Goal: Task Accomplishment & Management: Manage account settings

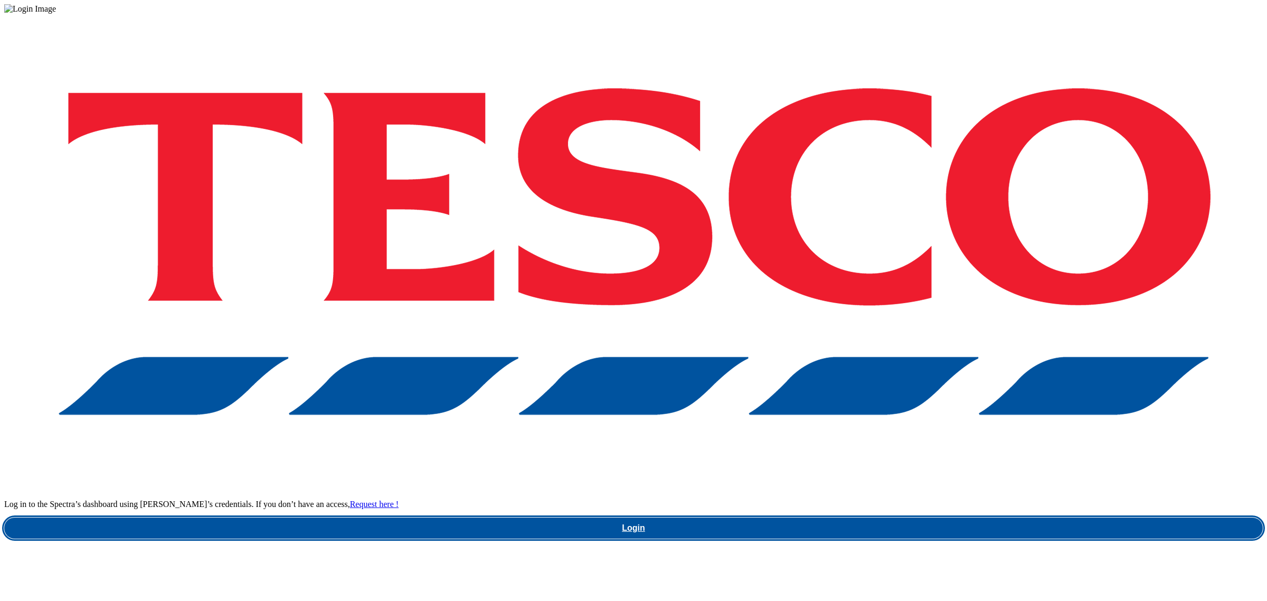
click at [902, 517] on link "Login" at bounding box center [633, 527] width 1258 height 21
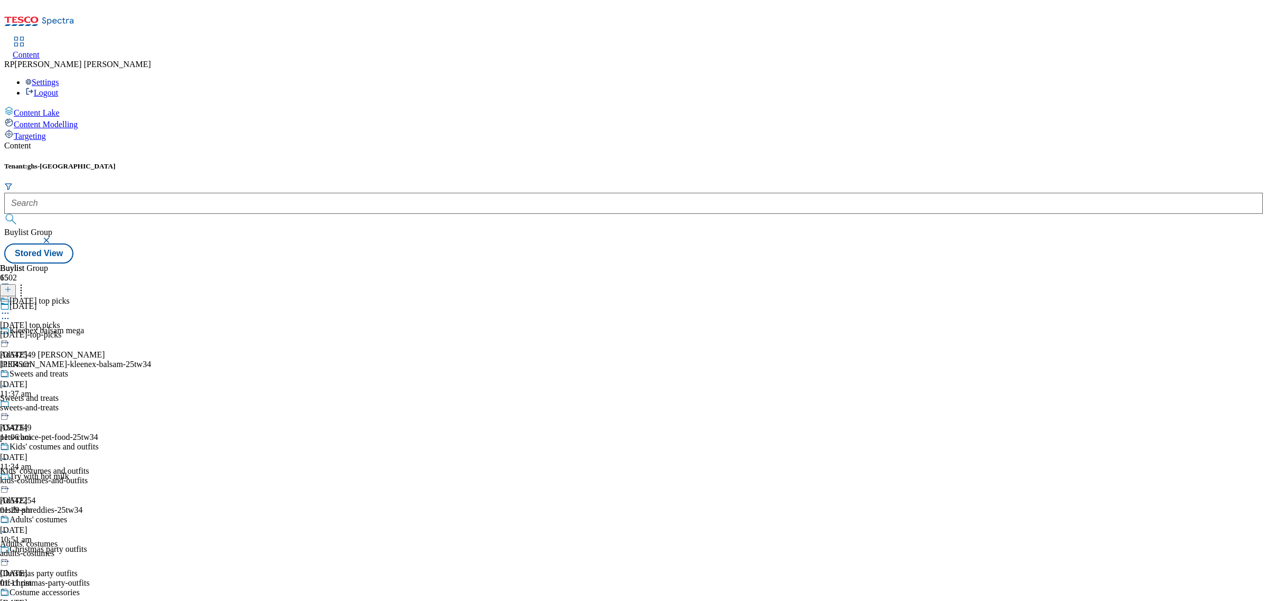
drag, startPoint x: 703, startPoint y: 97, endPoint x: 619, endPoint y: 65, distance: 89.7
click at [703, 162] on div "Tenant: ghs-uk Buylist Group Stored View" at bounding box center [633, 212] width 1258 height 101
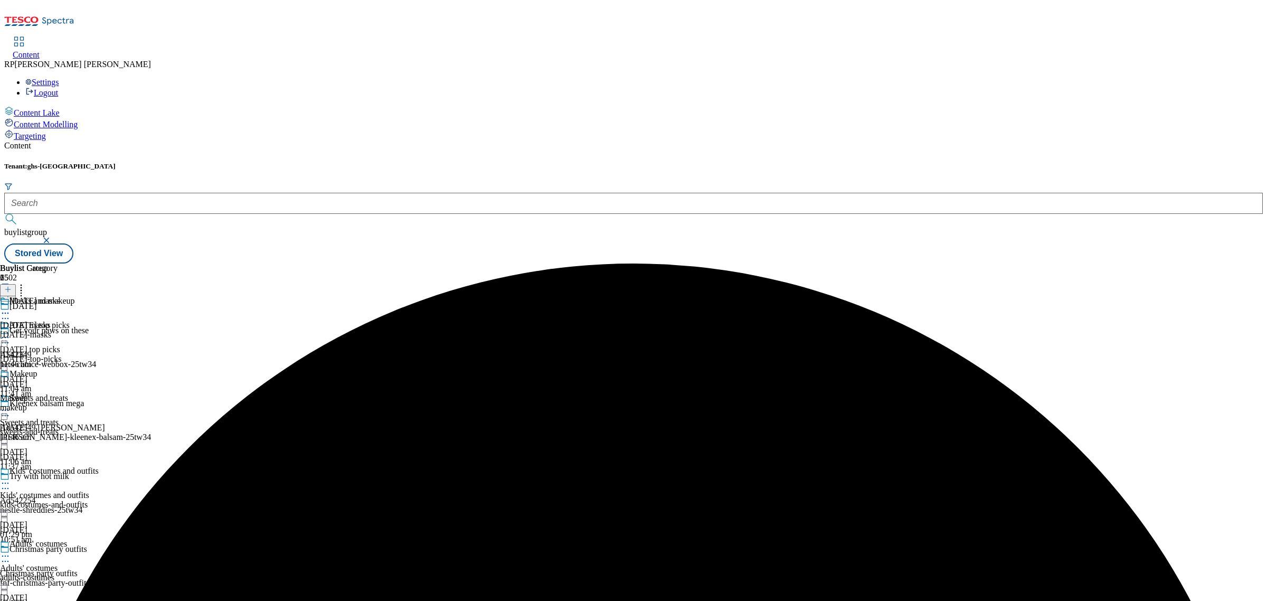
click at [11, 308] on icon at bounding box center [5, 313] width 11 height 11
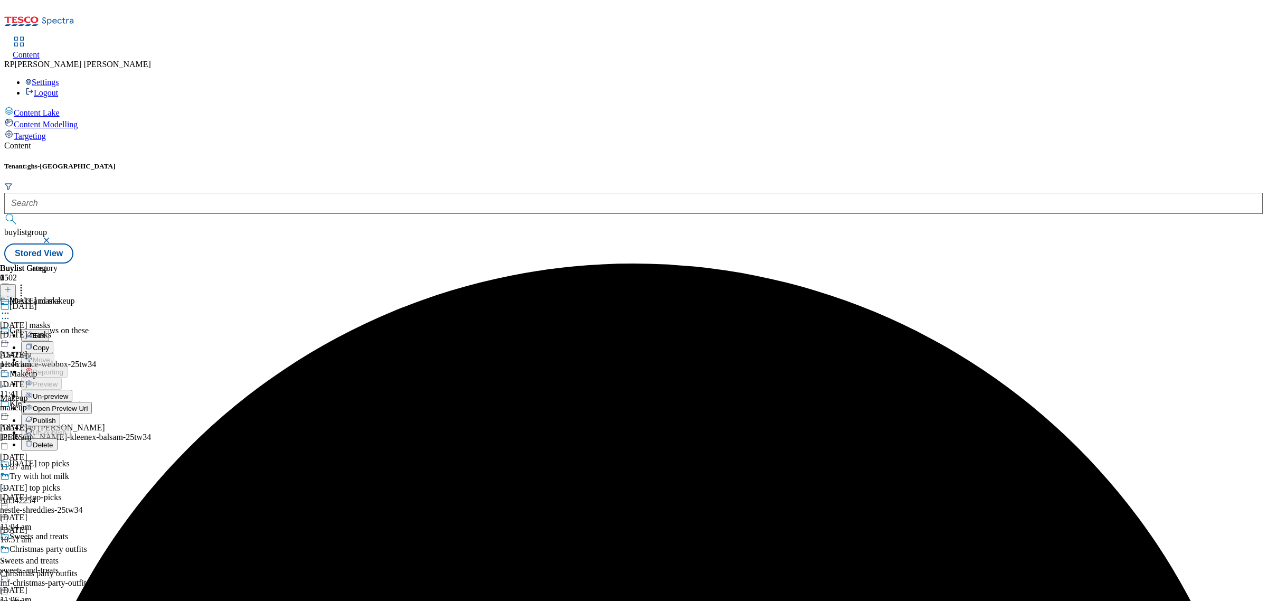
click at [68, 392] on span "Un-preview" at bounding box center [50, 396] width 35 height 8
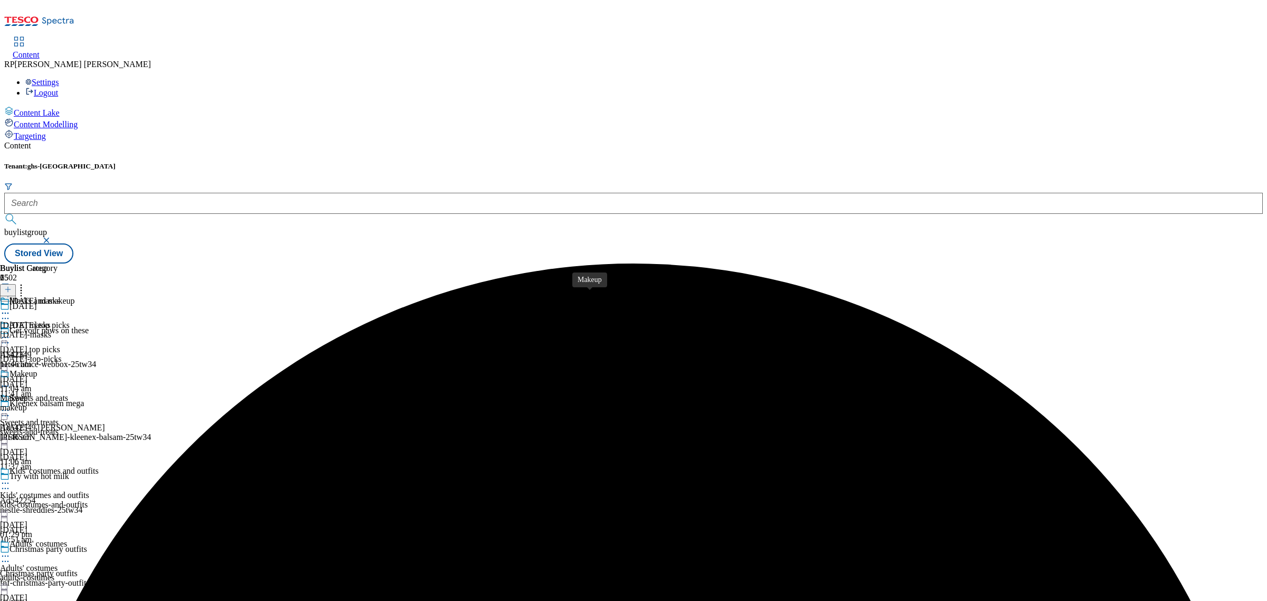
click at [27, 393] on div "Makeup" at bounding box center [13, 398] width 27 height 10
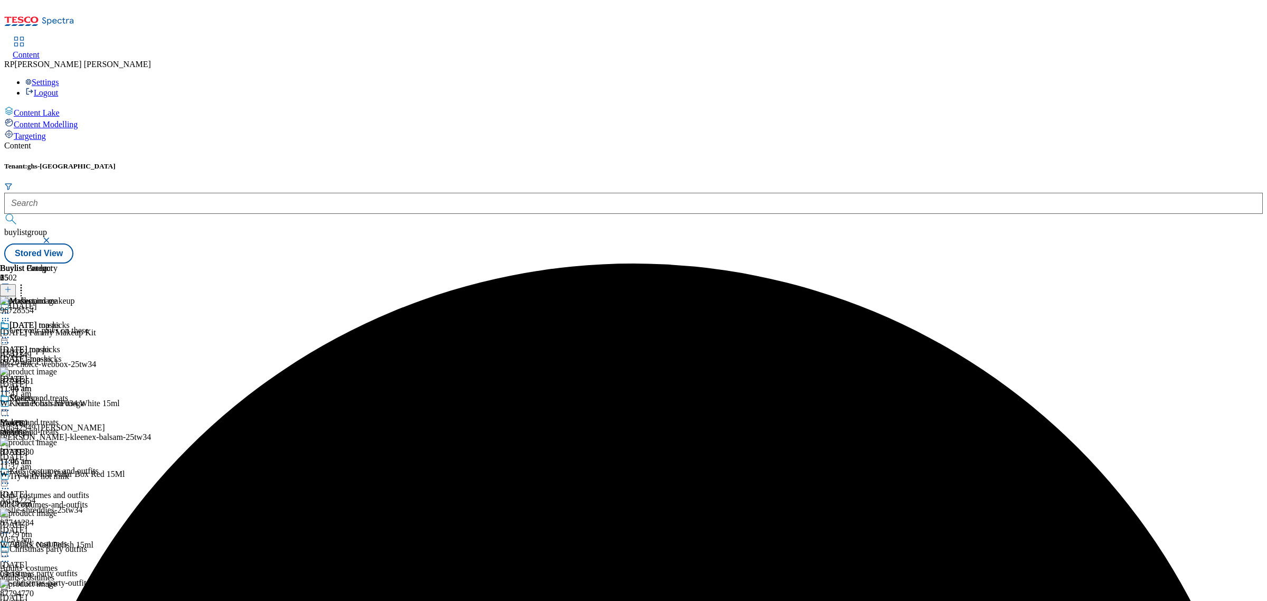
click at [12, 286] on icon at bounding box center [7, 289] width 7 height 7
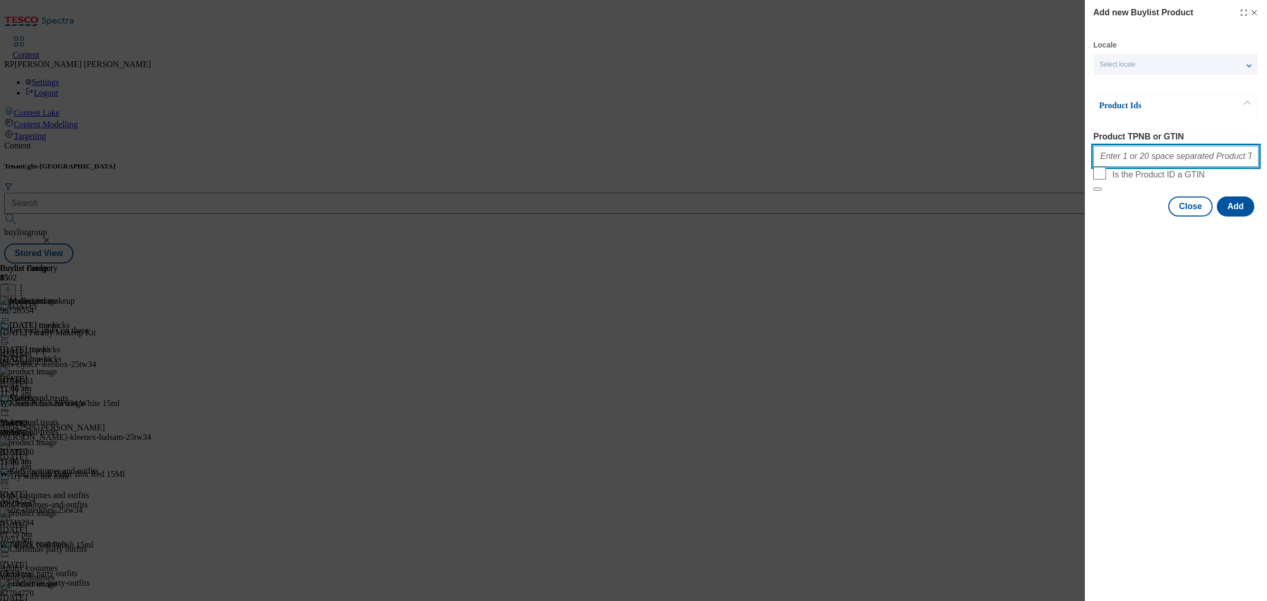
click at [1142, 161] on input "Product TPNB or GTIN" at bounding box center [1175, 156] width 165 height 21
paste input "105086288 105045687 105483772 105640043 105053542 105443411 105056101 105446480…"
type input "105086288 105045687 105483772 105640043 105053542 105443411 105056101 105446480…"
click at [1236, 216] on button "Add" at bounding box center [1235, 206] width 37 height 20
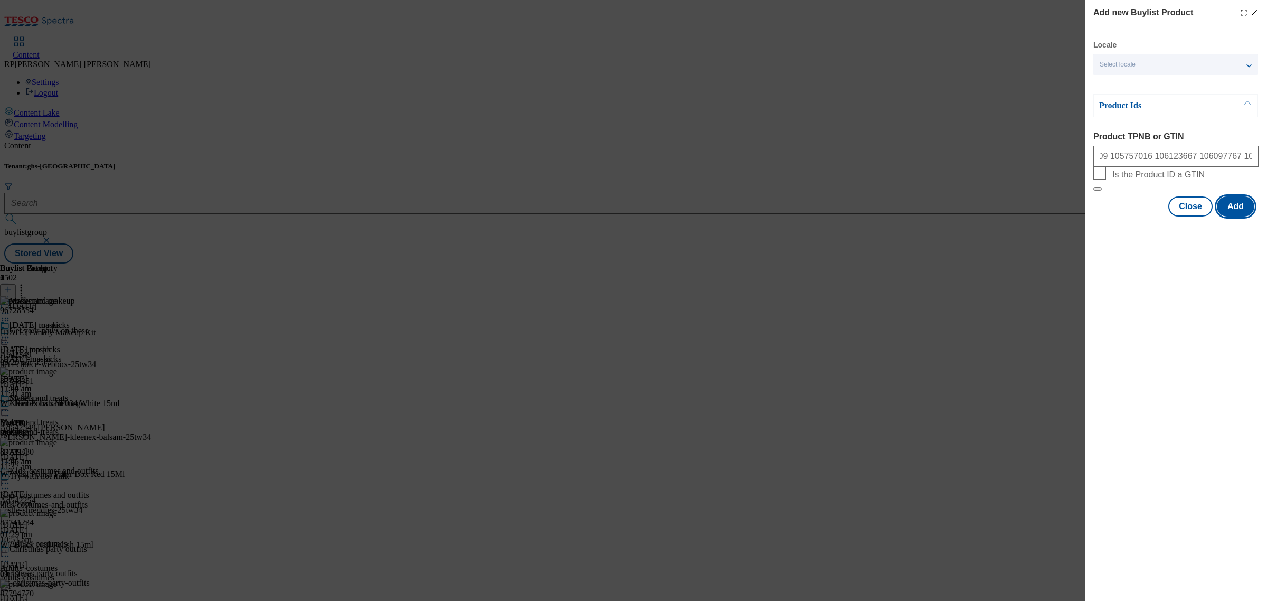
scroll to position [0, 0]
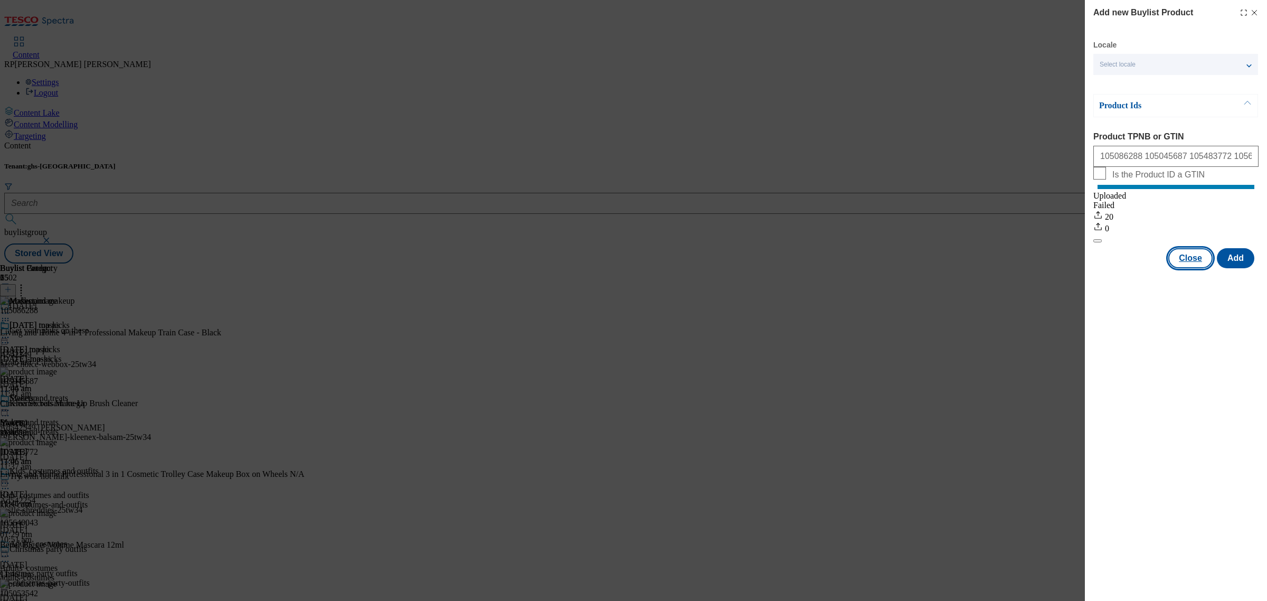
click at [1194, 268] on button "Close" at bounding box center [1190, 258] width 44 height 20
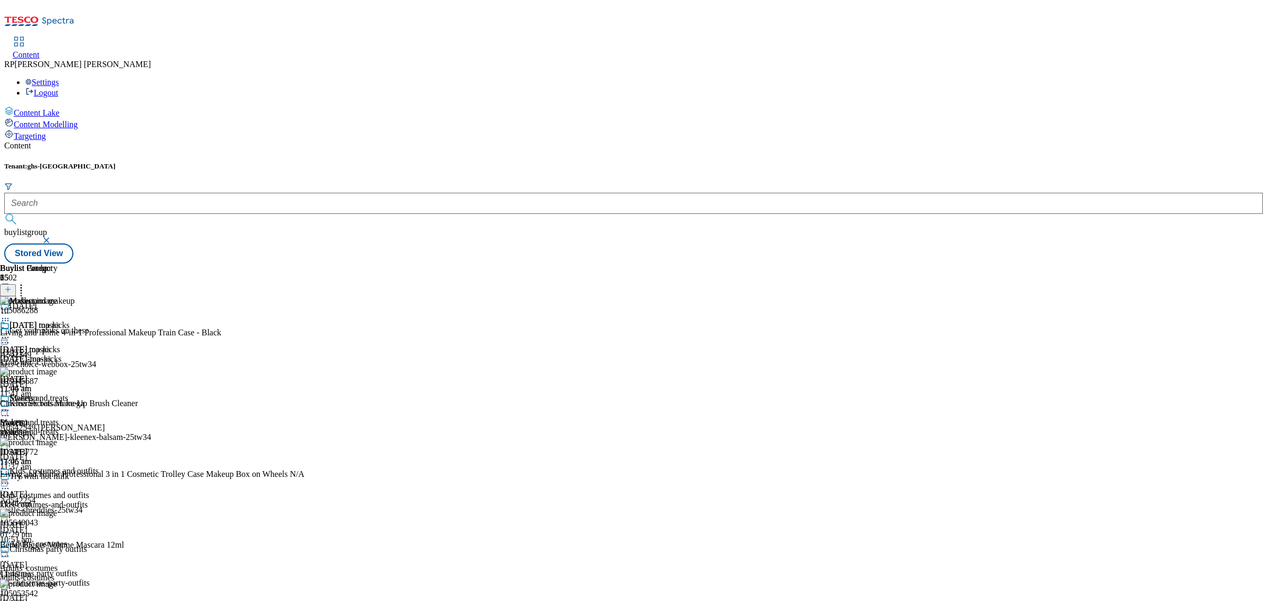
click at [11, 405] on icon at bounding box center [5, 410] width 11 height 11
click at [12, 286] on icon at bounding box center [7, 289] width 7 height 7
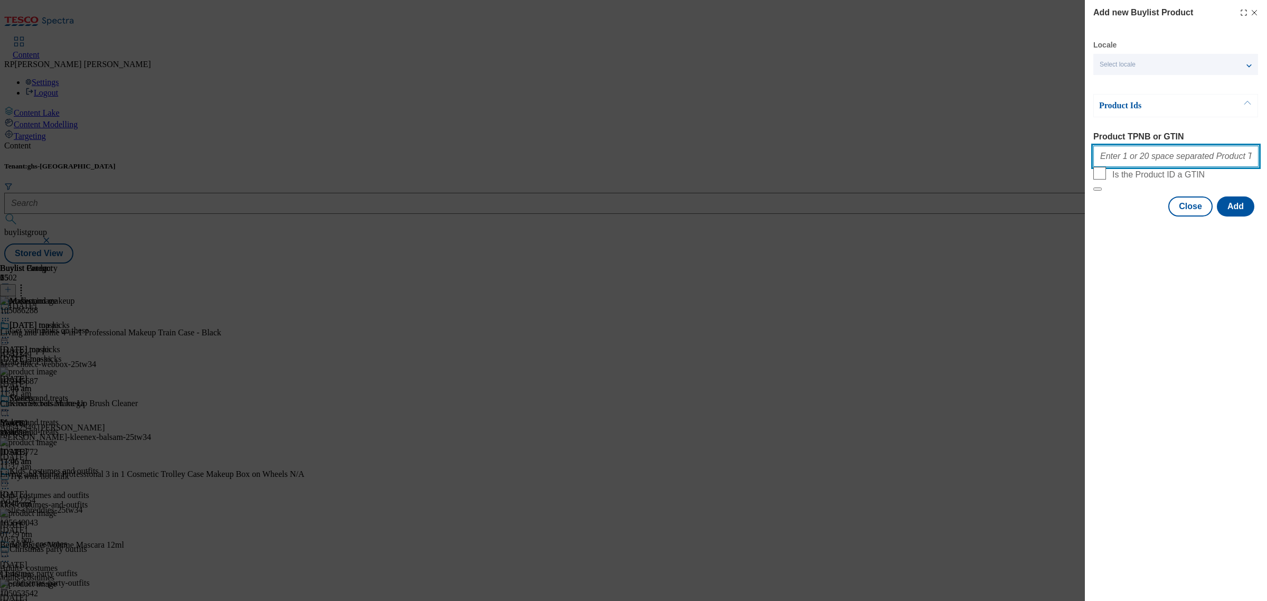
click at [1169, 162] on input "Product TPNB or GTIN" at bounding box center [1175, 156] width 165 height 21
paste input "105632008 105632004 105684983 105684982 105684964 105684962 105325545 111198805"
type input "105632008 105632004 105684983 105684982 105684964 105684962 105325545 111198805"
click at [1237, 216] on button "Add" at bounding box center [1235, 206] width 37 height 20
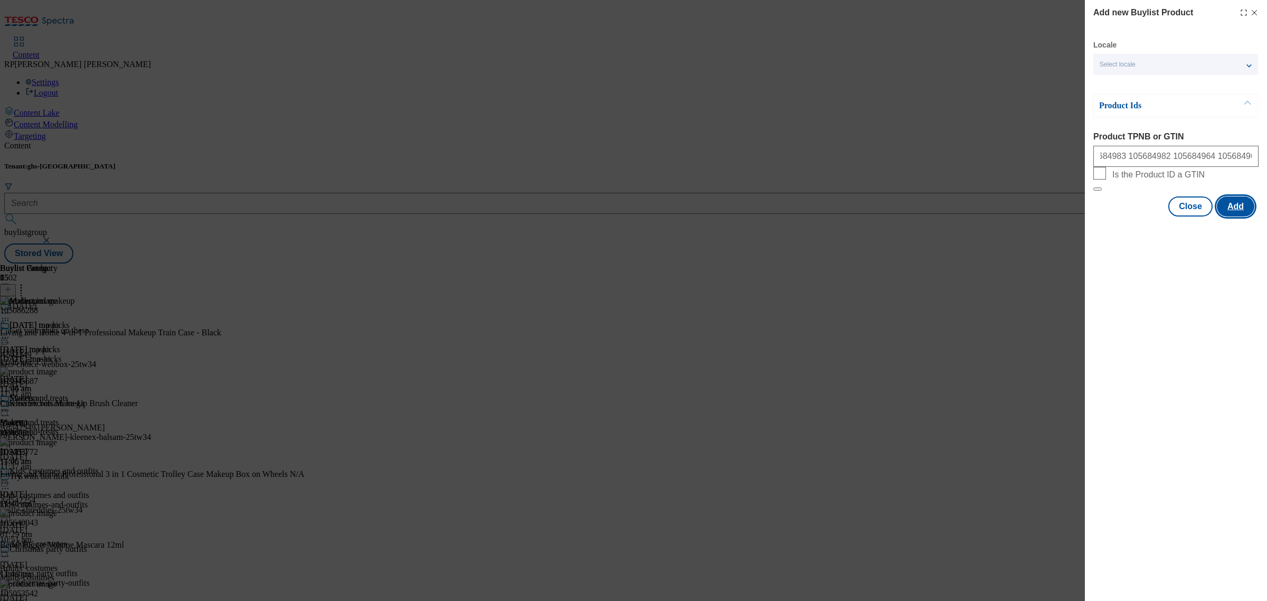
scroll to position [0, 0]
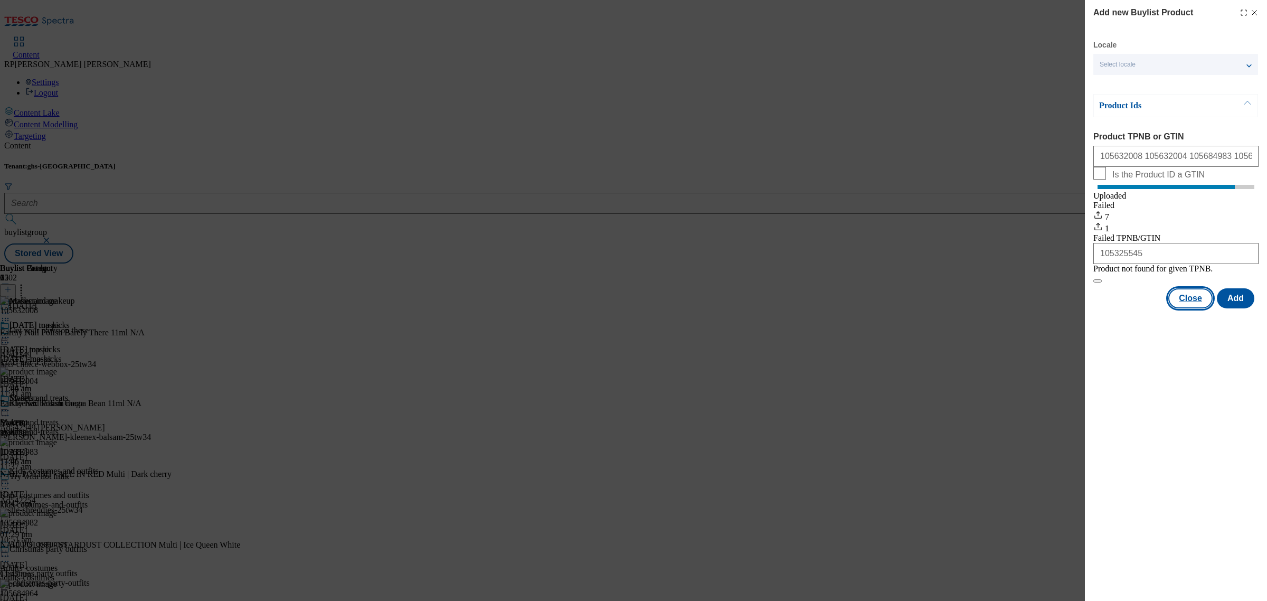
click at [1189, 308] on button "Close" at bounding box center [1190, 298] width 44 height 20
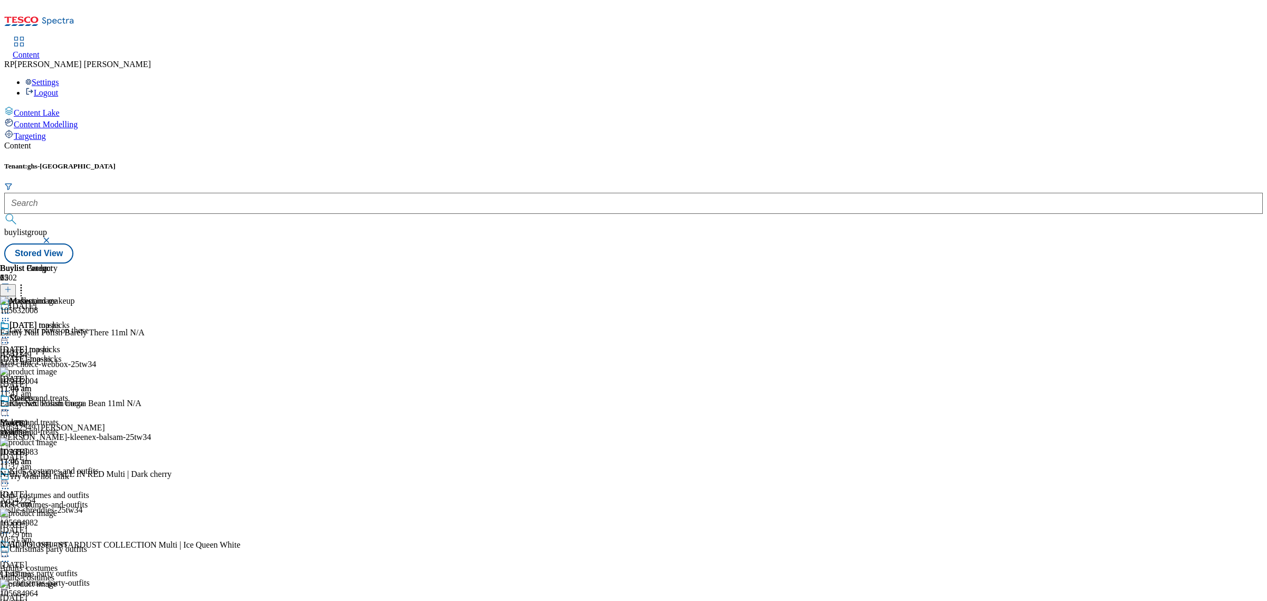
click at [12, 286] on icon at bounding box center [7, 289] width 7 height 7
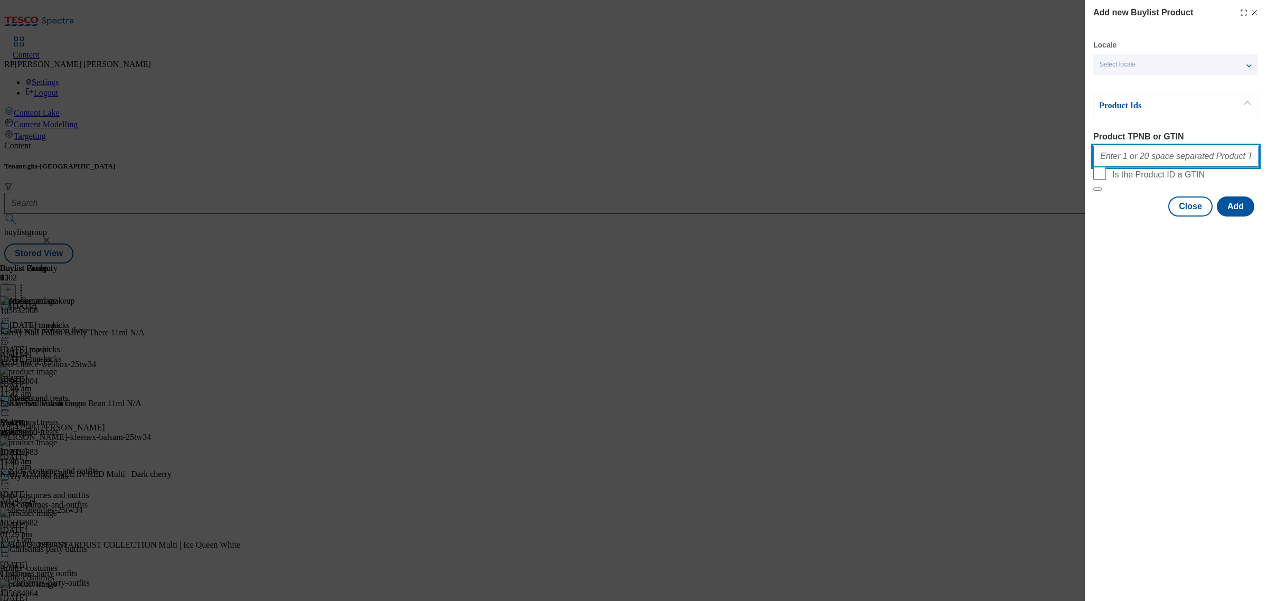
click at [1151, 156] on input "Product TPNB or GTIN" at bounding box center [1175, 156] width 165 height 21
paste input "106092629 105157998 106092628 105803042 105803023 105157979 106082580 105157981"
type input "106092629 105157998 106092628 105803042 105803023 105157979 106082580 105157981"
click at [1231, 216] on button "Add" at bounding box center [1235, 206] width 37 height 20
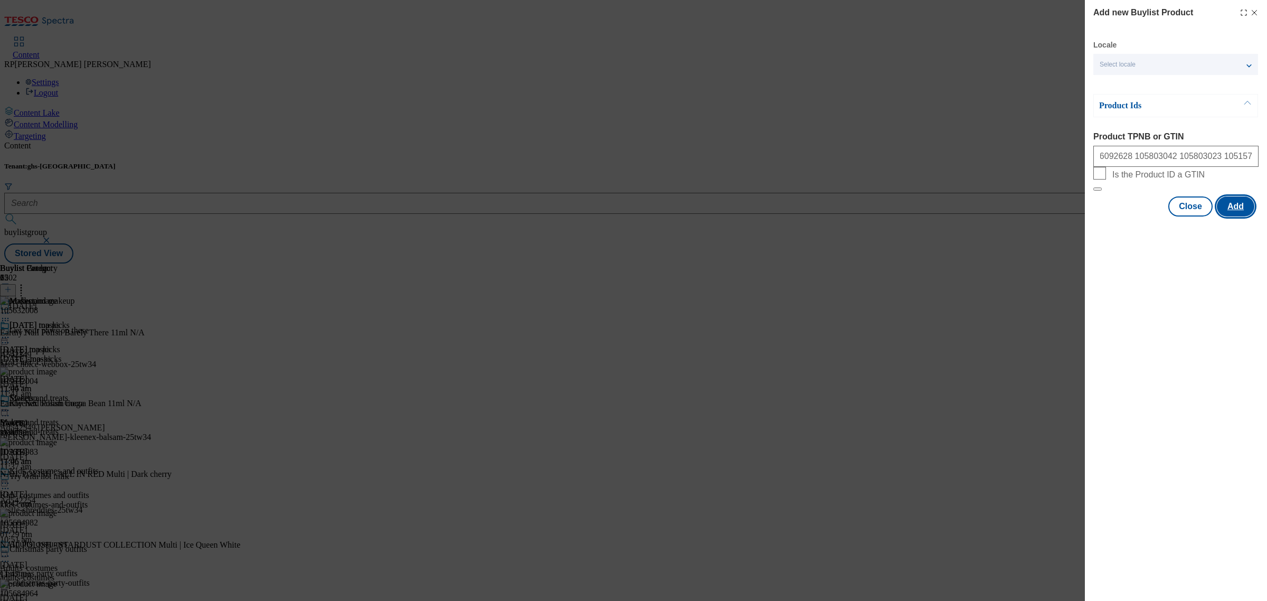
scroll to position [0, 0]
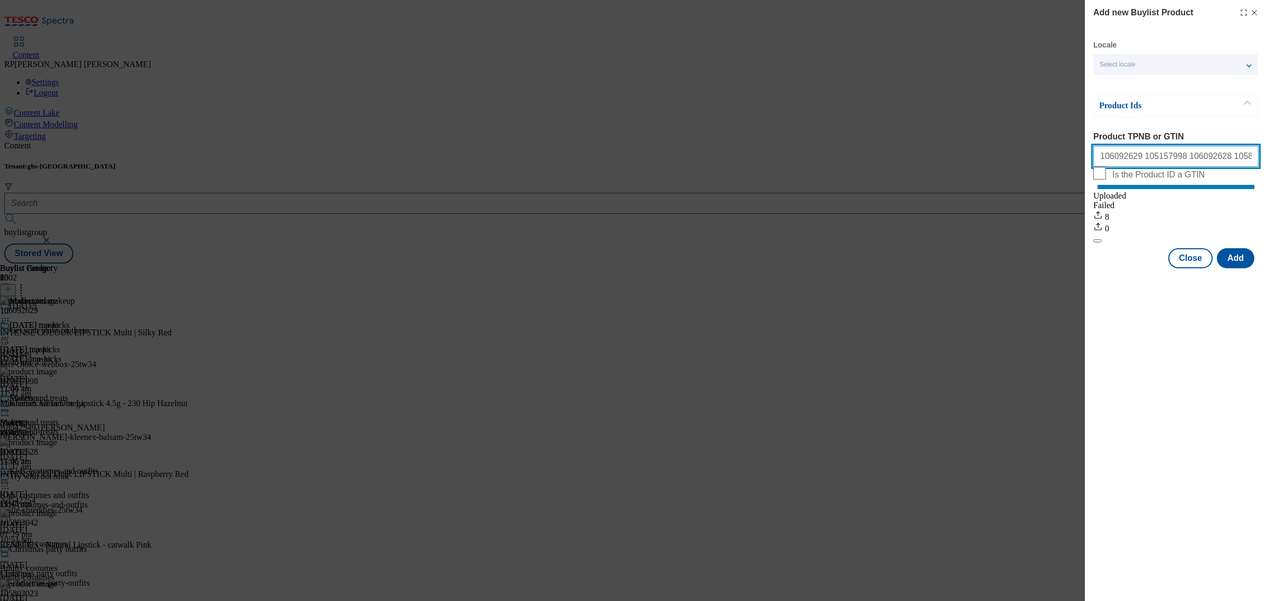
click at [1133, 158] on input "106092629 105157998 106092628 105803042 105803023 105157979 106082580 105157981" at bounding box center [1175, 156] width 165 height 21
paste input "5950117 105158088 105157980 10562660"
click at [1236, 255] on div "Locale Select locale English Welsh Product Ids Product TPNB or GTIN 105950117 1…" at bounding box center [1175, 154] width 165 height 228
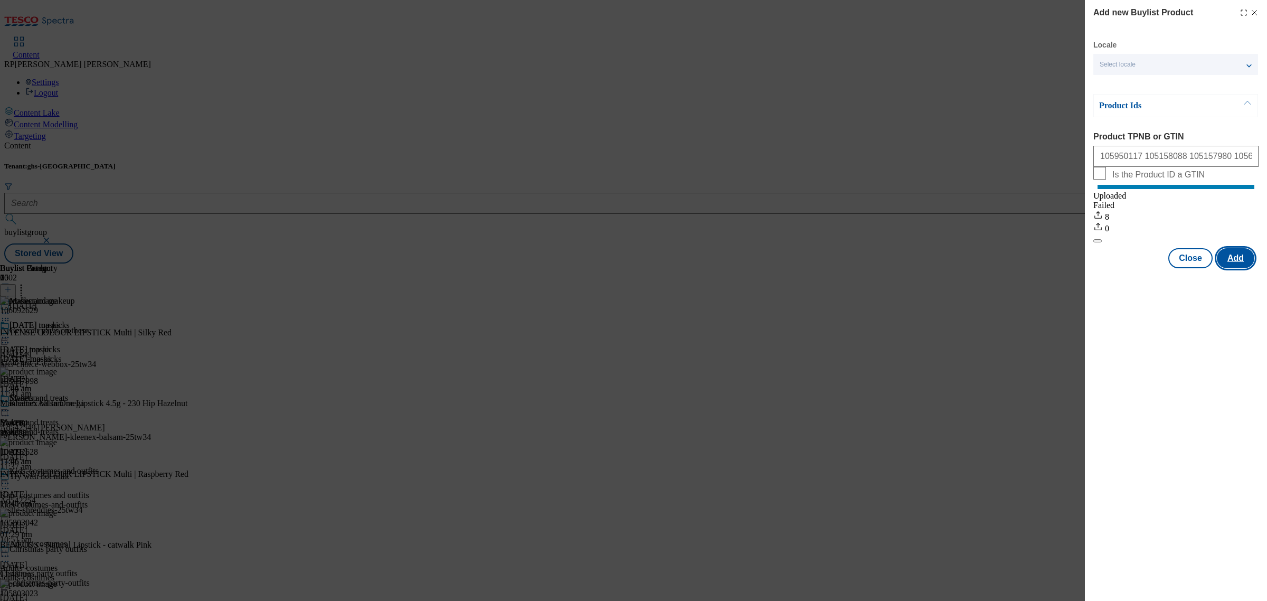
click at [1238, 265] on button "Add" at bounding box center [1235, 258] width 37 height 20
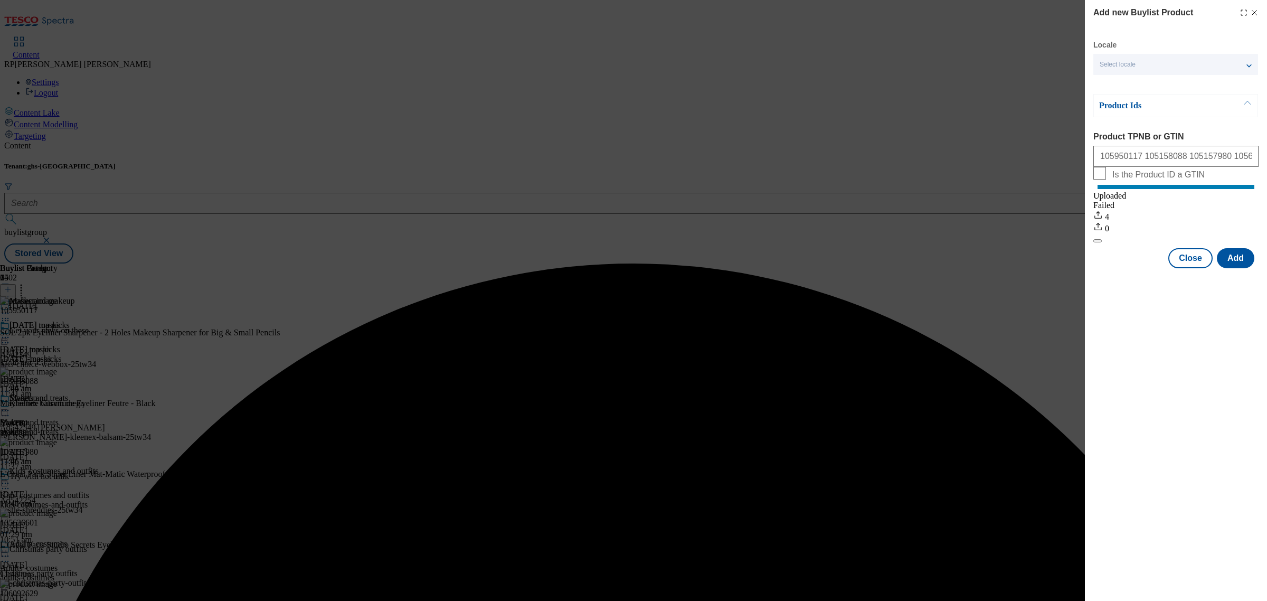
click at [988, 222] on div "Add new Buylist Product Locale Select locale English Welsh Product Ids Product …" at bounding box center [633, 300] width 1267 height 601
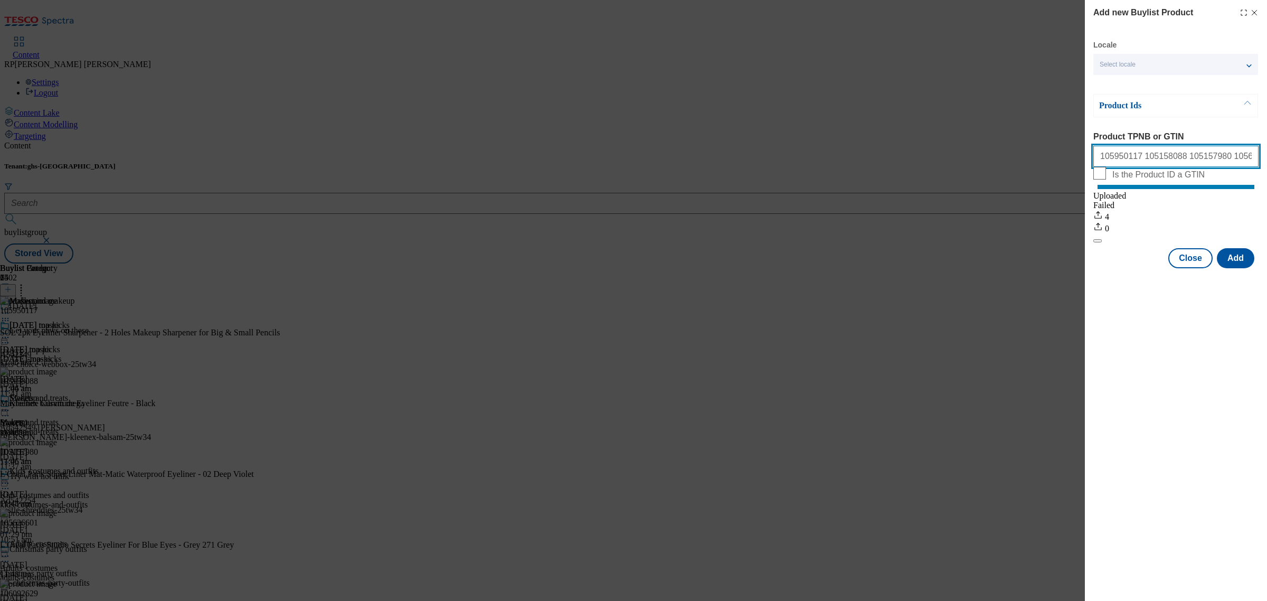
click at [1162, 164] on input "105950117 105158088 105157980 105626601" at bounding box center [1175, 156] width 165 height 21
paste input "056101 106125359 106097767 105045524 105045520 106120400 105592686 105993492 10…"
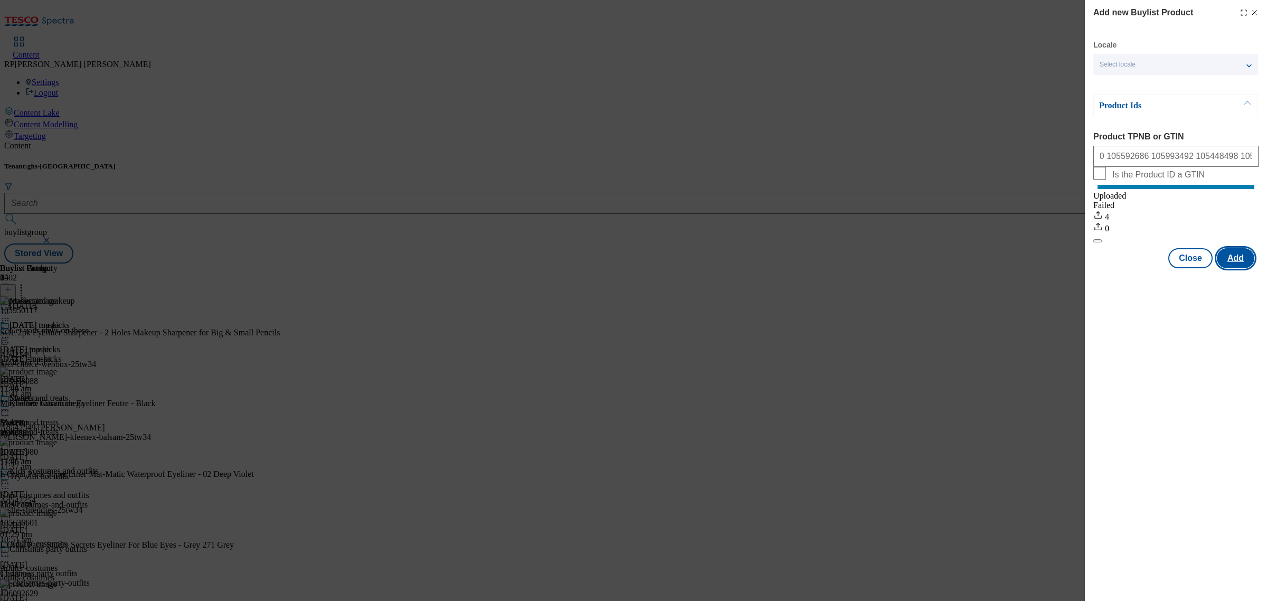
click at [1238, 268] on button "Add" at bounding box center [1235, 258] width 37 height 20
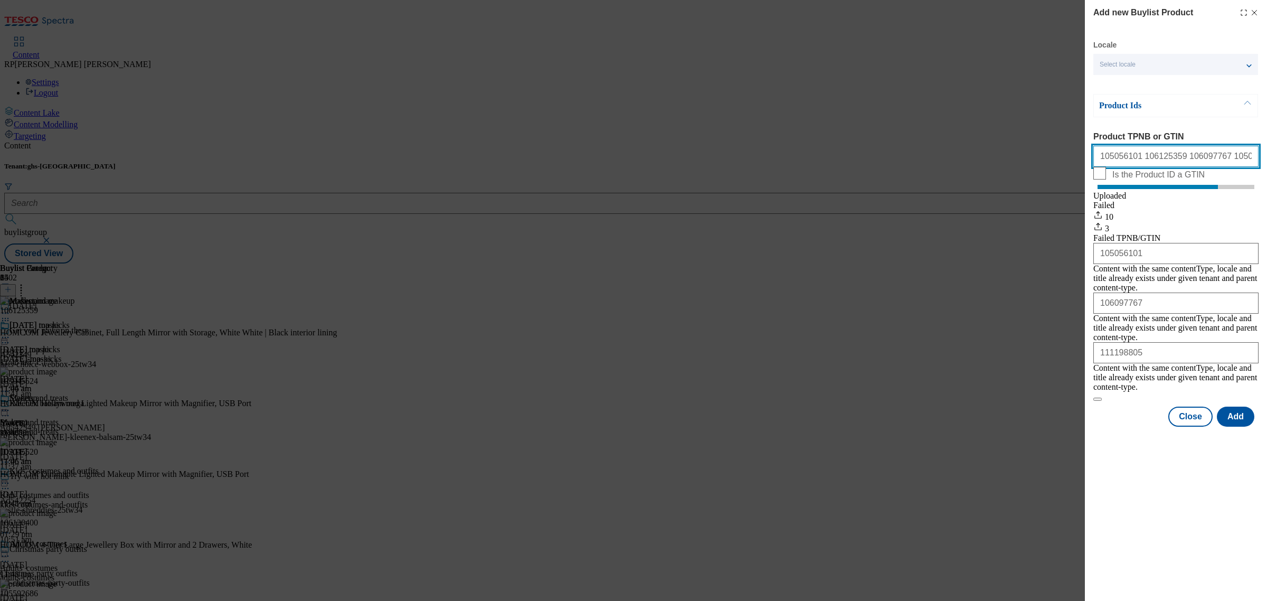
click at [1157, 157] on input "105056101 106125359 106097767 105045524 105045520 106120400 105592686 105993492…" at bounding box center [1175, 156] width 165 height 21
paste input "86288 105483772 105053542 105443411 106123667 106124520 105771817 105045524 105…"
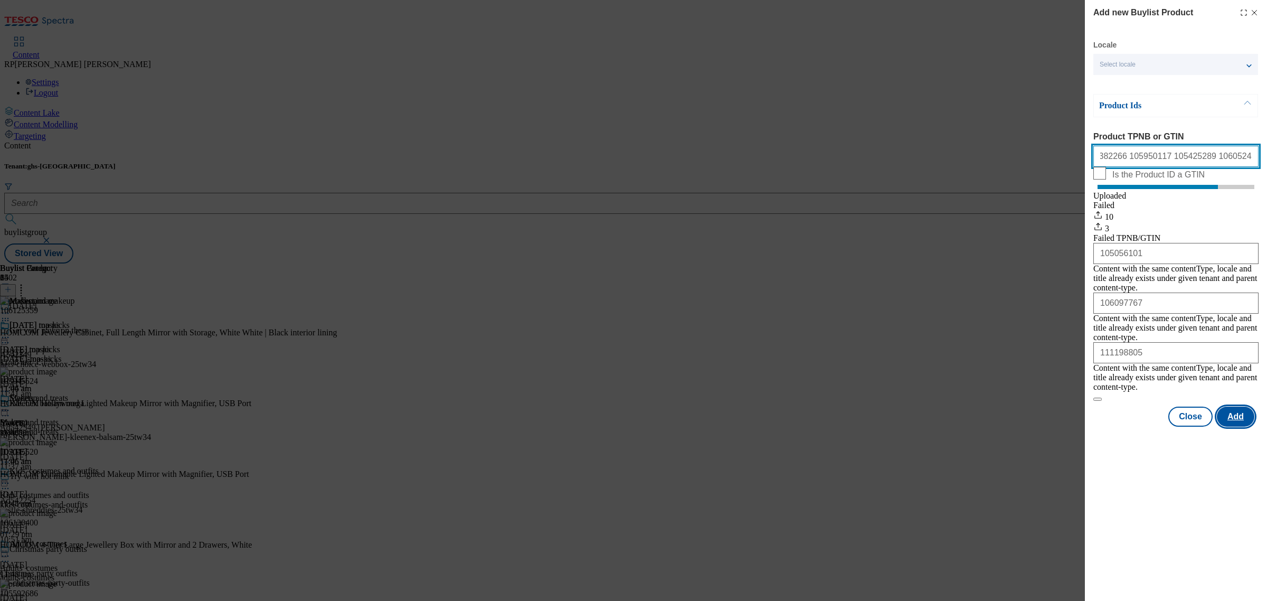
type input "105086288 105483772 105053542 105443411 106123667 106124520 105771817 105045524…"
click at [1236, 406] on button "Add" at bounding box center [1235, 416] width 37 height 20
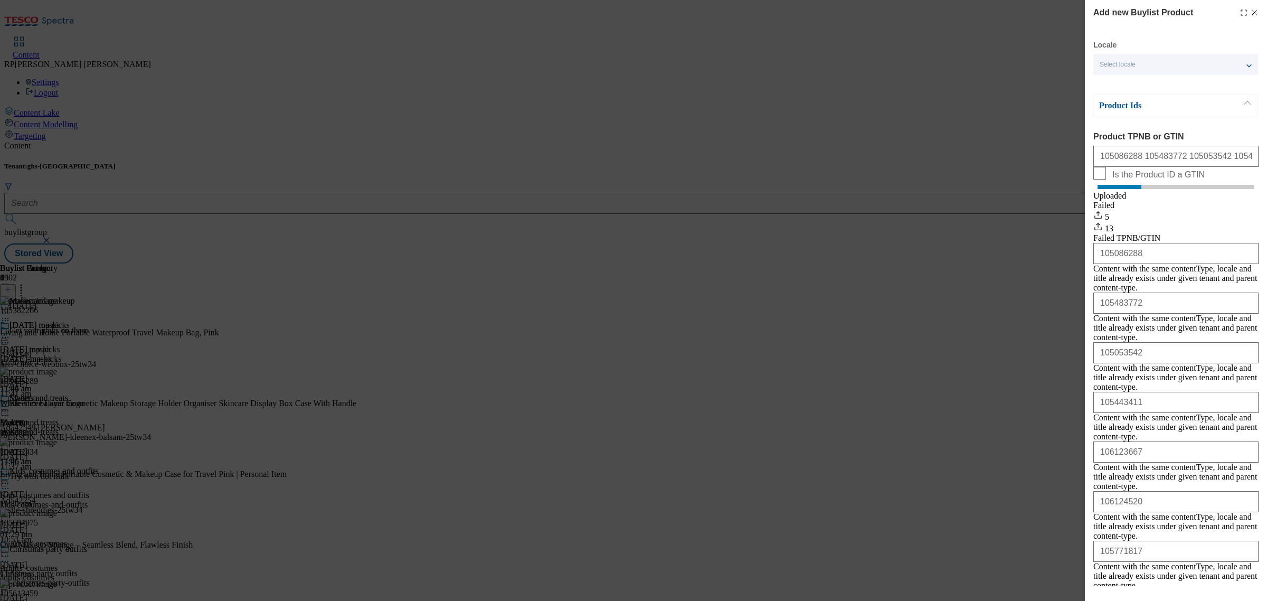
scroll to position [257, 0]
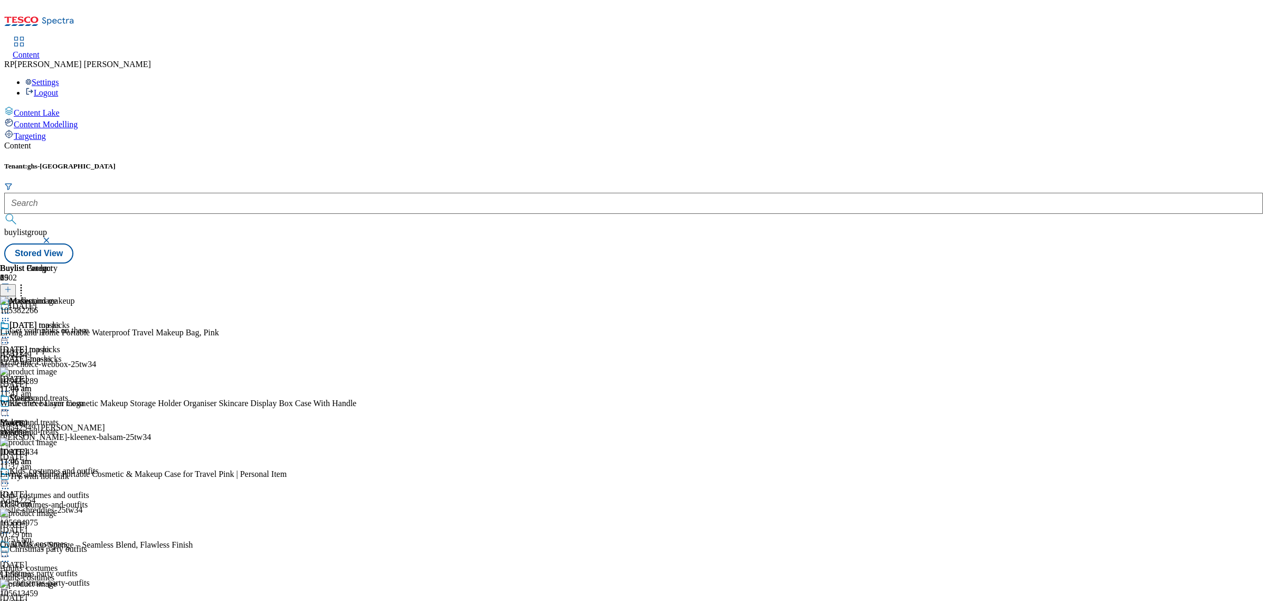
click at [16, 284] on button at bounding box center [8, 290] width 16 height 12
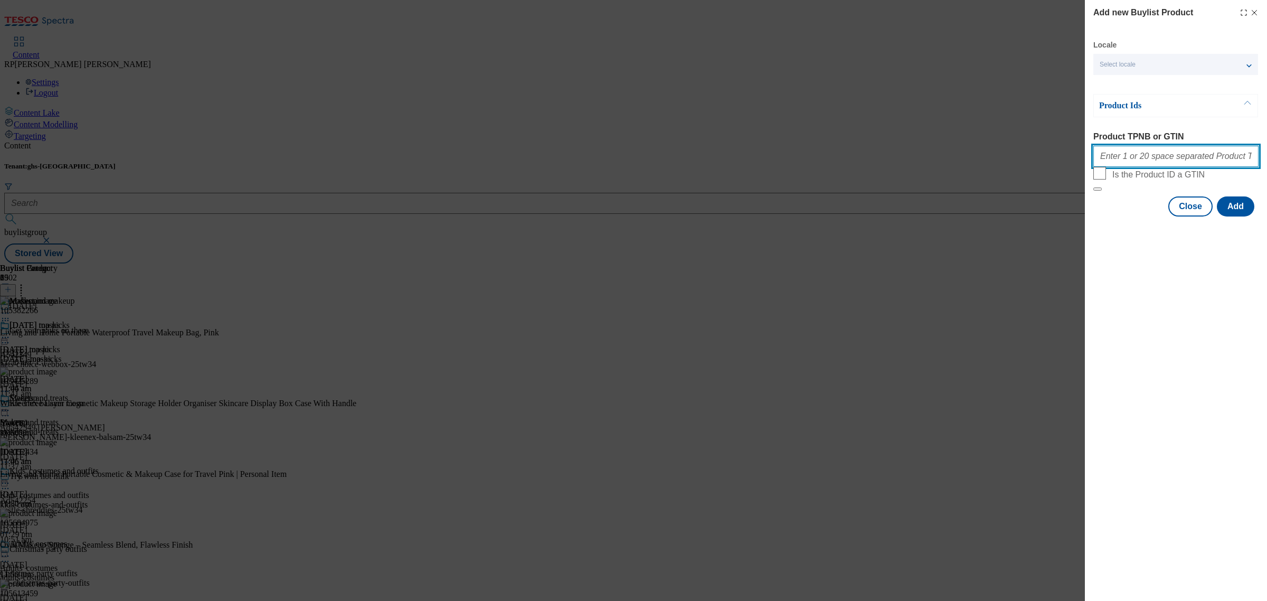
click at [1171, 165] on input "Product TPNB or GTIN" at bounding box center [1175, 156] width 165 height 21
paste input "105819764 105821679 105819760 105844984 105844966 105819728"
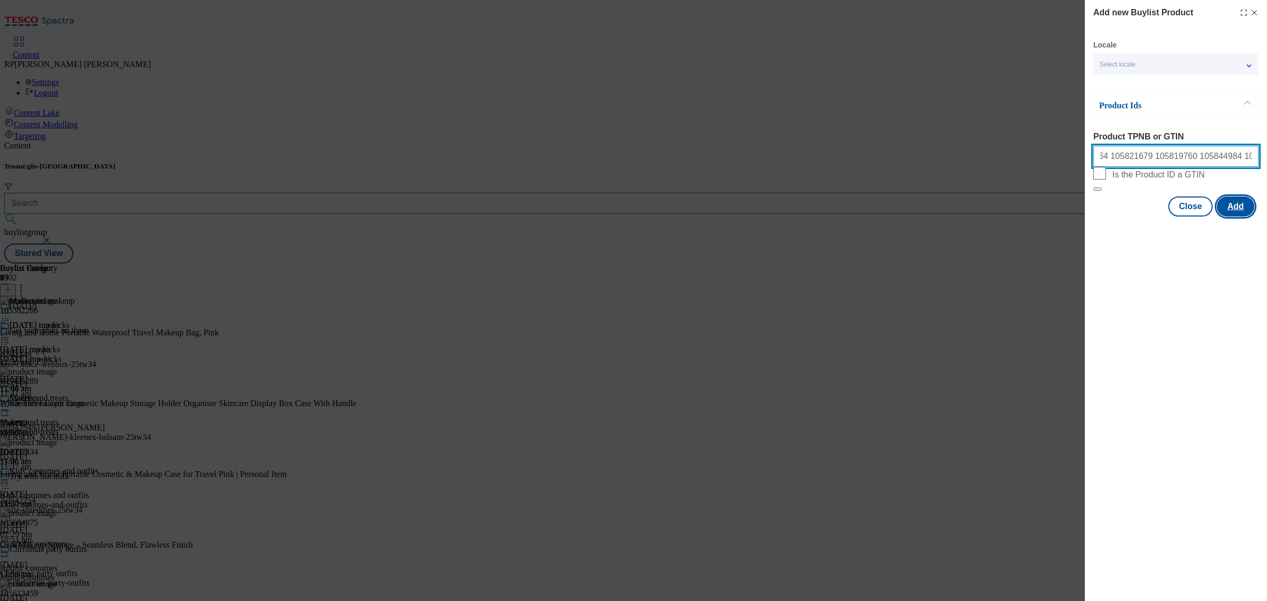
type input "105819764 105821679 105819760 105844984 105844966 105819728"
click at [1234, 216] on button "Add" at bounding box center [1235, 206] width 37 height 20
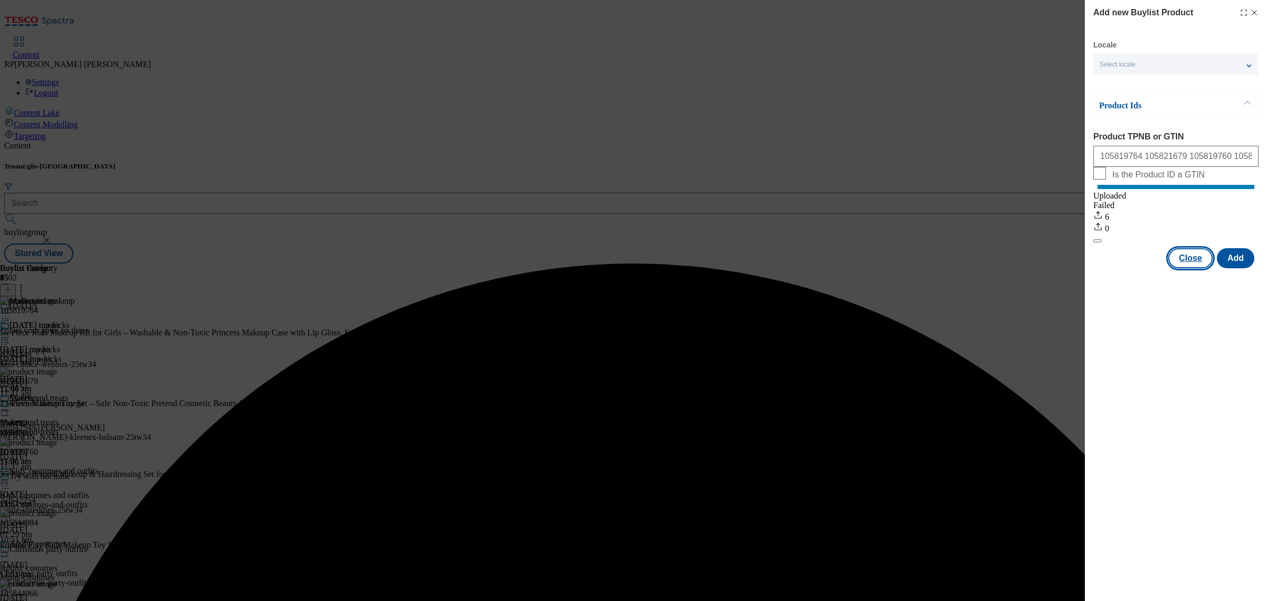
click at [1180, 268] on button "Close" at bounding box center [1190, 258] width 44 height 20
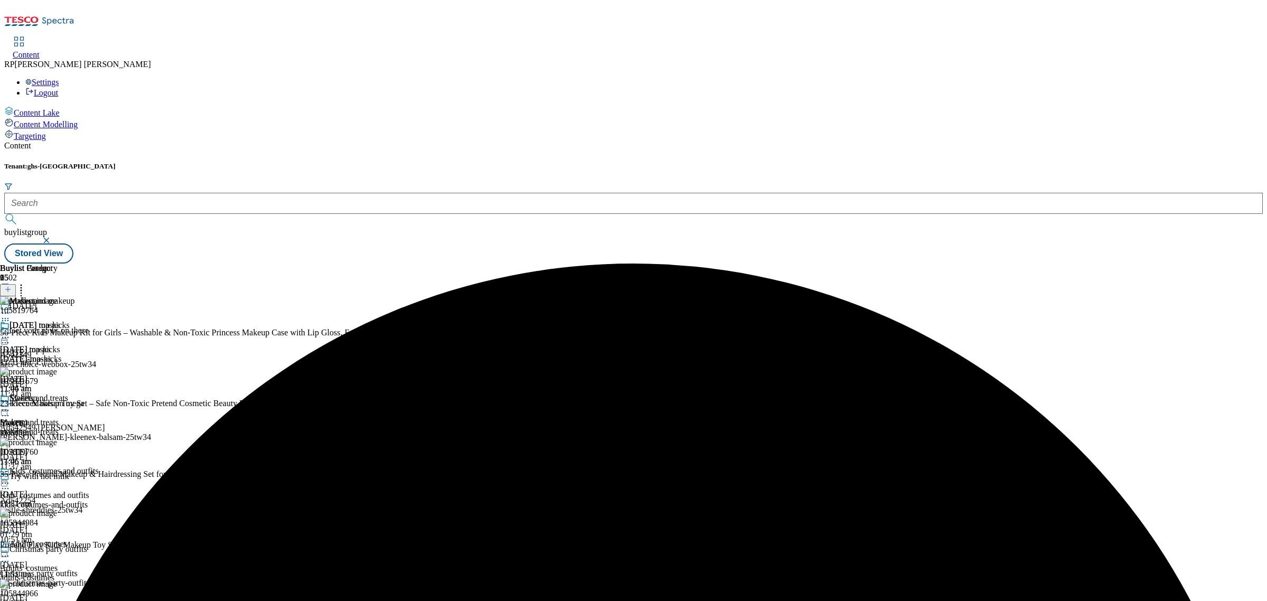
click at [11, 405] on icon at bounding box center [5, 410] width 11 height 11
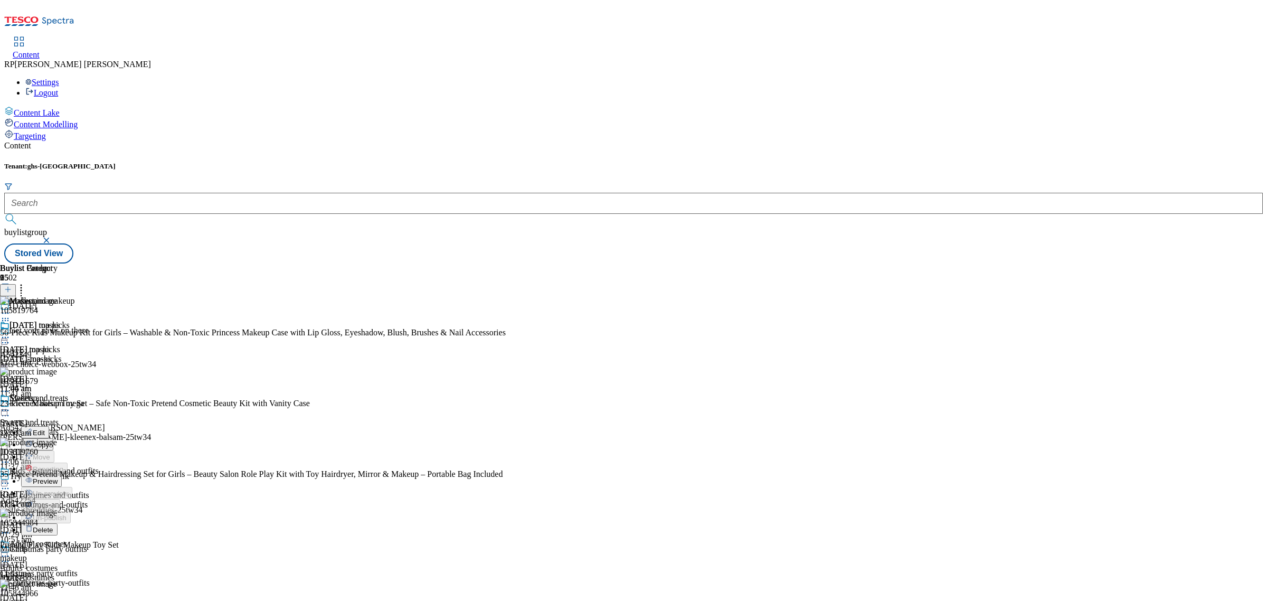
click at [58, 477] on span "Preview" at bounding box center [45, 481] width 25 height 8
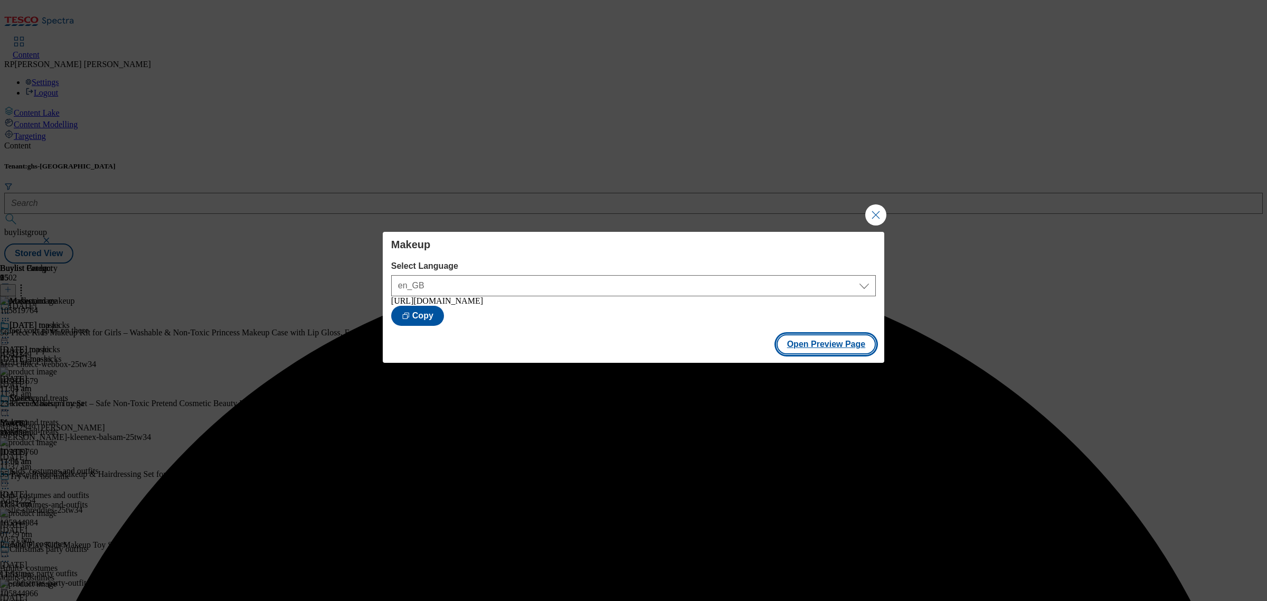
click at [826, 349] on button "Open Preview Page" at bounding box center [826, 344] width 100 height 20
click at [867, 215] on button "Close Modal" at bounding box center [875, 214] width 21 height 21
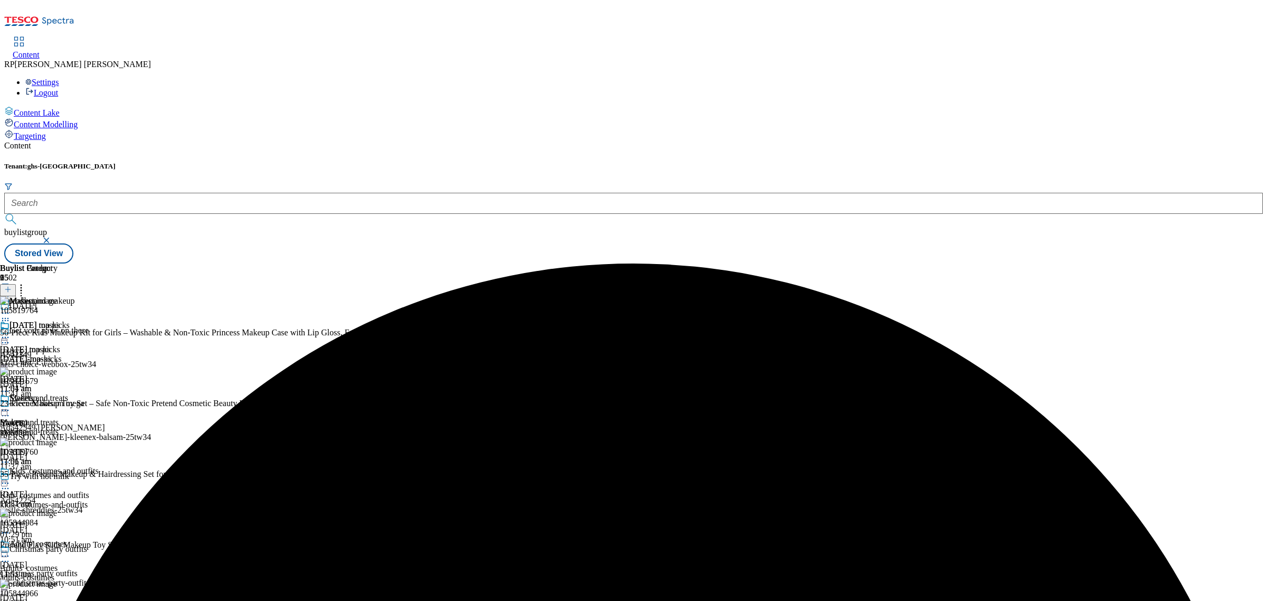
click at [12, 286] on icon at bounding box center [7, 289] width 7 height 7
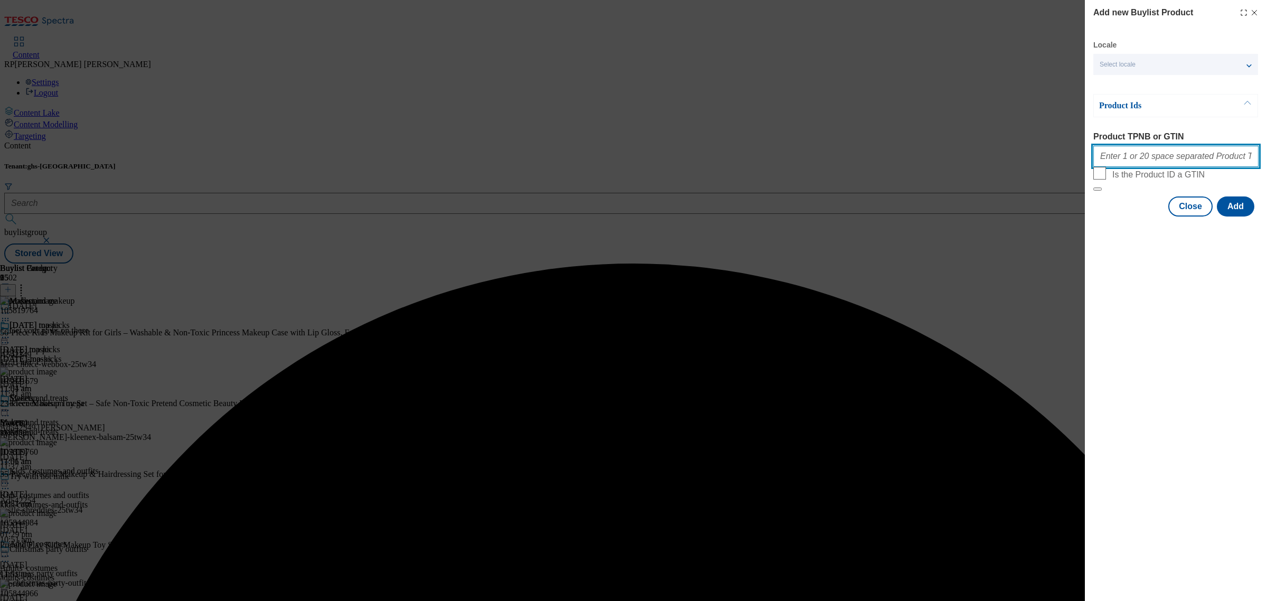
click at [1120, 159] on input "Product TPNB or GTIN" at bounding box center [1175, 156] width 165 height 21
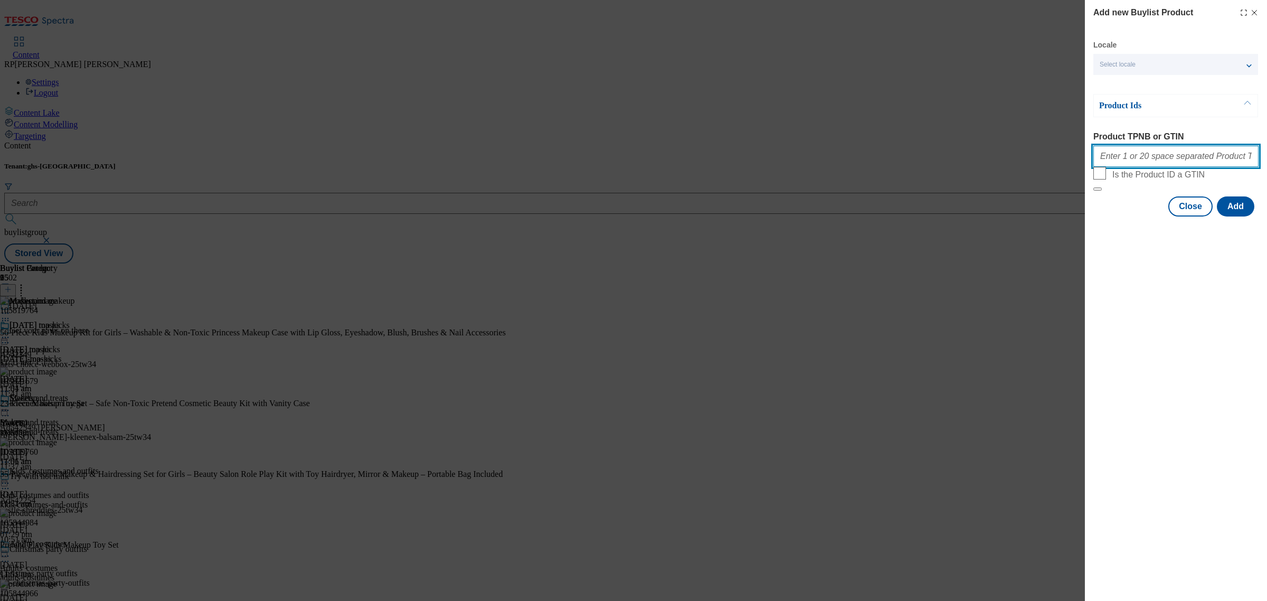
paste input "105757016 106088600 106088576 106087748 111262243 105263526 105354027 105360919…"
type input "105757016 106088600 106088576 106087748 111262243 105263526 105354027 105360919…"
click at [1233, 216] on button "Add" at bounding box center [1235, 206] width 37 height 20
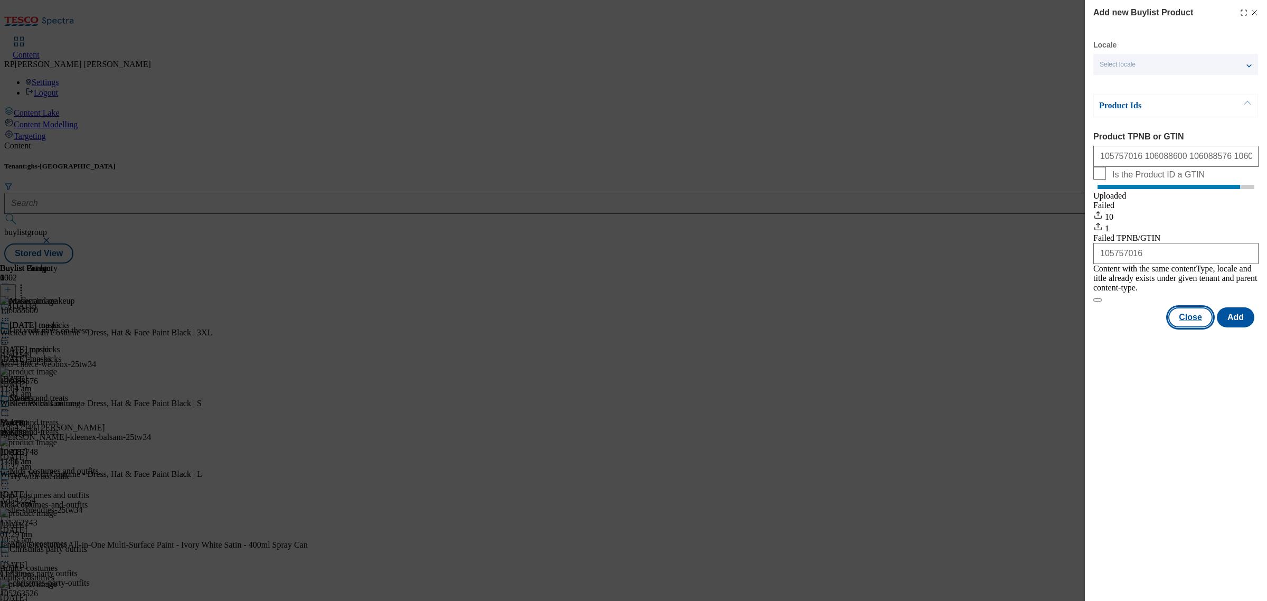
click at [1194, 319] on button "Close" at bounding box center [1190, 317] width 44 height 20
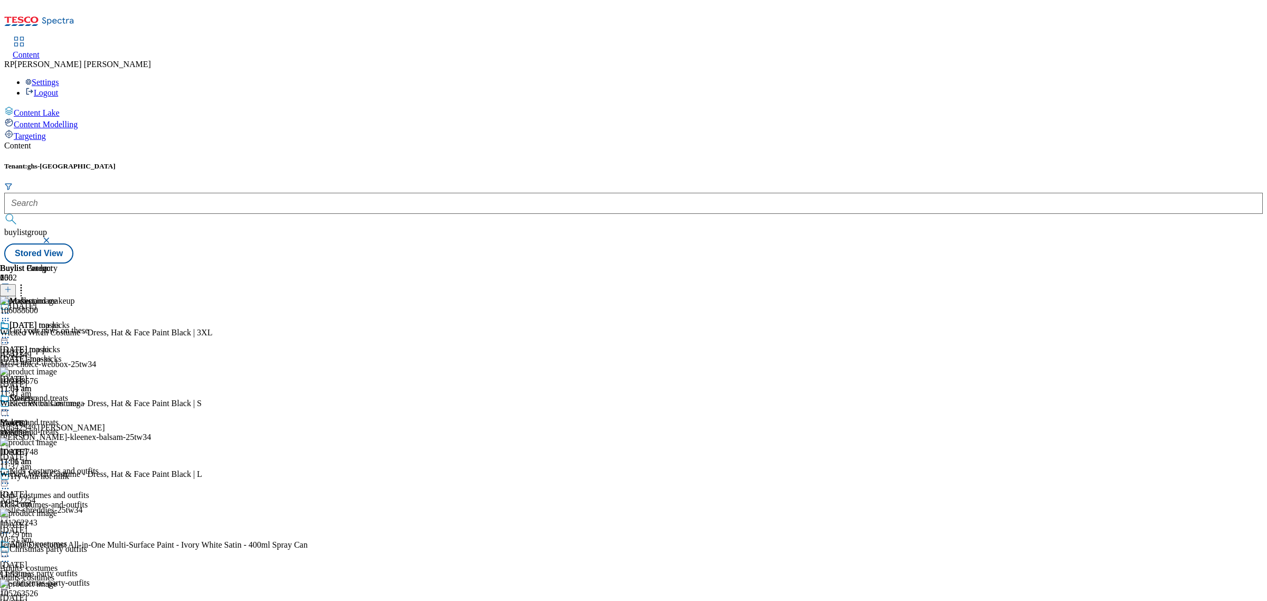
click at [26, 282] on icon at bounding box center [21, 287] width 11 height 11
click at [11, 405] on icon at bounding box center [5, 410] width 11 height 11
click at [68, 489] on span "Un-preview" at bounding box center [50, 493] width 35 height 8
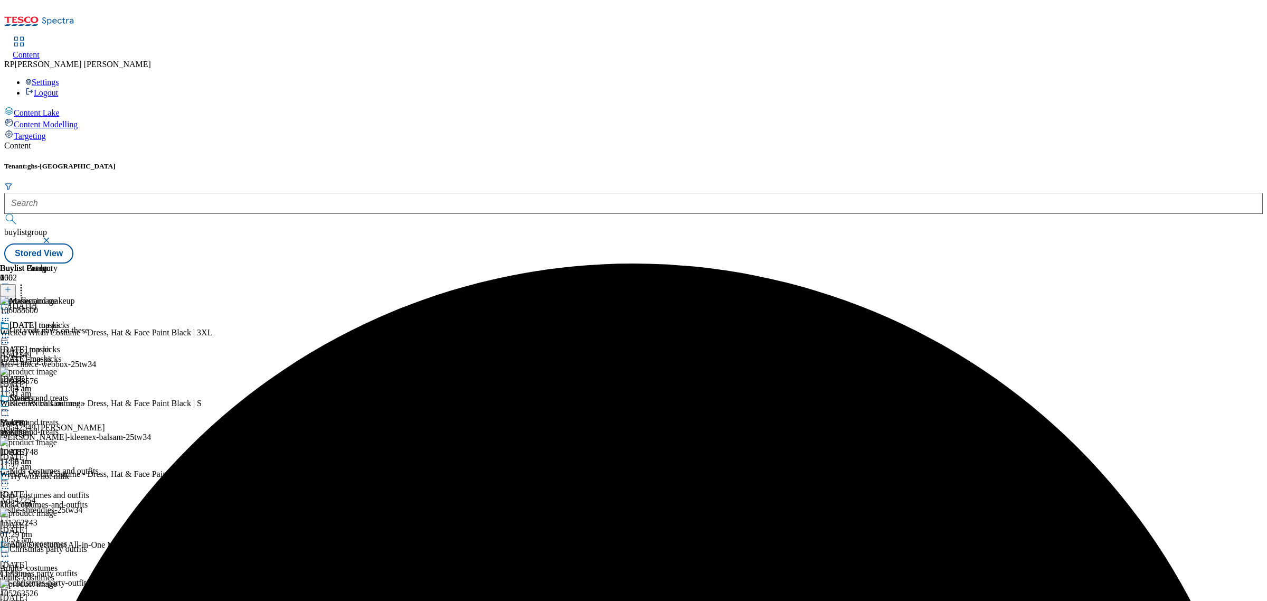
click at [22, 287] on circle at bounding box center [22, 288] width 2 height 2
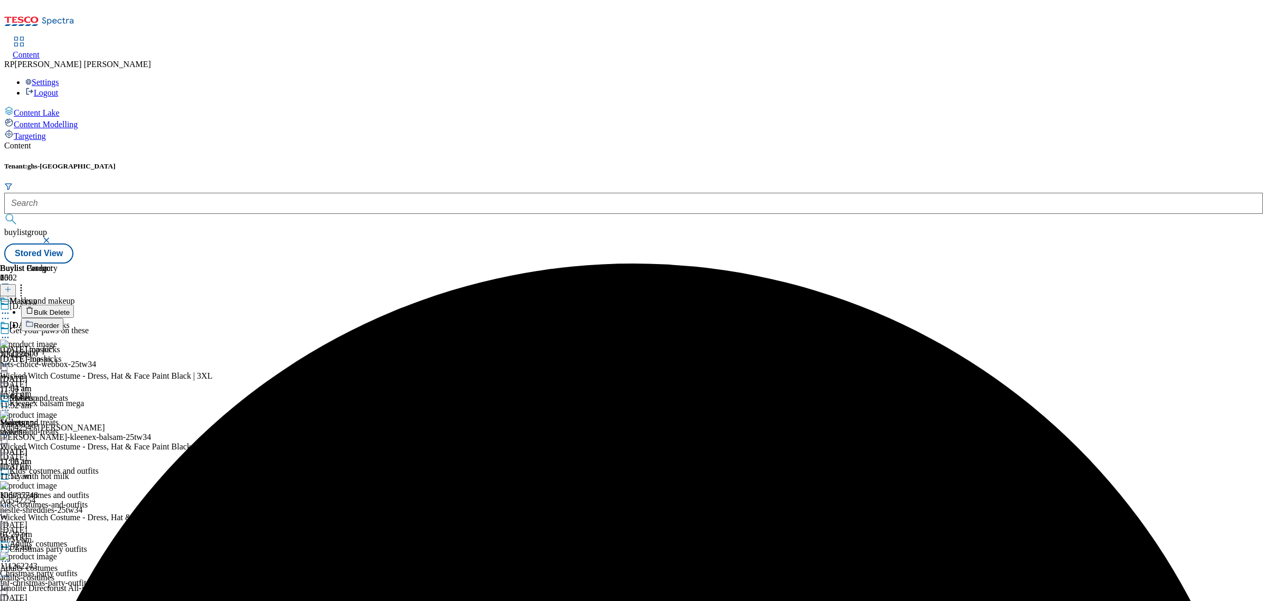
click at [70, 308] on span "Bulk Delete" at bounding box center [52, 312] width 36 height 8
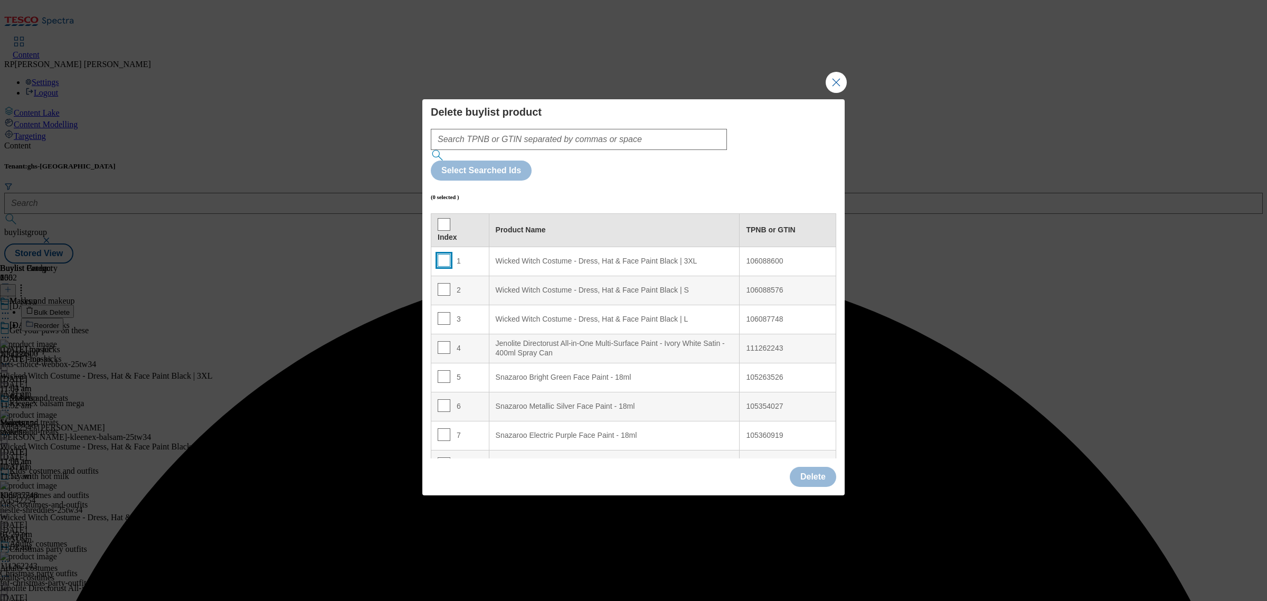
click at [446, 254] on input "Modal" at bounding box center [444, 260] width 13 height 13
checkbox input "true"
click at [444, 283] on input "Modal" at bounding box center [444, 289] width 13 height 13
checkbox input "true"
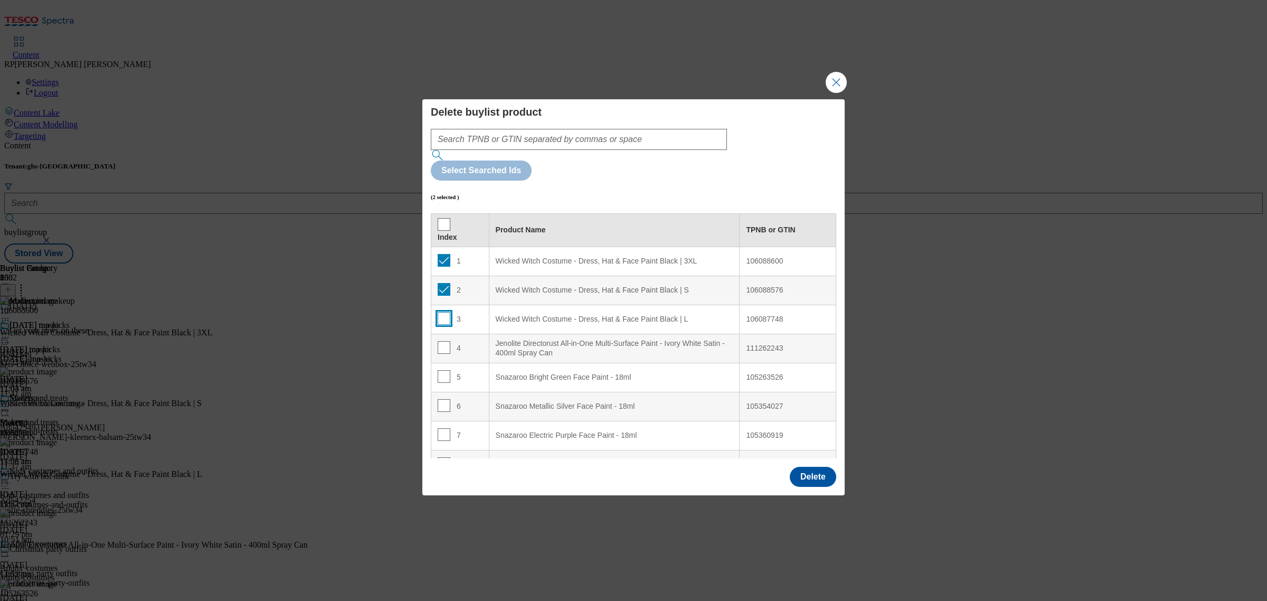
click at [438, 312] on input "Modal" at bounding box center [444, 318] width 13 height 13
checkbox input "true"
click at [439, 341] on input "Modal" at bounding box center [444, 347] width 13 height 13
checkbox input "true"
click at [811, 467] on button "Delete" at bounding box center [813, 477] width 46 height 20
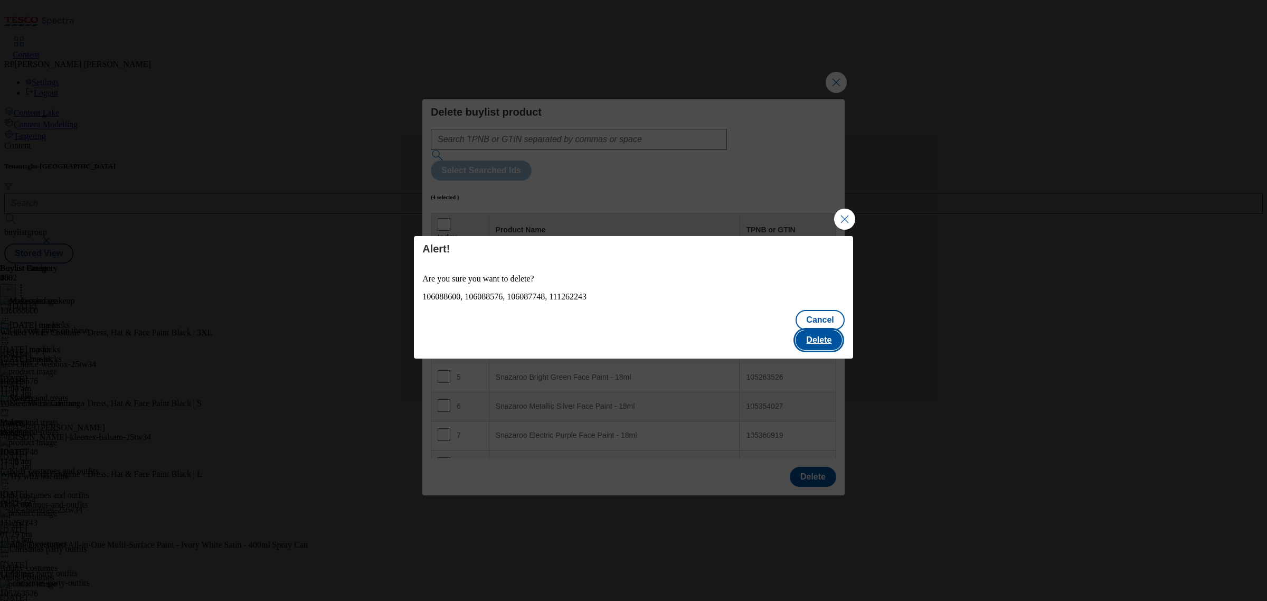
click at [829, 330] on button "Delete" at bounding box center [818, 340] width 46 height 20
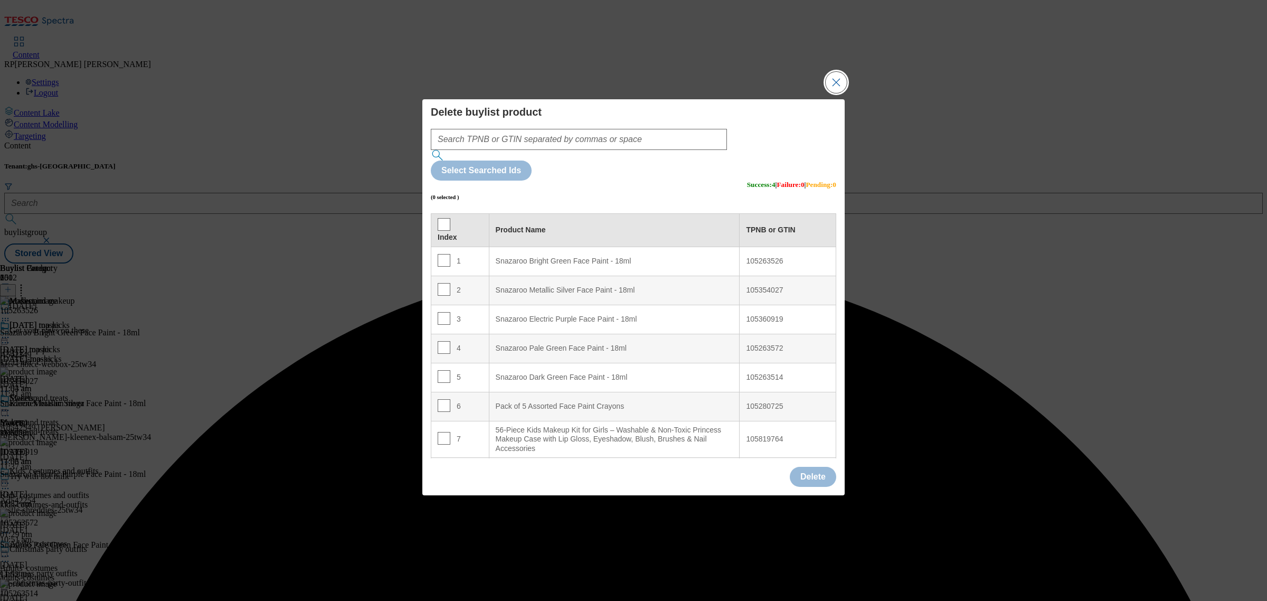
click at [836, 93] on button "Close Modal" at bounding box center [836, 82] width 21 height 21
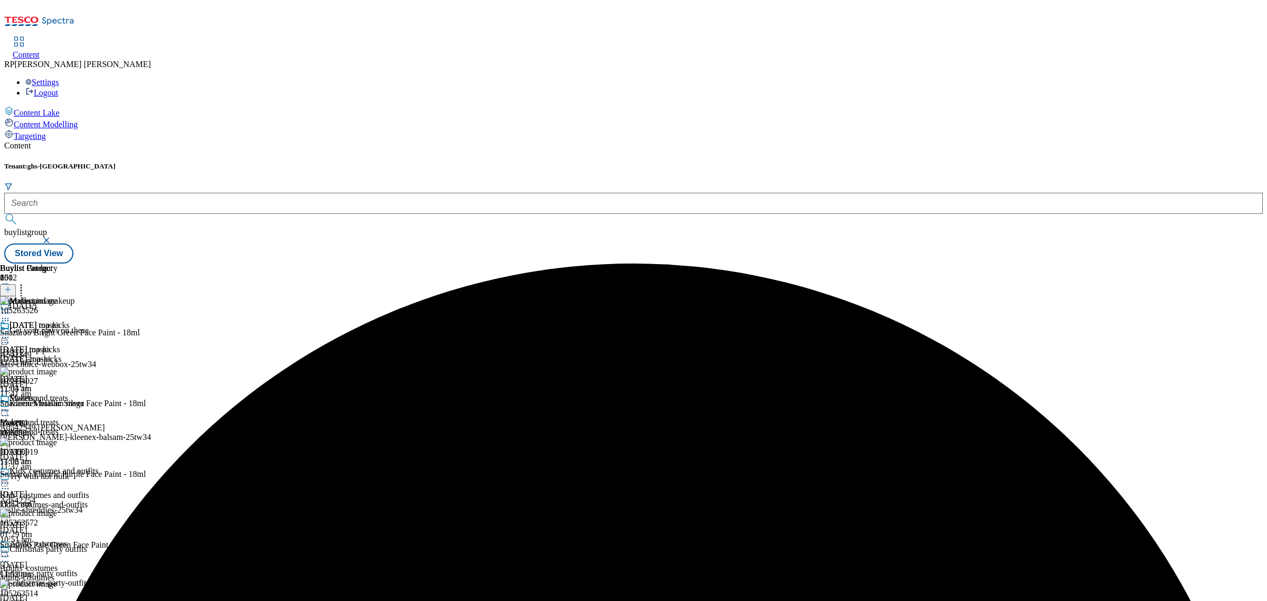
click at [26, 282] on icon at bounding box center [21, 287] width 11 height 11
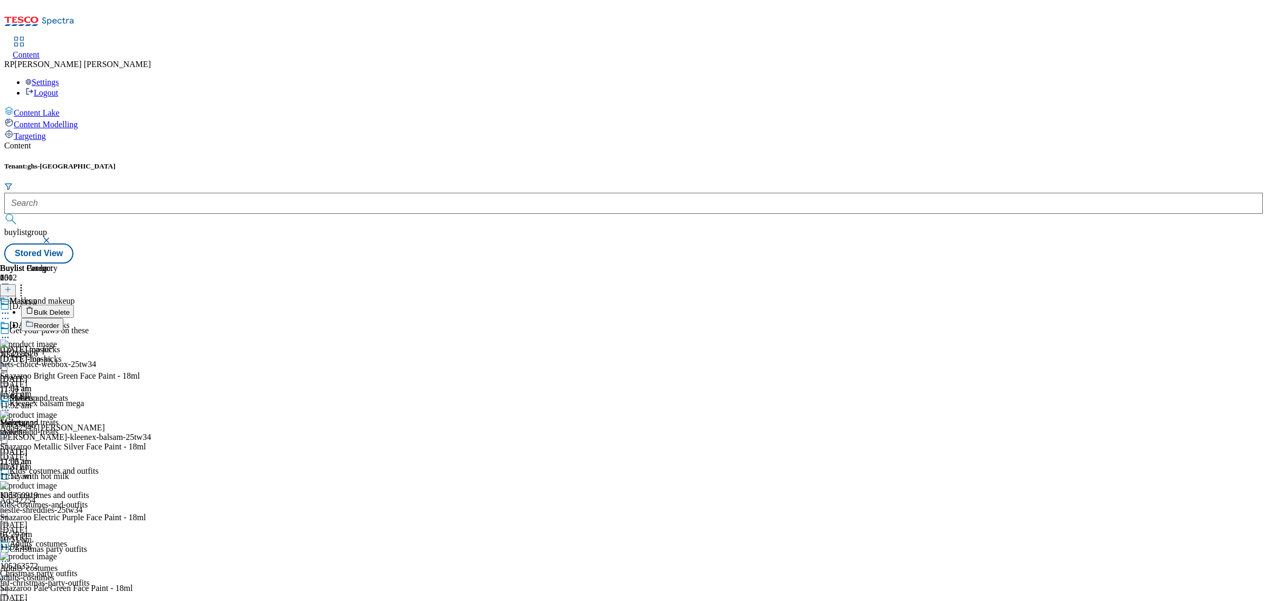
click at [59, 321] on span "Reorder" at bounding box center [46, 325] width 25 height 8
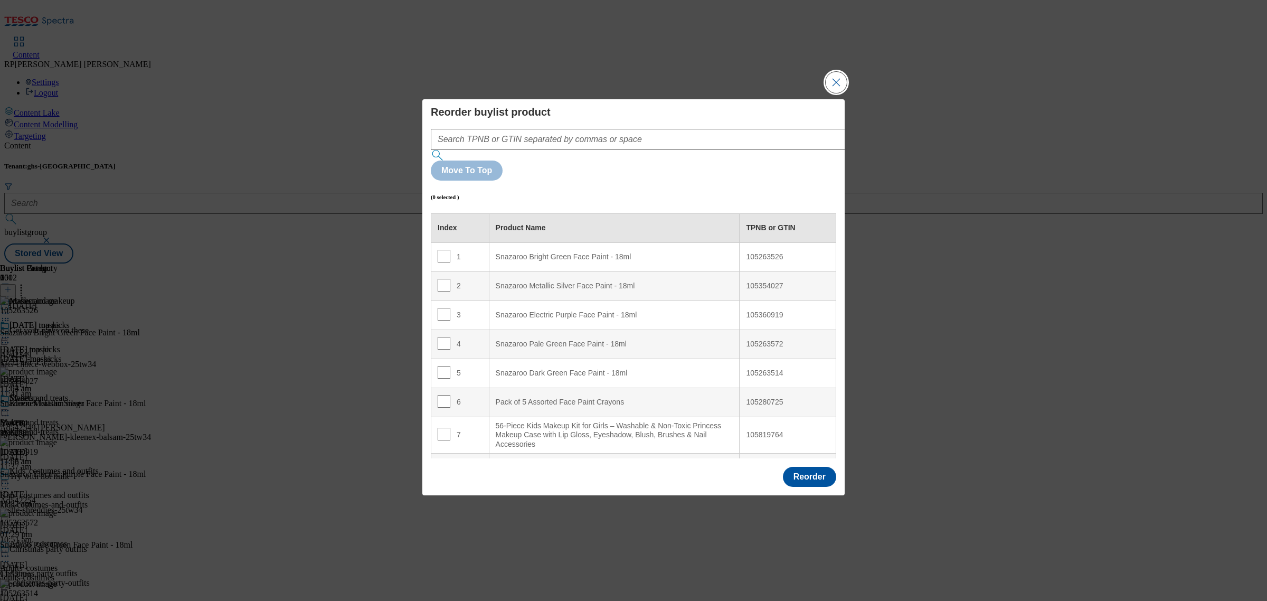
click at [834, 93] on button "Close Modal" at bounding box center [836, 82] width 21 height 21
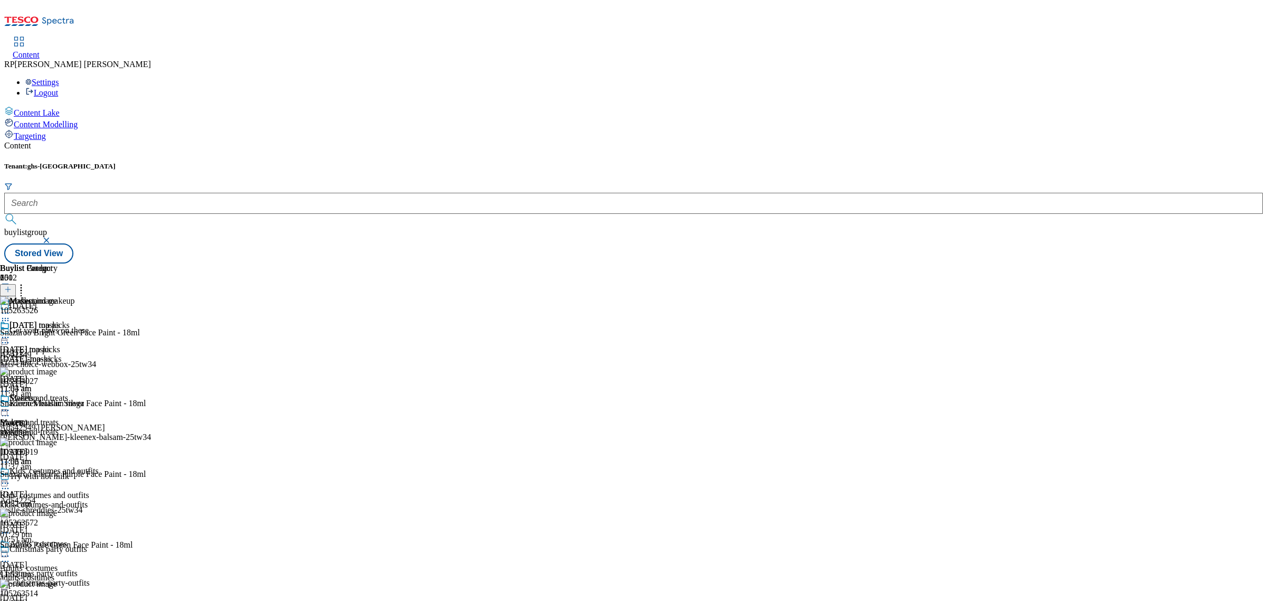
click at [11, 405] on icon at bounding box center [5, 410] width 11 height 11
click at [58, 477] on span "Preview" at bounding box center [45, 481] width 25 height 8
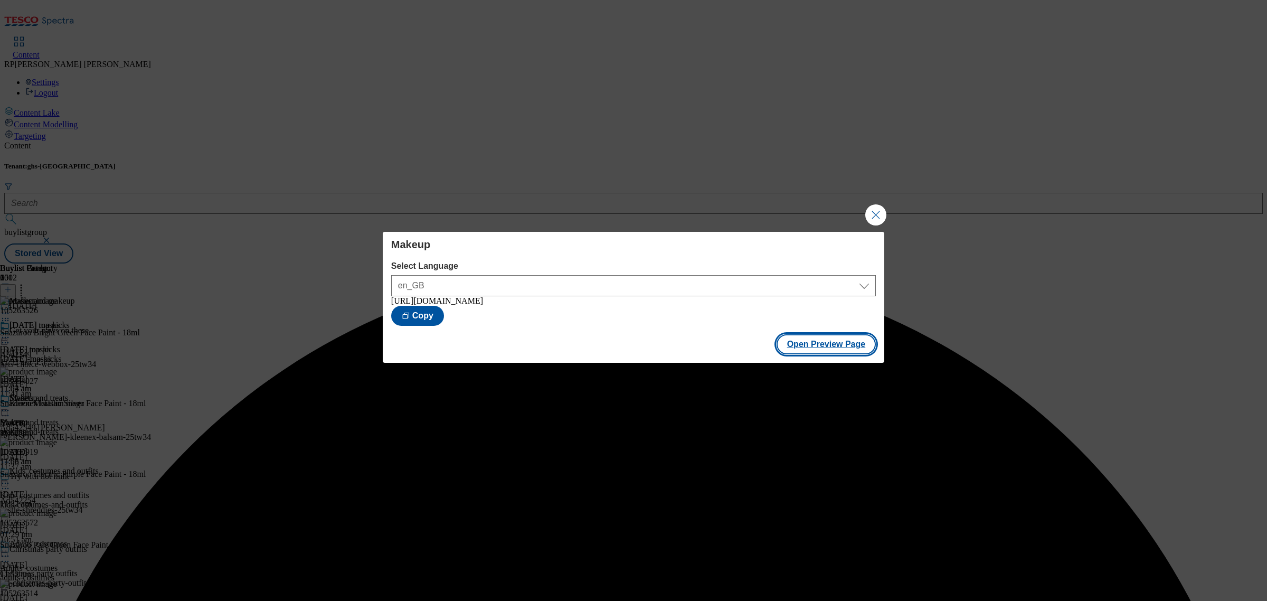
click at [832, 351] on button "Open Preview Page" at bounding box center [826, 344] width 100 height 20
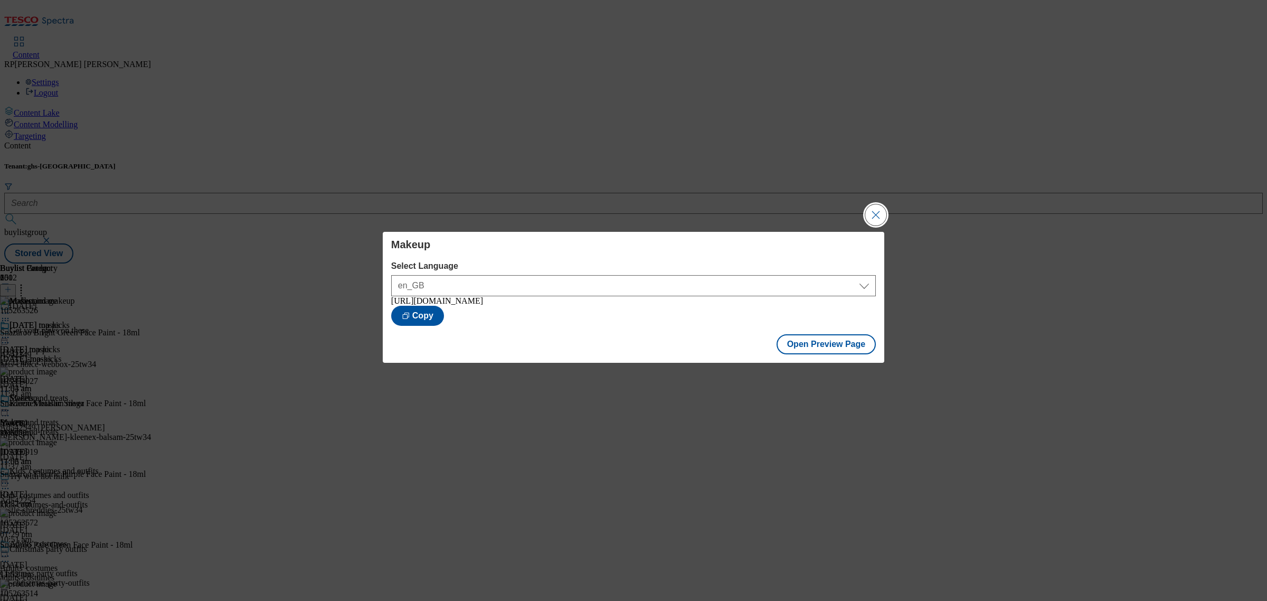
click at [875, 217] on button "Close Modal" at bounding box center [875, 214] width 21 height 21
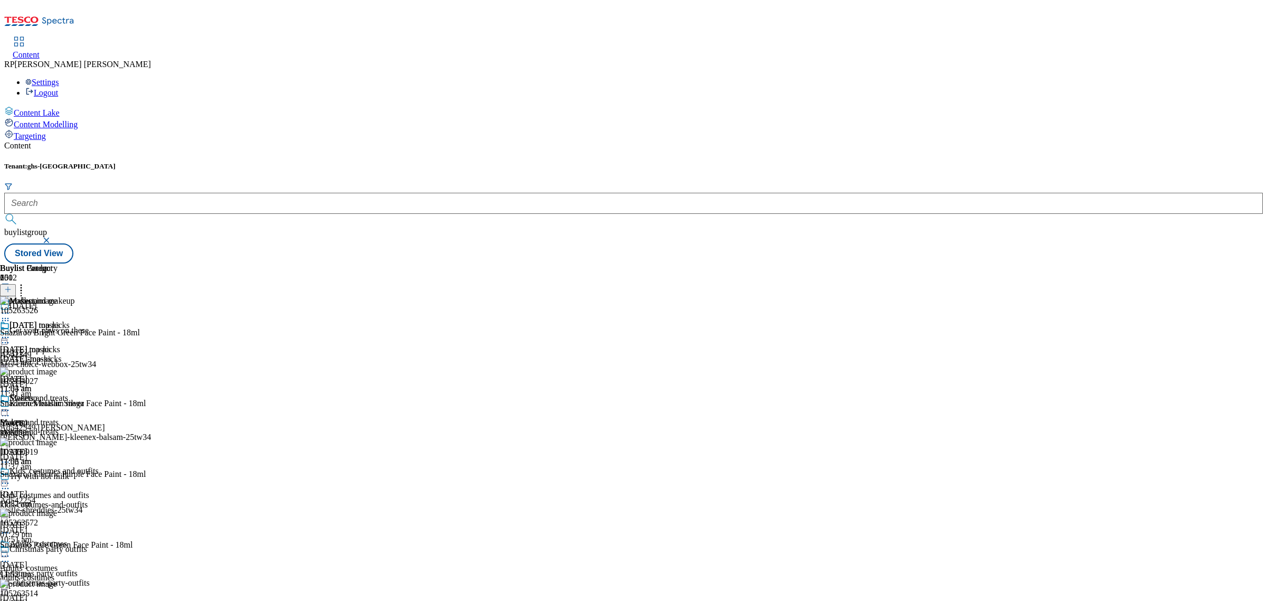
click at [60, 405] on div at bounding box center [30, 411] width 60 height 13
click at [68, 489] on span "Un-preview" at bounding box center [50, 493] width 35 height 8
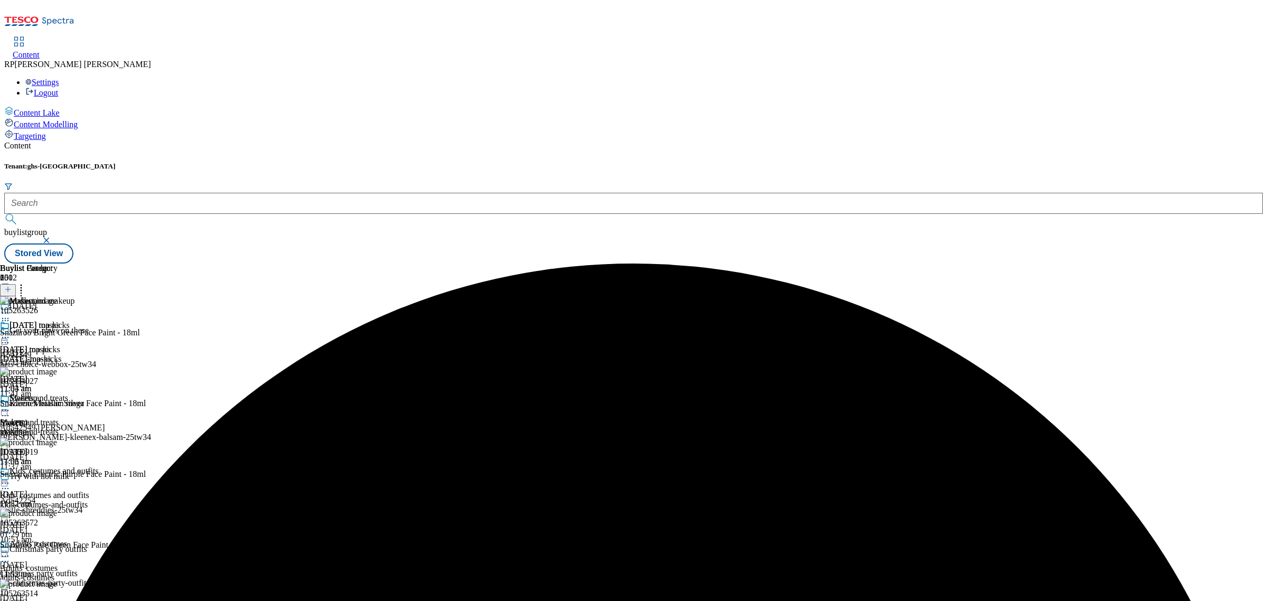
click at [26, 282] on icon at bounding box center [21, 287] width 11 height 11
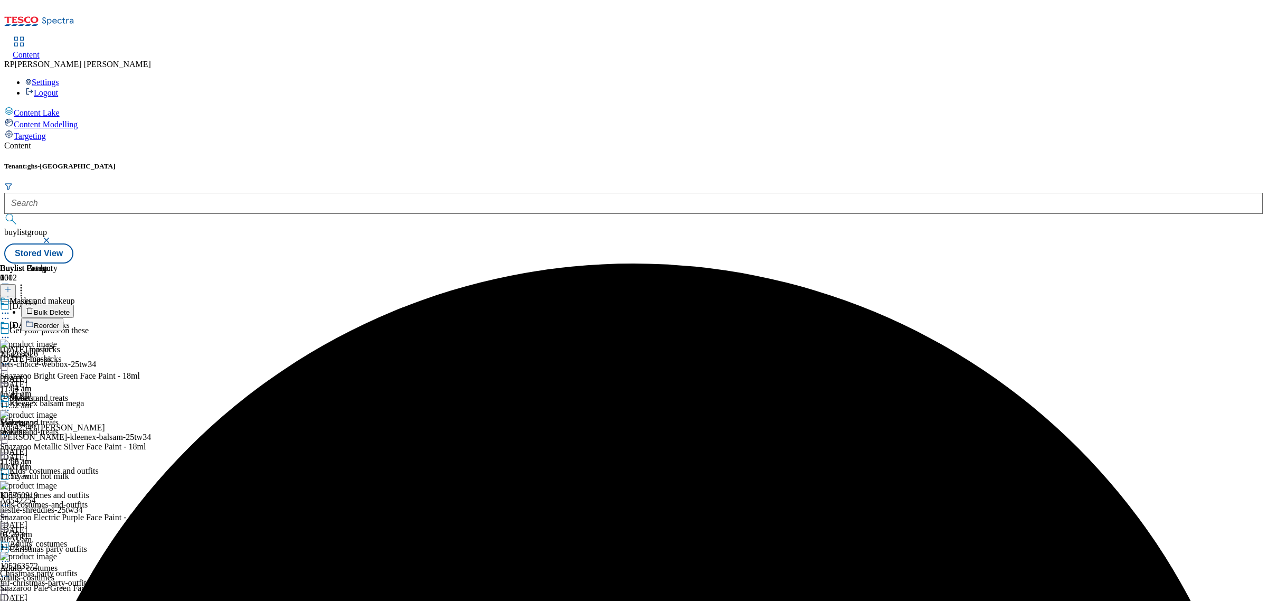
click at [59, 321] on span "Reorder" at bounding box center [46, 325] width 25 height 8
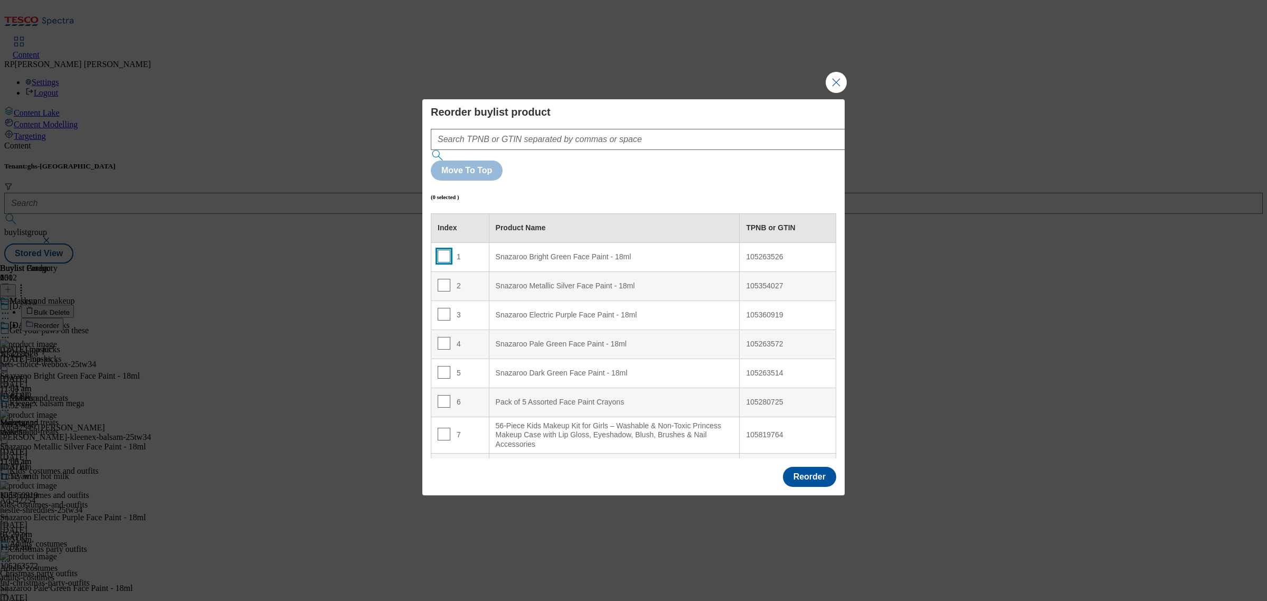
click at [442, 250] on input "Modal" at bounding box center [444, 256] width 13 height 13
checkbox input "true"
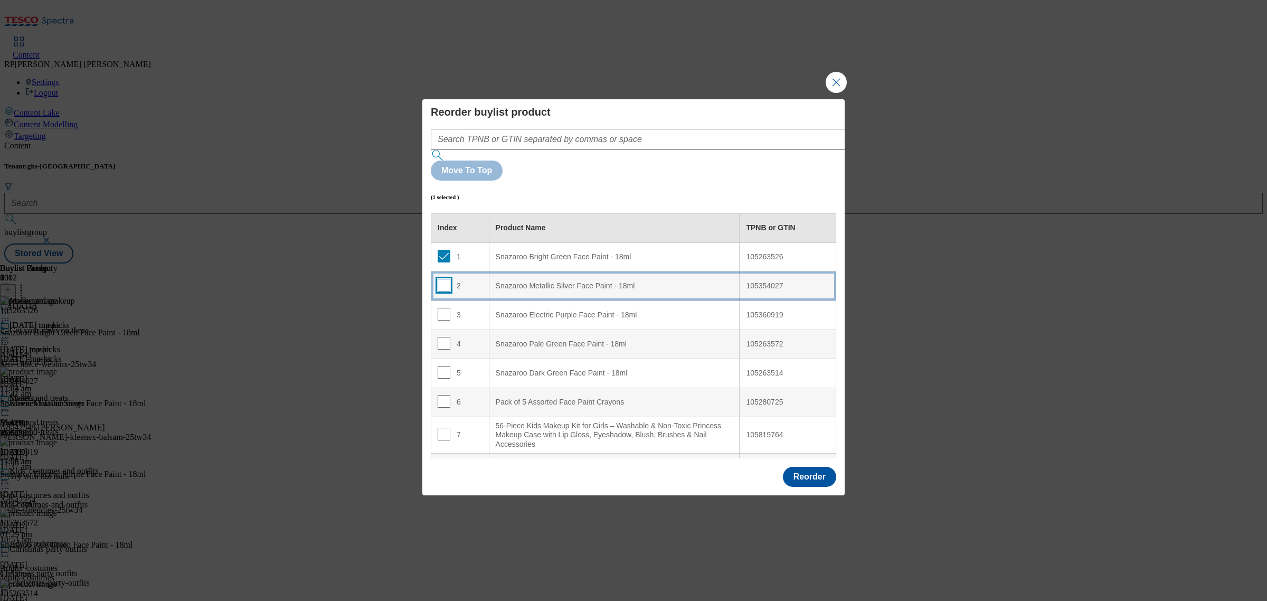
click at [444, 279] on input "Modal" at bounding box center [444, 285] width 13 height 13
checkbox input "true"
click at [445, 308] on input "Modal" at bounding box center [444, 314] width 13 height 13
checkbox input "true"
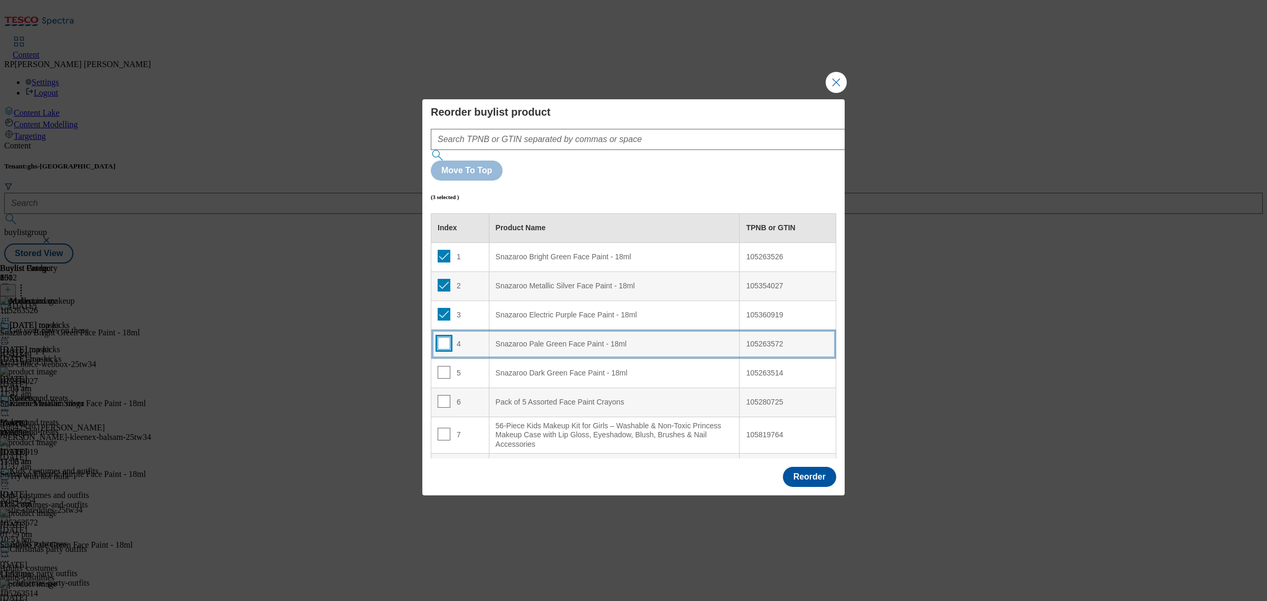
click at [444, 337] on input "Modal" at bounding box center [444, 343] width 13 height 13
checkbox input "true"
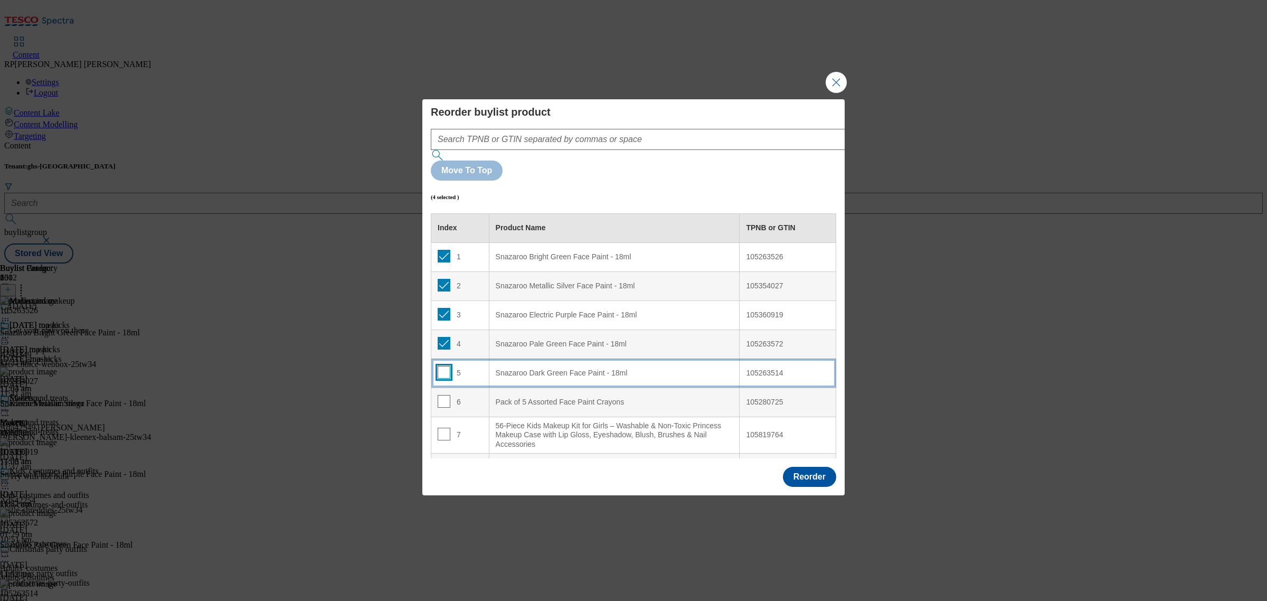
click at [445, 366] on input "Modal" at bounding box center [444, 372] width 13 height 13
checkbox input "true"
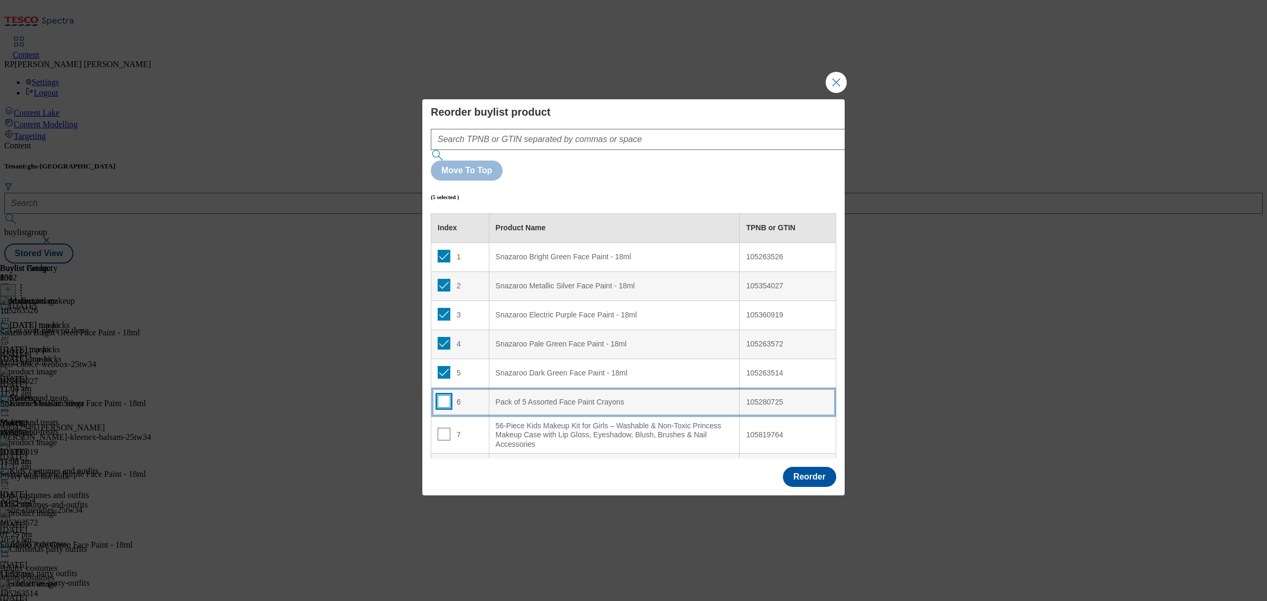
click at [445, 395] on input "Modal" at bounding box center [444, 401] width 13 height 13
checkbox input "true"
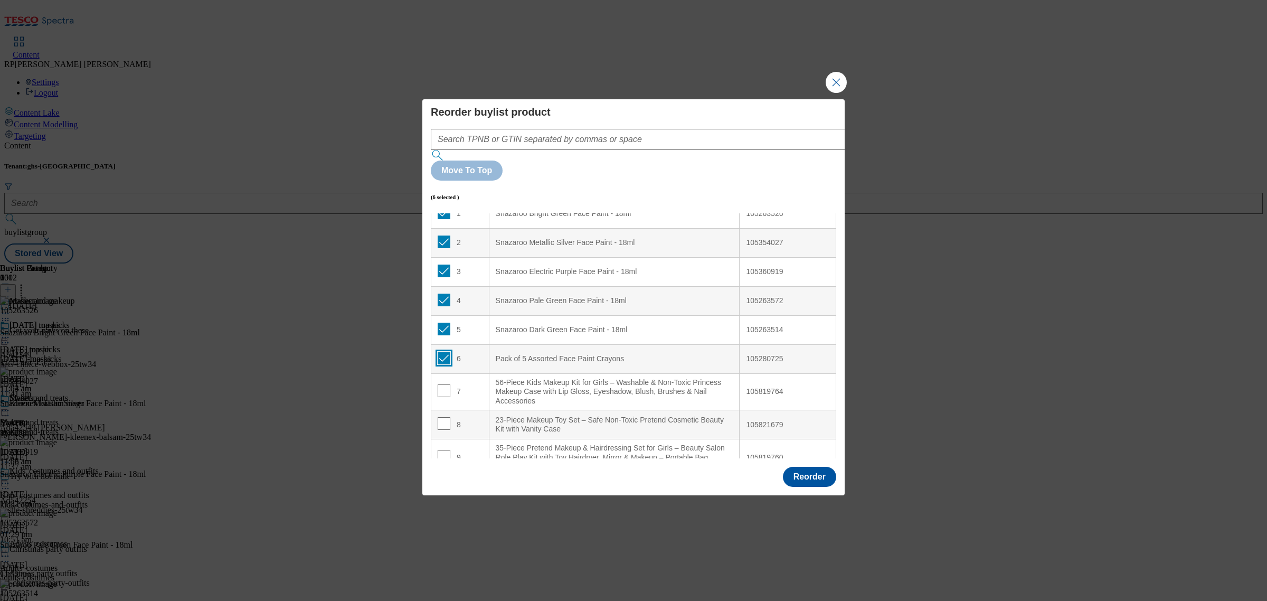
scroll to position [66, 0]
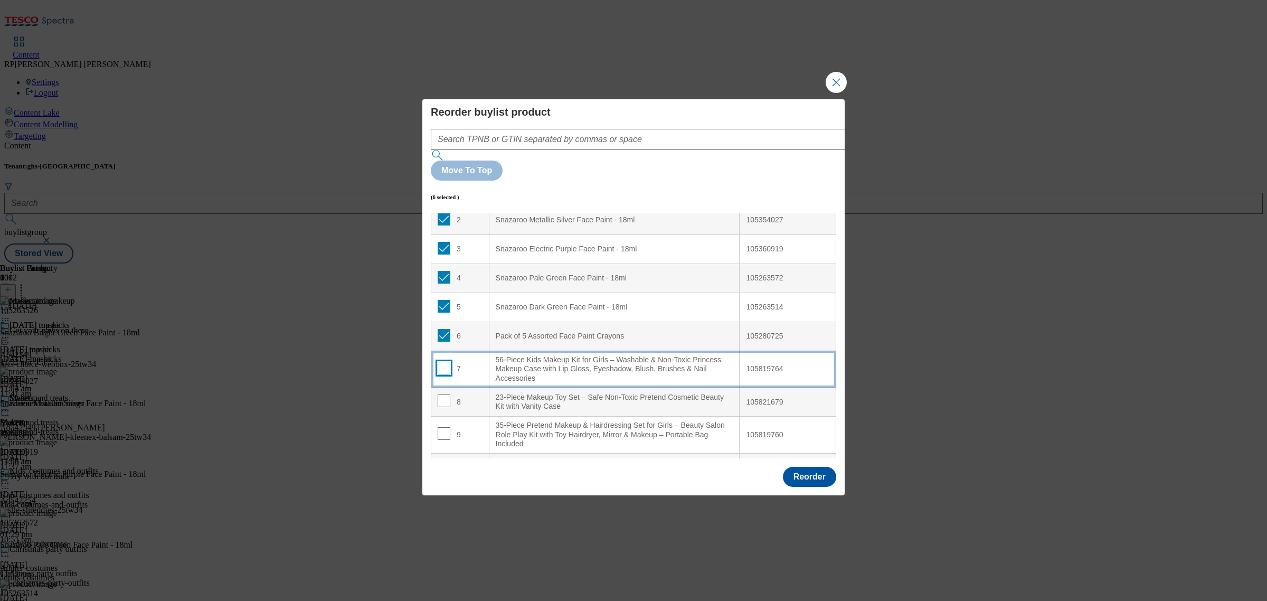
click at [444, 362] on input "Modal" at bounding box center [444, 368] width 13 height 13
checkbox input "true"
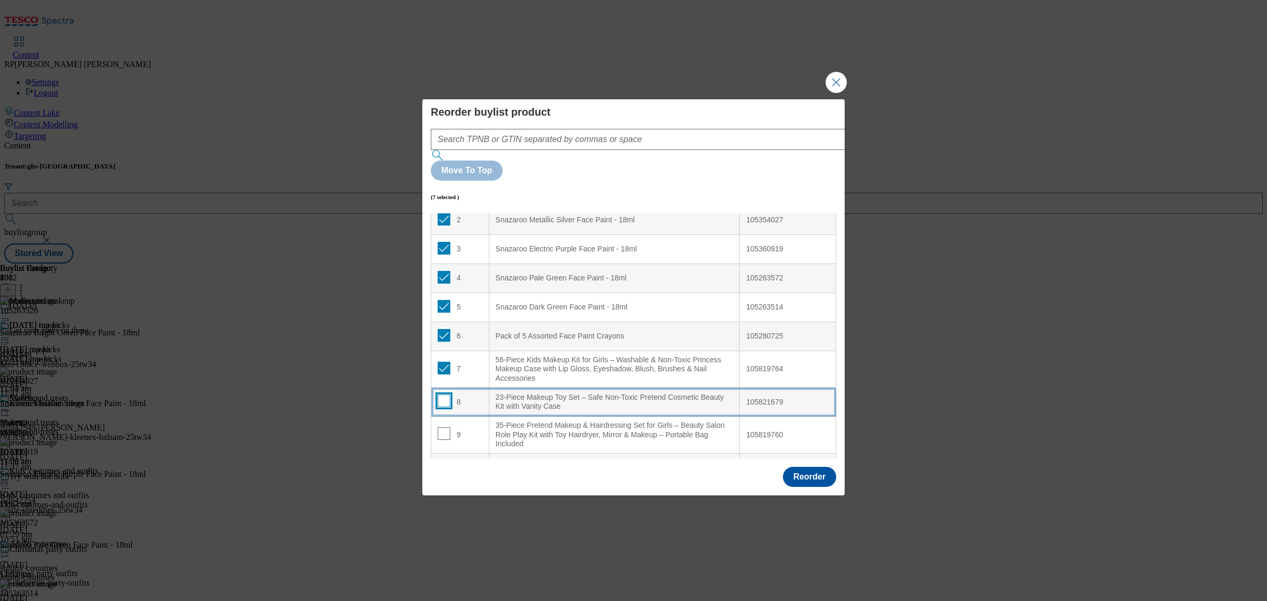
click at [446, 394] on input "Modal" at bounding box center [444, 400] width 13 height 13
checkbox input "true"
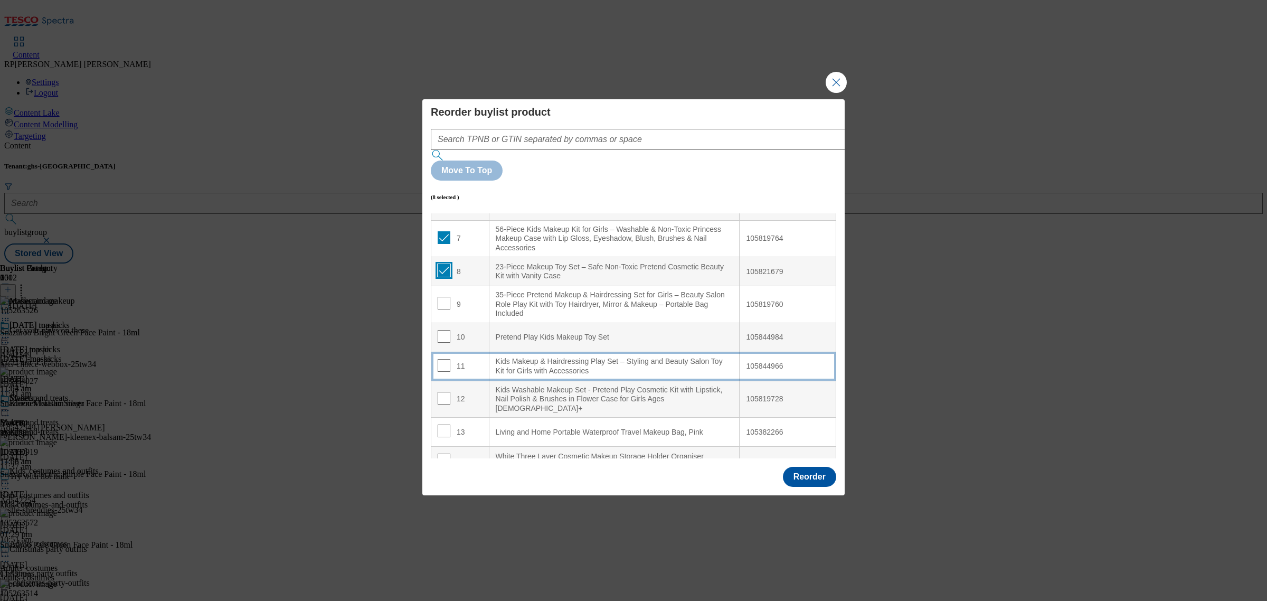
scroll to position [198, 0]
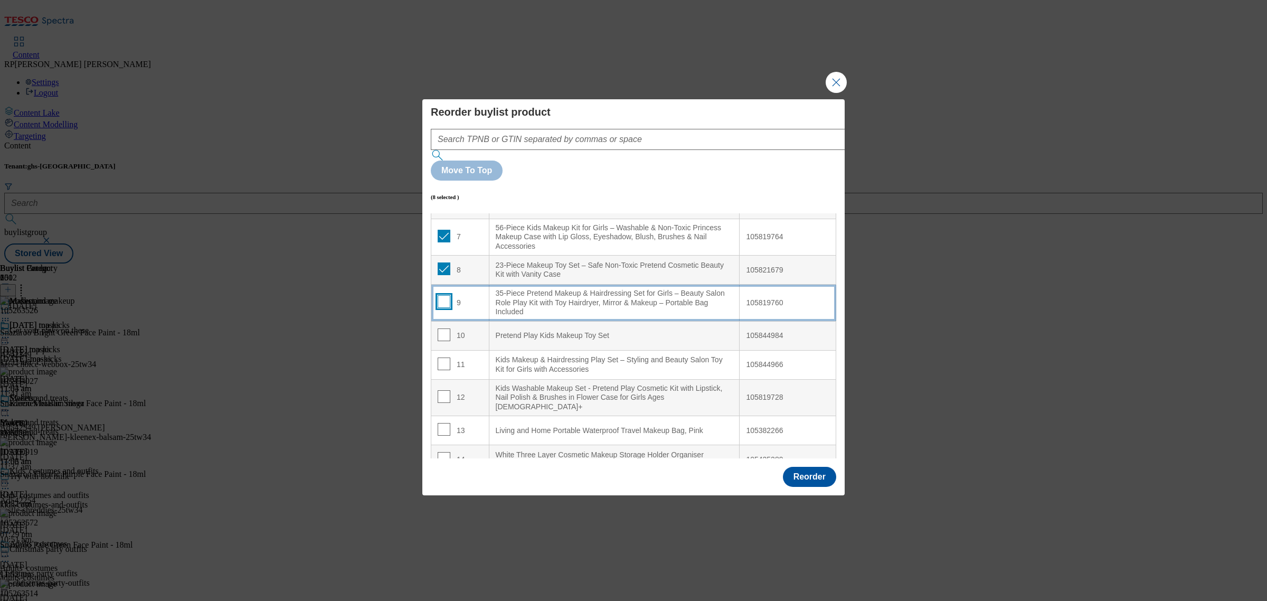
click at [444, 295] on input "Modal" at bounding box center [444, 301] width 13 height 13
checkbox input "true"
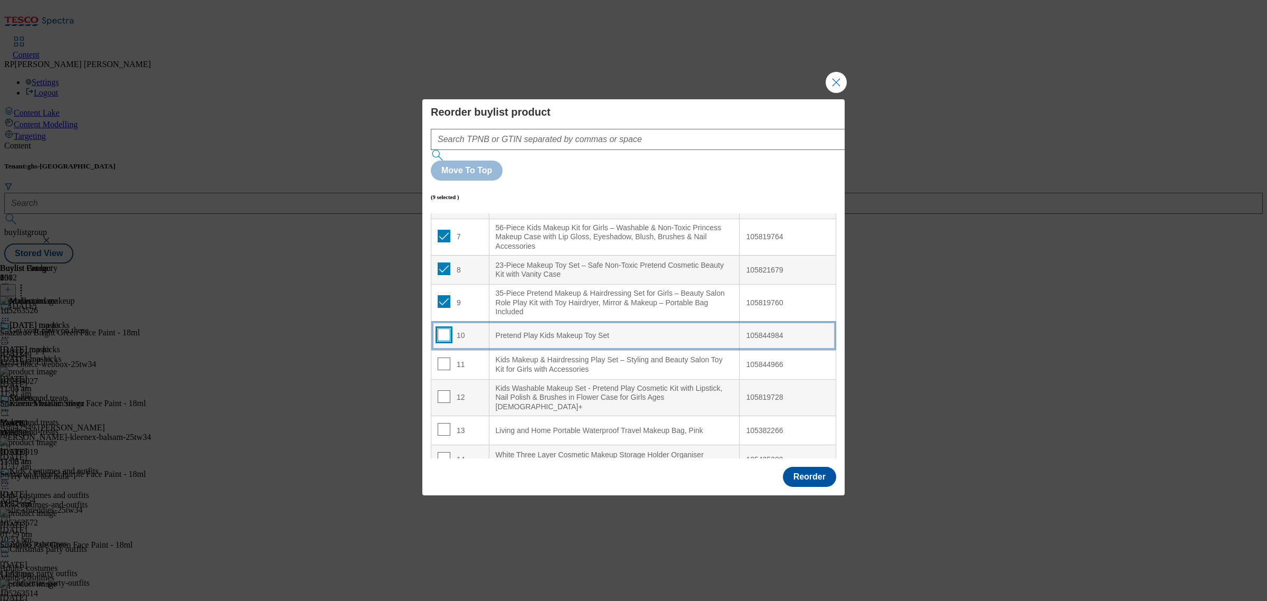
click at [444, 328] on input "Modal" at bounding box center [444, 334] width 13 height 13
checkbox input "true"
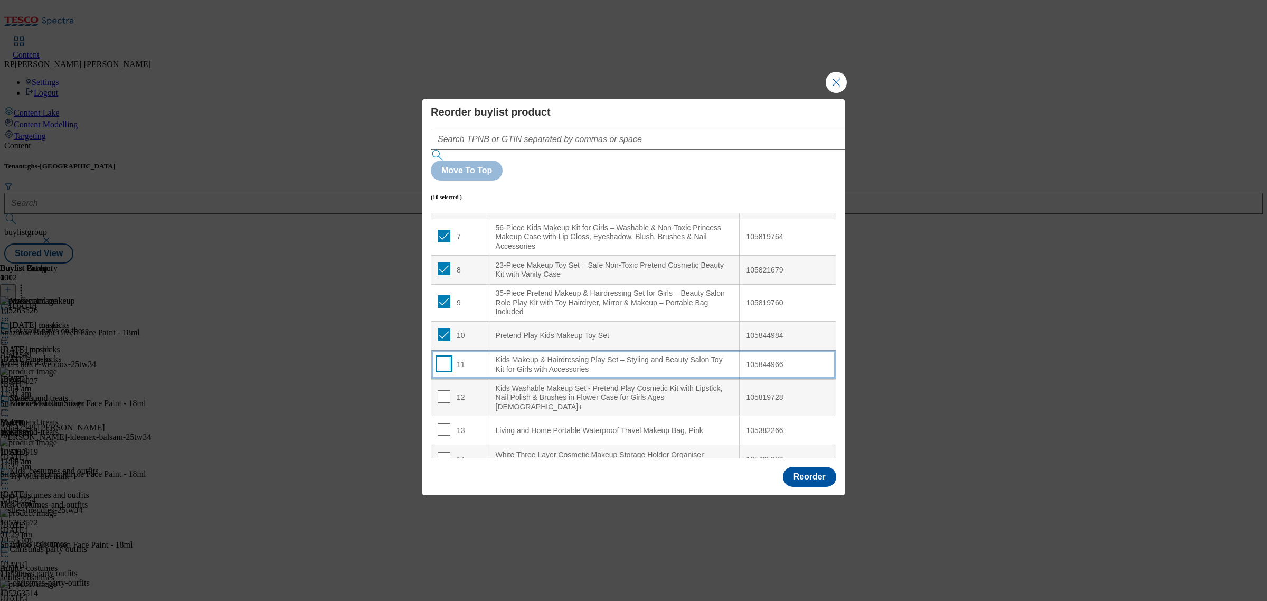
click at [443, 357] on input "Modal" at bounding box center [444, 363] width 13 height 13
checkbox input "true"
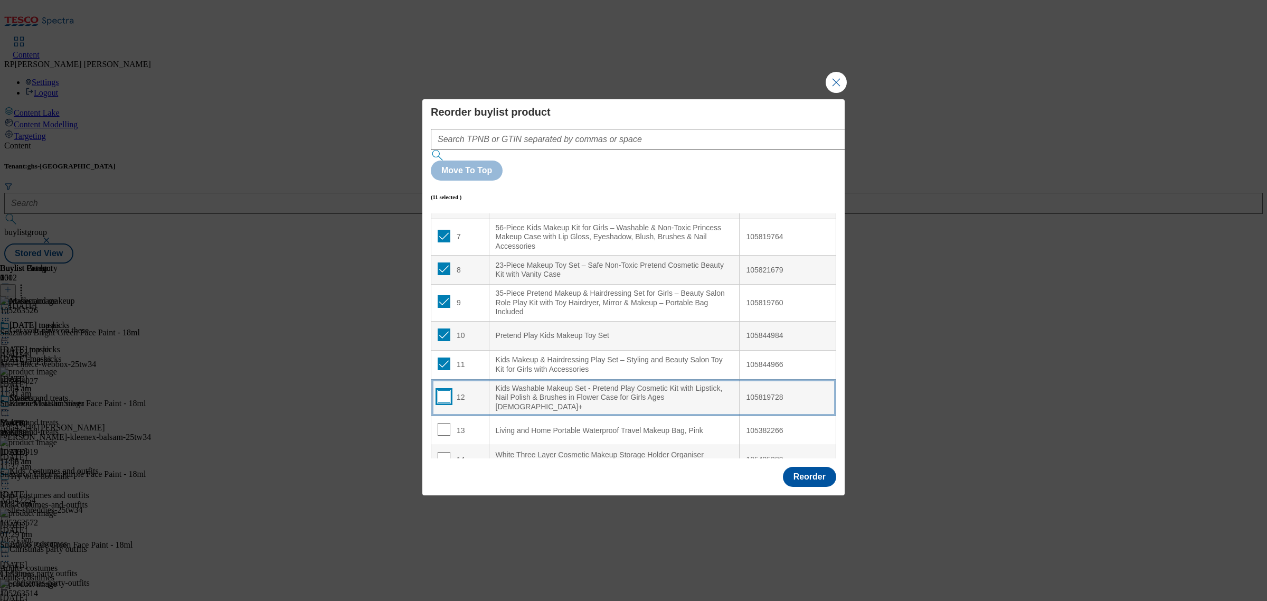
click at [445, 390] on input "Modal" at bounding box center [444, 396] width 13 height 13
checkbox input "true"
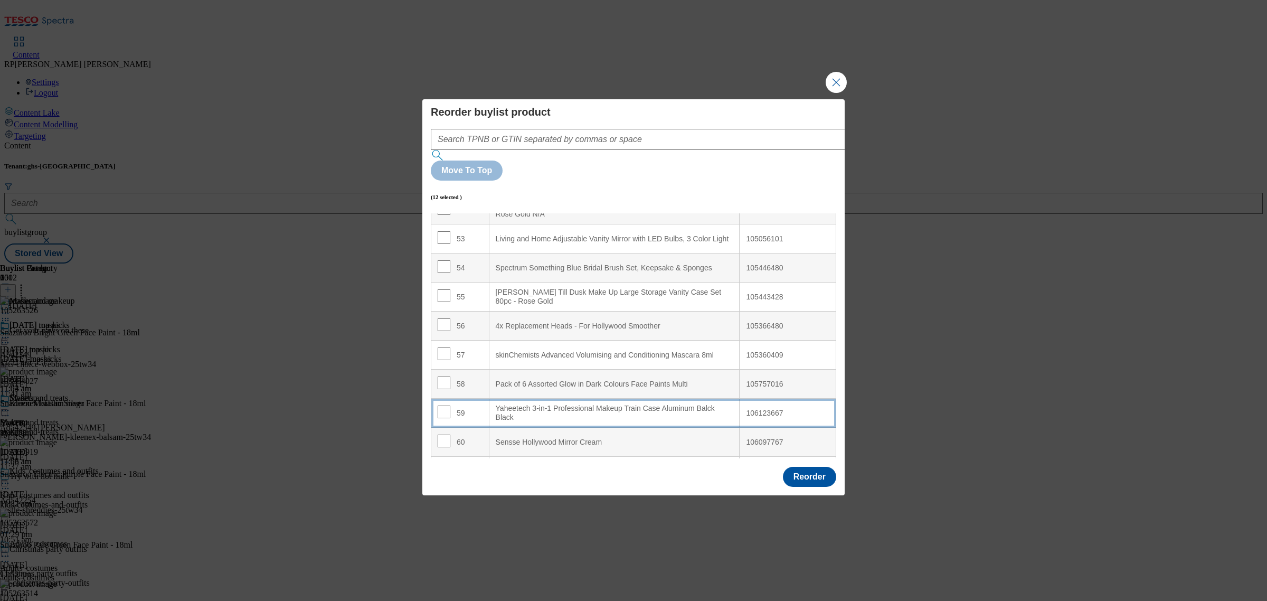
scroll to position [1583, 0]
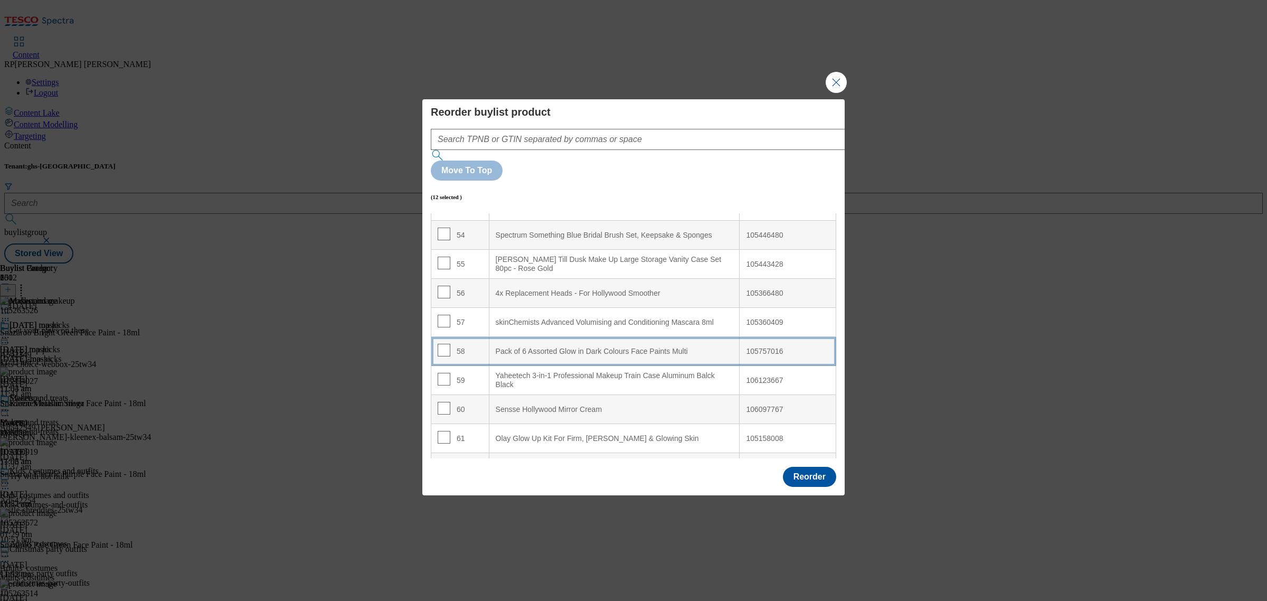
click at [618, 337] on Multi "Pack of 6 Assorted Glow in Dark Colours Face Paints Multi" at bounding box center [614, 351] width 251 height 29
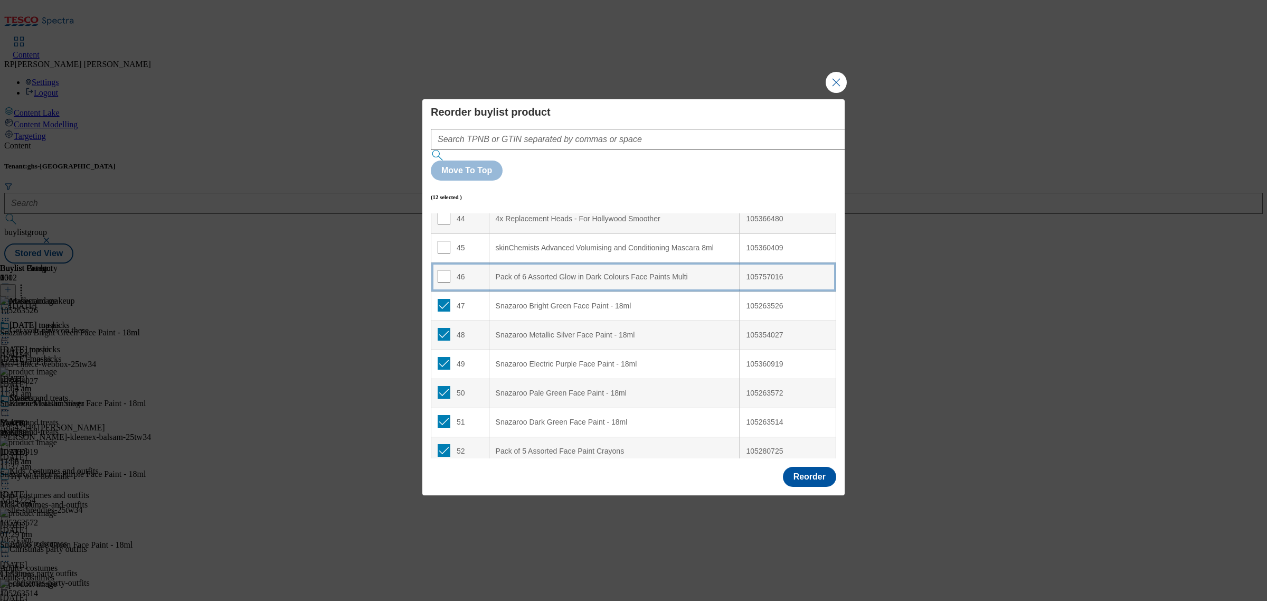
scroll to position [1285, 0]
click at [444, 300] on input "Modal" at bounding box center [444, 306] width 13 height 13
checkbox input "false"
click at [442, 329] on input "Modal" at bounding box center [444, 335] width 13 height 13
checkbox input "false"
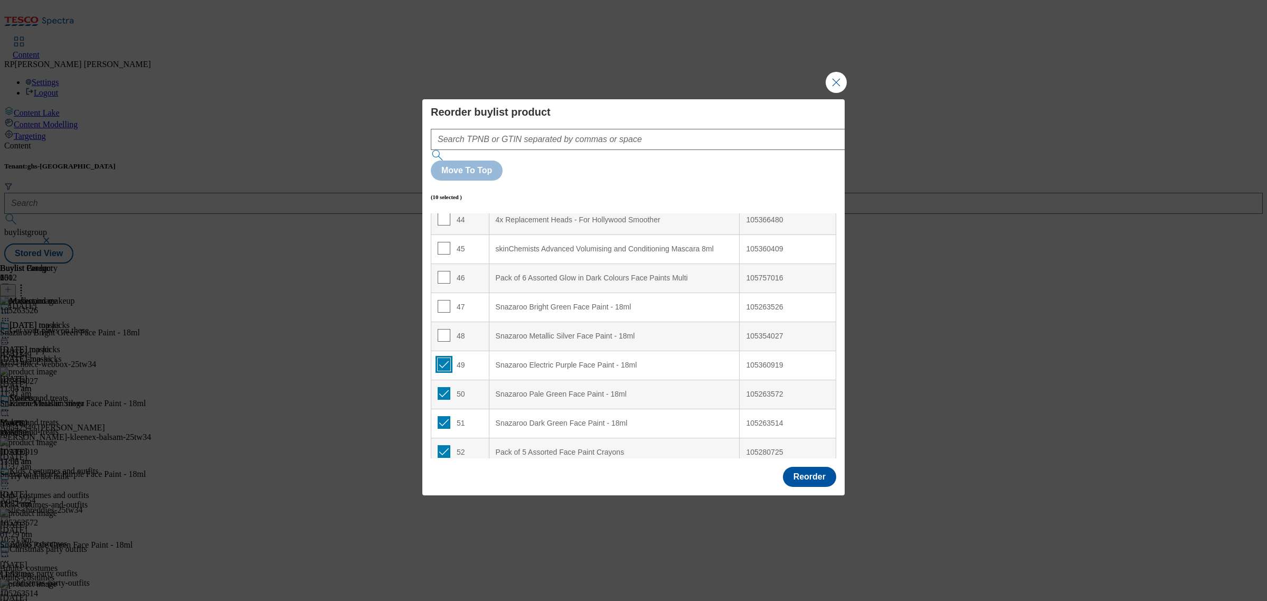
click at [443, 358] on input "Modal" at bounding box center [444, 364] width 13 height 13
checkbox input "false"
click at [442, 387] on input "Modal" at bounding box center [444, 393] width 13 height 13
checkbox input "false"
click at [442, 416] on input "Modal" at bounding box center [444, 422] width 13 height 13
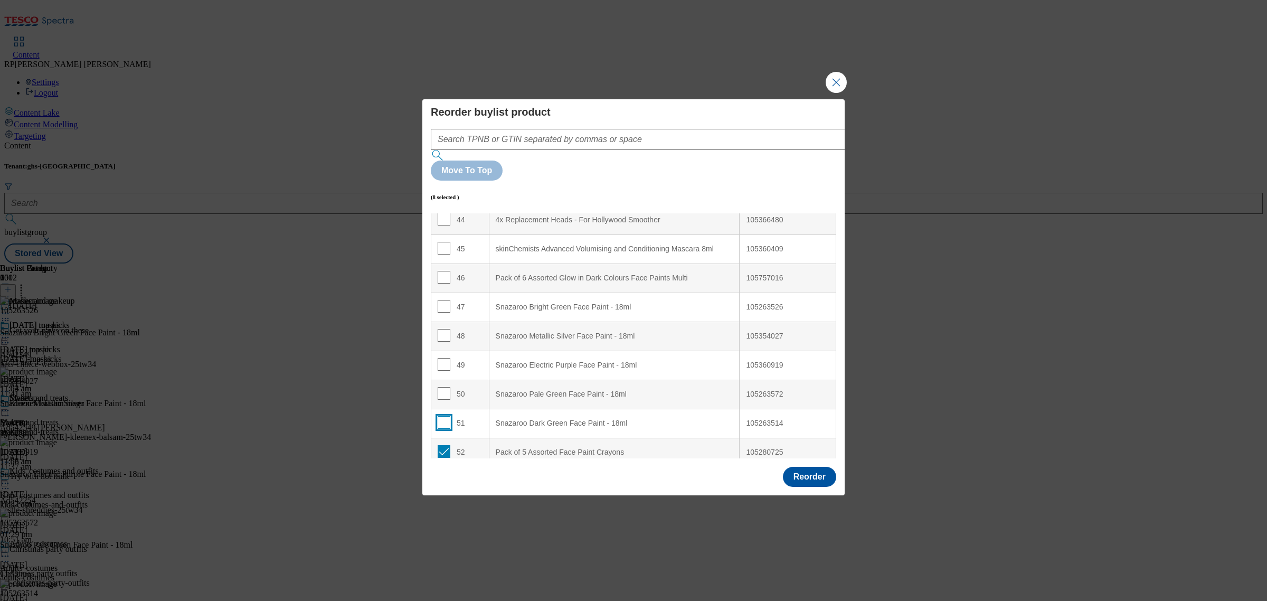
checkbox input "false"
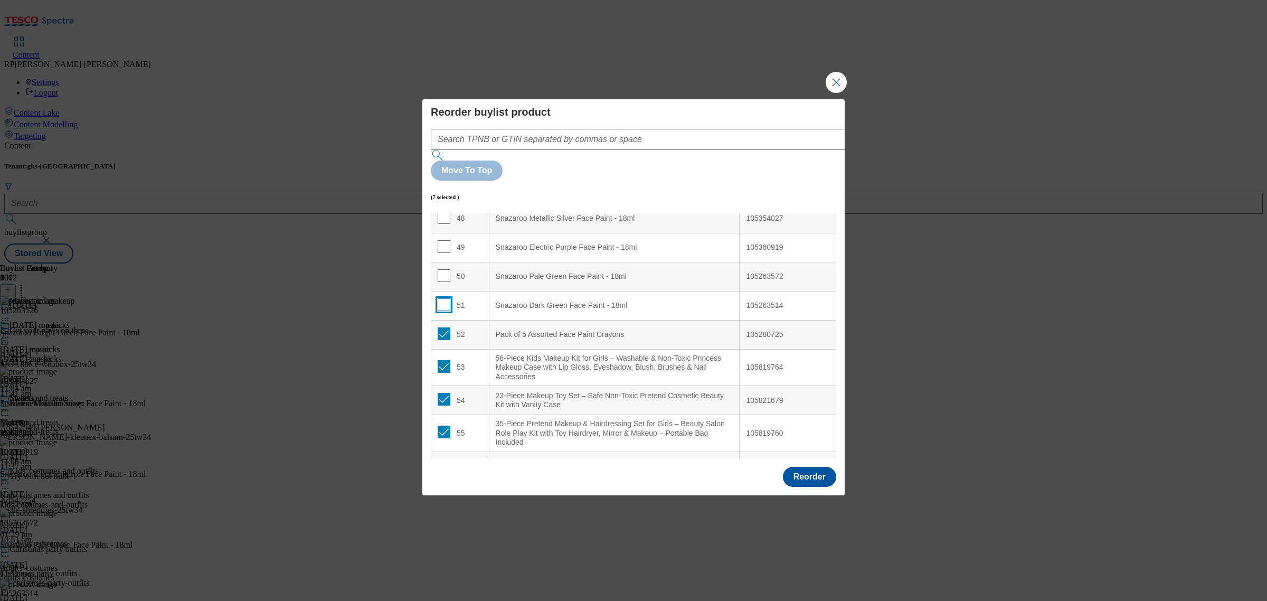
scroll to position [1417, 0]
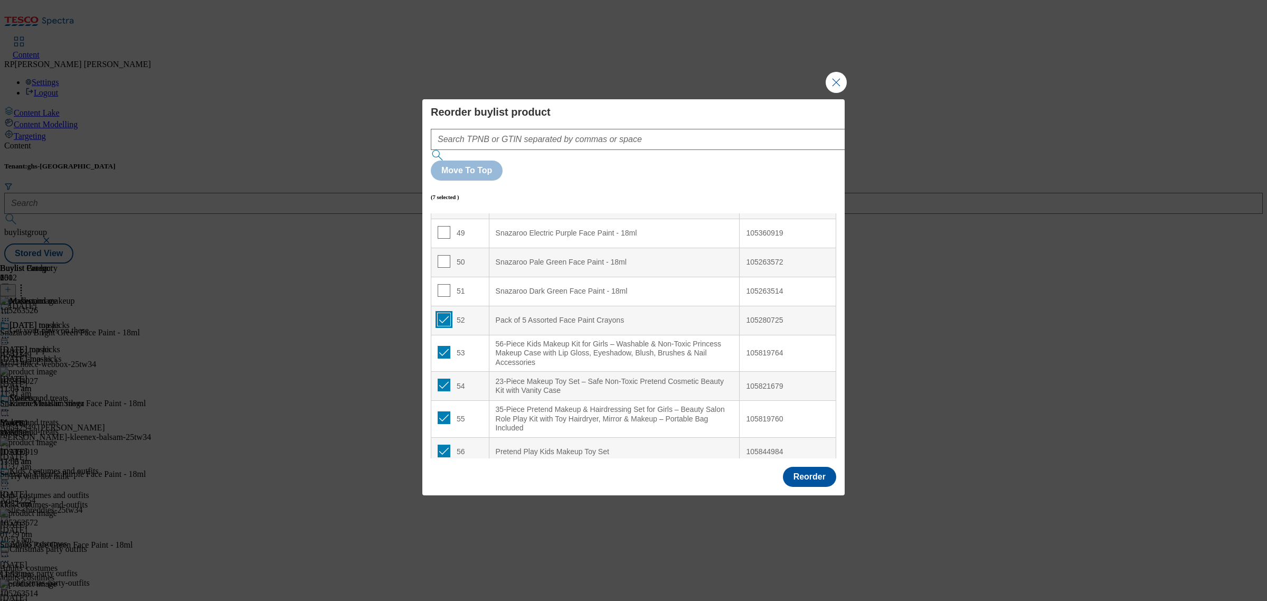
click at [446, 313] on input "Modal" at bounding box center [444, 319] width 13 height 13
checkbox input "false"
click at [446, 346] on input "Modal" at bounding box center [444, 352] width 13 height 13
checkbox input "false"
click at [444, 378] on input "Modal" at bounding box center [444, 384] width 13 height 13
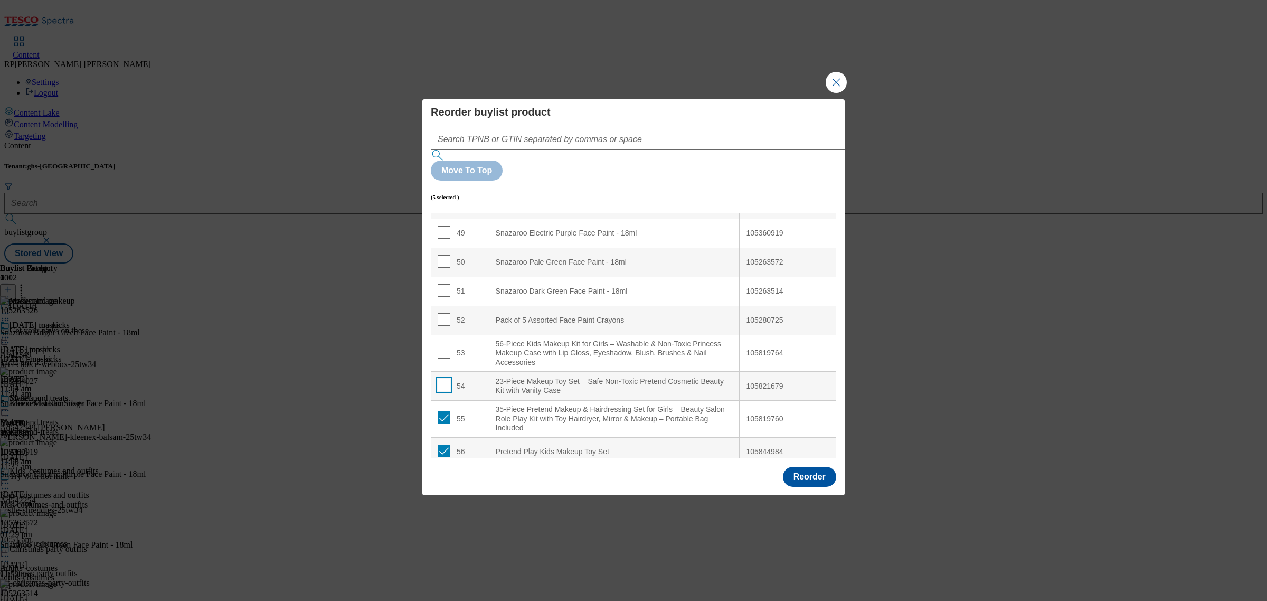
checkbox input "false"
click at [444, 411] on input "Modal" at bounding box center [444, 417] width 13 height 13
checkbox input "false"
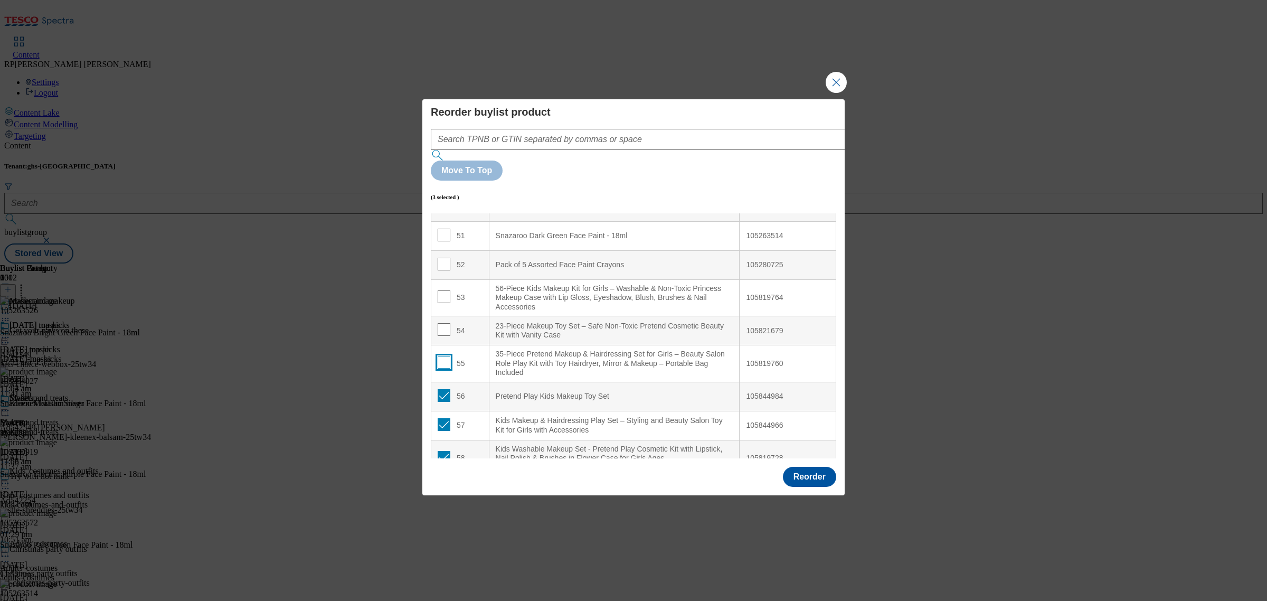
scroll to position [1549, 0]
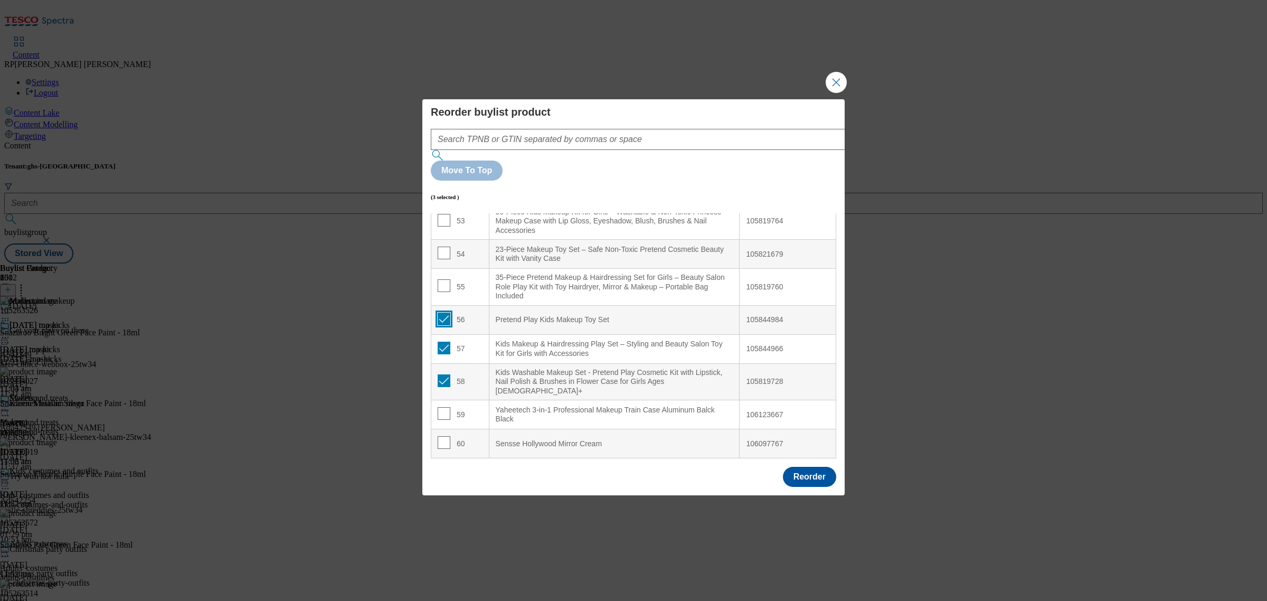
click at [442, 312] on input "Modal" at bounding box center [444, 318] width 13 height 13
checkbox input "false"
click at [441, 342] on input "Modal" at bounding box center [444, 348] width 13 height 13
checkbox input "false"
click at [446, 374] on input "Modal" at bounding box center [444, 380] width 13 height 13
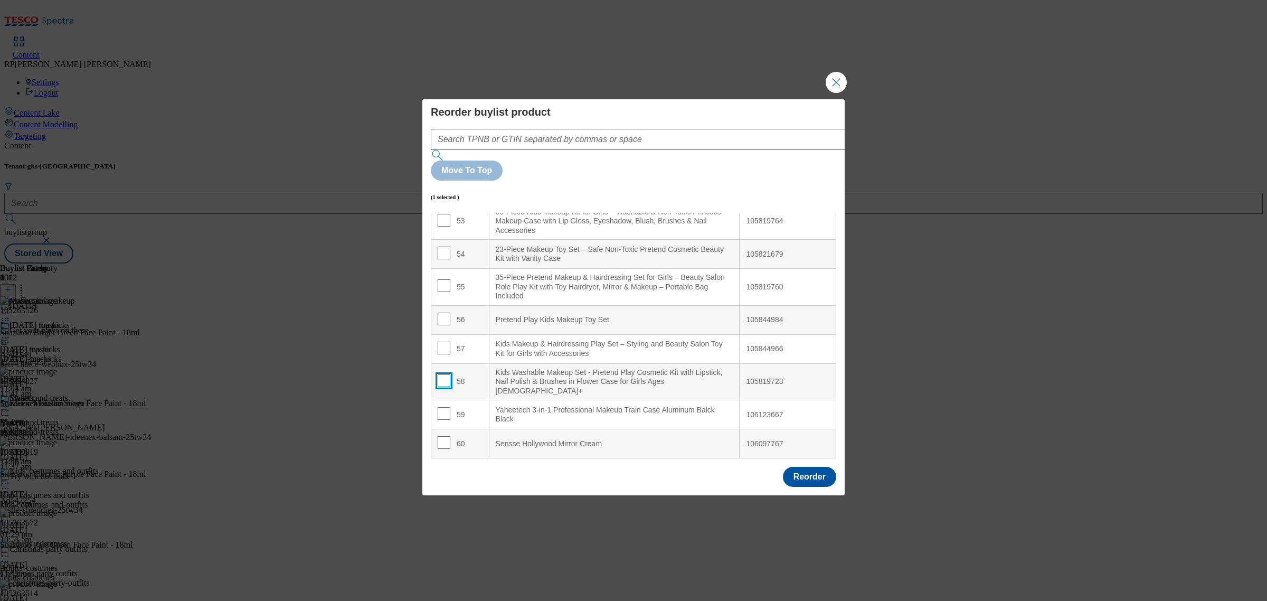
checkbox input "false"
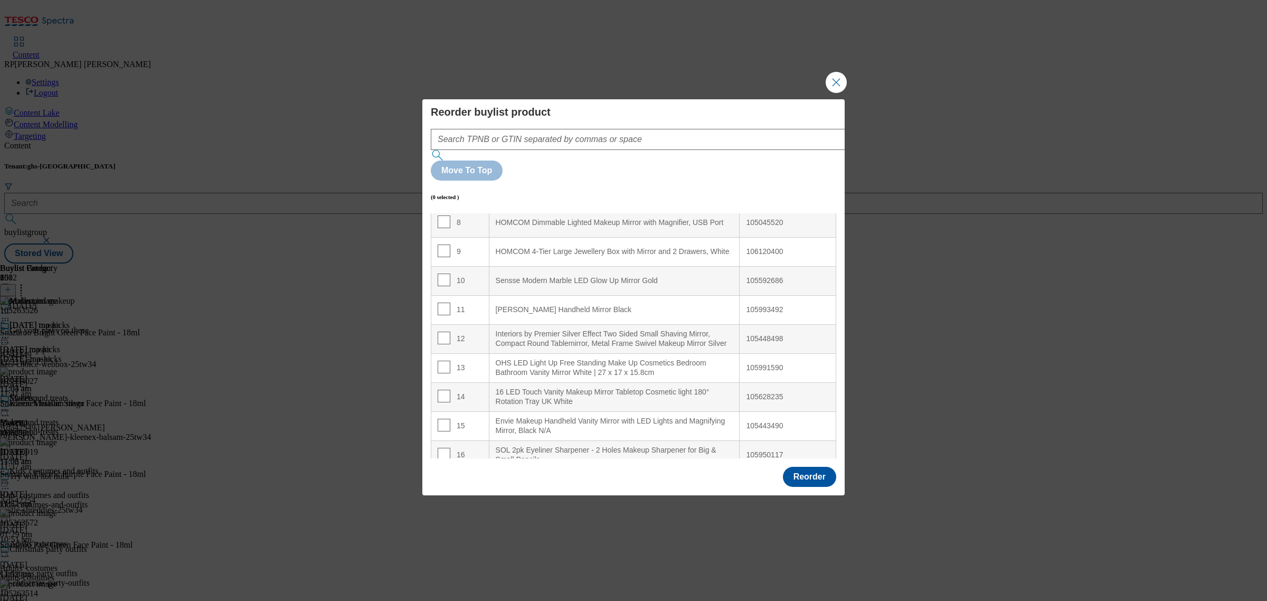
scroll to position [0, 0]
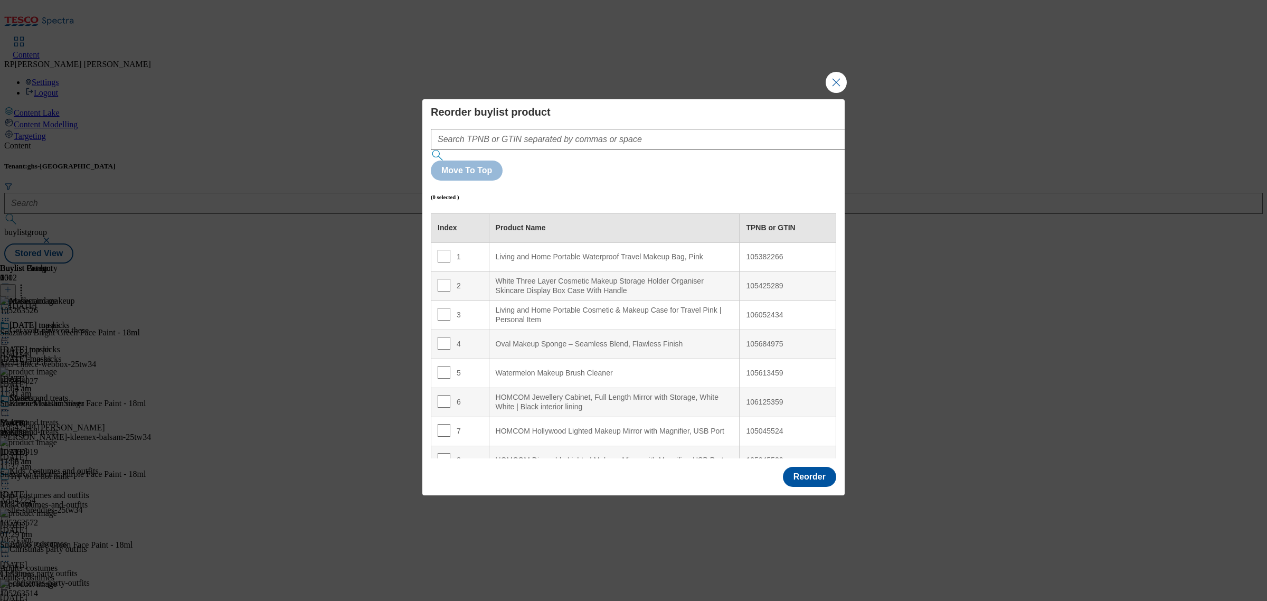
click at [594, 252] on div "Living and Home Portable Waterproof Travel Makeup Bag, Pink" at bounding box center [615, 257] width 238 height 10
copy div "Living and Home Portable Waterproof Travel Makeup Bag, Pink"
click at [542, 277] on div "White Three Layer Cosmetic Makeup Storage Holder Organiser Skincare Display Box…" at bounding box center [615, 286] width 238 height 18
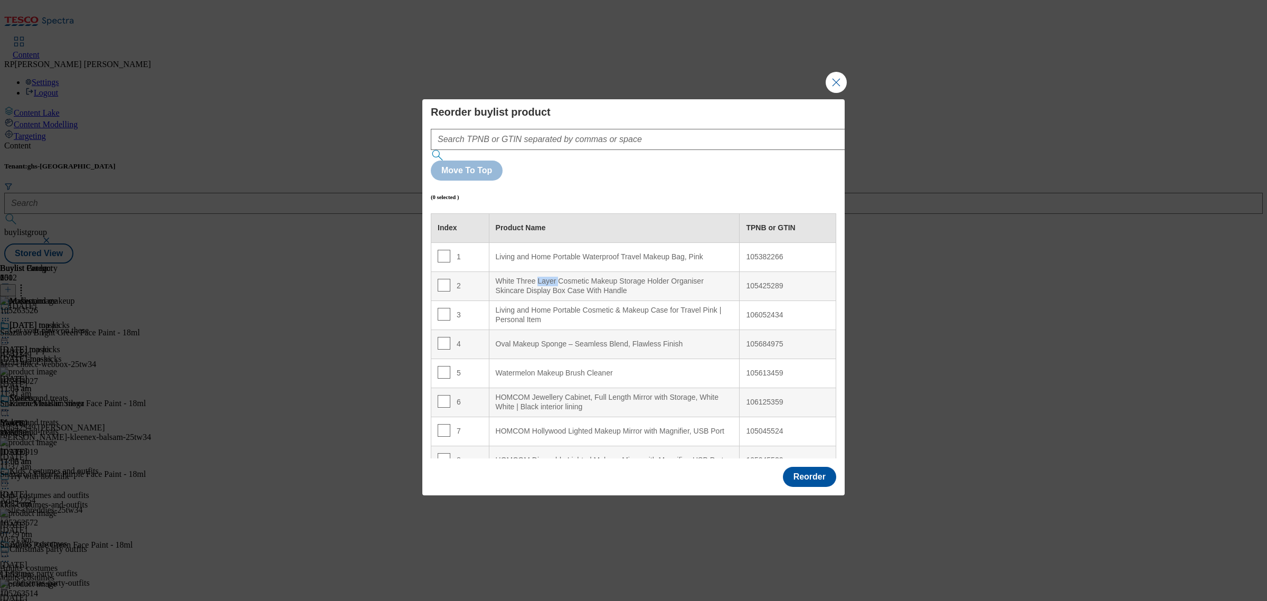
click at [542, 277] on div "White Three Layer Cosmetic Makeup Storage Holder Organiser Skincare Display Box…" at bounding box center [615, 286] width 238 height 18
click at [543, 277] on div "White Three Layer Cosmetic Makeup Storage Holder Organiser Skincare Display Box…" at bounding box center [615, 286] width 238 height 18
copy div "White Three Layer Cosmetic Makeup Storage Holder Organiser Skincare Display Box…"
click at [446, 279] on input "Modal" at bounding box center [444, 285] width 13 height 13
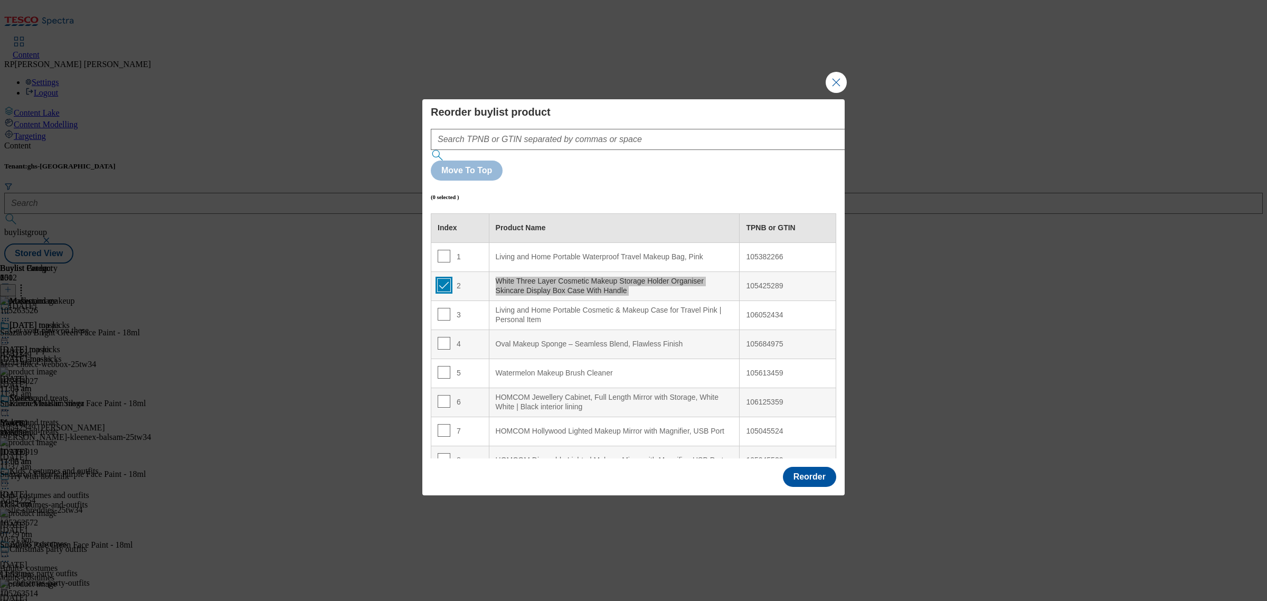
checkbox input "true"
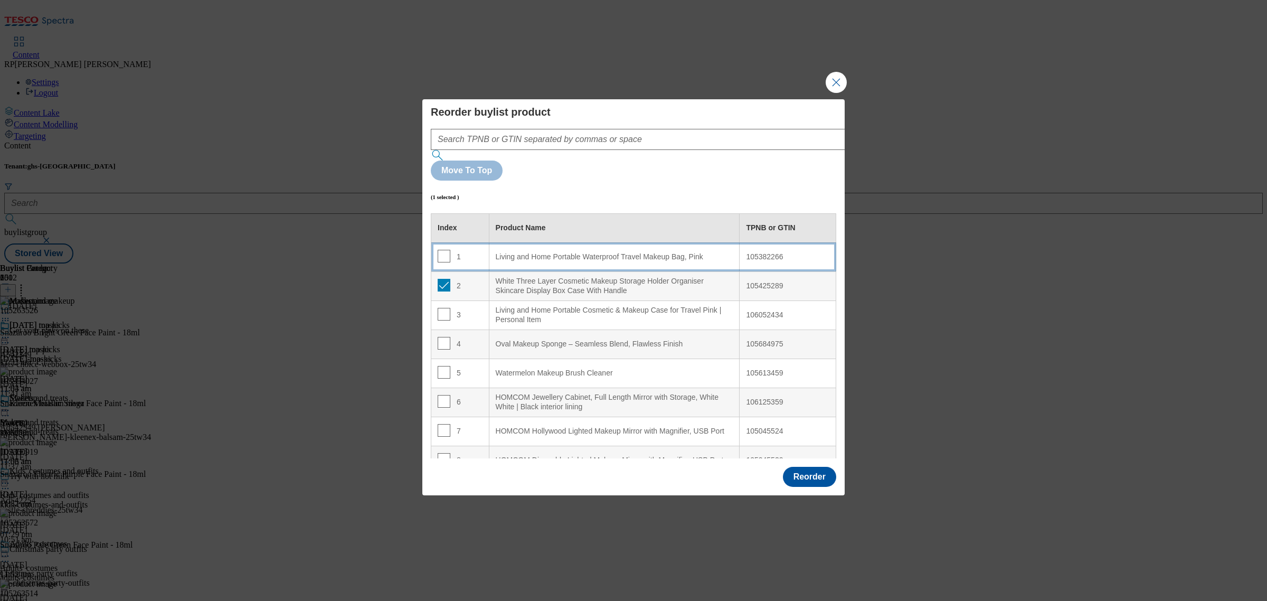
click at [460, 242] on td "1" at bounding box center [460, 256] width 58 height 29
click at [444, 250] on input "Modal" at bounding box center [444, 256] width 13 height 13
checkbox input "false"
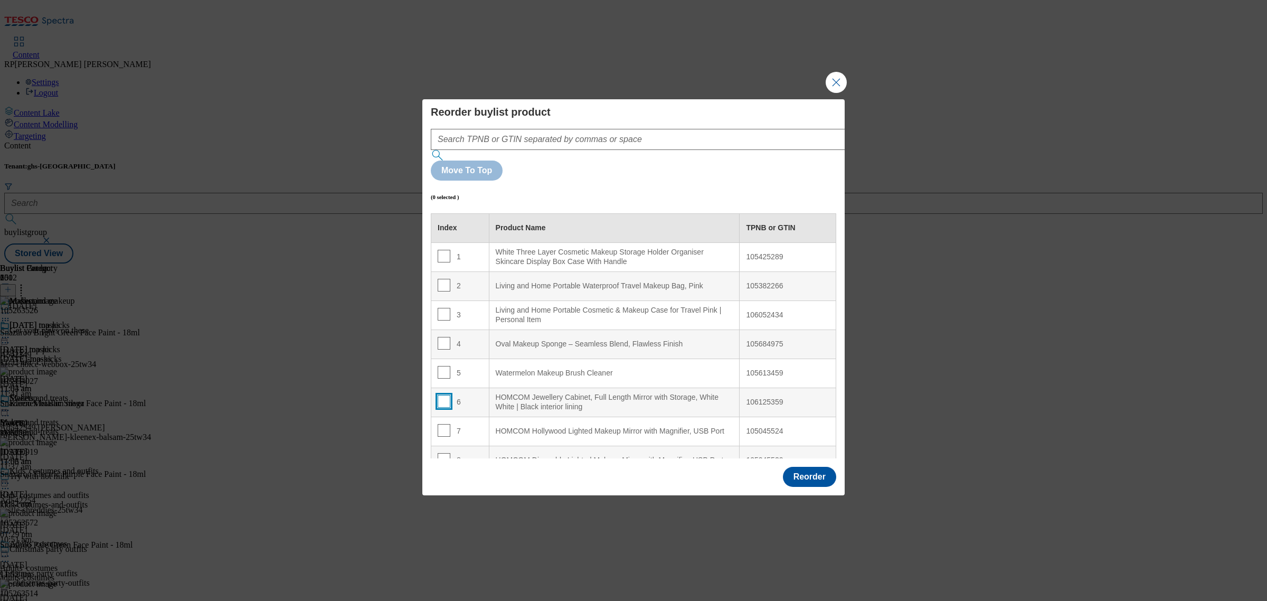
click at [442, 395] on input "Modal" at bounding box center [444, 401] width 13 height 13
checkbox input "true"
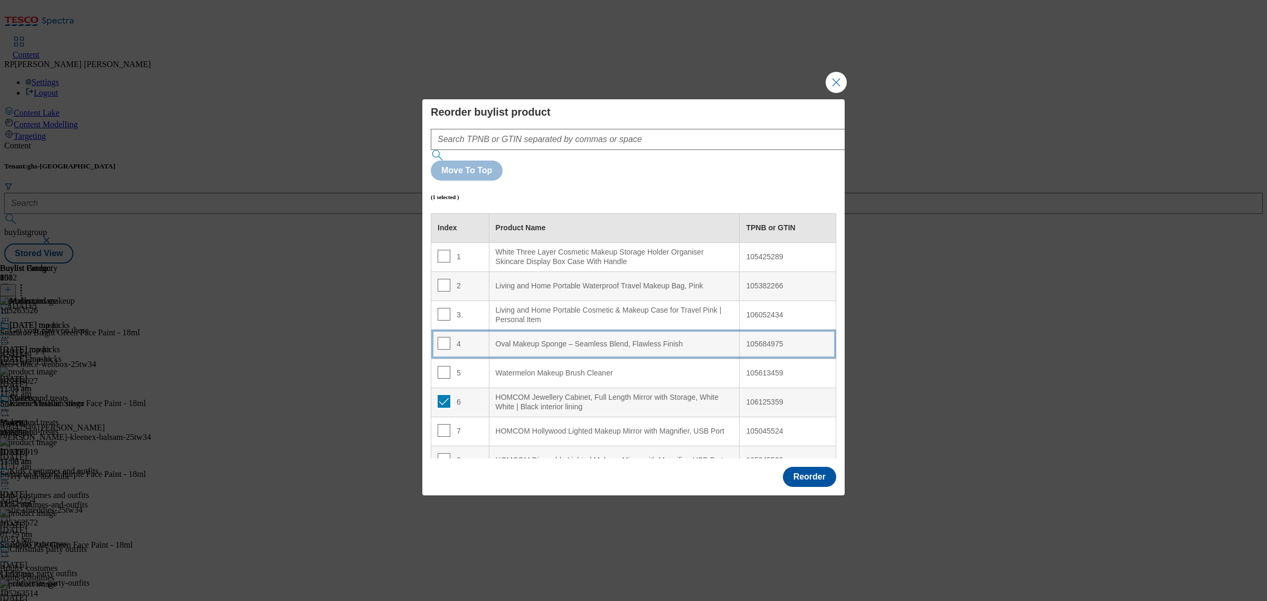
click at [464, 329] on td "4" at bounding box center [460, 343] width 58 height 29
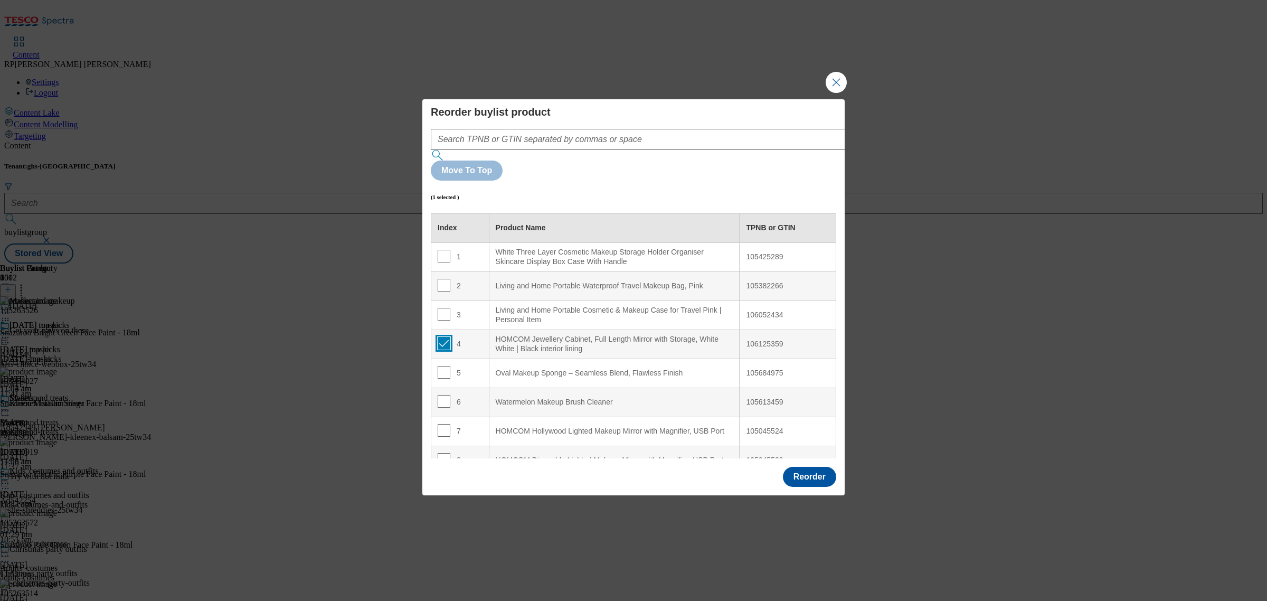
click at [442, 337] on input "Modal" at bounding box center [444, 343] width 13 height 13
checkbox input "false"
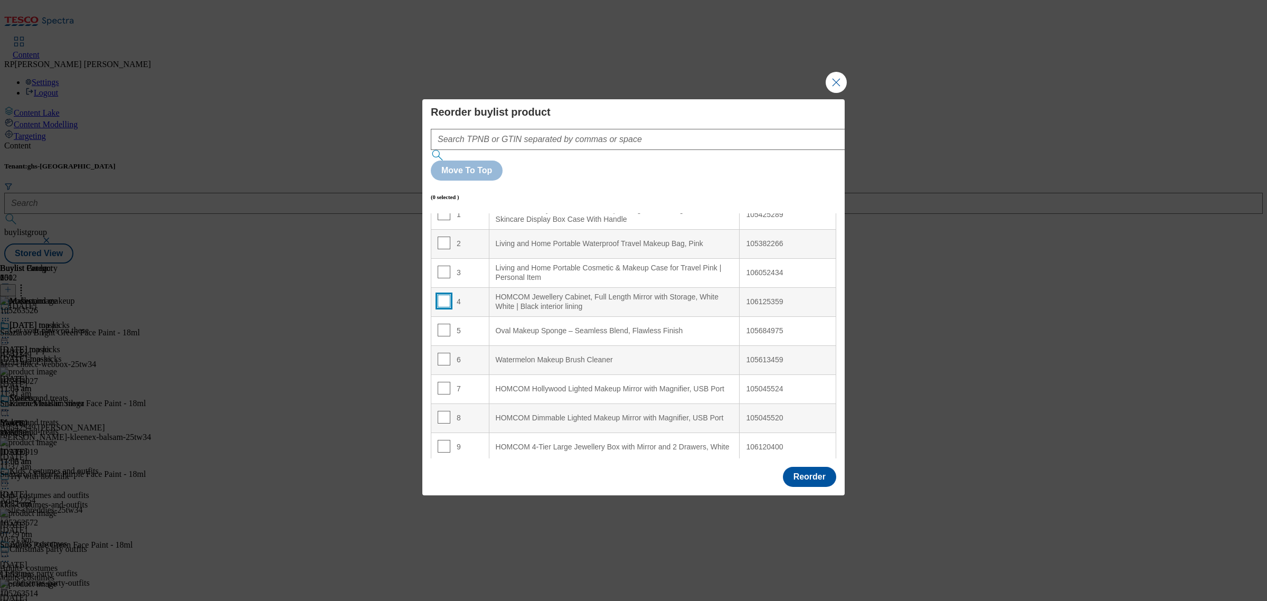
scroll to position [66, 0]
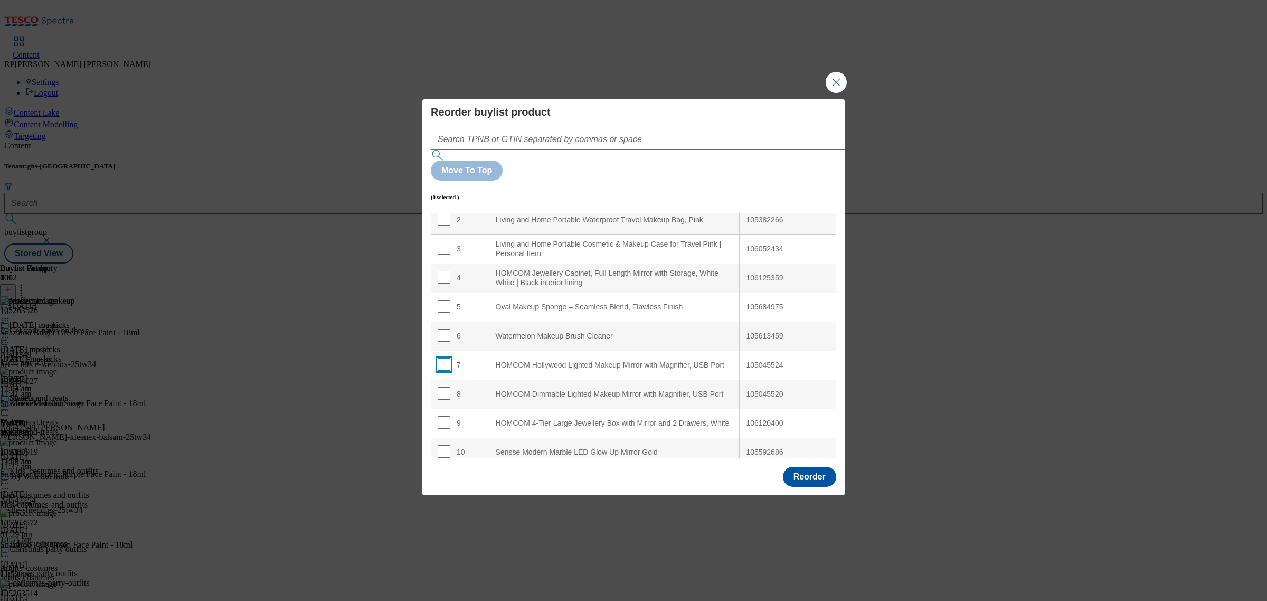
click at [446, 358] on input "Modal" at bounding box center [444, 364] width 13 height 13
checkbox input "true"
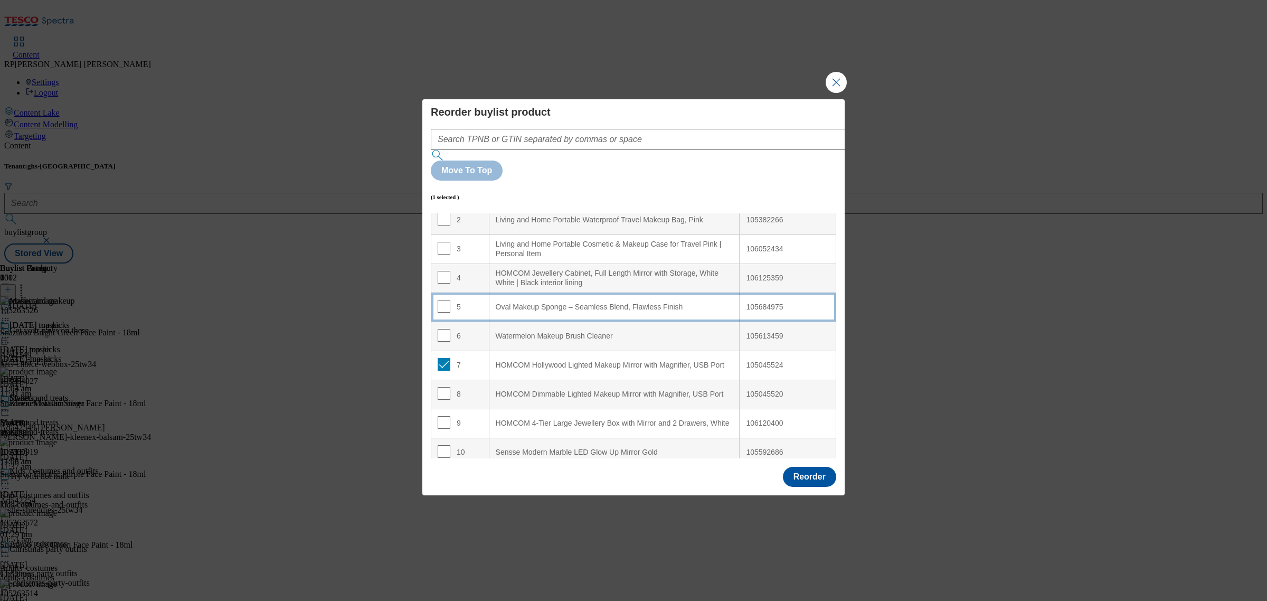
click at [474, 300] on div "5" at bounding box center [460, 307] width 45 height 15
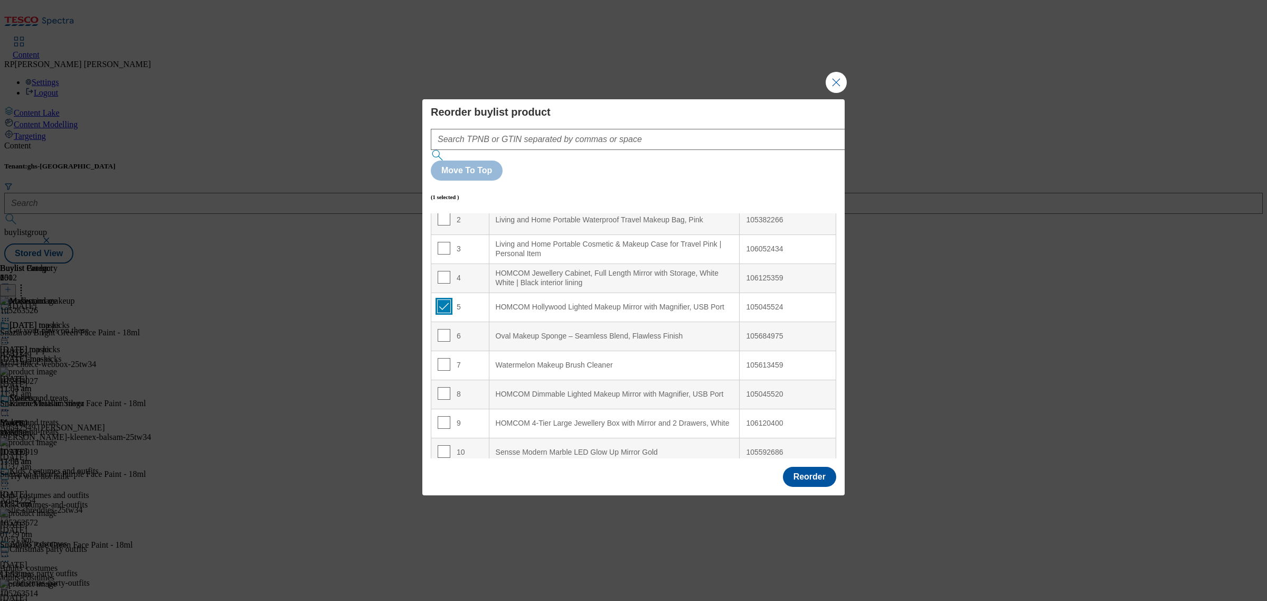
click at [444, 300] on input "Modal" at bounding box center [444, 306] width 13 height 13
checkbox input "false"
click at [444, 387] on input "Modal" at bounding box center [444, 393] width 13 height 13
checkbox input "true"
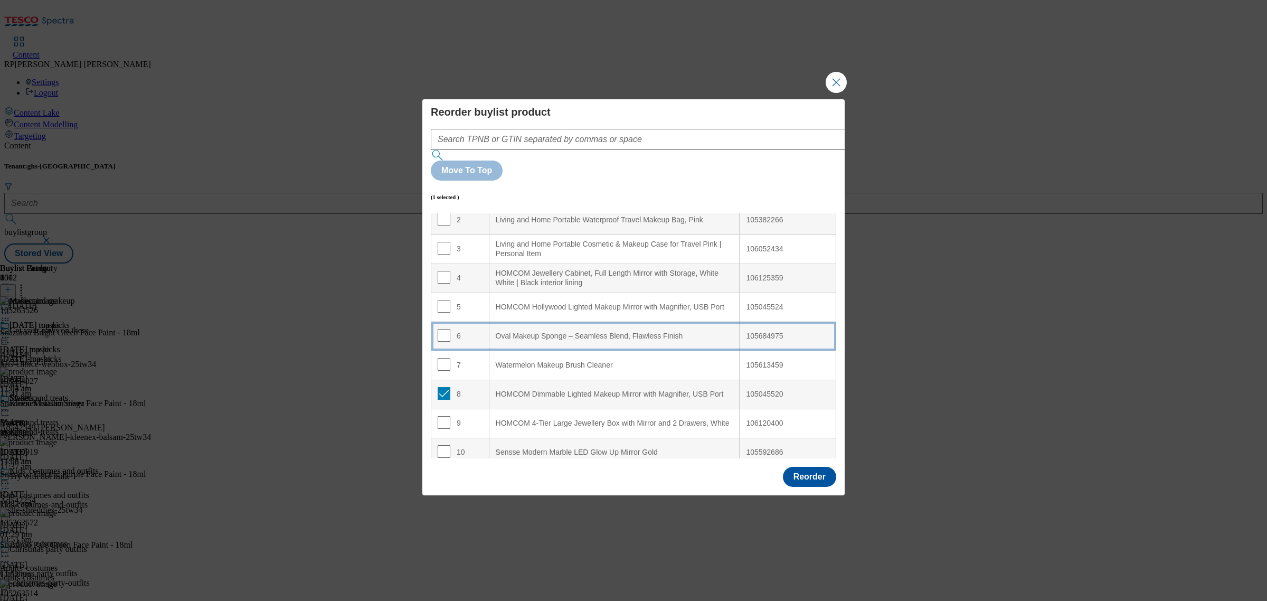
click at [472, 329] on div "6" at bounding box center [460, 336] width 45 height 15
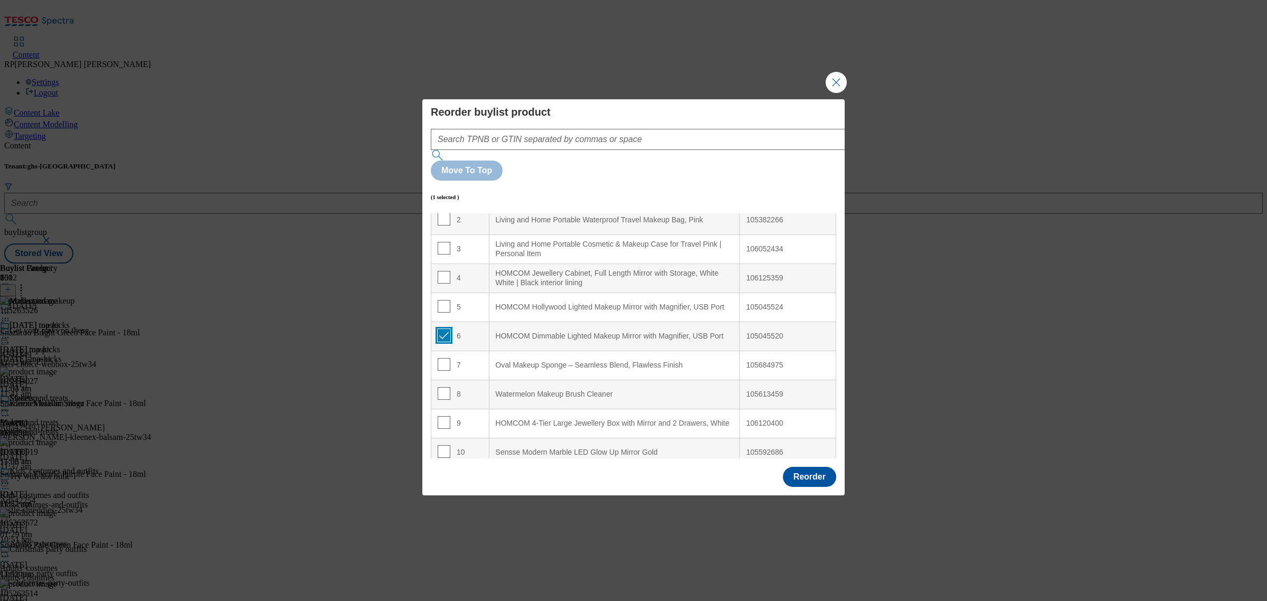
click at [442, 329] on input "Modal" at bounding box center [444, 335] width 13 height 13
checkbox input "false"
click at [440, 416] on input "Modal" at bounding box center [444, 422] width 13 height 13
checkbox input "true"
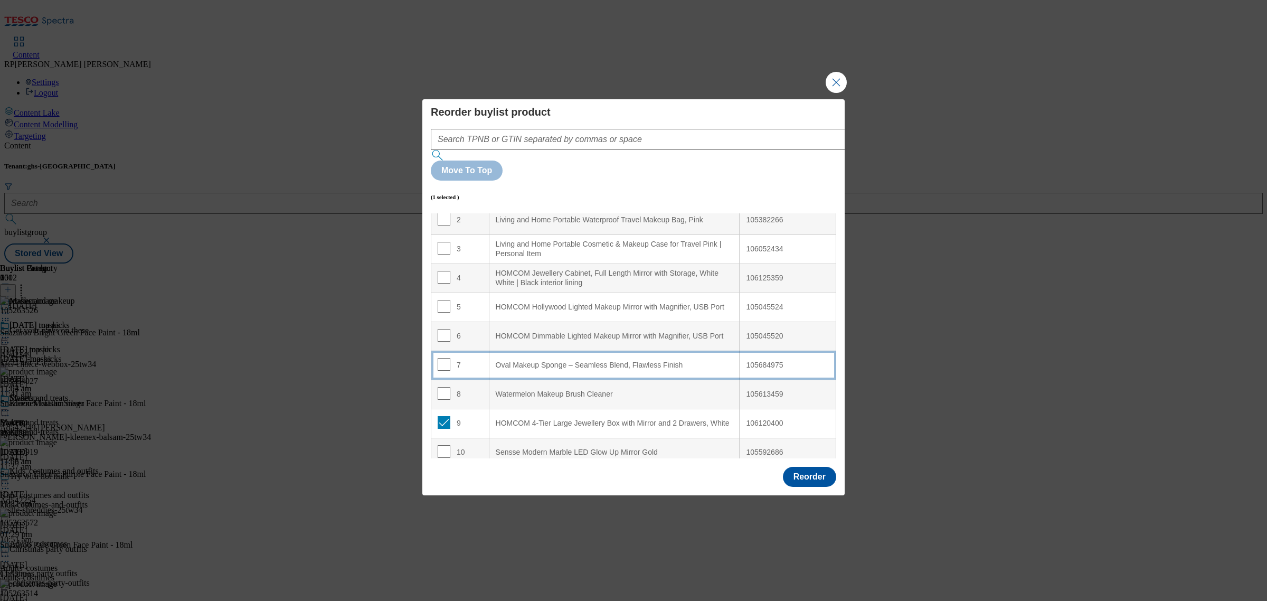
click at [476, 350] on td "7" at bounding box center [460, 364] width 58 height 29
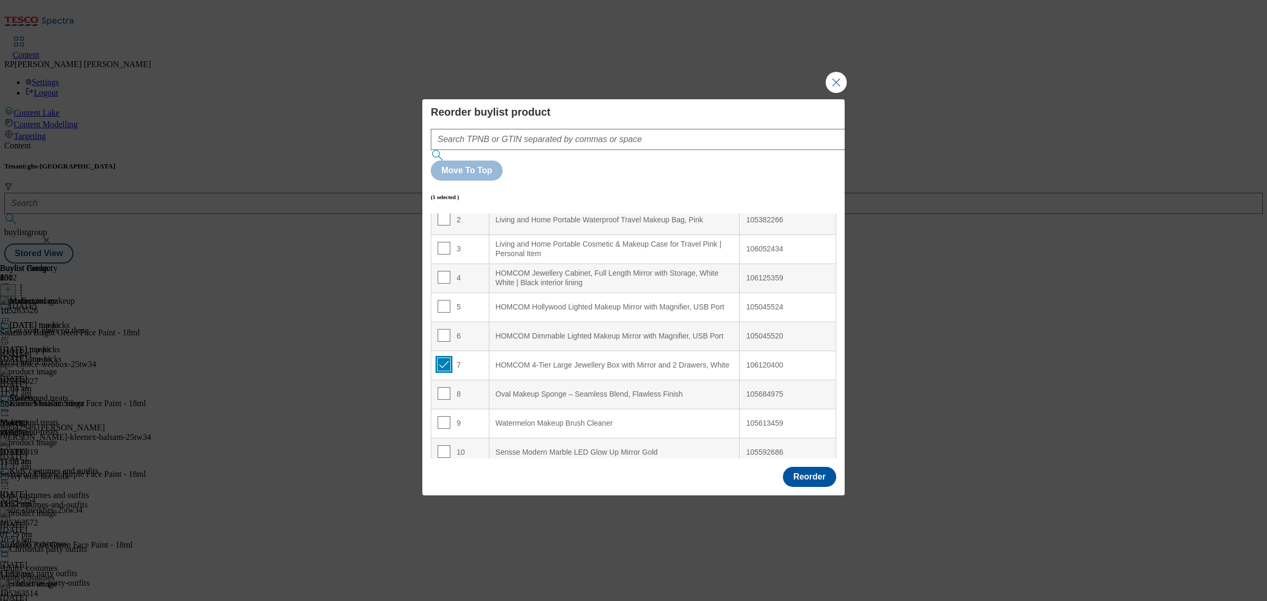
click at [443, 358] on input "Modal" at bounding box center [444, 364] width 13 height 13
checkbox input "false"
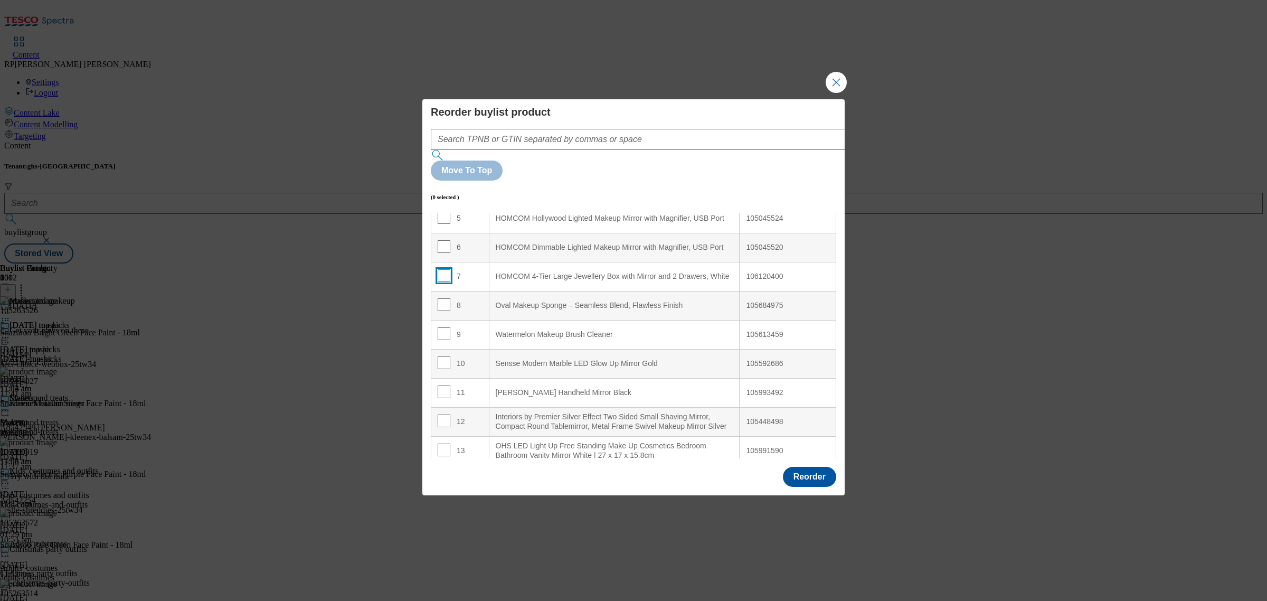
scroll to position [132, 0]
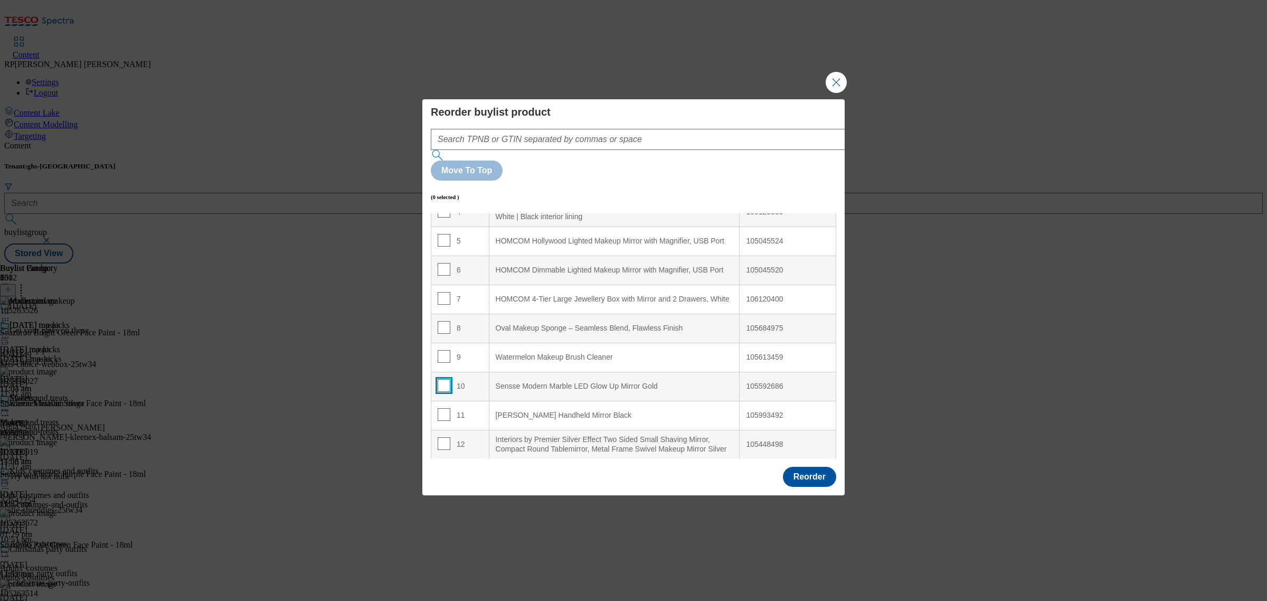
click at [442, 379] on input "Modal" at bounding box center [444, 385] width 13 height 13
checkbox input "true"
click at [468, 321] on div "8" at bounding box center [460, 328] width 45 height 15
click at [441, 321] on input "Modal" at bounding box center [444, 327] width 13 height 13
click at [558, 295] on div "HOMCOM 4-Tier Large Jewellery Box with Mirror and 2 Drawers, White" at bounding box center [615, 300] width 238 height 10
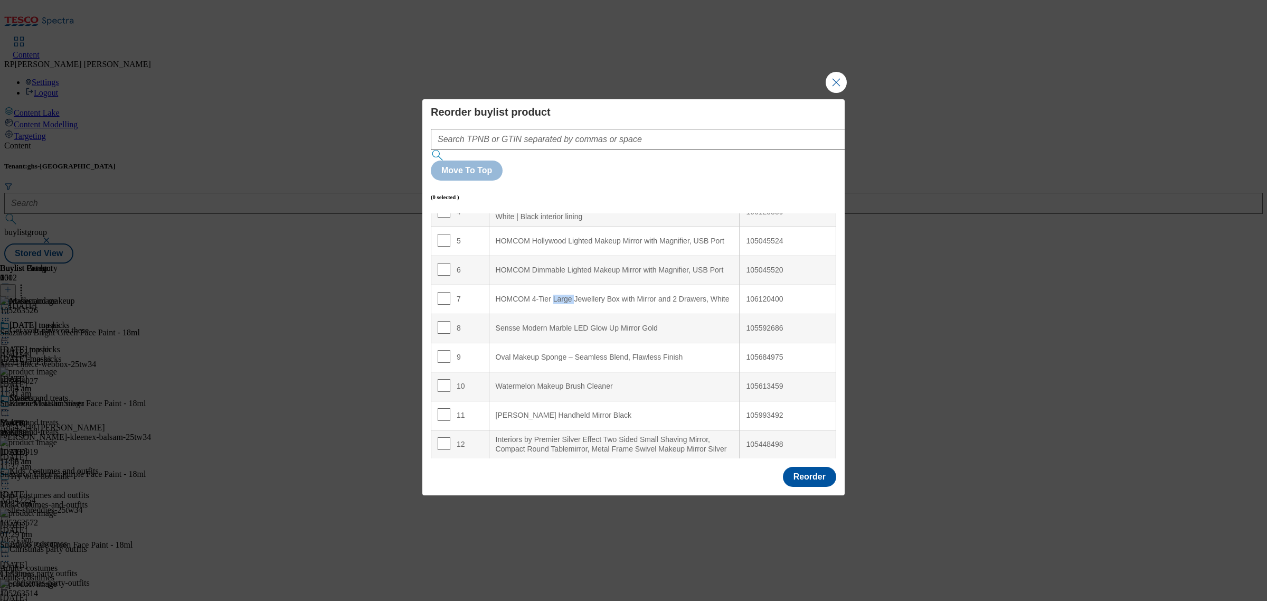
click at [558, 295] on div "HOMCOM 4-Tier Large Jewellery Box with Mirror and 2 Drawers, White" at bounding box center [615, 300] width 238 height 10
copy div "HOMCOM 4-Tier Large Jewellery Box with Mirror and 2 Drawers, White"
click at [523, 324] on div "Sensse Modern Marble LED Glow Up Mirror Gold" at bounding box center [615, 329] width 238 height 10
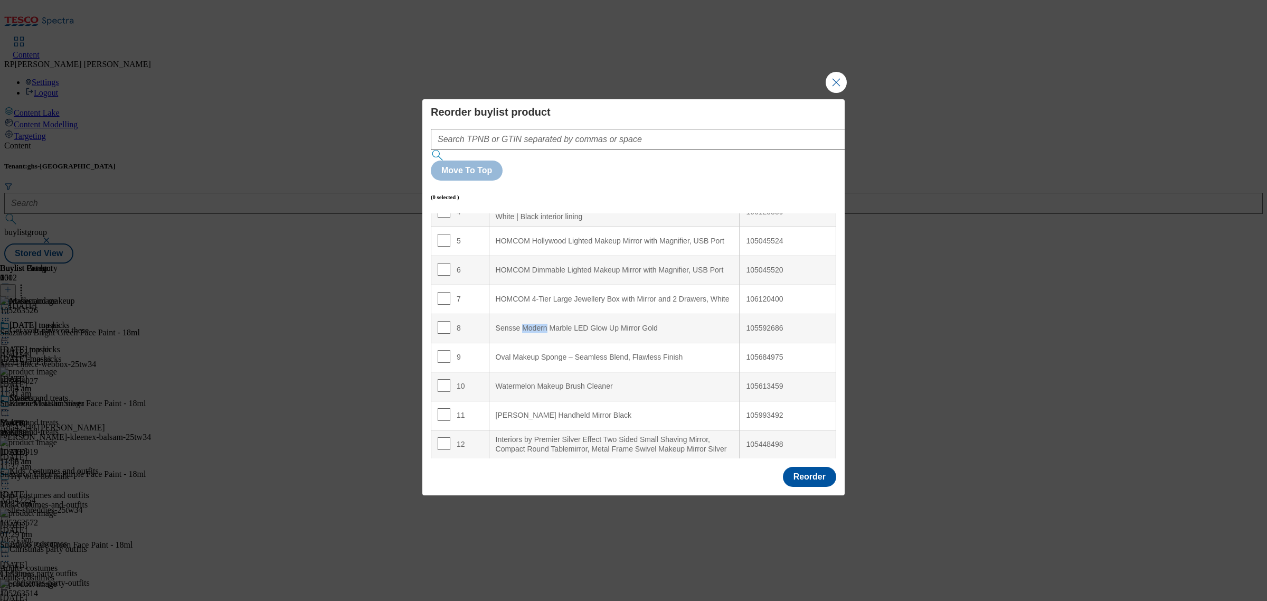
click at [523, 324] on div "Sensse Modern Marble LED Glow Up Mirror Gold" at bounding box center [615, 329] width 238 height 10
copy div "Sensse Modern Marble LED Glow Up Mirror Gold"
click at [589, 265] on div "HOMCOM Dimmable Lighted Makeup Mirror with Magnifier, USB Port" at bounding box center [615, 270] width 238 height 10
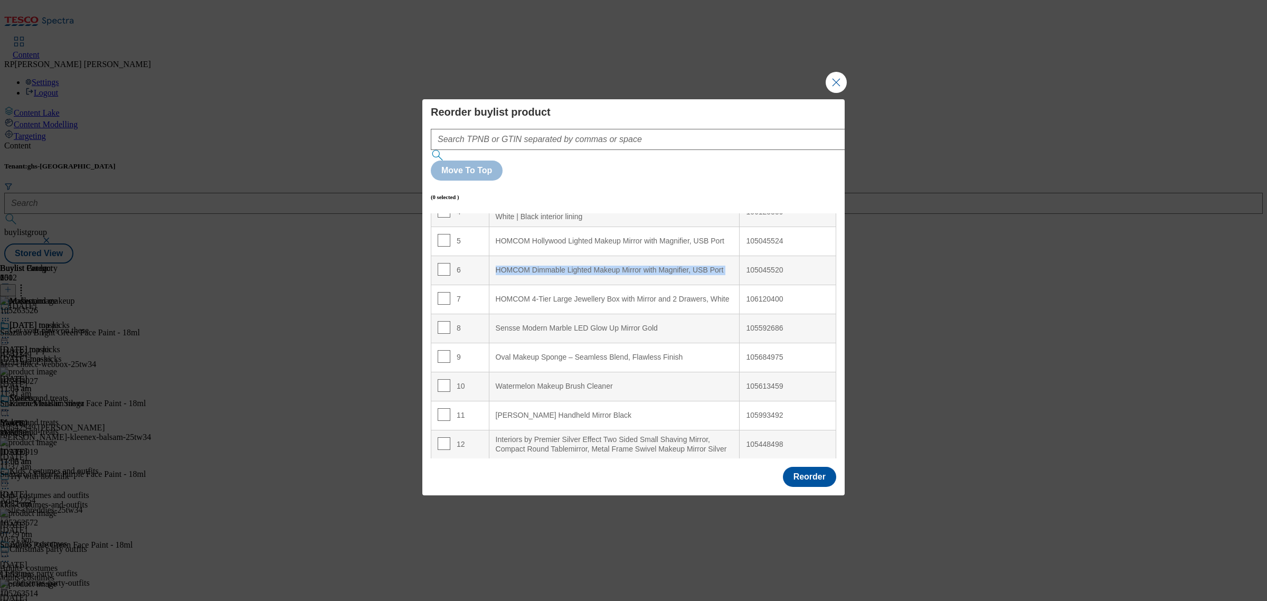
click at [589, 265] on div "HOMCOM Dimmable Lighted Makeup Mirror with Magnifier, USB Port" at bounding box center [615, 270] width 238 height 10
copy div "HOMCOM Dimmable Lighted Makeup Mirror with Magnifier, USB Port"
click at [442, 321] on input "Modal" at bounding box center [444, 327] width 13 height 13
checkbox input "true"
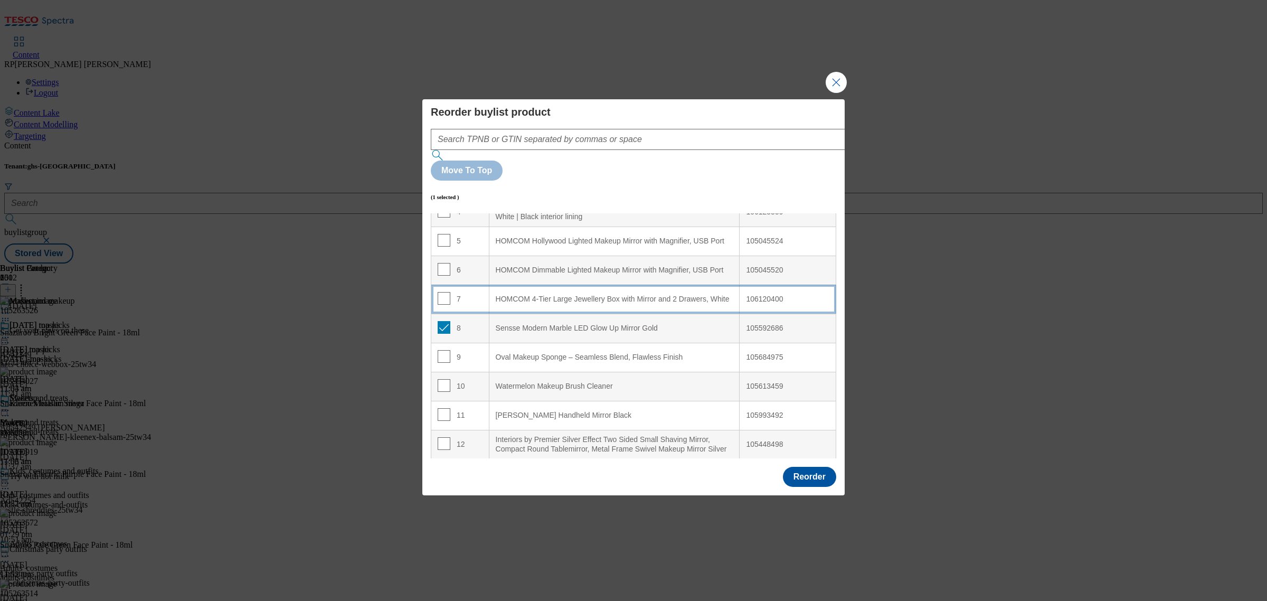
click at [481, 285] on td "7" at bounding box center [460, 299] width 58 height 29
click at [444, 292] on input "Modal" at bounding box center [444, 298] width 13 height 13
checkbox input "false"
click at [441, 321] on input "Modal" at bounding box center [444, 327] width 13 height 13
checkbox input "true"
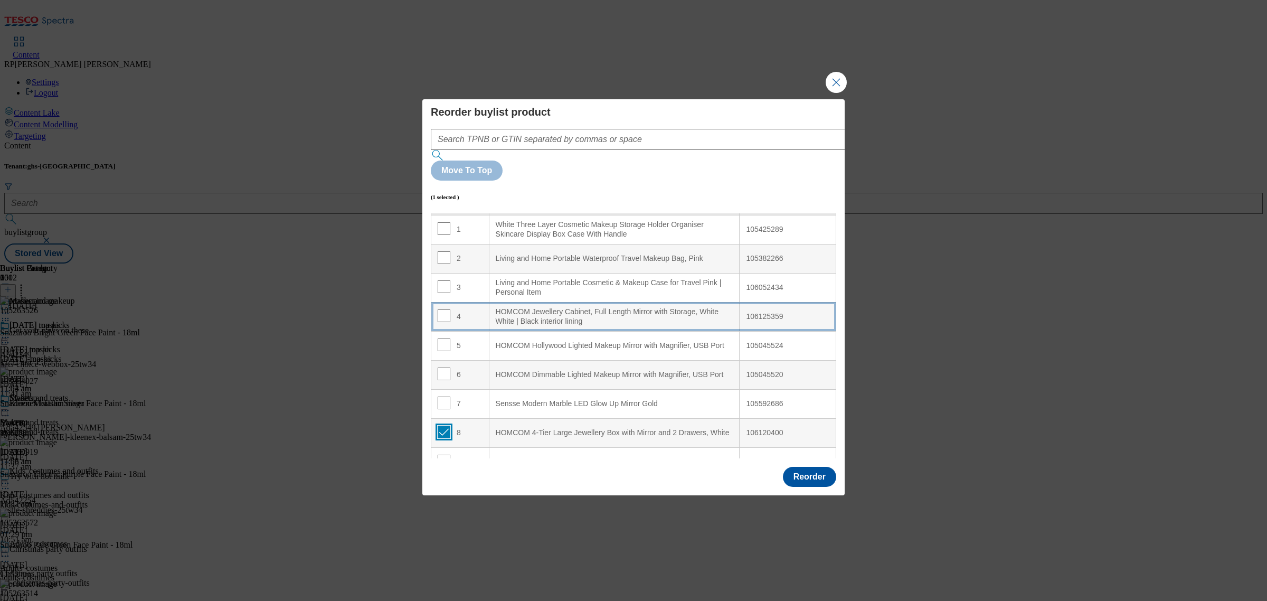
scroll to position [0, 0]
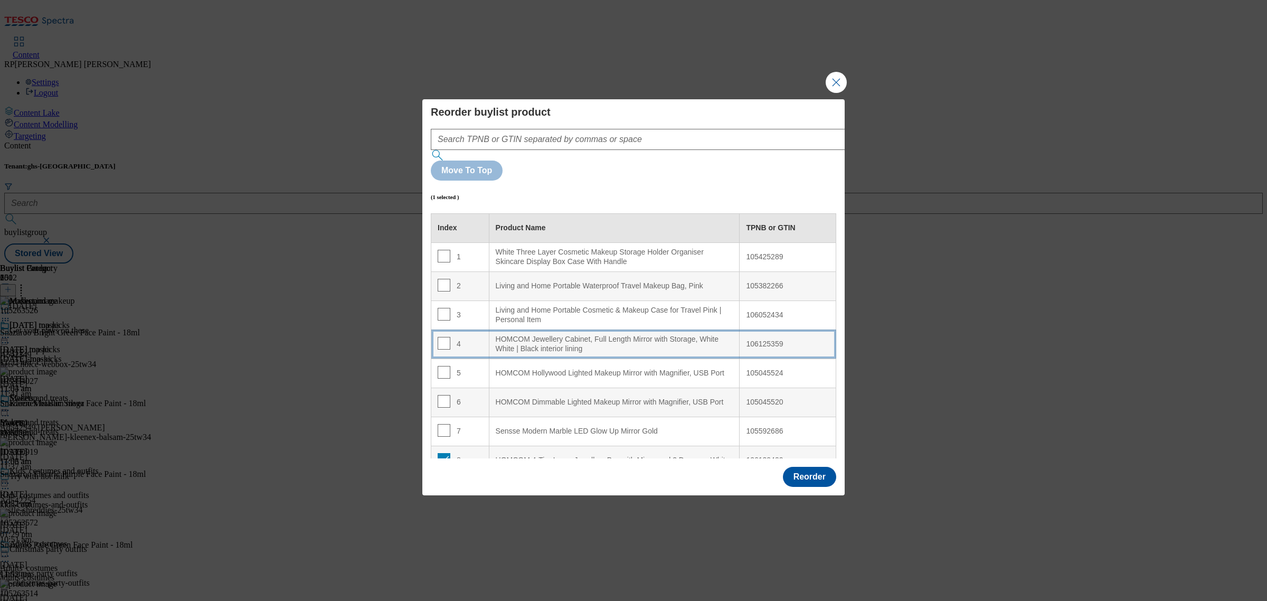
click at [564, 335] on div "HOMCOM Jewellery Cabinet, Full Length Mirror with Storage, White White | Black …" at bounding box center [615, 344] width 238 height 18
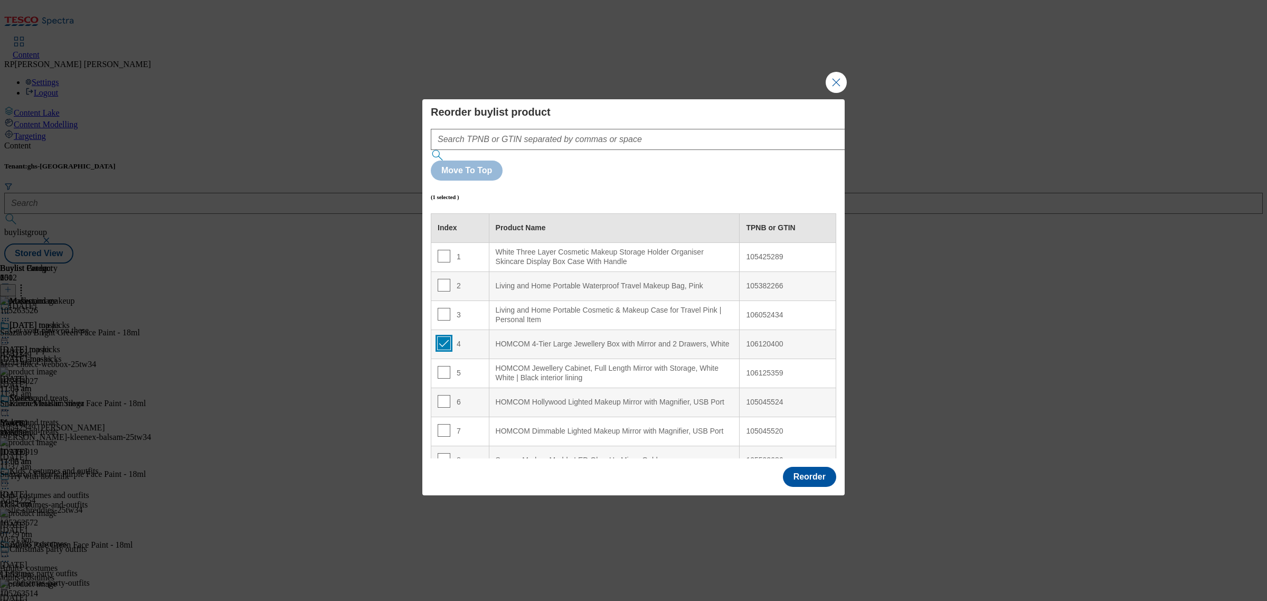
click at [442, 337] on input "Modal" at bounding box center [444, 343] width 13 height 13
checkbox input "false"
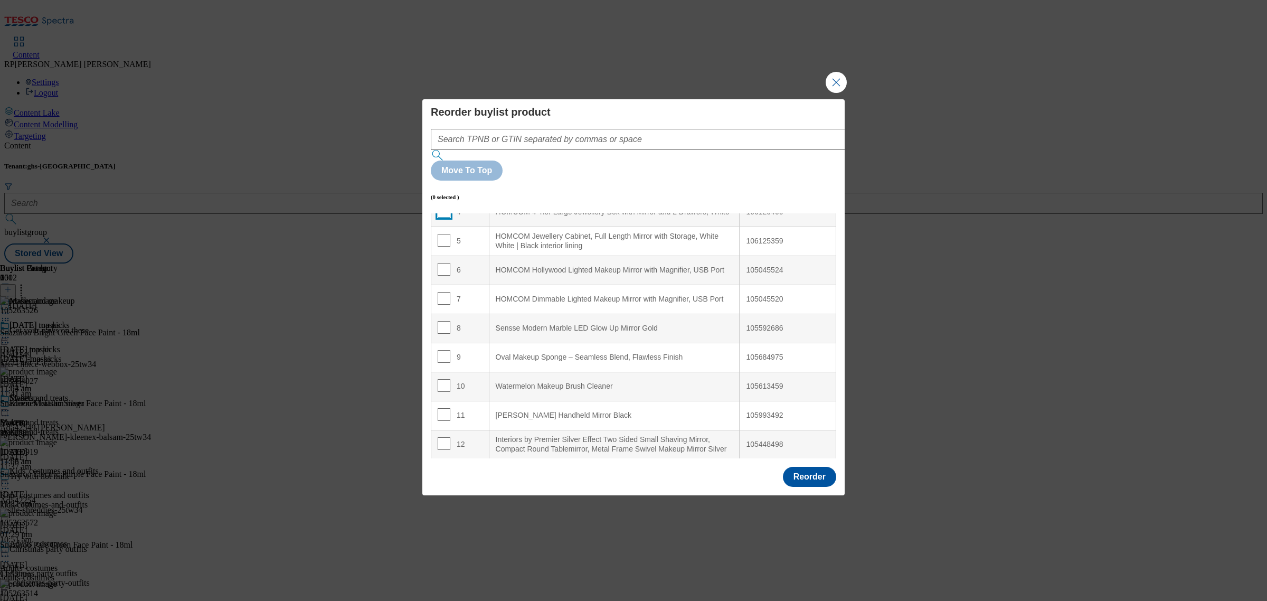
scroll to position [198, 0]
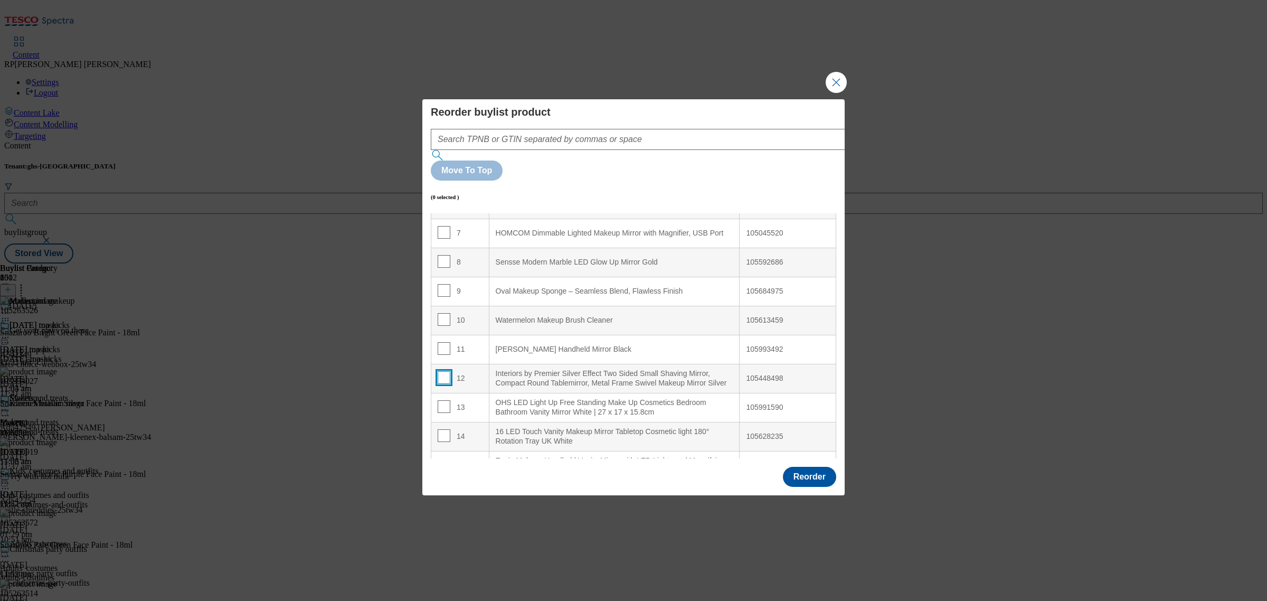
click at [438, 371] on input "Modal" at bounding box center [444, 377] width 13 height 13
checkbox input "true"
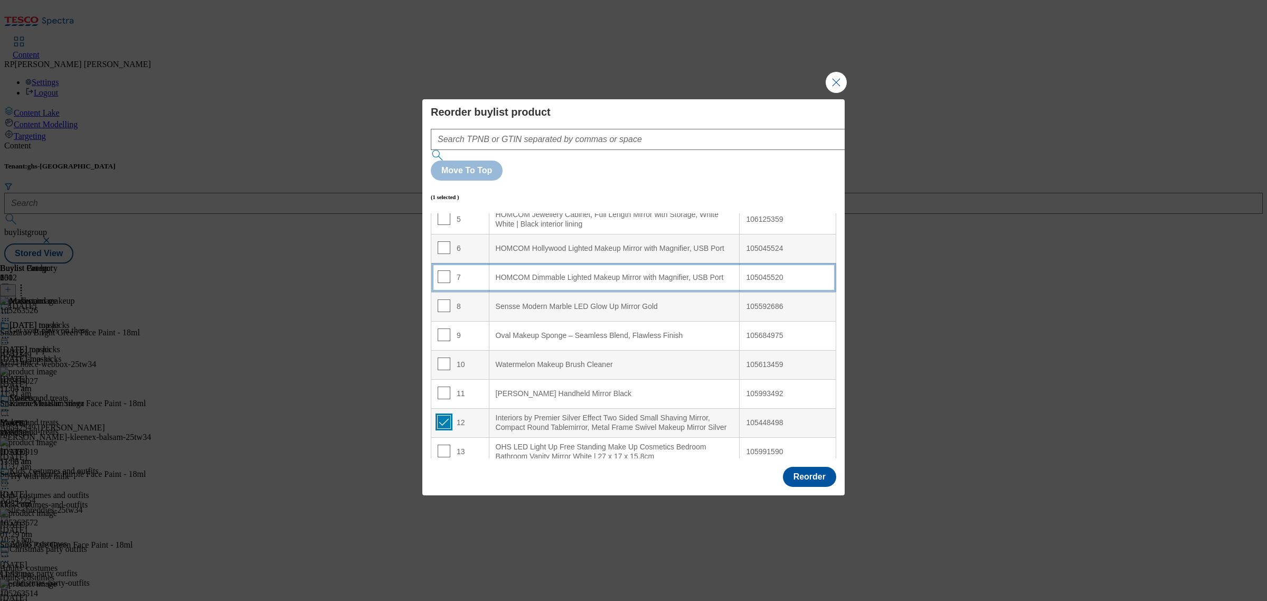
scroll to position [132, 0]
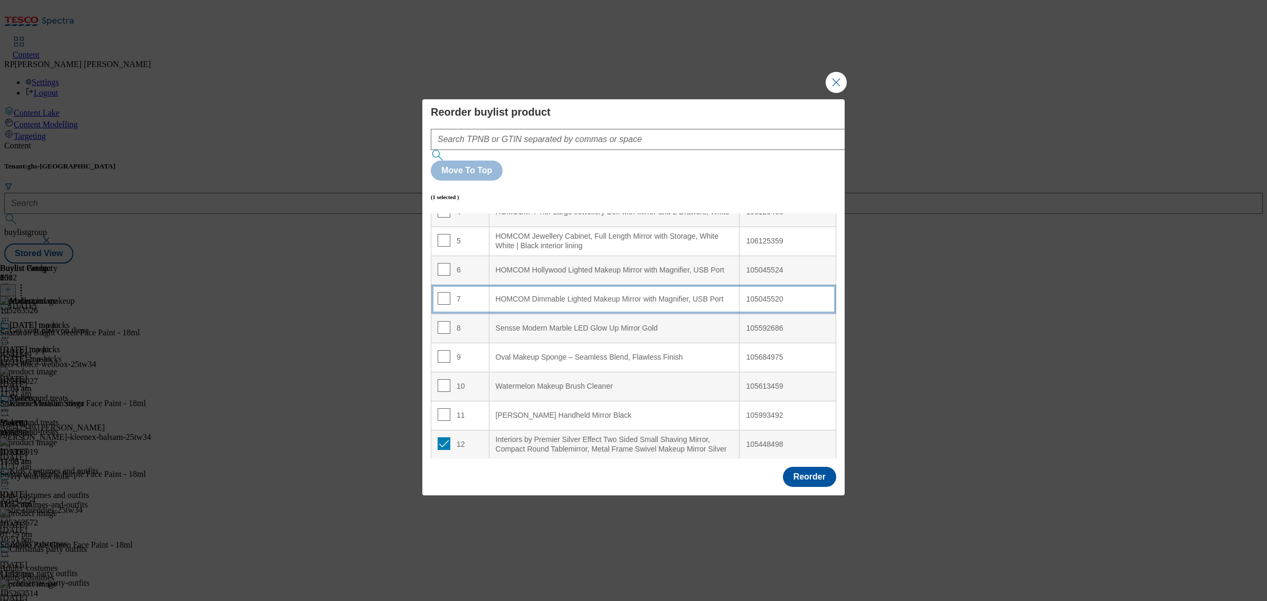
click at [532, 285] on Port "HOMCOM Dimmable Lighted Makeup Mirror with Magnifier, USB Port" at bounding box center [614, 299] width 251 height 29
click at [442, 292] on input "Modal" at bounding box center [444, 298] width 13 height 13
checkbox input "false"
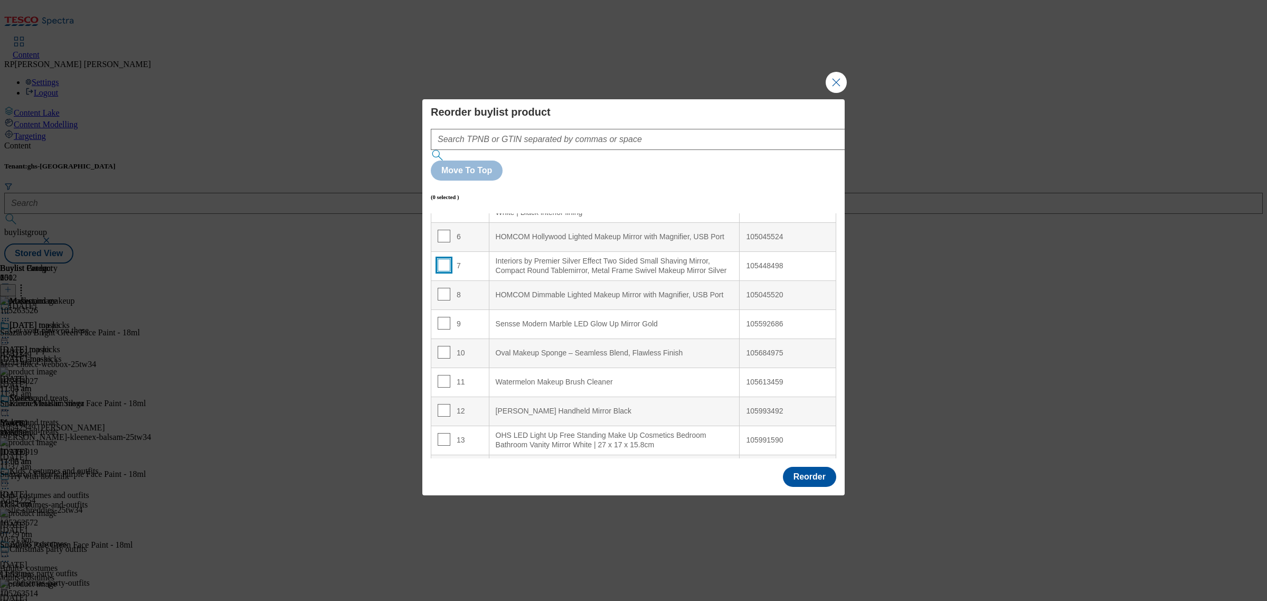
scroll to position [198, 0]
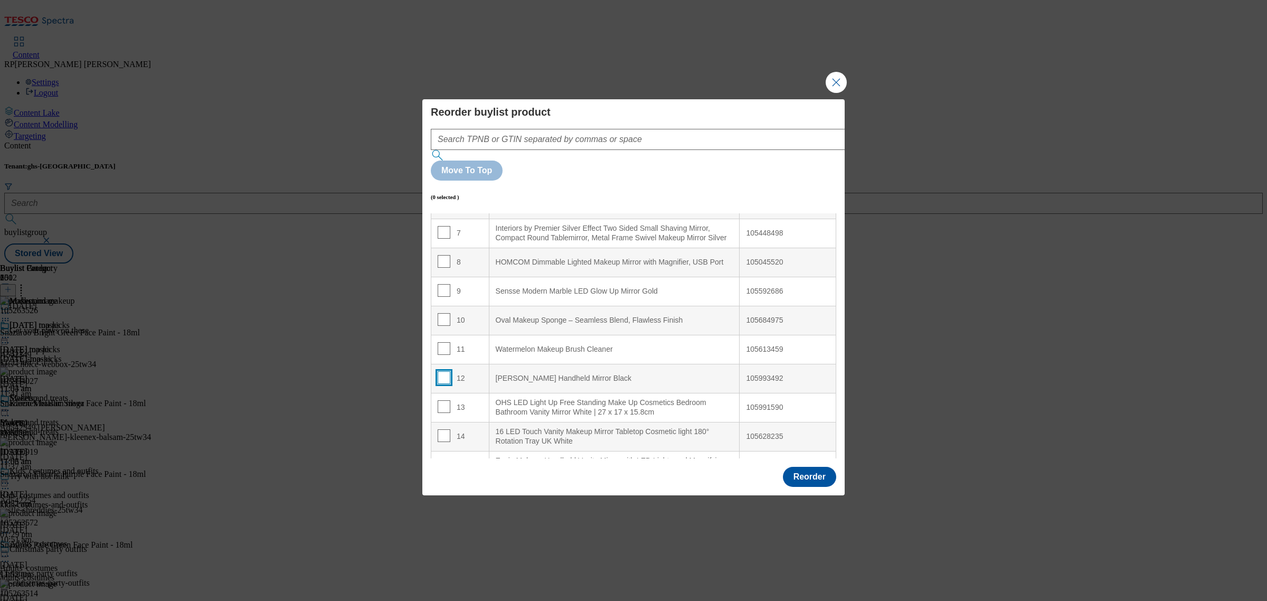
click at [444, 371] on input "Modal" at bounding box center [444, 377] width 13 height 13
checkbox input "true"
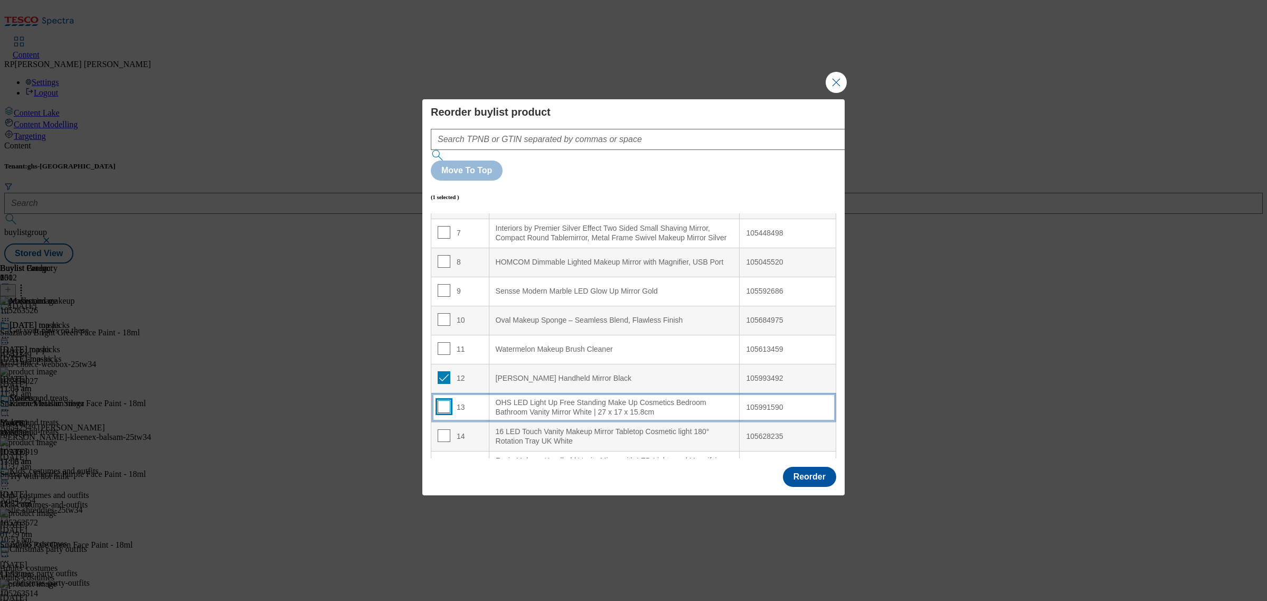
click at [439, 400] on input "Modal" at bounding box center [444, 406] width 13 height 13
checkbox input "true"
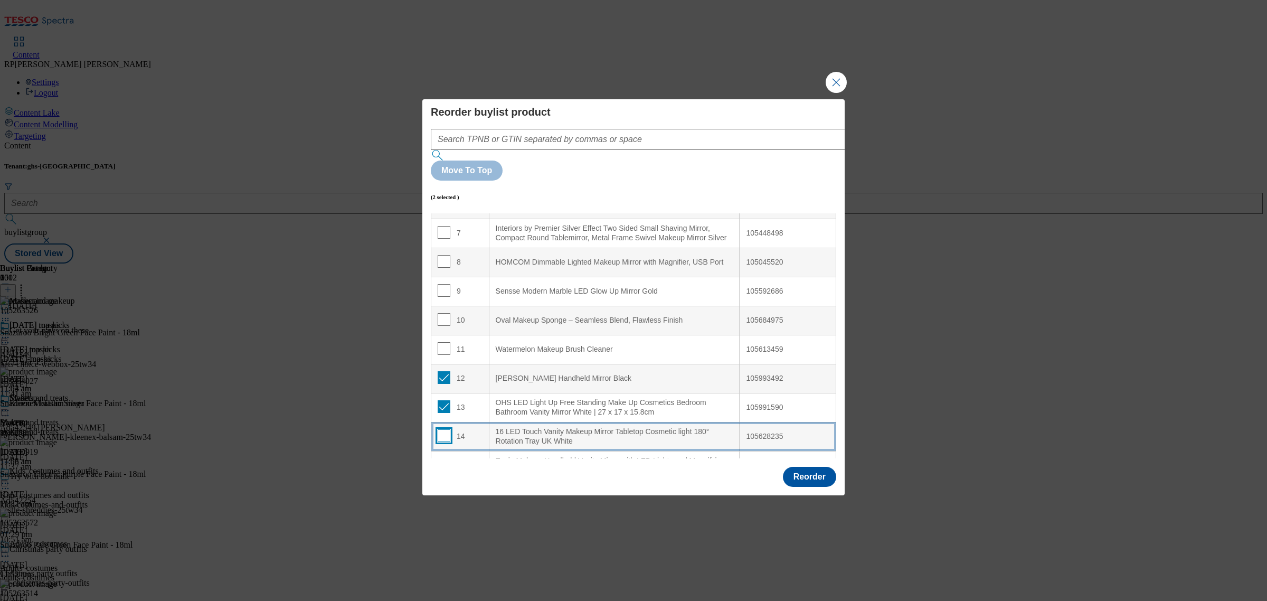
click at [441, 429] on input "Modal" at bounding box center [444, 435] width 13 height 13
checkbox input "true"
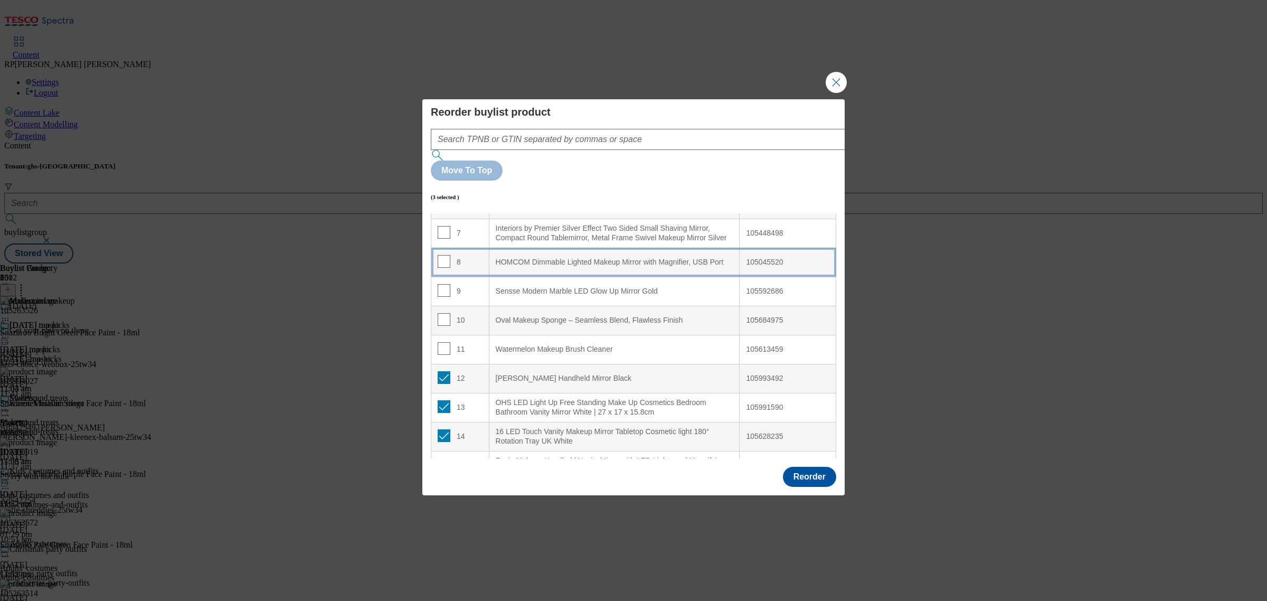
click at [570, 258] on div "HOMCOM Dimmable Lighted Makeup Mirror with Magnifier, USB Port" at bounding box center [615, 263] width 238 height 10
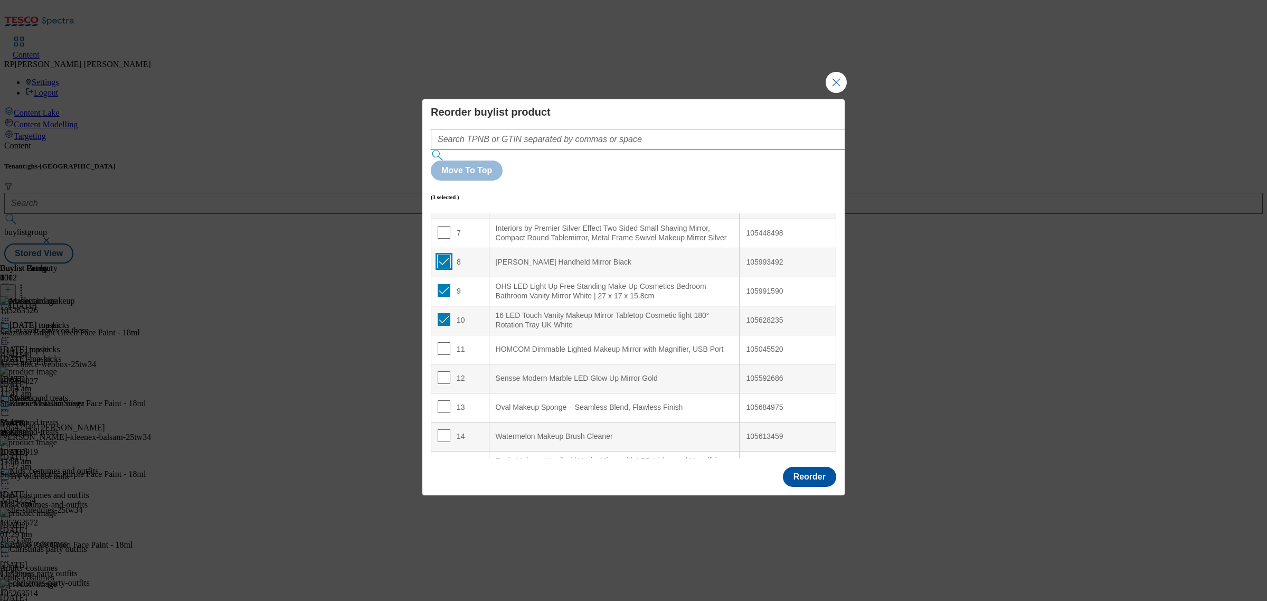
click at [442, 255] on input "Modal" at bounding box center [444, 261] width 13 height 13
checkbox input "false"
click at [441, 284] on input "Modal" at bounding box center [444, 290] width 13 height 13
checkbox input "false"
click at [441, 313] on input "Modal" at bounding box center [444, 319] width 13 height 13
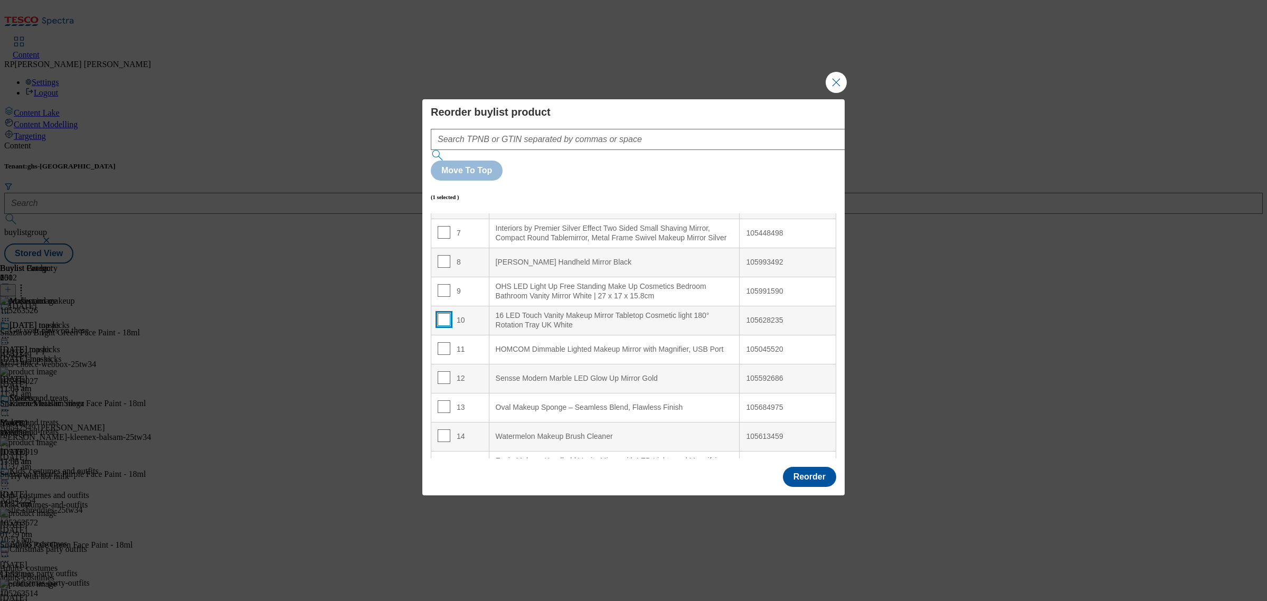
checkbox input "false"
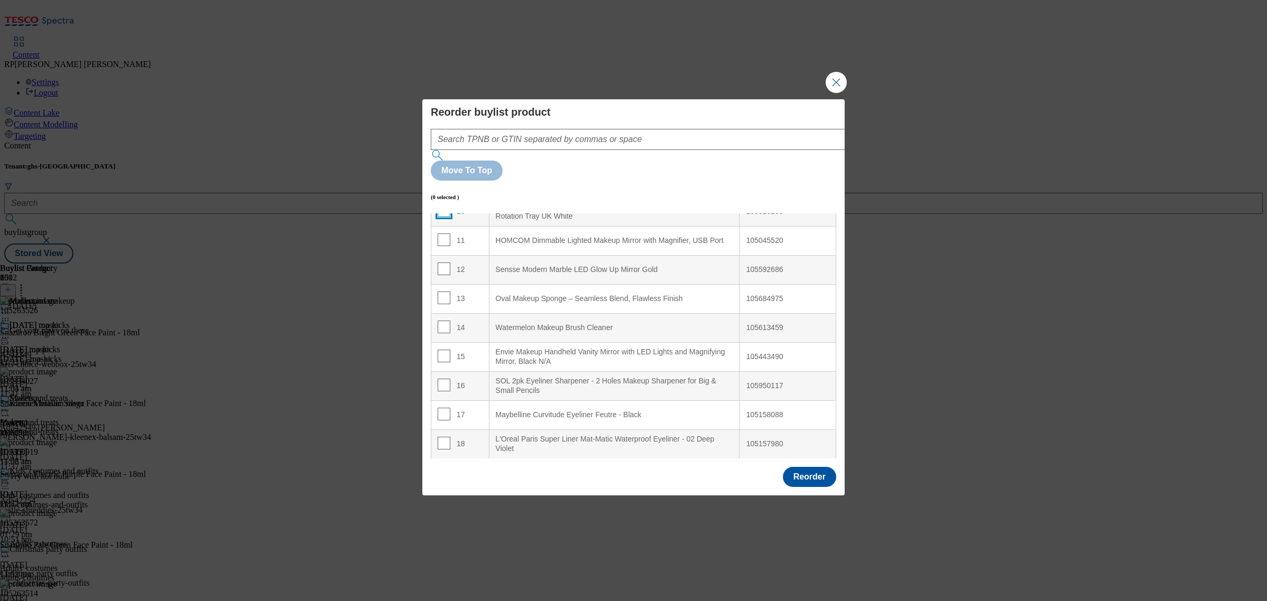
scroll to position [330, 0]
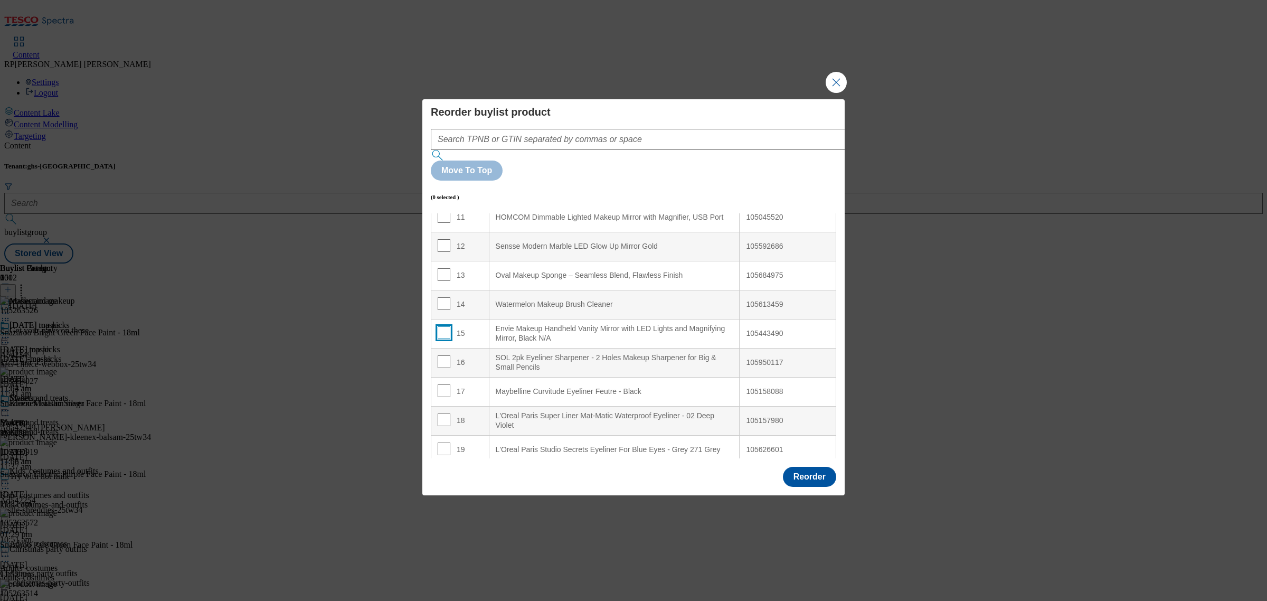
click at [443, 326] on input "Modal" at bounding box center [444, 332] width 13 height 13
checkbox input "true"
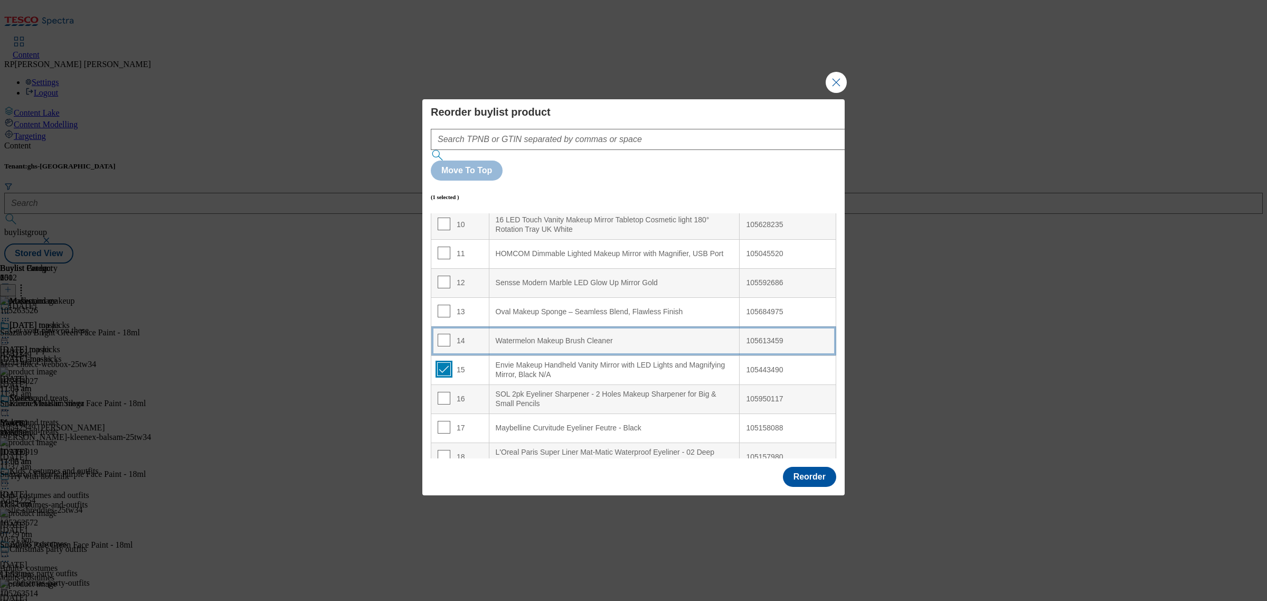
scroll to position [264, 0]
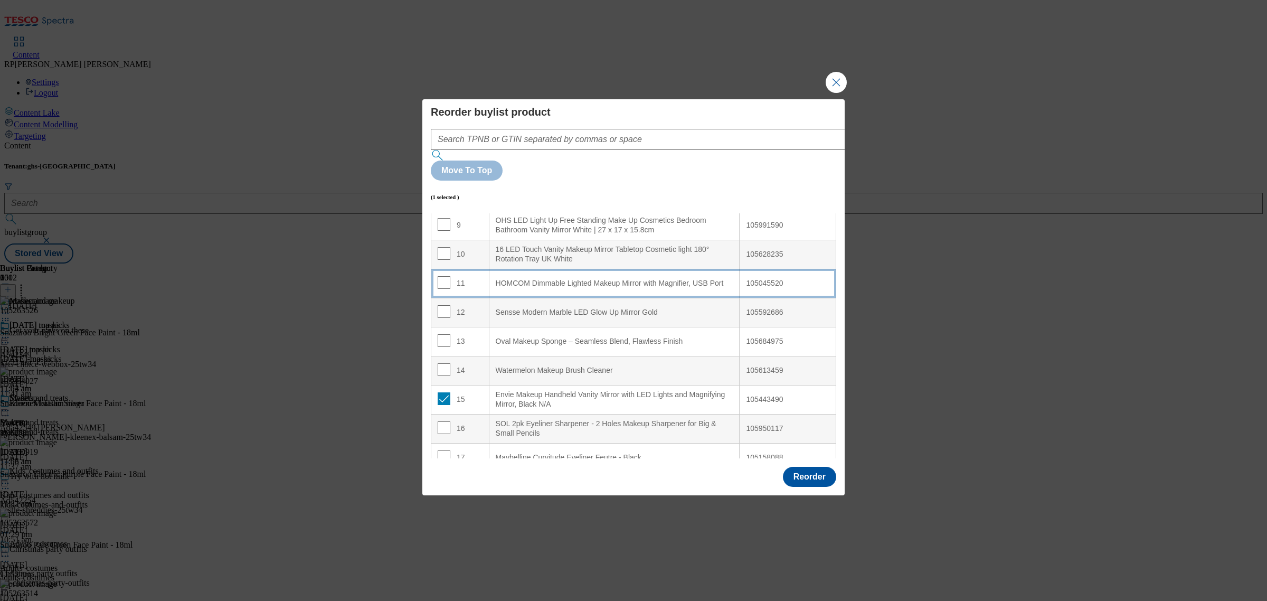
click at [532, 279] on div "HOMCOM Dimmable Lighted Makeup Mirror with Magnifier, USB Port" at bounding box center [615, 284] width 238 height 10
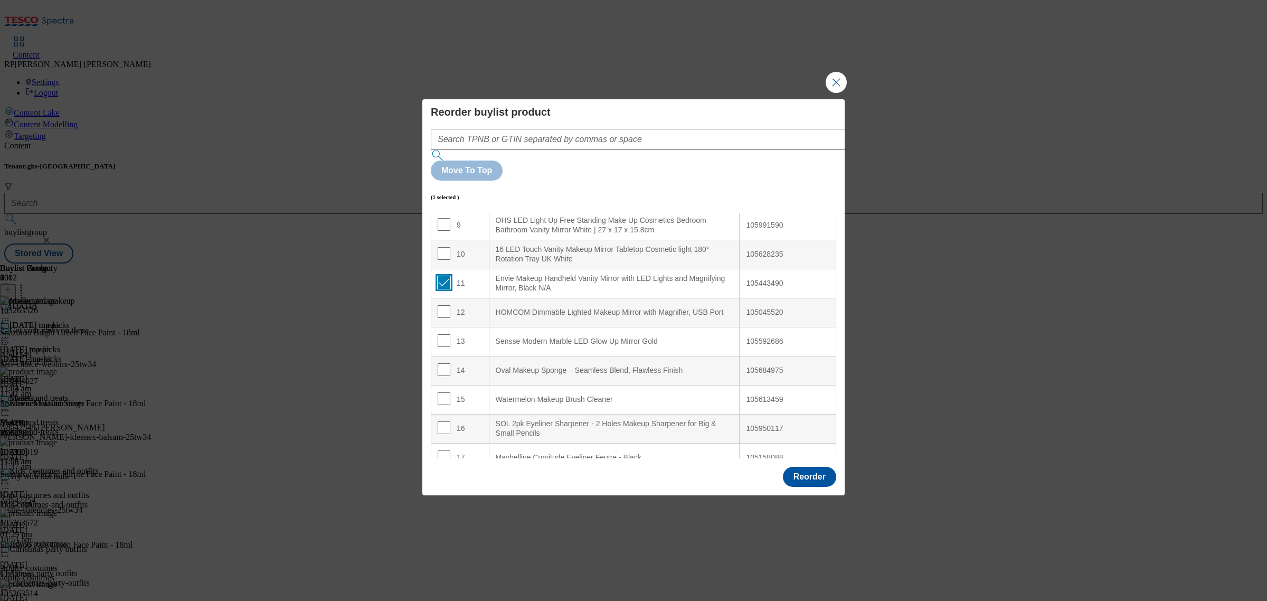
click at [443, 276] on input "Modal" at bounding box center [444, 282] width 13 height 13
checkbox input "false"
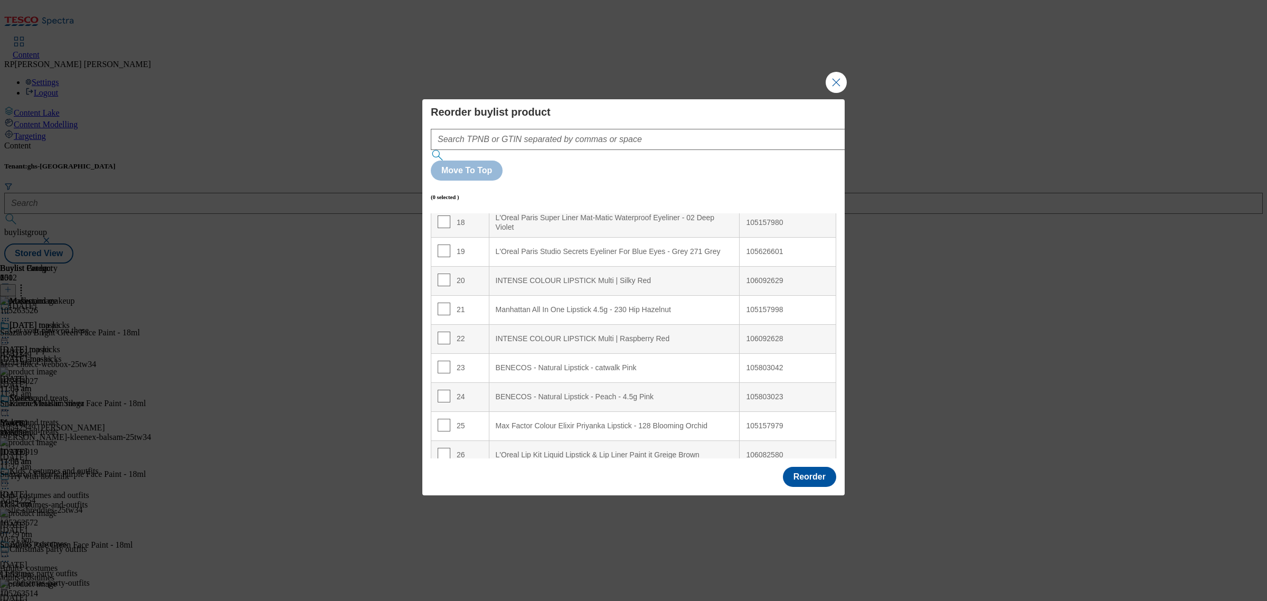
scroll to position [594, 0]
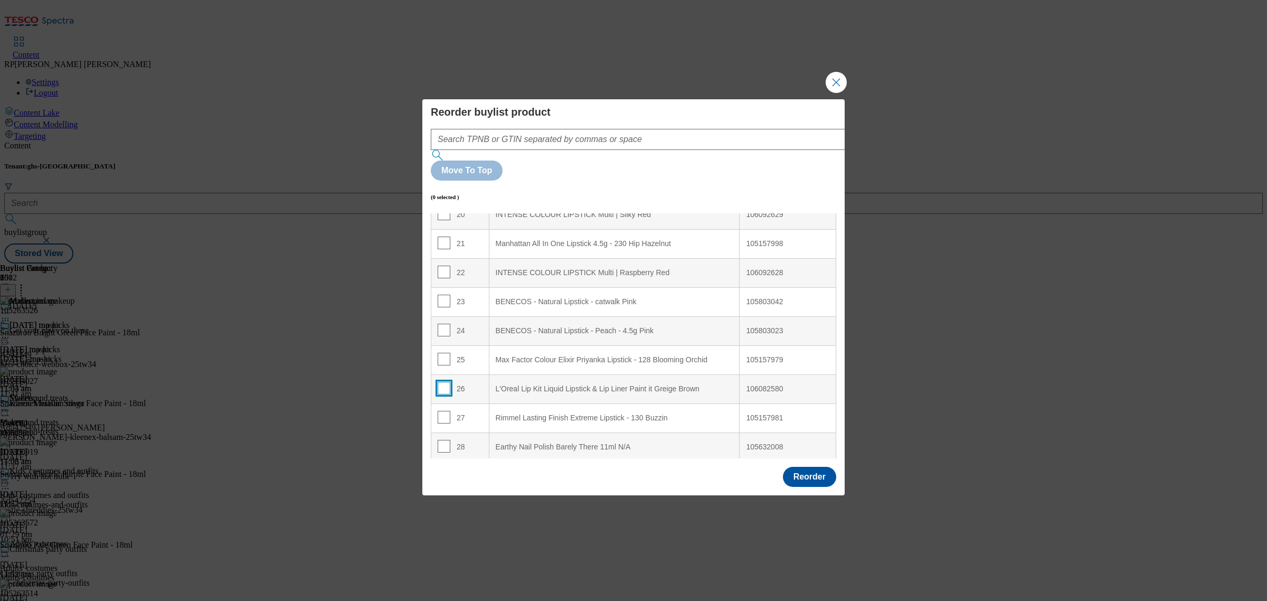
click at [442, 382] on input "Modal" at bounding box center [444, 388] width 13 height 13
checkbox input "true"
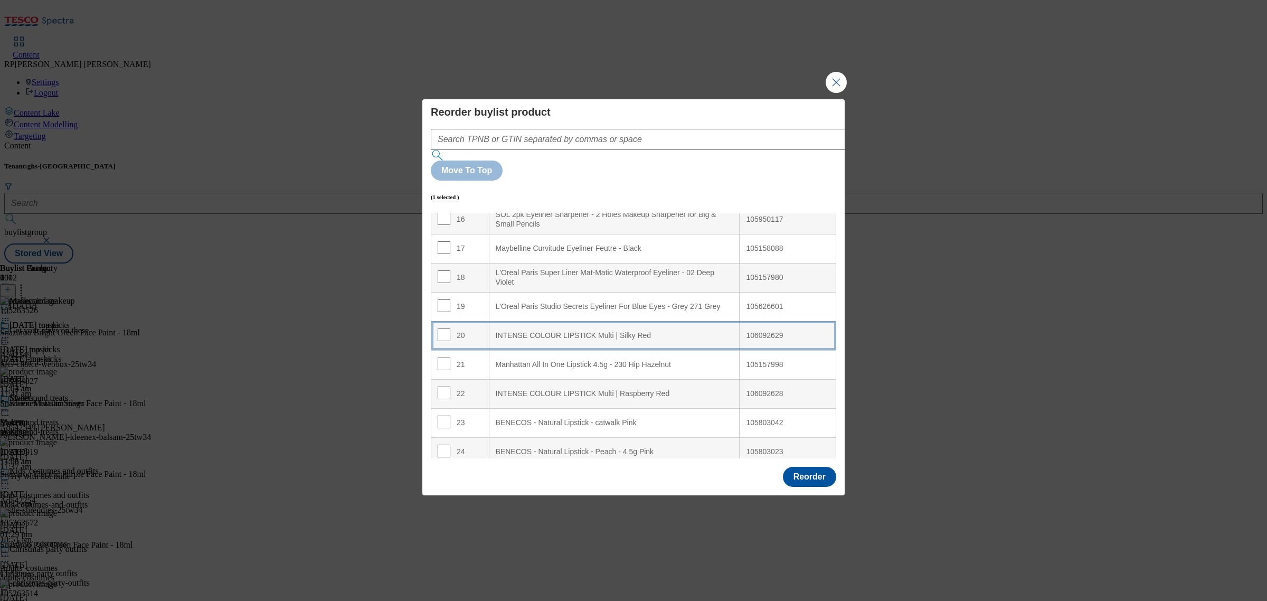
scroll to position [462, 0]
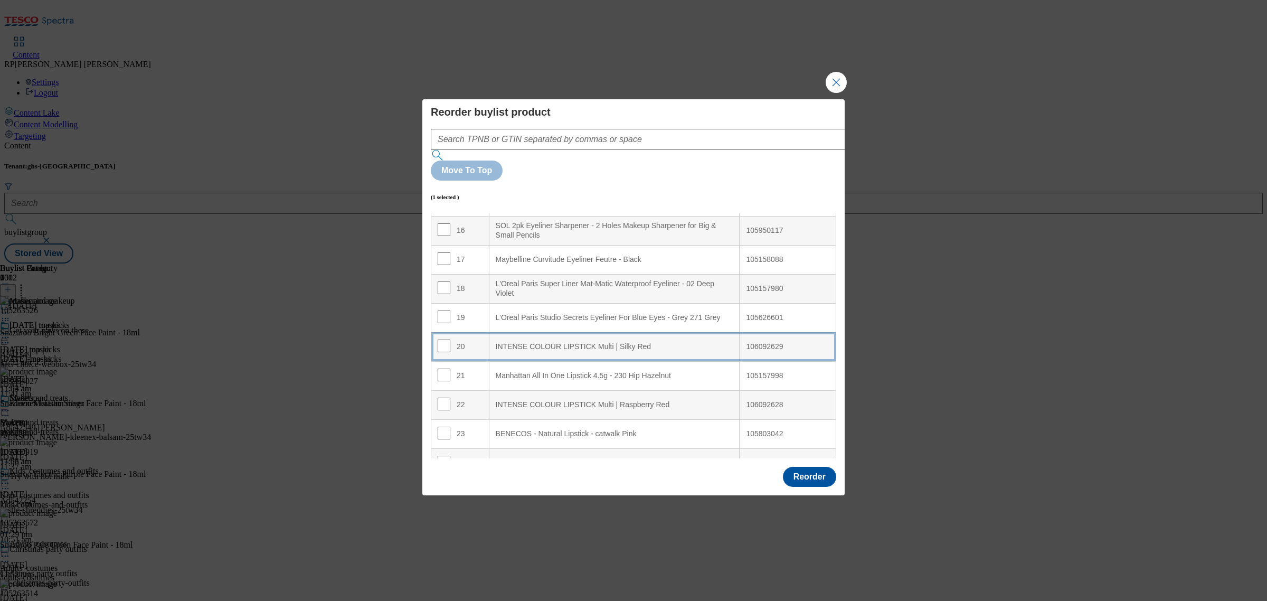
click at [468, 332] on td "20" at bounding box center [460, 346] width 58 height 29
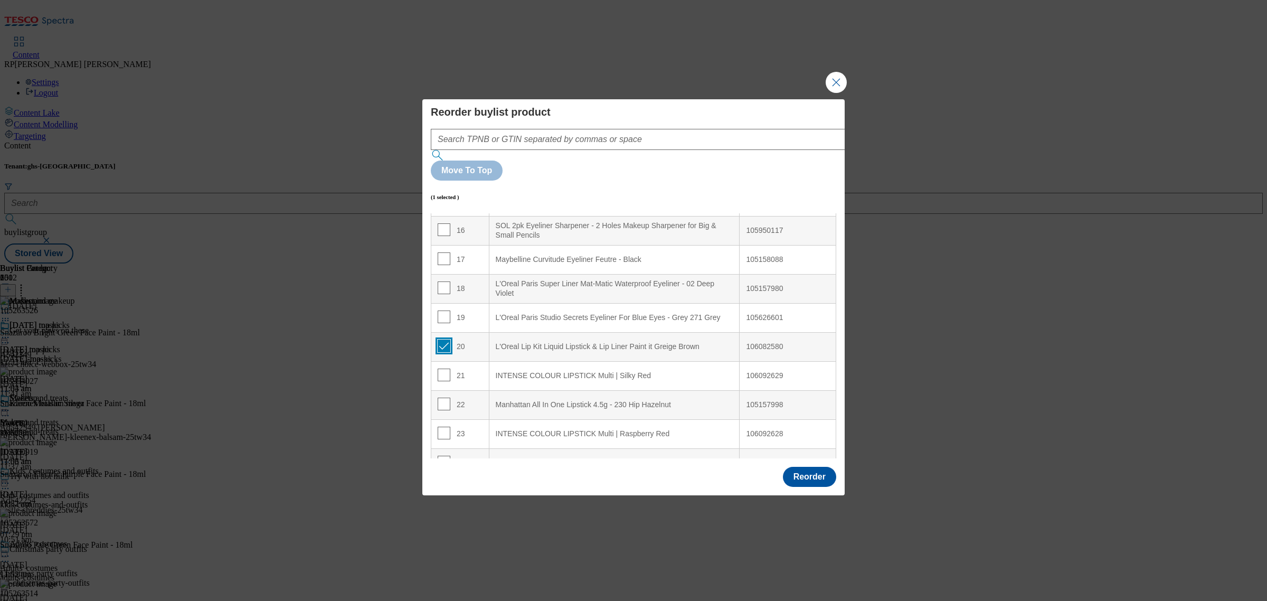
click at [439, 339] on input "Modal" at bounding box center [444, 345] width 13 height 13
checkbox input "false"
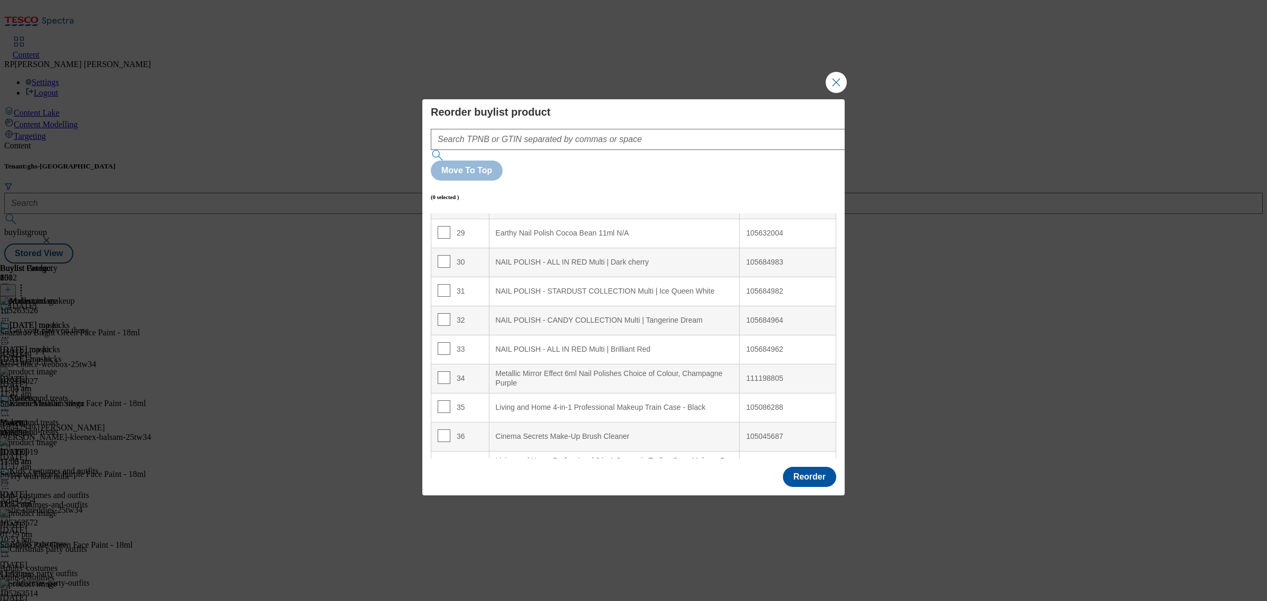
scroll to position [858, 0]
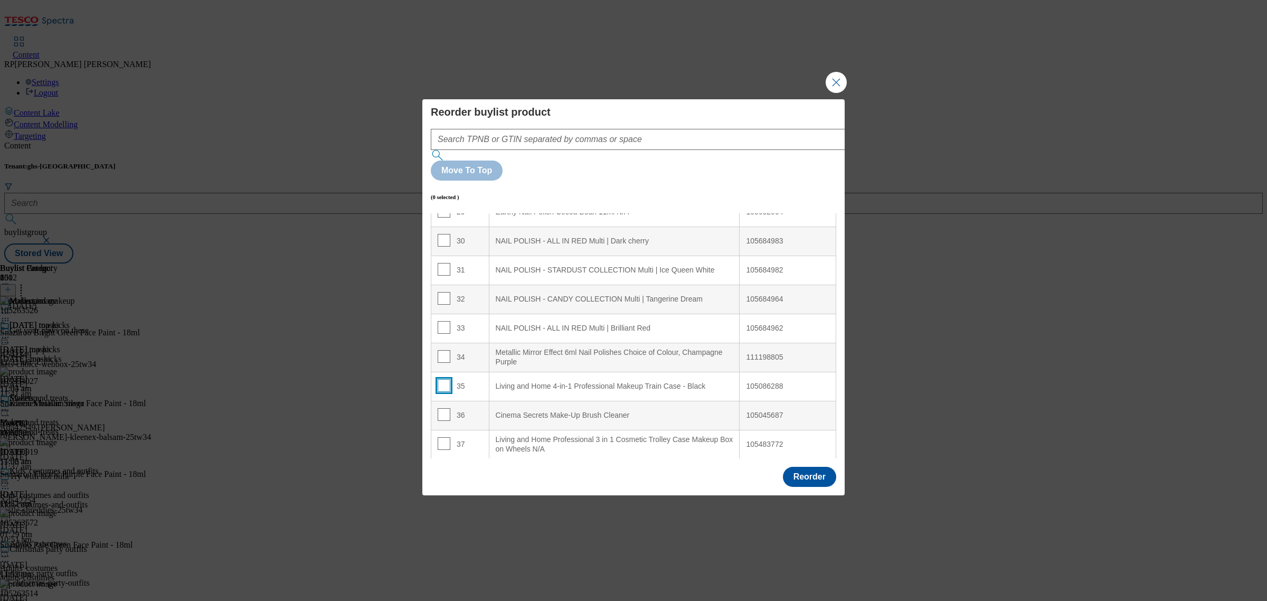
click at [442, 379] on input "Modal" at bounding box center [444, 385] width 13 height 13
checkbox input "true"
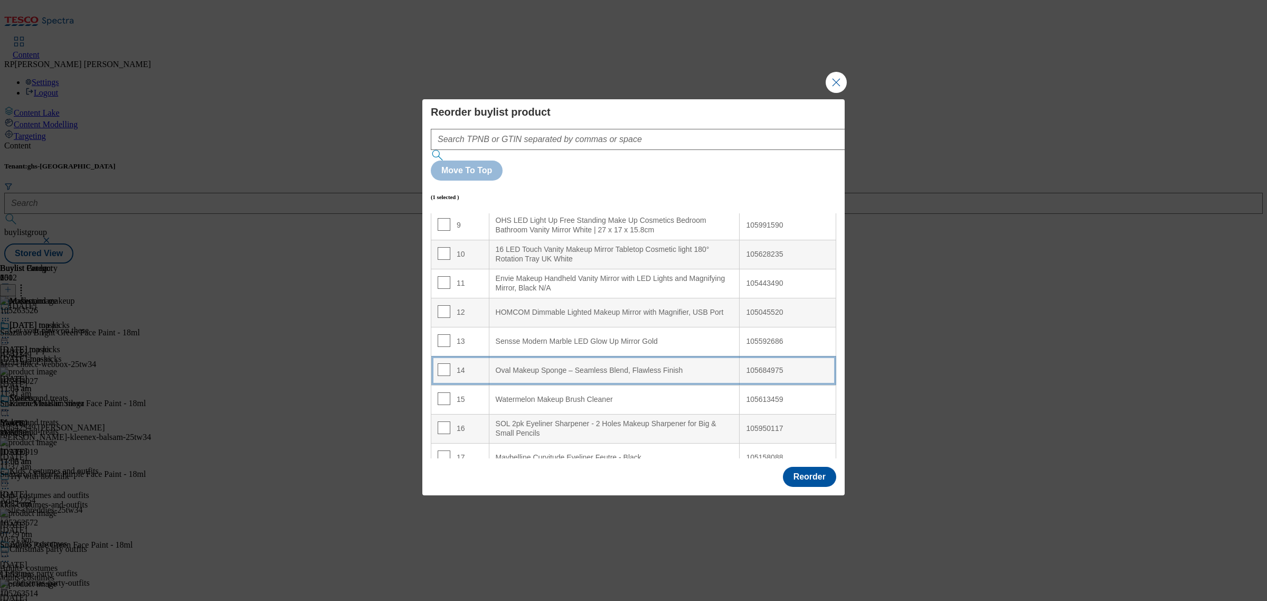
scroll to position [0, 0]
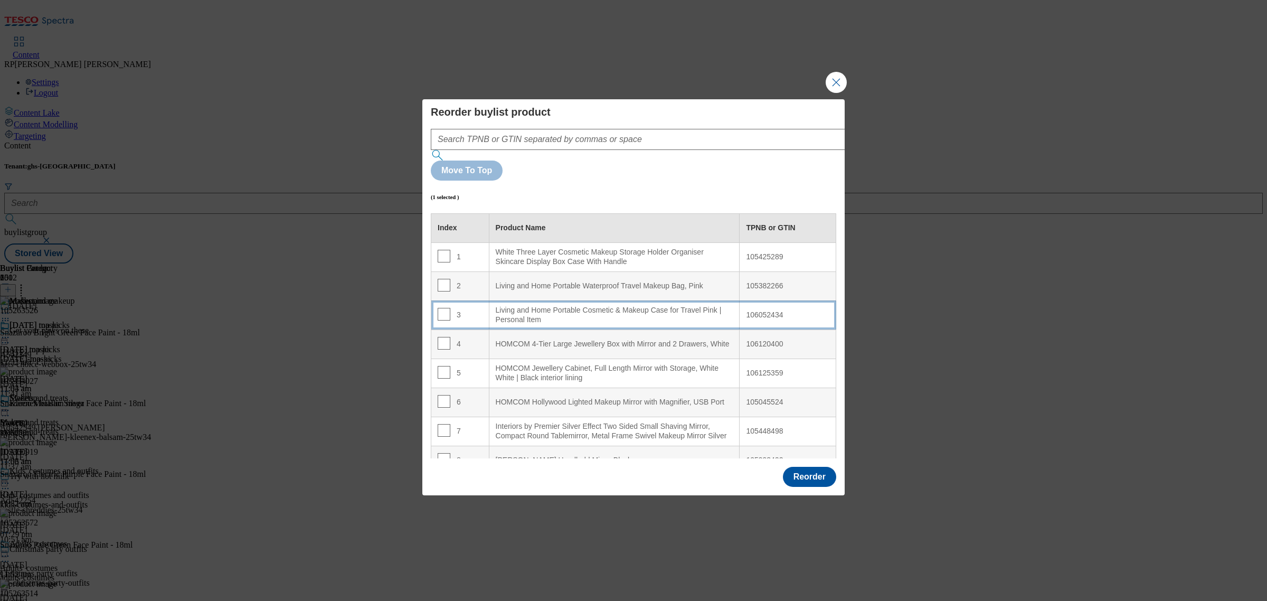
click at [591, 306] on div "Living and Home Portable Cosmetic & Makeup Case for Travel Pink | Personal Item" at bounding box center [615, 315] width 238 height 18
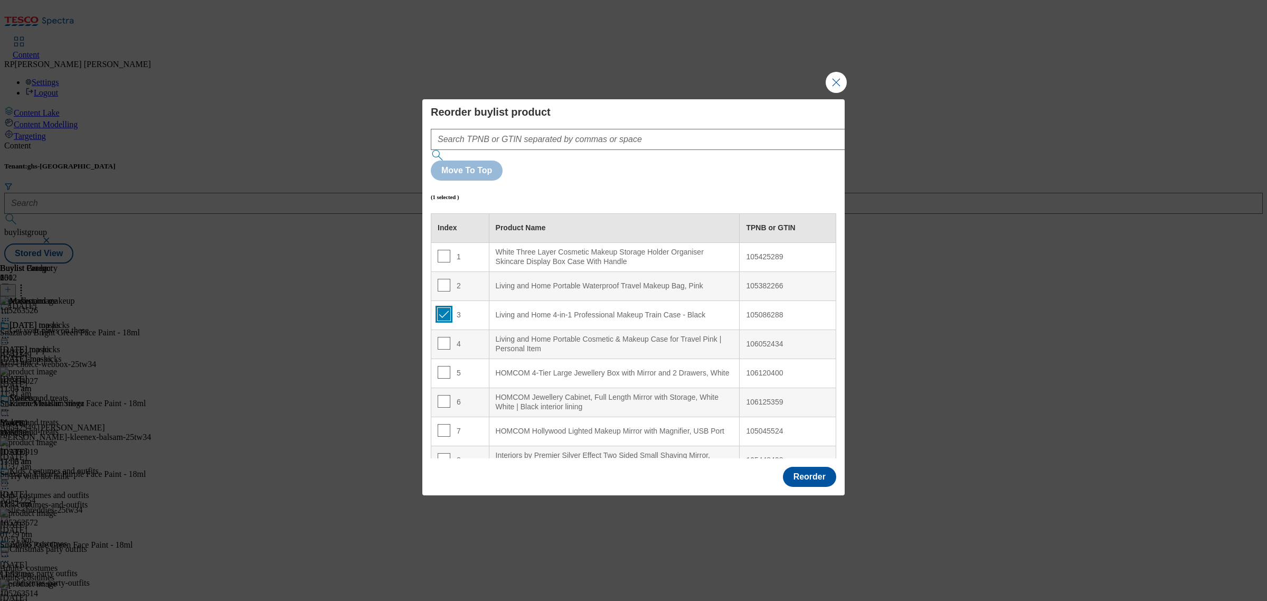
click at [444, 308] on input "Modal" at bounding box center [444, 314] width 13 height 13
checkbox input "false"
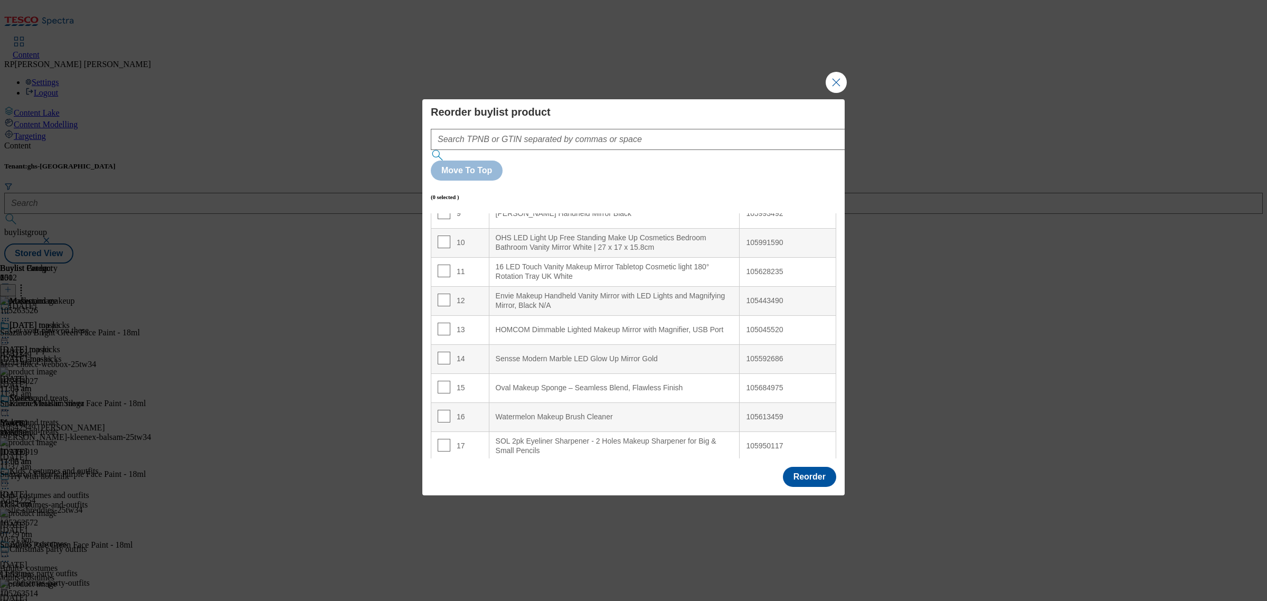
scroll to position [264, 0]
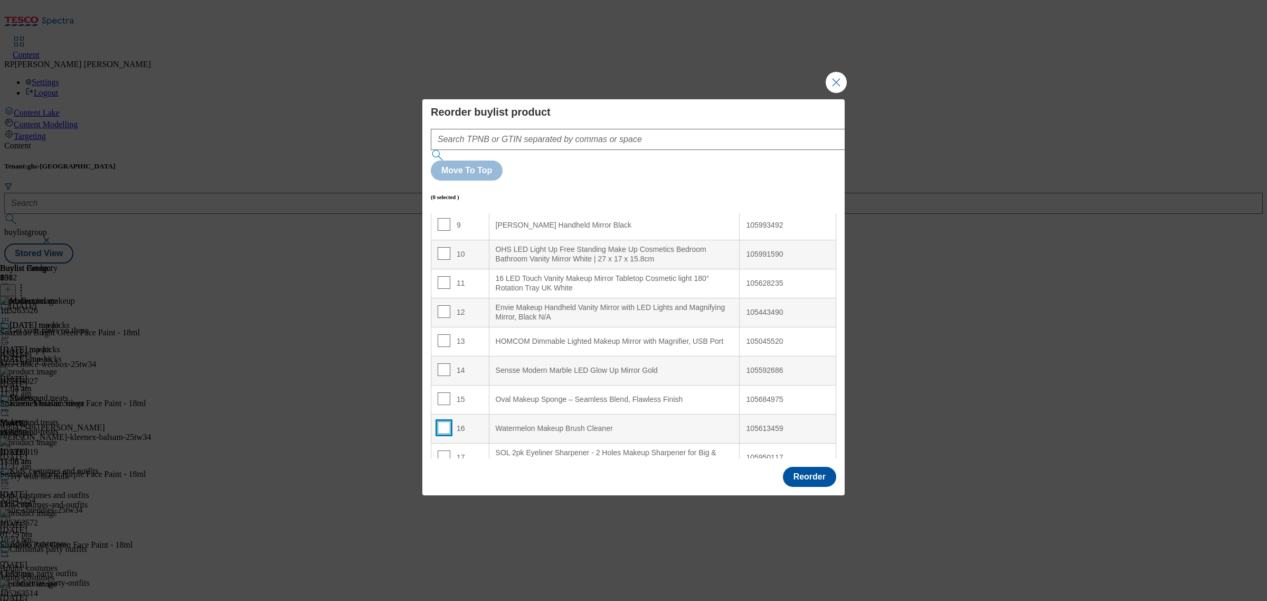
click at [438, 421] on input "Modal" at bounding box center [444, 427] width 13 height 13
checkbox input "true"
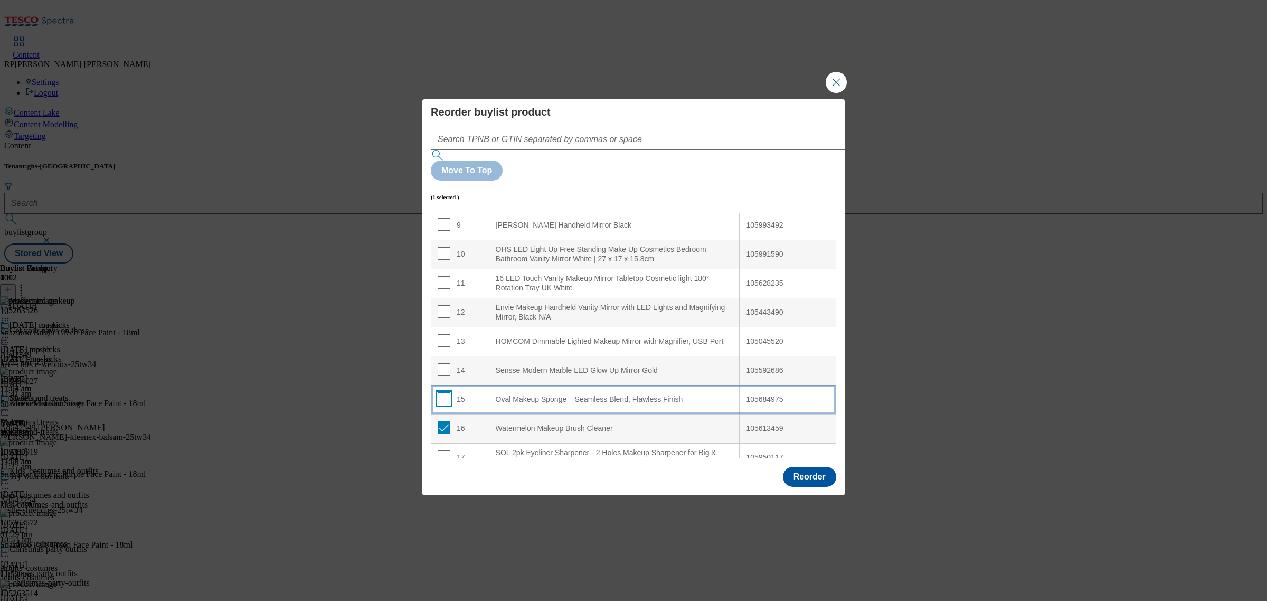
click at [442, 392] on input "Modal" at bounding box center [444, 398] width 13 height 13
checkbox input "true"
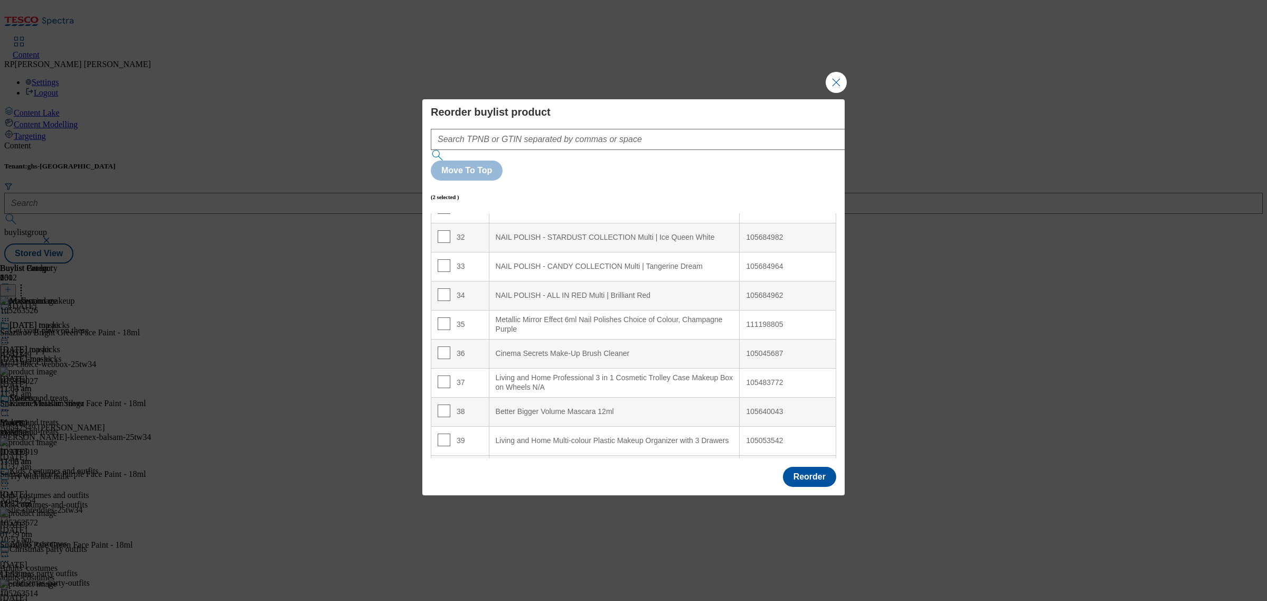
scroll to position [924, 0]
click at [621, 335] on Cleaner "Cinema Secrets Make-Up Brush Cleaner" at bounding box center [614, 349] width 251 height 29
click at [439, 371] on input "Modal" at bounding box center [444, 377] width 13 height 13
checkbox input "false"
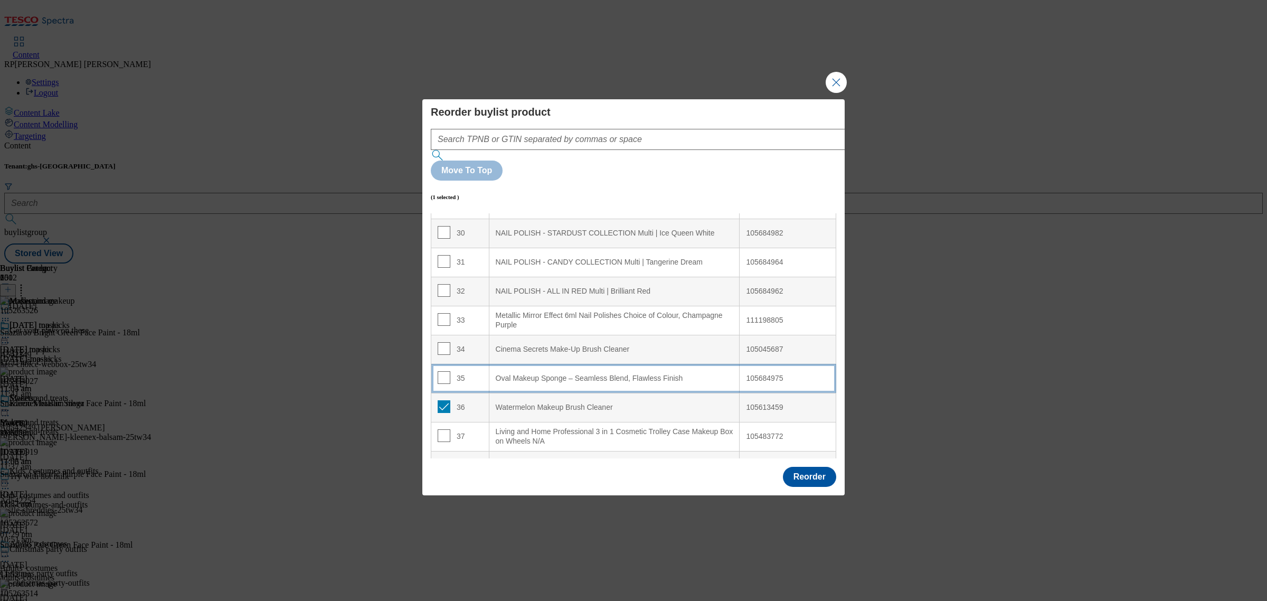
click at [474, 364] on td "35" at bounding box center [460, 378] width 58 height 29
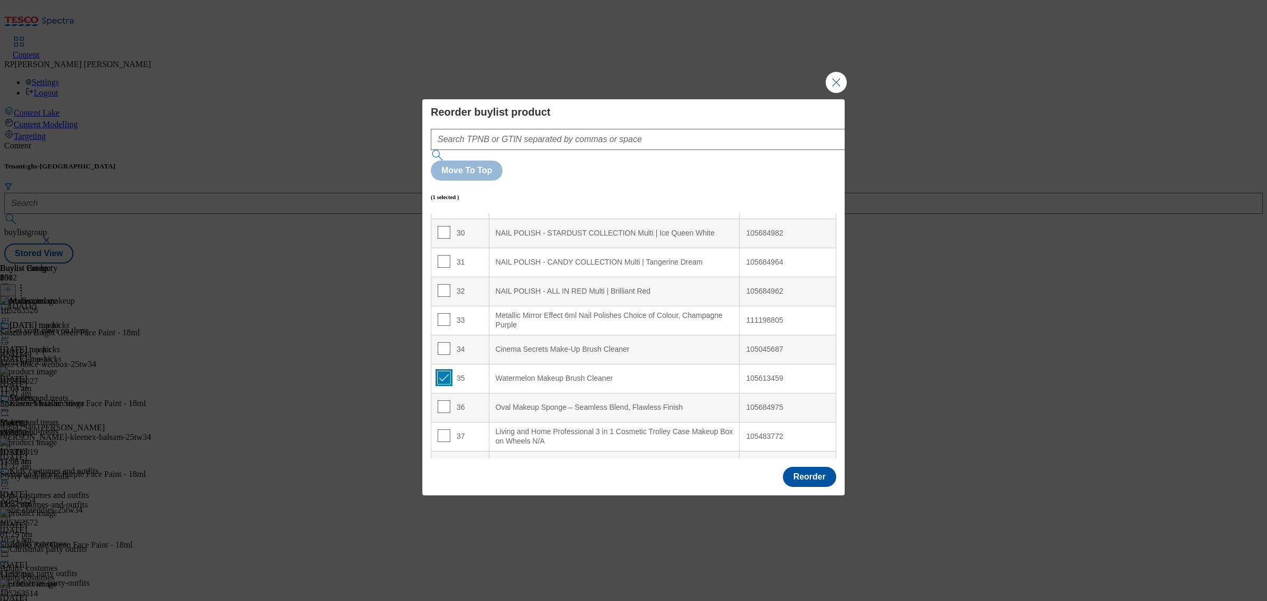
drag, startPoint x: 445, startPoint y: 357, endPoint x: 574, endPoint y: 334, distance: 130.9
click at [446, 371] on input "Modal" at bounding box center [444, 377] width 13 height 13
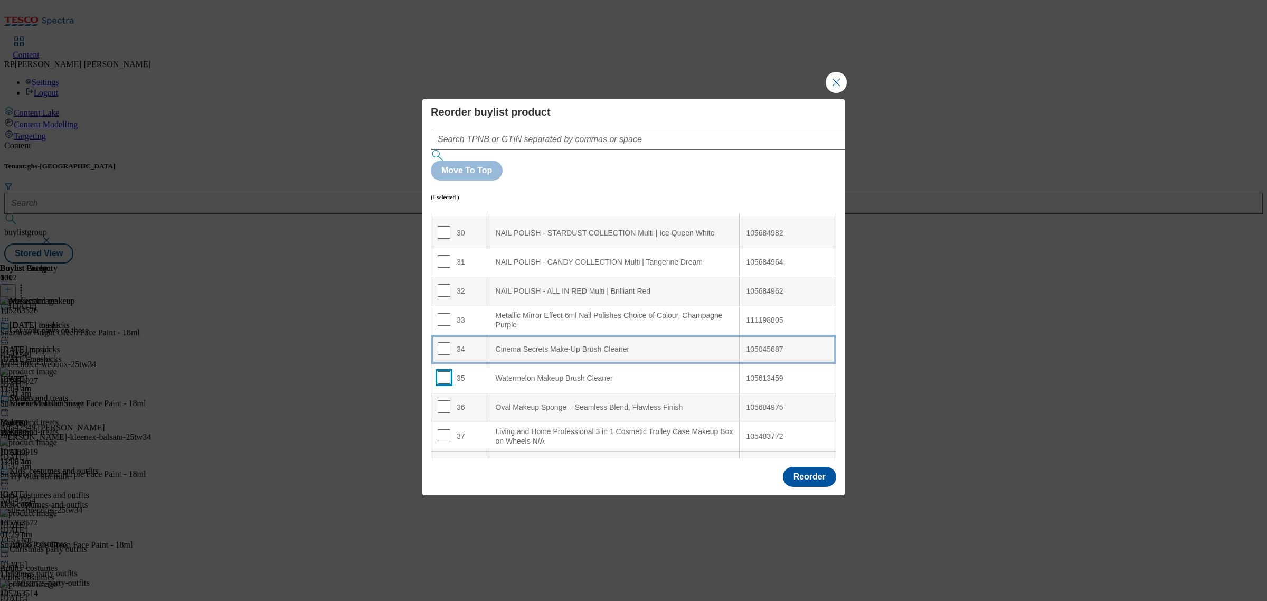
checkbox input "false"
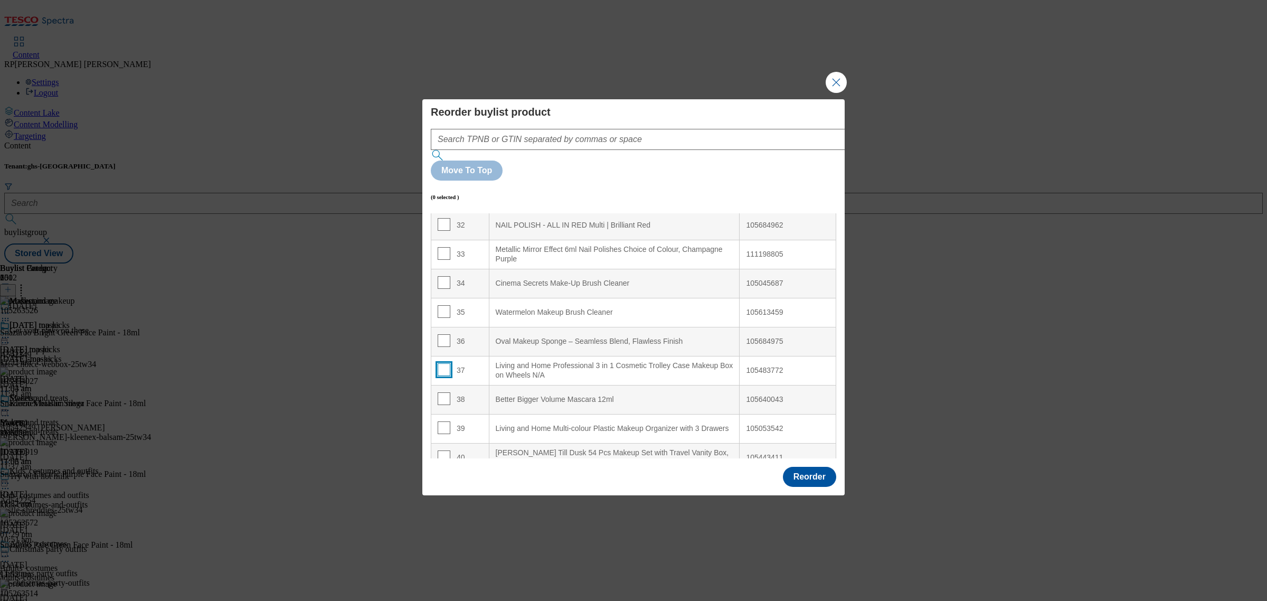
click at [446, 363] on input "Modal" at bounding box center [444, 369] width 13 height 13
checkbox input "true"
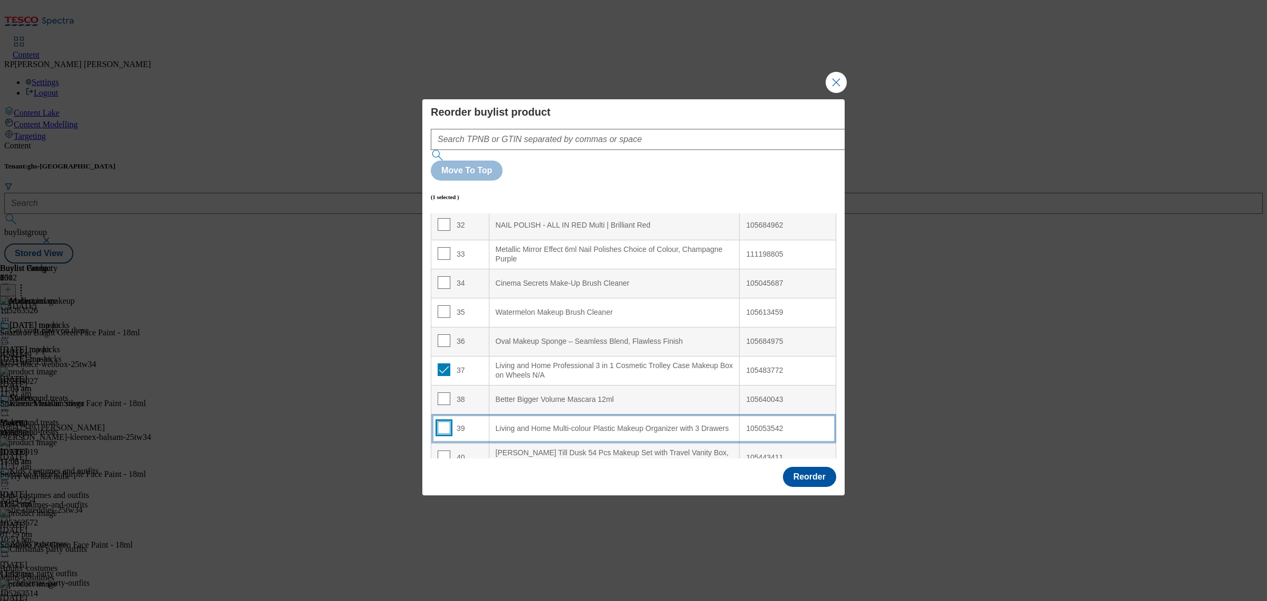
click at [444, 421] on input "Modal" at bounding box center [444, 427] width 13 height 13
checkbox input "true"
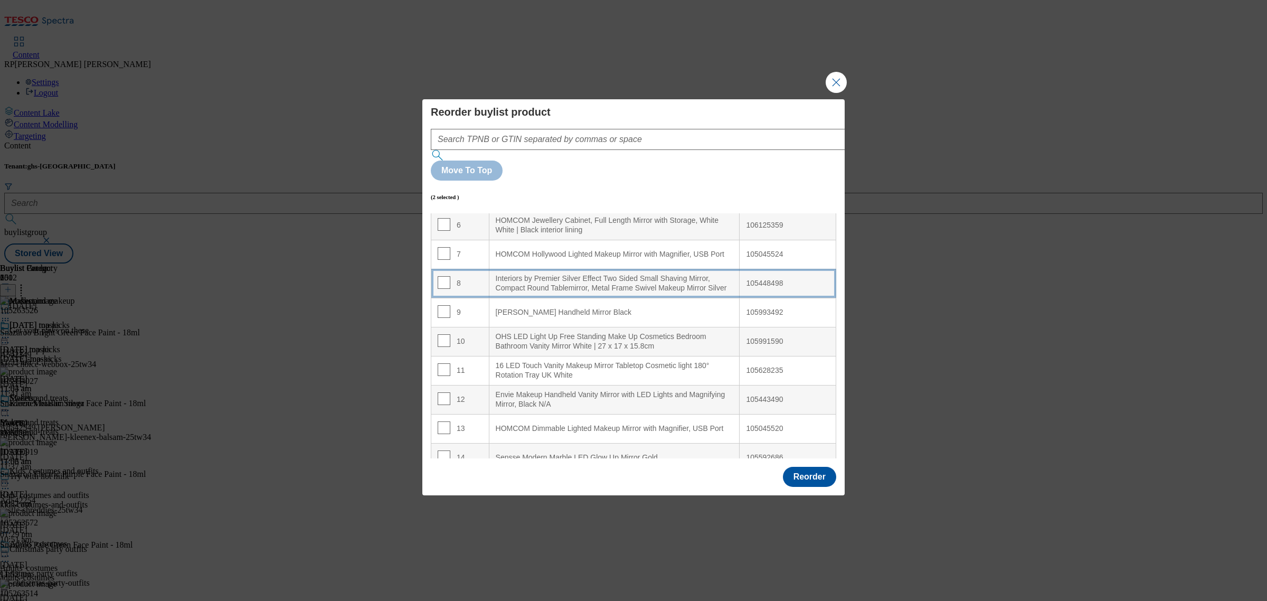
scroll to position [0, 0]
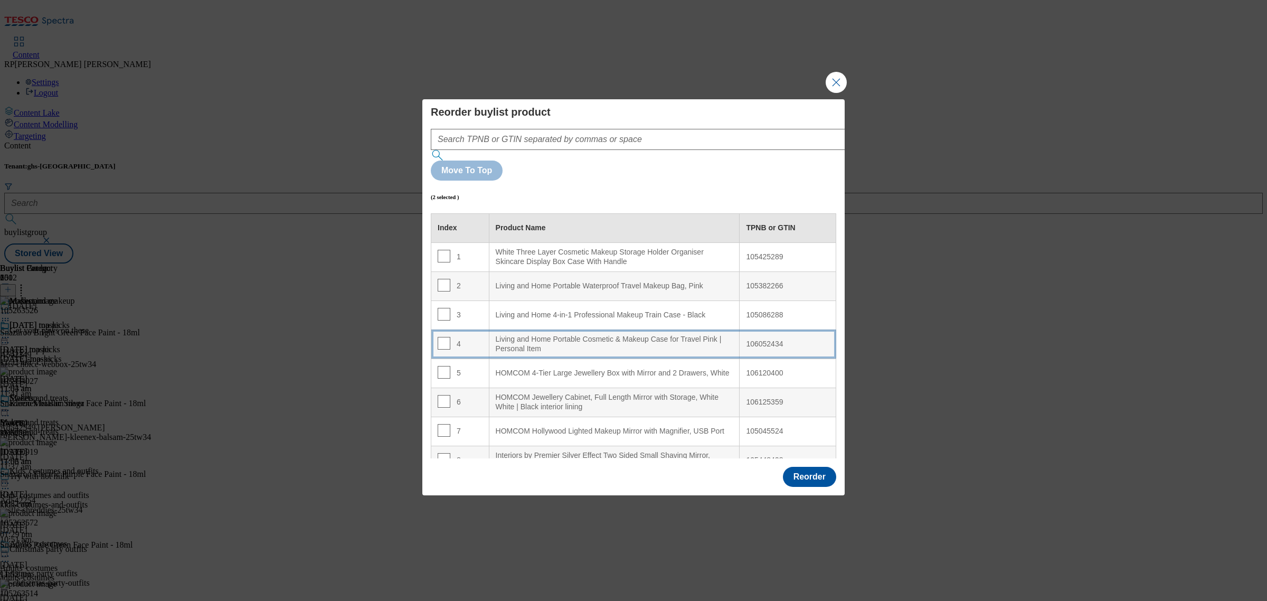
click at [638, 329] on Item "Living and Home Portable Cosmetic & Makeup Case for Travel Pink | Personal Item" at bounding box center [614, 343] width 251 height 29
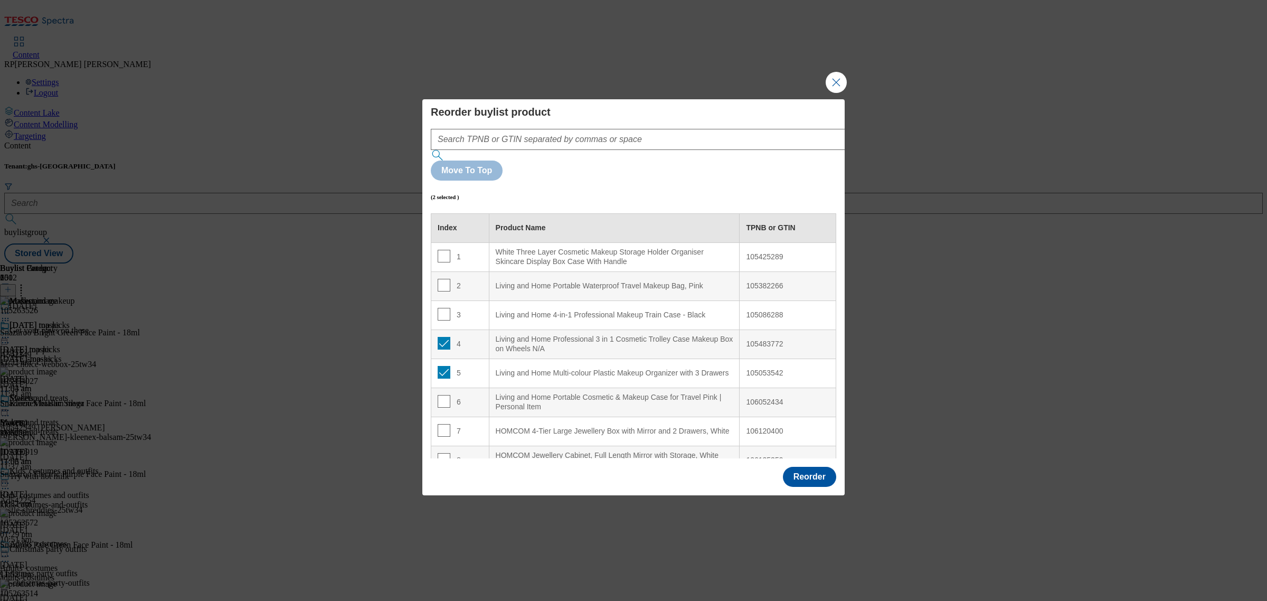
click at [444, 329] on td "4" at bounding box center [460, 343] width 58 height 29
click at [444, 337] on input "Modal" at bounding box center [444, 343] width 13 height 13
checkbox input "false"
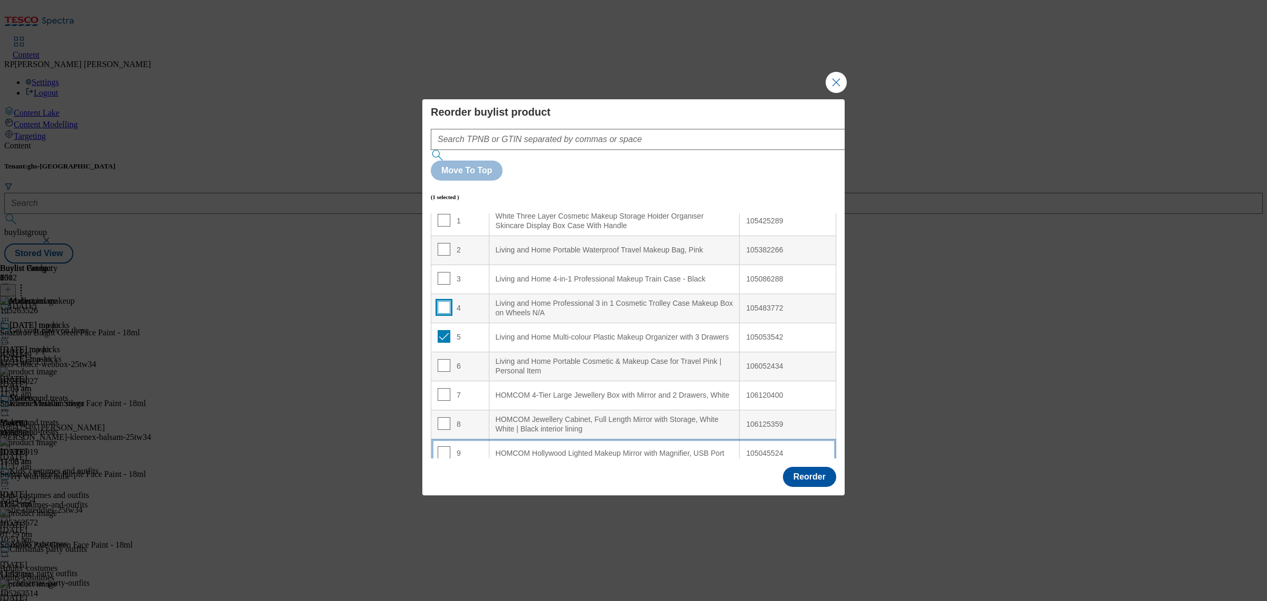
scroll to position [66, 0]
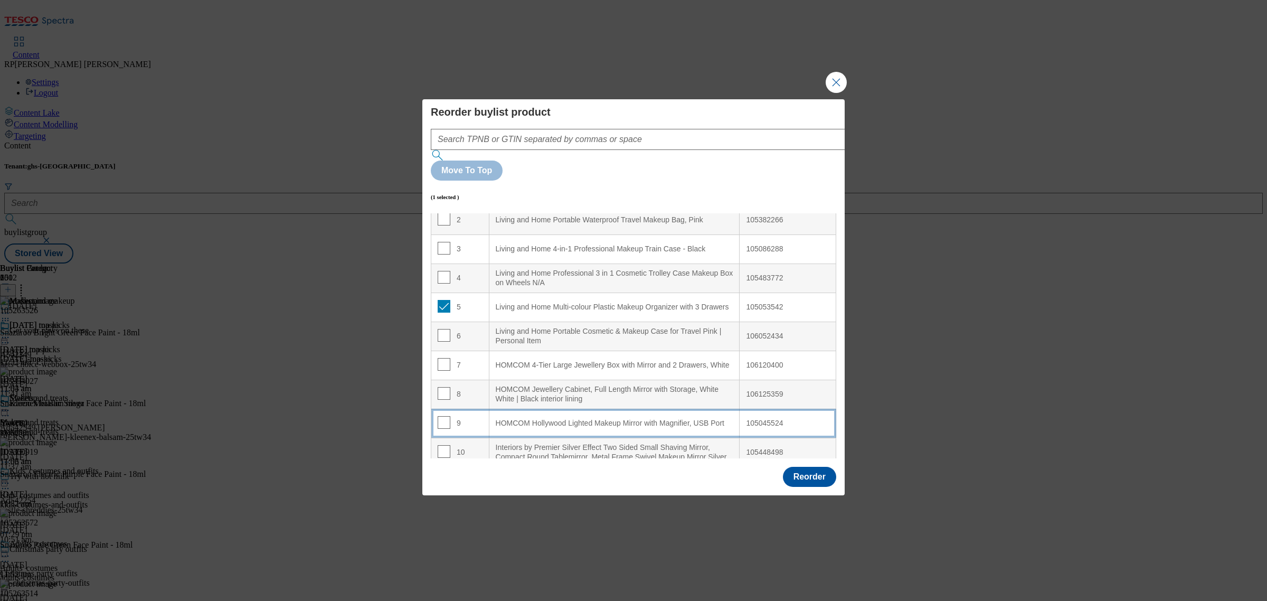
click at [598, 419] on div "HOMCOM Hollywood Lighted Makeup Mirror with Magnifier, USB Port" at bounding box center [615, 424] width 238 height 10
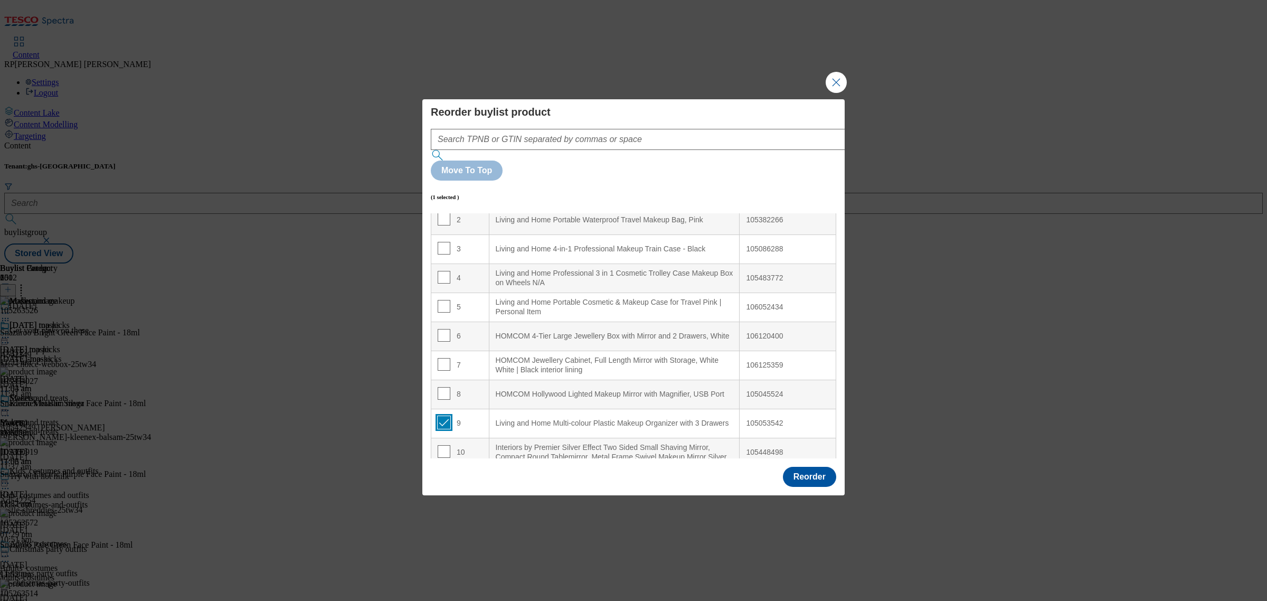
click at [443, 416] on input "Modal" at bounding box center [444, 422] width 13 height 13
checkbox input "false"
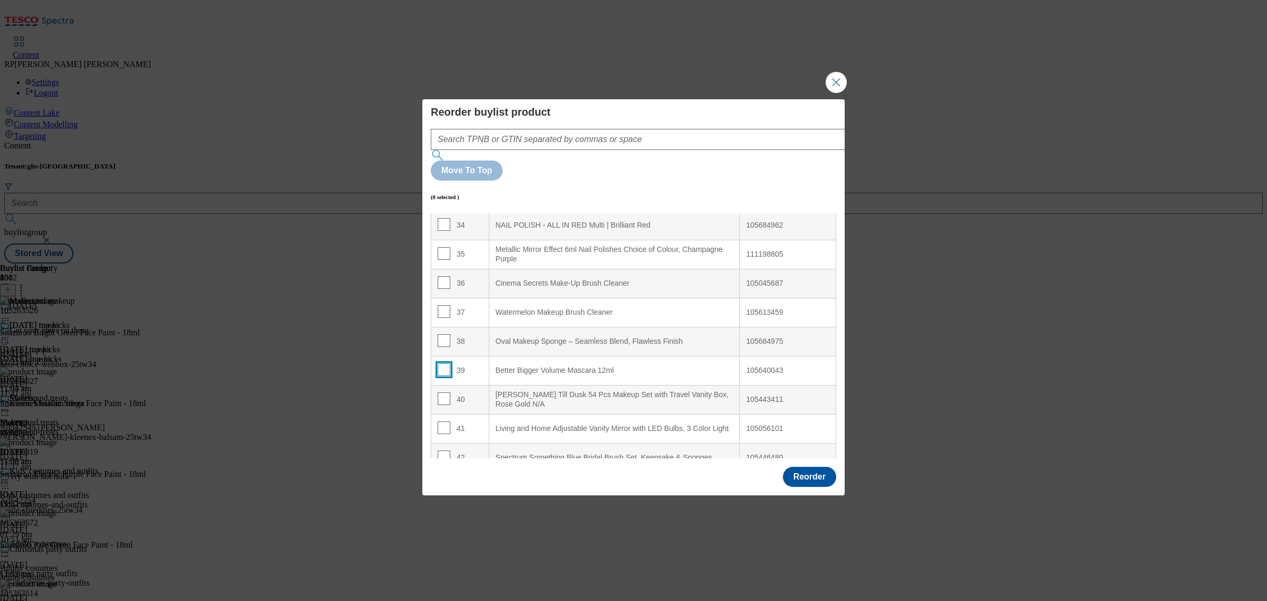
click at [438, 363] on input "Modal" at bounding box center [444, 369] width 13 height 13
checkbox input "true"
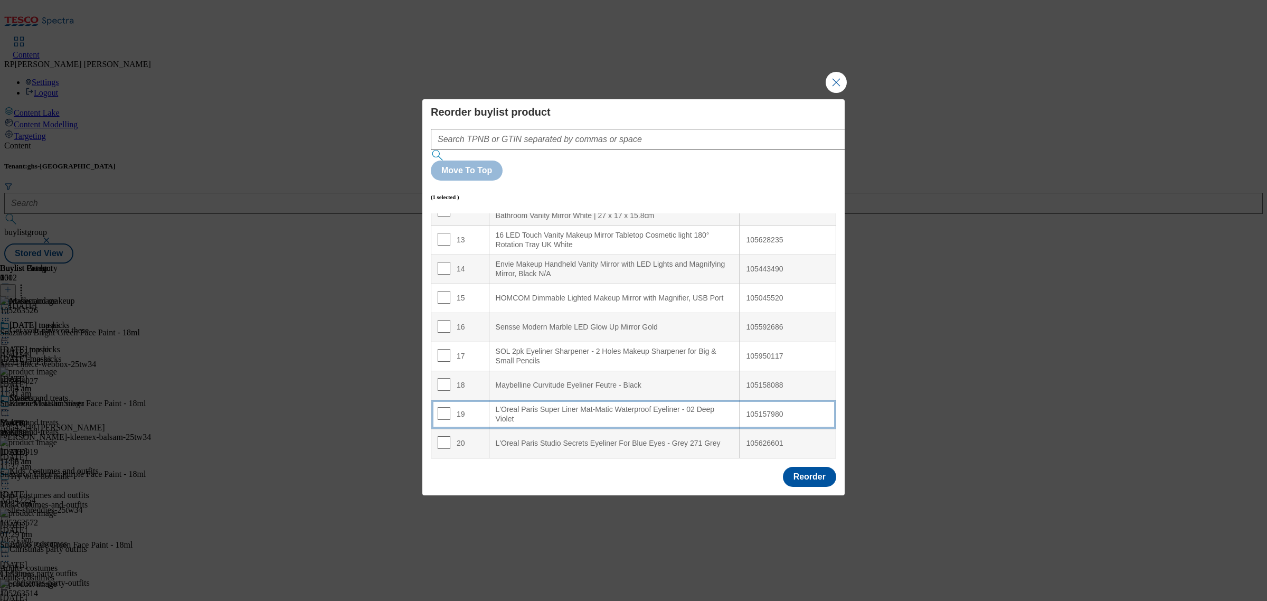
scroll to position [396, 0]
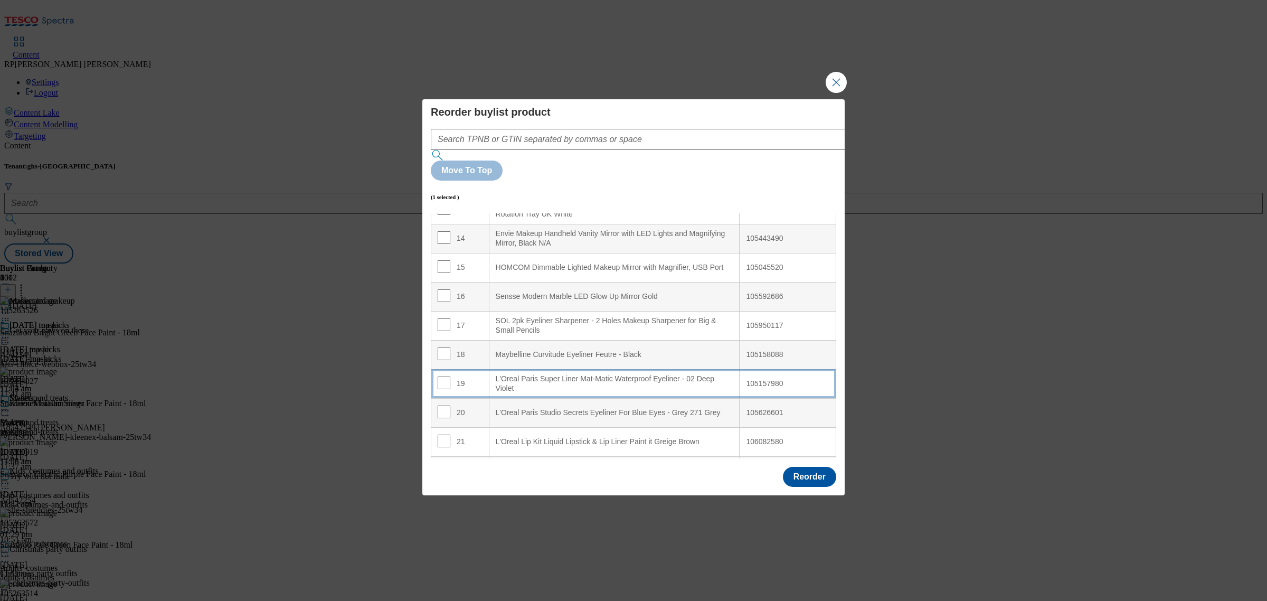
click at [576, 373] on Violet "L'Oreal Paris Super Liner Mat-Matic Waterproof Eyeliner - 02 Deep Violet" at bounding box center [614, 383] width 251 height 29
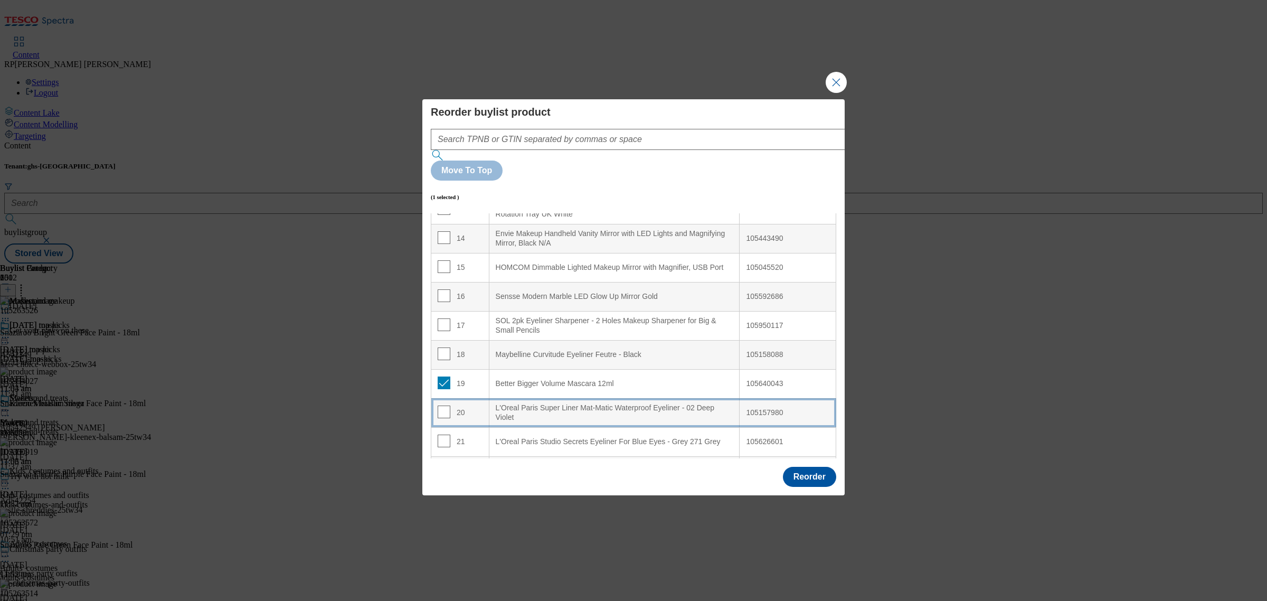
click at [455, 405] on div "20" at bounding box center [460, 412] width 45 height 15
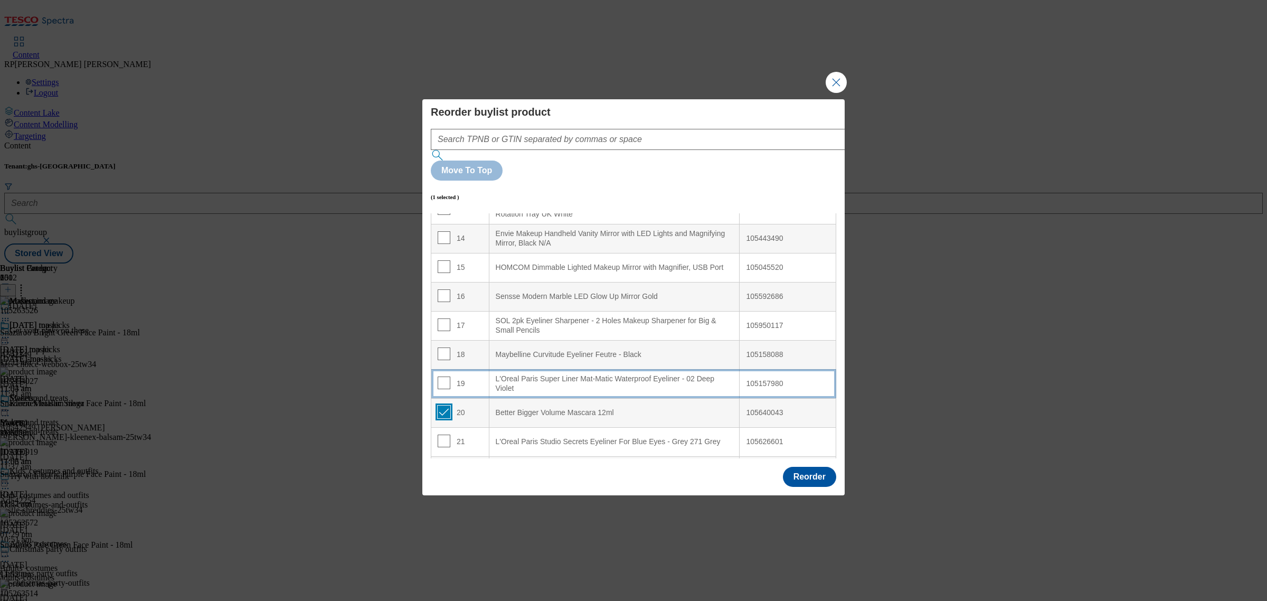
click at [442, 405] on input "Modal" at bounding box center [444, 411] width 13 height 13
checkbox input "false"
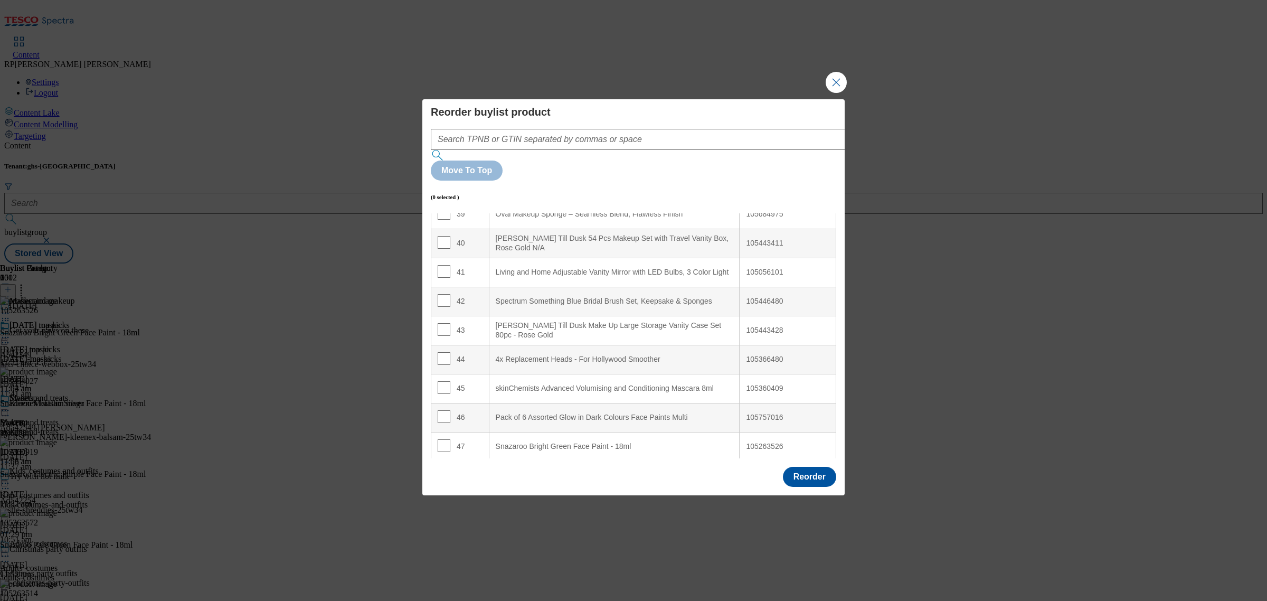
scroll to position [1056, 0]
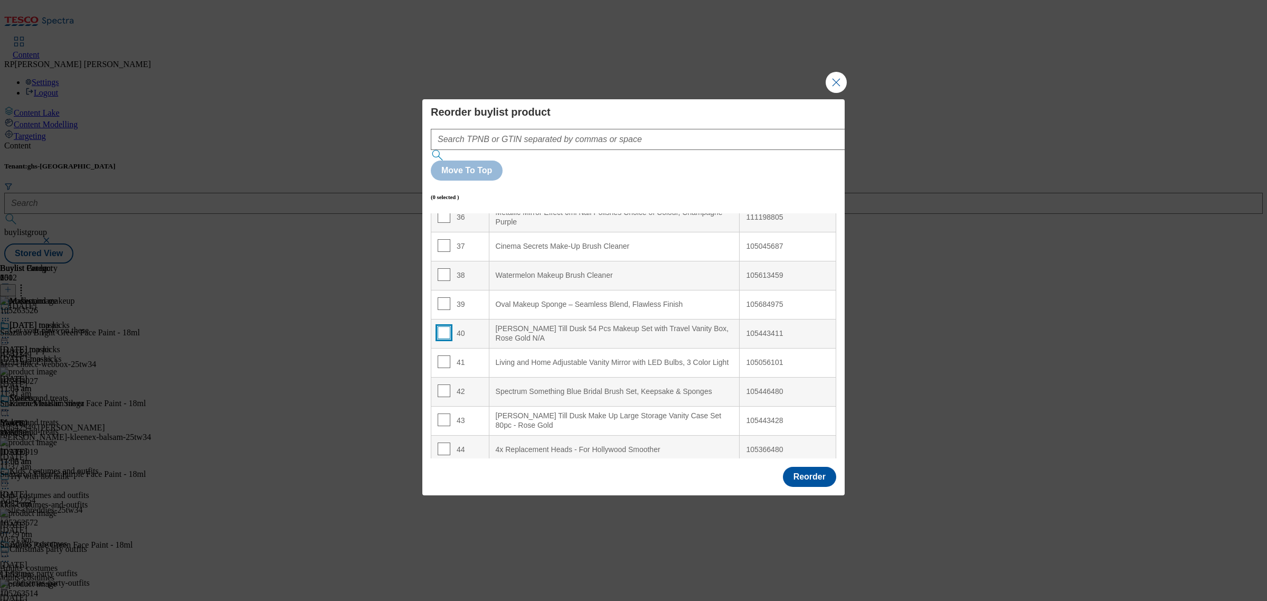
click at [441, 326] on input "Modal" at bounding box center [444, 332] width 13 height 13
checkbox input "true"
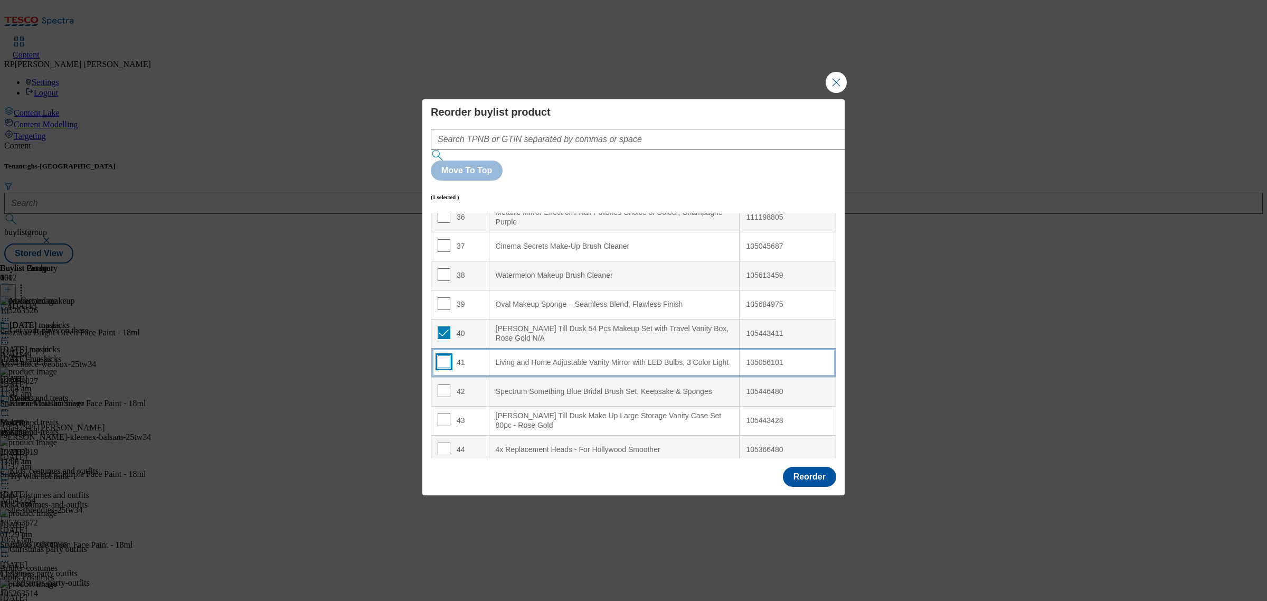
click at [441, 355] on input "Modal" at bounding box center [444, 361] width 13 height 13
checkbox input "true"
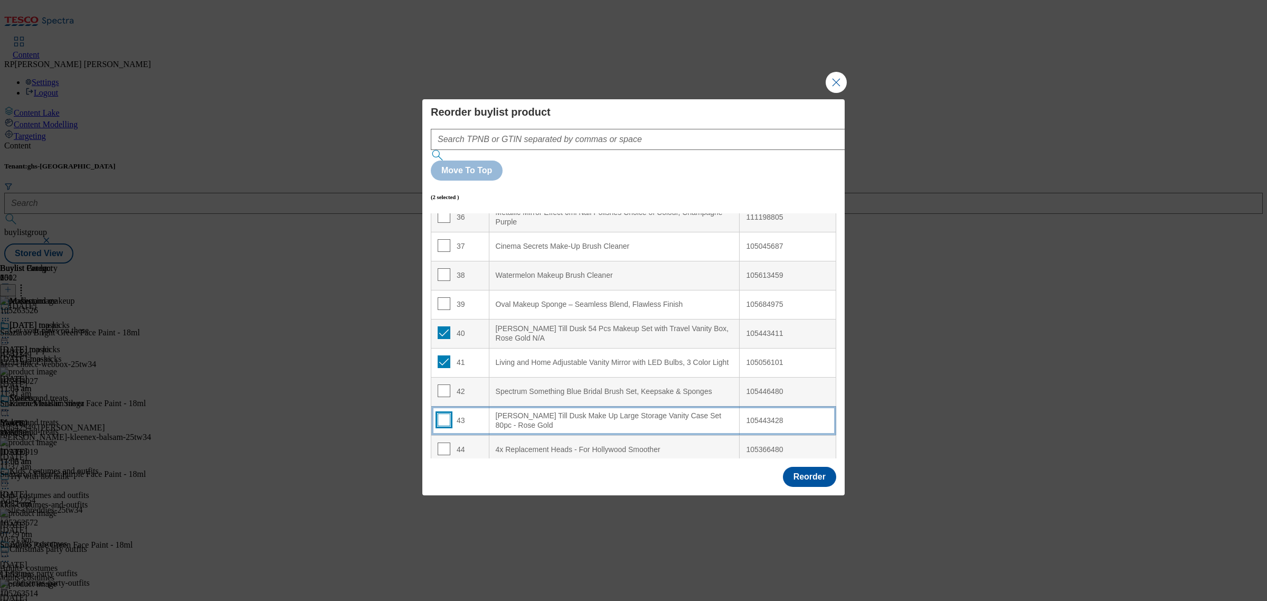
click at [439, 413] on input "Modal" at bounding box center [444, 419] width 13 height 13
checkbox input "true"
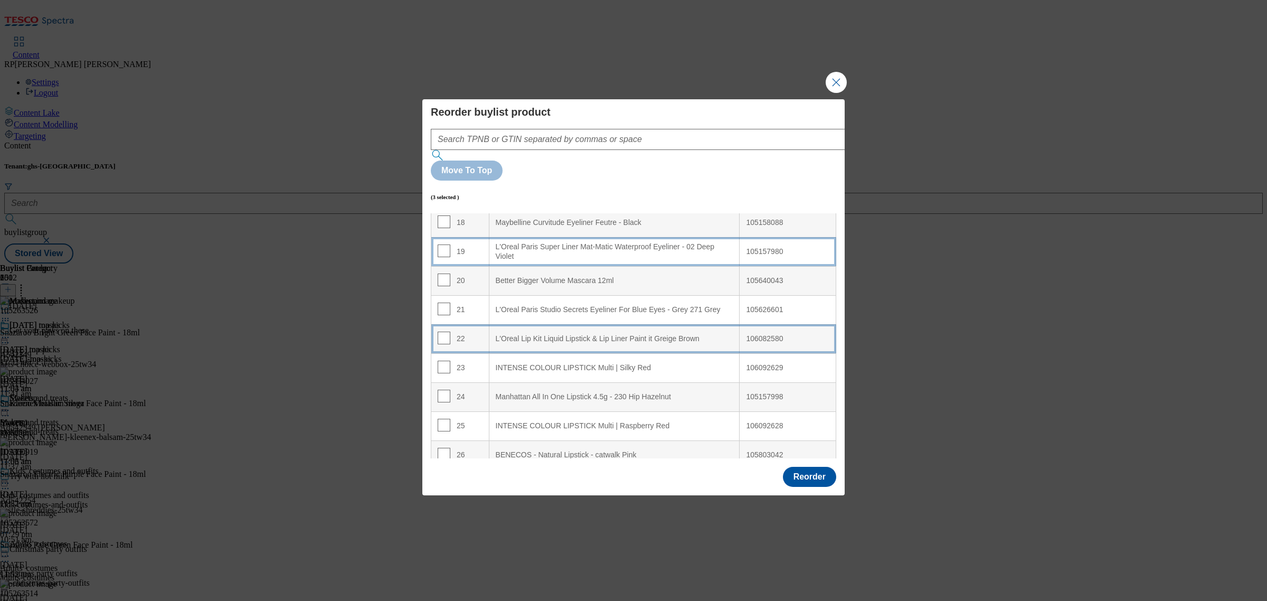
scroll to position [0, 0]
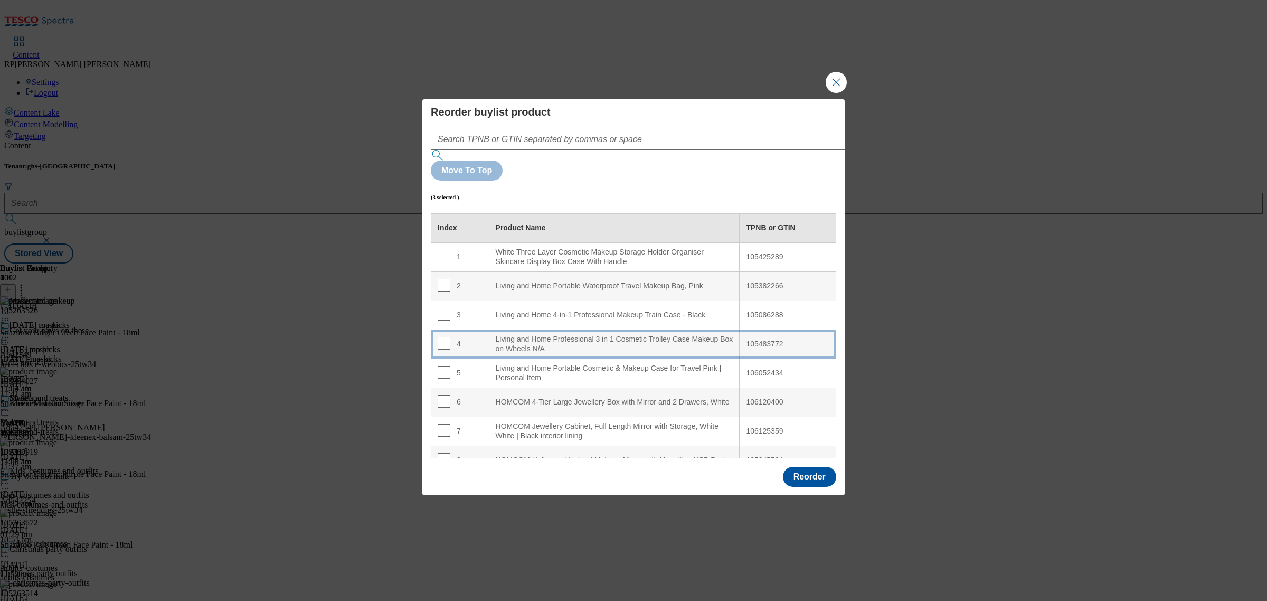
click at [625, 335] on div "Living and Home Professional 3 in 1 Cosmetic Trolley Case Makeup Box on Wheels …" at bounding box center [615, 344] width 238 height 18
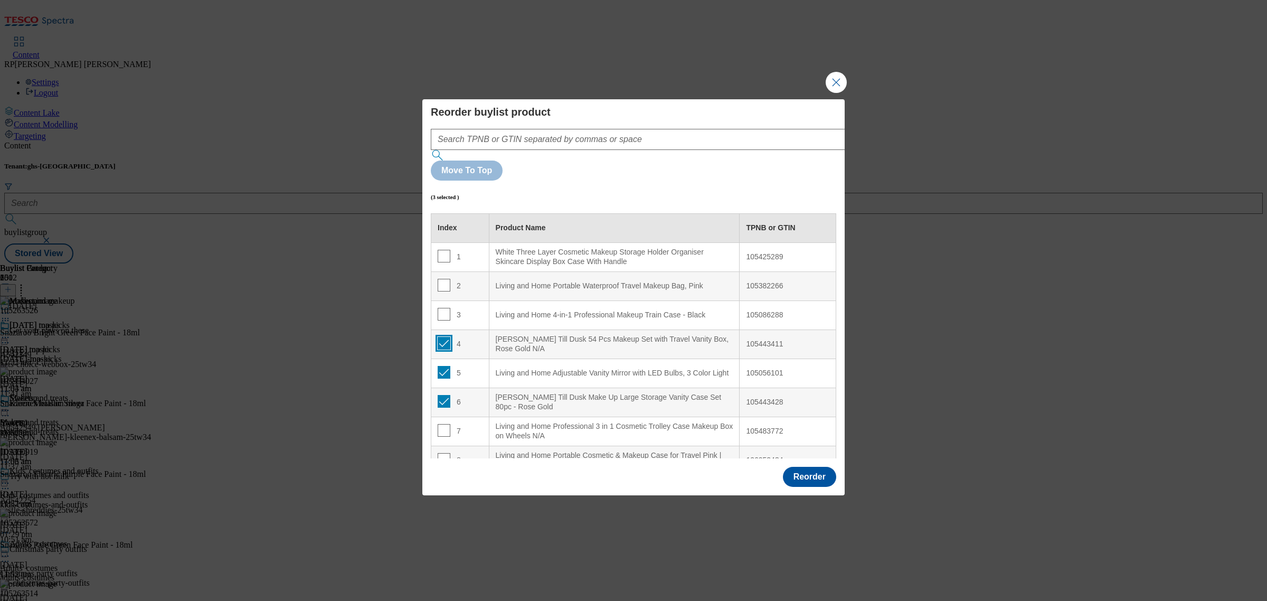
click at [445, 337] on input "Modal" at bounding box center [444, 343] width 13 height 13
checkbox input "false"
click at [446, 366] on input "Modal" at bounding box center [444, 372] width 13 height 13
checkbox input "false"
click at [444, 395] on input "Modal" at bounding box center [444, 401] width 13 height 13
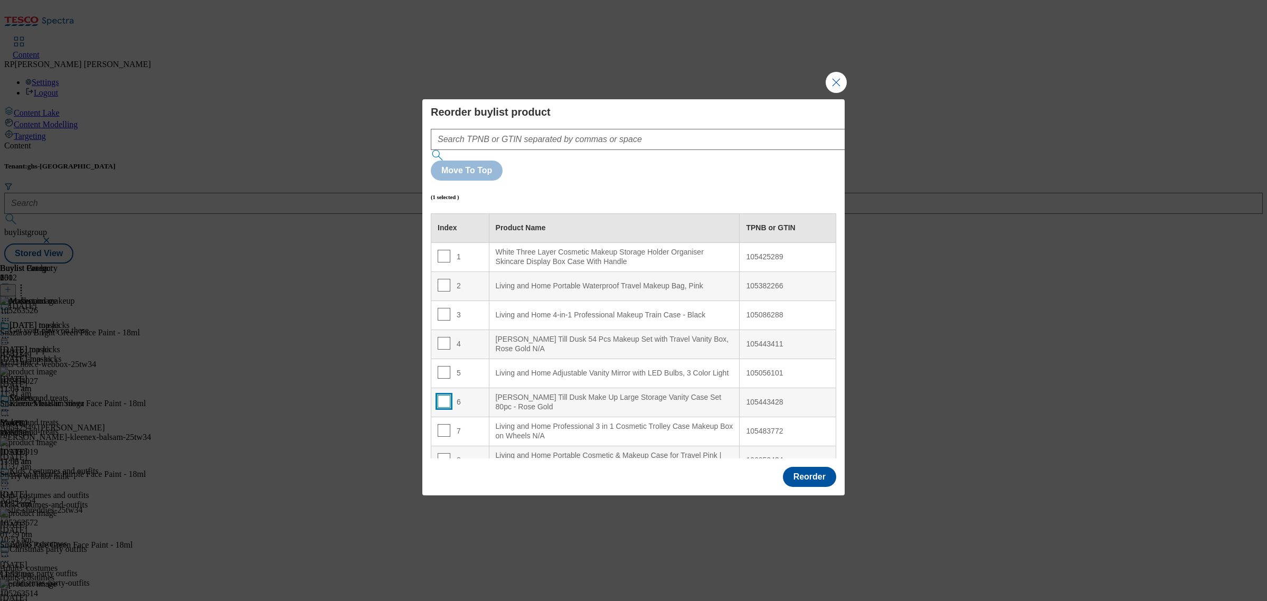
checkbox input "false"
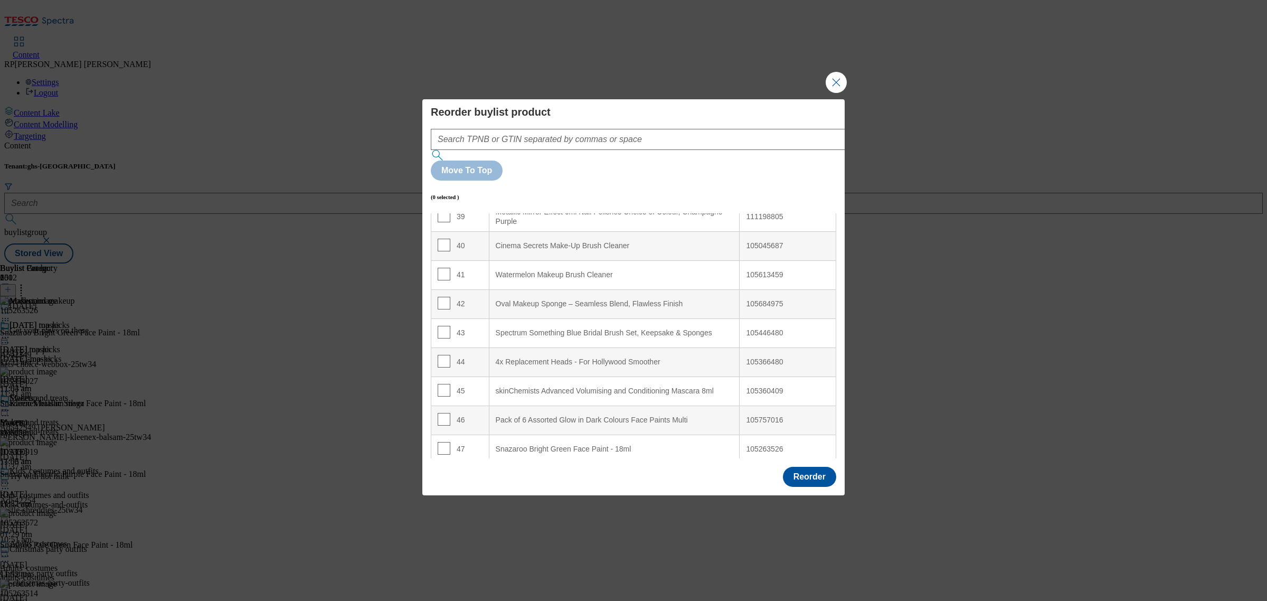
scroll to position [1122, 0]
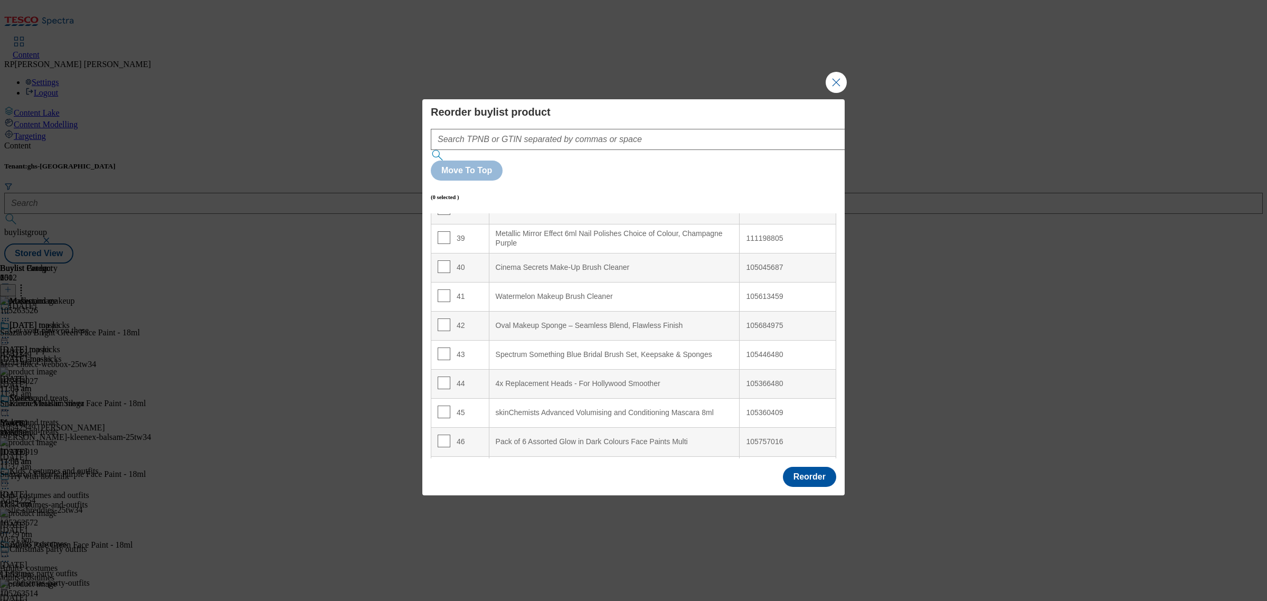
click at [550, 379] on div "4x Replacement Heads - For Hollywood Smoother" at bounding box center [615, 384] width 238 height 10
copy div "4x Replacement Heads - For Hollywood Smoother"
click at [442, 405] on input "Modal" at bounding box center [444, 411] width 13 height 13
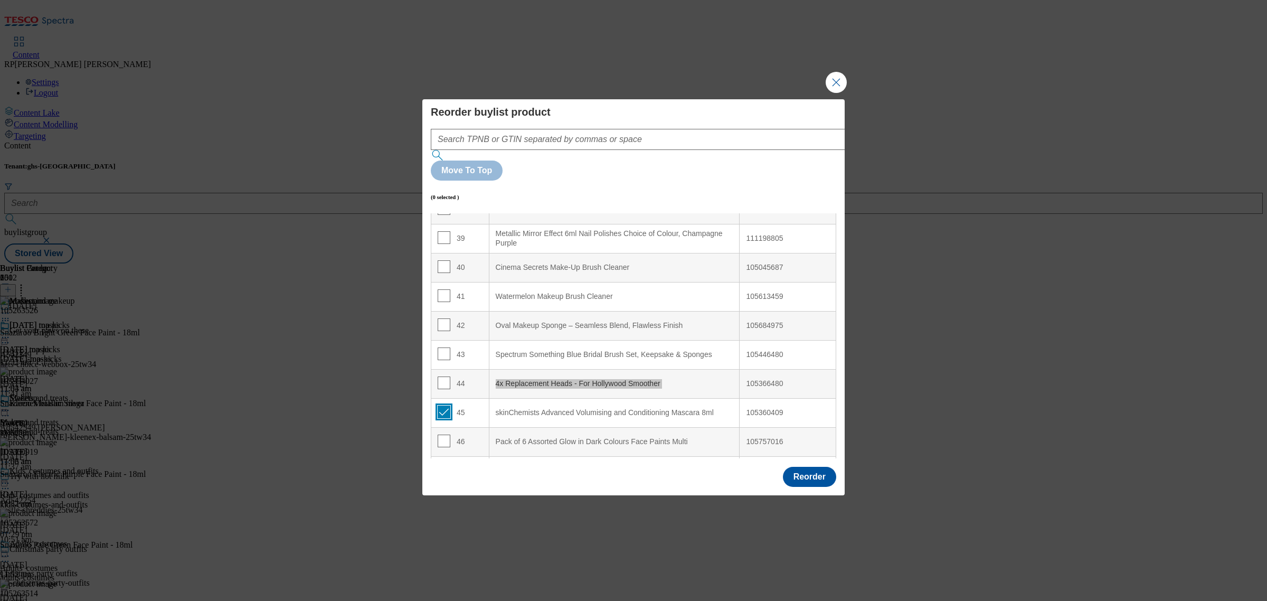
checkbox input "true"
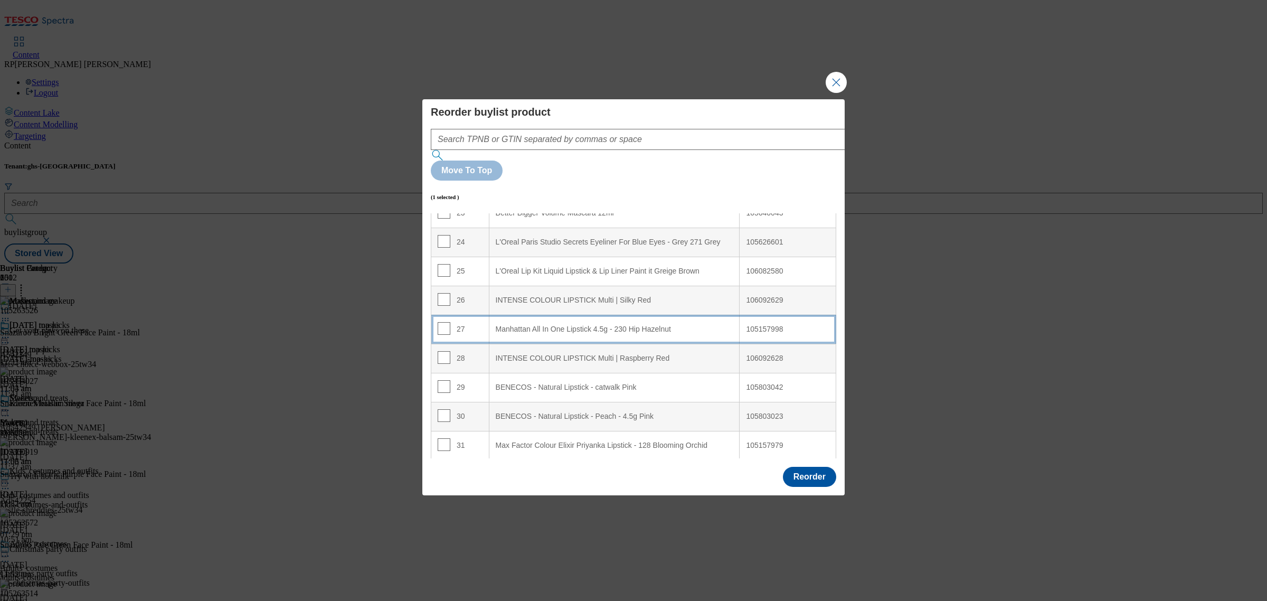
scroll to position [660, 0]
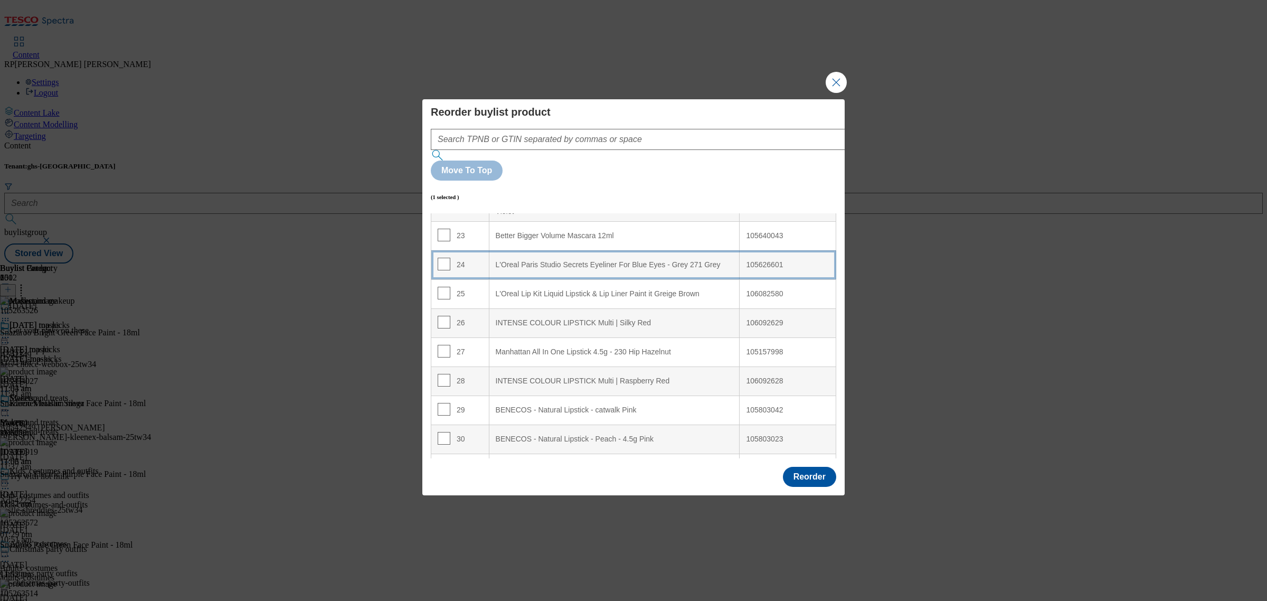
click at [631, 250] on Grey "L'Oreal Paris Studio Secrets Eyeliner For Blue Eyes - Grey 271 Grey" at bounding box center [614, 264] width 251 height 29
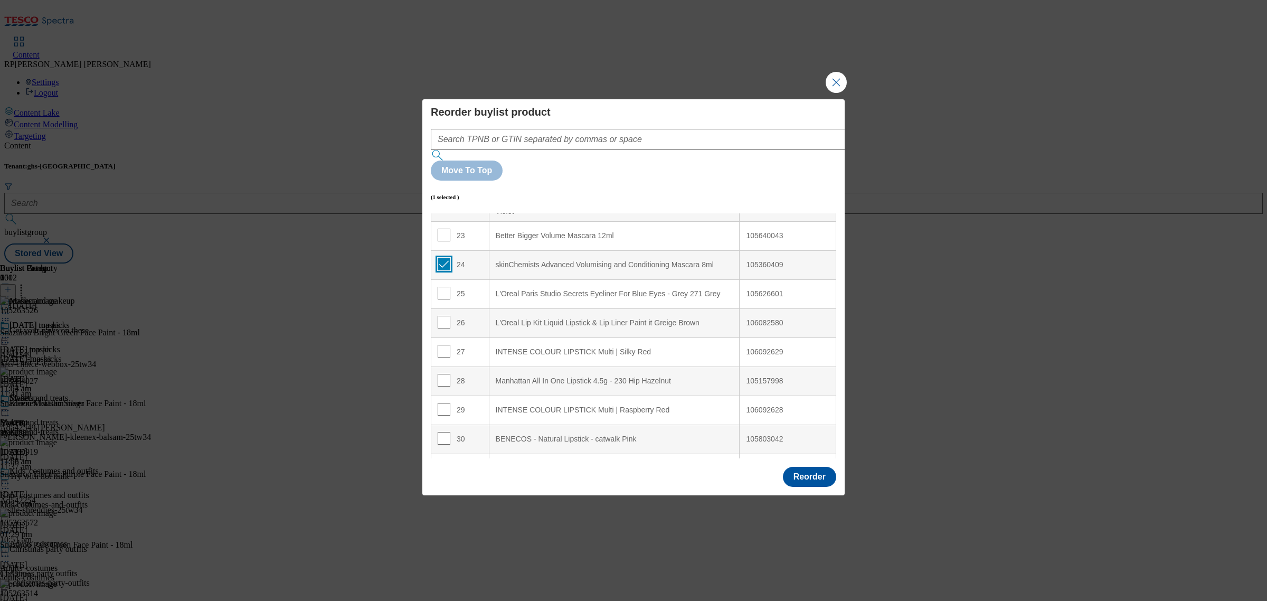
click at [439, 258] on input "Modal" at bounding box center [444, 264] width 13 height 13
checkbox input "false"
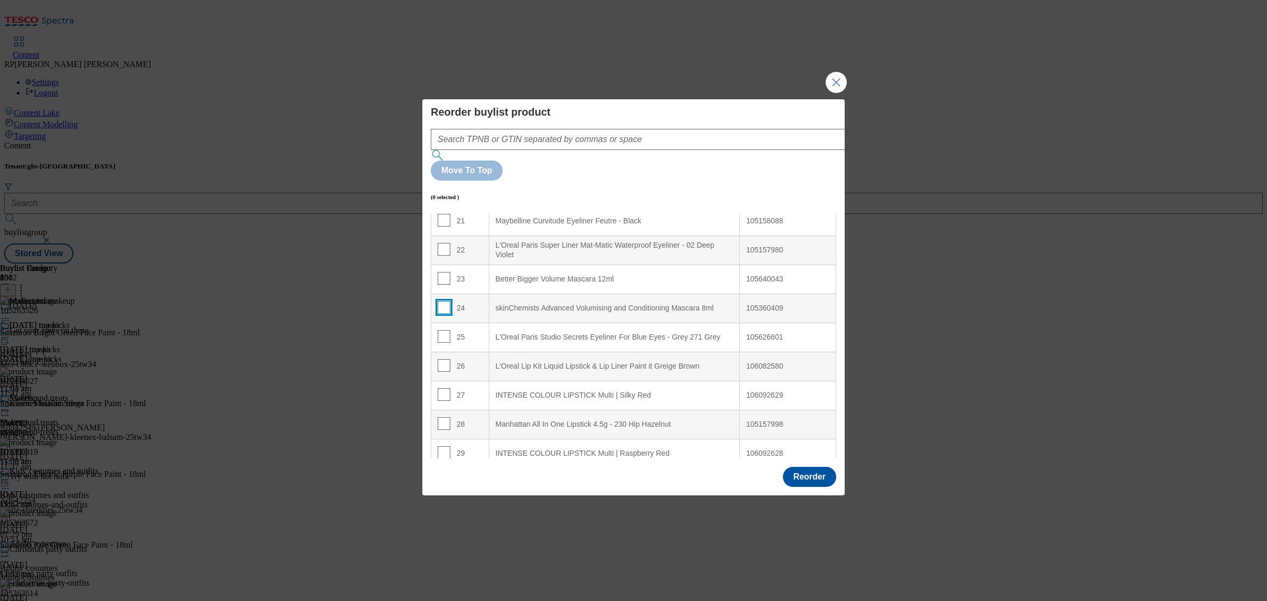
scroll to position [594, 0]
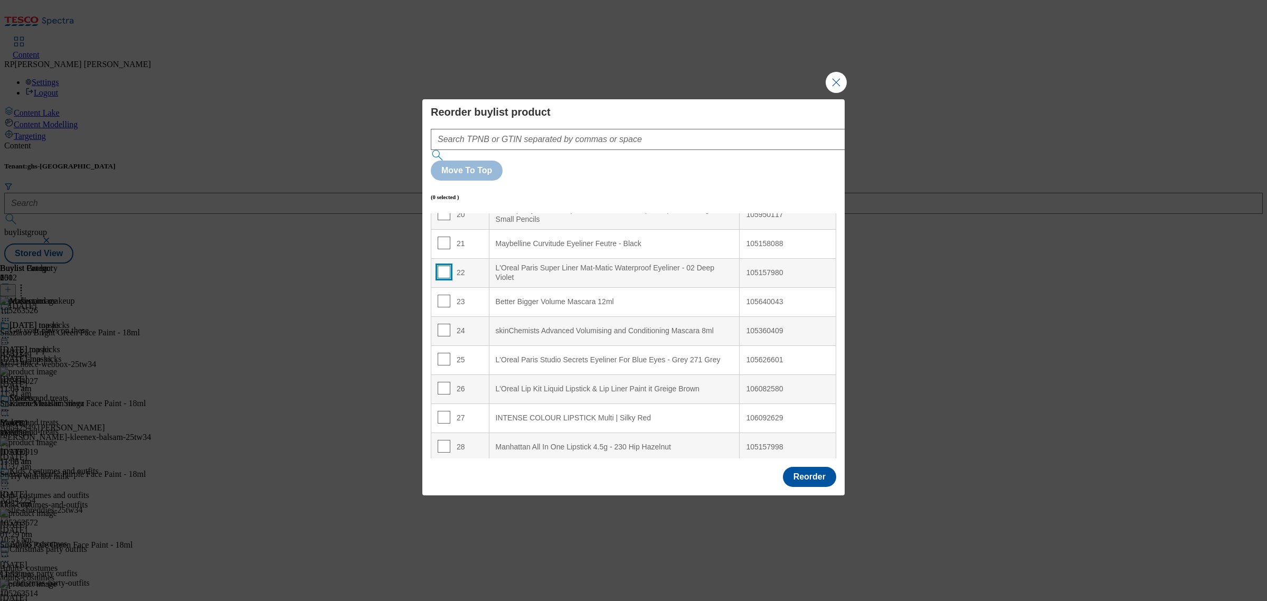
click at [441, 265] on input "Modal" at bounding box center [444, 271] width 13 height 13
checkbox input "true"
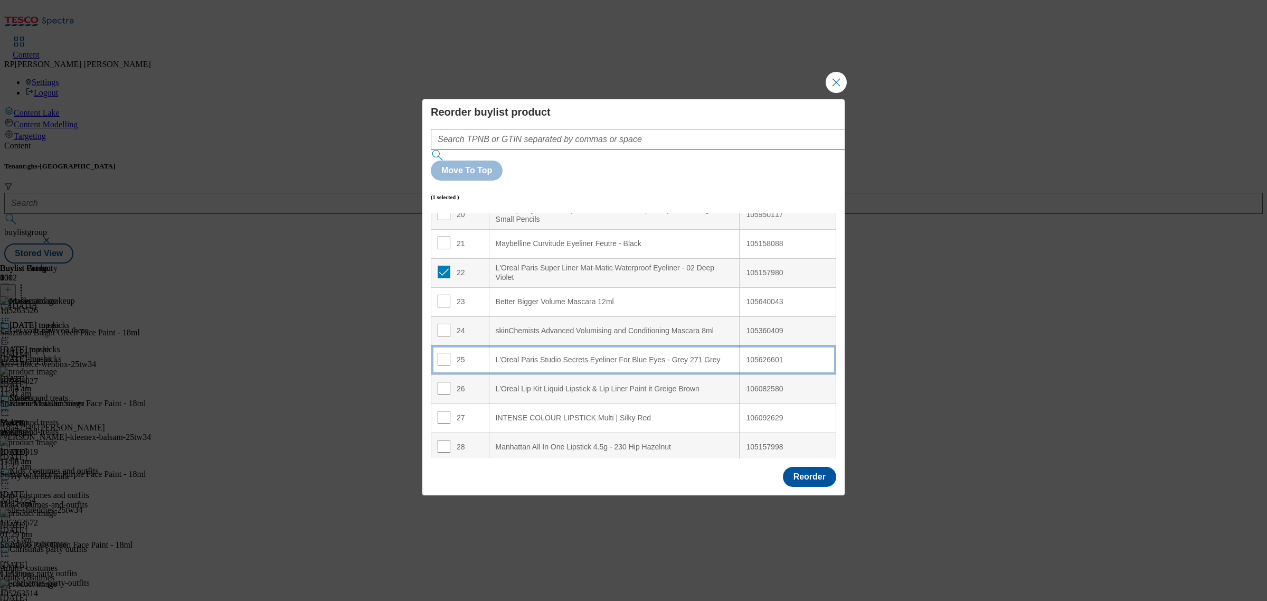
click at [550, 345] on Grey "L'Oreal Paris Studio Secrets Eyeliner For Blue Eyes - Grey 271 Grey" at bounding box center [614, 359] width 251 height 29
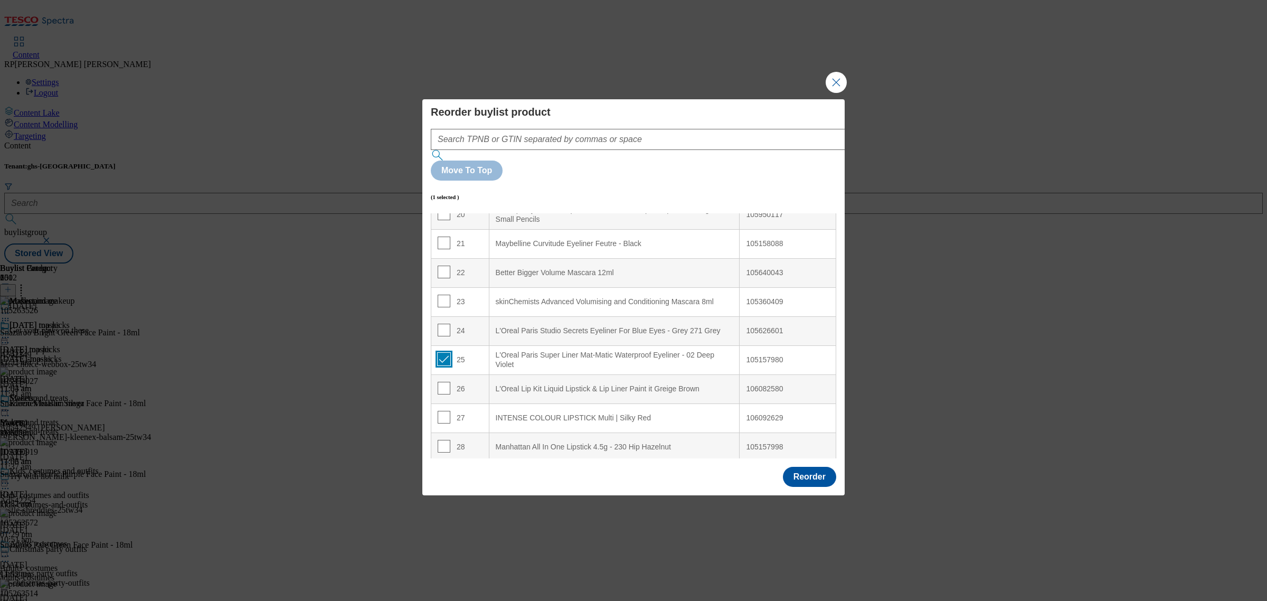
click at [442, 353] on input "Modal" at bounding box center [444, 359] width 13 height 13
checkbox input "false"
click at [443, 236] on input "Modal" at bounding box center [444, 242] width 13 height 13
checkbox input "true"
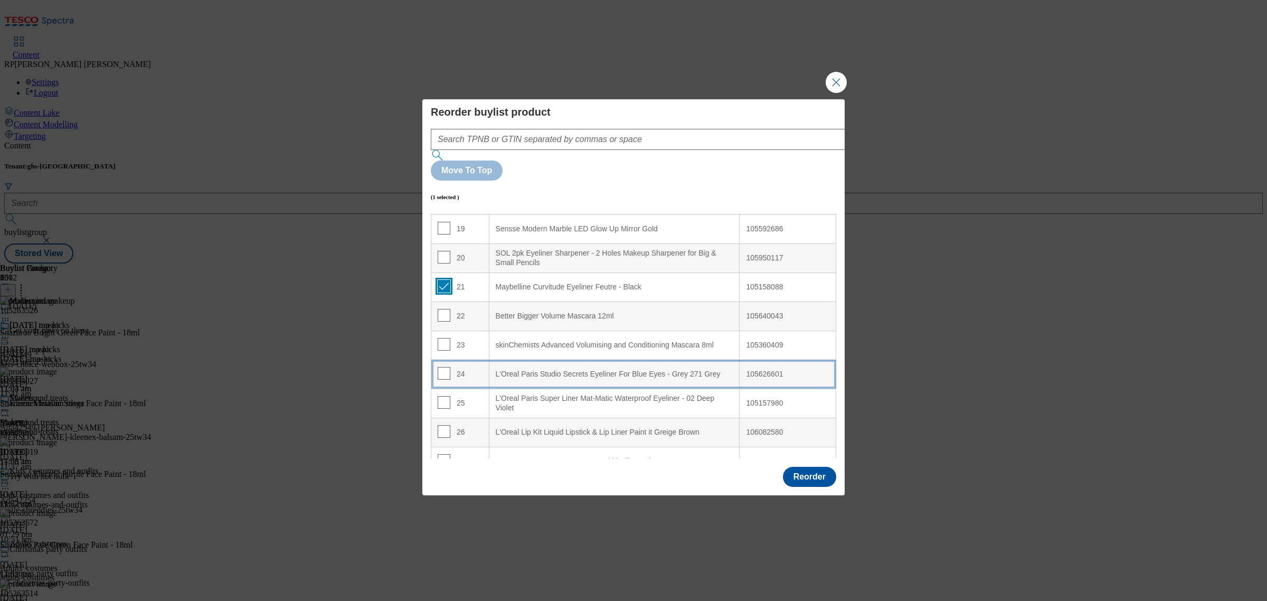
scroll to position [528, 0]
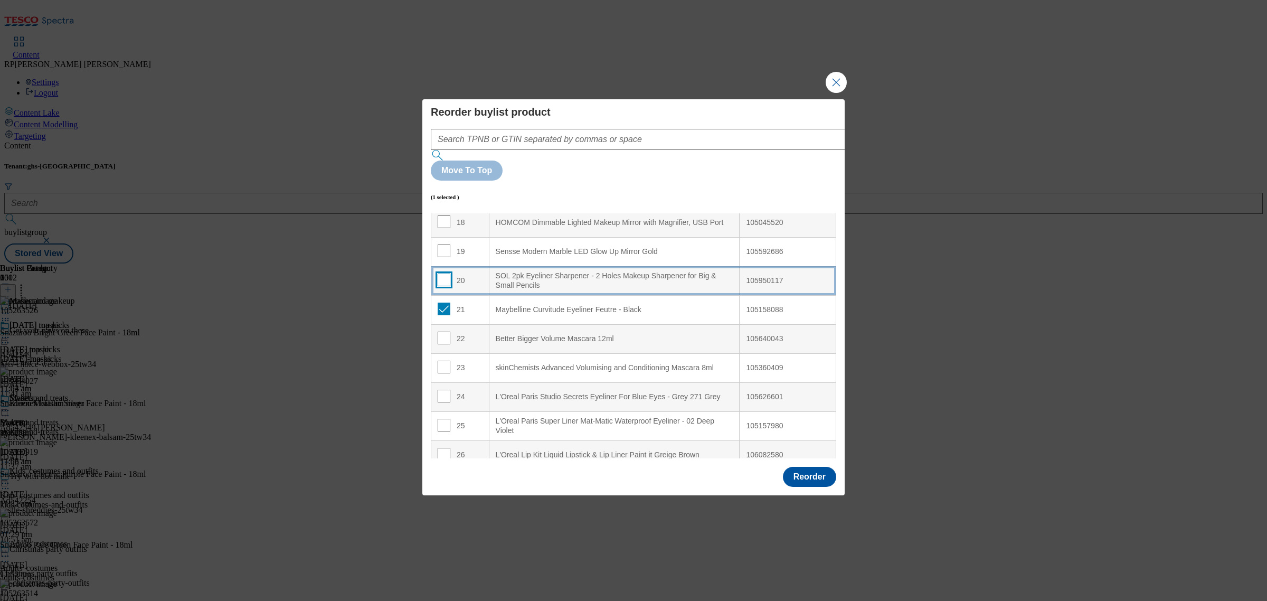
click at [438, 273] on input "Modal" at bounding box center [444, 279] width 13 height 13
checkbox input "true"
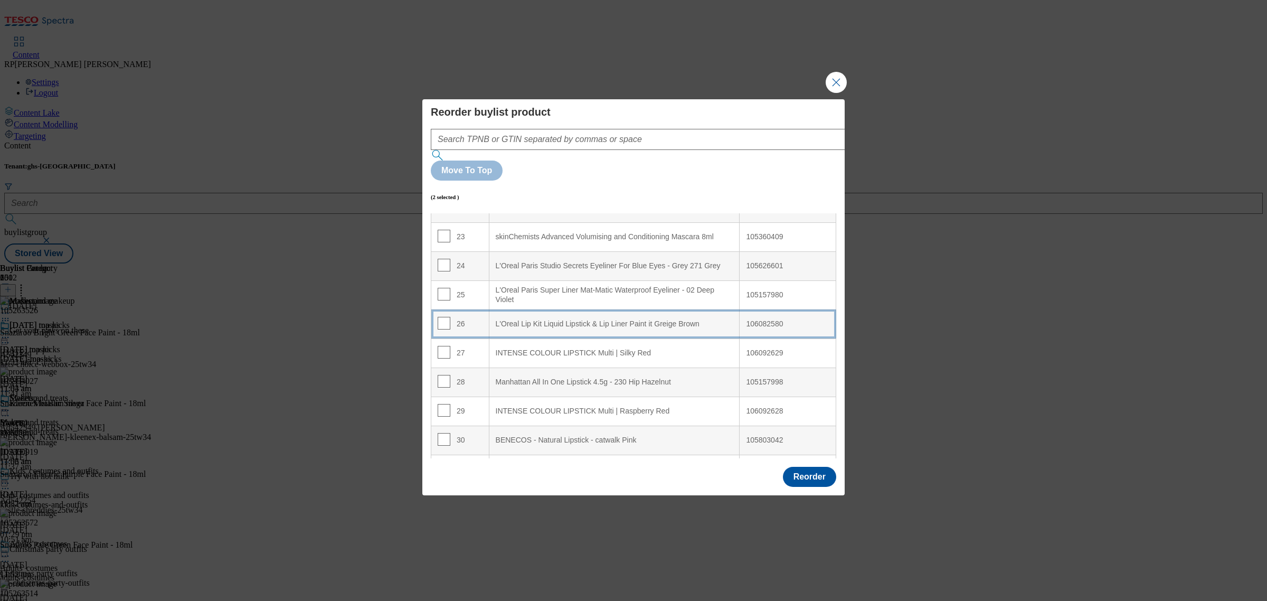
scroll to position [660, 0]
click at [619, 308] on Brown "L'Oreal Lip Kit Liquid Lipstick & Lip Liner Paint it Greige Brown" at bounding box center [614, 322] width 251 height 29
click at [481, 308] on td "24" at bounding box center [460, 322] width 58 height 29
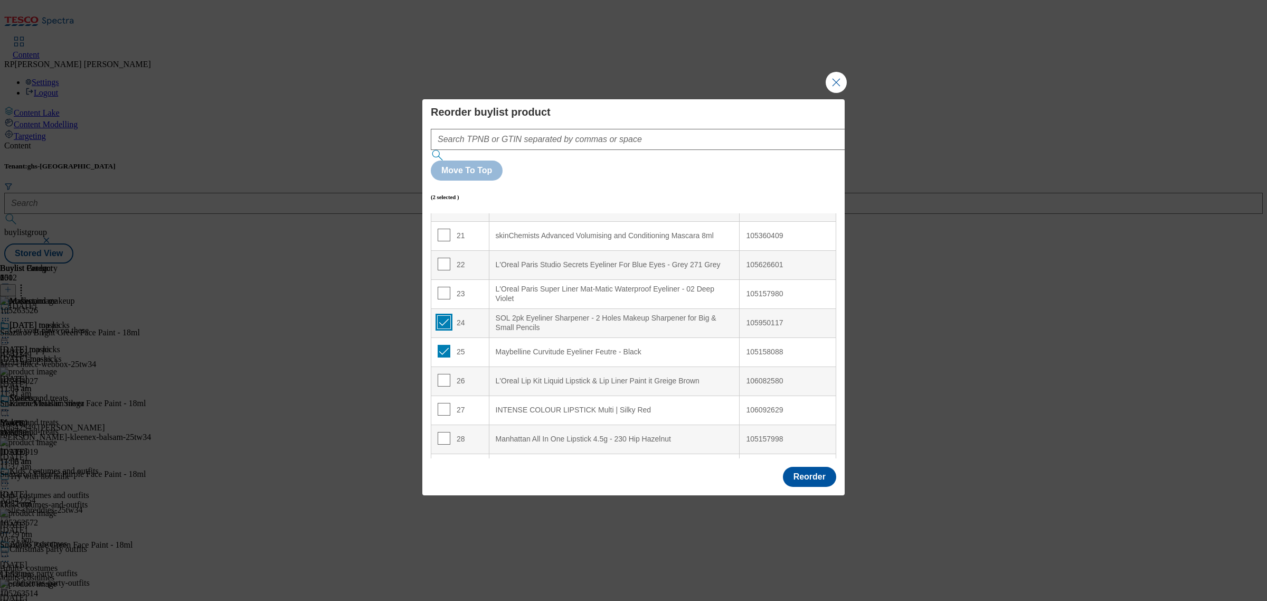
click at [442, 316] on input "Modal" at bounding box center [444, 322] width 13 height 13
checkbox input "false"
click at [444, 345] on input "Modal" at bounding box center [444, 351] width 13 height 13
checkbox input "false"
click at [441, 316] on input "Modal" at bounding box center [444, 322] width 13 height 13
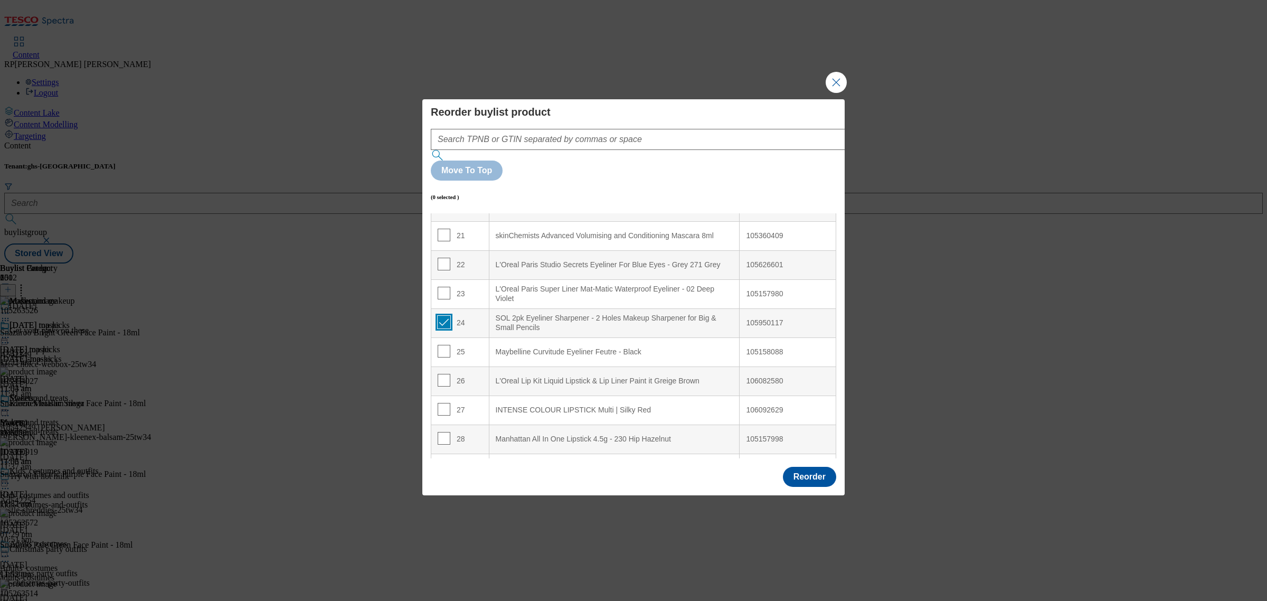
checkbox input "true"
click at [471, 337] on td "25" at bounding box center [460, 351] width 58 height 29
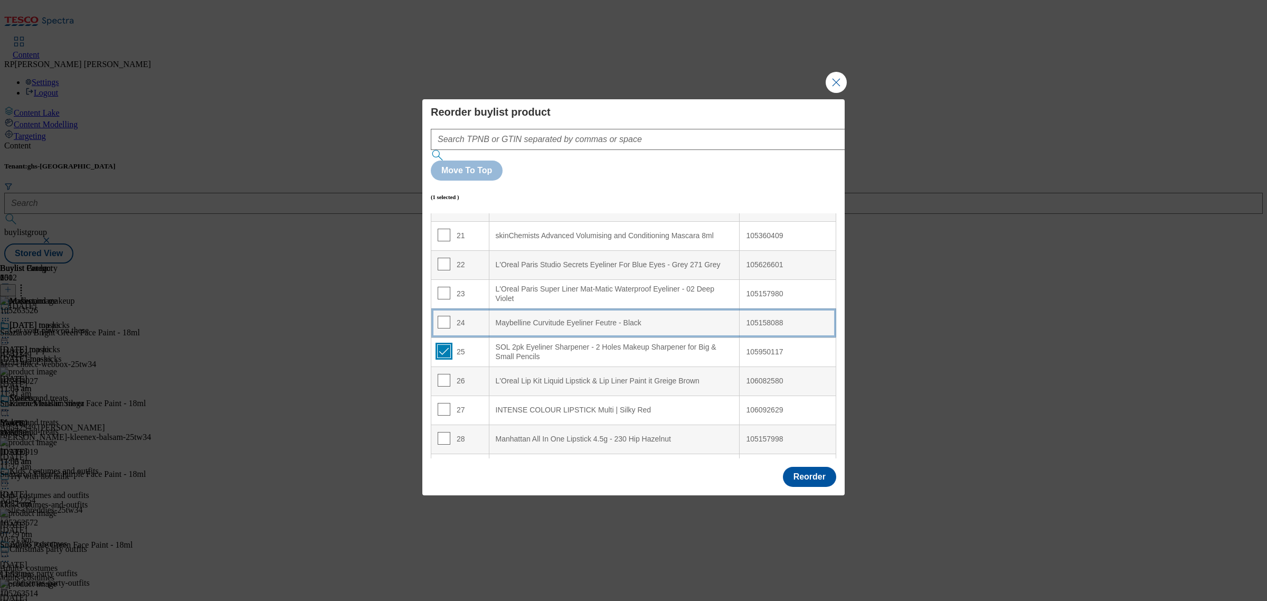
click at [444, 345] on input "Modal" at bounding box center [444, 351] width 13 height 13
checkbox input "false"
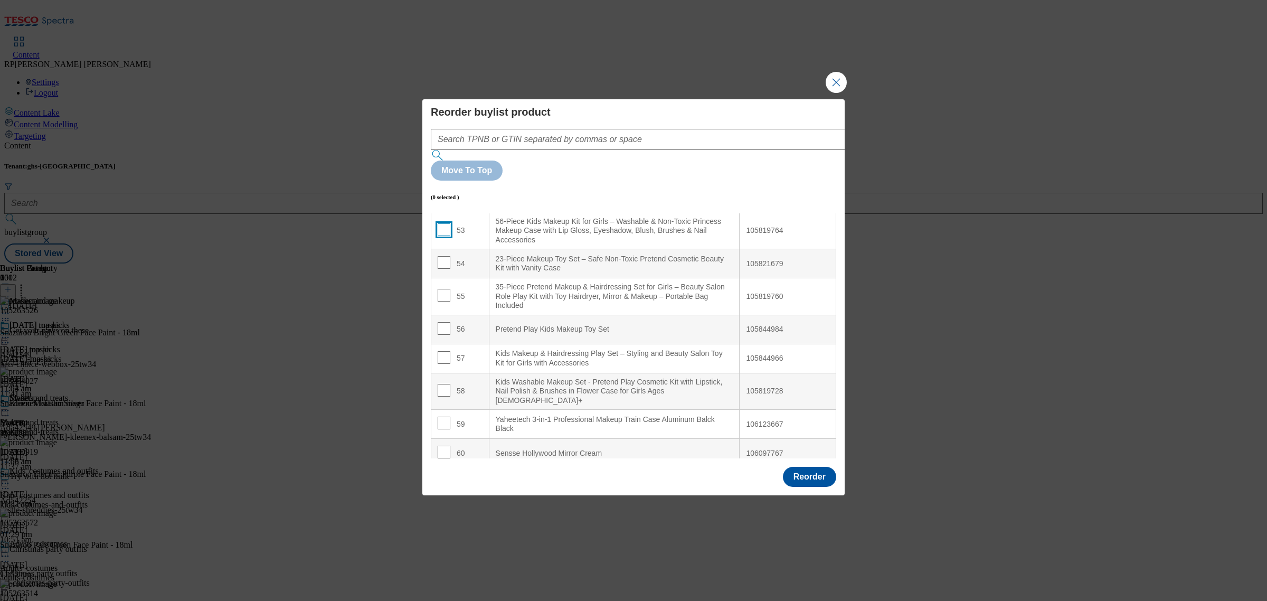
scroll to position [1591, 0]
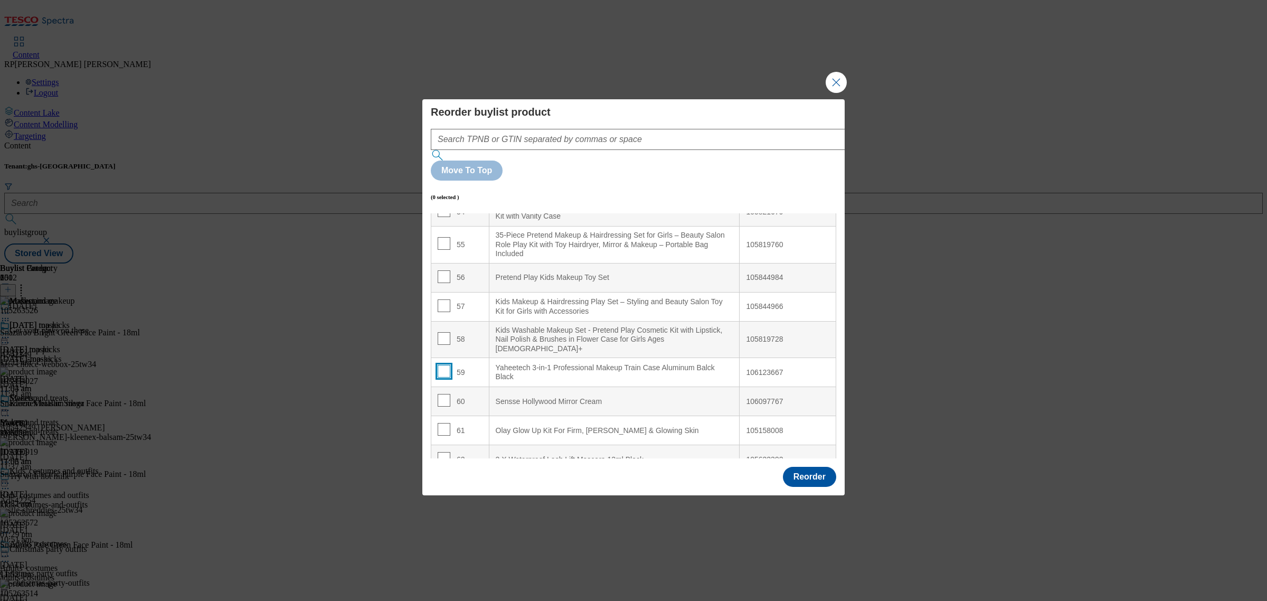
click at [441, 365] on input "Modal" at bounding box center [444, 371] width 13 height 13
checkbox input "true"
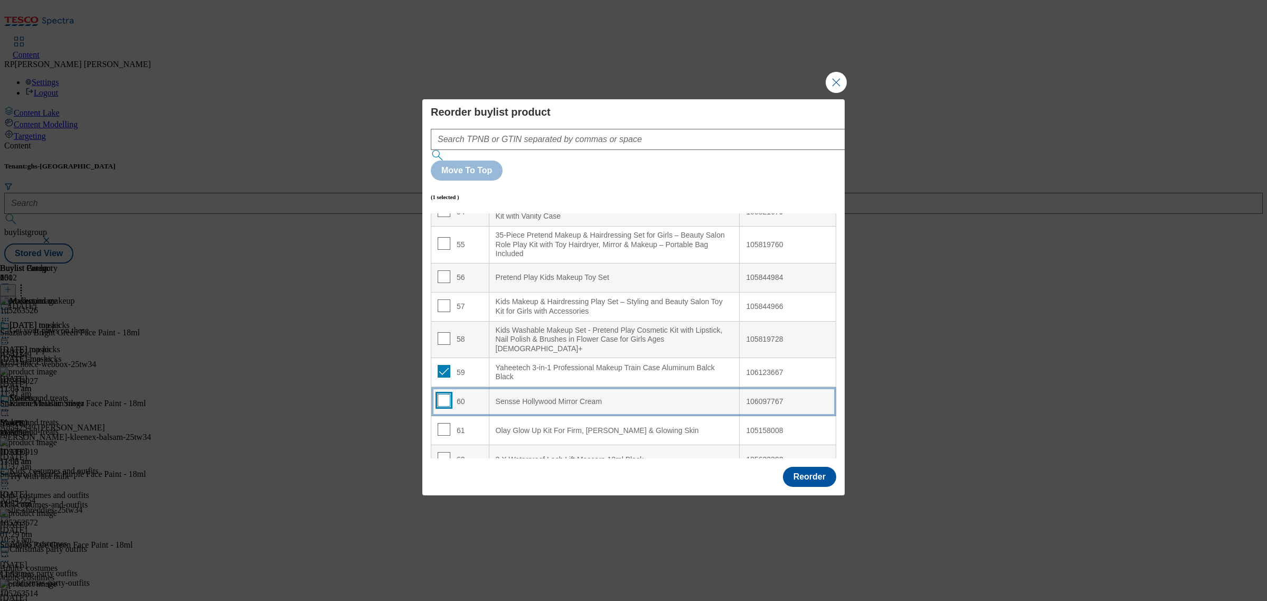
click at [445, 394] on input "Modal" at bounding box center [444, 400] width 13 height 13
checkbox input "true"
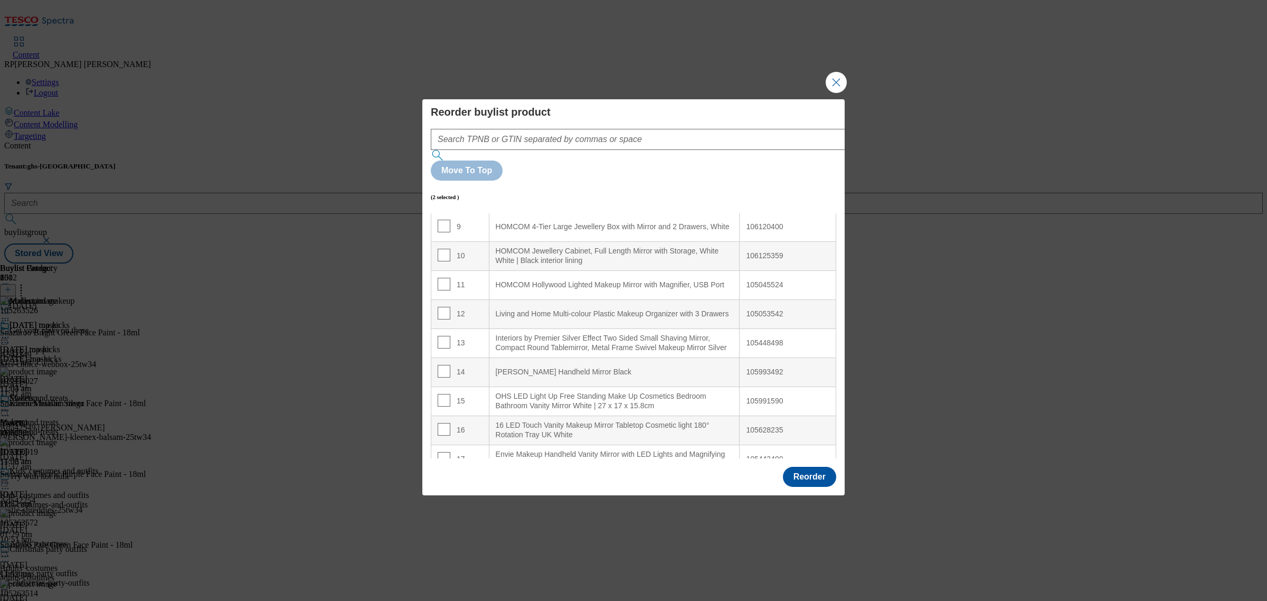
scroll to position [0, 0]
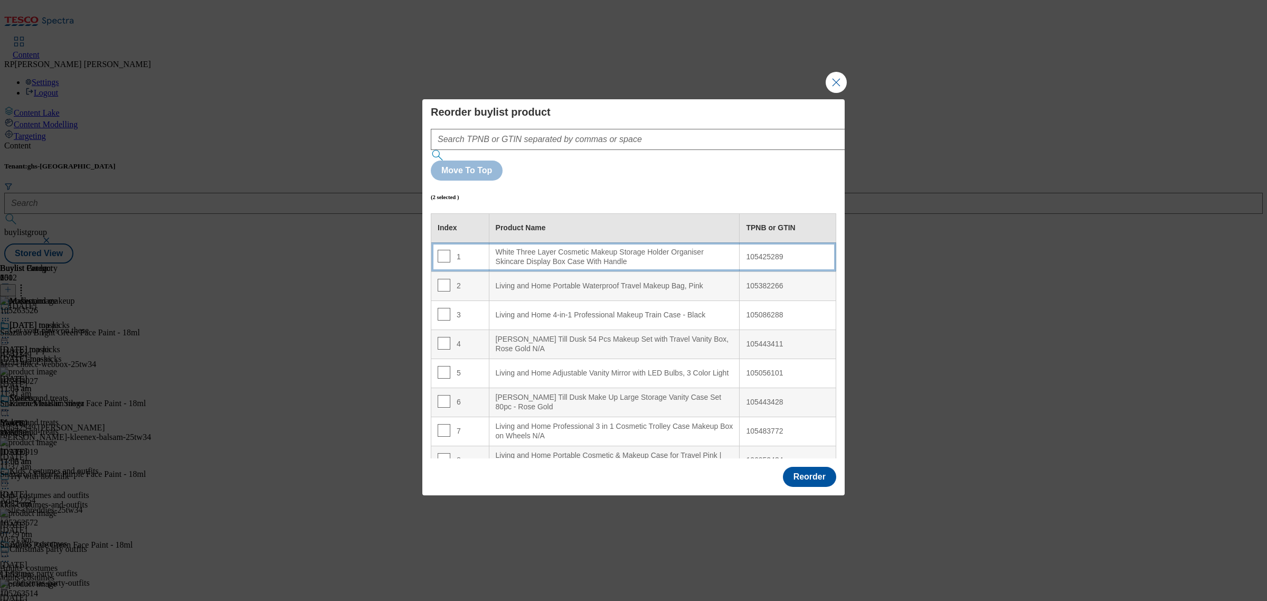
click at [636, 248] on div "White Three Layer Cosmetic Makeup Storage Holder Organiser Skincare Display Box…" at bounding box center [615, 257] width 238 height 18
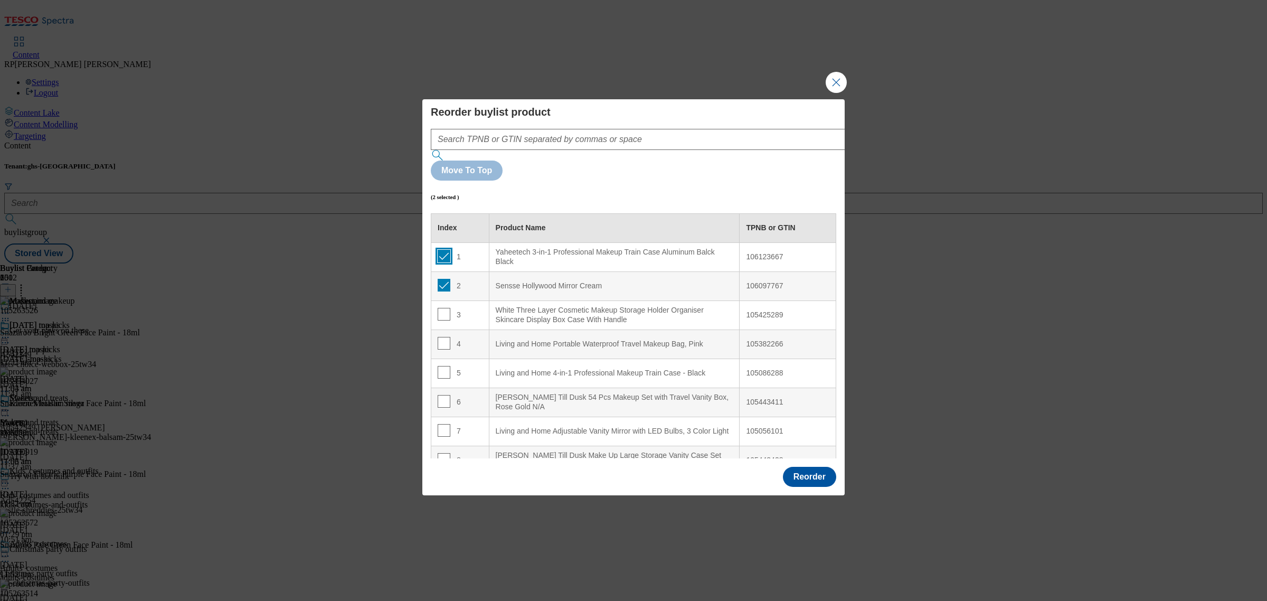
click at [447, 250] on input "Modal" at bounding box center [444, 256] width 13 height 13
checkbox input "false"
click at [444, 279] on input "Modal" at bounding box center [444, 285] width 13 height 13
checkbox input "false"
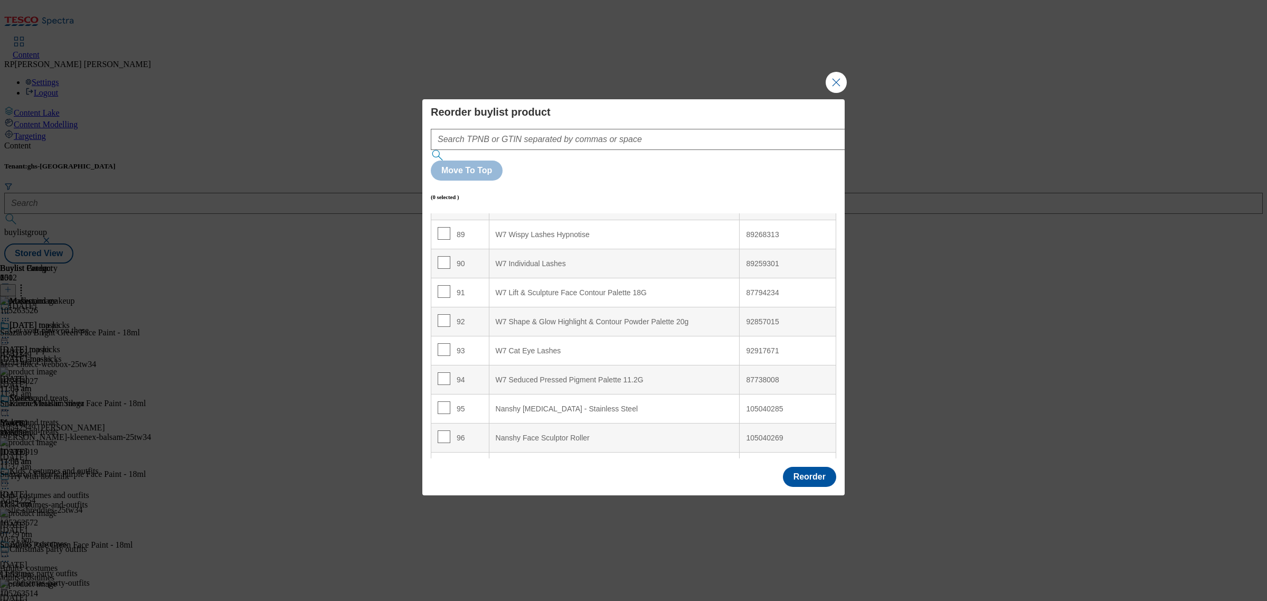
scroll to position [2740, 0]
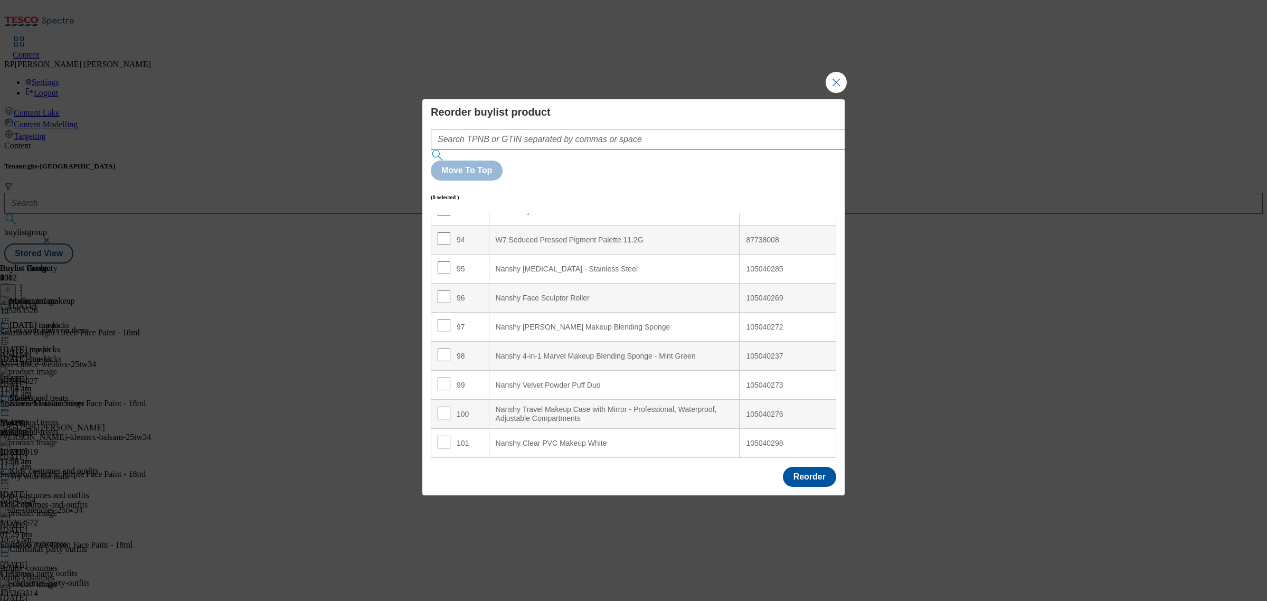
click at [532, 439] on div "Nanshy Clear PVC Makeup White" at bounding box center [615, 444] width 238 height 10
click at [534, 439] on div "Nanshy Clear PVC Makeup White" at bounding box center [615, 444] width 238 height 10
copy div "Nanshy Clear PVC Makeup White"
click at [444, 406] on input "Modal" at bounding box center [444, 412] width 13 height 13
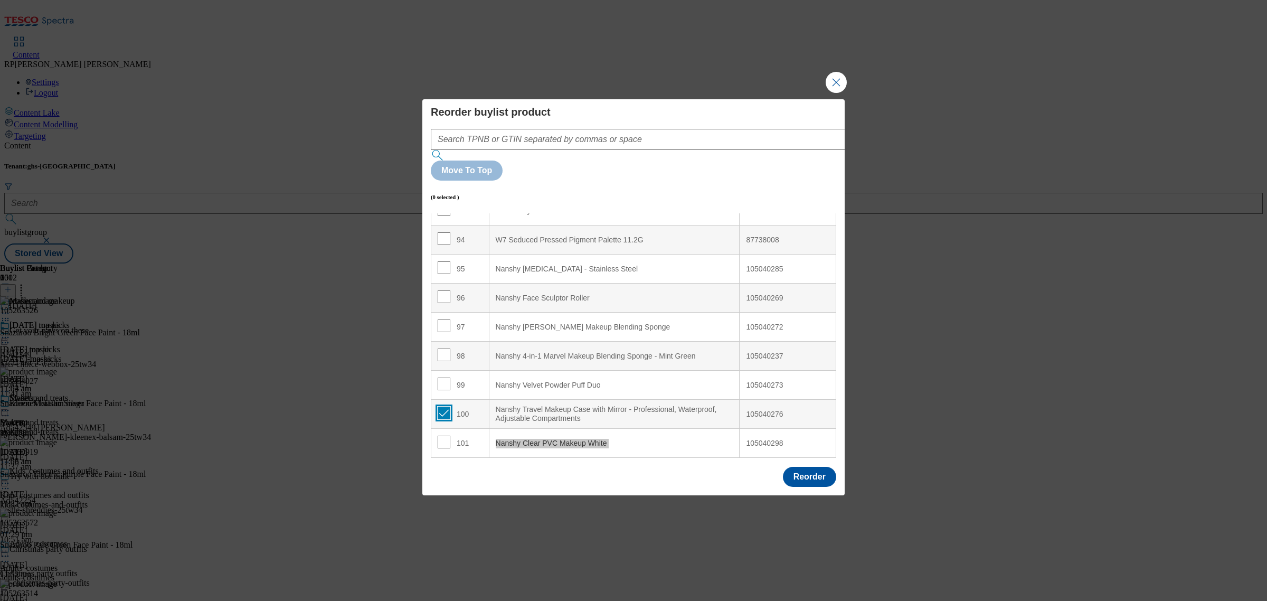
checkbox input "true"
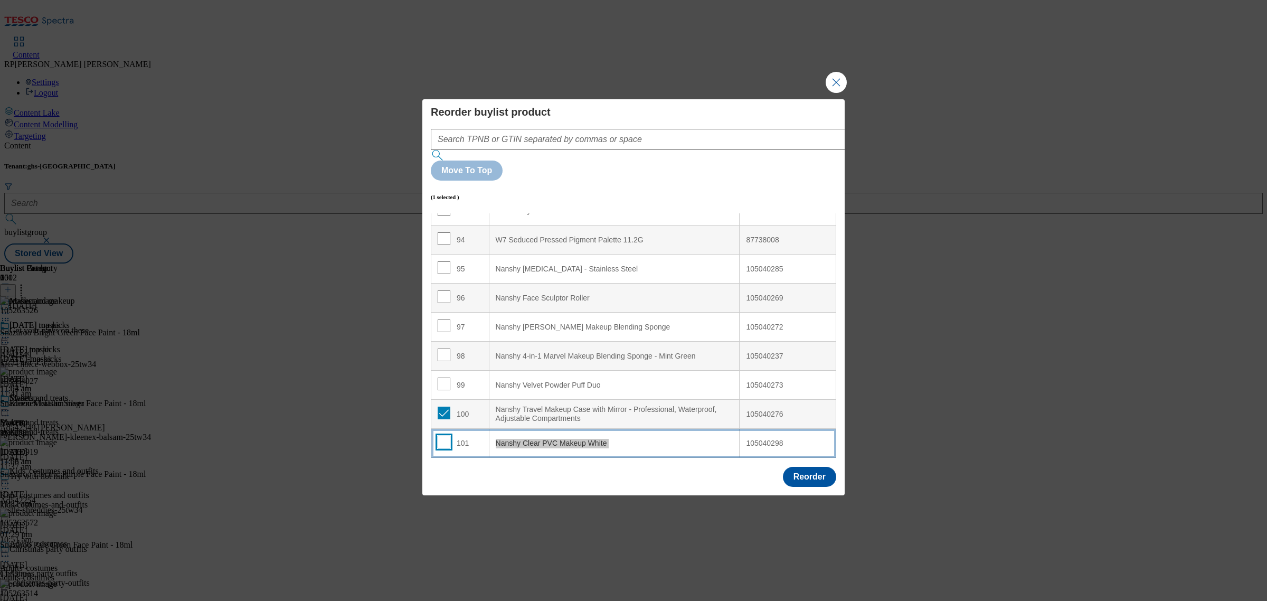
click at [443, 435] on input "Modal" at bounding box center [444, 441] width 13 height 13
checkbox input "true"
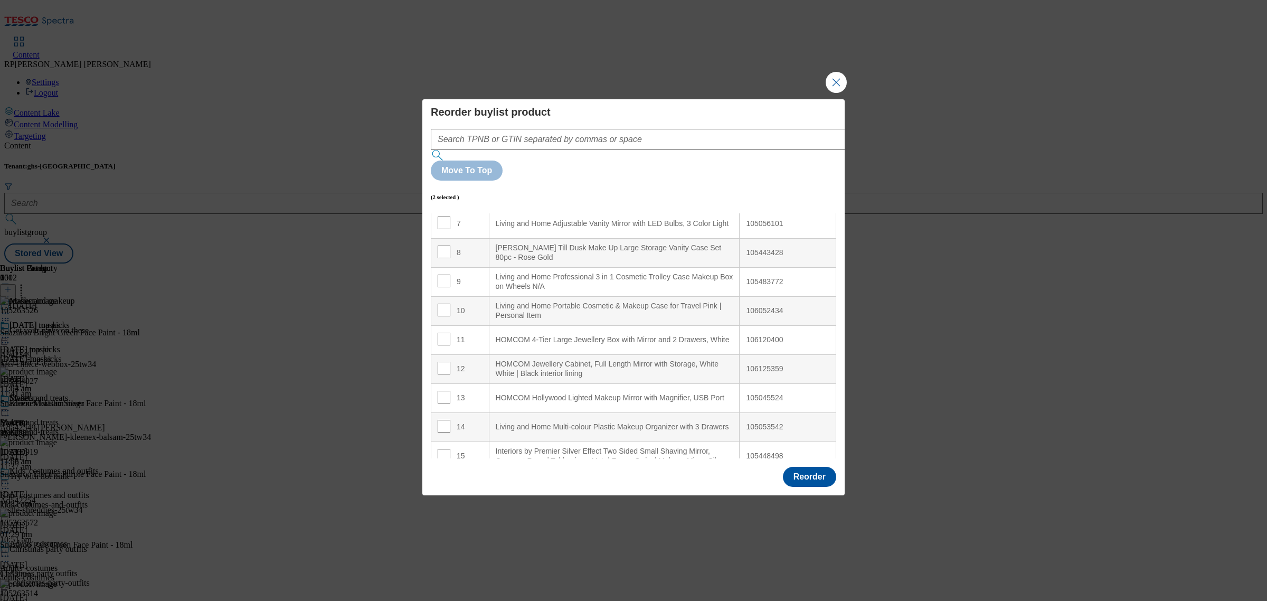
scroll to position [0, 0]
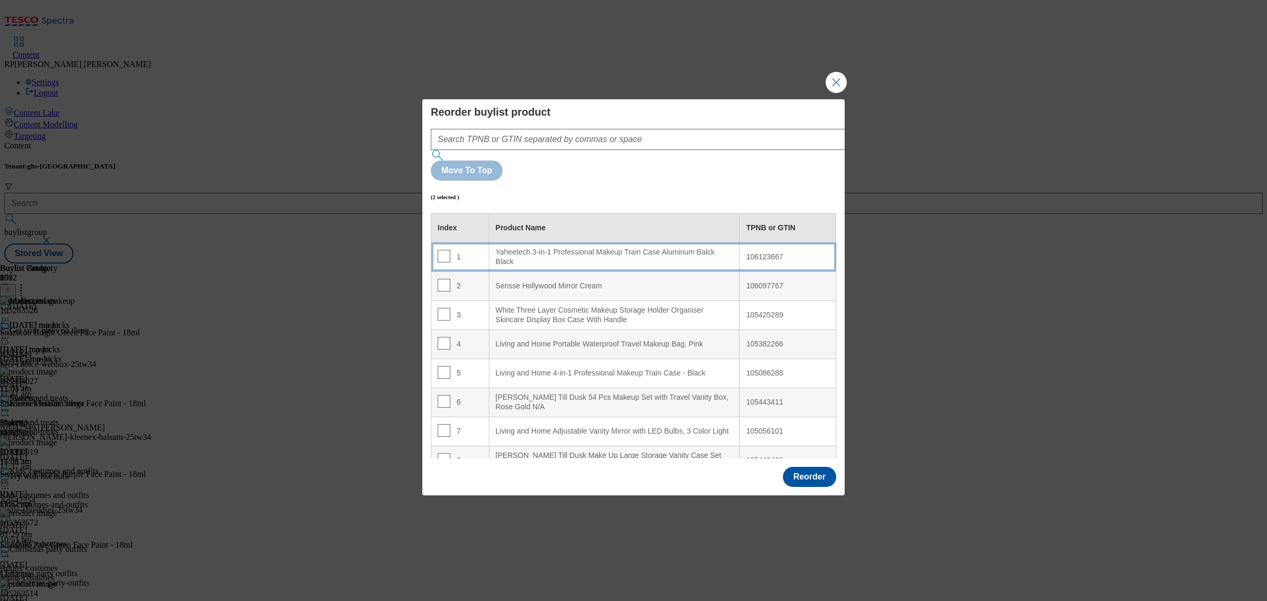
click at [693, 248] on div "Yaheetech 3-in-1 Professional Makeup Train Case Aluminum Balck Black" at bounding box center [615, 257] width 238 height 18
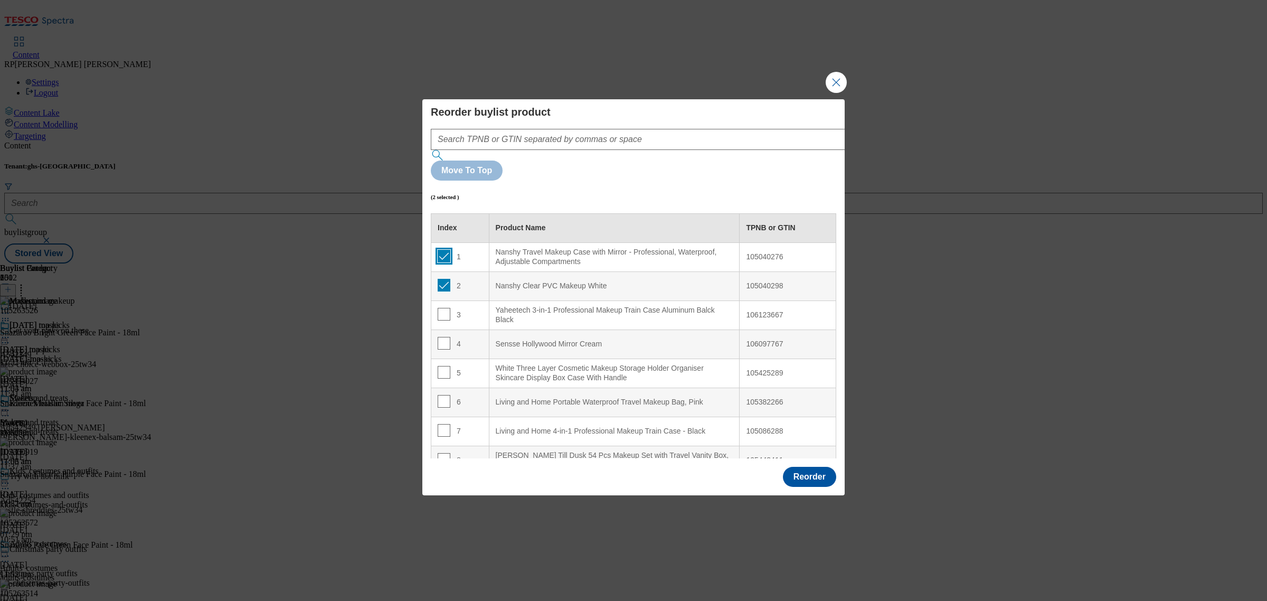
click at [442, 250] on input "Modal" at bounding box center [444, 256] width 13 height 13
checkbox input "false"
click at [444, 279] on input "Modal" at bounding box center [444, 285] width 13 height 13
checkbox input "false"
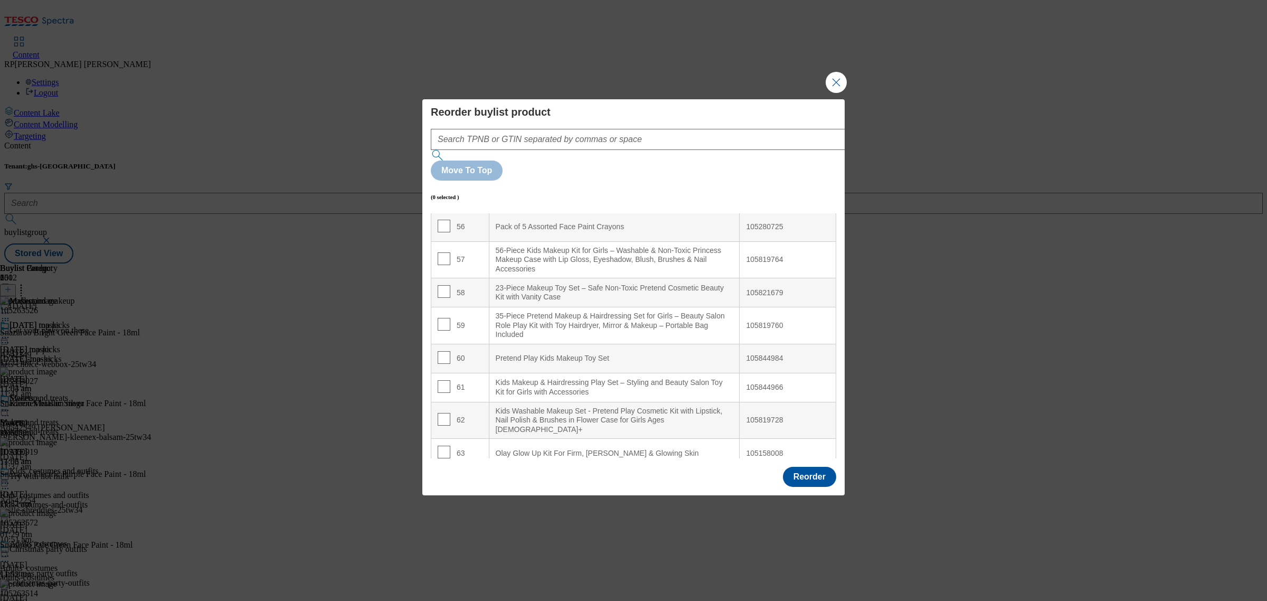
scroll to position [1750, 0]
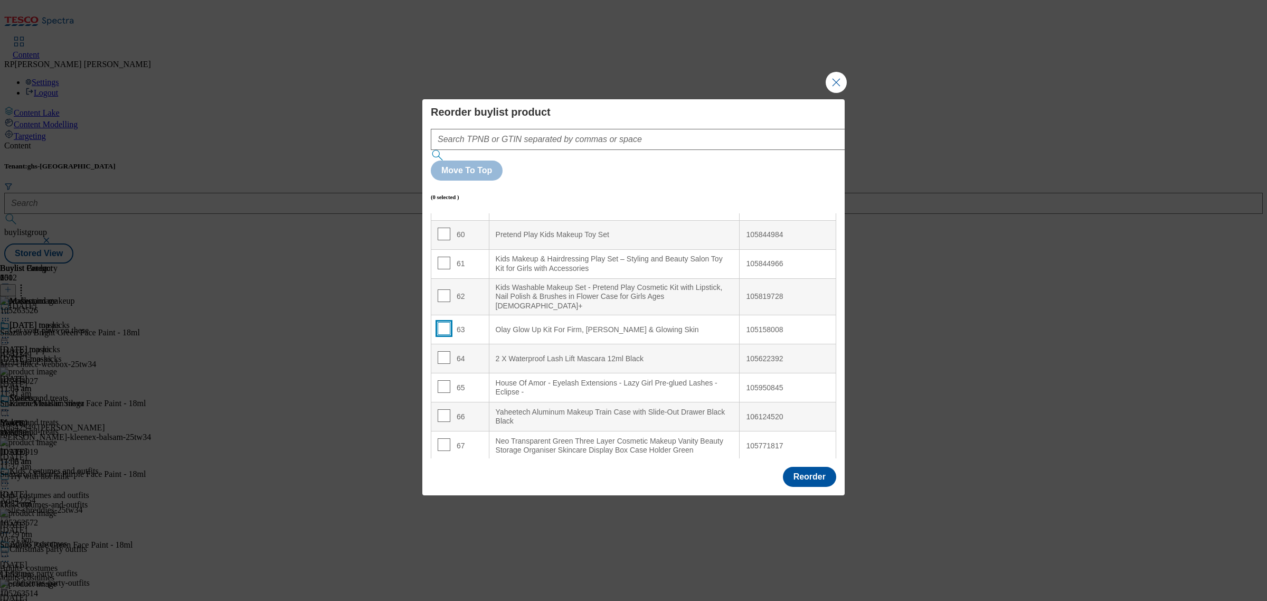
click at [444, 322] on input "Modal" at bounding box center [444, 328] width 13 height 13
checkbox input "false"
click at [444, 351] on input "Modal" at bounding box center [444, 357] width 13 height 13
checkbox input "true"
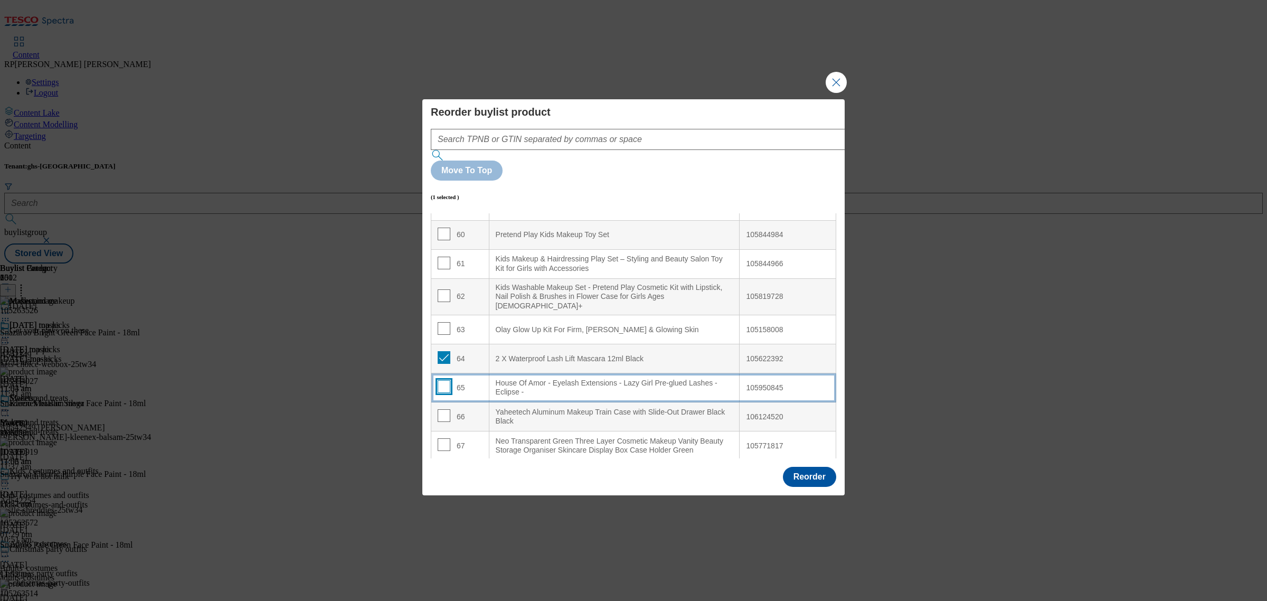
click at [447, 380] on input "Modal" at bounding box center [444, 386] width 13 height 13
checkbox input "true"
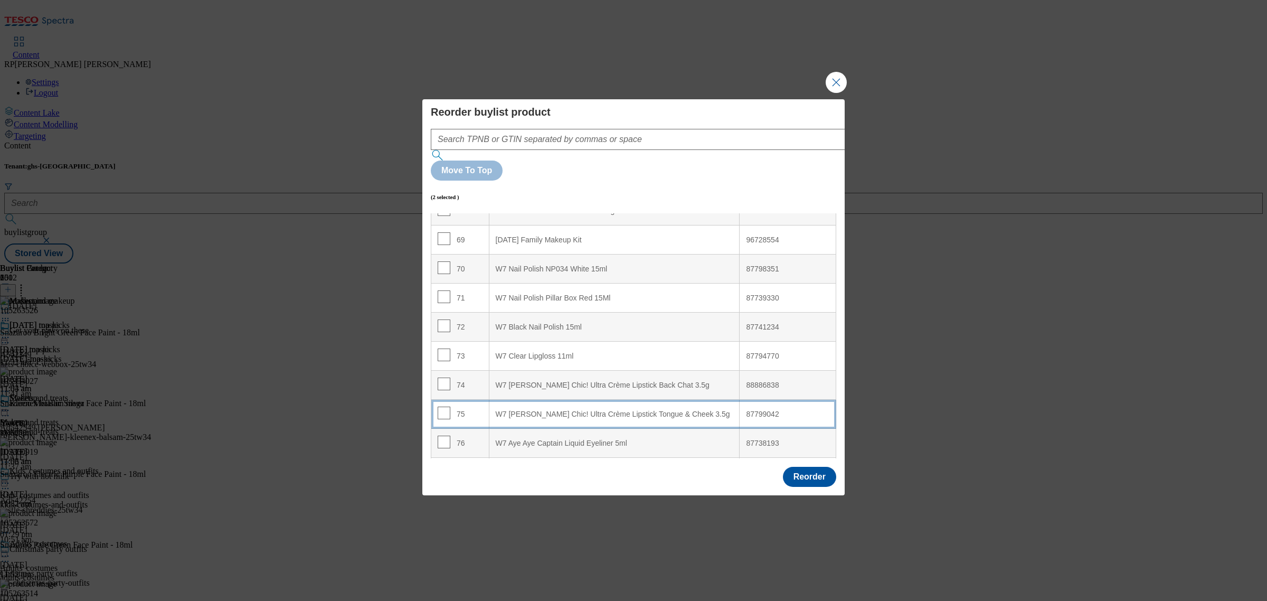
scroll to position [2080, 0]
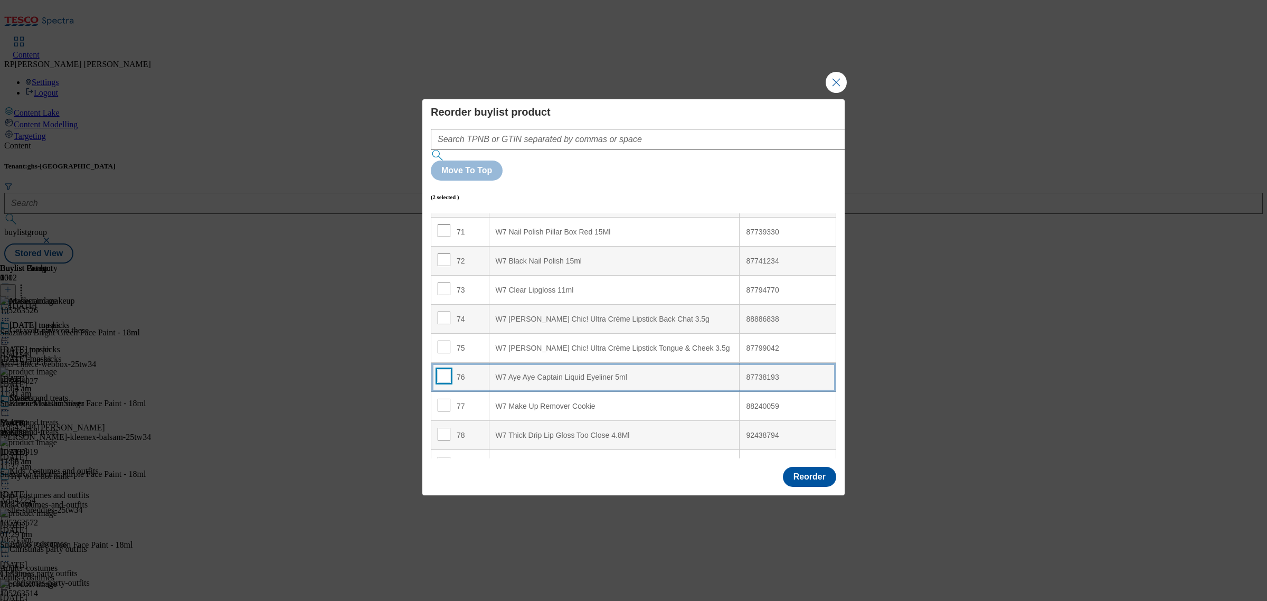
click at [443, 369] on input "Modal" at bounding box center [444, 375] width 13 height 13
checkbox input "true"
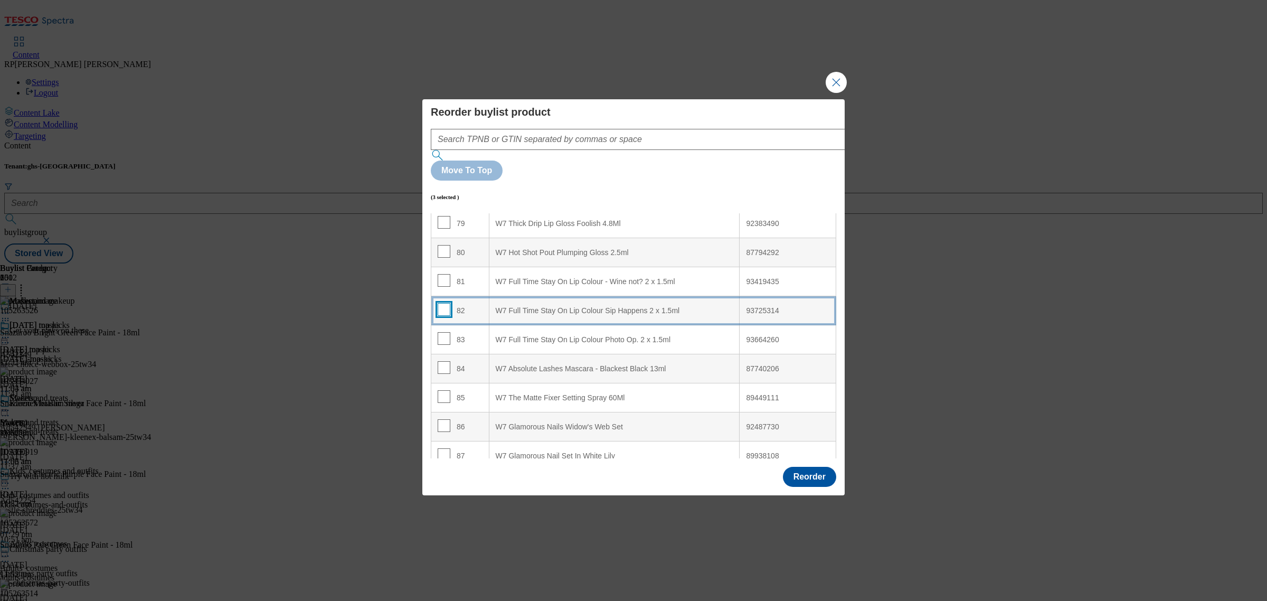
scroll to position [2344, 0]
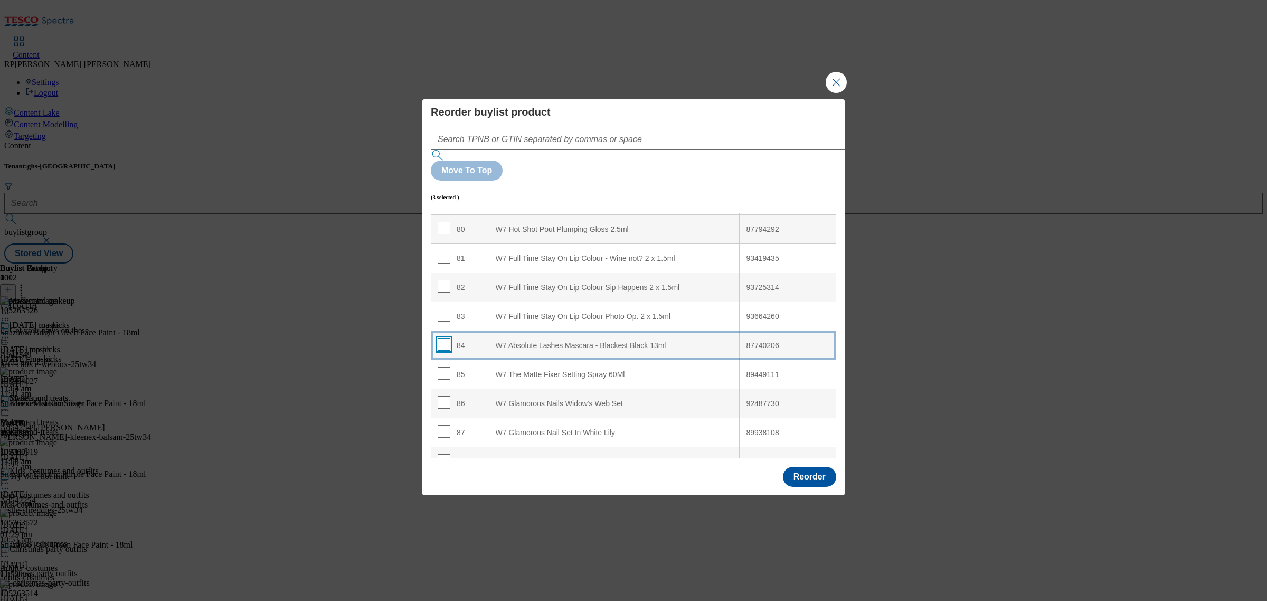
click at [444, 338] on input "Modal" at bounding box center [444, 344] width 13 height 13
checkbox input "true"
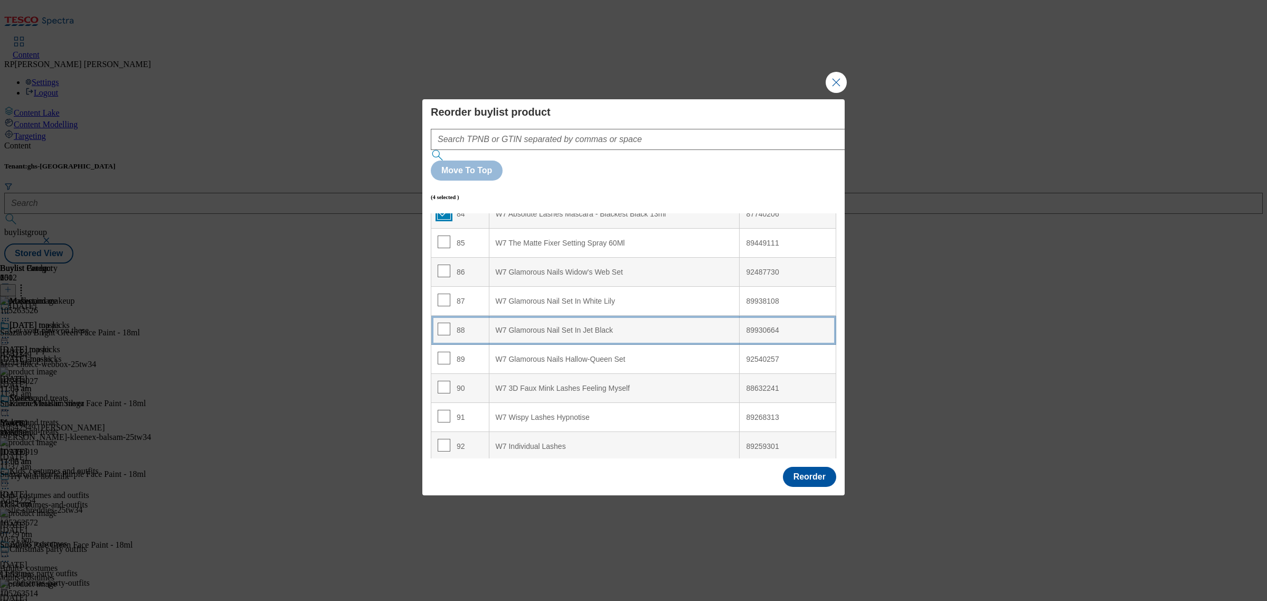
scroll to position [2476, 0]
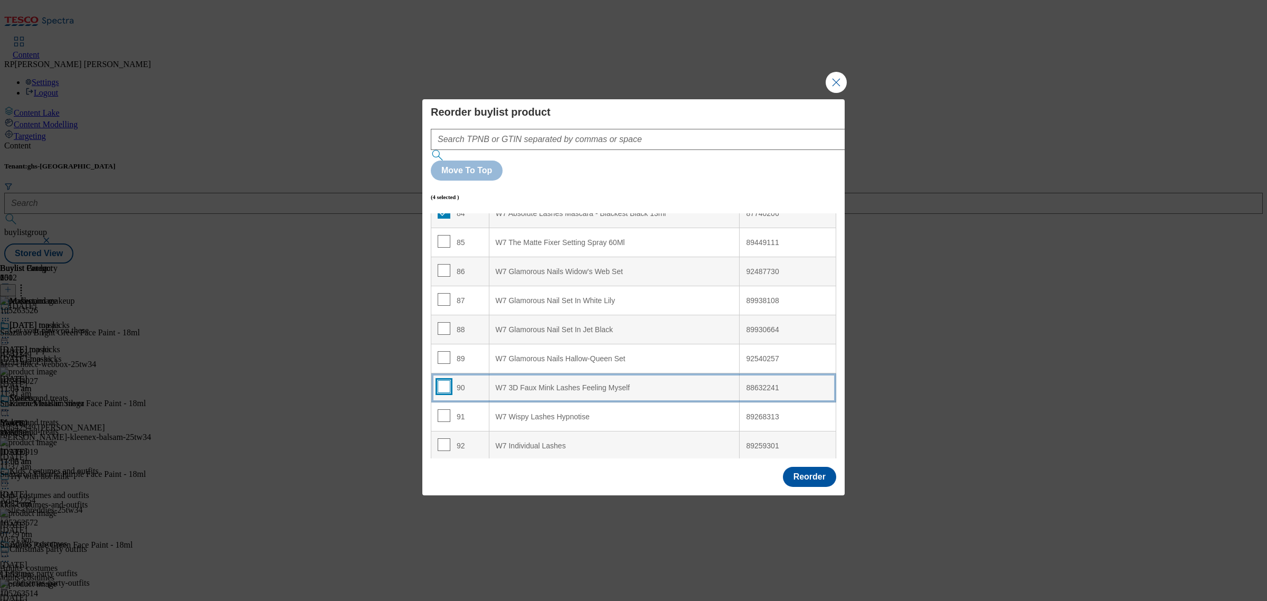
click at [441, 380] on input "Modal" at bounding box center [444, 386] width 13 height 13
checkbox input "true"
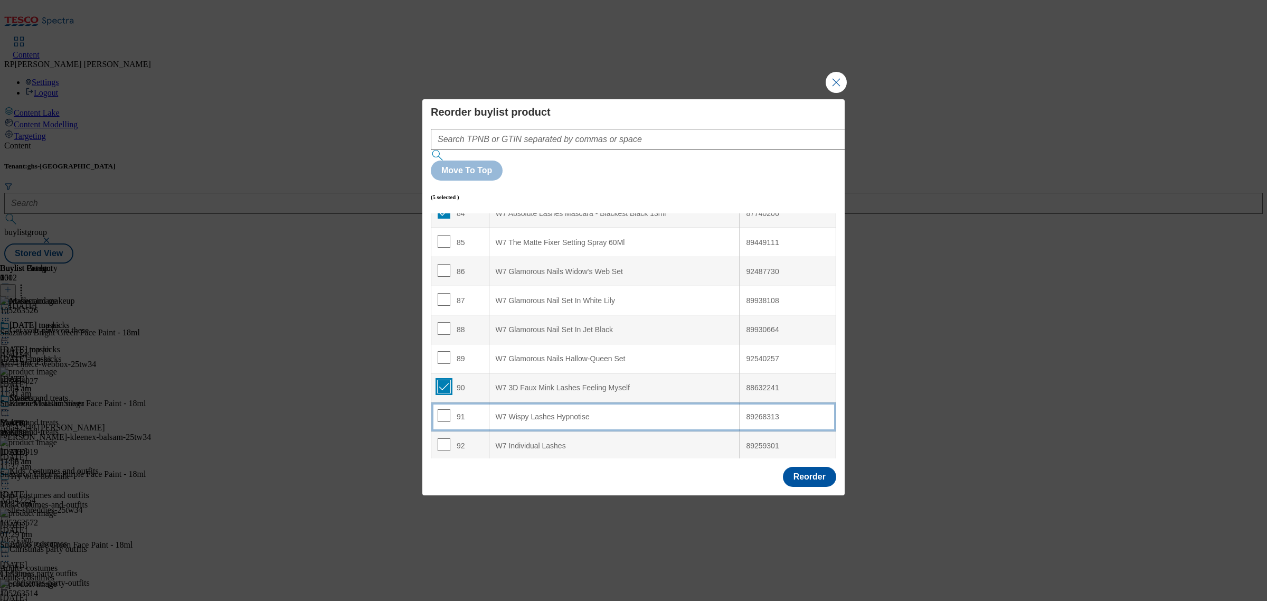
scroll to position [2542, 0]
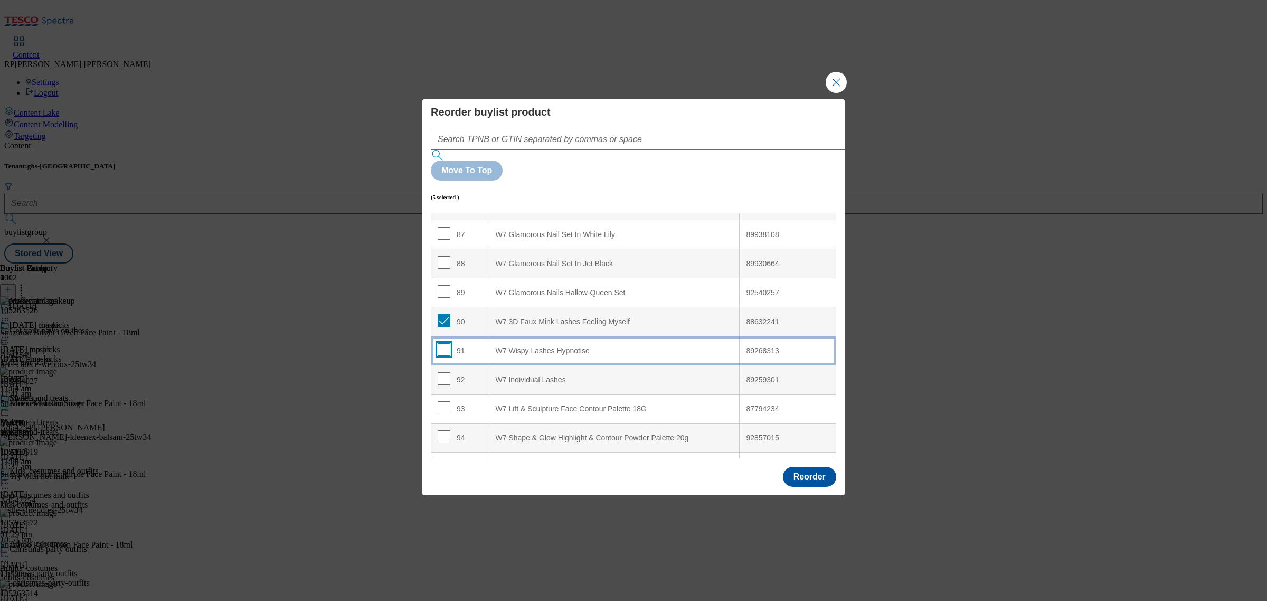
click at [445, 343] on input "Modal" at bounding box center [444, 349] width 13 height 13
checkbox input "true"
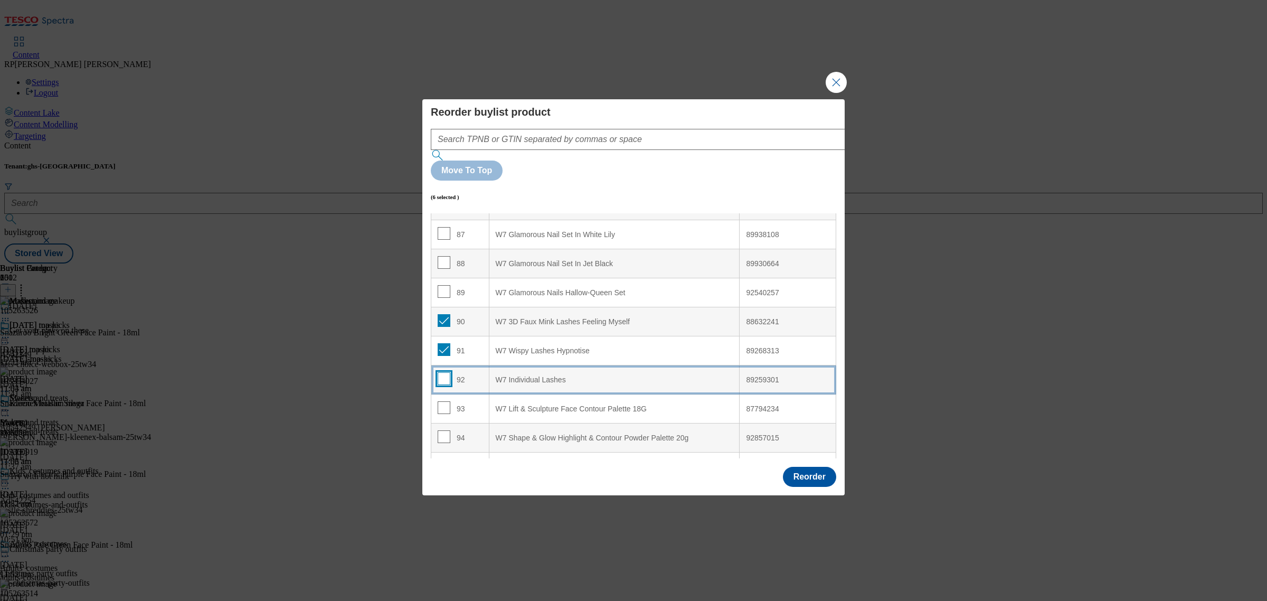
click at [441, 372] on input "Modal" at bounding box center [444, 378] width 13 height 13
checkbox input "true"
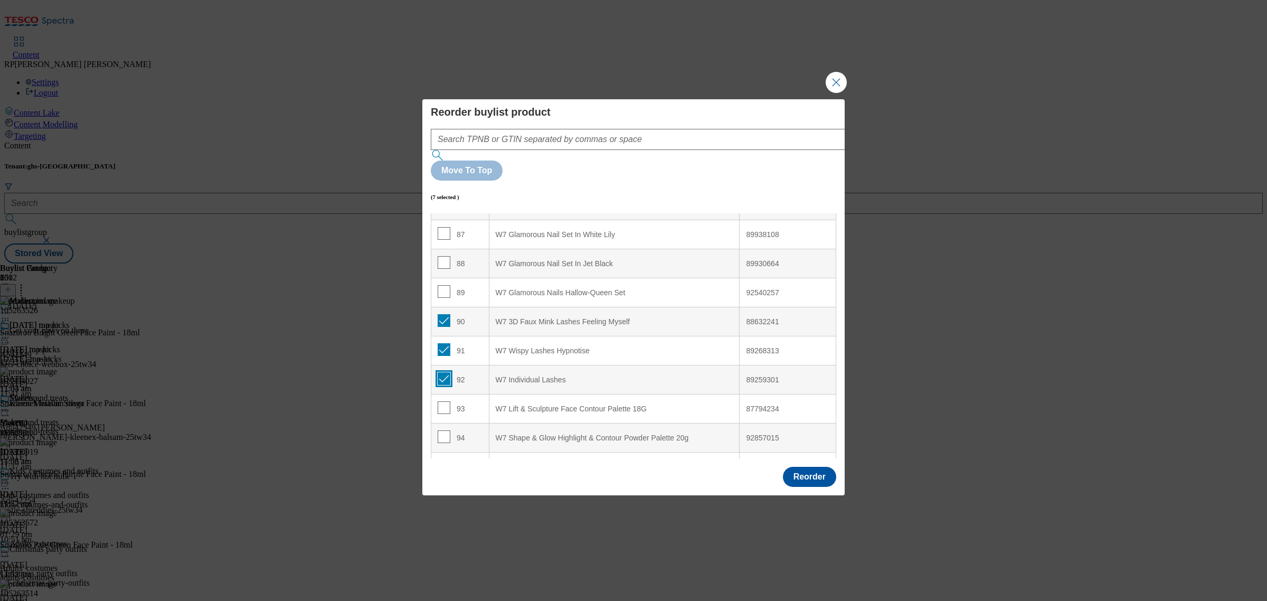
scroll to position [2608, 0]
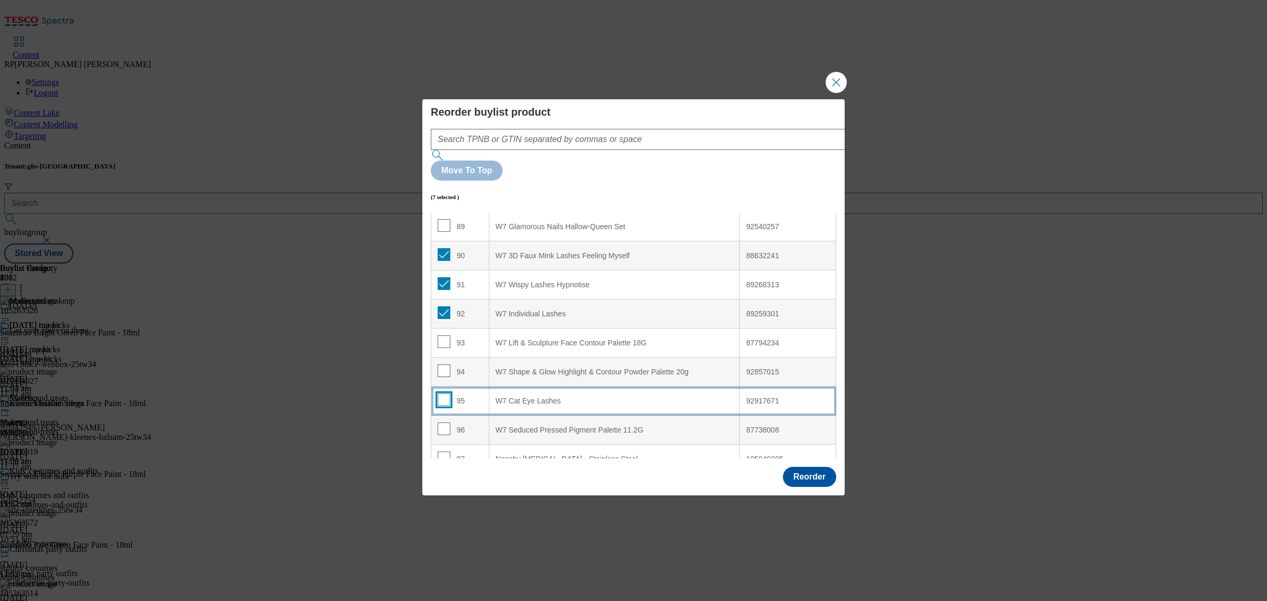
click at [444, 393] on input "Modal" at bounding box center [444, 399] width 13 height 13
checkbox input "true"
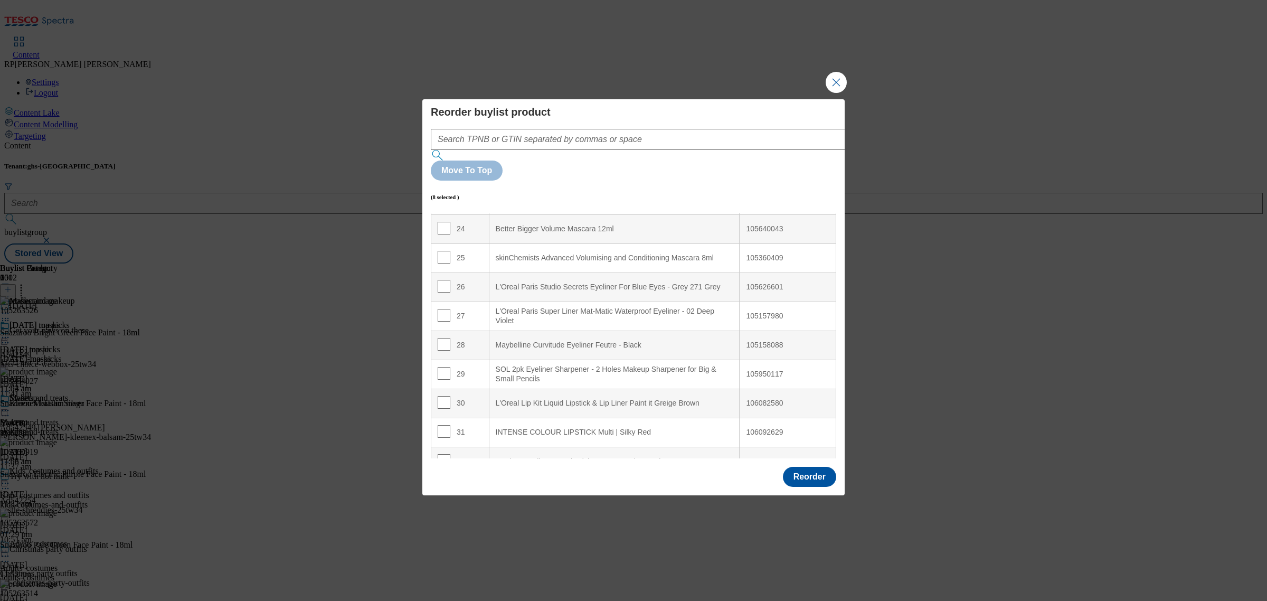
scroll to position [695, 0]
click at [619, 331] on Black "Maybelline Curvitude Eyeliner Feutre - Black" at bounding box center [614, 345] width 251 height 29
click at [465, 273] on td "26" at bounding box center [460, 287] width 58 height 29
click at [440, 310] on input "Modal" at bounding box center [444, 316] width 13 height 13
checkbox input "false"
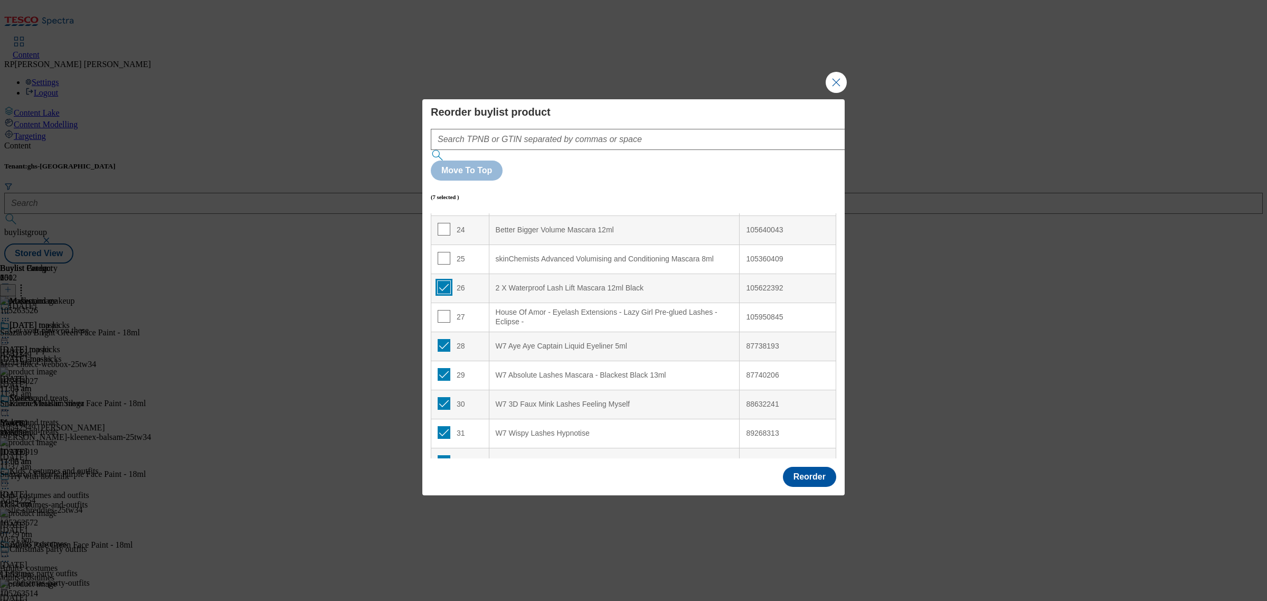
click at [442, 281] on input "Modal" at bounding box center [444, 287] width 13 height 13
checkbox input "false"
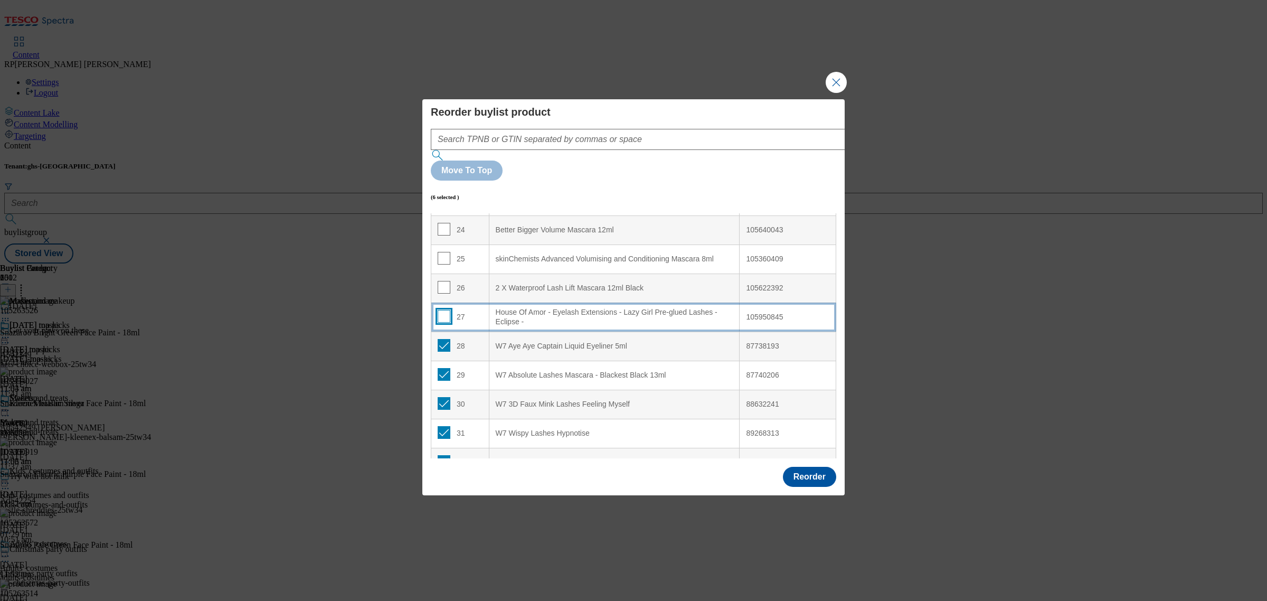
click at [444, 310] on input "Modal" at bounding box center [444, 316] width 13 height 13
checkbox input "true"
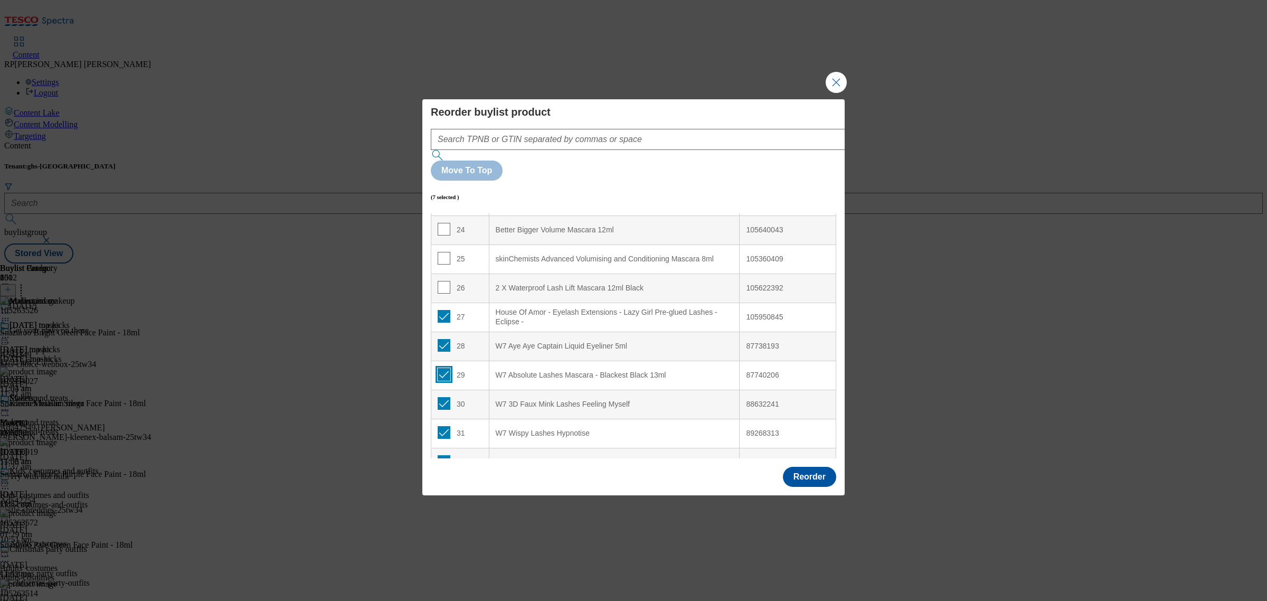
click at [442, 368] on input "Modal" at bounding box center [444, 374] width 13 height 13
checkbox input "false"
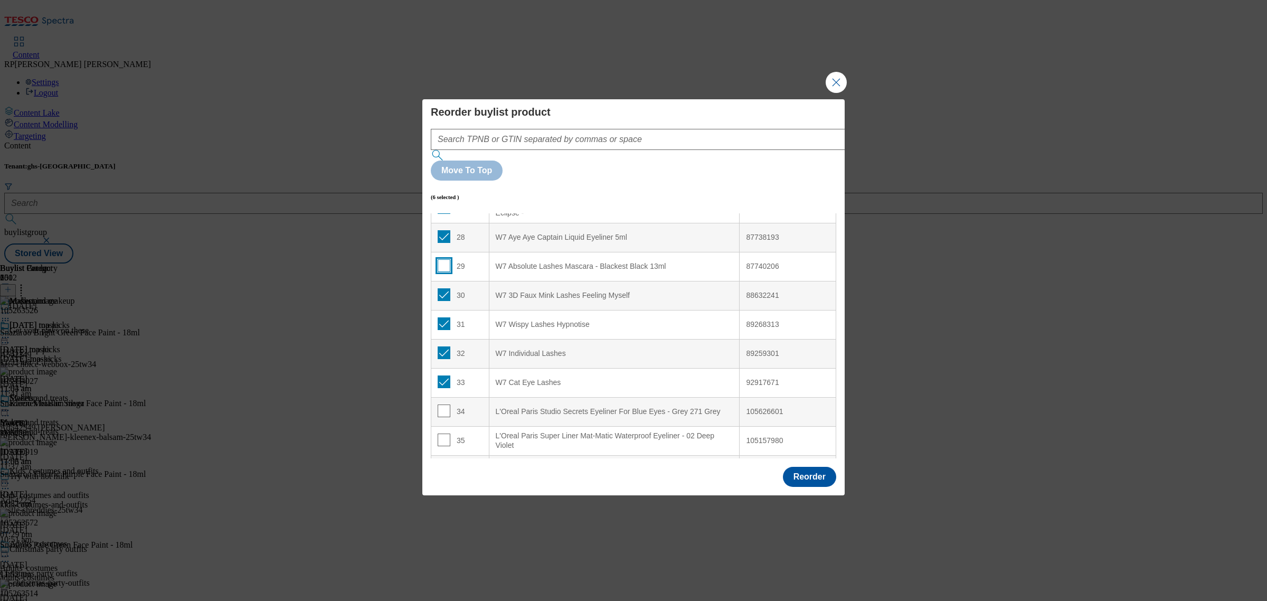
scroll to position [827, 0]
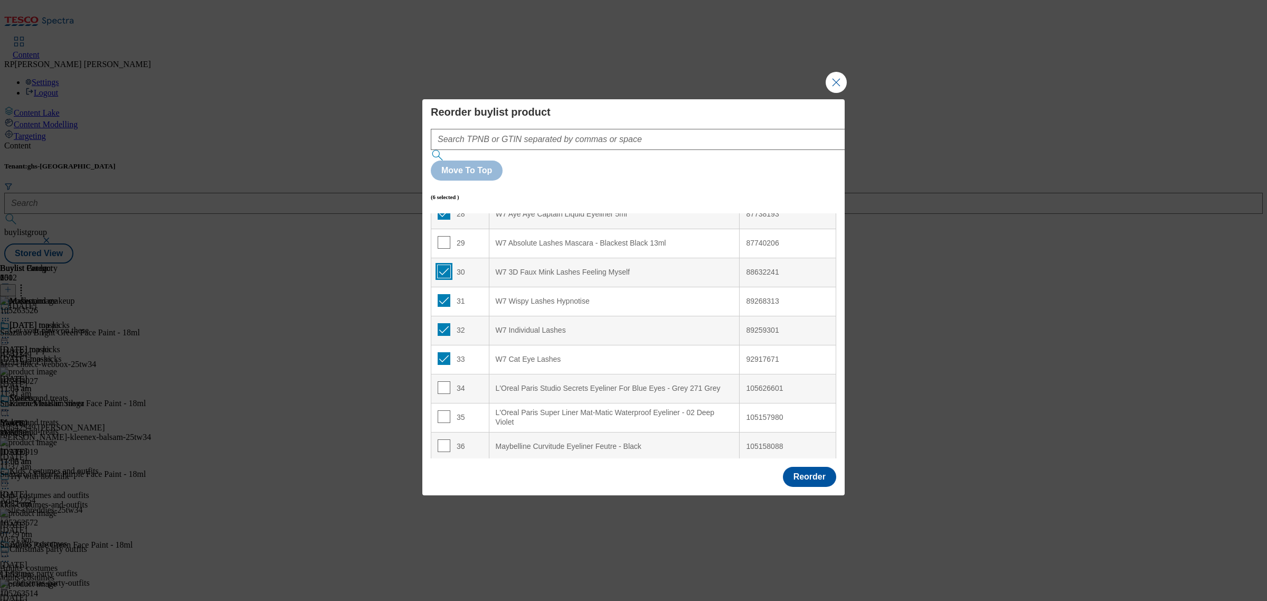
click at [441, 265] on input "Modal" at bounding box center [444, 271] width 13 height 13
click at [442, 265] on input "Modal" at bounding box center [444, 271] width 13 height 13
checkbox input "true"
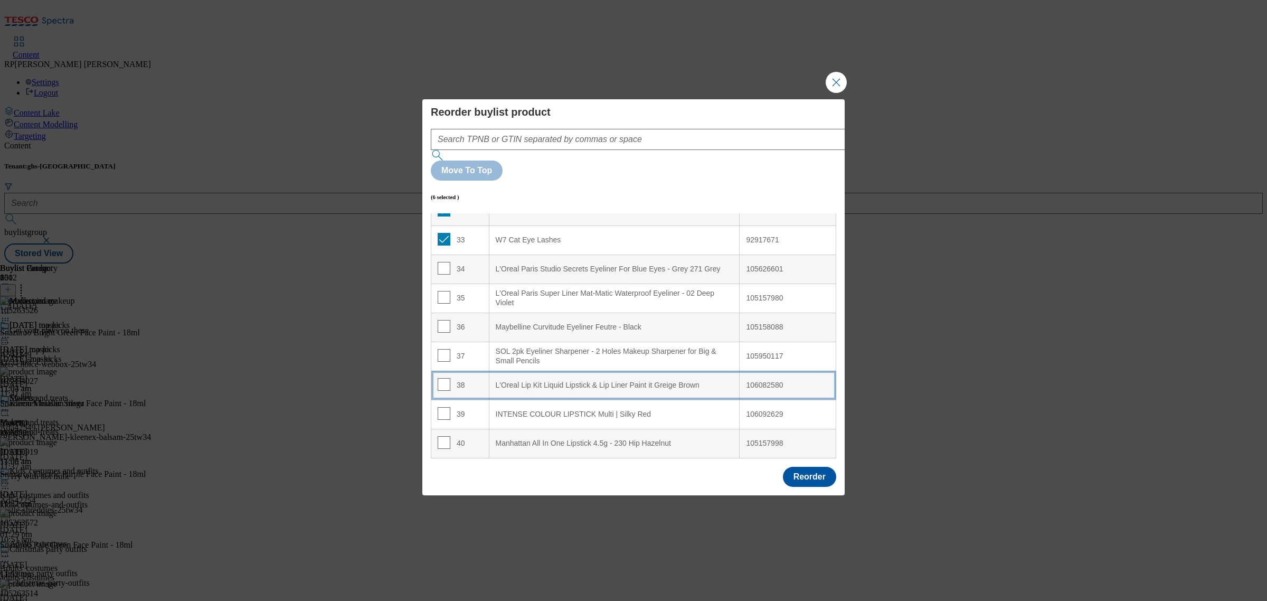
scroll to position [959, 0]
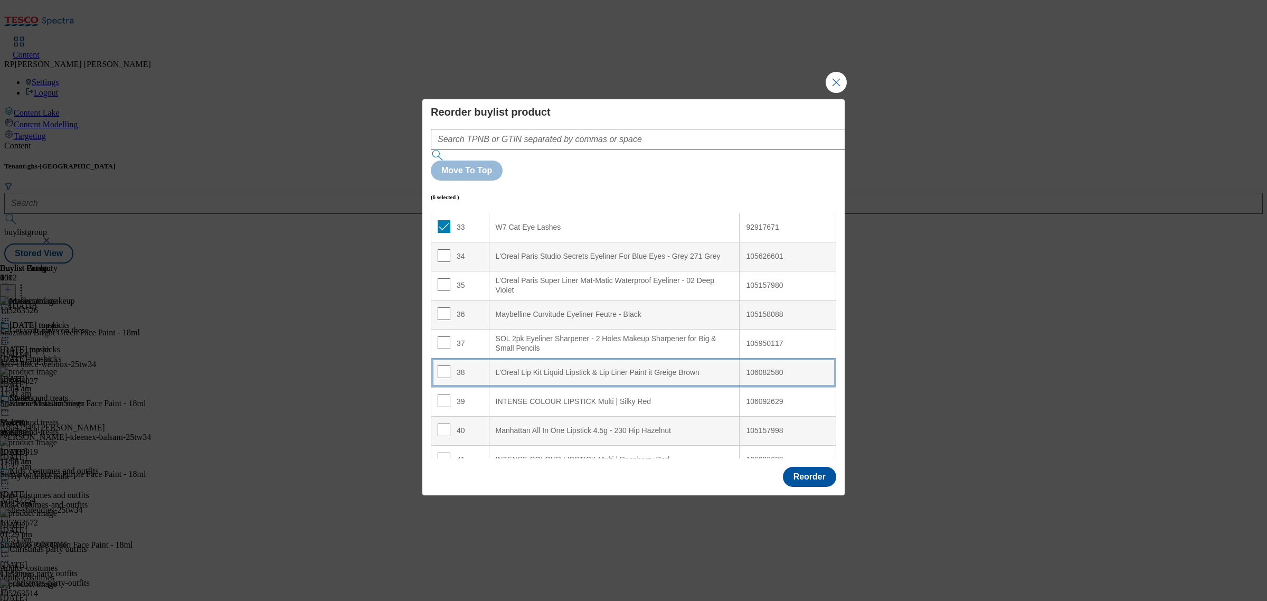
click at [617, 358] on Brown "L'Oreal Lip Kit Liquid Lipstick & Lip Liner Paint it Greige Brown" at bounding box center [614, 372] width 251 height 29
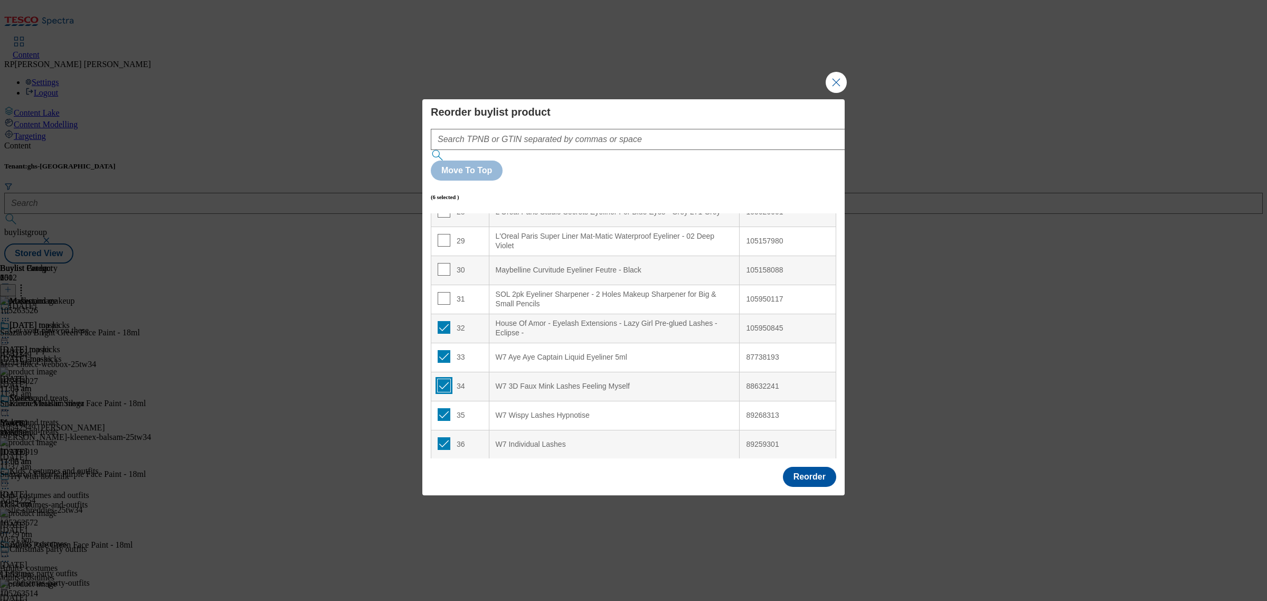
scroll to position [850, 0]
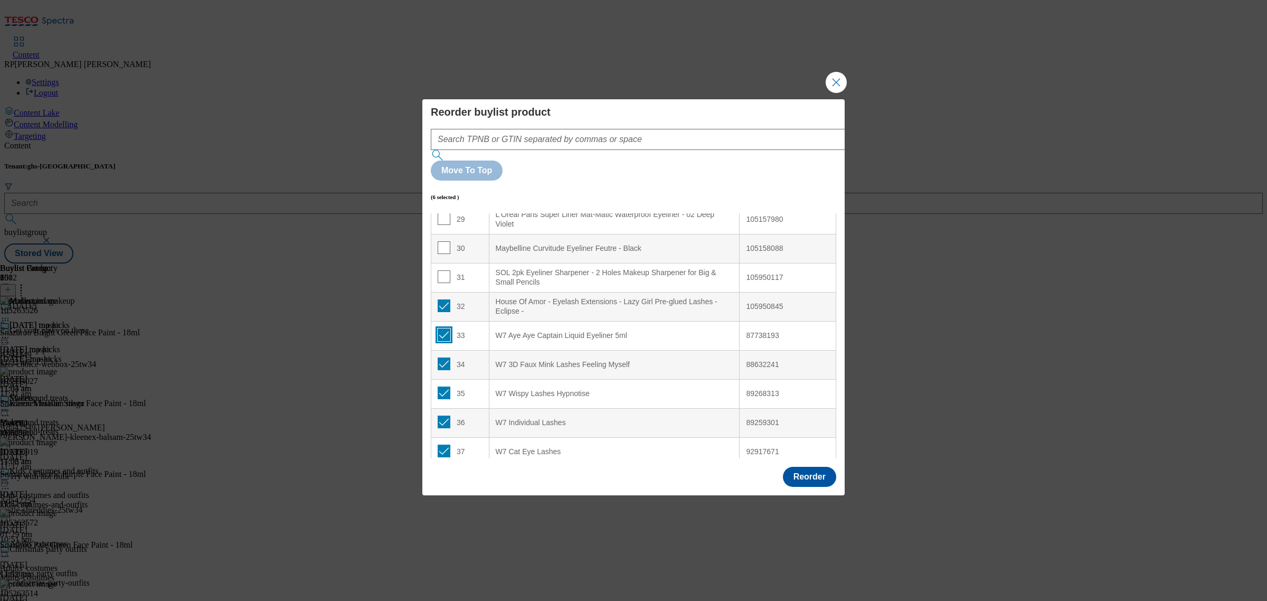
click at [442, 328] on input "Modal" at bounding box center [444, 334] width 13 height 13
checkbox input "false"
click at [441, 357] on input "Modal" at bounding box center [444, 363] width 13 height 13
checkbox input "false"
click at [442, 386] on input "Modal" at bounding box center [444, 392] width 13 height 13
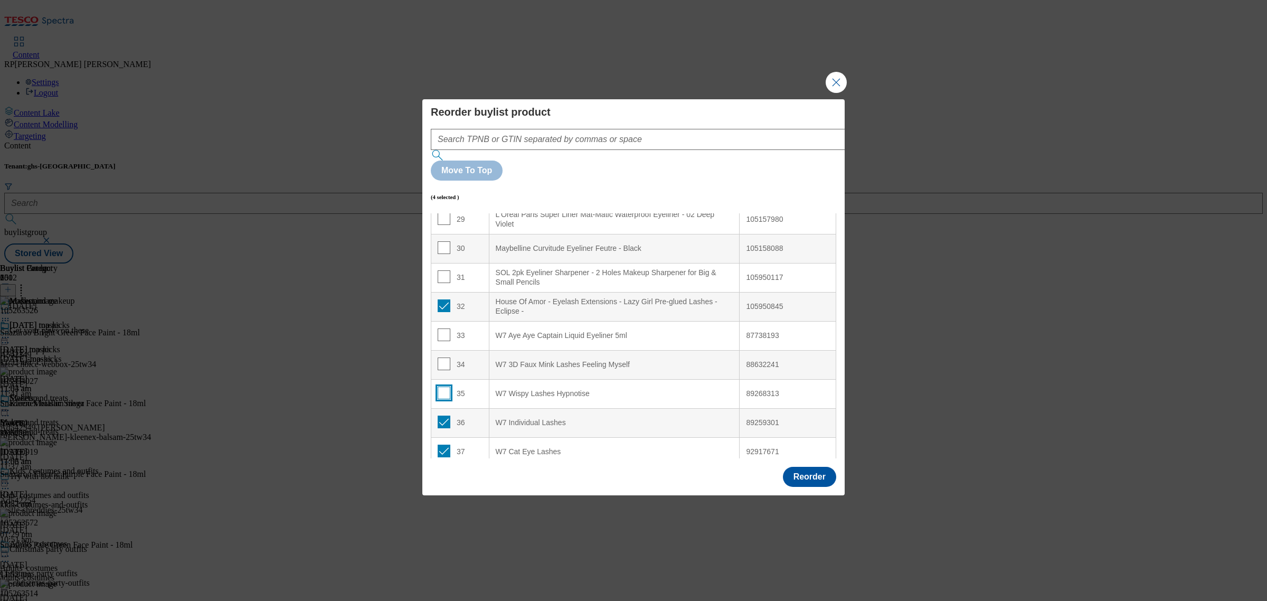
checkbox input "false"
click at [443, 415] on input "Modal" at bounding box center [444, 421] width 13 height 13
checkbox input "false"
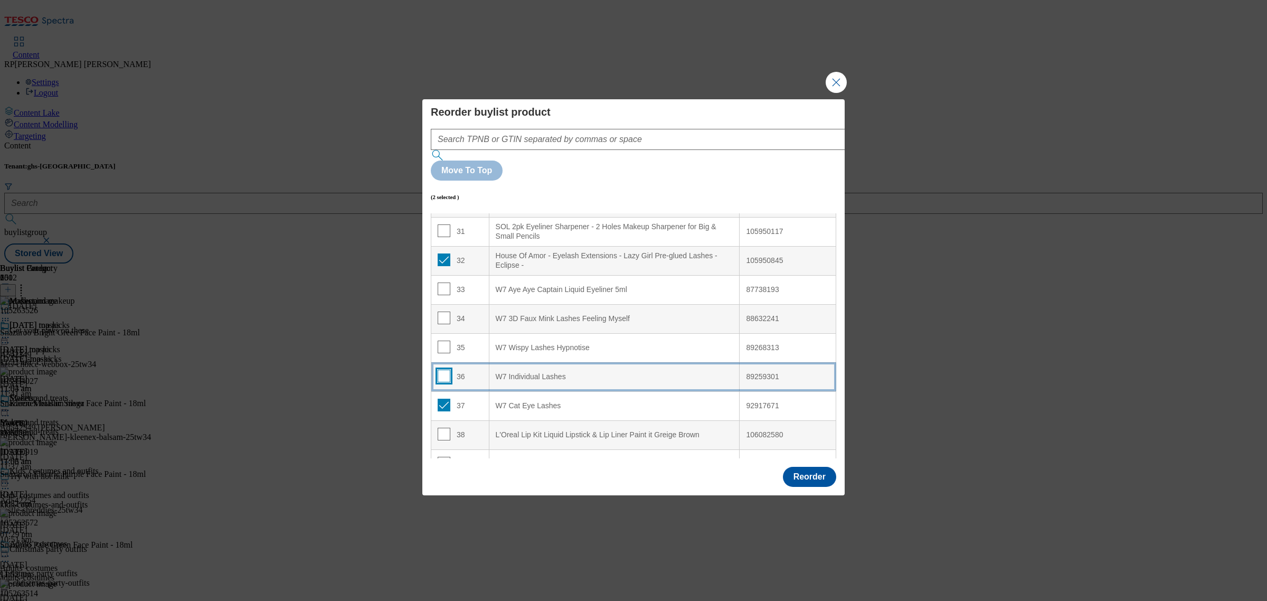
scroll to position [916, 0]
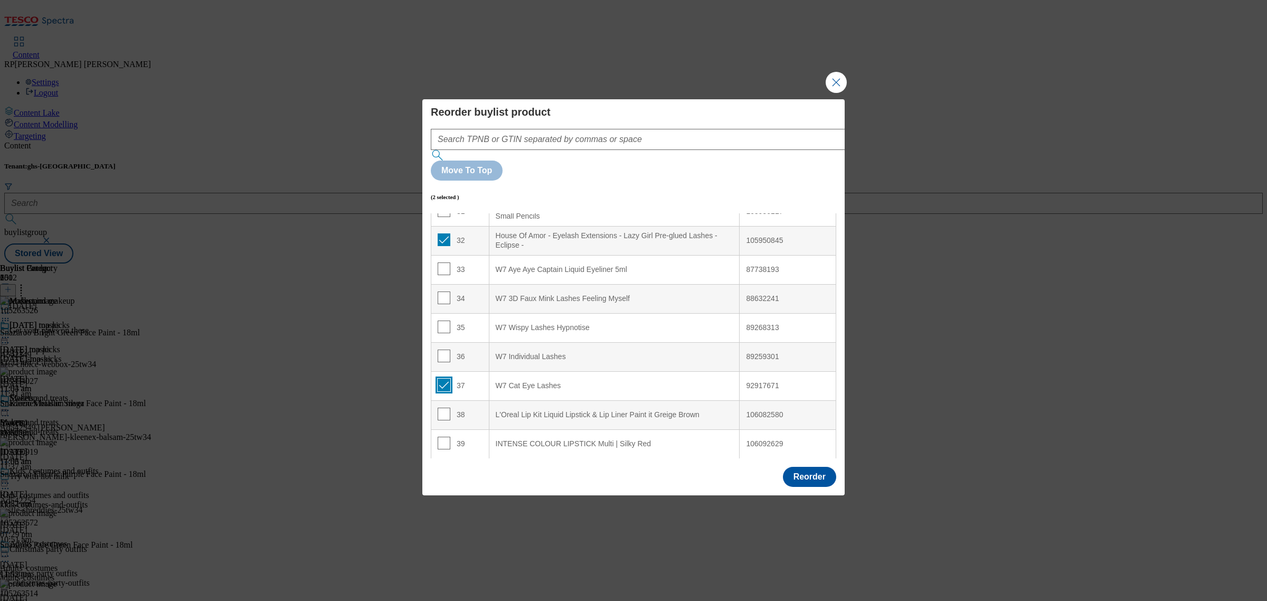
click at [441, 378] on input "Modal" at bounding box center [444, 384] width 13 height 13
checkbox input "false"
click at [443, 233] on input "Modal" at bounding box center [444, 239] width 13 height 13
checkbox input "false"
click at [442, 262] on input "Modal" at bounding box center [444, 268] width 13 height 13
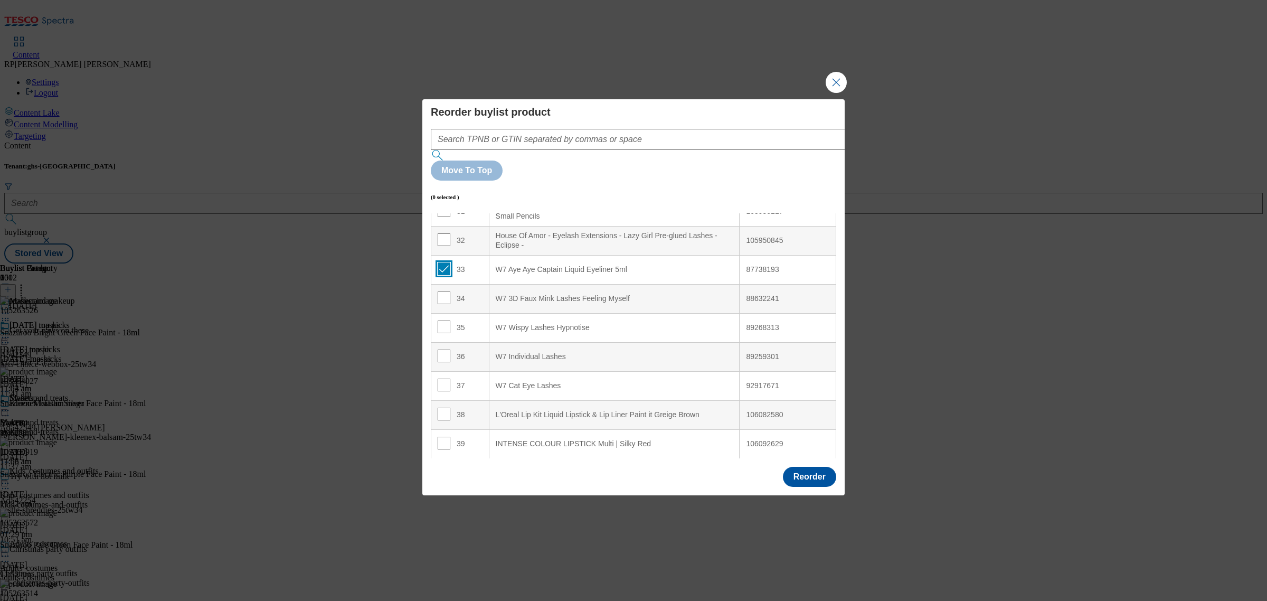
checkbox input "true"
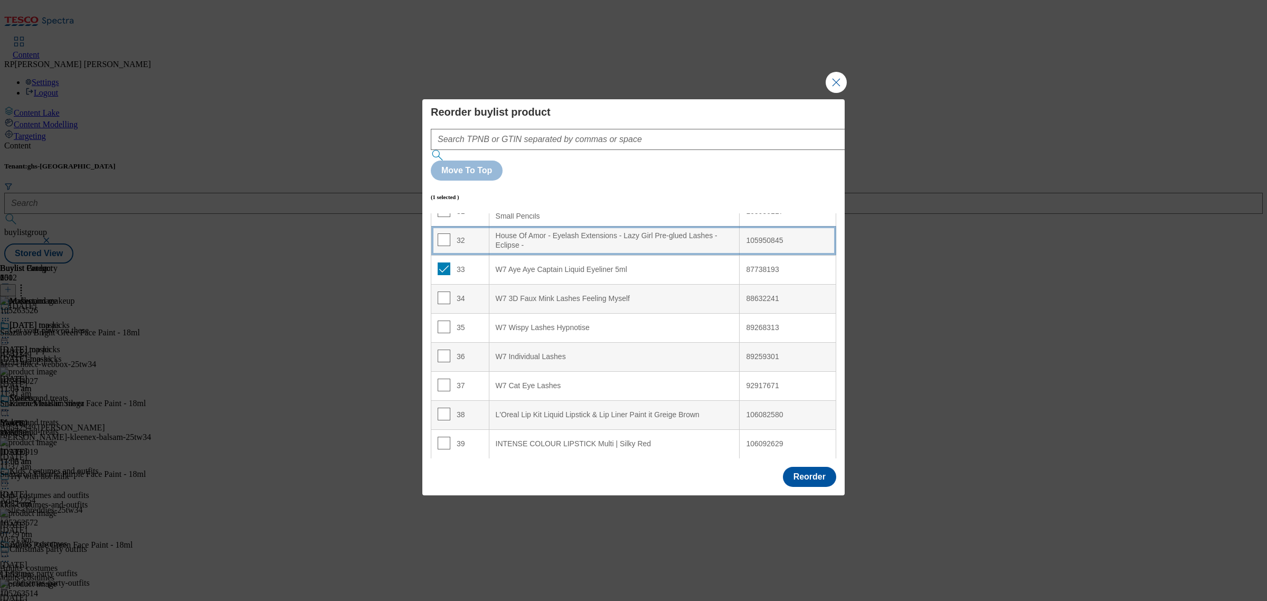
click at [466, 226] on td "32" at bounding box center [460, 240] width 58 height 29
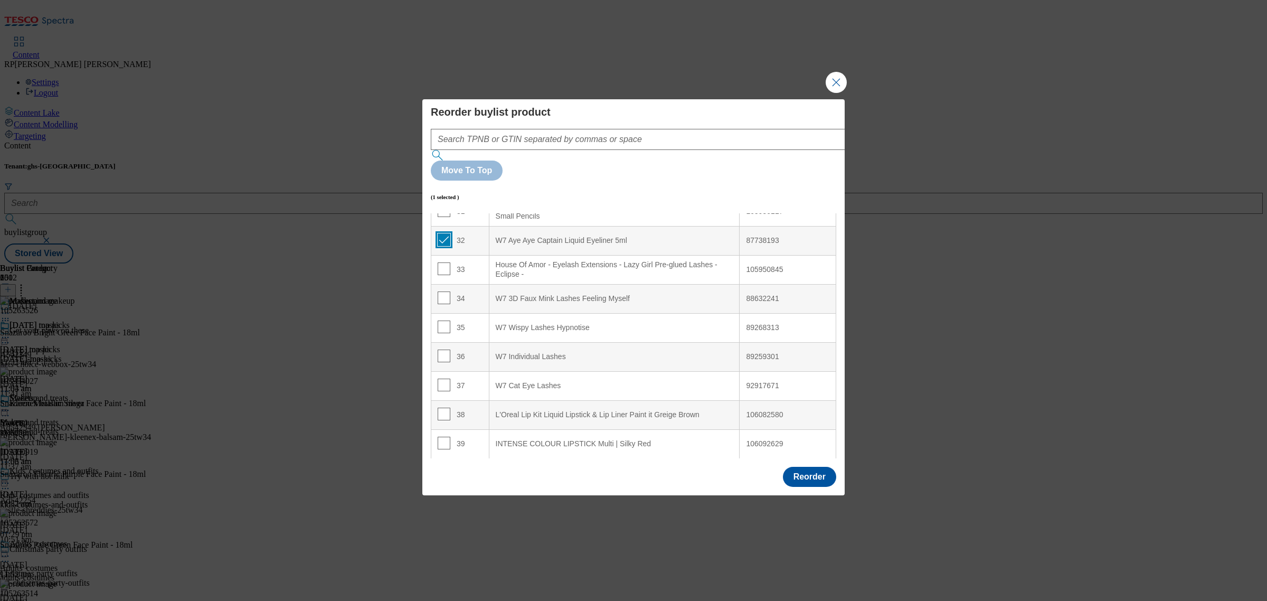
click at [442, 233] on input "Modal" at bounding box center [444, 239] width 13 height 13
checkbox input "false"
click at [814, 467] on button "Reorder" at bounding box center [809, 477] width 53 height 20
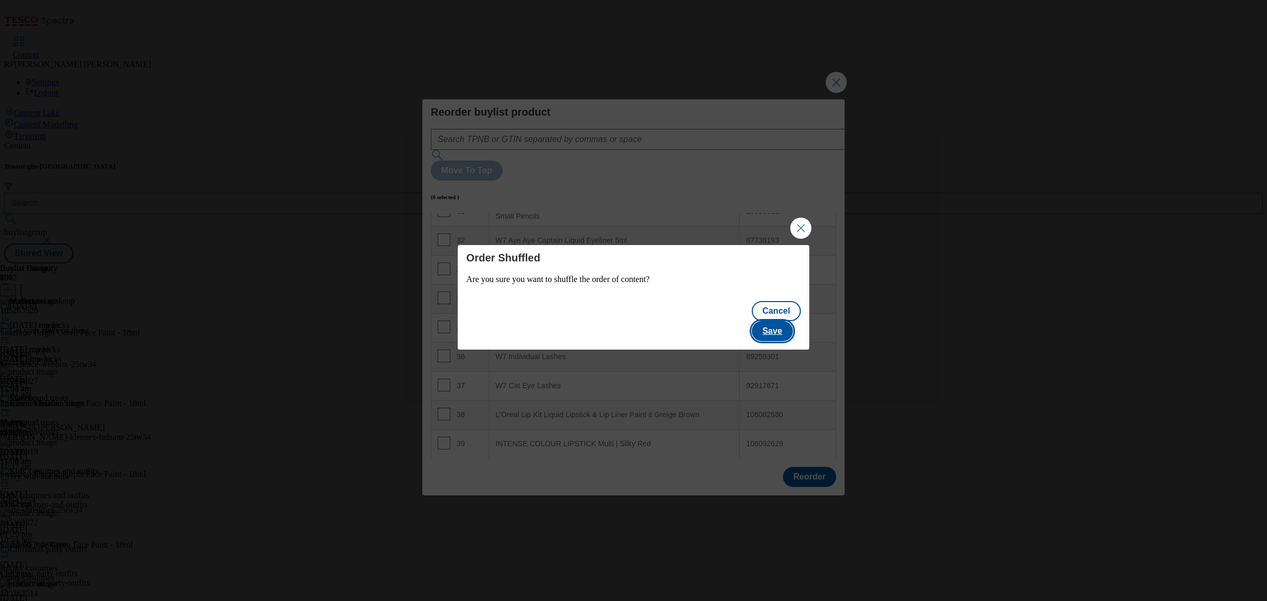
click at [763, 321] on button "Save" at bounding box center [772, 331] width 41 height 20
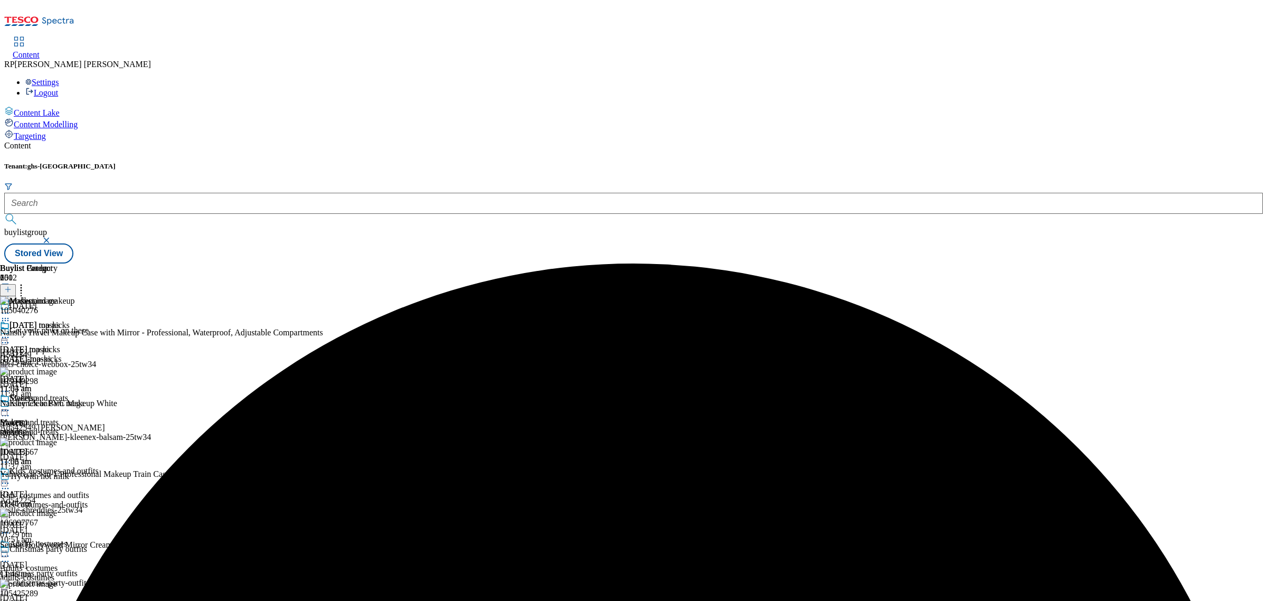
click at [11, 405] on icon at bounding box center [5, 410] width 11 height 11
click at [58, 477] on span "Preview" at bounding box center [45, 481] width 25 height 8
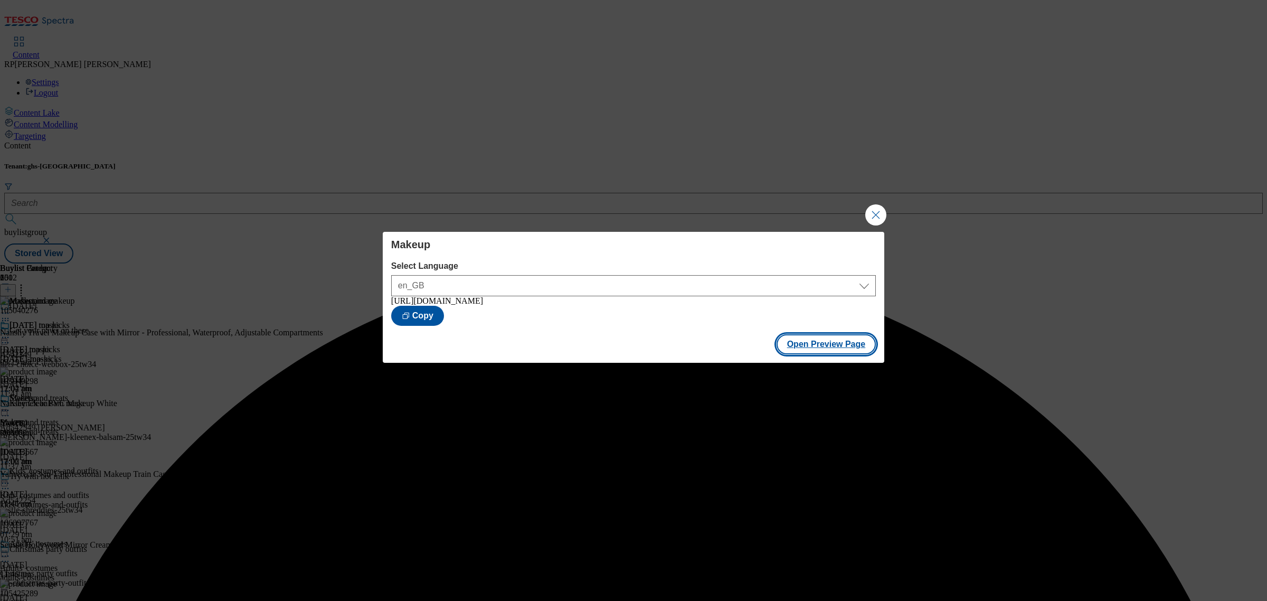
click at [826, 338] on button "Open Preview Page" at bounding box center [826, 344] width 100 height 20
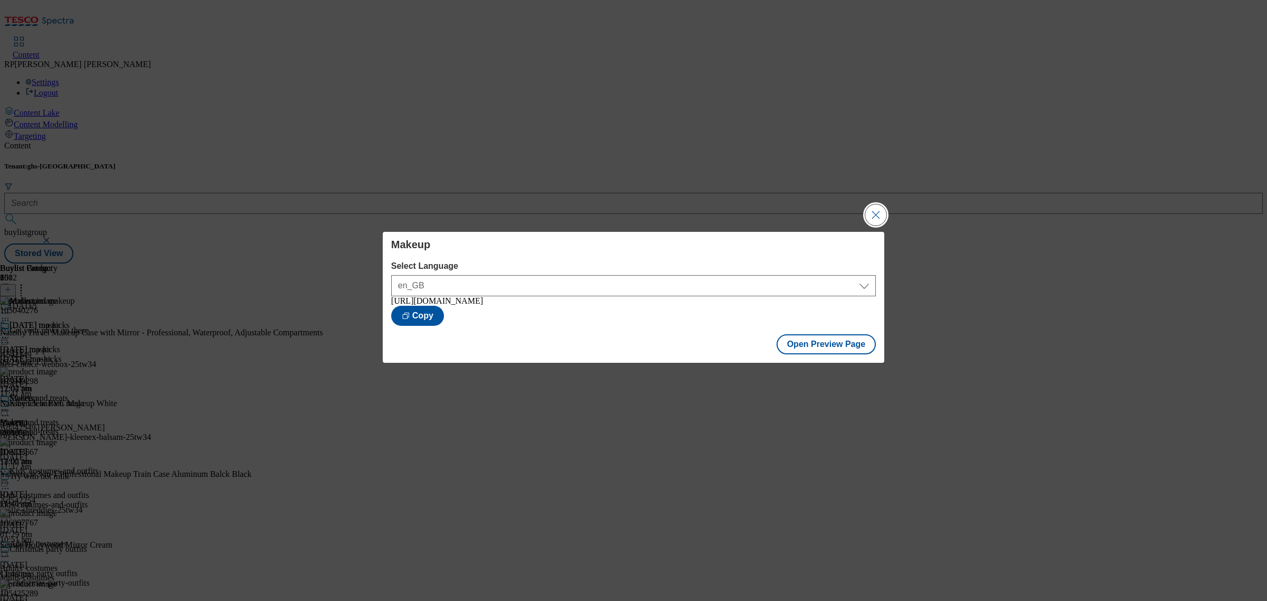
click at [879, 212] on button "Close Modal" at bounding box center [875, 214] width 21 height 21
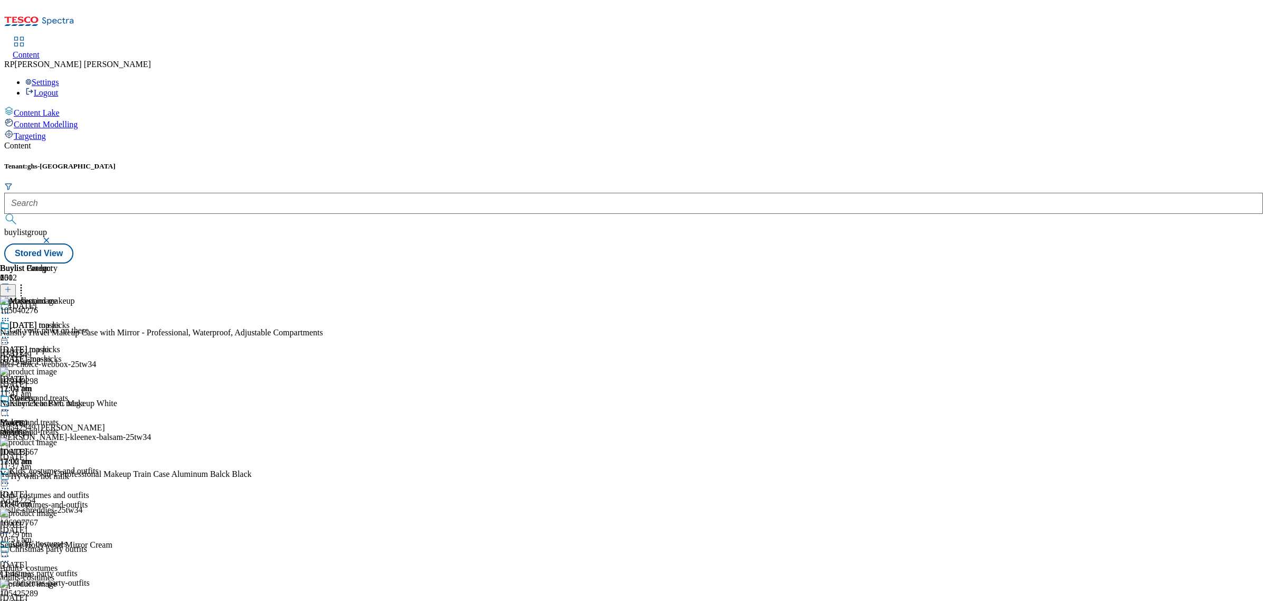
click at [11, 405] on icon at bounding box center [5, 410] width 11 height 11
click at [72, 487] on button "Un-preview" at bounding box center [46, 493] width 51 height 12
click at [356, 263] on header "Buylist Product 101" at bounding box center [178, 279] width 356 height 33
click at [26, 282] on icon at bounding box center [21, 287] width 11 height 11
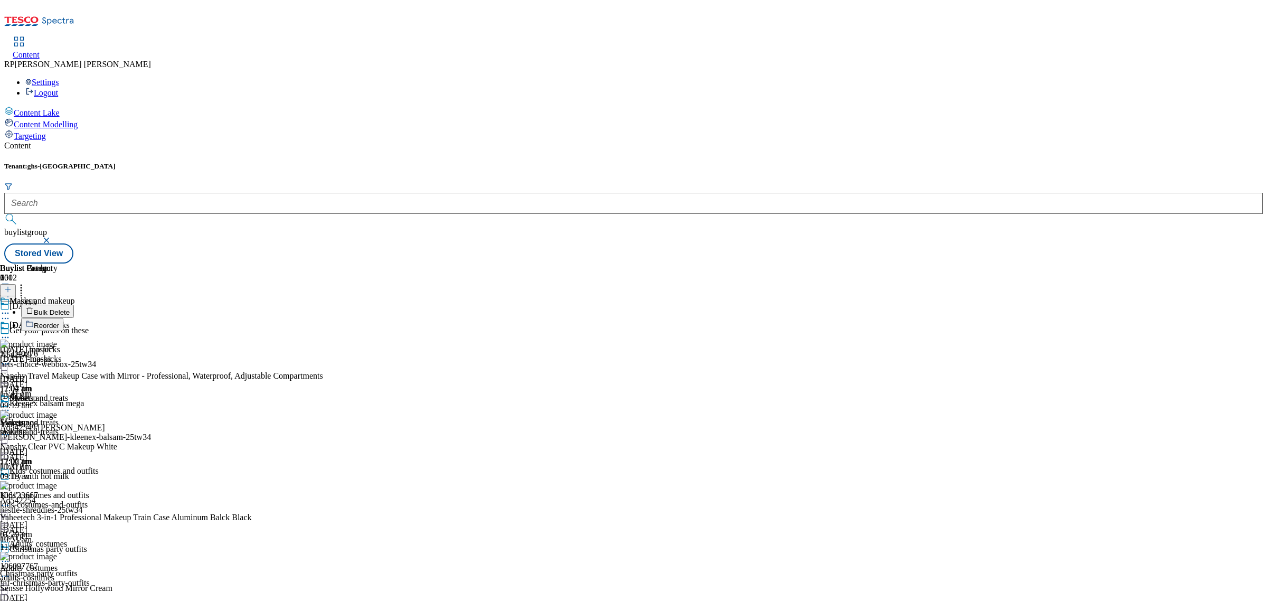
click at [59, 321] on span "Reorder" at bounding box center [46, 325] width 25 height 8
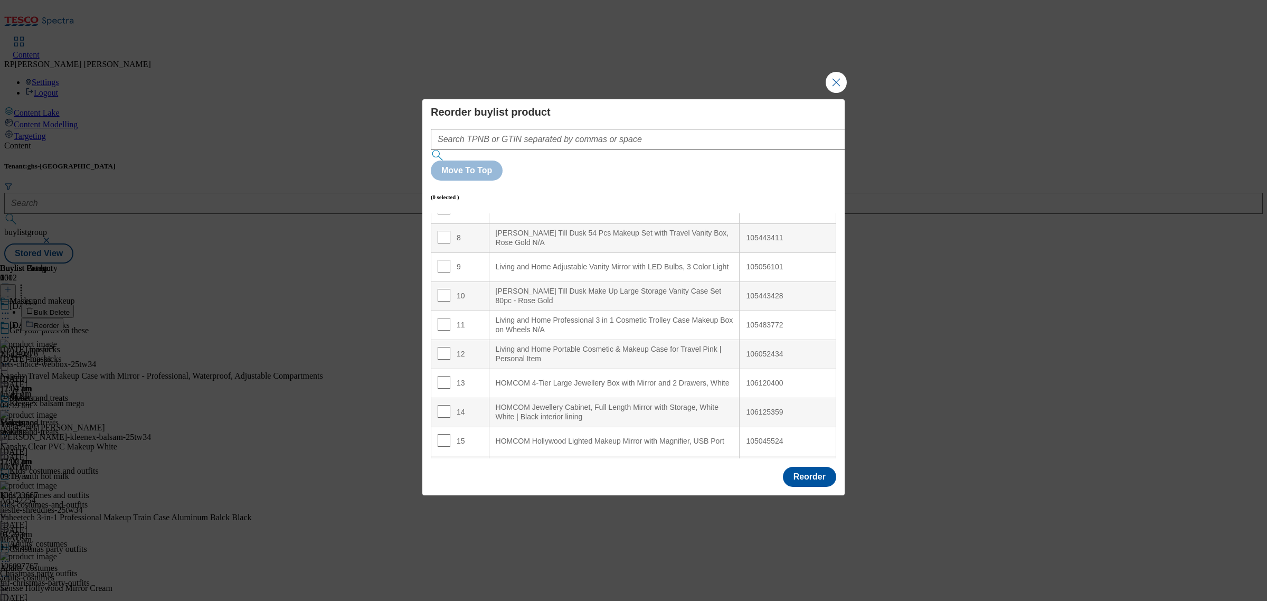
scroll to position [198, 0]
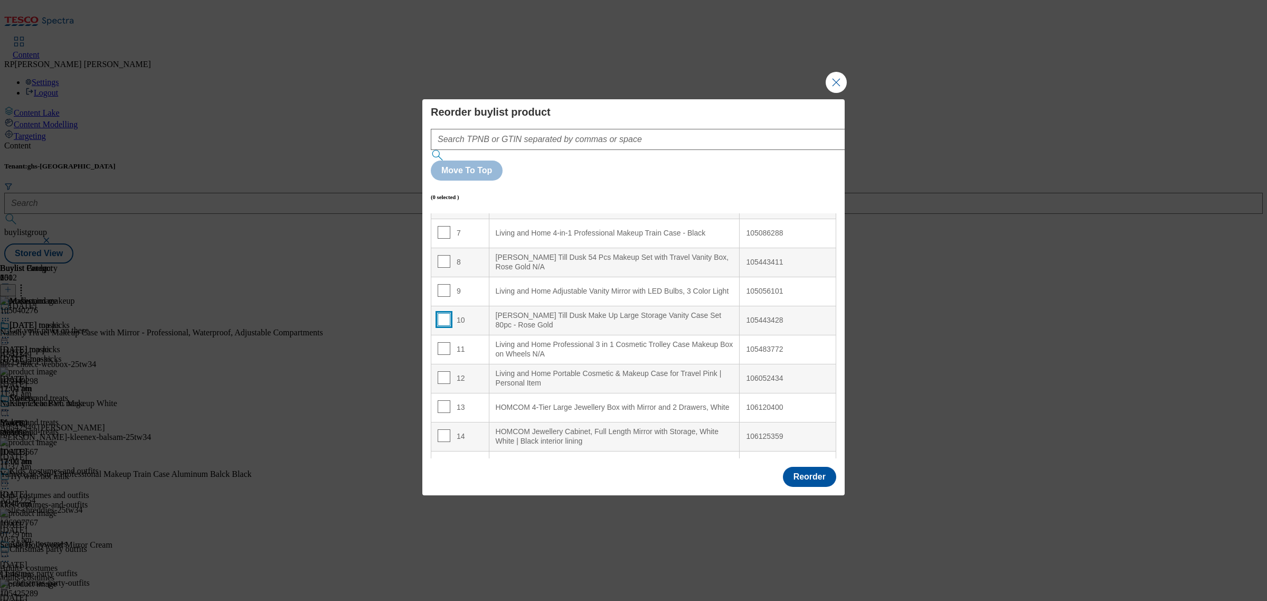
click at [441, 313] on input "Modal" at bounding box center [444, 319] width 13 height 13
checkbox input "true"
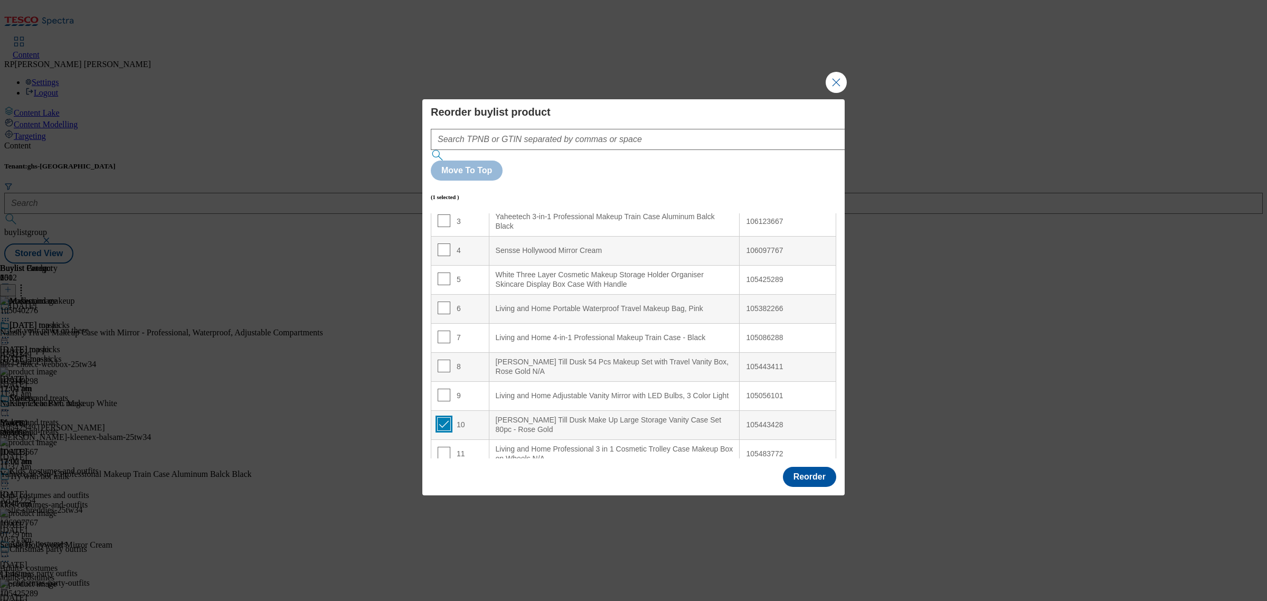
scroll to position [0, 0]
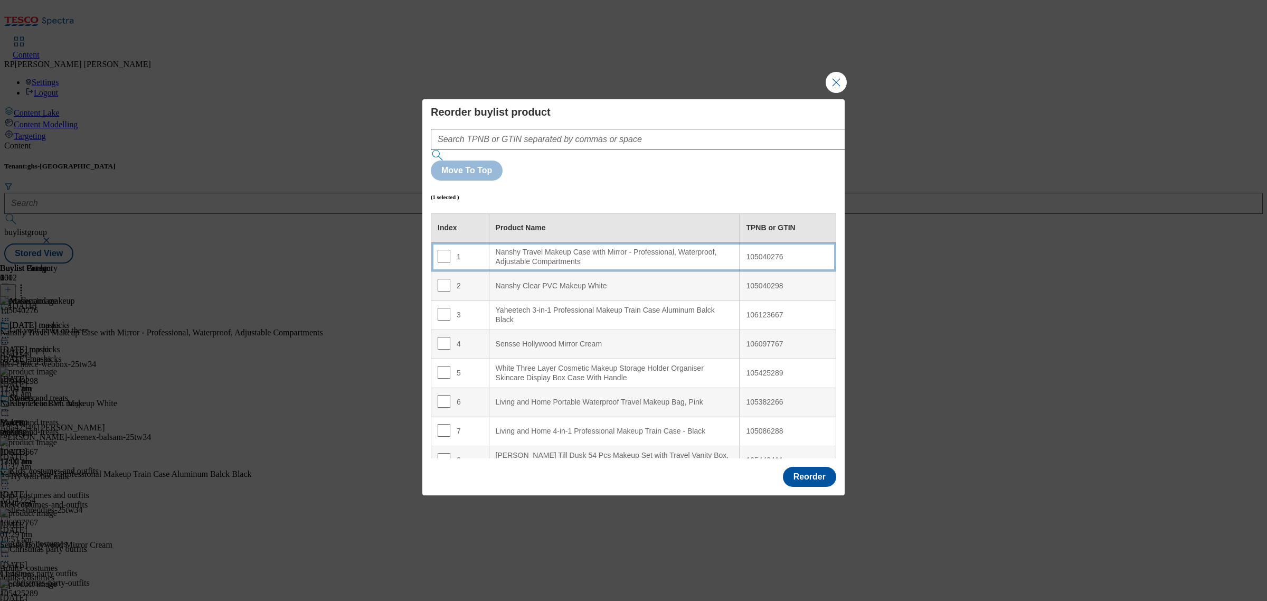
click at [565, 248] on div "Nanshy Travel Makeup Case with Mirror - Professional, Waterproof, Adjustable Co…" at bounding box center [615, 257] width 238 height 18
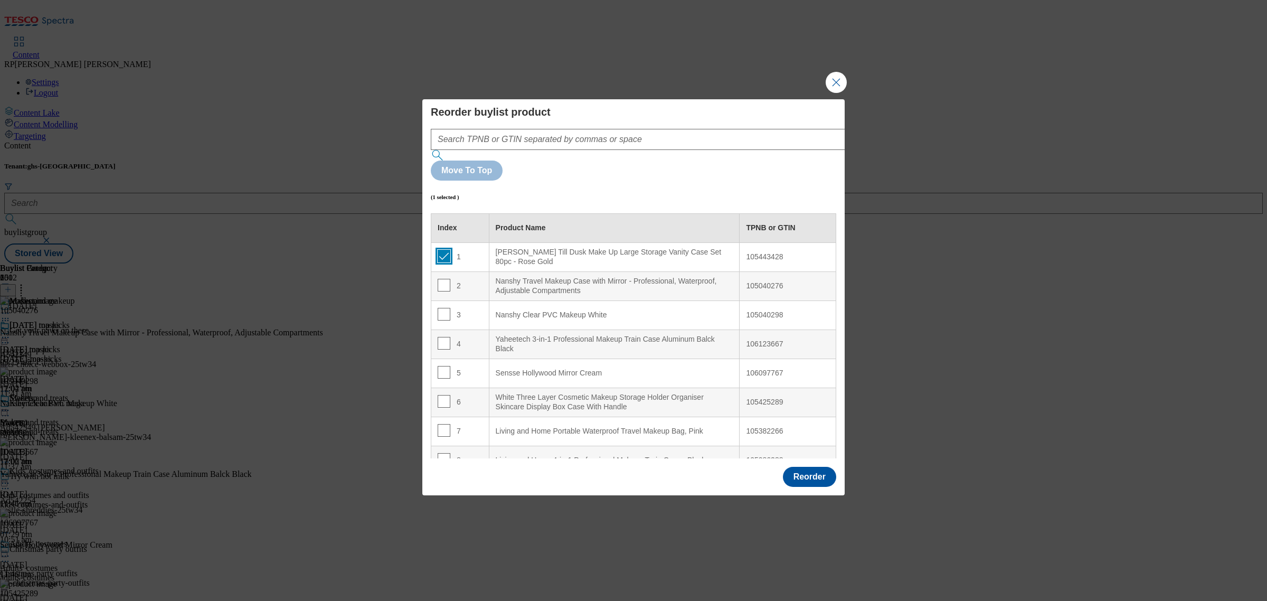
click at [440, 250] on input "Modal" at bounding box center [444, 256] width 13 height 13
checkbox input "false"
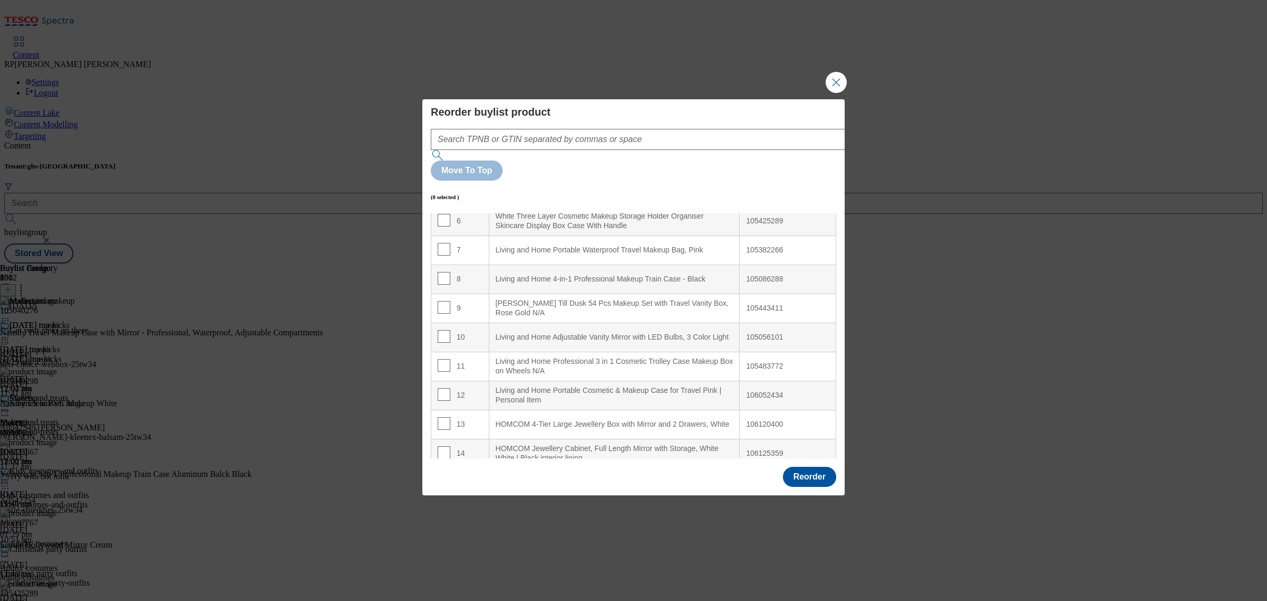
scroll to position [198, 0]
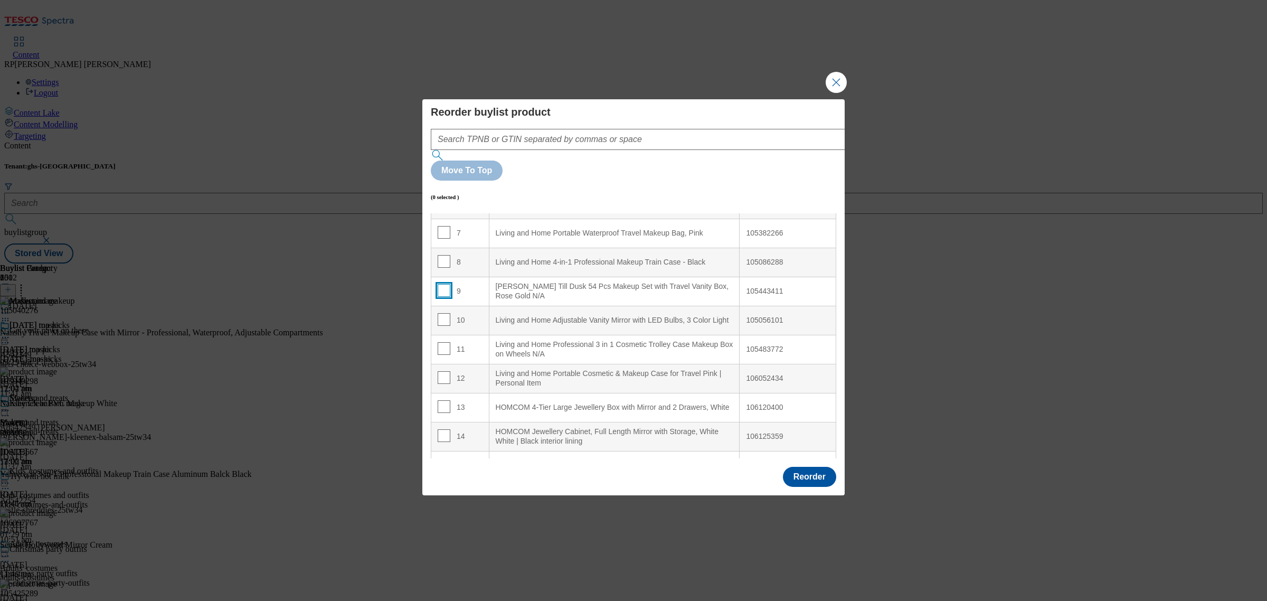
click at [442, 284] on input "Modal" at bounding box center [444, 290] width 13 height 13
checkbox input "true"
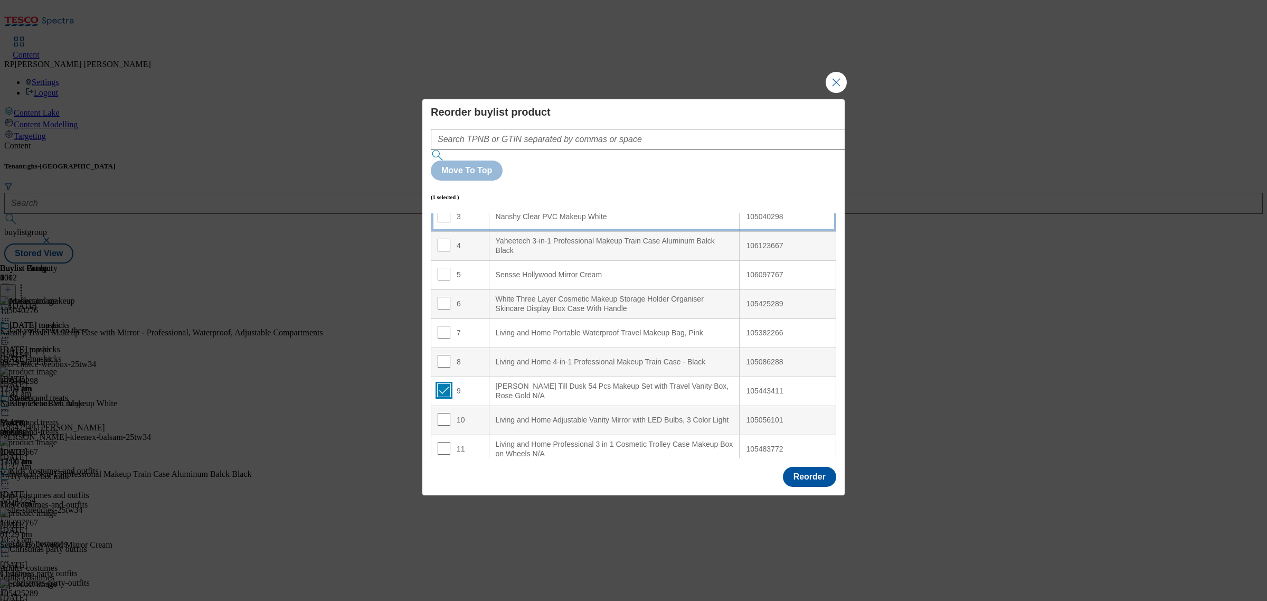
scroll to position [0, 0]
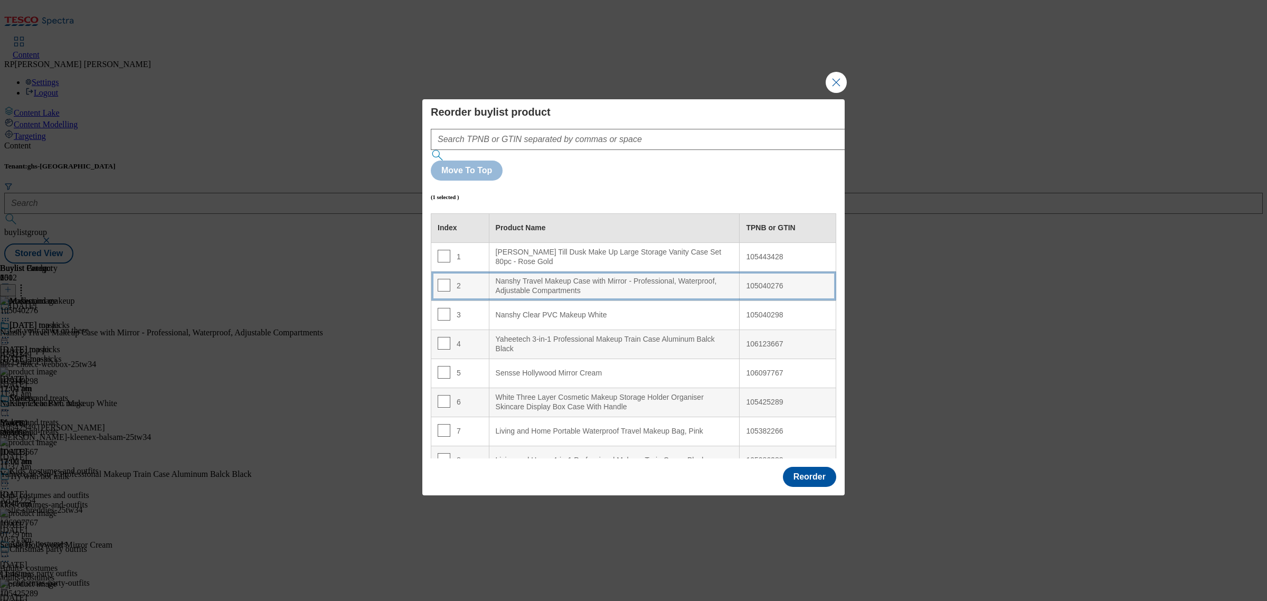
click at [582, 271] on Compartments "Nanshy Travel Makeup Case with Mirror - Professional, Waterproof, Adjustable Co…" at bounding box center [614, 285] width 251 height 29
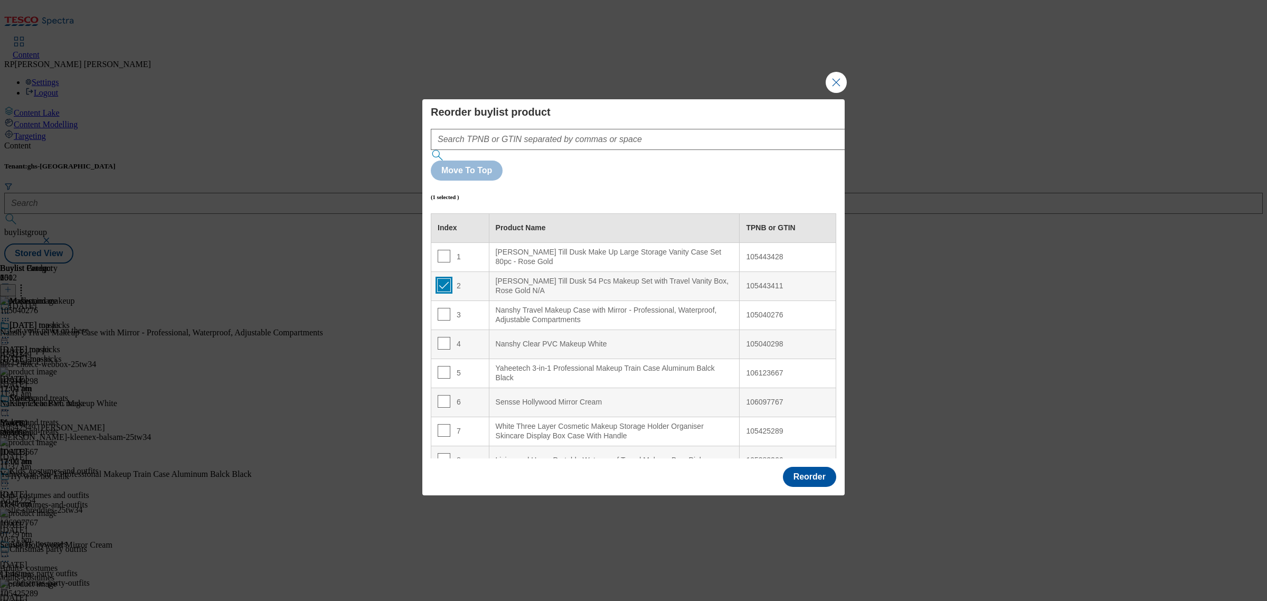
click at [443, 279] on input "Modal" at bounding box center [444, 285] width 13 height 13
checkbox input "false"
click at [442, 424] on input "Modal" at bounding box center [444, 430] width 13 height 13
checkbox input "true"
click at [483, 300] on td "3" at bounding box center [460, 314] width 58 height 29
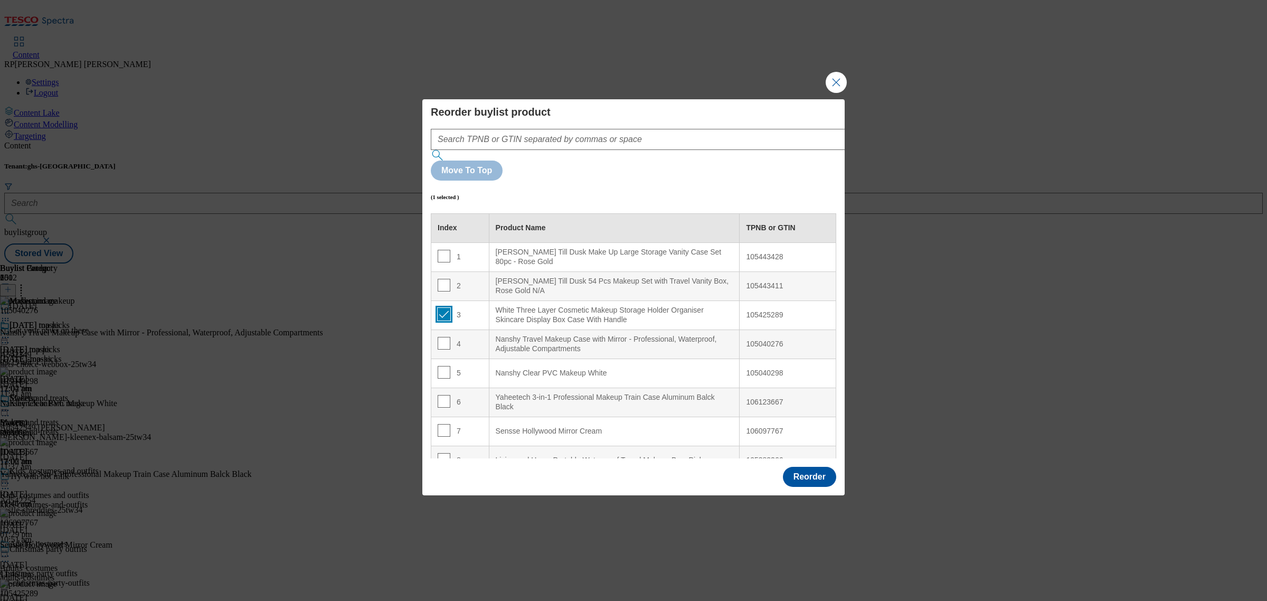
click at [442, 308] on input "Modal" at bounding box center [444, 314] width 13 height 13
checkbox input "false"
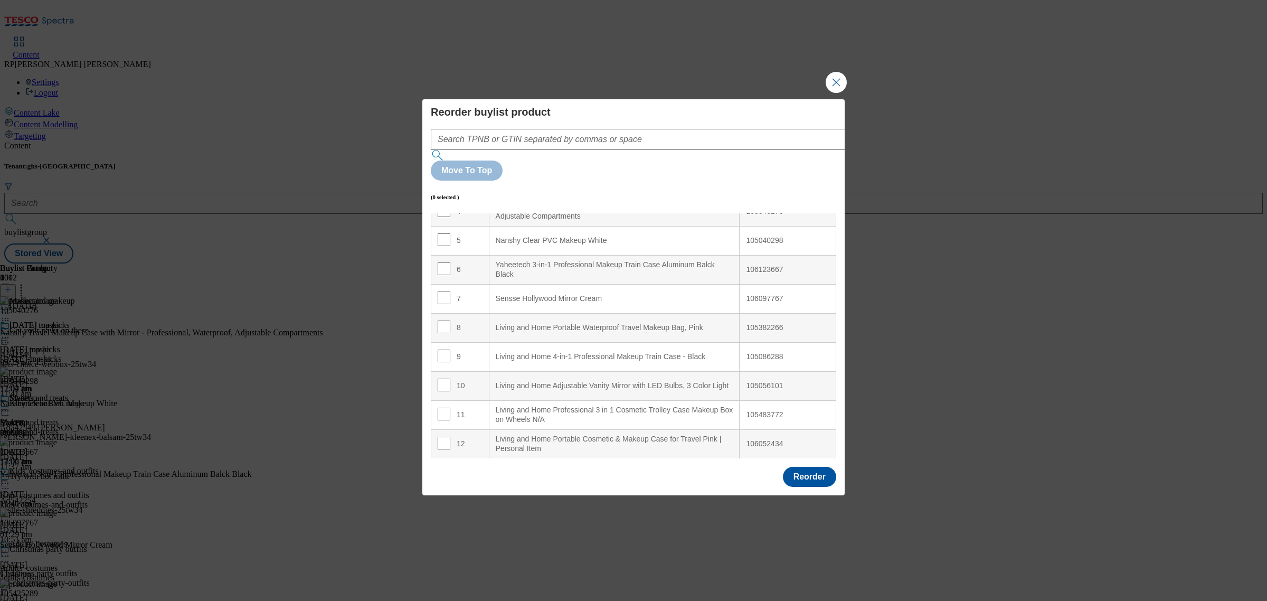
scroll to position [198, 0]
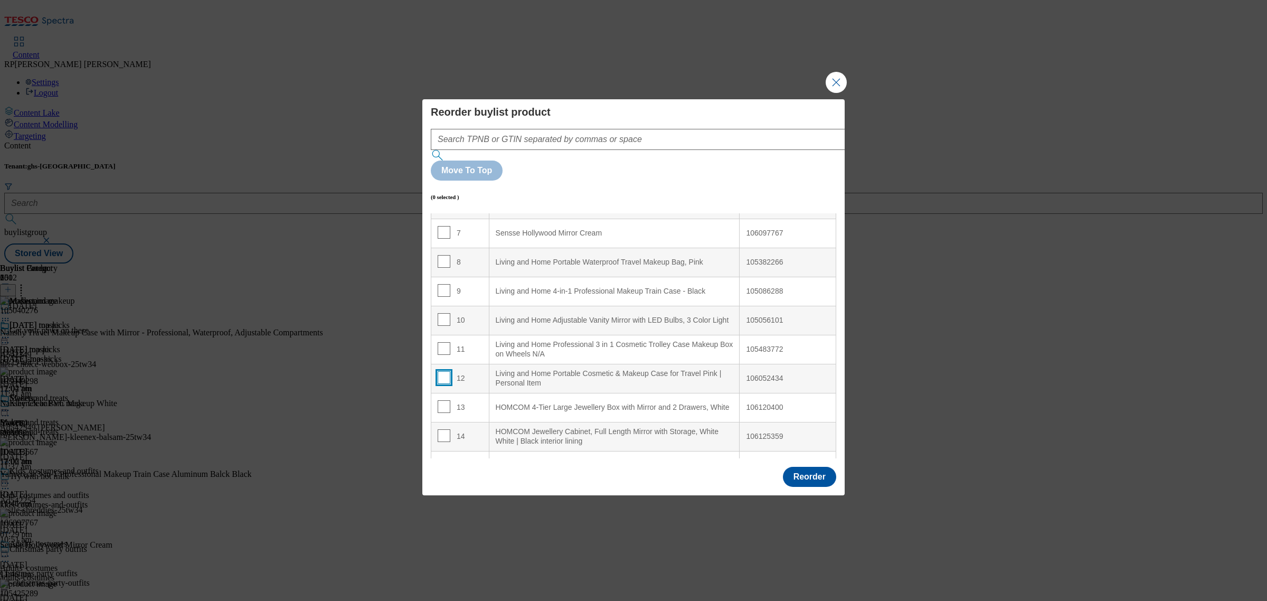
click at [446, 371] on input "Modal" at bounding box center [444, 377] width 13 height 13
checkbox input "true"
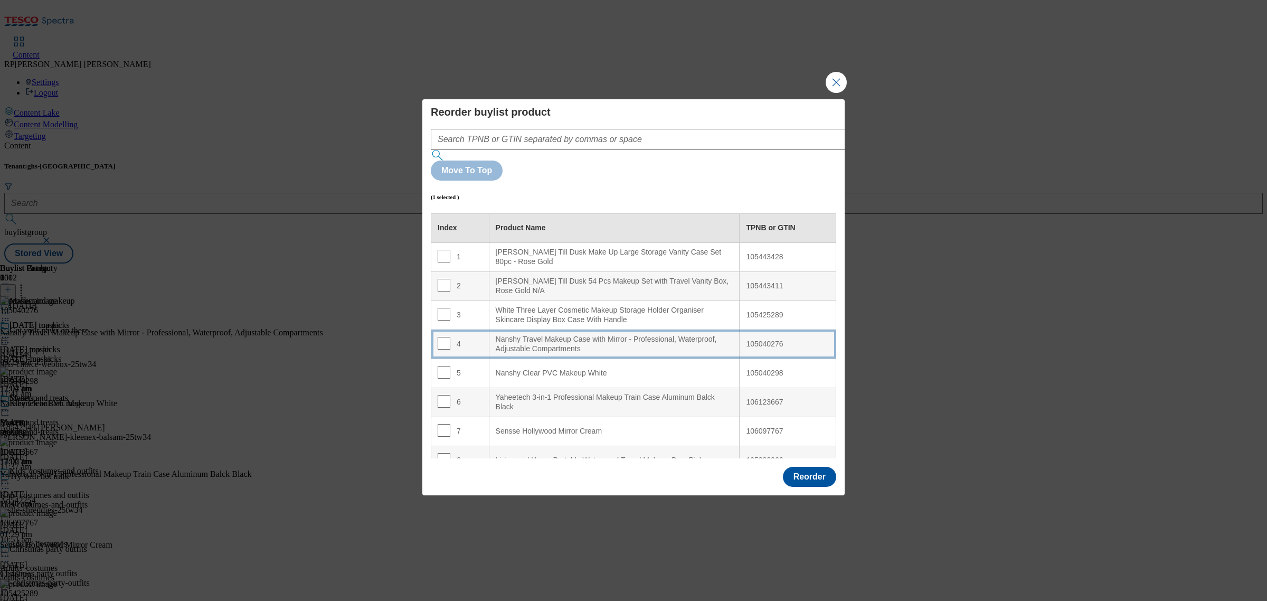
click at [563, 329] on Compartments "Nanshy Travel Makeup Case with Mirror - Professional, Waterproof, Adjustable Co…" at bounding box center [614, 343] width 251 height 29
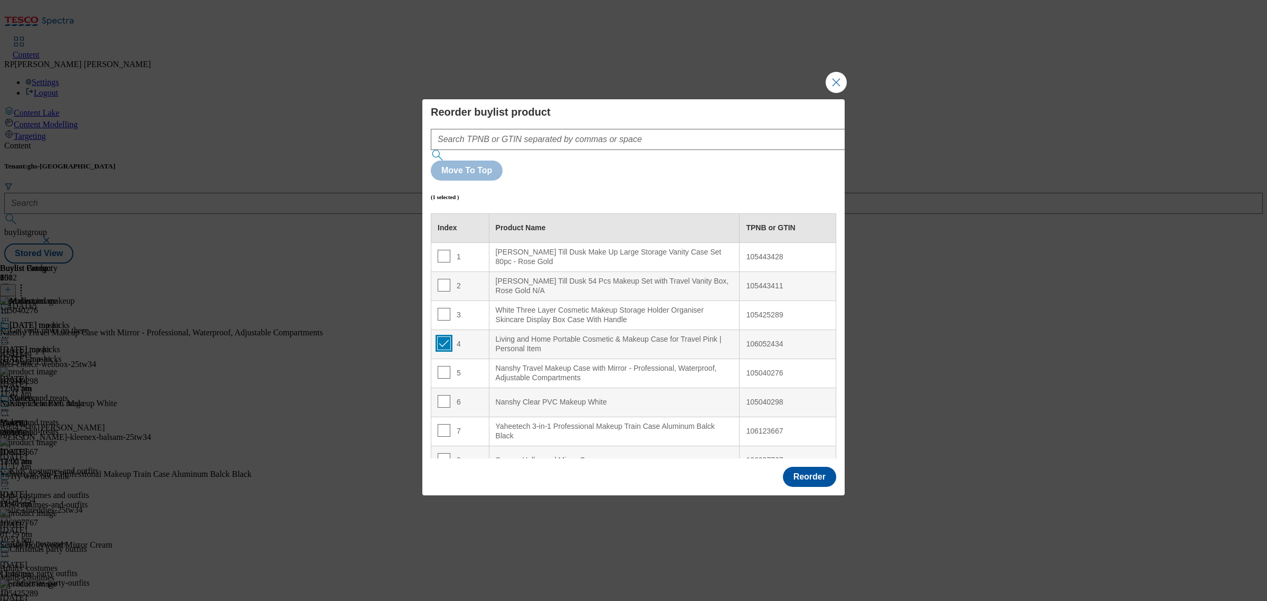
click at [441, 337] on input "Modal" at bounding box center [444, 343] width 13 height 13
checkbox input "false"
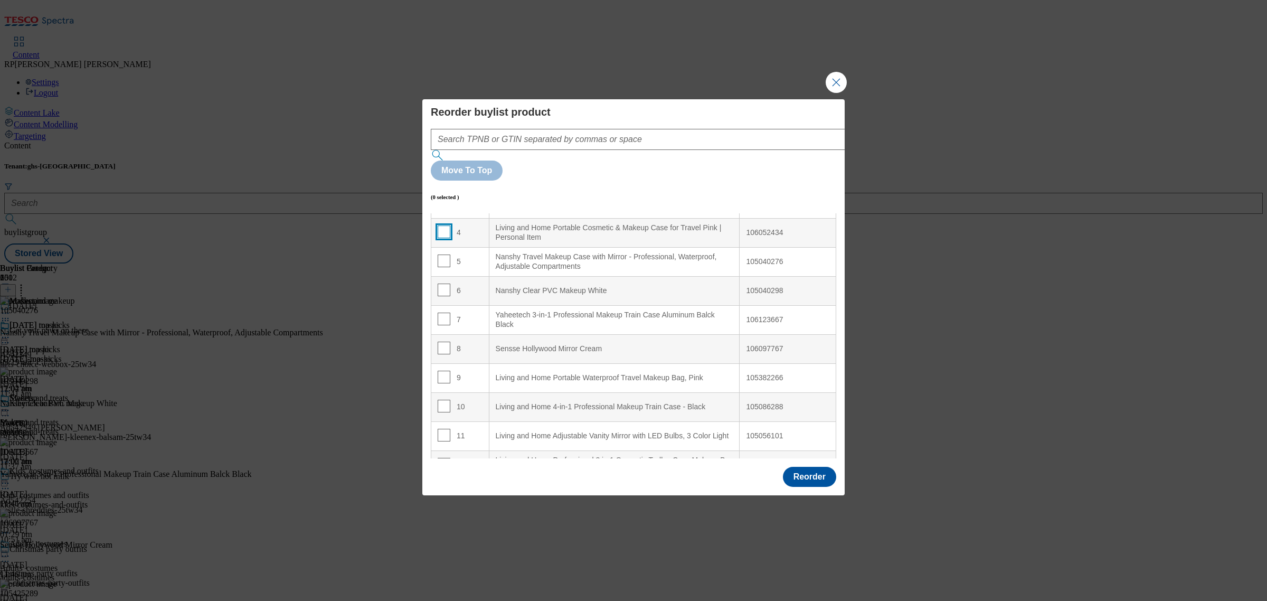
scroll to position [132, 0]
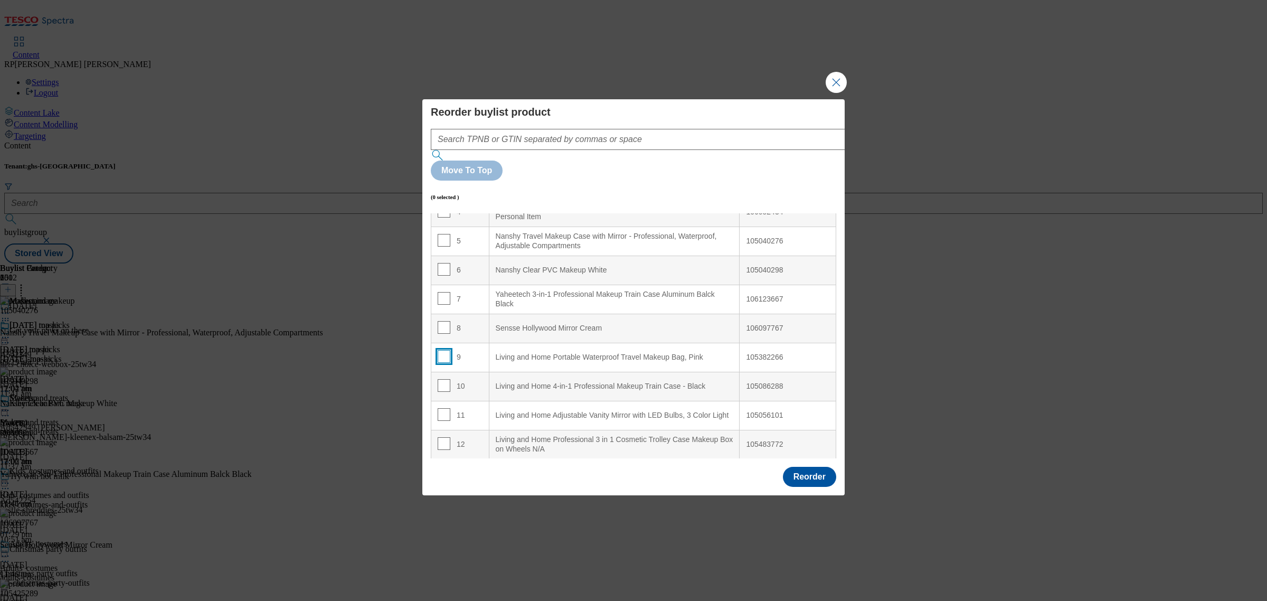
click at [440, 350] on input "Modal" at bounding box center [444, 356] width 13 height 13
checkbox input "true"
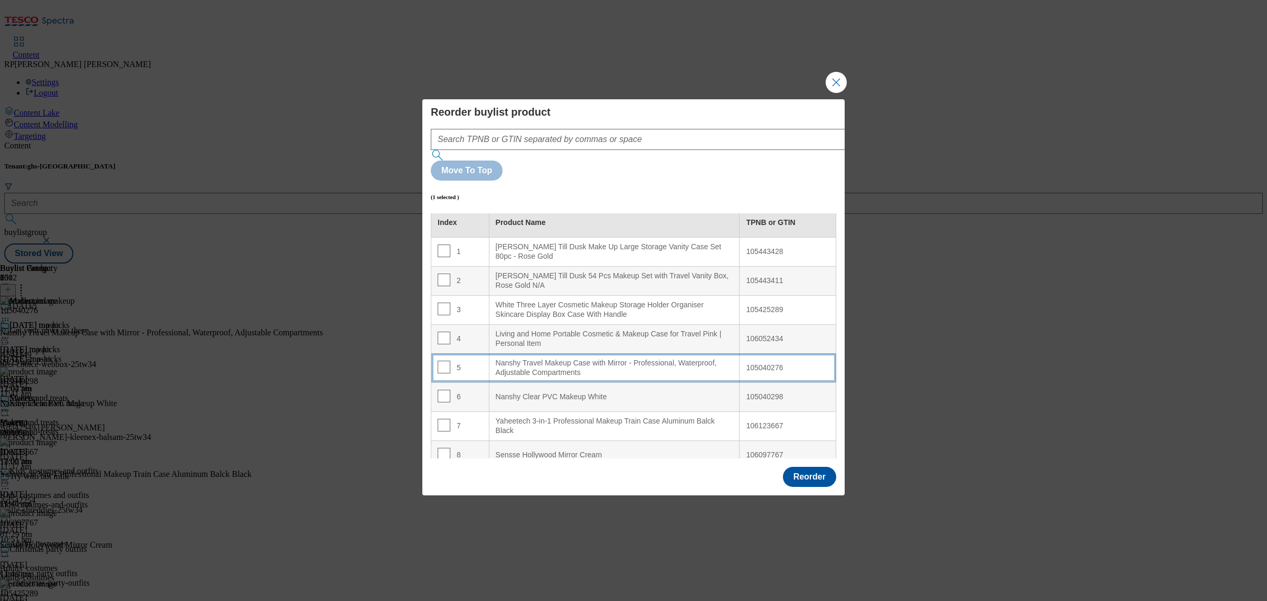
scroll to position [0, 0]
click at [584, 358] on Compartments "Nanshy Travel Makeup Case with Mirror - Professional, Waterproof, Adjustable Co…" at bounding box center [614, 372] width 251 height 29
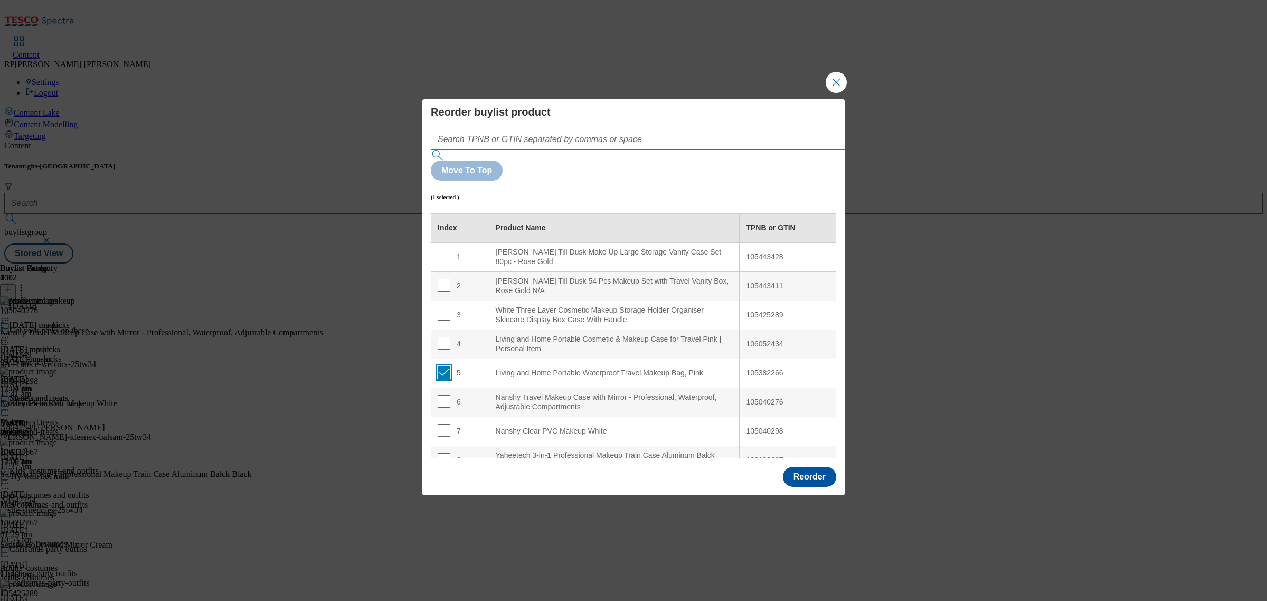
click at [442, 366] on input "Modal" at bounding box center [444, 372] width 13 height 13
checkbox input "false"
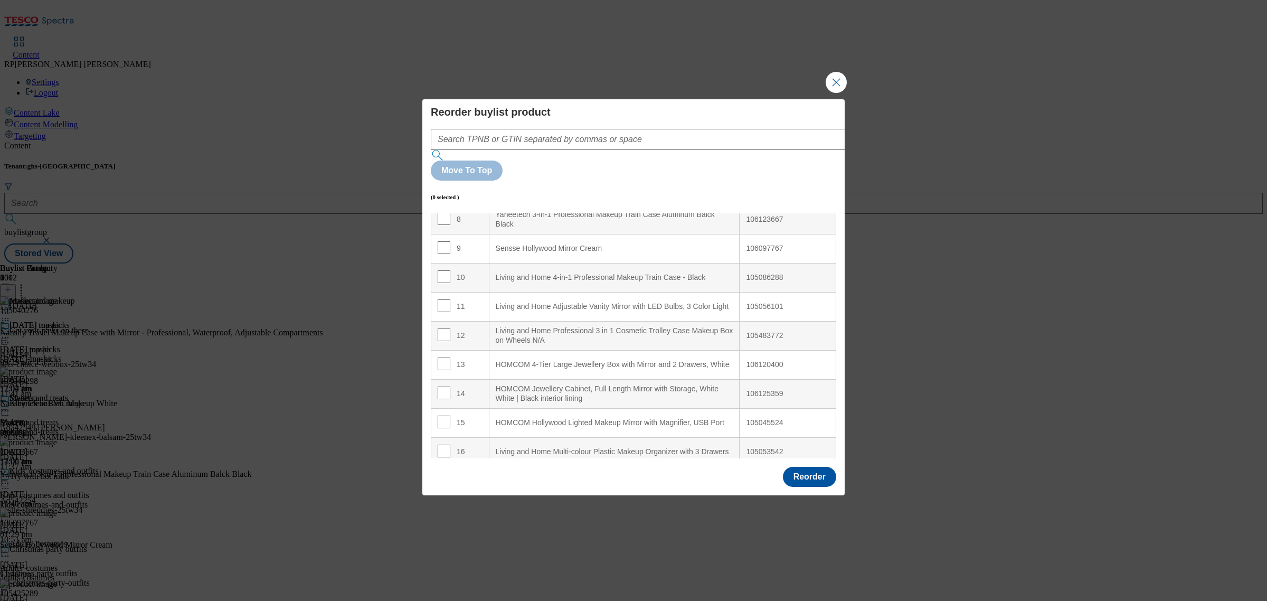
scroll to position [264, 0]
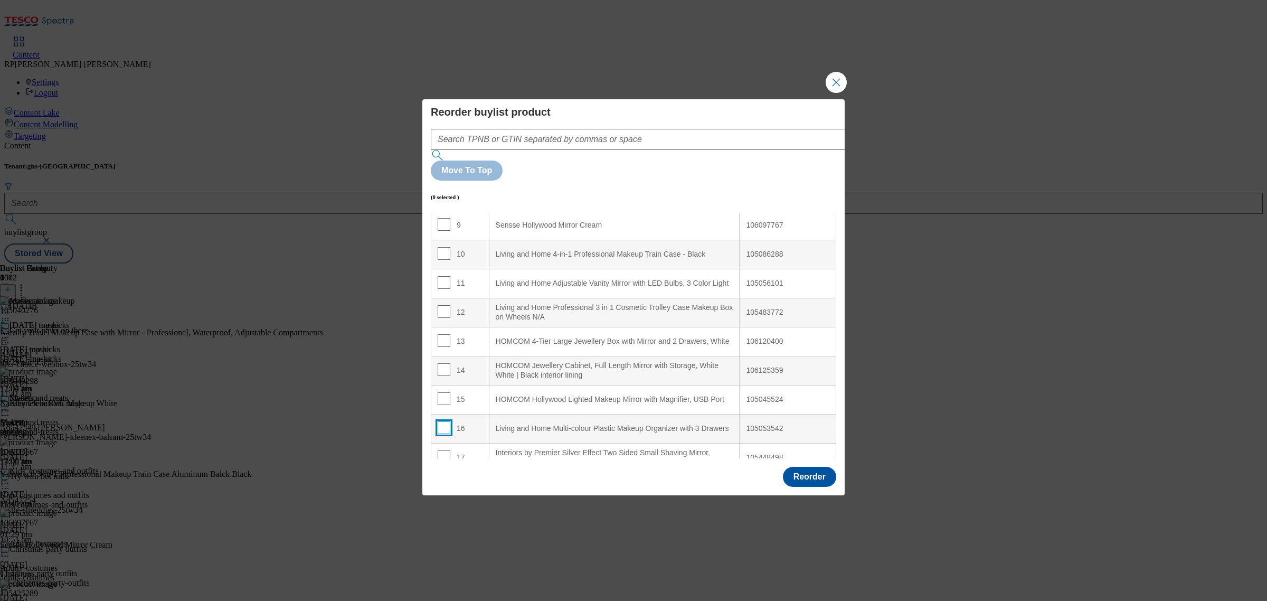
click at [447, 421] on input "Modal" at bounding box center [444, 427] width 13 height 13
checkbox input "true"
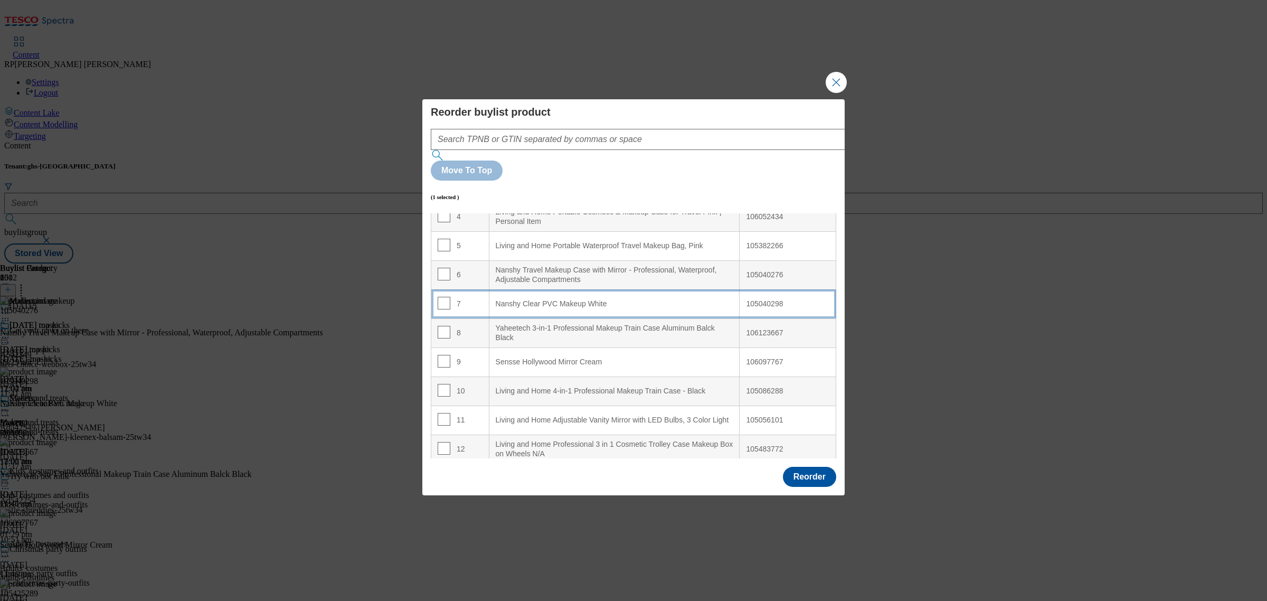
scroll to position [0, 0]
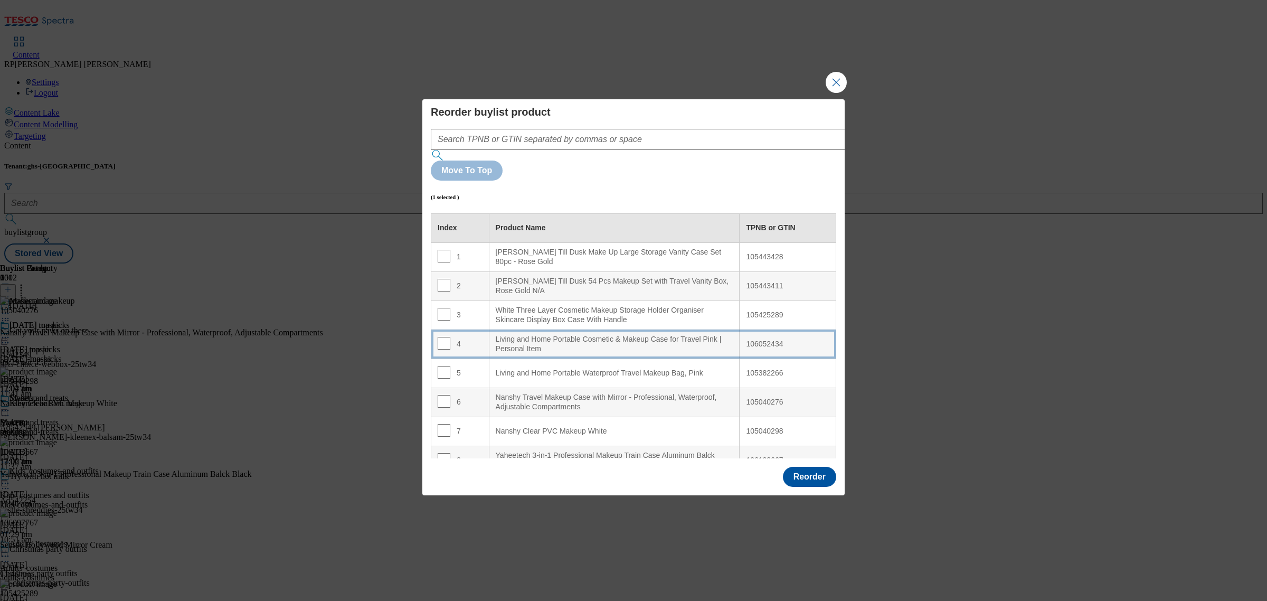
click at [594, 335] on div "Living and Home Portable Cosmetic & Makeup Case for Travel Pink | Personal Item" at bounding box center [615, 344] width 238 height 18
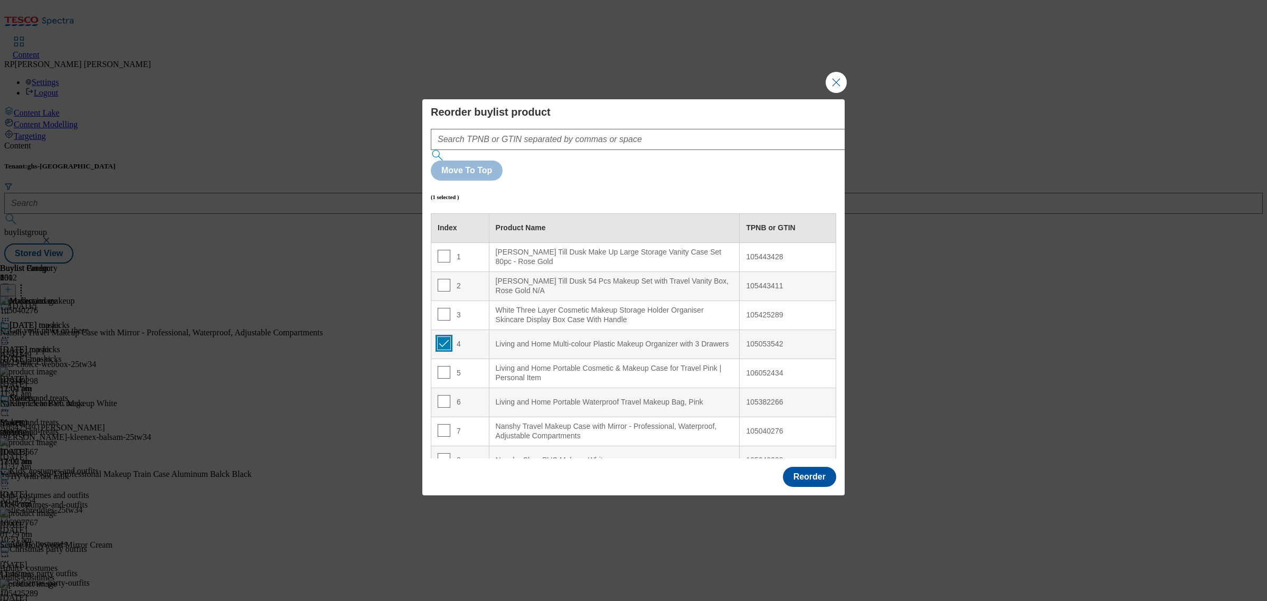
click at [444, 337] on input "Modal" at bounding box center [444, 343] width 13 height 13
checkbox input "false"
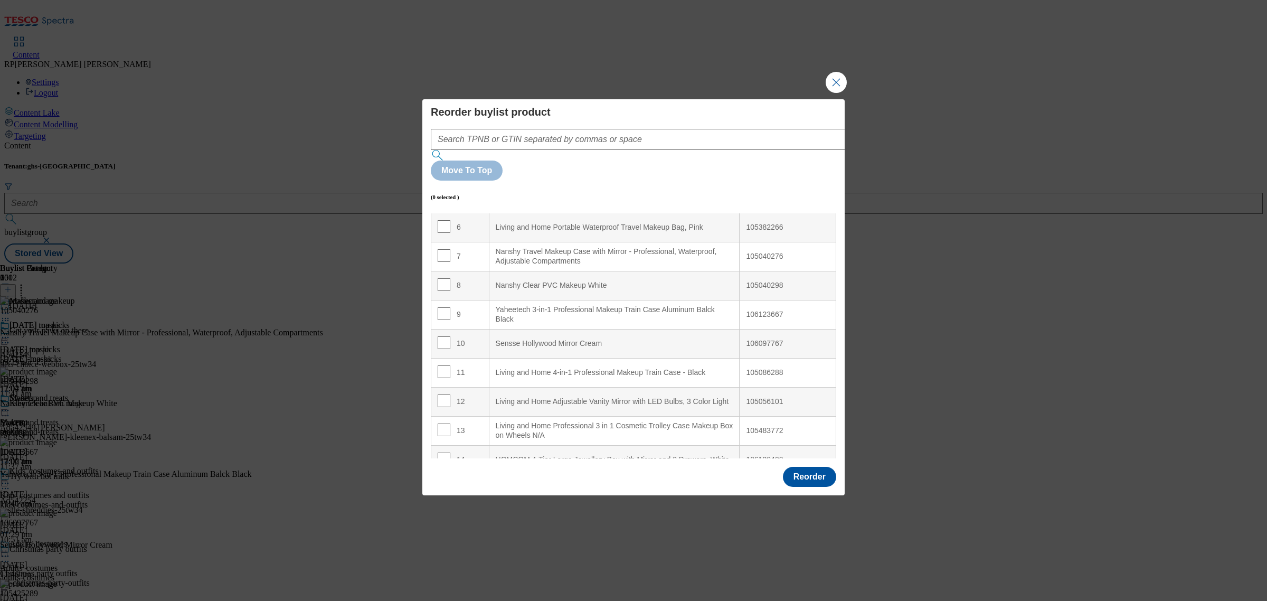
scroll to position [198, 0]
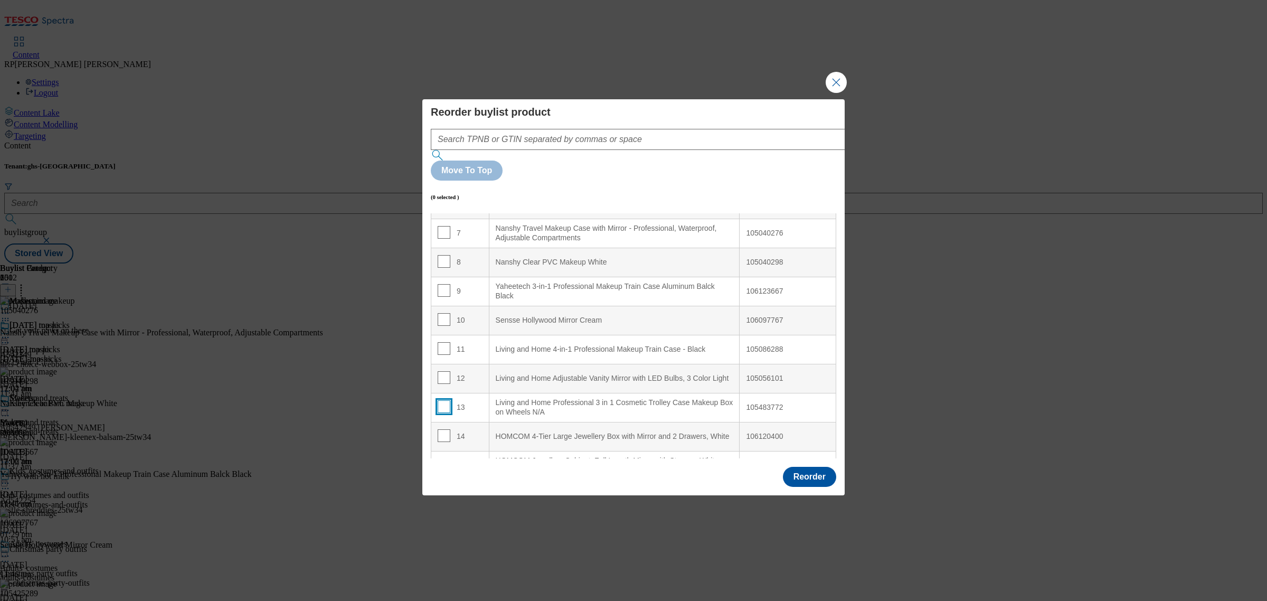
click at [448, 400] on input "Modal" at bounding box center [444, 406] width 13 height 13
checkbox input "true"
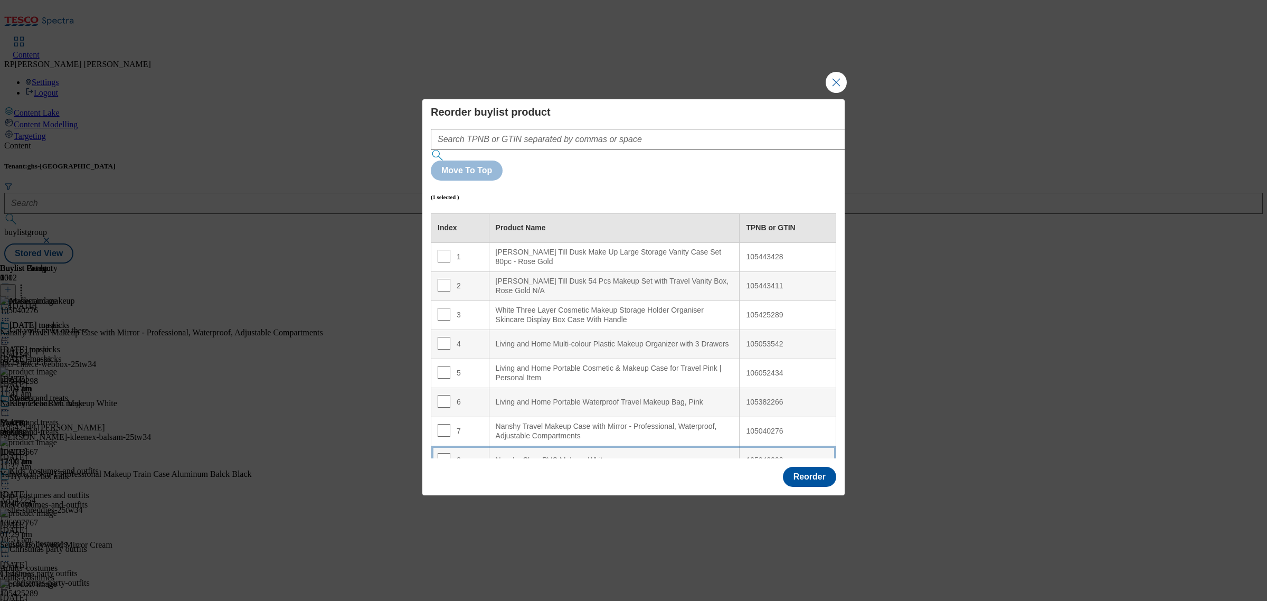
scroll to position [66, 0]
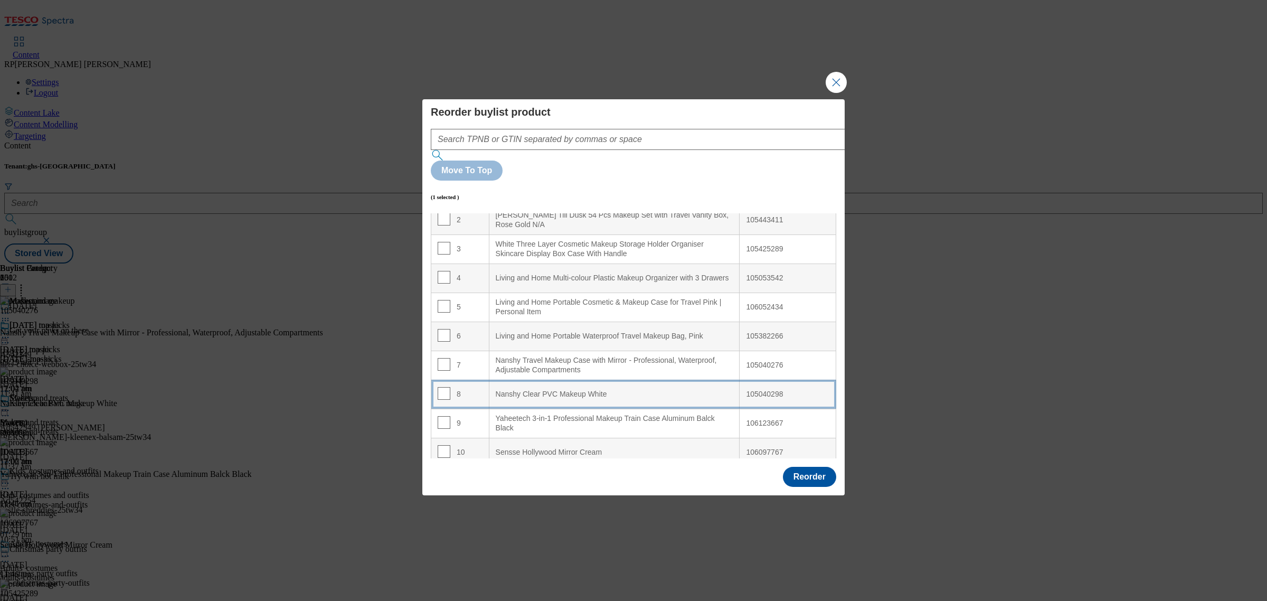
click at [593, 380] on White "Nanshy Clear PVC Makeup White" at bounding box center [614, 394] width 251 height 29
click at [444, 387] on input "Modal" at bounding box center [444, 393] width 13 height 13
checkbox input "false"
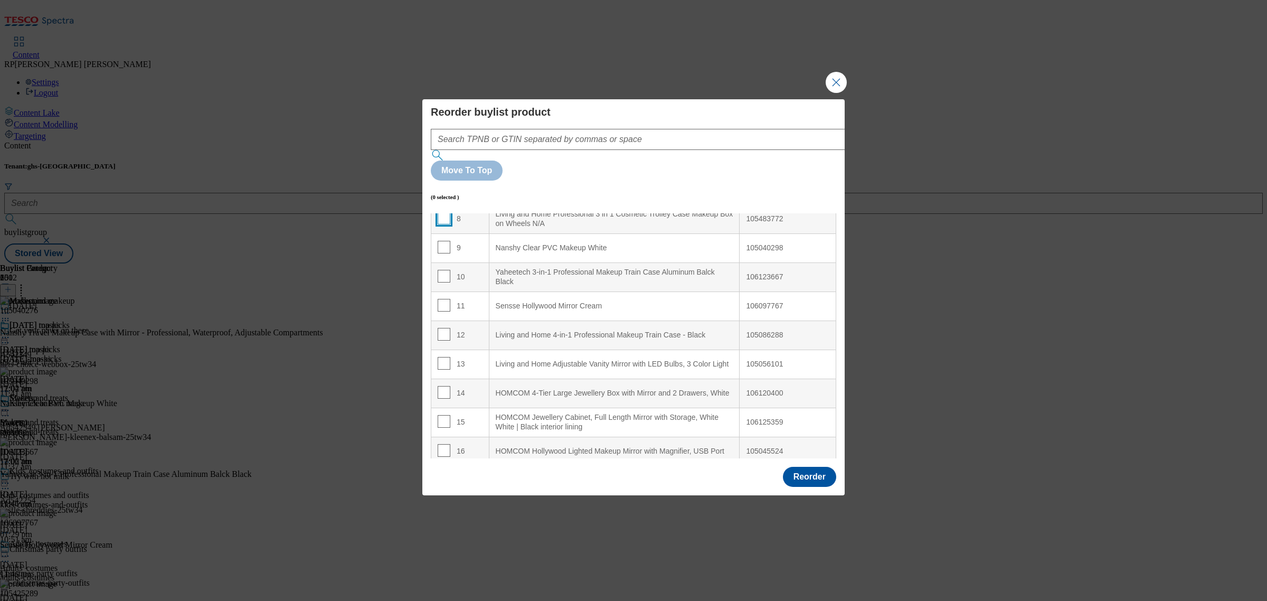
scroll to position [264, 0]
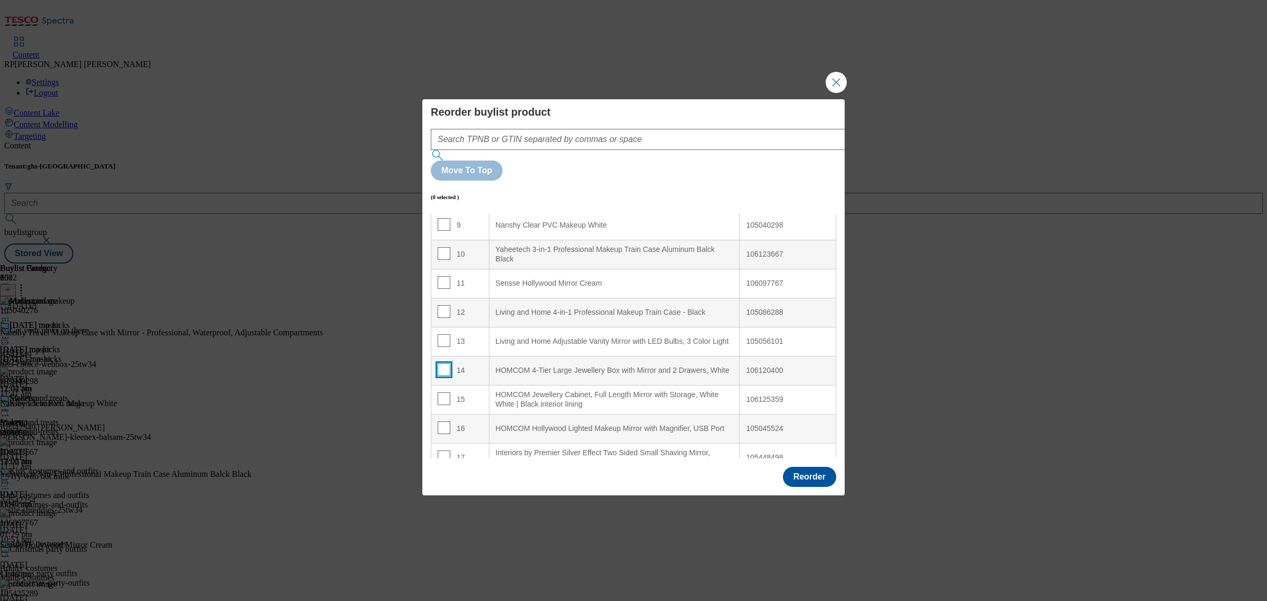
click at [442, 363] on input "Modal" at bounding box center [444, 369] width 13 height 13
checkbox input "true"
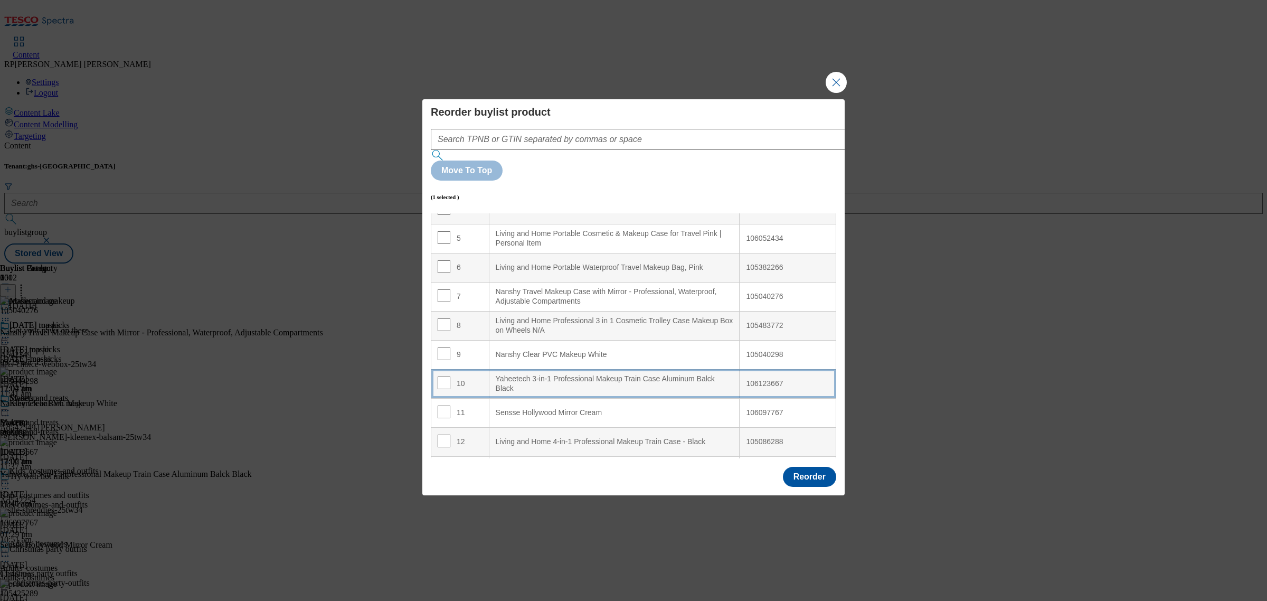
scroll to position [132, 0]
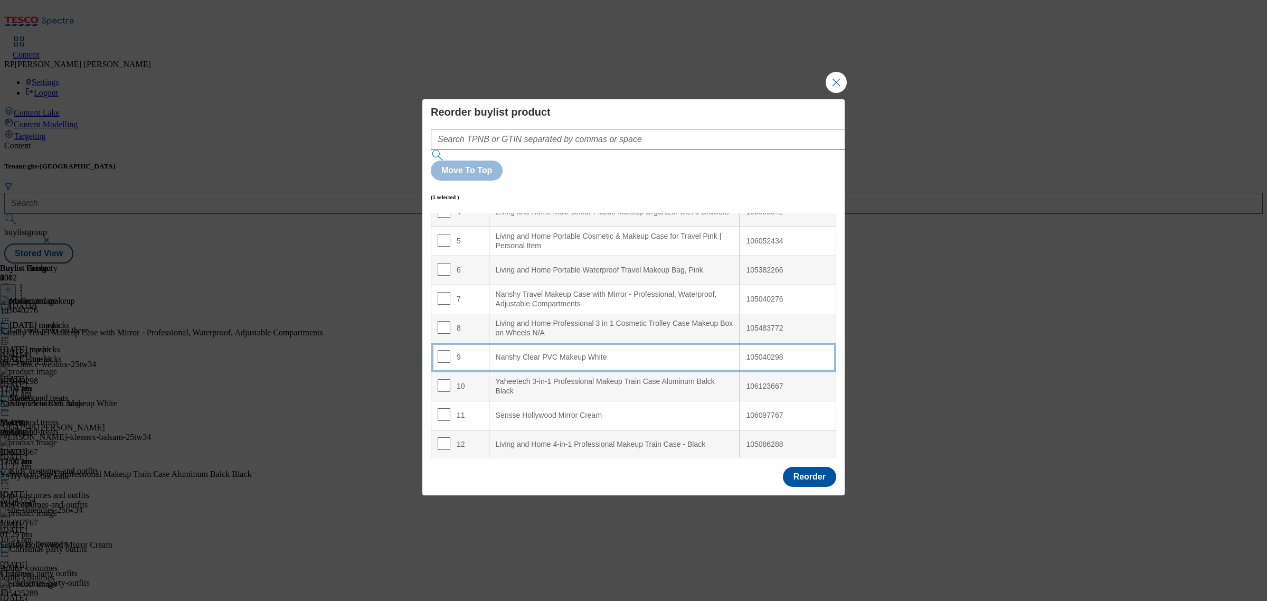
click at [530, 353] on div "Nanshy Clear PVC Makeup White" at bounding box center [615, 358] width 238 height 10
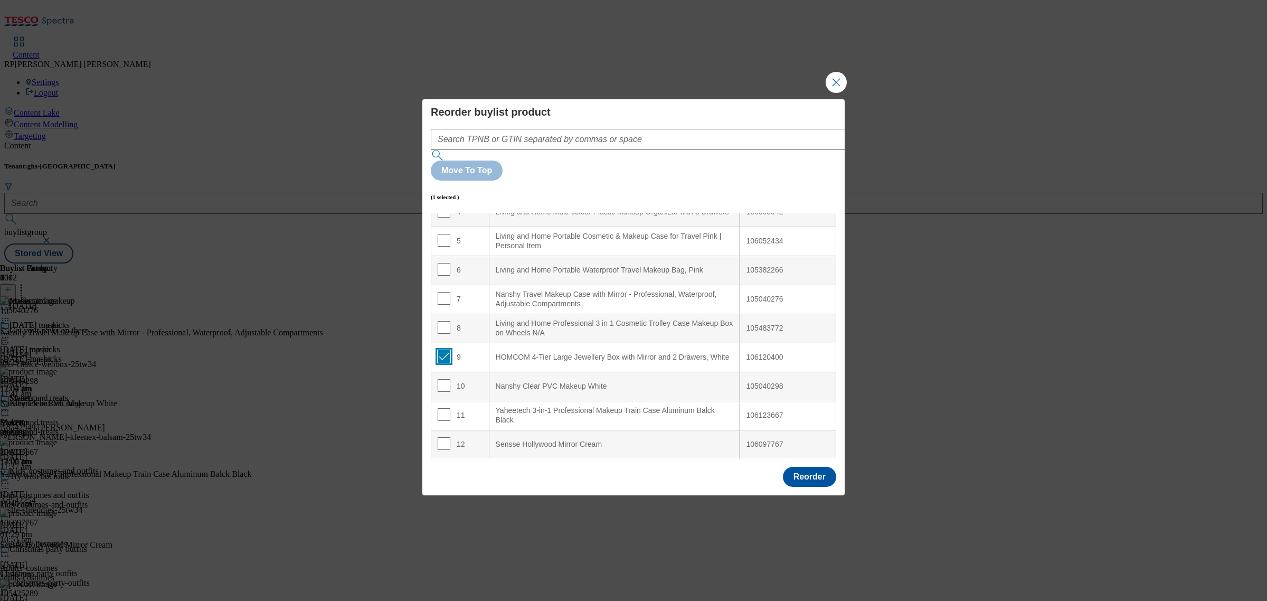
click at [443, 350] on input "Modal" at bounding box center [444, 356] width 13 height 13
checkbox input "false"
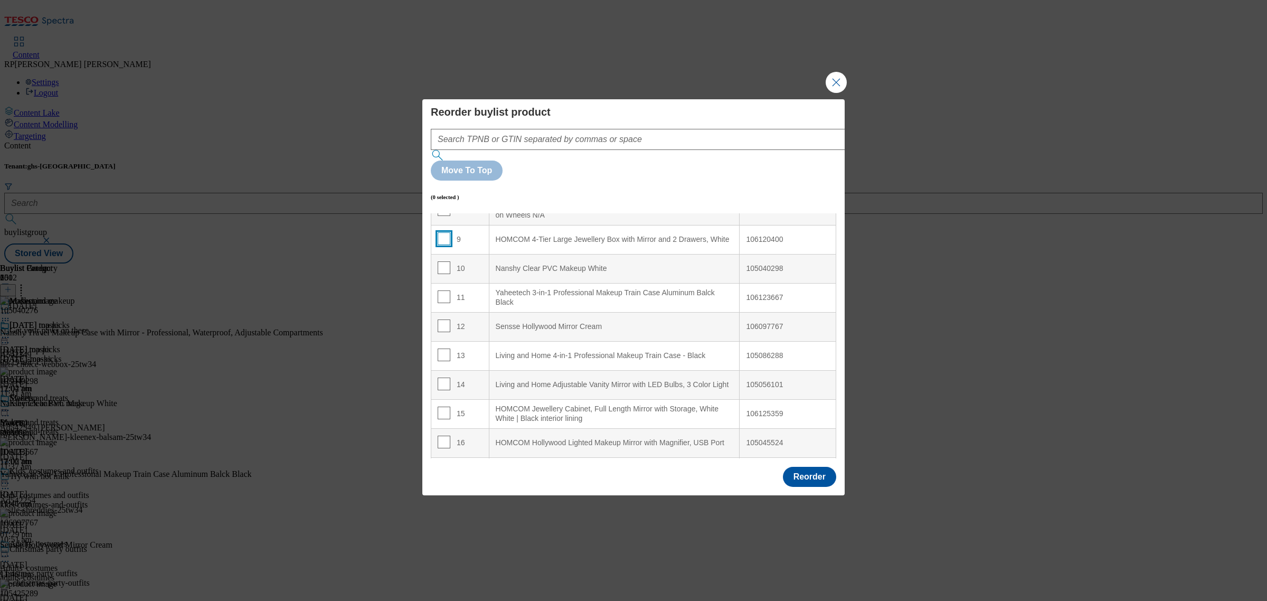
scroll to position [264, 0]
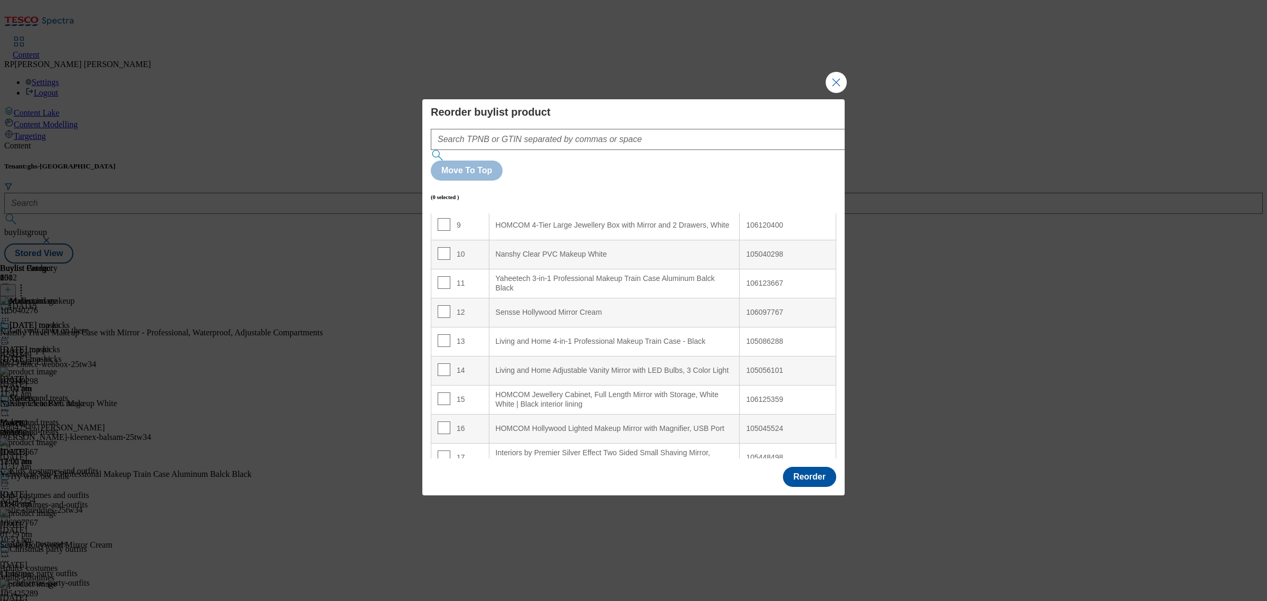
click at [449, 334] on div "13" at bounding box center [460, 341] width 45 height 15
click at [441, 334] on input "Modal" at bounding box center [444, 340] width 13 height 13
checkbox input "true"
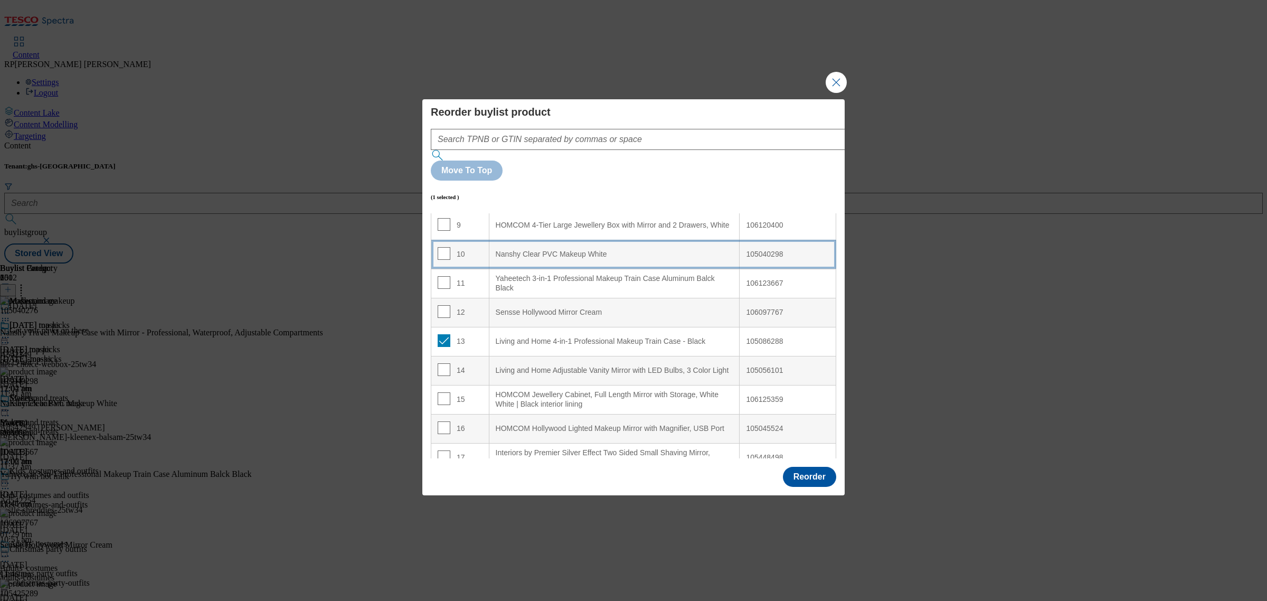
click at [555, 240] on White "Nanshy Clear PVC Makeup White" at bounding box center [614, 254] width 251 height 29
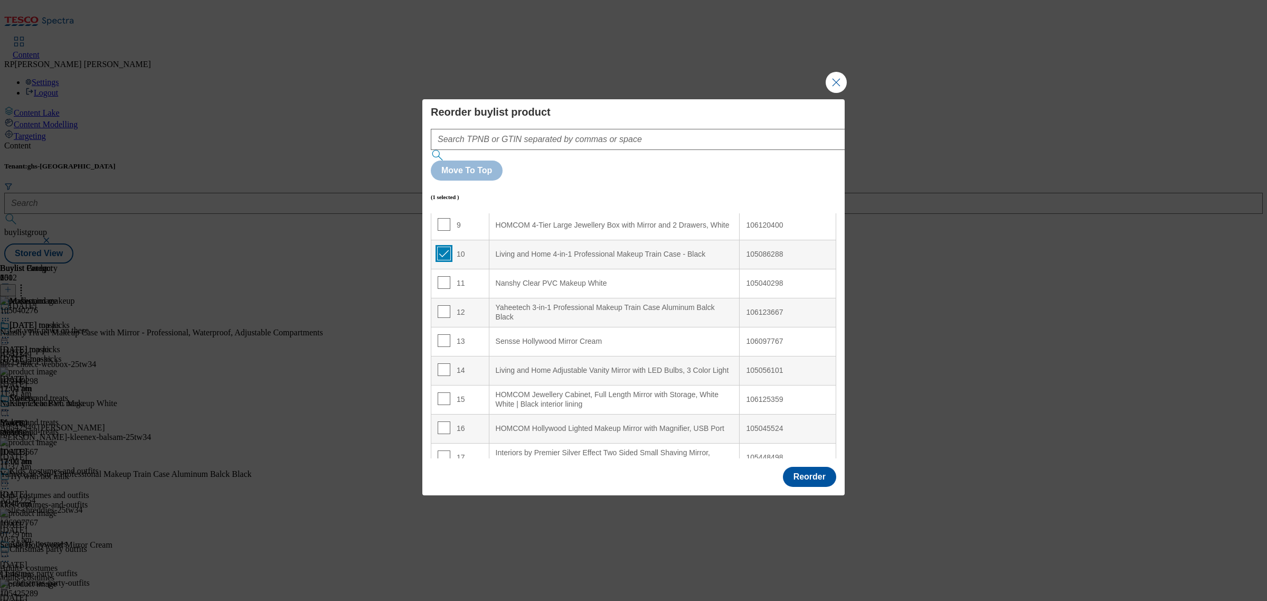
click at [442, 247] on input "Modal" at bounding box center [444, 253] width 13 height 13
checkbox input "false"
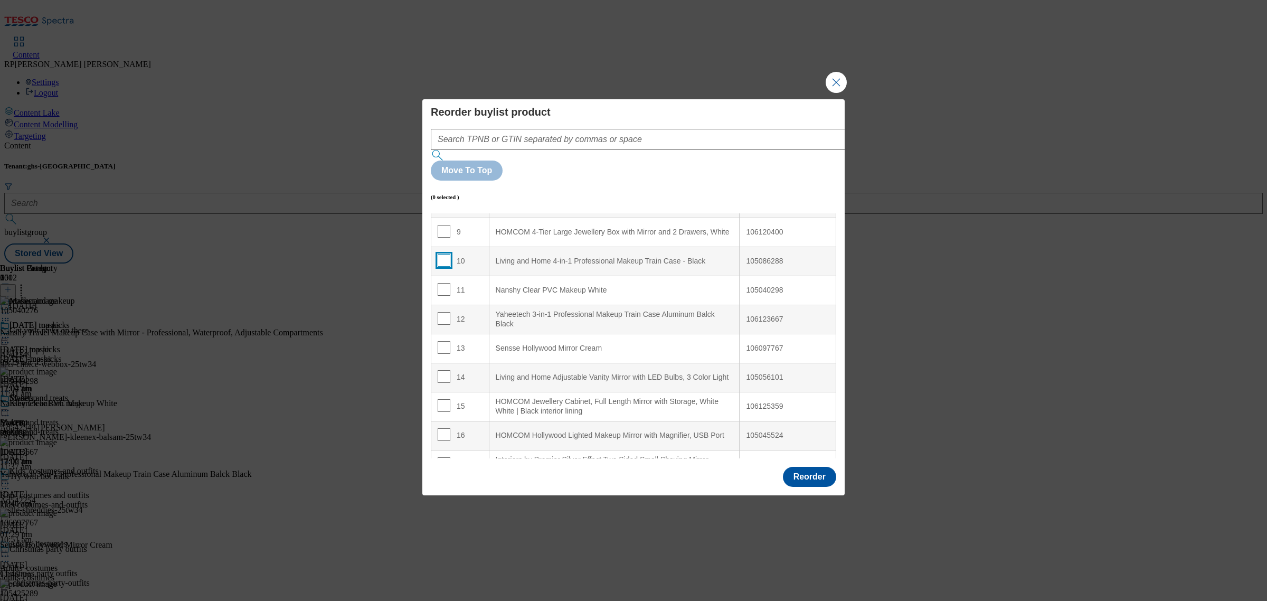
scroll to position [198, 0]
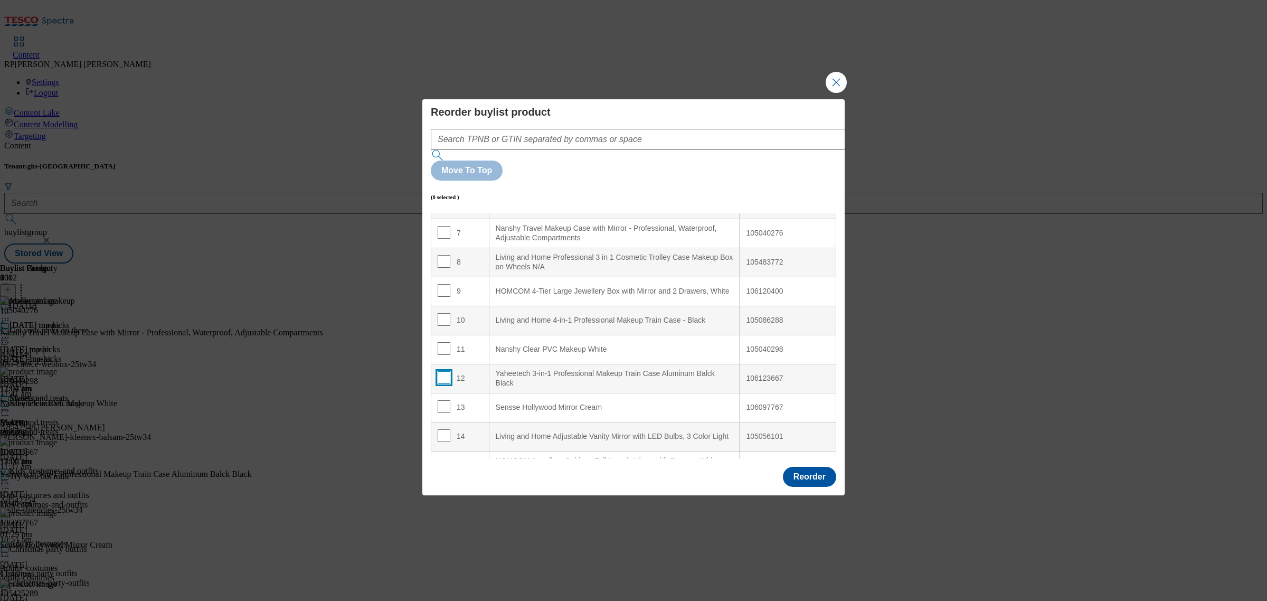
click at [439, 371] on input "Modal" at bounding box center [444, 377] width 13 height 13
checkbox input "true"
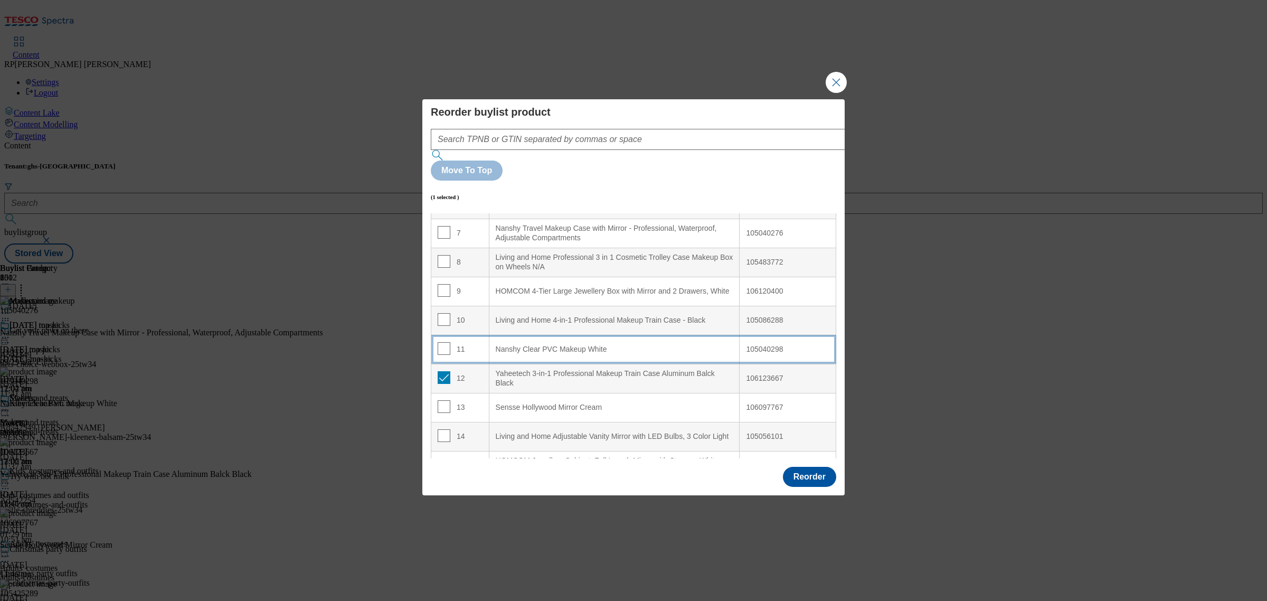
click at [471, 335] on td "11" at bounding box center [460, 349] width 58 height 29
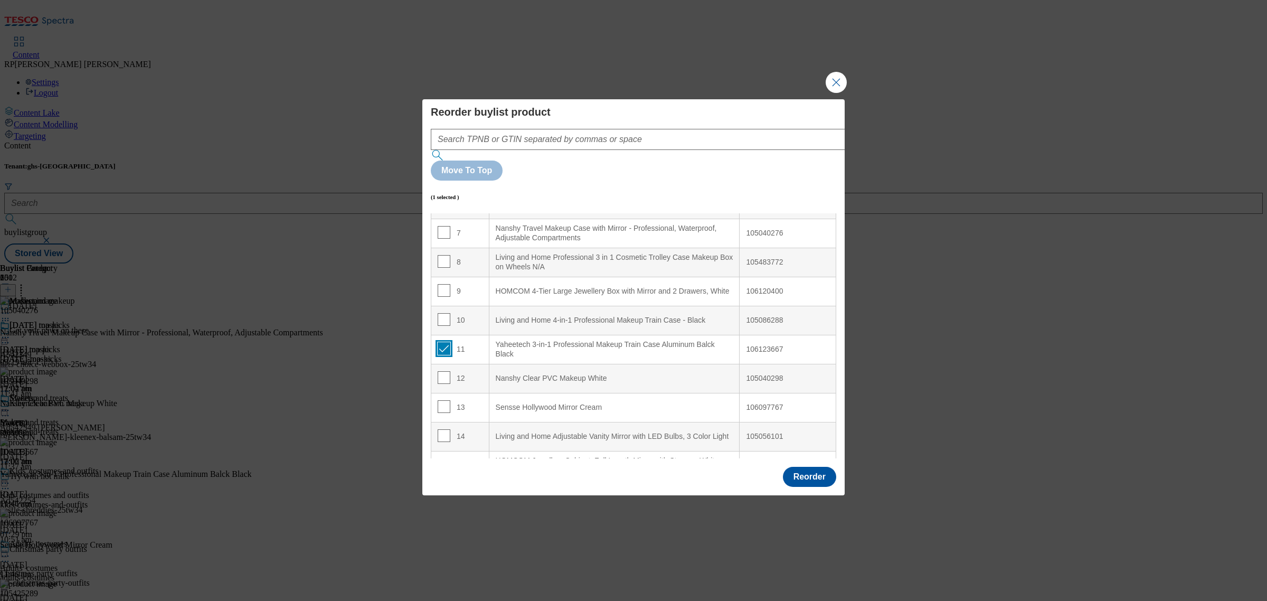
click at [444, 342] on input "Modal" at bounding box center [444, 348] width 13 height 13
checkbox input "false"
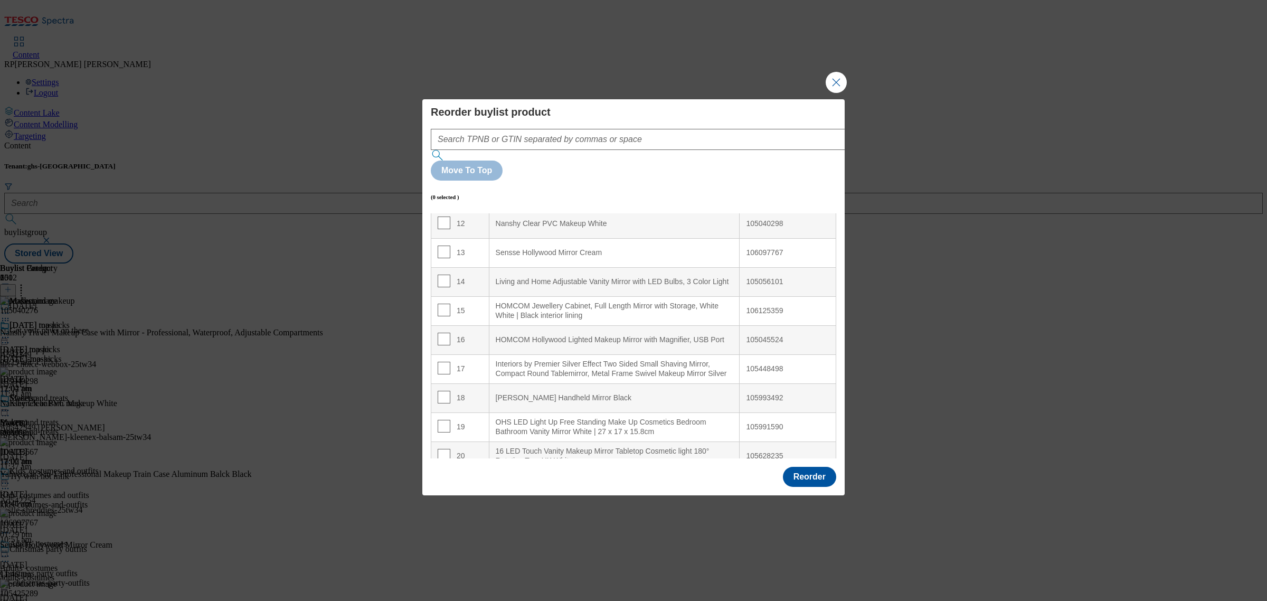
scroll to position [330, 0]
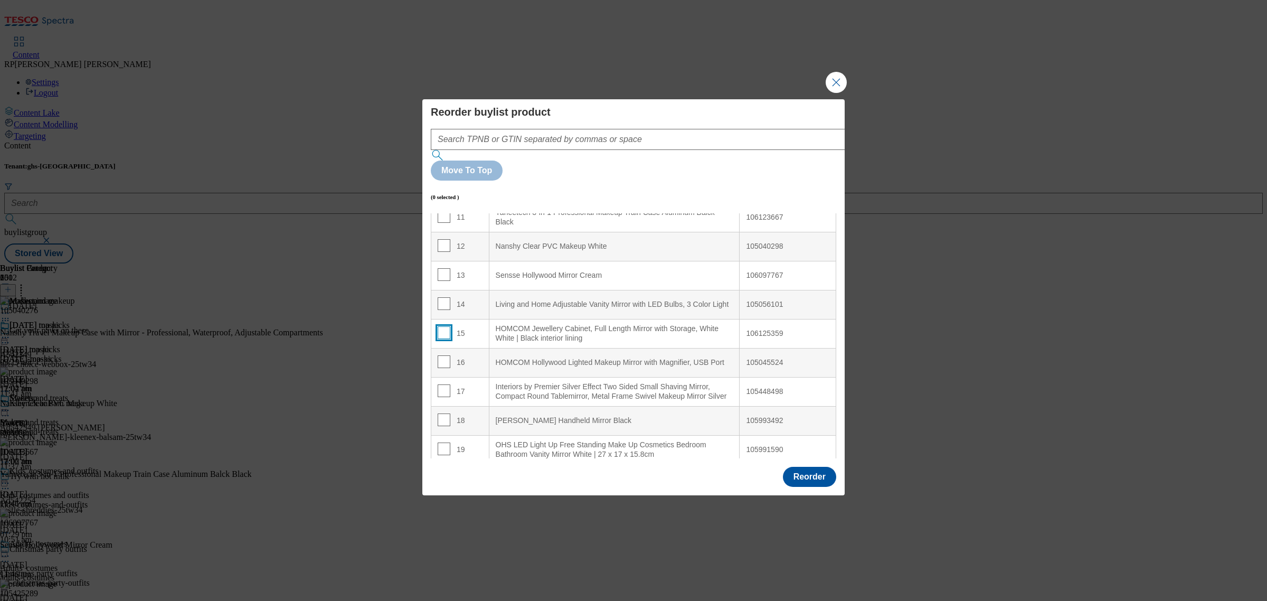
click at [444, 326] on input "Modal" at bounding box center [444, 332] width 13 height 13
checkbox input "true"
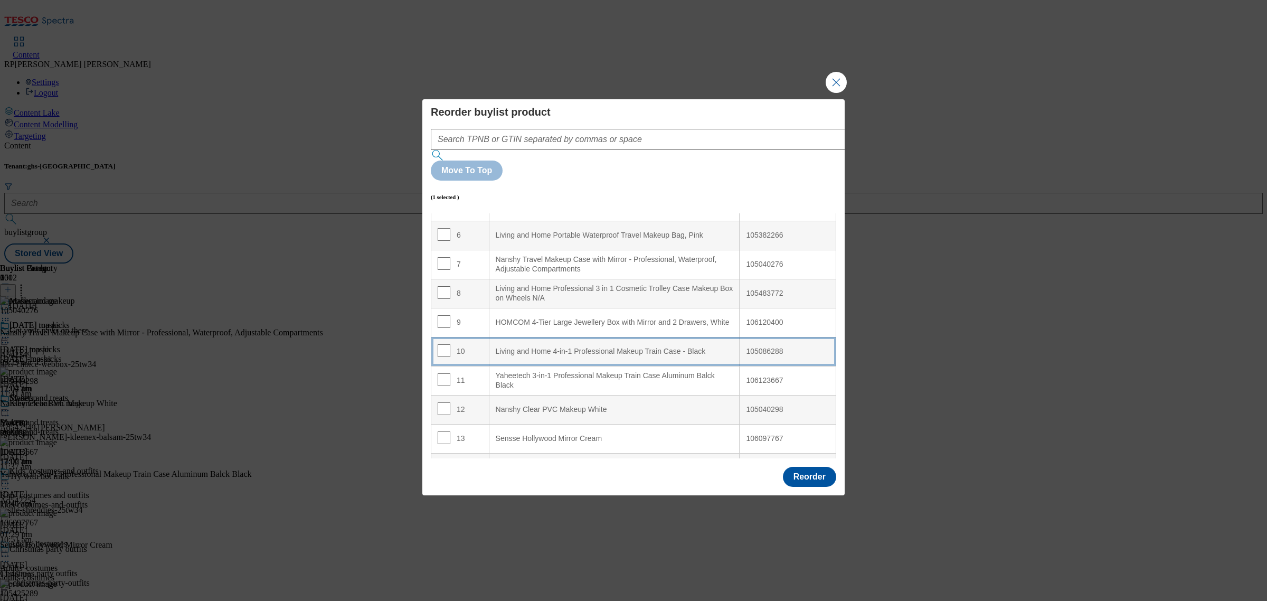
scroll to position [198, 0]
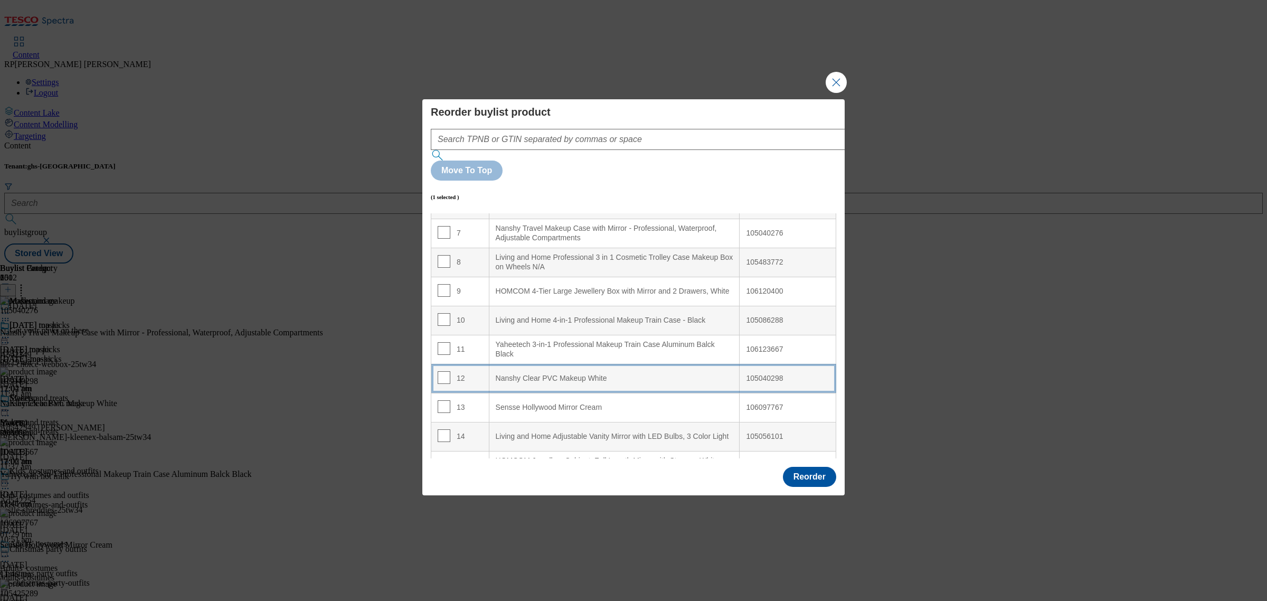
click at [517, 364] on White "Nanshy Clear PVC Makeup White" at bounding box center [614, 378] width 251 height 29
click at [443, 371] on input "Modal" at bounding box center [444, 377] width 13 height 13
checkbox input "false"
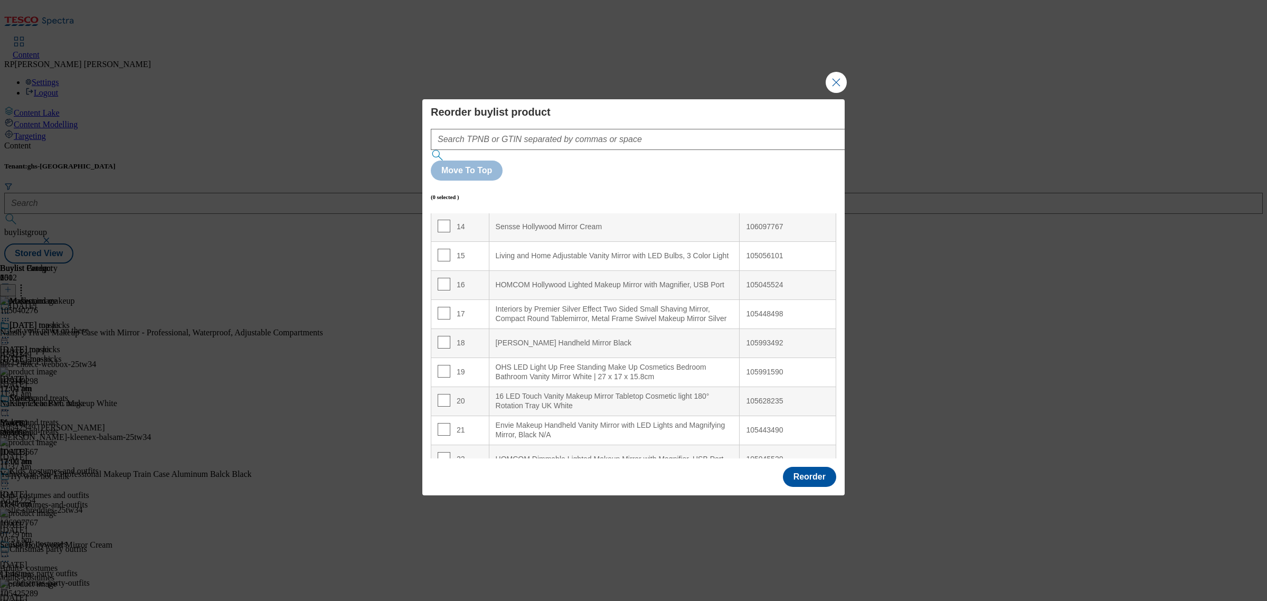
scroll to position [396, 0]
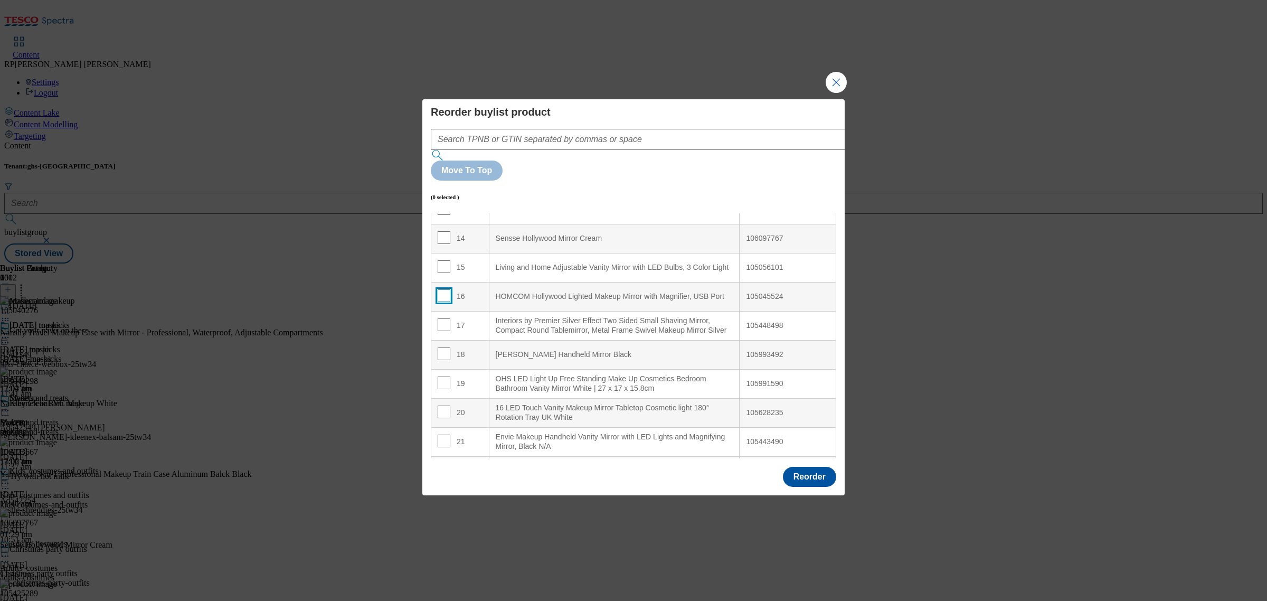
click at [447, 289] on input "Modal" at bounding box center [444, 295] width 13 height 13
checkbox input "true"
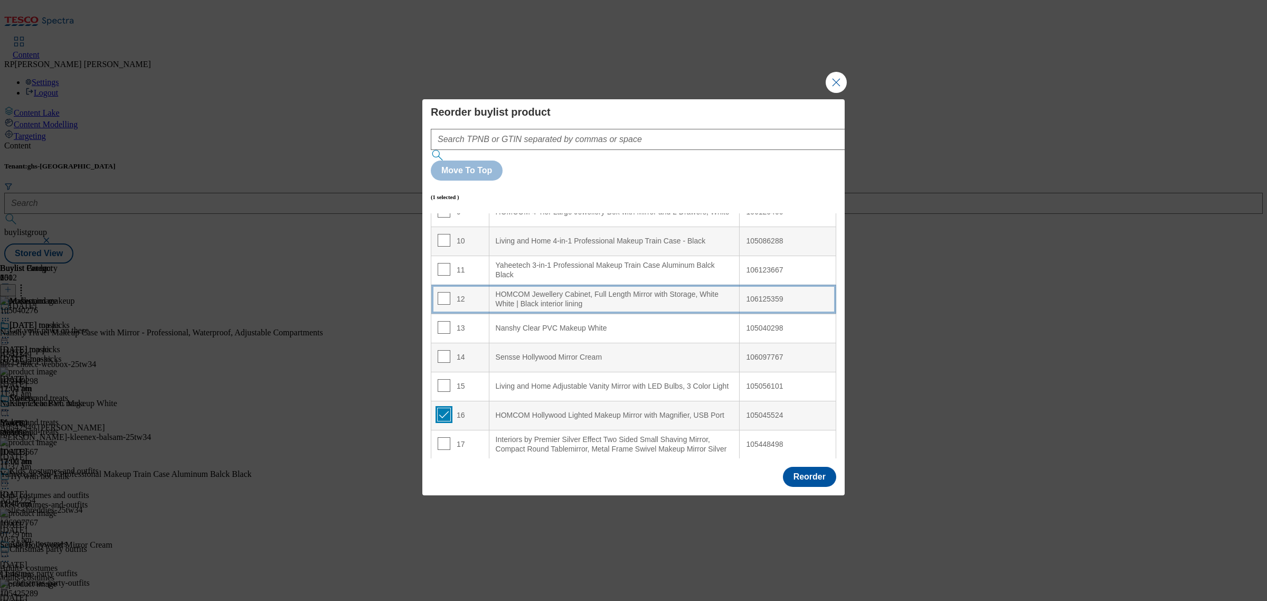
scroll to position [264, 0]
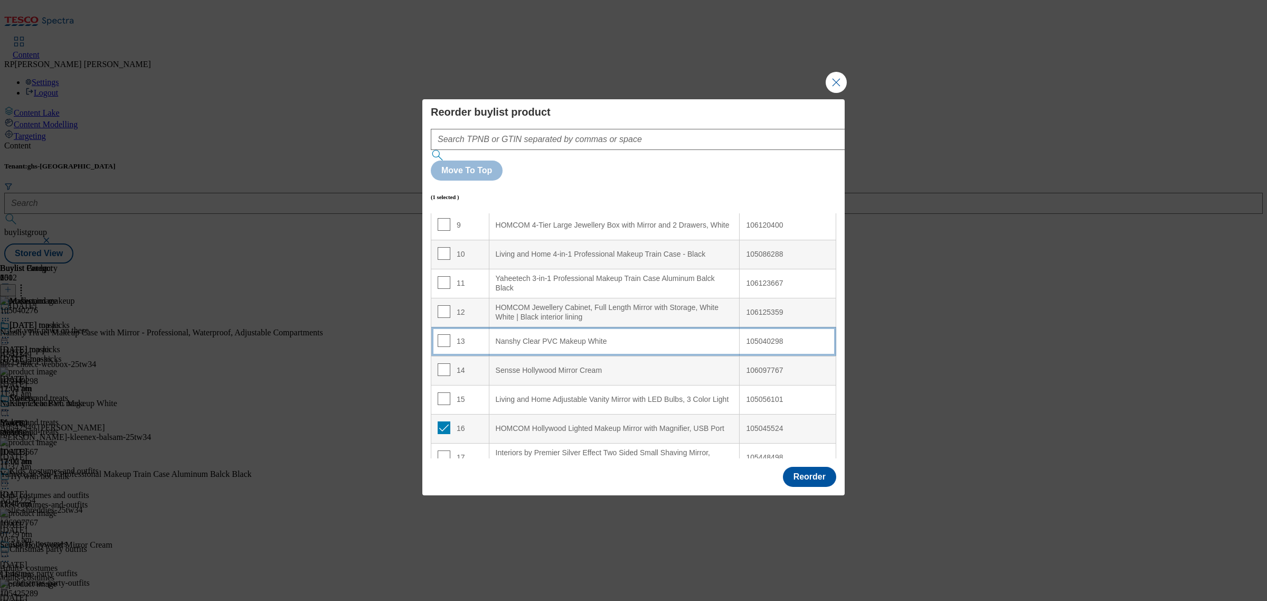
click at [465, 327] on td "13" at bounding box center [460, 341] width 58 height 29
click at [442, 334] on input "Modal" at bounding box center [444, 340] width 13 height 13
checkbox input "false"
click at [446, 392] on input "Modal" at bounding box center [444, 398] width 13 height 13
checkbox input "true"
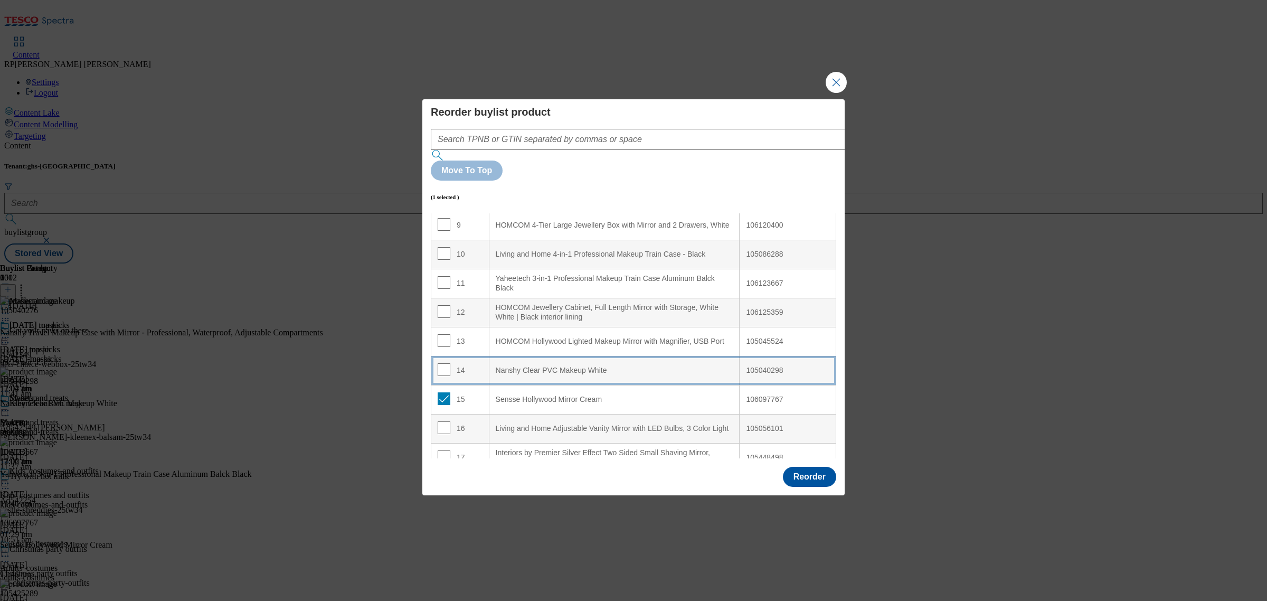
click at [467, 356] on td "14" at bounding box center [460, 370] width 58 height 29
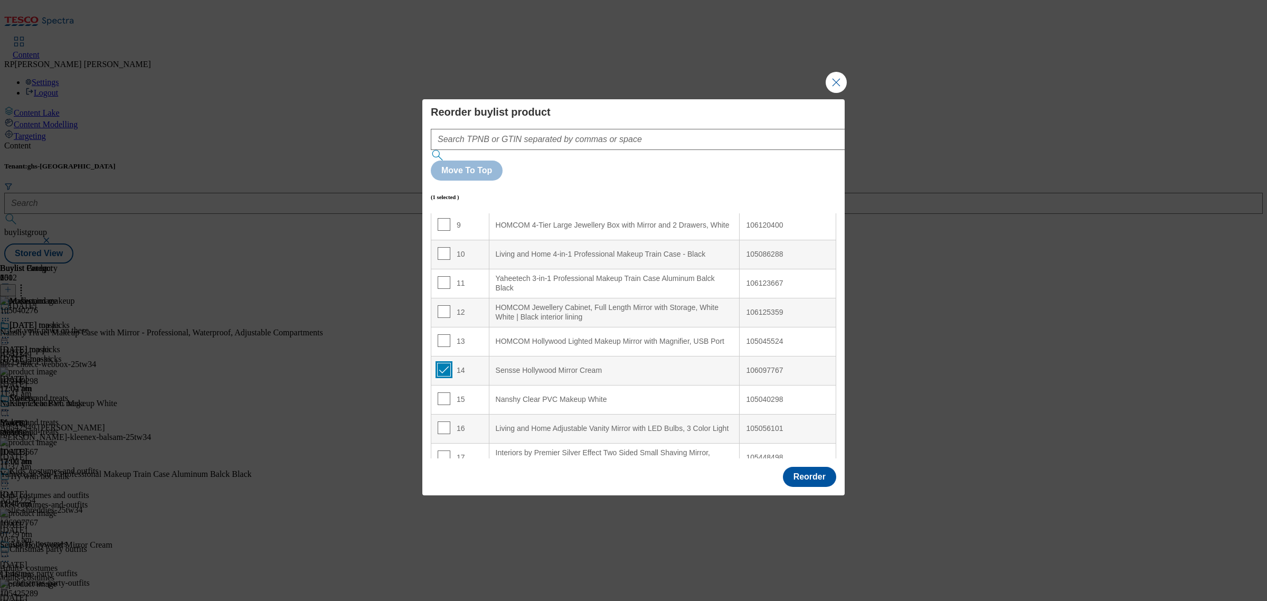
click at [440, 363] on input "Modal" at bounding box center [444, 369] width 13 height 13
checkbox input "false"
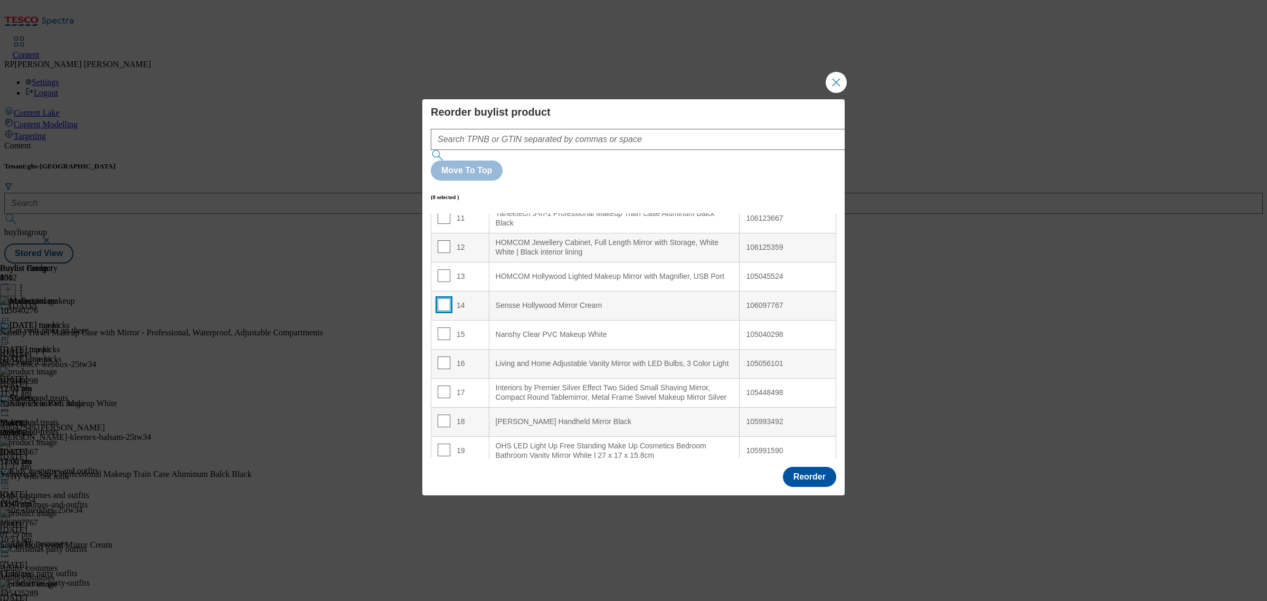
scroll to position [330, 0]
click at [441, 355] on input "Modal" at bounding box center [444, 361] width 13 height 13
checkbox input "true"
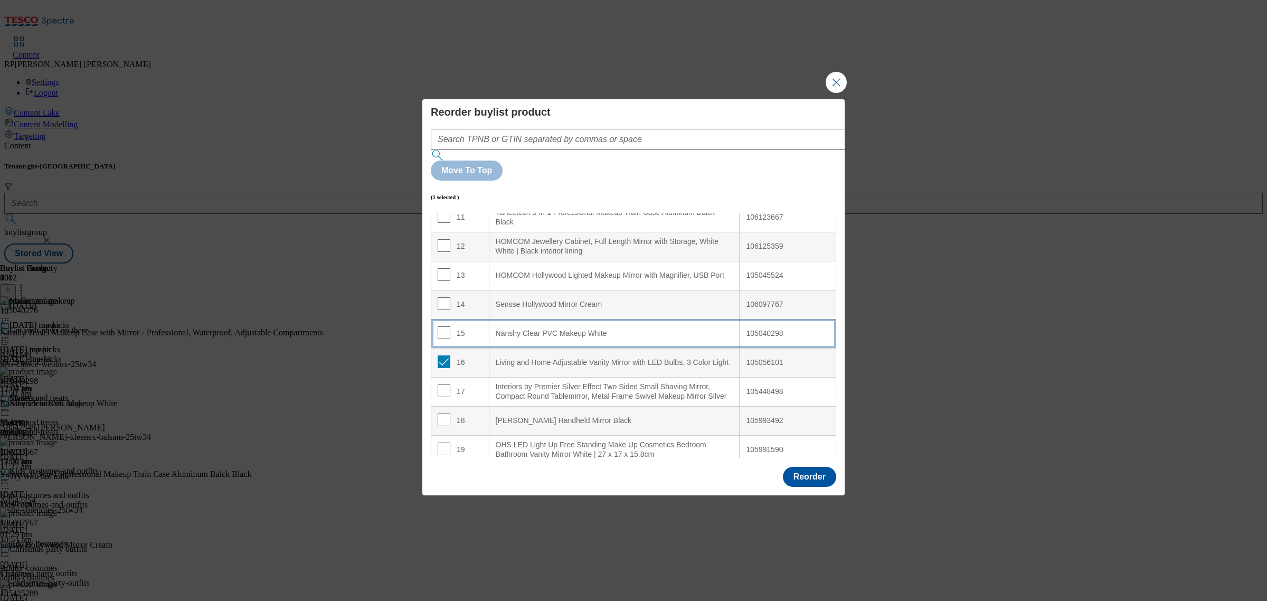
click at [478, 326] on div "15" at bounding box center [460, 333] width 45 height 15
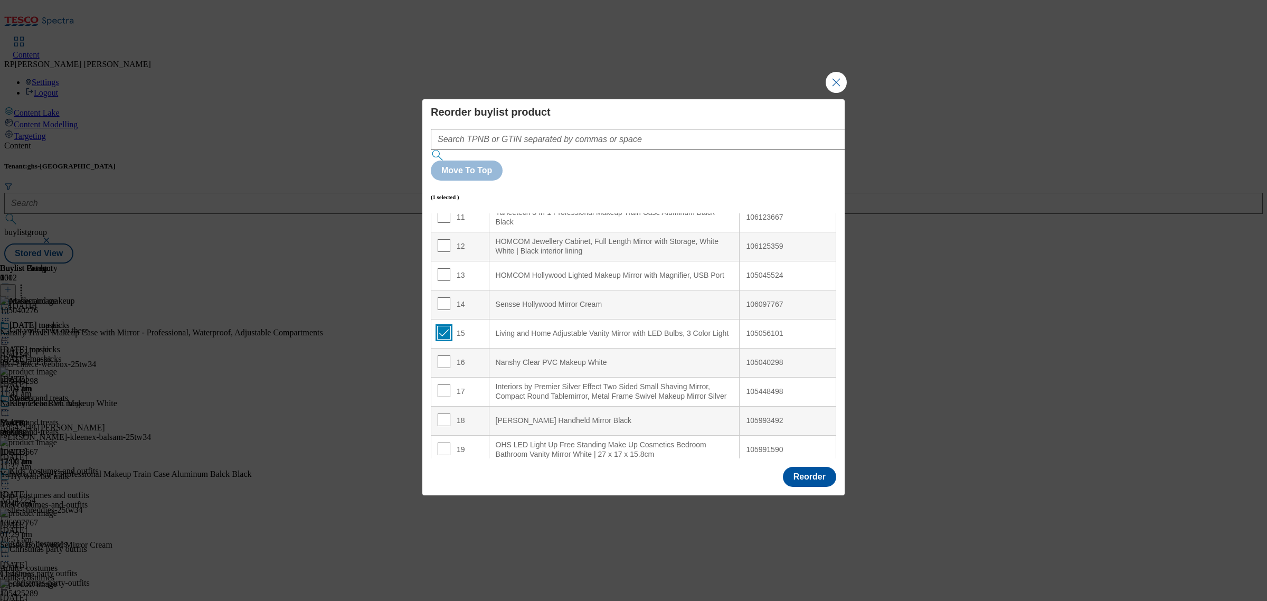
click at [446, 326] on input "Modal" at bounding box center [444, 332] width 13 height 13
checkbox input "false"
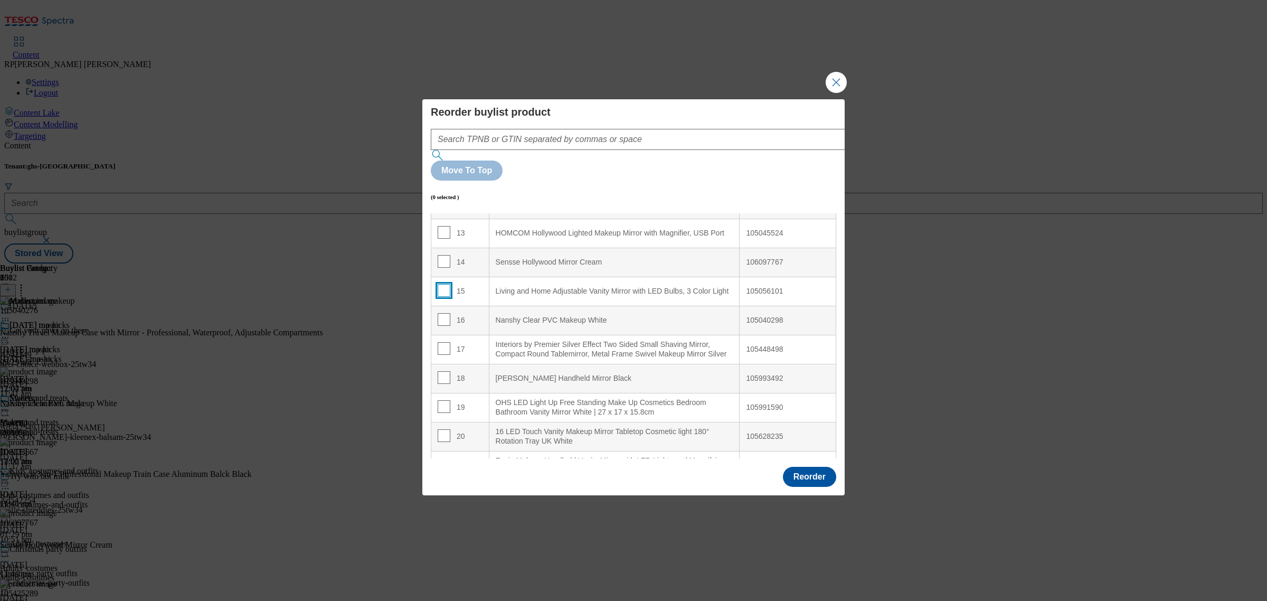
scroll to position [396, 0]
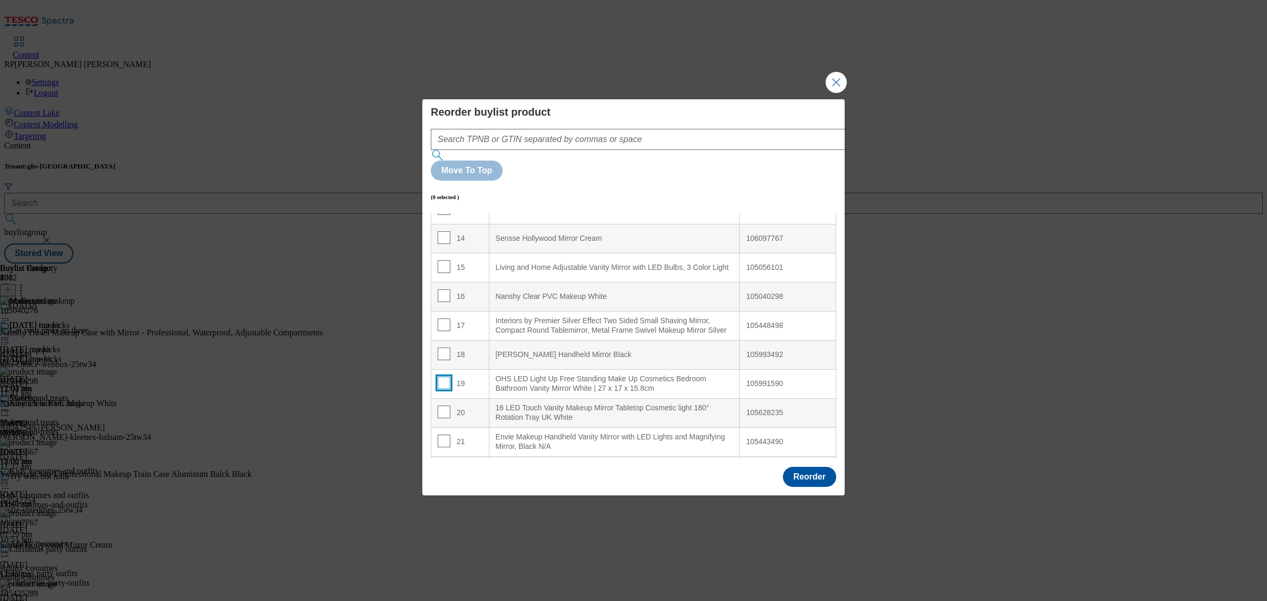
click at [442, 376] on input "Modal" at bounding box center [444, 382] width 13 height 13
checkbox input "true"
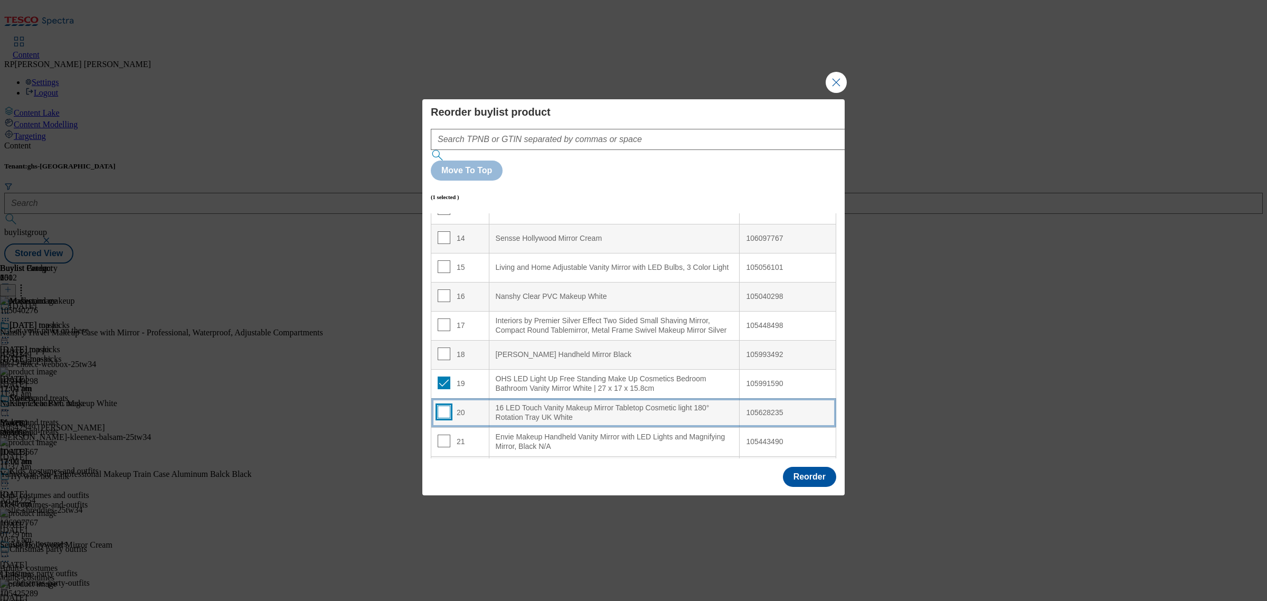
click at [442, 405] on input "Modal" at bounding box center [444, 411] width 13 height 13
checkbox input "true"
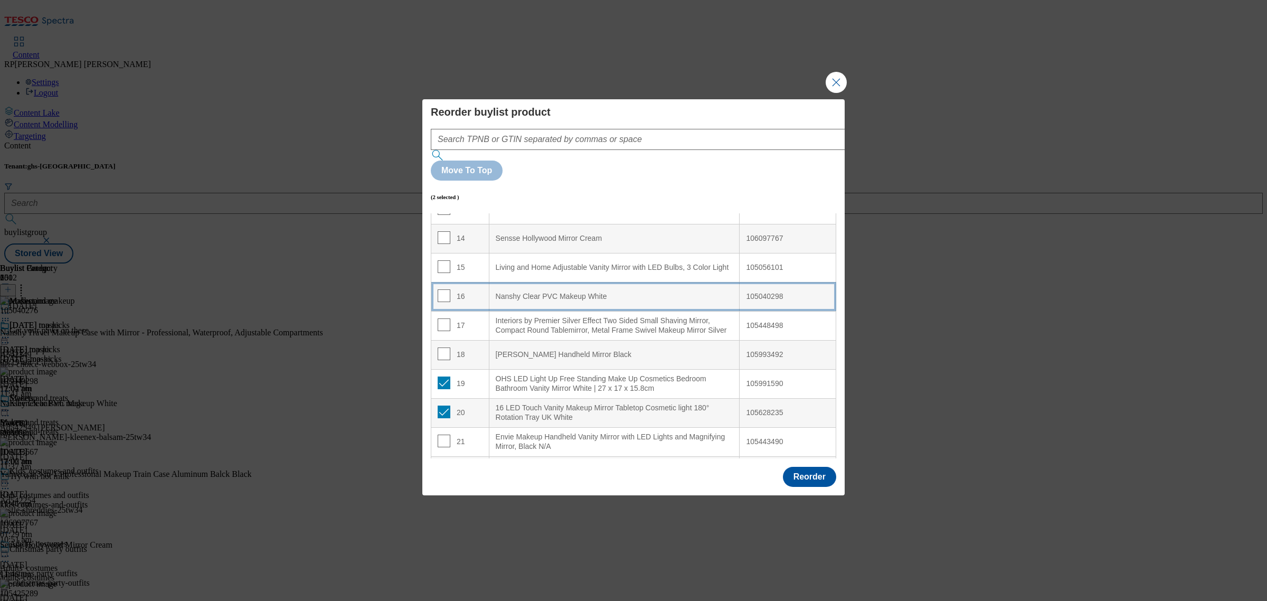
click at [470, 289] on div "16" at bounding box center [460, 296] width 45 height 15
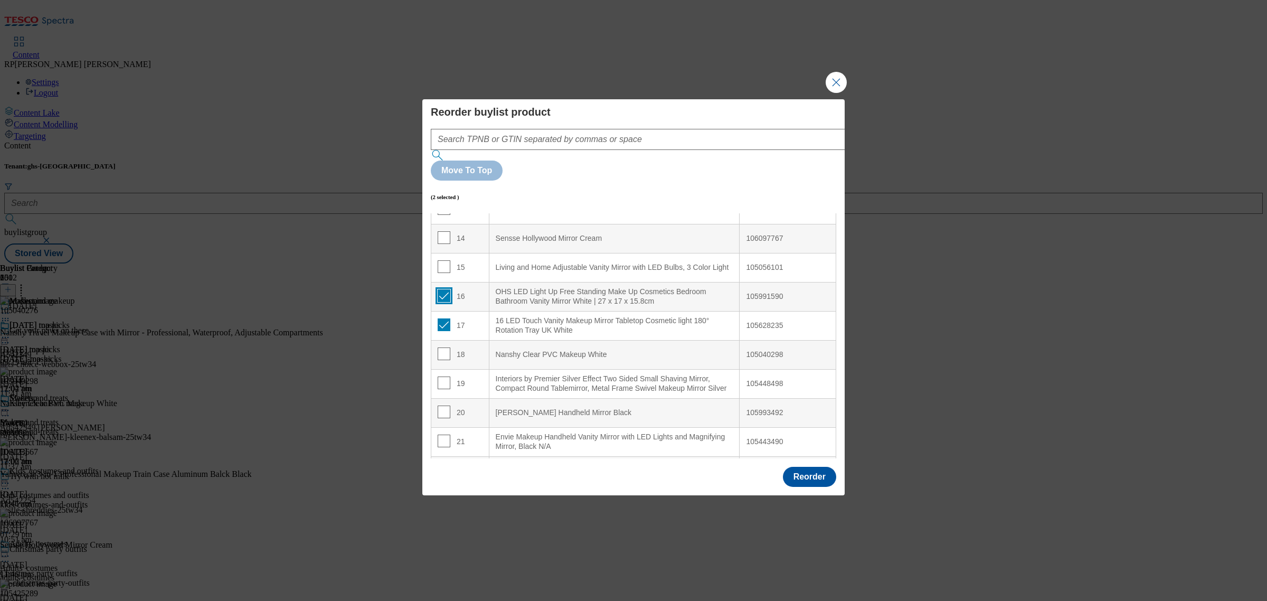
click at [440, 289] on input "Modal" at bounding box center [444, 295] width 13 height 13
checkbox input "false"
click at [442, 318] on input "Modal" at bounding box center [444, 324] width 13 height 13
checkbox input "false"
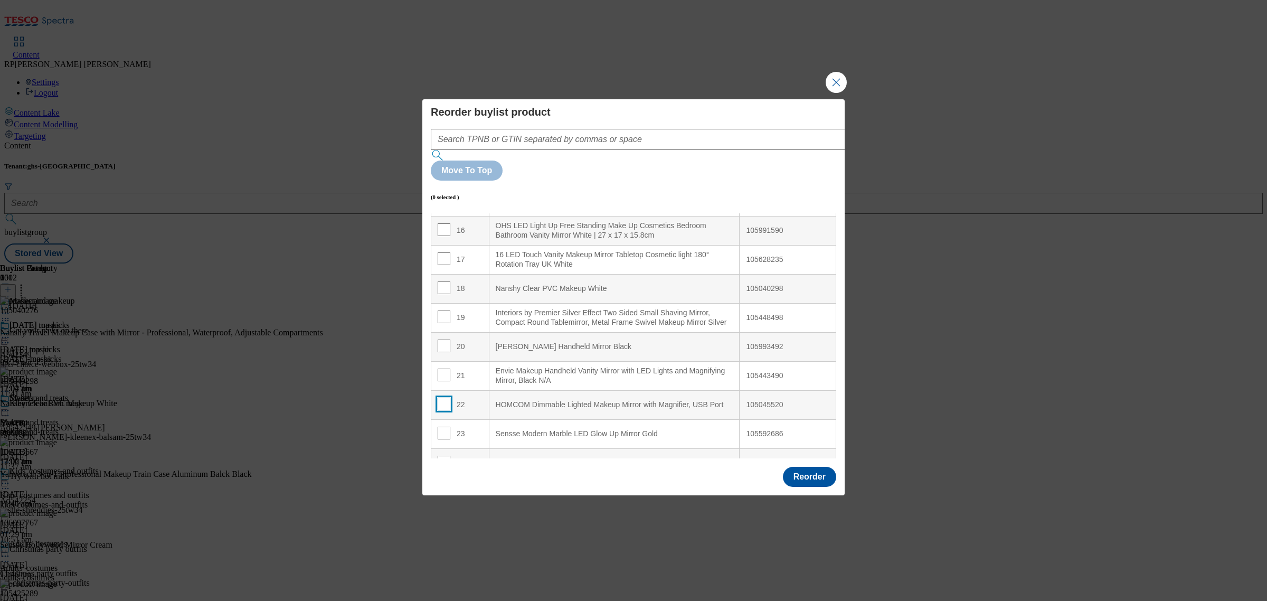
click at [444, 397] on input "Modal" at bounding box center [444, 403] width 13 height 13
checkbox input "true"
click at [473, 274] on td "18" at bounding box center [460, 288] width 58 height 29
click at [444, 281] on input "Modal" at bounding box center [444, 287] width 13 height 13
checkbox input "false"
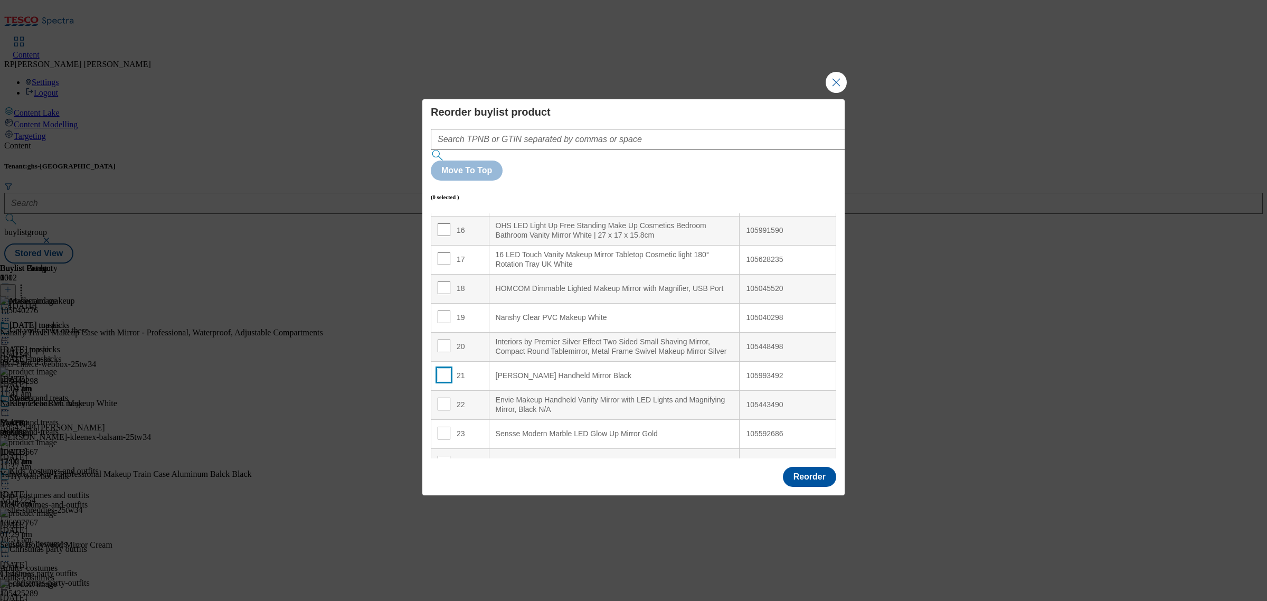
click at [444, 368] on input "Modal" at bounding box center [444, 374] width 13 height 13
checkbox input "true"
click at [468, 303] on td "19" at bounding box center [460, 317] width 58 height 29
click at [442, 310] on input "Modal" at bounding box center [444, 316] width 13 height 13
checkbox input "false"
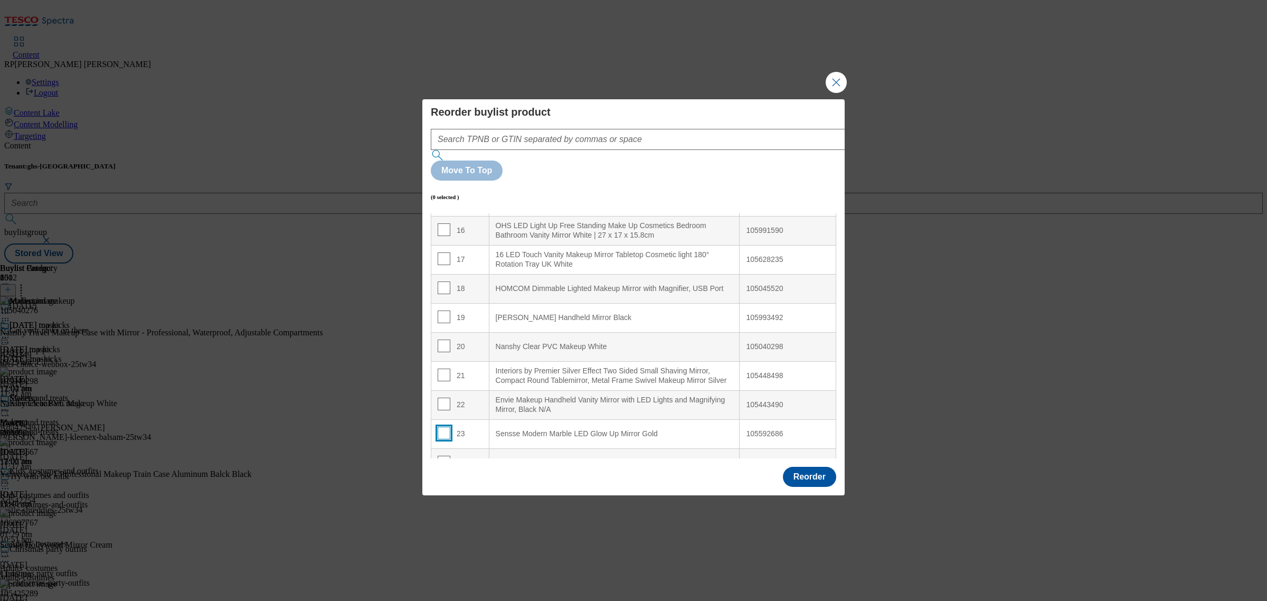
click at [448, 426] on input "Modal" at bounding box center [444, 432] width 13 height 13
checkbox input "true"
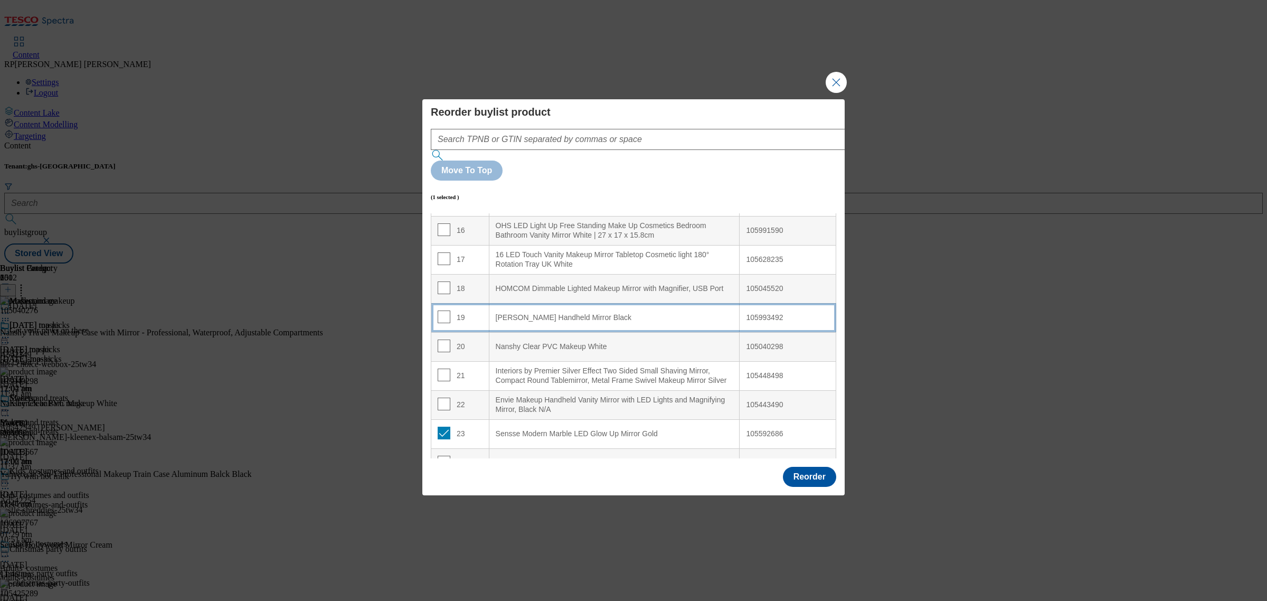
click at [473, 303] on td "19" at bounding box center [460, 317] width 58 height 29
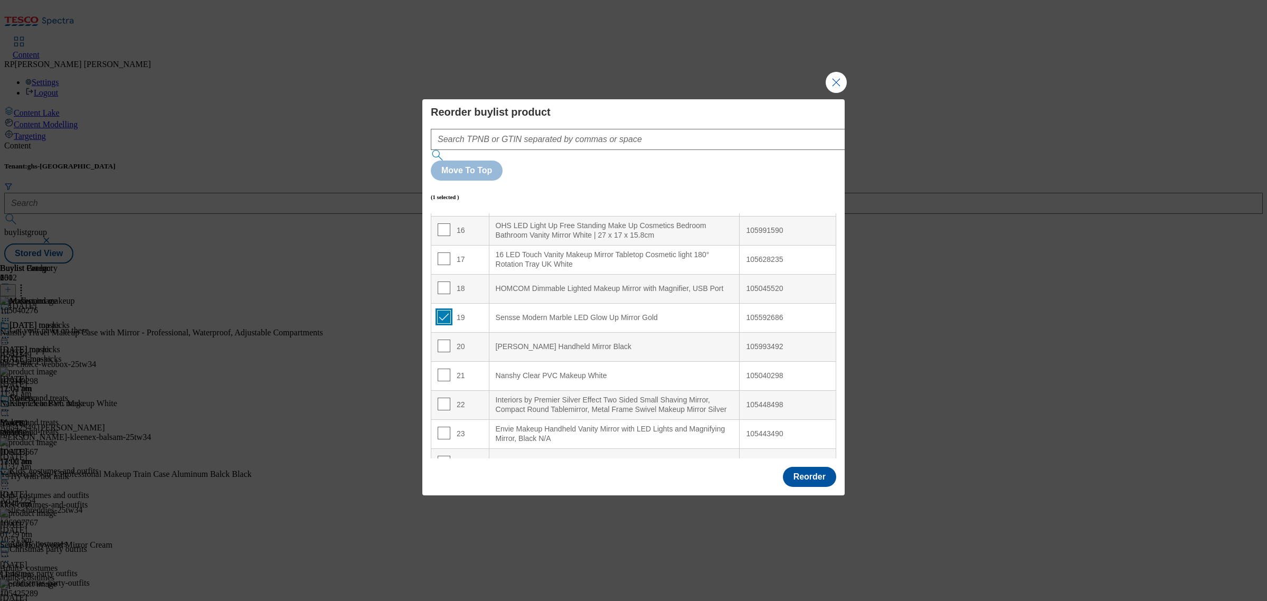
click at [438, 310] on input "Modal" at bounding box center [444, 316] width 13 height 13
checkbox input "false"
click at [824, 467] on button "Reorder" at bounding box center [809, 477] width 53 height 20
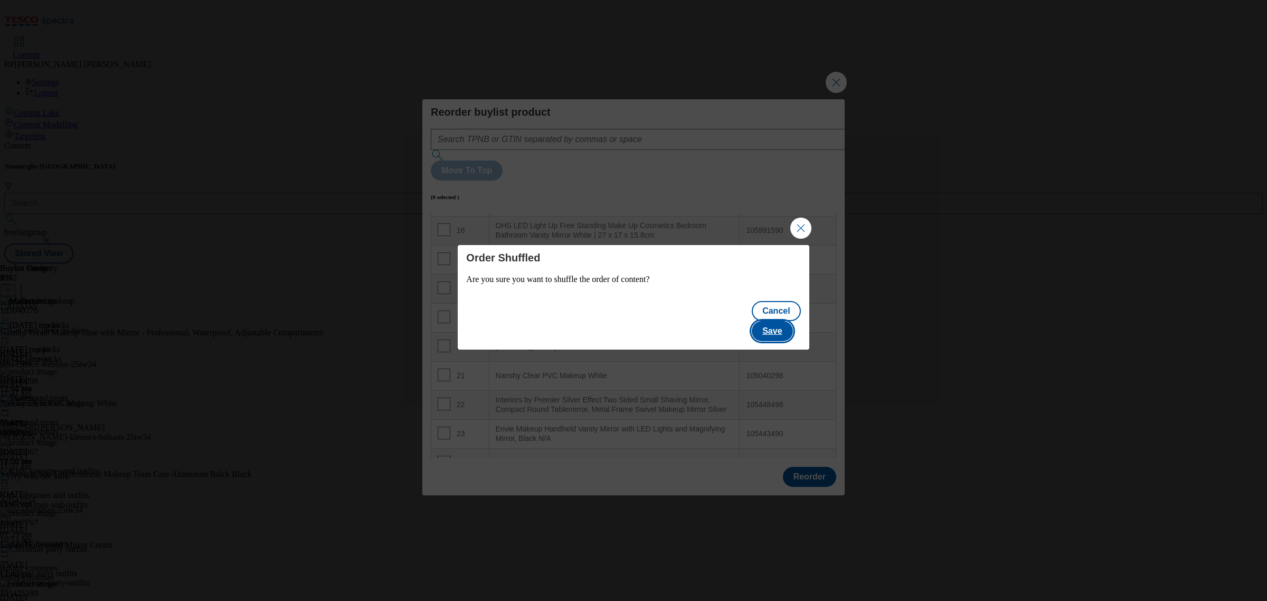
click at [787, 321] on button "Save" at bounding box center [772, 331] width 41 height 20
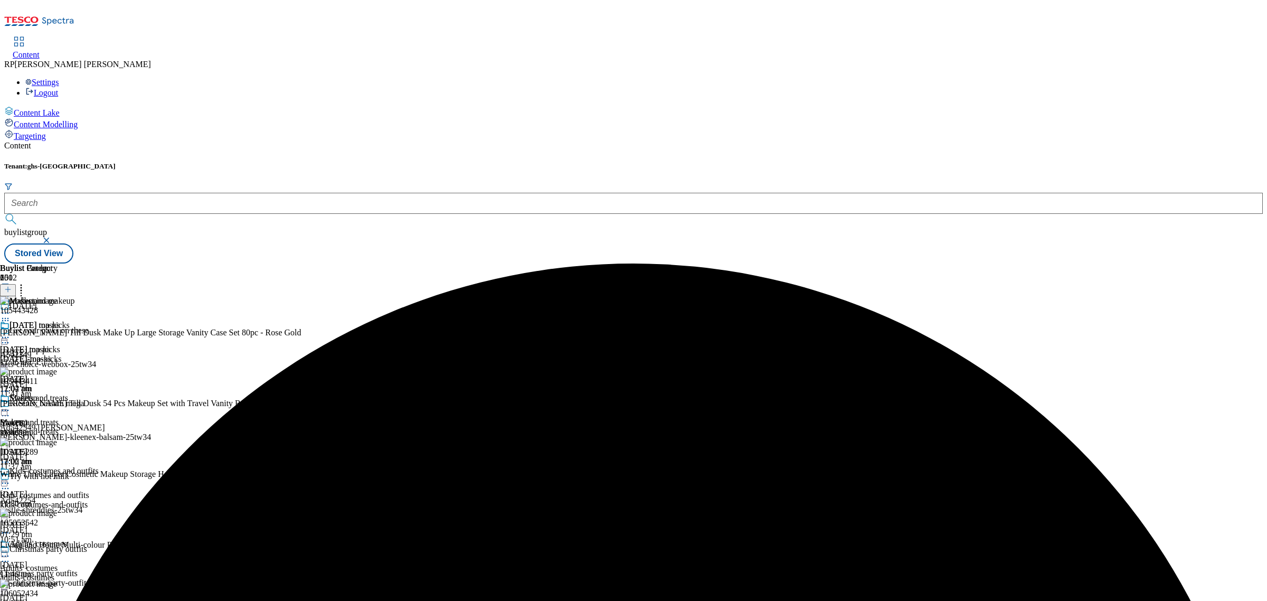
click at [11, 405] on icon at bounding box center [5, 410] width 11 height 11
click at [62, 475] on button "Preview" at bounding box center [41, 481] width 41 height 12
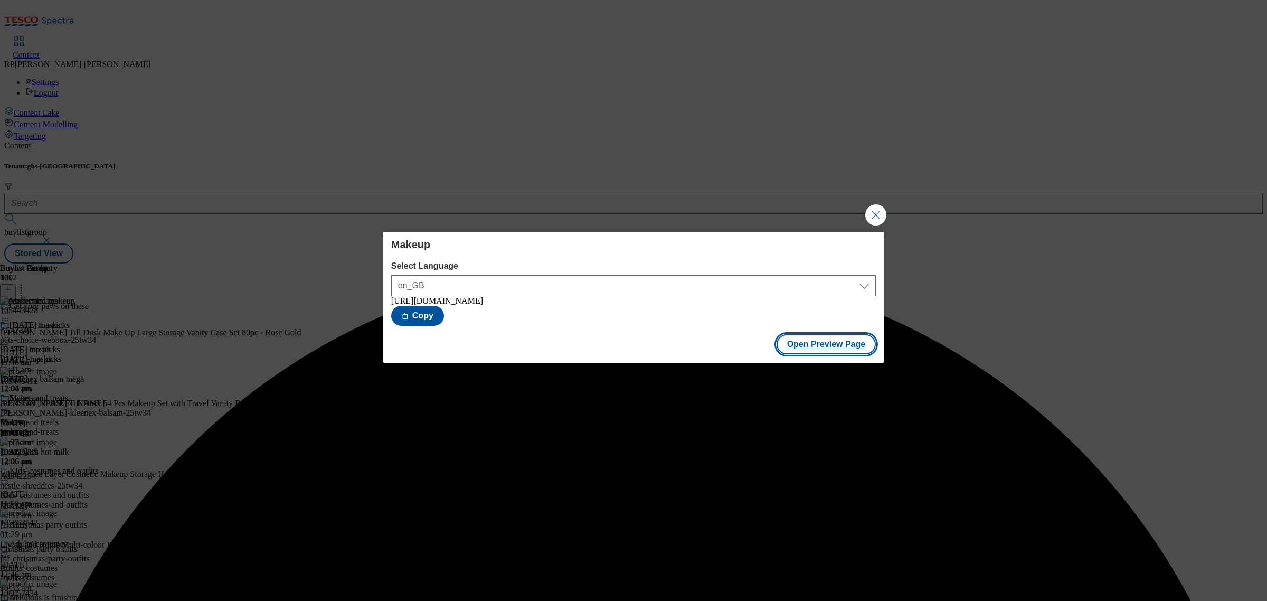
click at [802, 348] on button "Open Preview Page" at bounding box center [826, 344] width 100 height 20
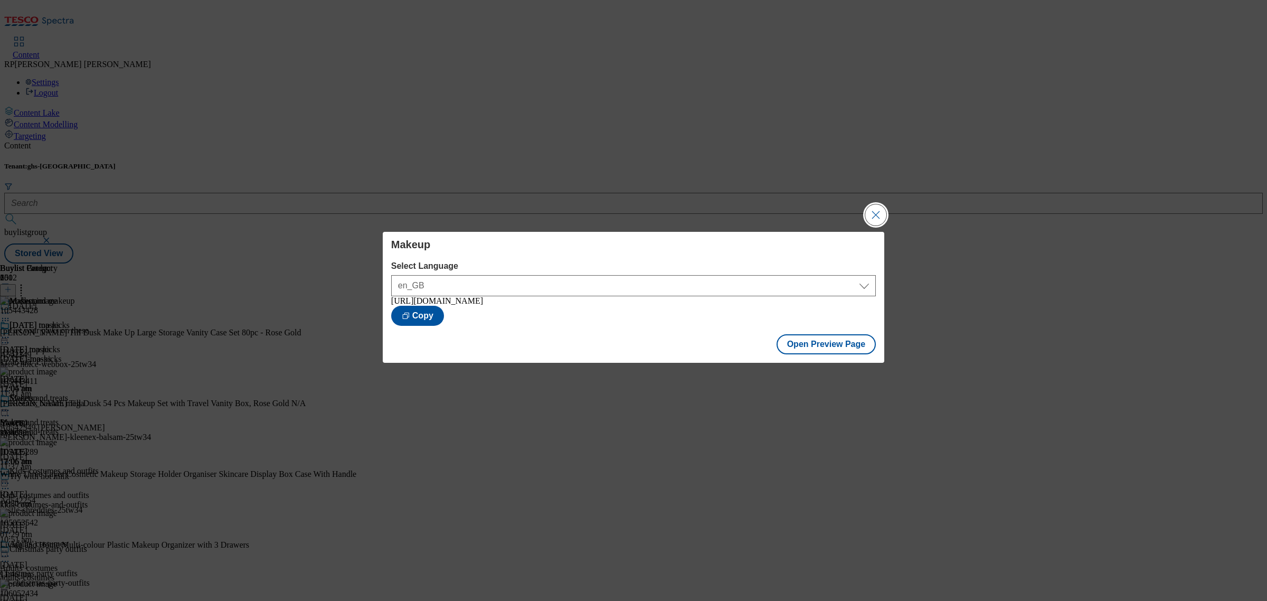
click at [877, 217] on button "Close Modal" at bounding box center [875, 214] width 21 height 21
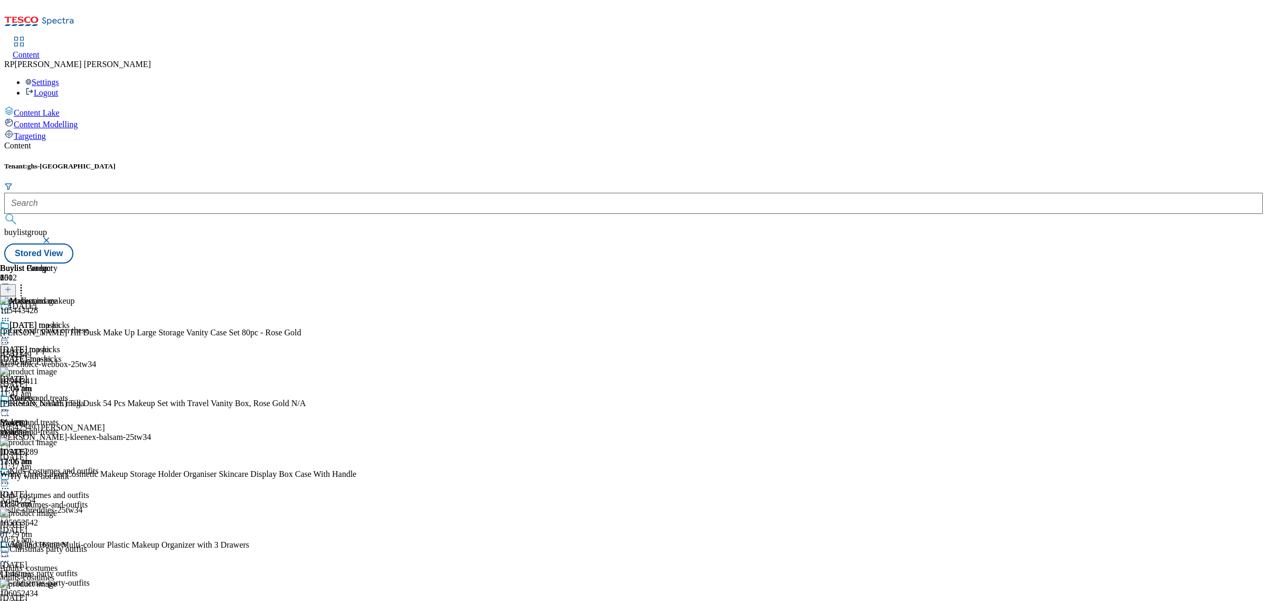
click at [11, 405] on icon at bounding box center [5, 410] width 11 height 11
click at [68, 489] on span "Un-preview" at bounding box center [50, 493] width 35 height 8
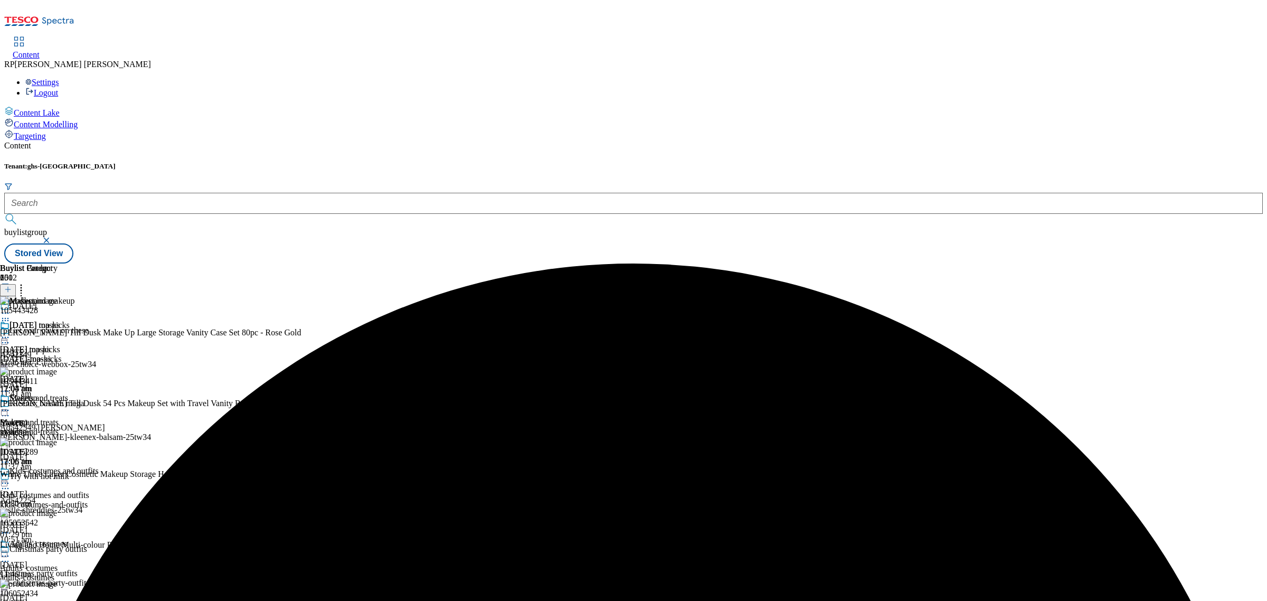
scroll to position [777, 0]
click at [26, 282] on icon at bounding box center [21, 287] width 11 height 11
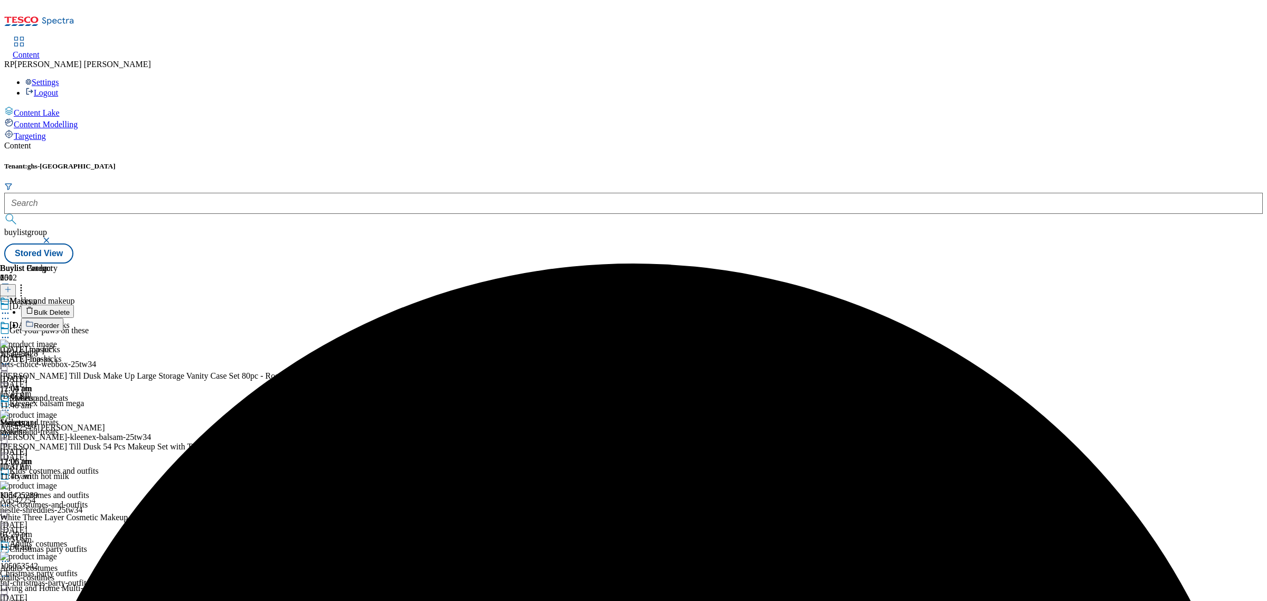
click at [63, 318] on button "Reorder" at bounding box center [42, 324] width 42 height 13
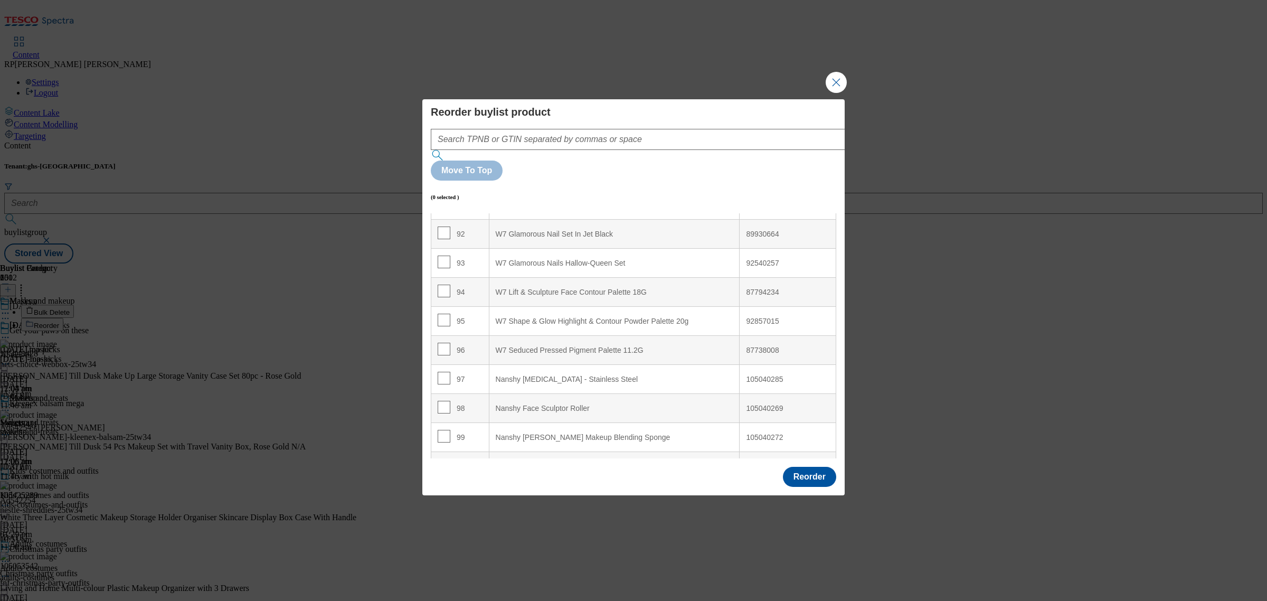
scroll to position [2740, 0]
click at [444, 435] on input "Modal" at bounding box center [444, 441] width 13 height 13
checkbox input "true"
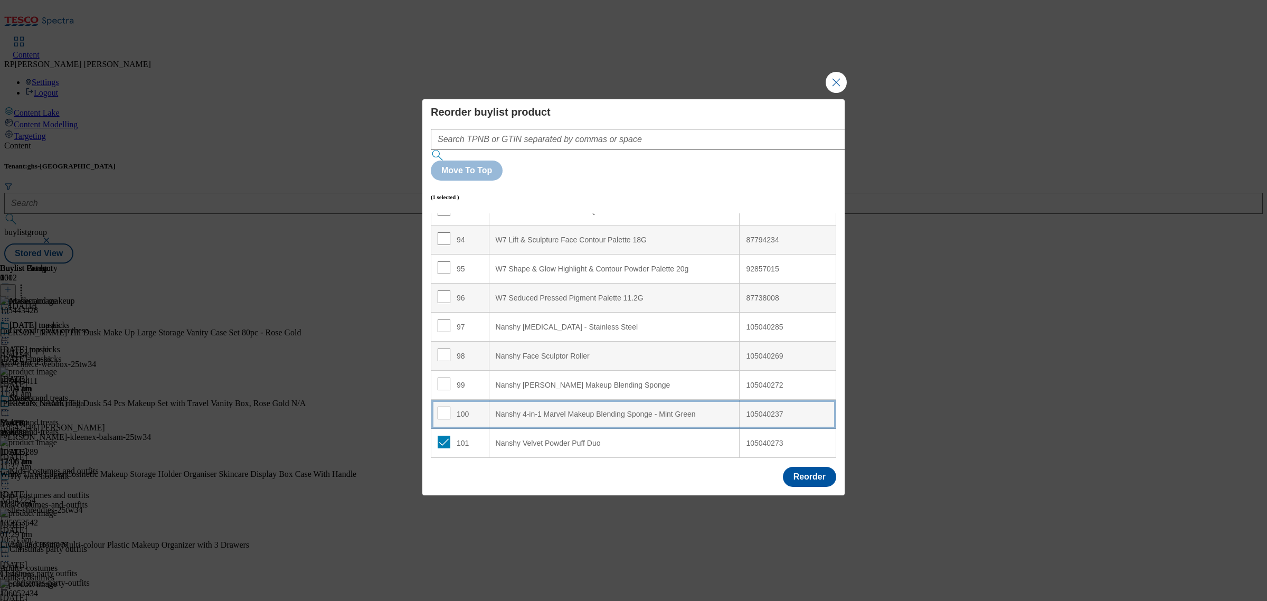
click at [441, 400] on td "100" at bounding box center [460, 414] width 58 height 29
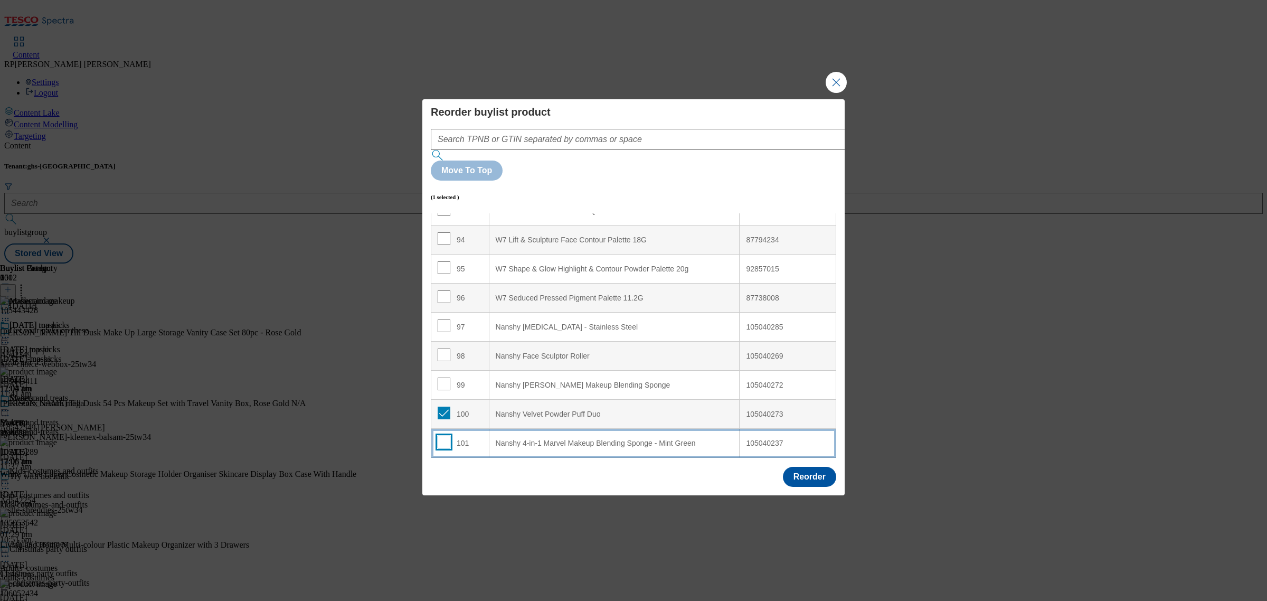
click at [439, 435] on input "Modal" at bounding box center [444, 441] width 13 height 13
checkbox input "true"
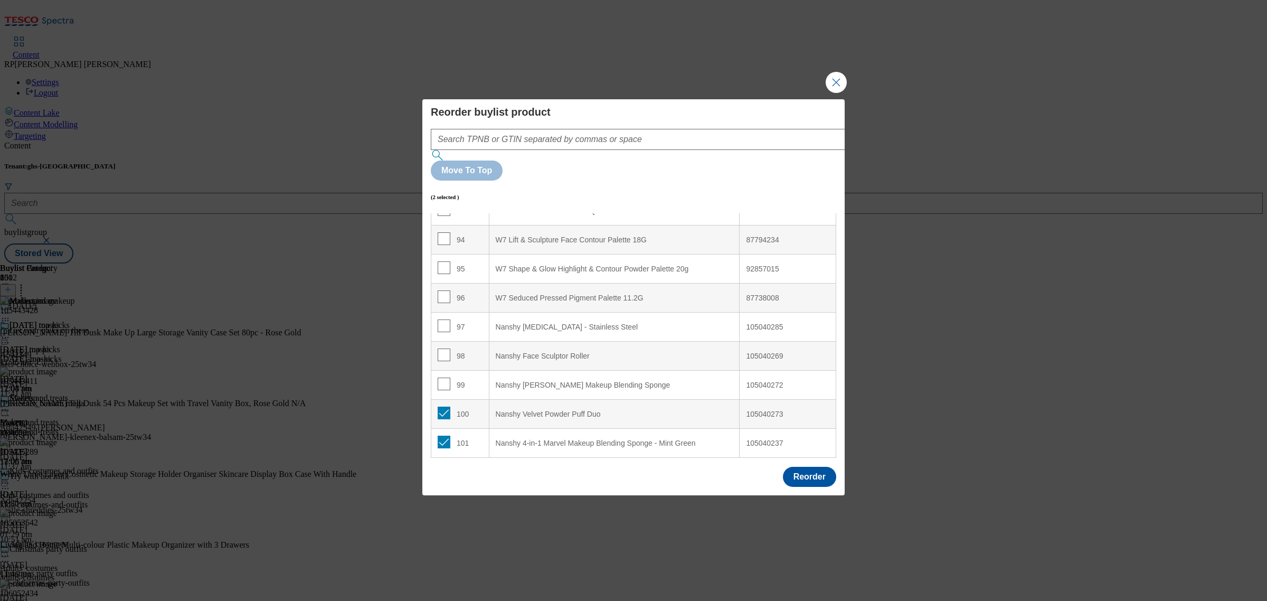
click at [463, 435] on div "101" at bounding box center [460, 442] width 45 height 15
click at [445, 406] on input "Modal" at bounding box center [444, 412] width 13 height 13
checkbox input "false"
click at [477, 435] on div "101" at bounding box center [460, 442] width 45 height 15
click at [470, 400] on td "100" at bounding box center [460, 414] width 58 height 29
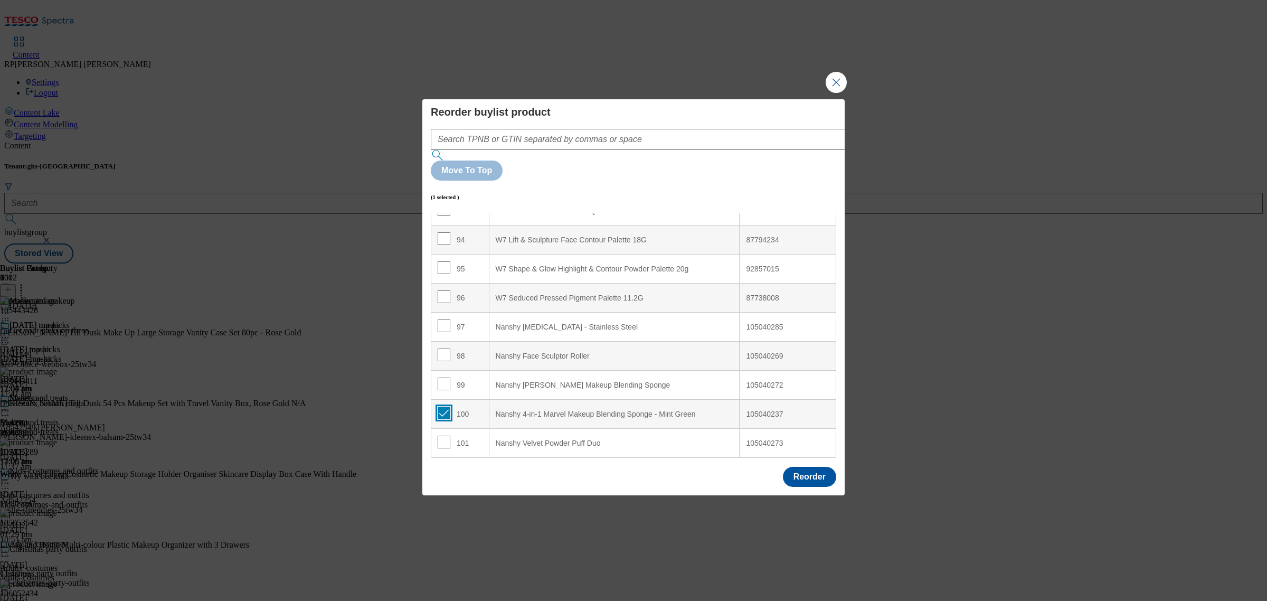
click at [447, 406] on input "Modal" at bounding box center [444, 412] width 13 height 13
checkbox input "false"
click at [445, 377] on input "Modal" at bounding box center [444, 383] width 13 height 13
checkbox input "true"
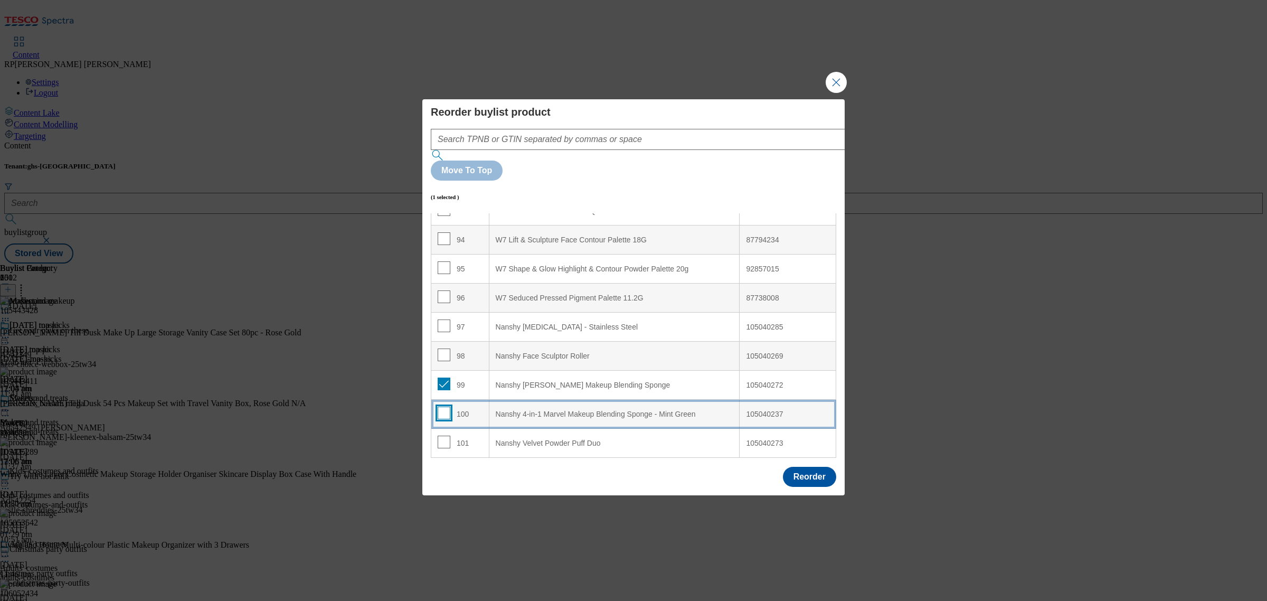
click at [446, 406] on input "Modal" at bounding box center [444, 412] width 13 height 13
checkbox input "true"
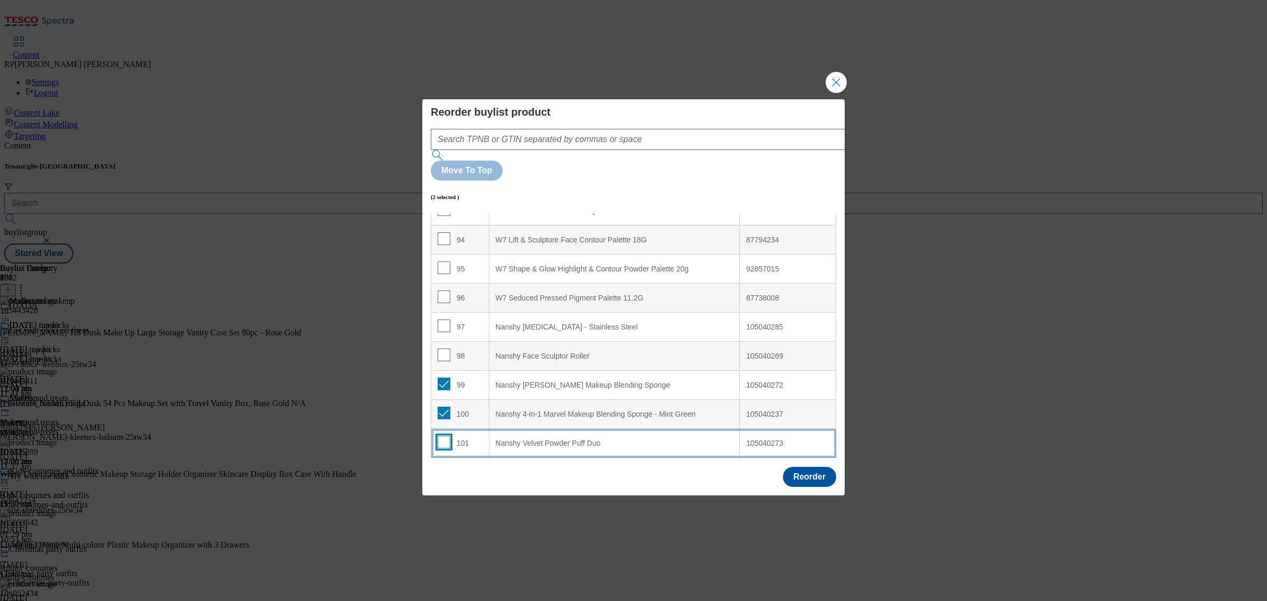
click at [446, 435] on input "Modal" at bounding box center [444, 441] width 13 height 13
checkbox input "true"
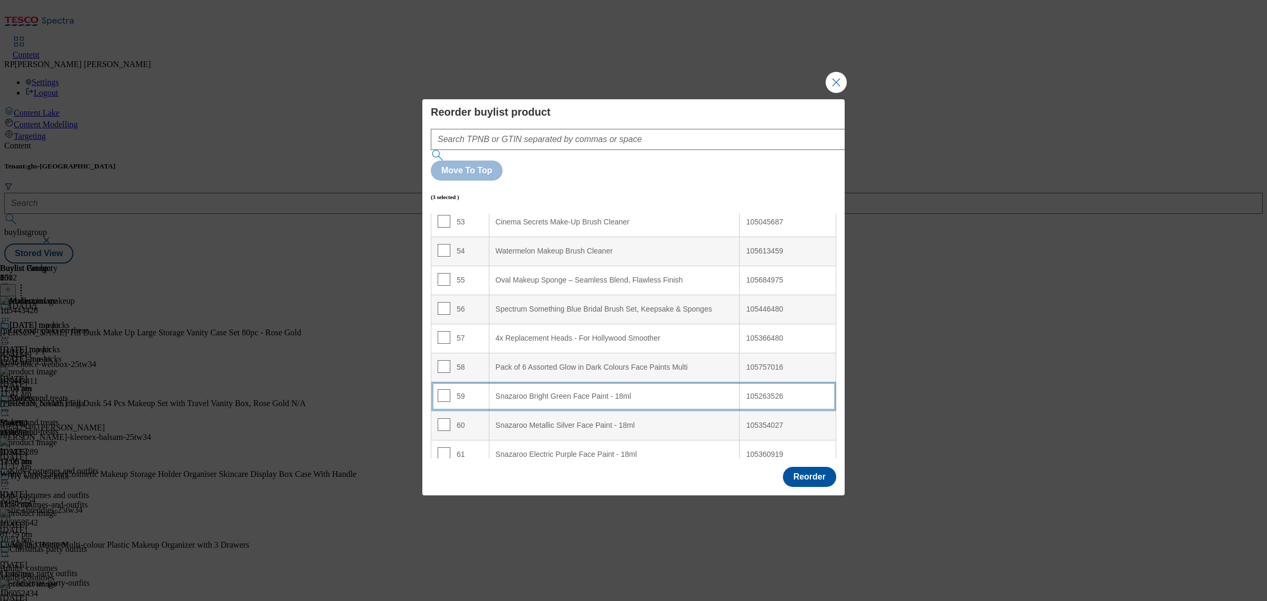
scroll to position [1552, 0]
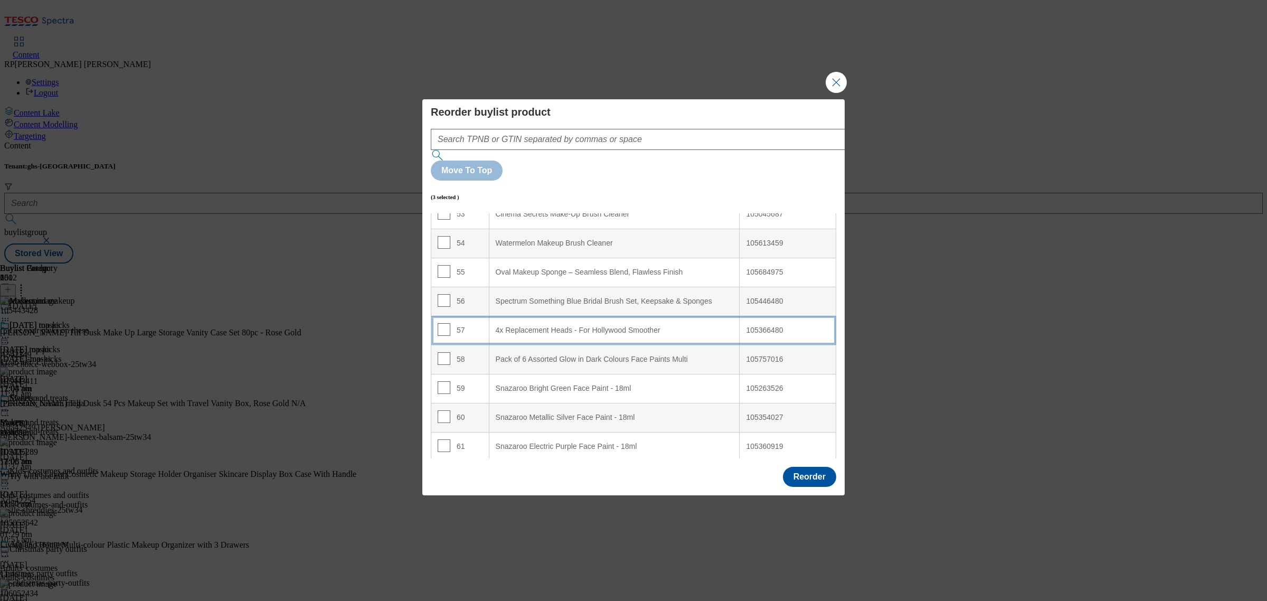
click at [608, 316] on Smoother "4x Replacement Heads - For Hollywood Smoother" at bounding box center [614, 330] width 251 height 29
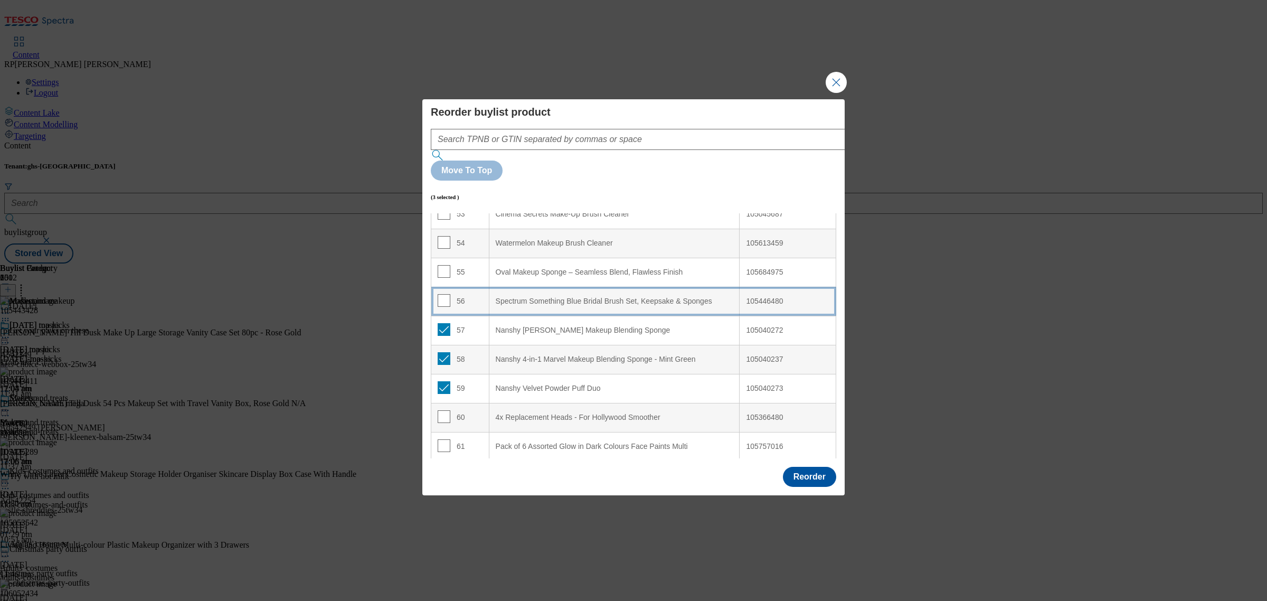
click at [523, 287] on Sponges "Spectrum Something Blue Bridal Brush Set, Keepsake & Sponges" at bounding box center [614, 301] width 251 height 29
click at [448, 294] on input "Modal" at bounding box center [444, 300] width 13 height 13
checkbox input "false"
click at [449, 323] on div "57" at bounding box center [460, 330] width 45 height 15
click at [446, 316] on td "57" at bounding box center [460, 330] width 58 height 29
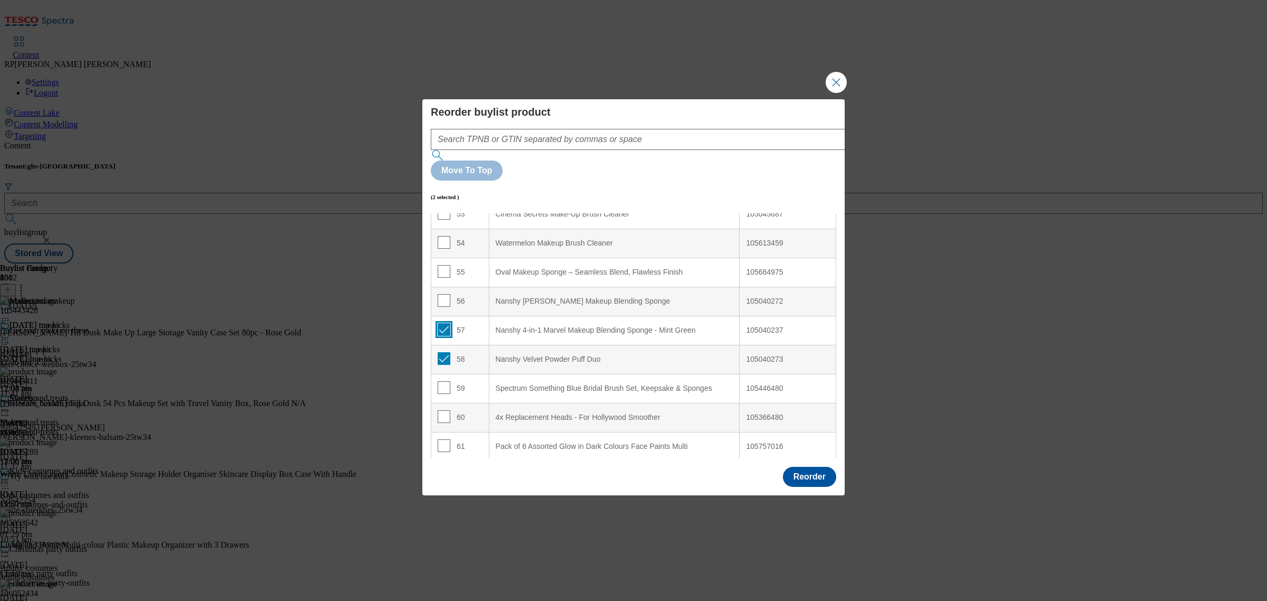
click at [444, 323] on input "Modal" at bounding box center [444, 329] width 13 height 13
checkbox input "false"
click at [445, 352] on input "Modal" at bounding box center [444, 358] width 13 height 13
checkbox input "false"
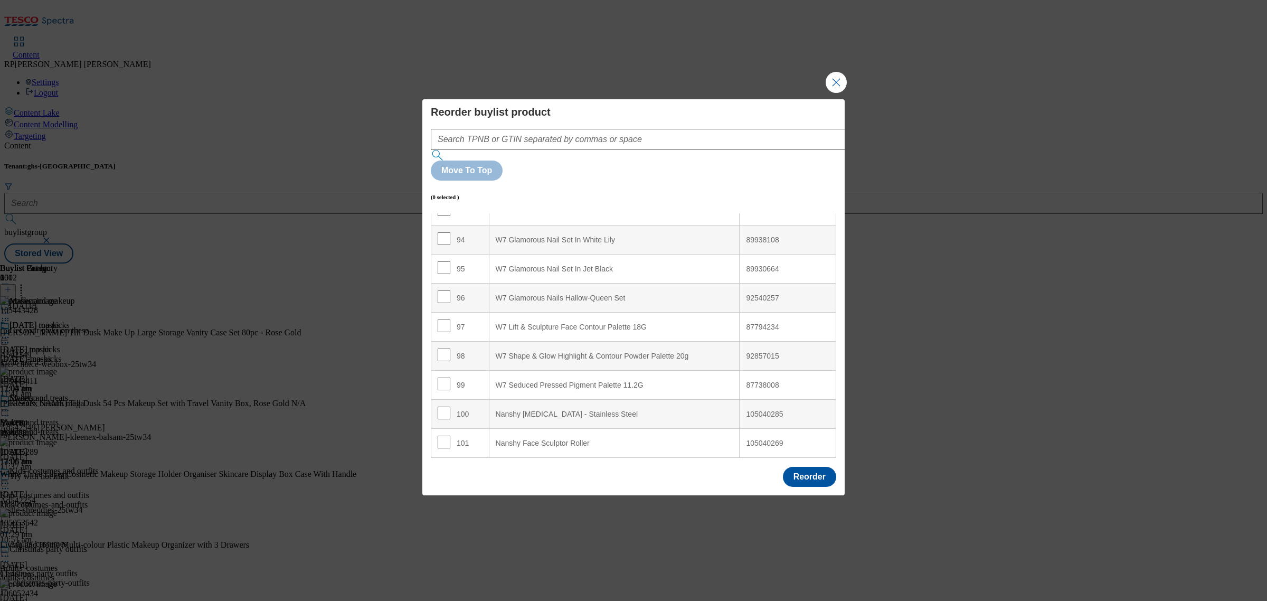
drag, startPoint x: 449, startPoint y: 418, endPoint x: 441, endPoint y: 454, distance: 36.8
click at [783, 467] on div "Reorder" at bounding box center [809, 477] width 53 height 20
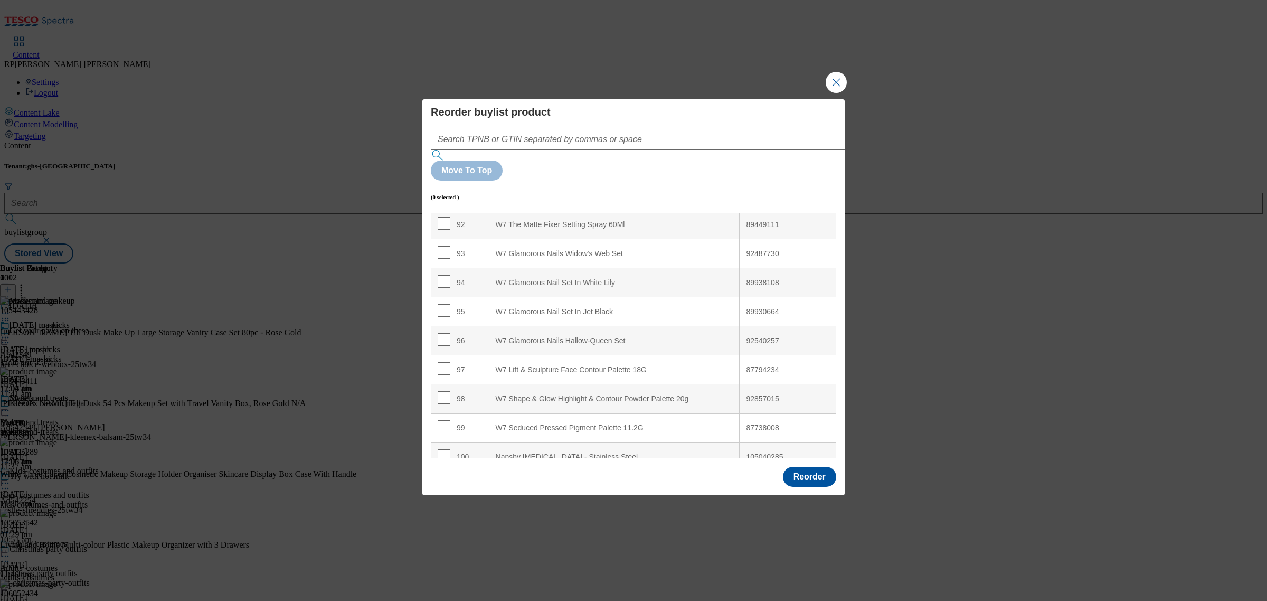
scroll to position [2674, 0]
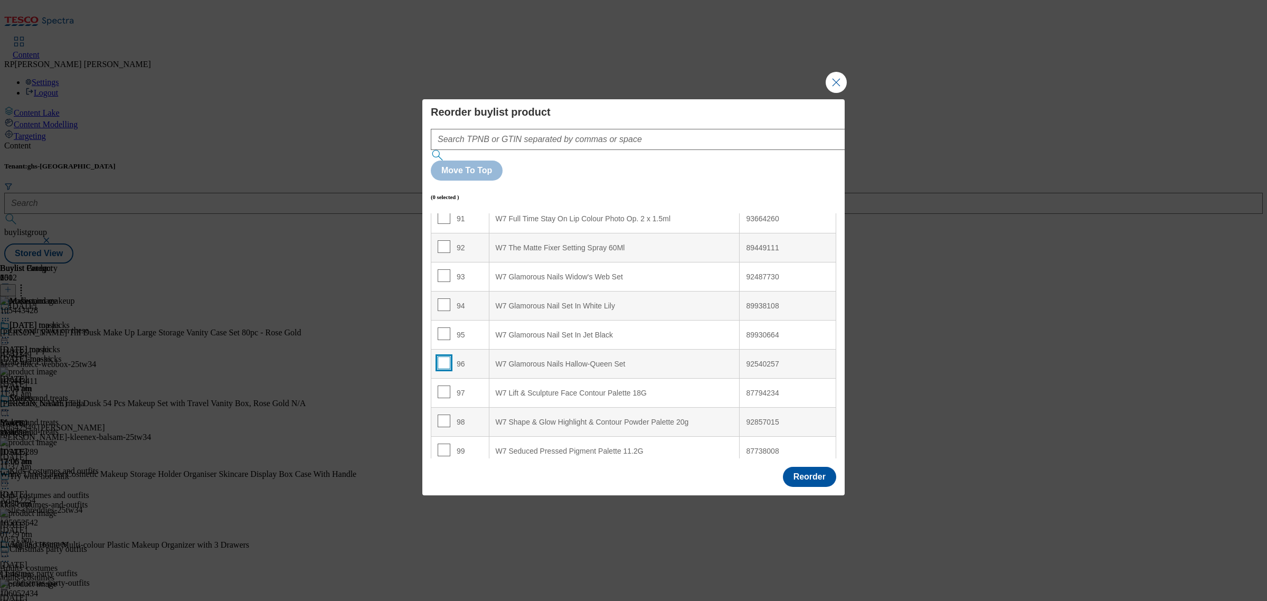
click at [442, 356] on input "Modal" at bounding box center [444, 362] width 13 height 13
checkbox input "true"
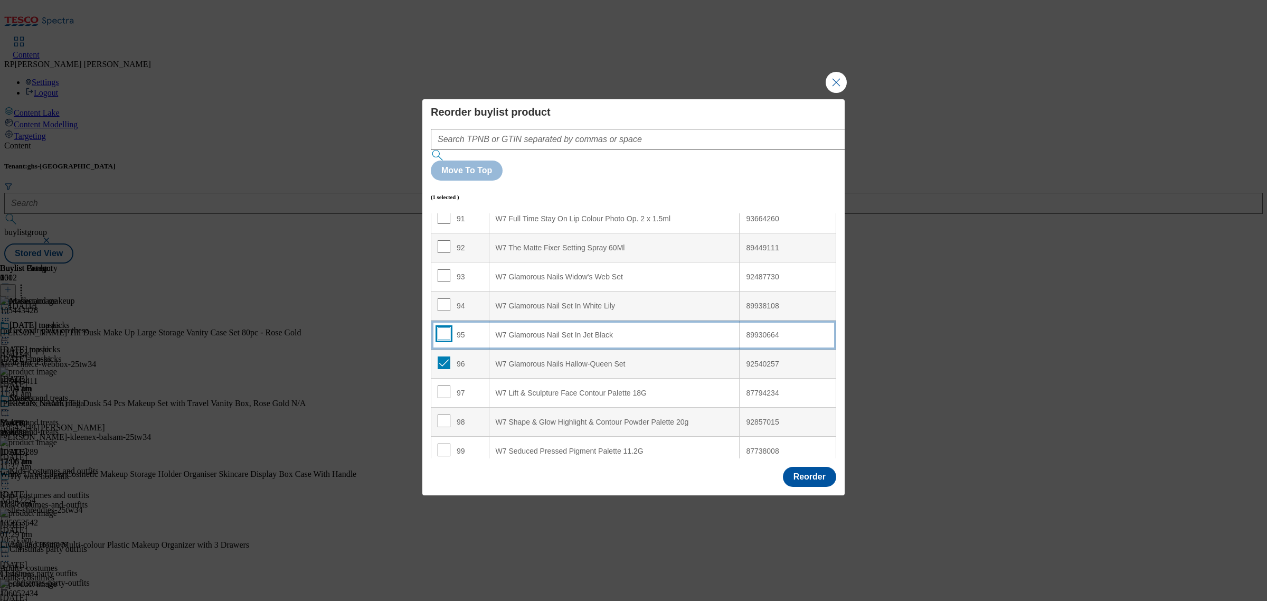
click at [444, 327] on input "Modal" at bounding box center [444, 333] width 13 height 13
checkbox input "true"
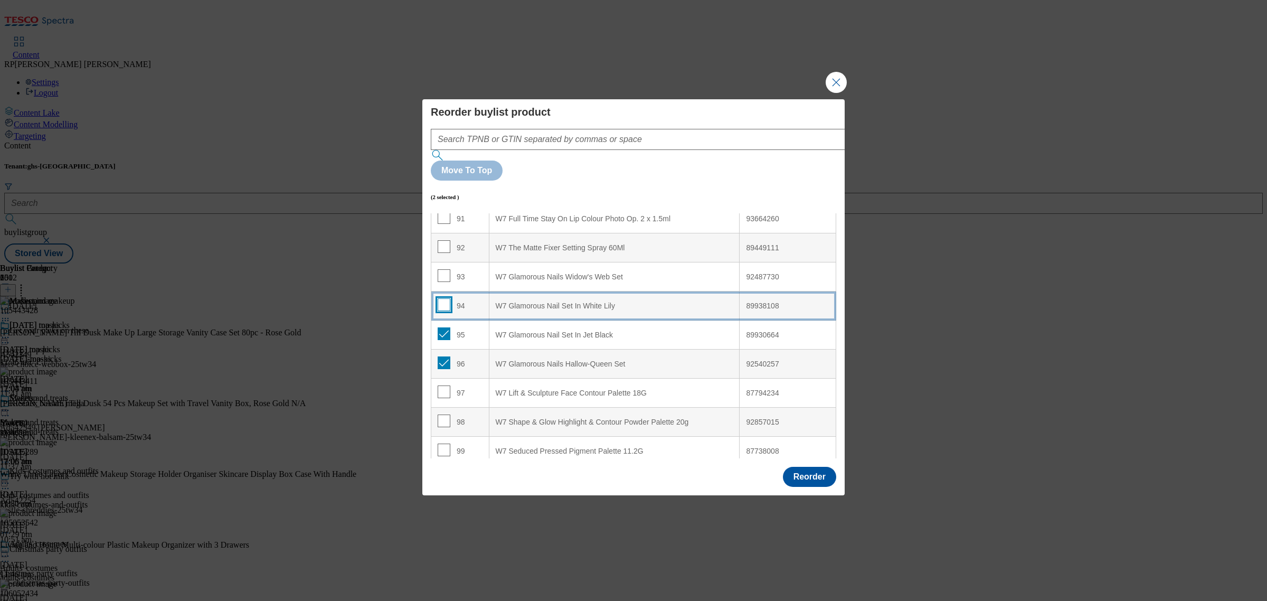
click at [442, 298] on input "Modal" at bounding box center [444, 304] width 13 height 13
checkbox input "true"
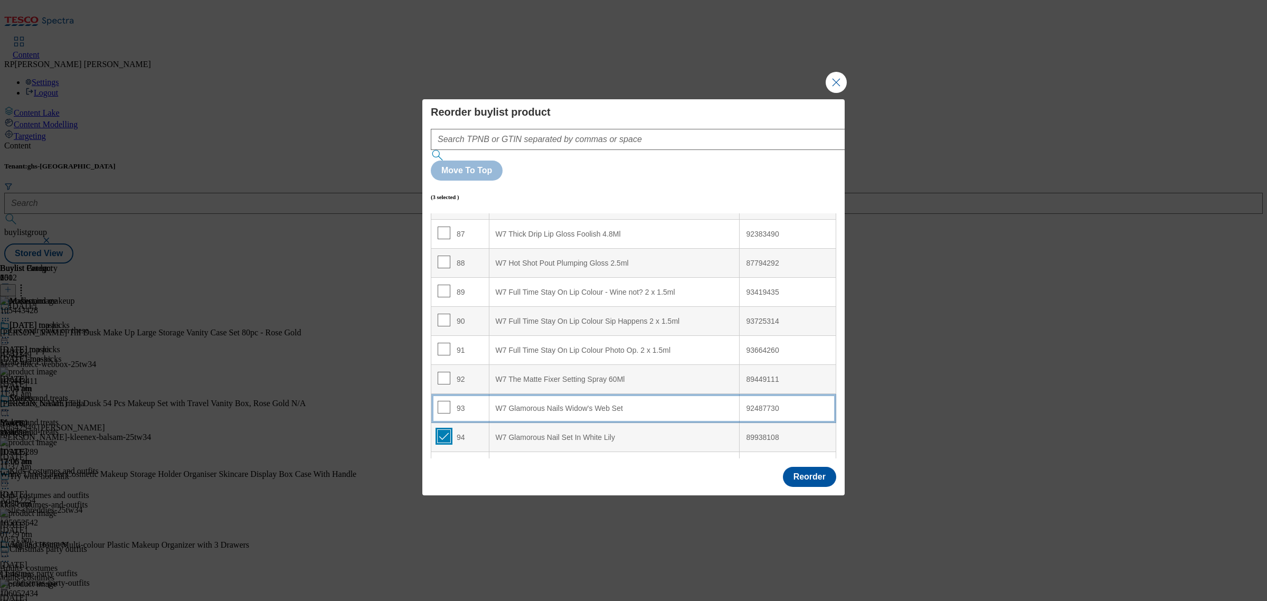
scroll to position [2542, 0]
click at [441, 401] on input "Modal" at bounding box center [444, 407] width 13 height 13
checkbox input "true"
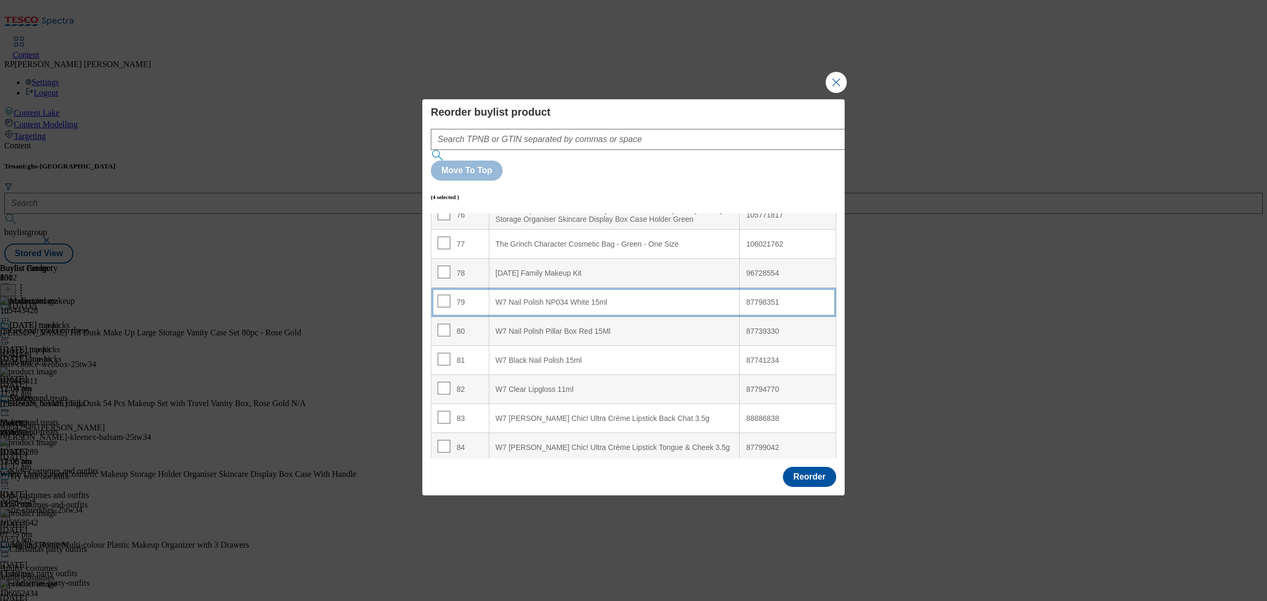
scroll to position [2212, 0]
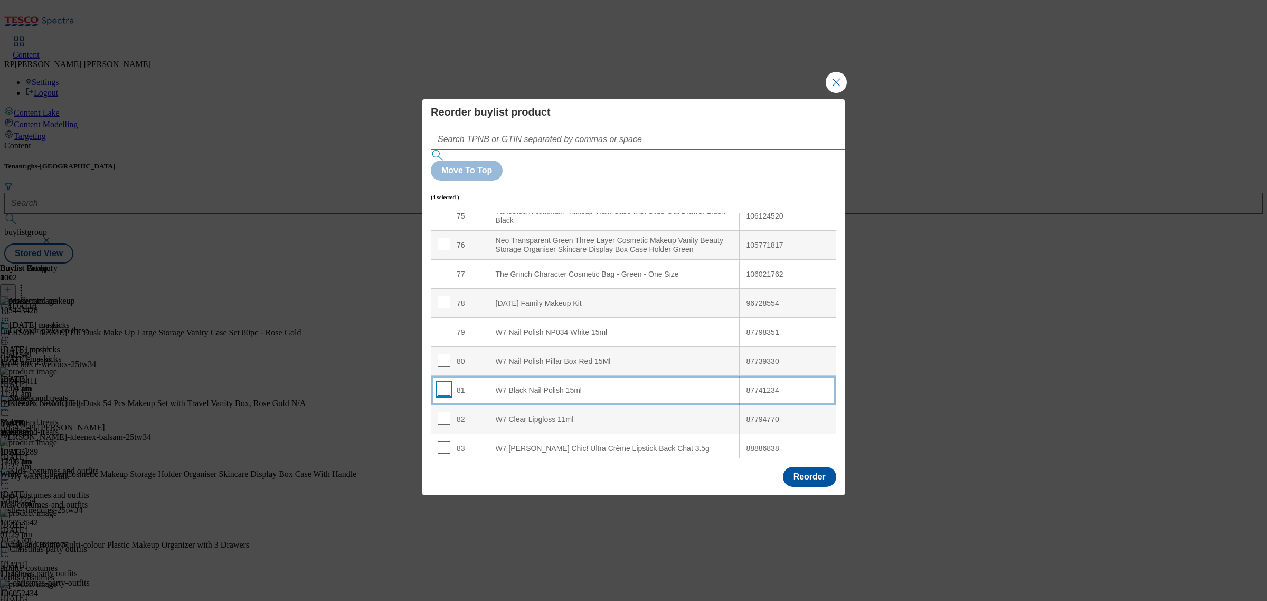
click at [441, 383] on input "Modal" at bounding box center [444, 389] width 13 height 13
checkbox input "true"
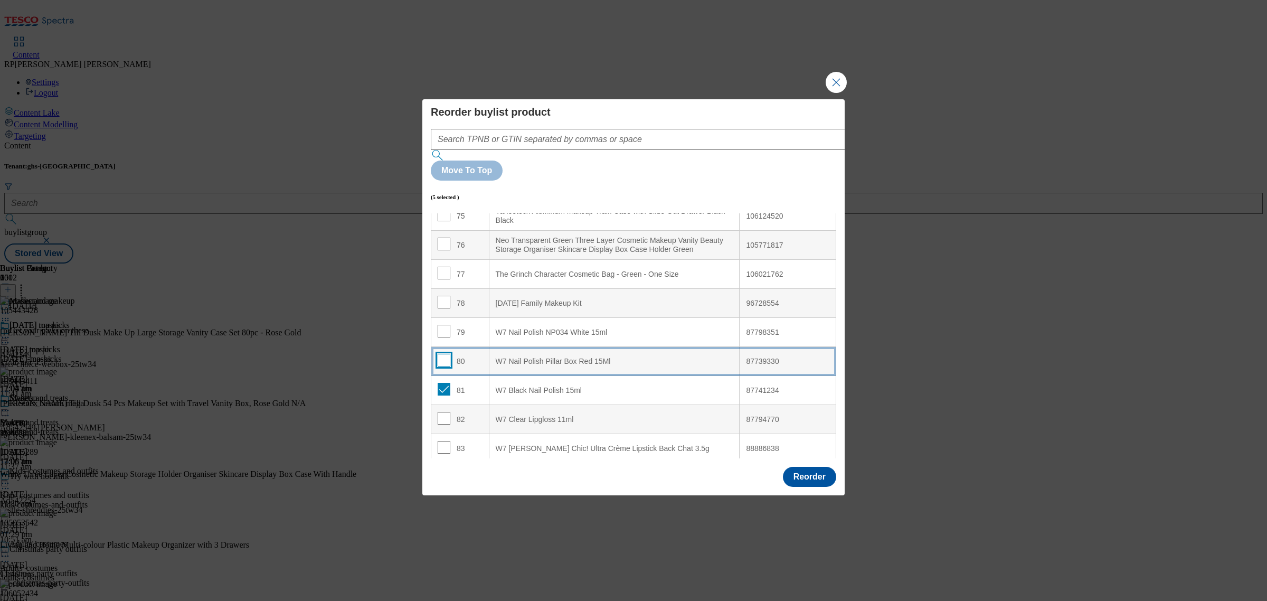
click at [442, 354] on input "Modal" at bounding box center [444, 360] width 13 height 13
checkbox input "true"
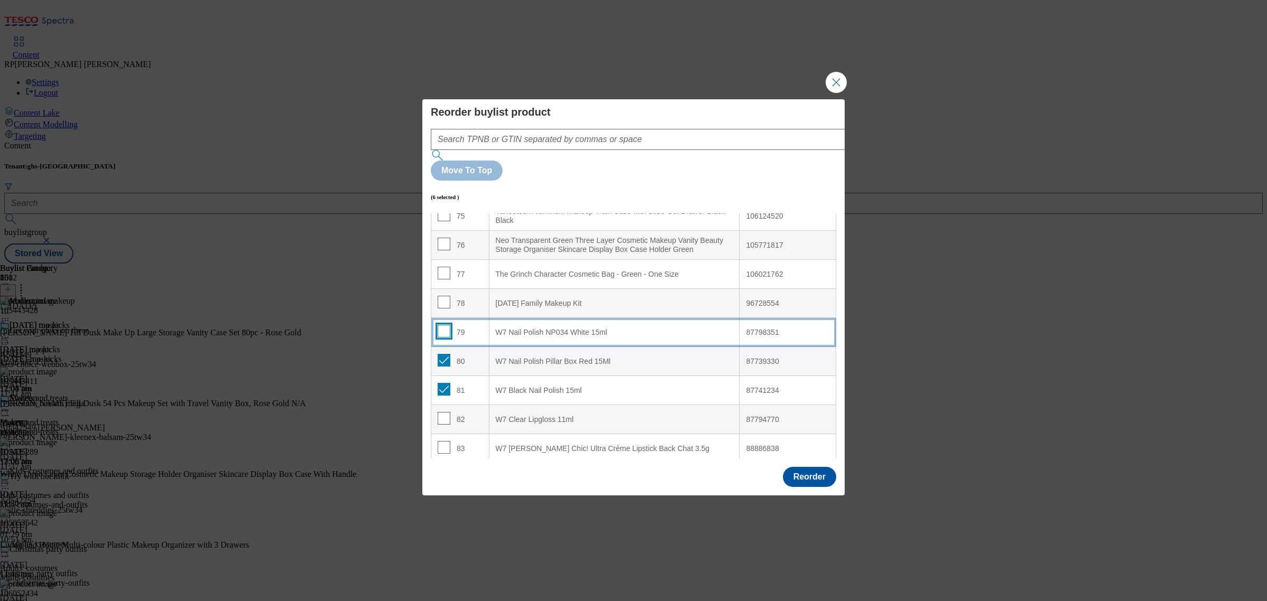
click at [442, 325] on input "Modal" at bounding box center [444, 331] width 13 height 13
checkbox input "true"
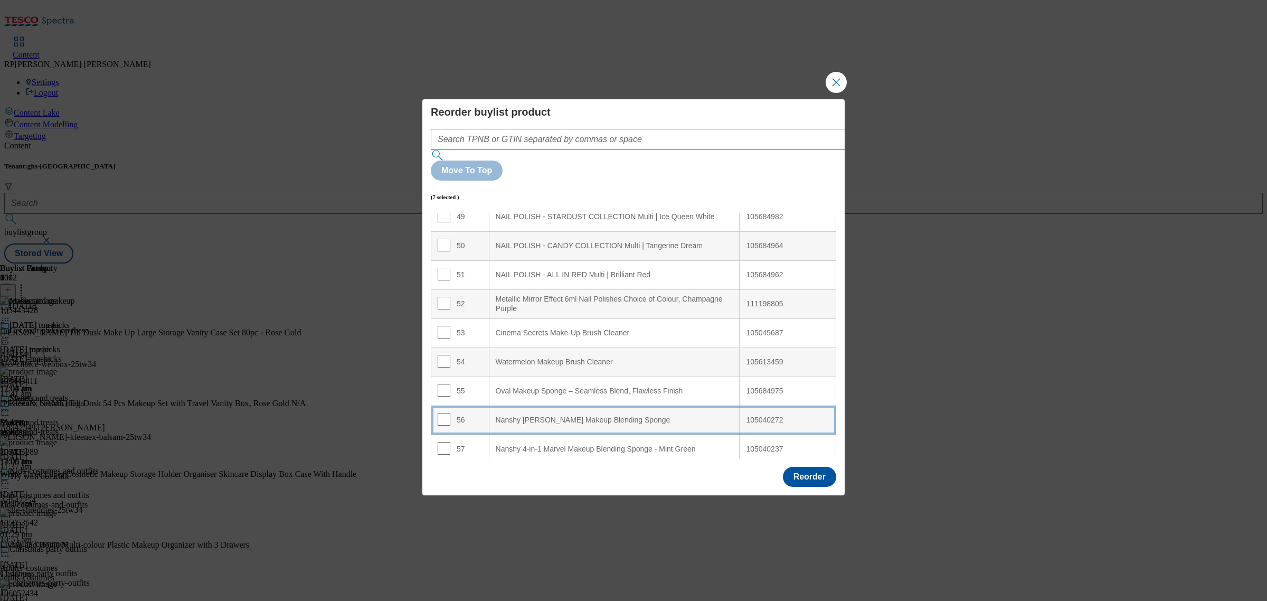
scroll to position [1354, 0]
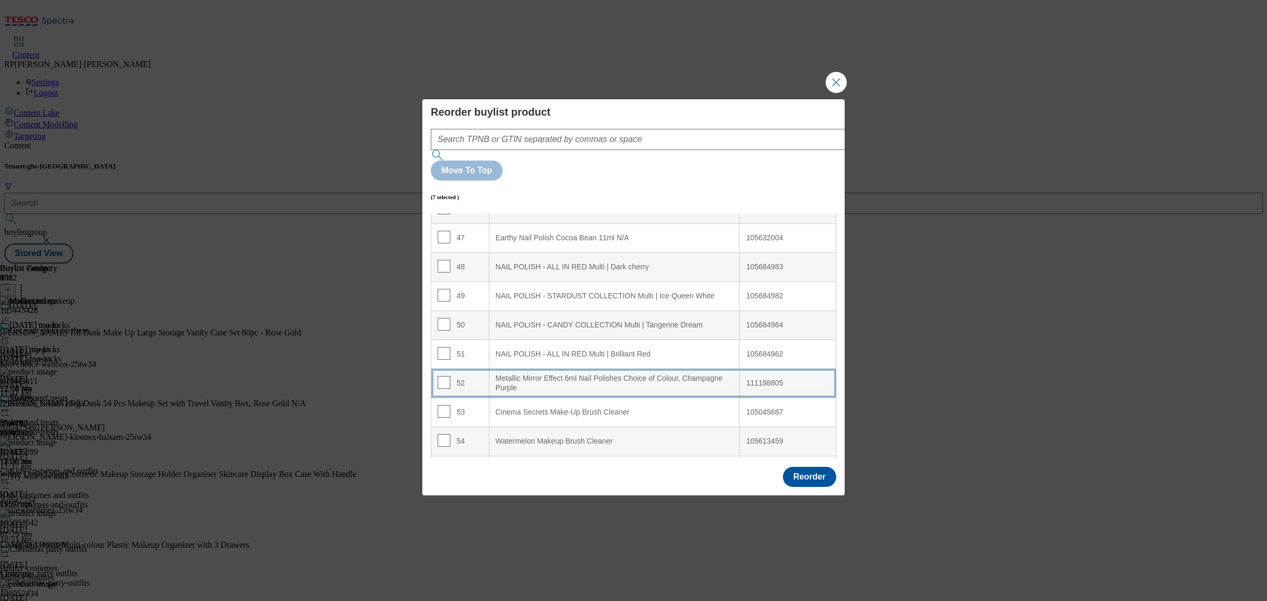
click at [571, 375] on Purple "Metallic Mirror Effect 6ml Nail Polishes Choice of Colour, Champagne Purple" at bounding box center [614, 382] width 251 height 29
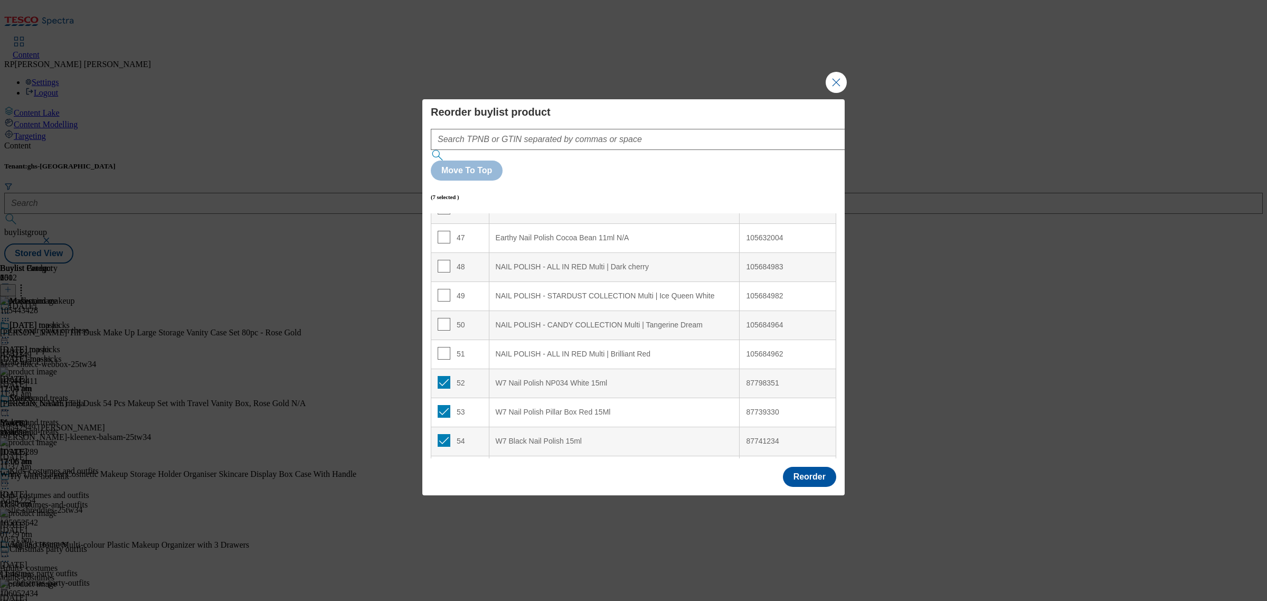
scroll to position [1420, 0]
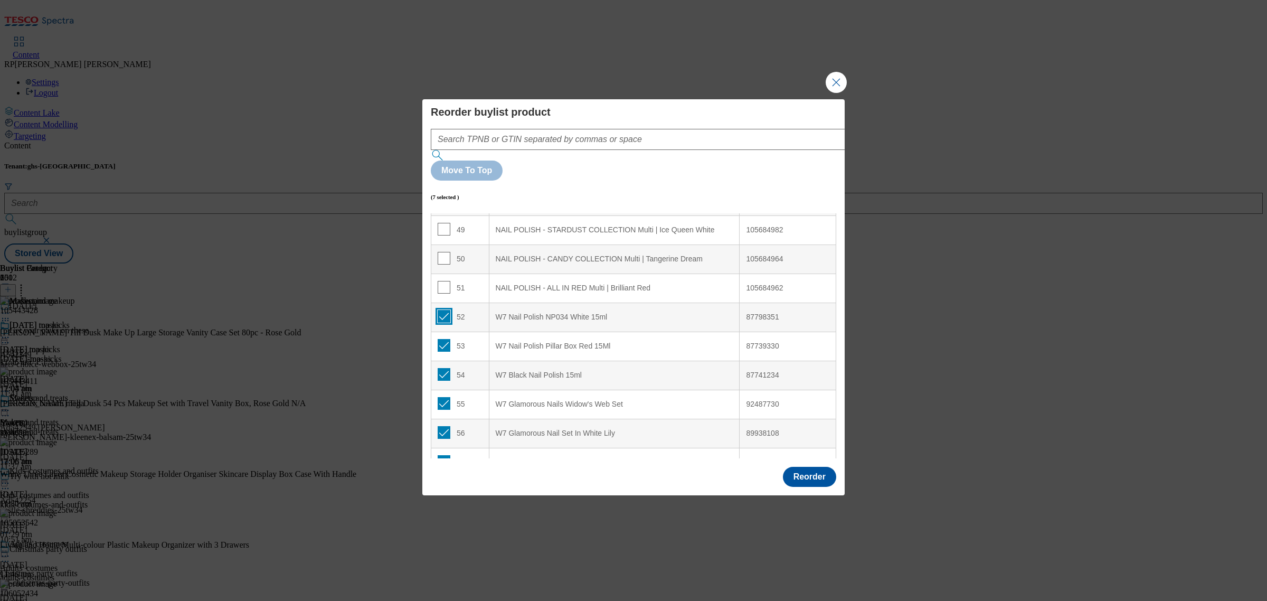
click at [447, 310] on input "Modal" at bounding box center [444, 316] width 13 height 13
checkbox input "false"
click at [444, 339] on input "Modal" at bounding box center [444, 345] width 13 height 13
checkbox input "false"
click at [446, 368] on input "Modal" at bounding box center [444, 374] width 13 height 13
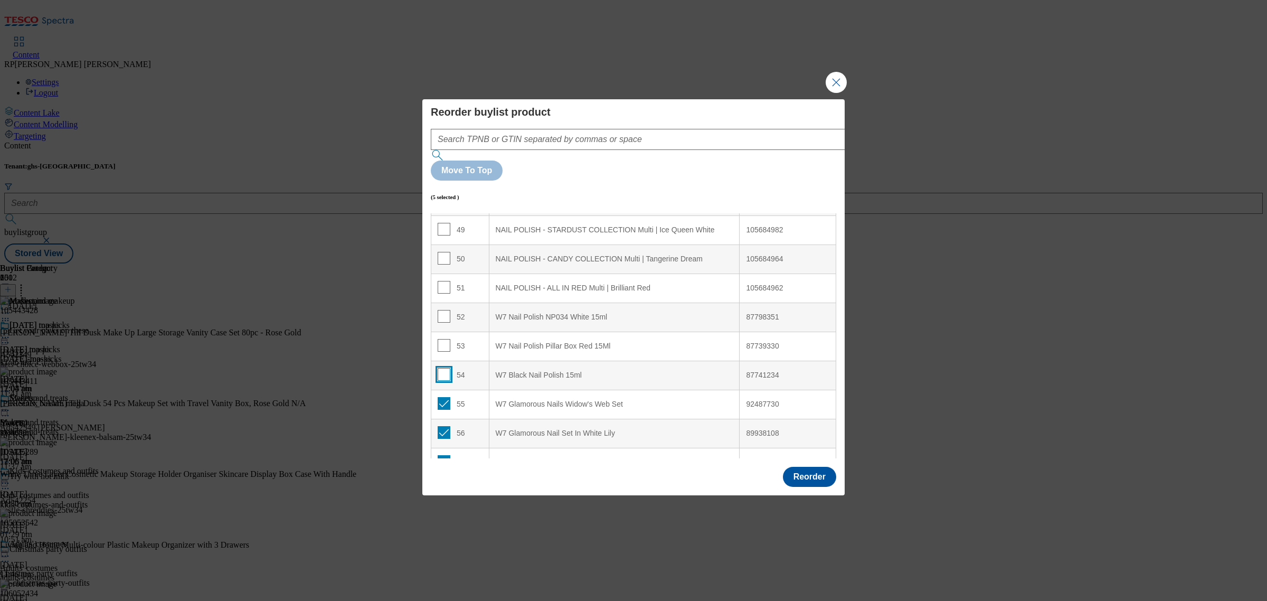
checkbox input "false"
click at [447, 397] on input "Modal" at bounding box center [444, 403] width 13 height 13
checkbox input "false"
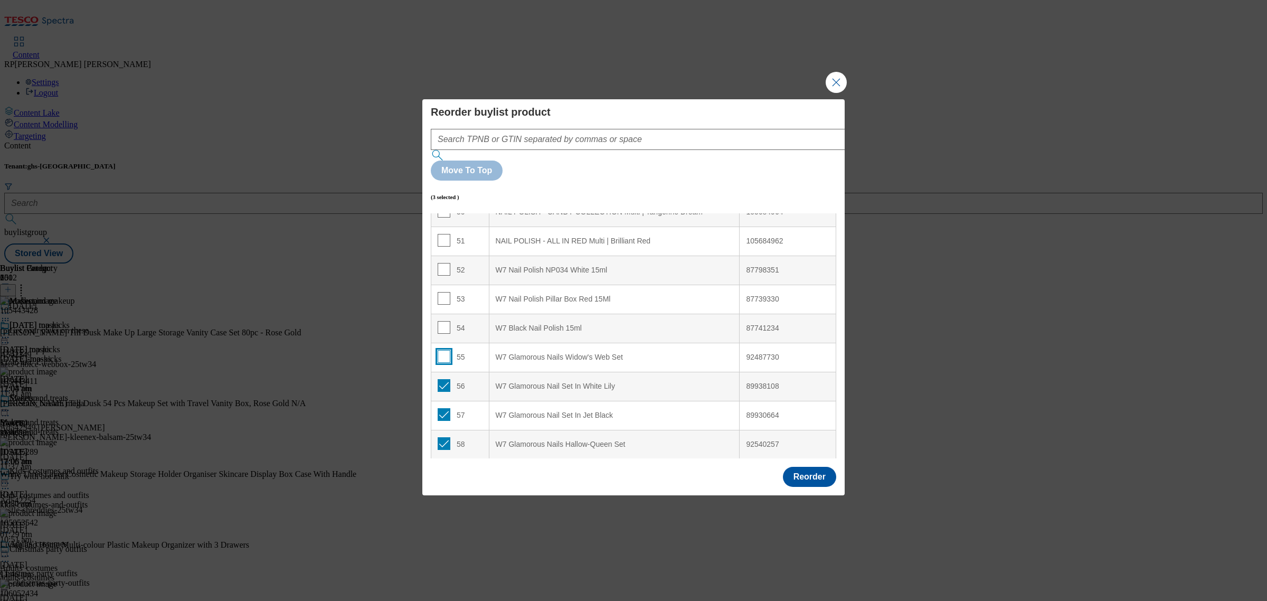
scroll to position [1552, 0]
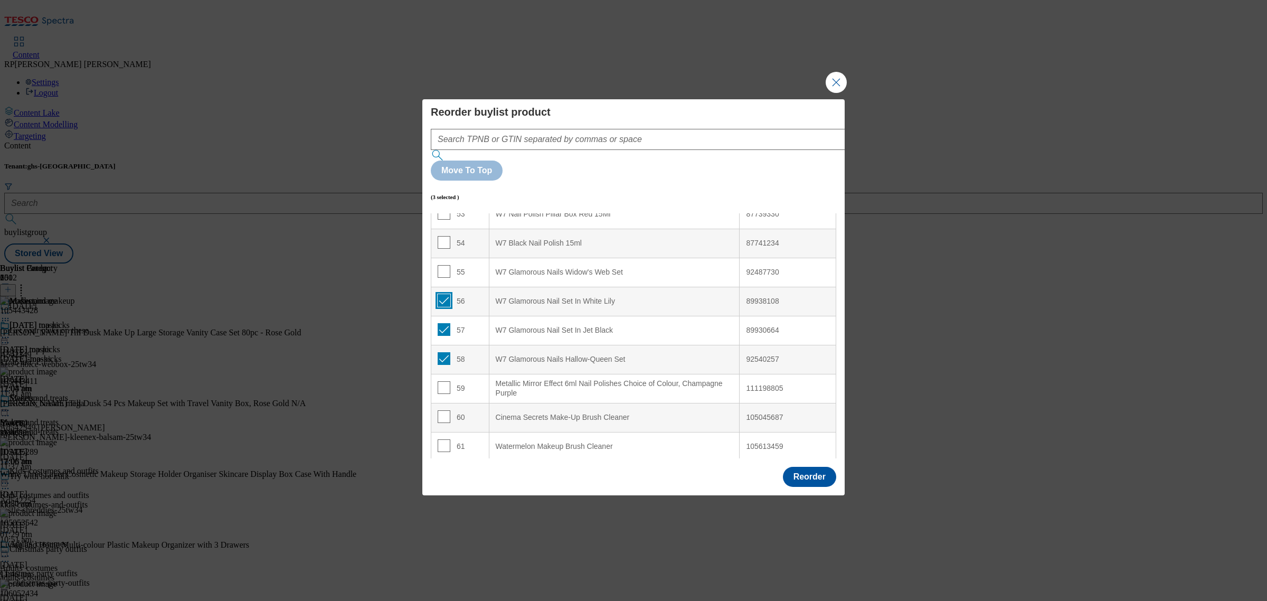
click at [445, 294] on input "Modal" at bounding box center [444, 300] width 13 height 13
checkbox input "false"
click at [445, 323] on input "Modal" at bounding box center [444, 329] width 13 height 13
checkbox input "false"
click at [443, 352] on input "Modal" at bounding box center [444, 358] width 13 height 13
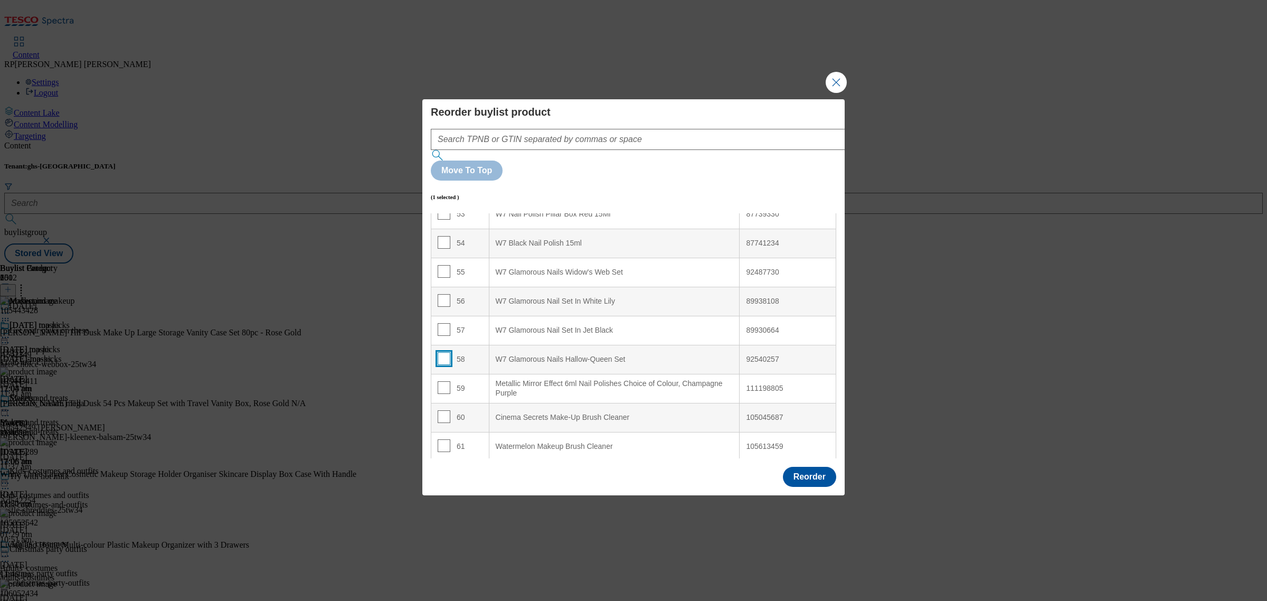
checkbox input "false"
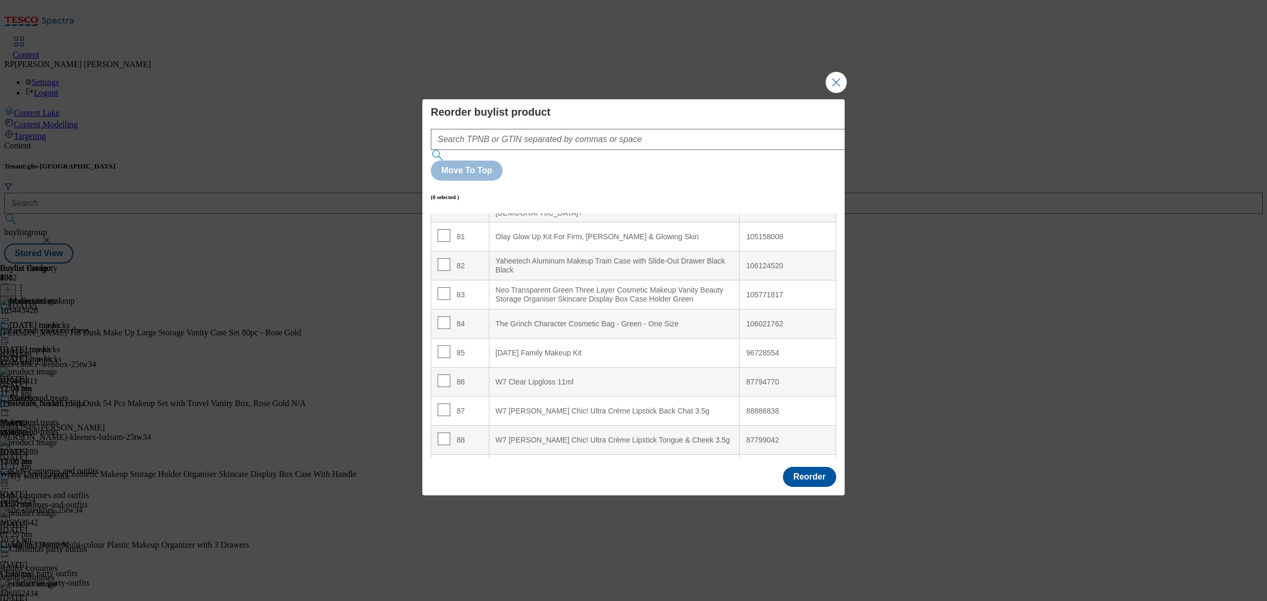
scroll to position [2344, 0]
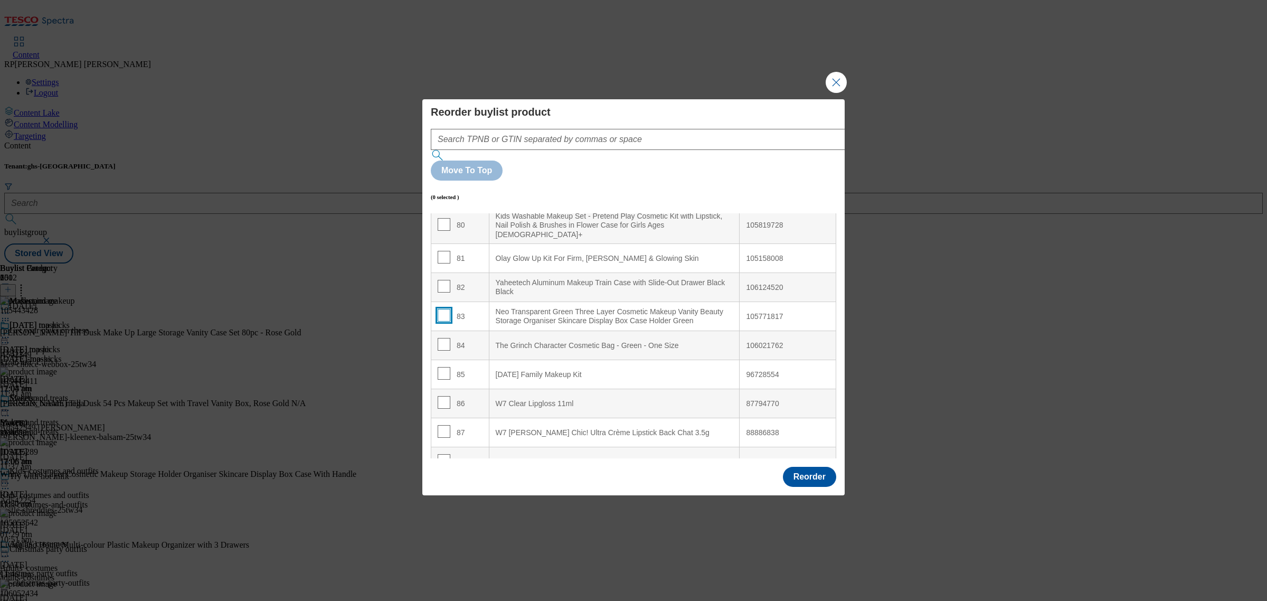
click at [444, 309] on input "Modal" at bounding box center [444, 315] width 13 height 13
checkbox input "true"
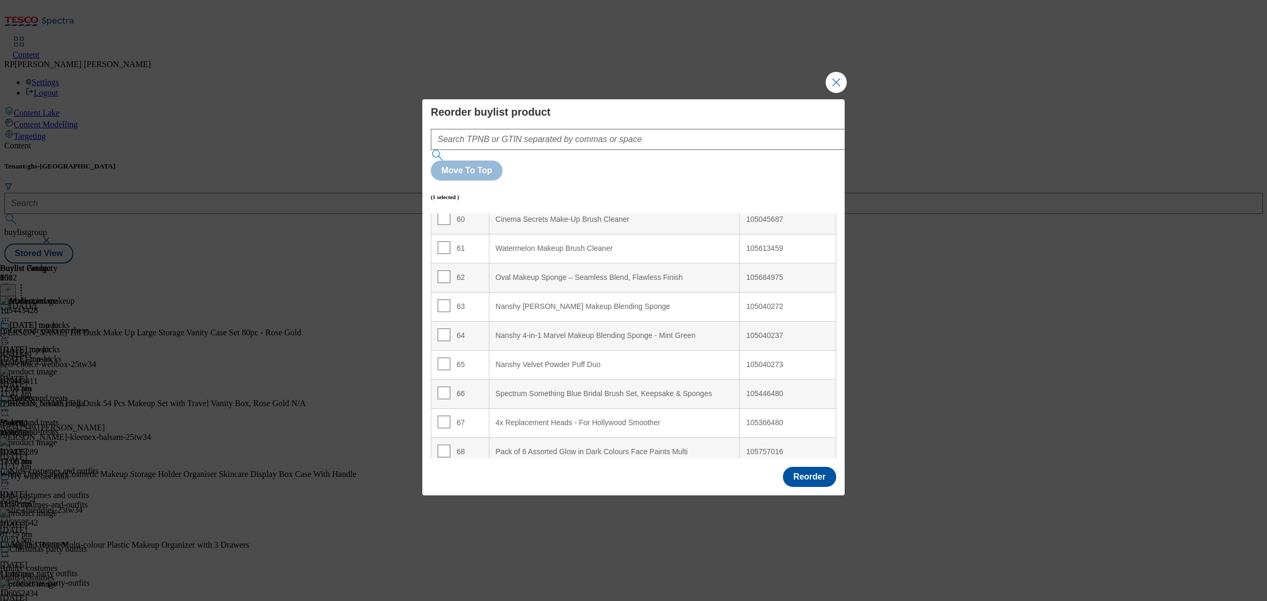
scroll to position [1769, 0]
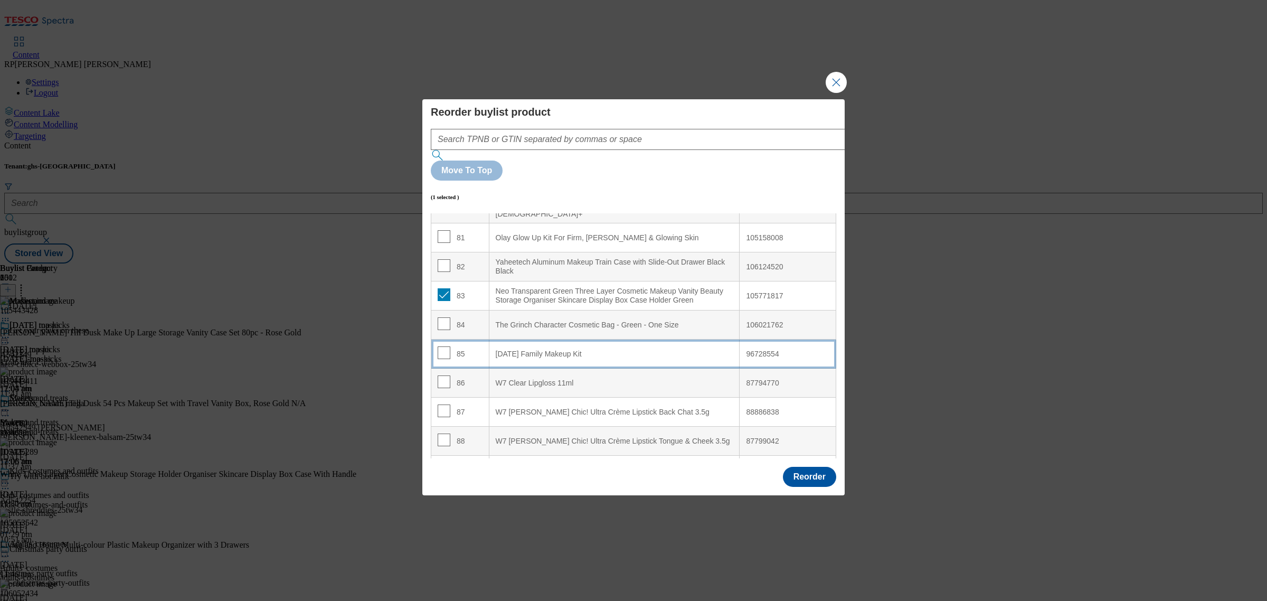
scroll to position [2344, 0]
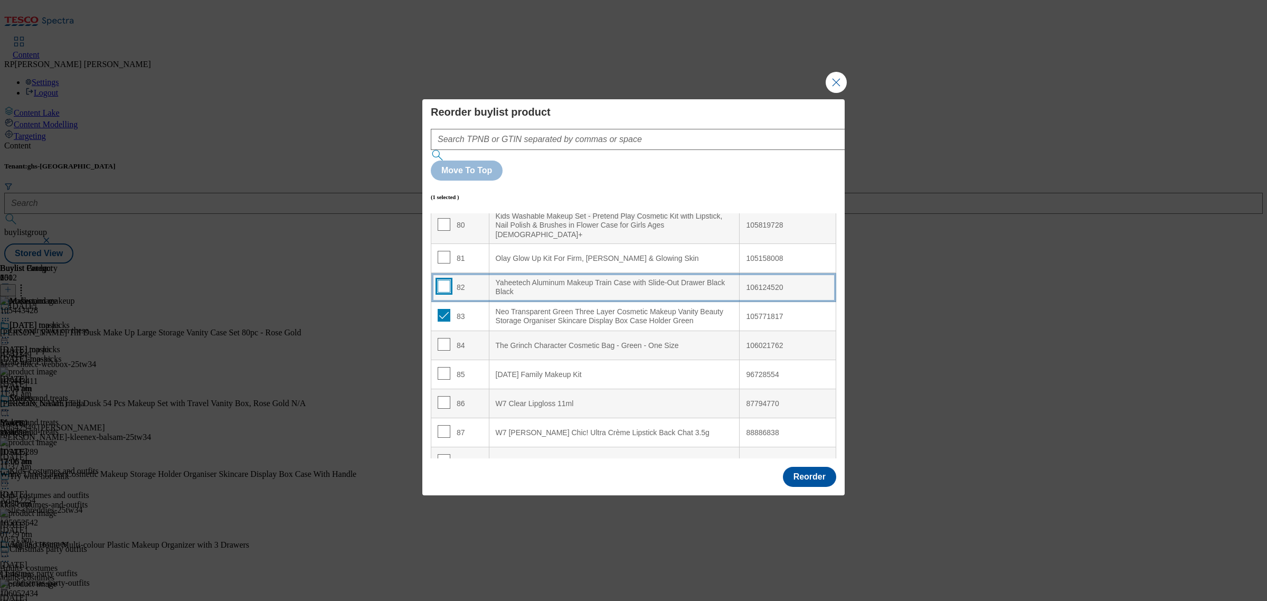
click at [441, 280] on input "Modal" at bounding box center [444, 286] width 13 height 13
checkbox input "true"
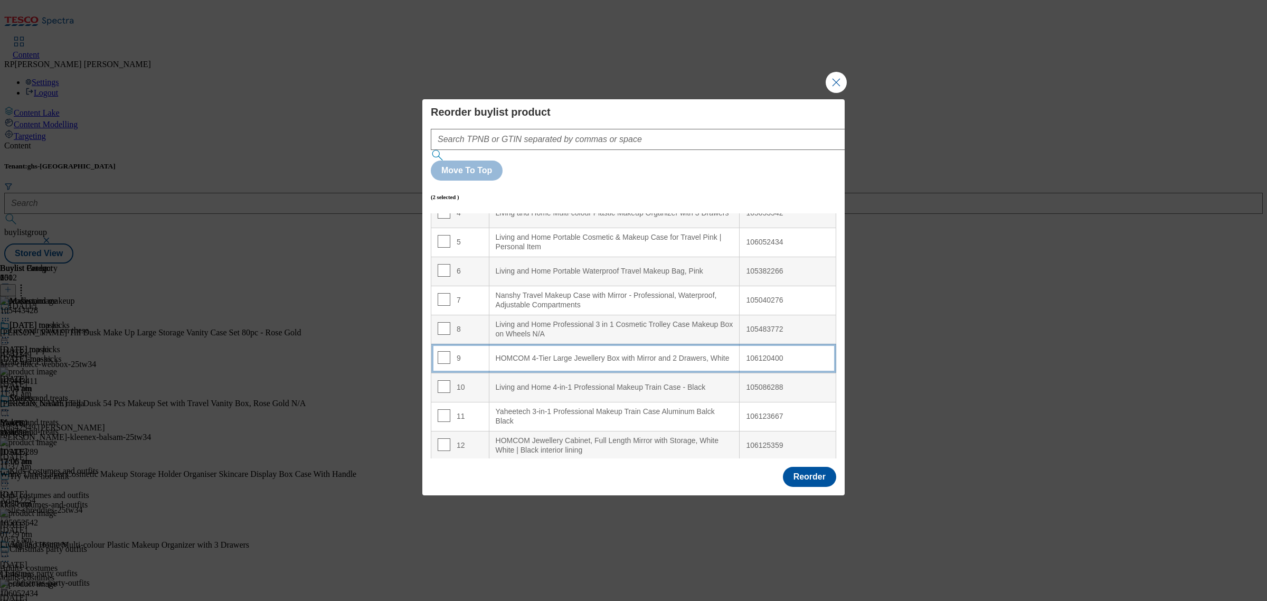
scroll to position [132, 0]
click at [684, 343] on White "HOMCOM 4-Tier Large Jewellery Box with Mirror and 2 Drawers, White" at bounding box center [614, 357] width 251 height 29
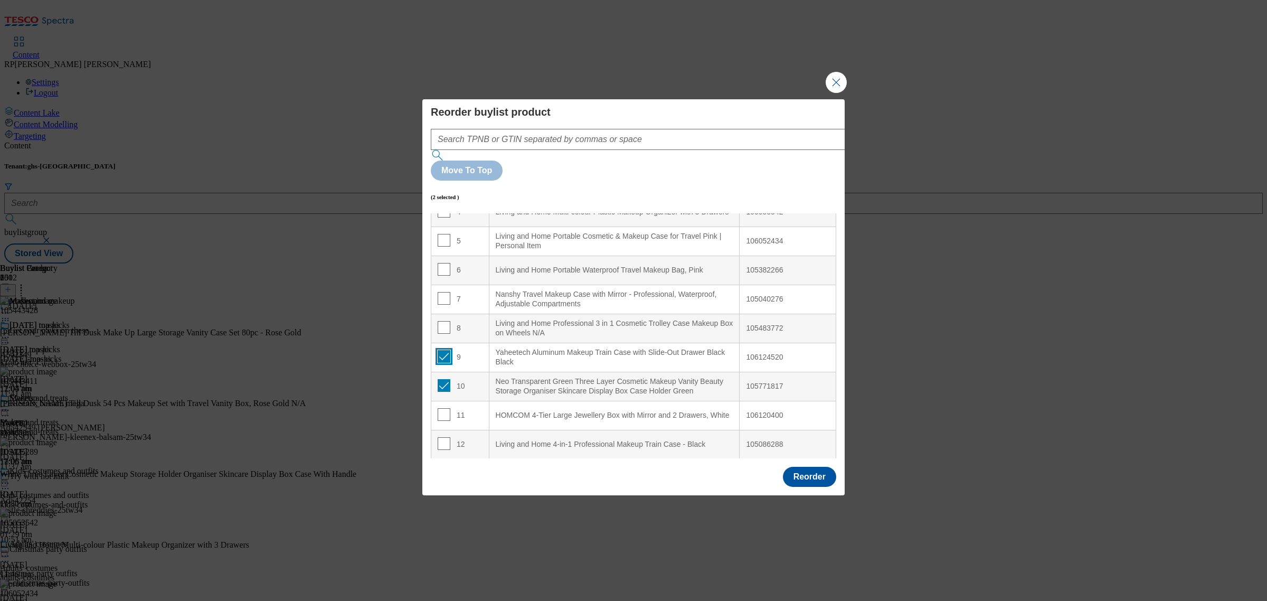
click at [443, 350] on input "Modal" at bounding box center [444, 356] width 13 height 13
checkbox input "false"
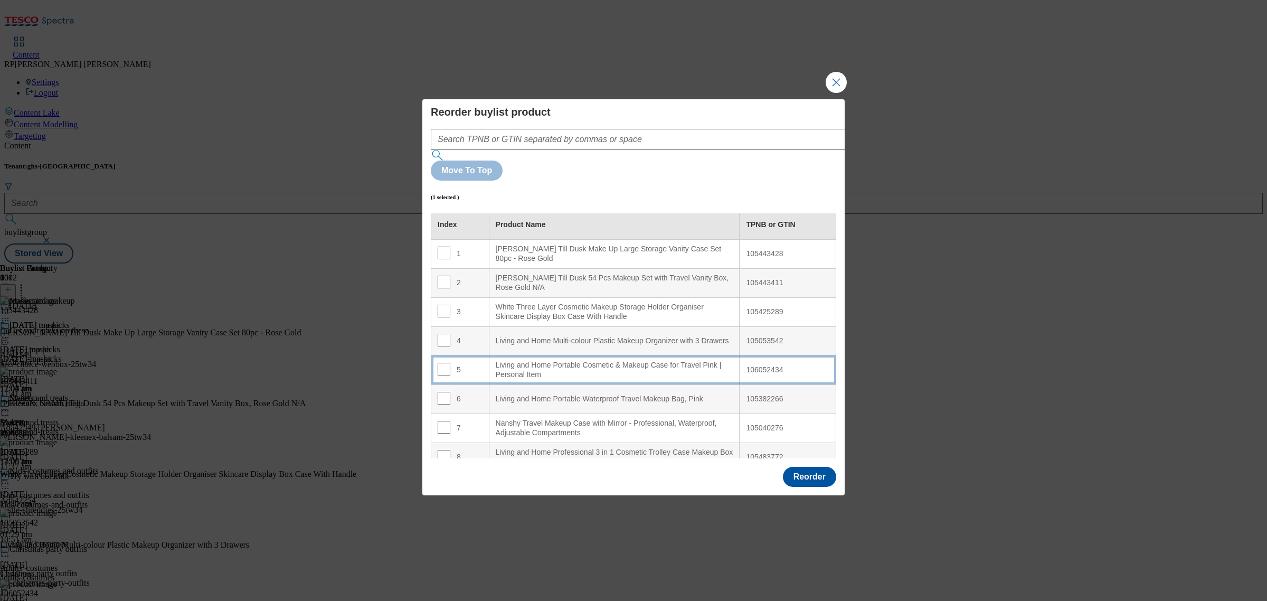
scroll to position [0, 0]
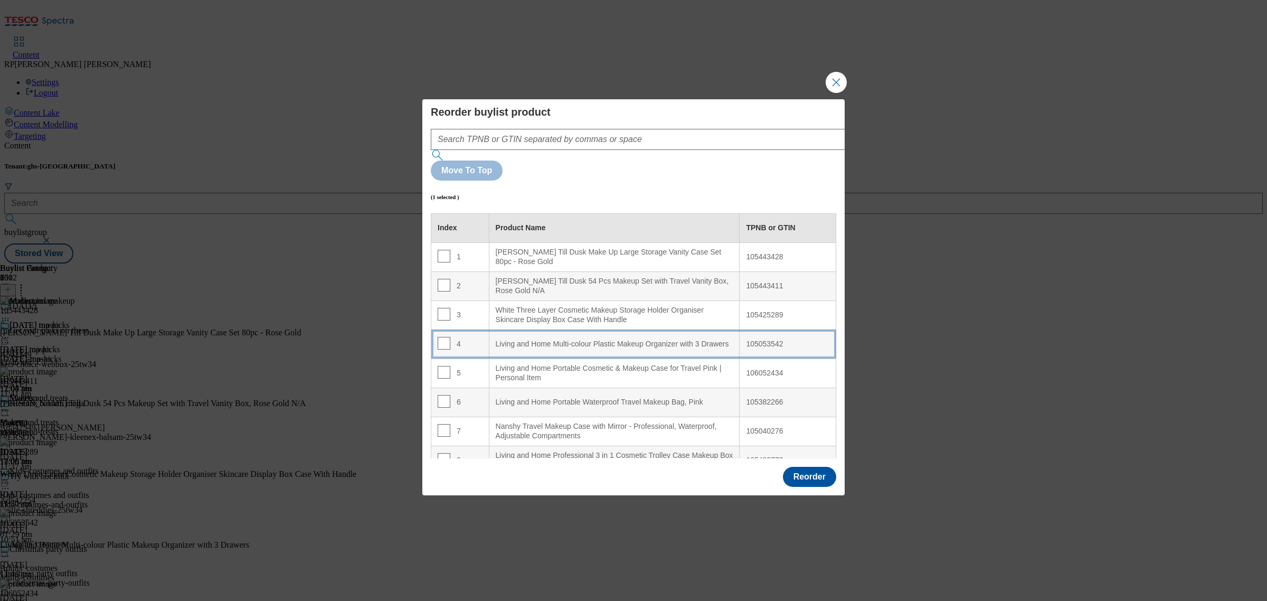
click at [595, 339] on div "Living and Home Multi-colour Plastic Makeup Organizer with 3 Drawers" at bounding box center [615, 344] width 238 height 10
click at [444, 337] on input "Modal" at bounding box center [444, 343] width 13 height 13
checkbox input "false"
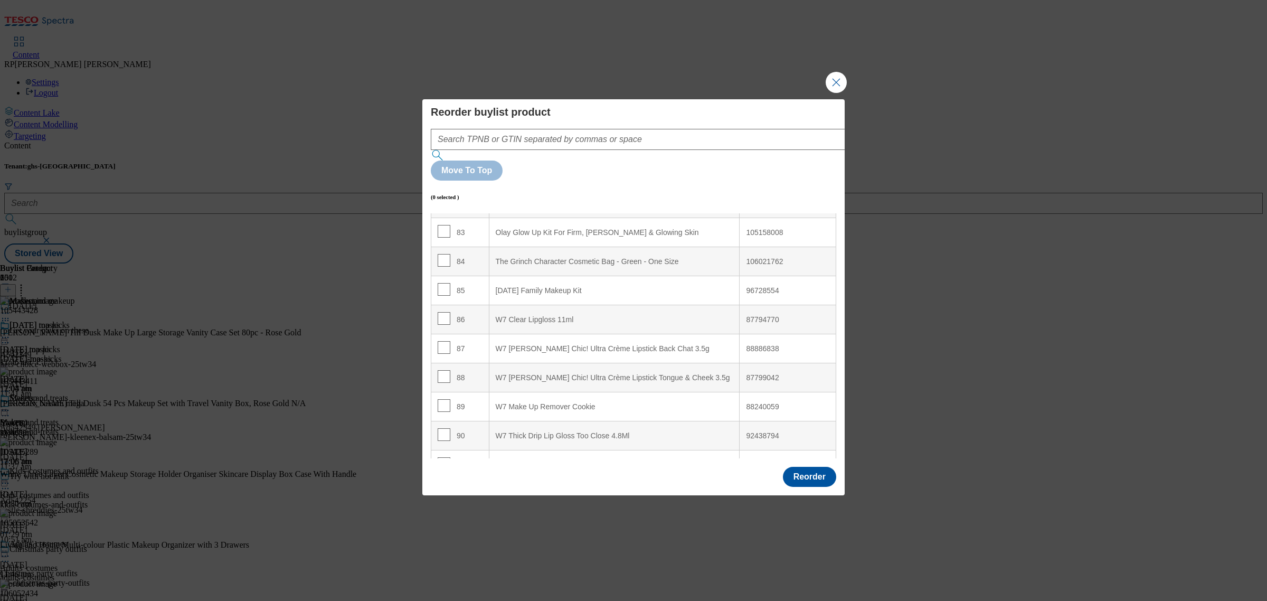
scroll to position [2410, 0]
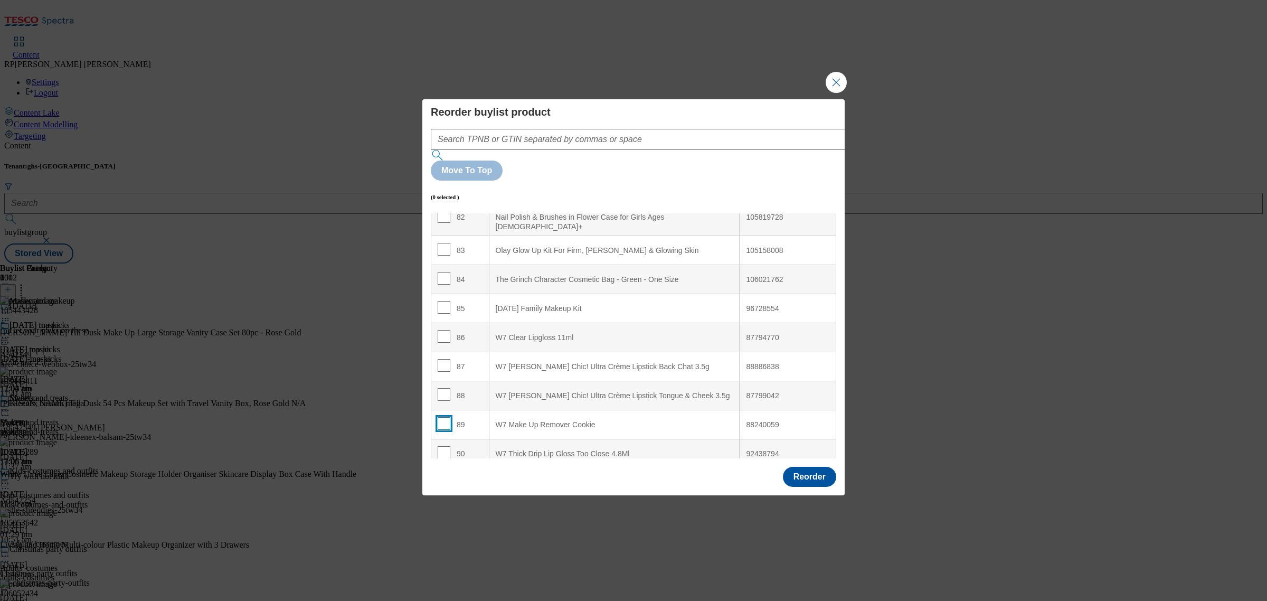
click at [440, 417] on input "Modal" at bounding box center [444, 423] width 13 height 13
checkbox input "true"
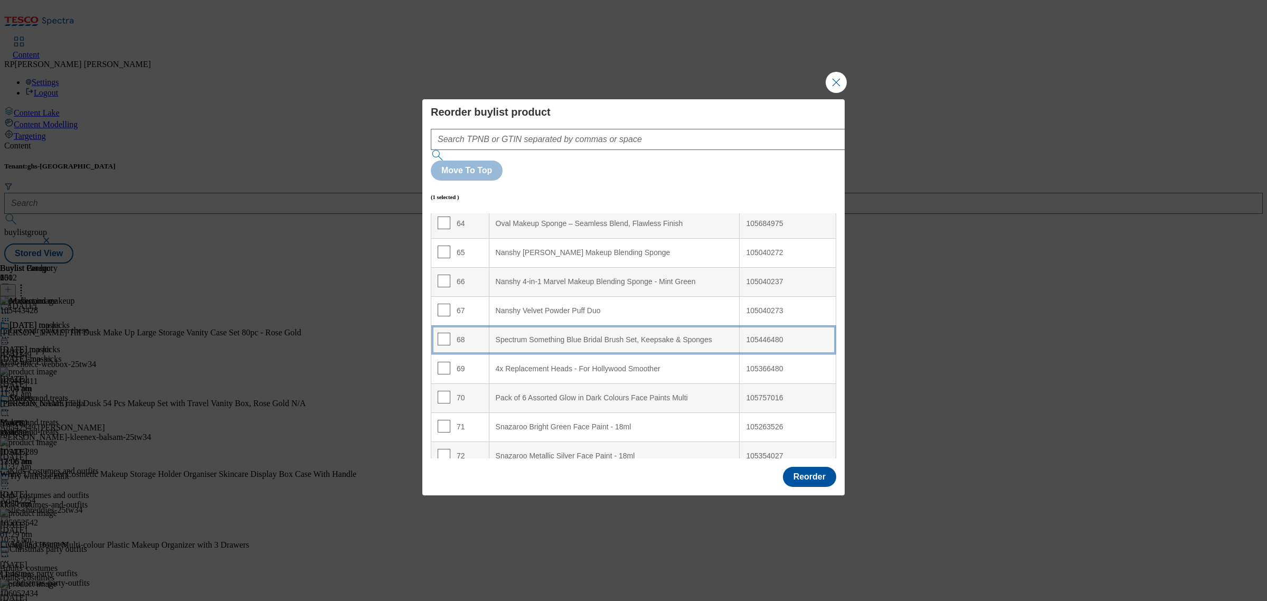
scroll to position [1948, 0]
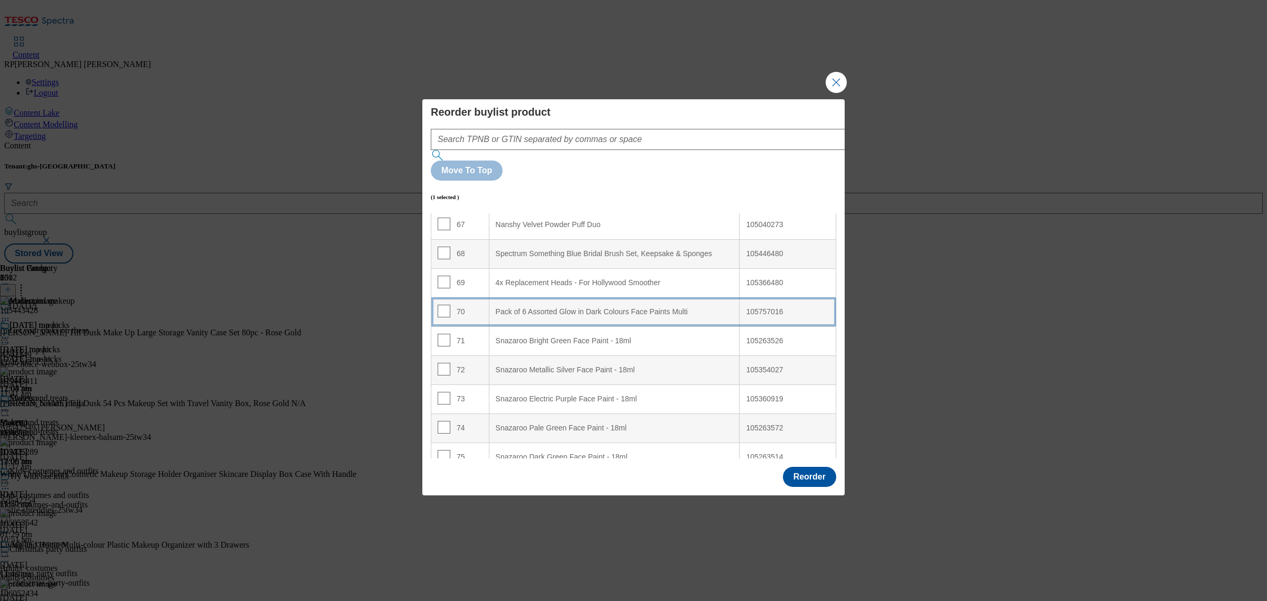
click at [650, 297] on Multi "Pack of 6 Assorted Glow in Dark Colours Face Paints Multi" at bounding box center [614, 311] width 251 height 29
click at [447, 305] on input "Modal" at bounding box center [444, 311] width 13 height 13
checkbox input "false"
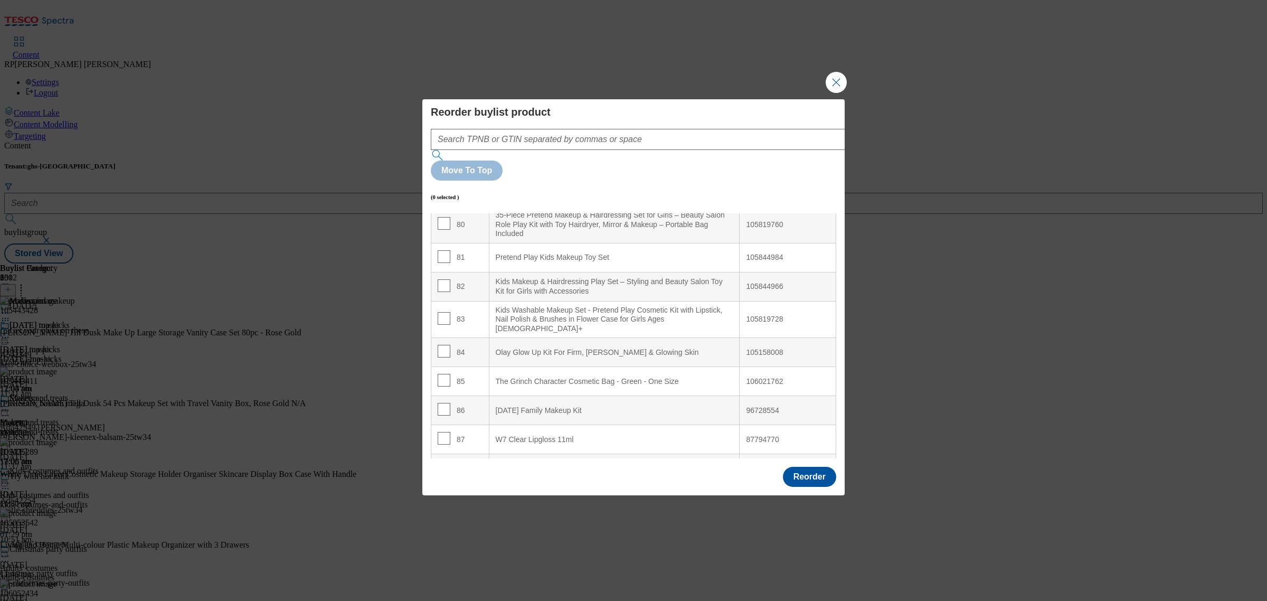
scroll to position [2278, 0]
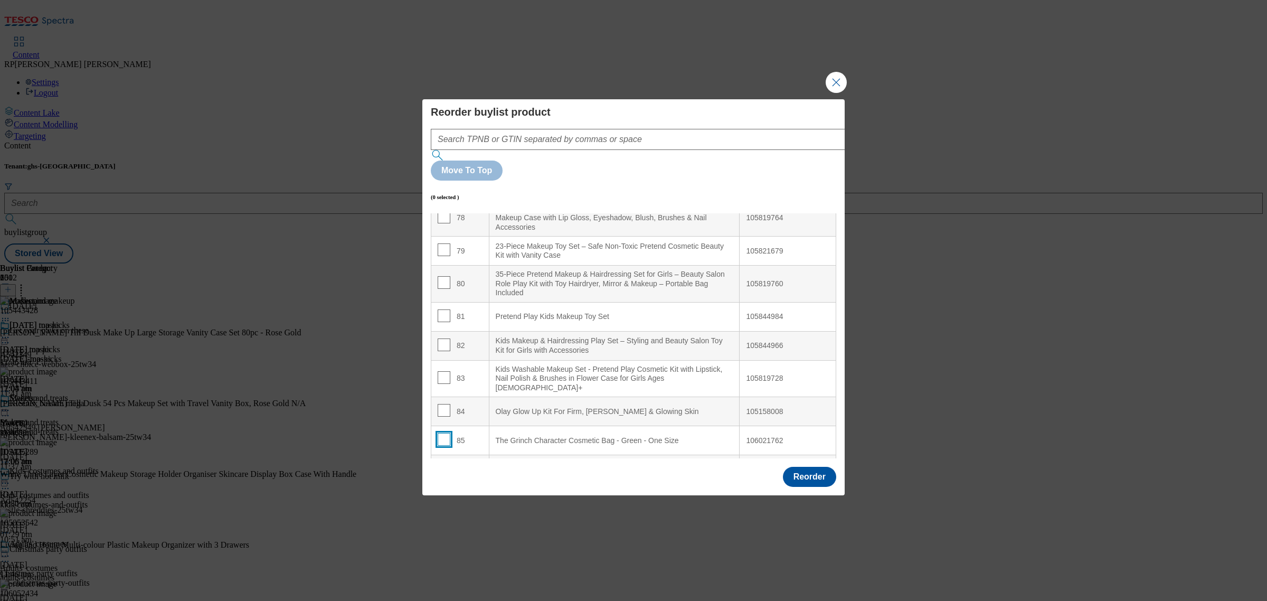
click at [447, 433] on input "Modal" at bounding box center [444, 439] width 13 height 13
checkbox input "true"
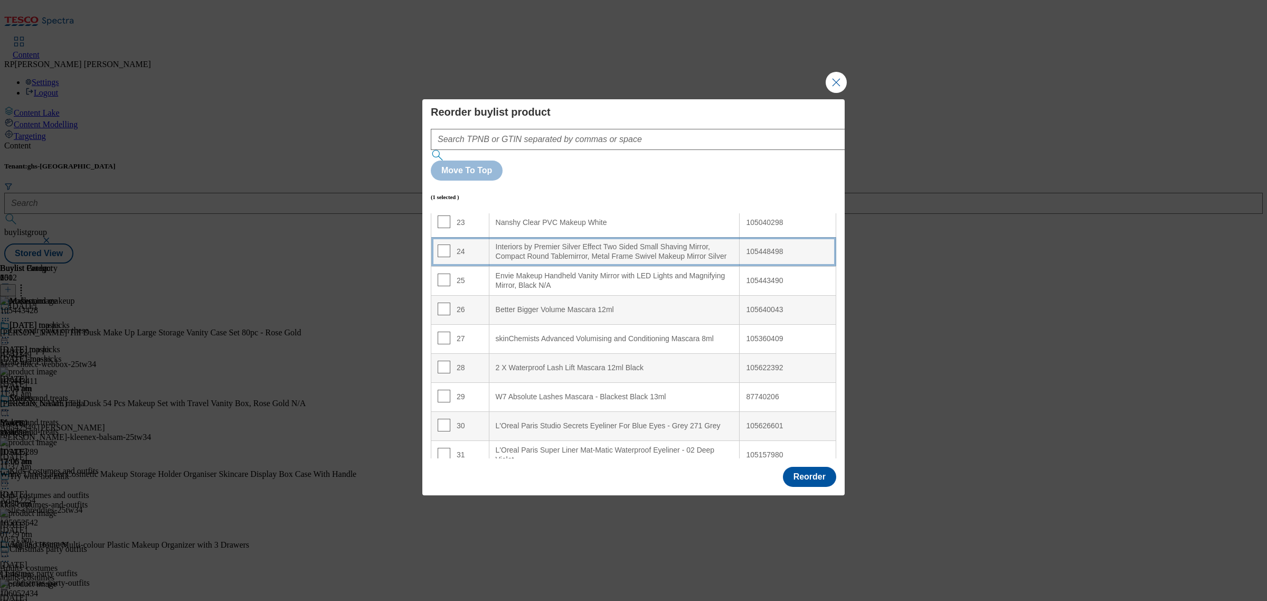
scroll to position [629, 0]
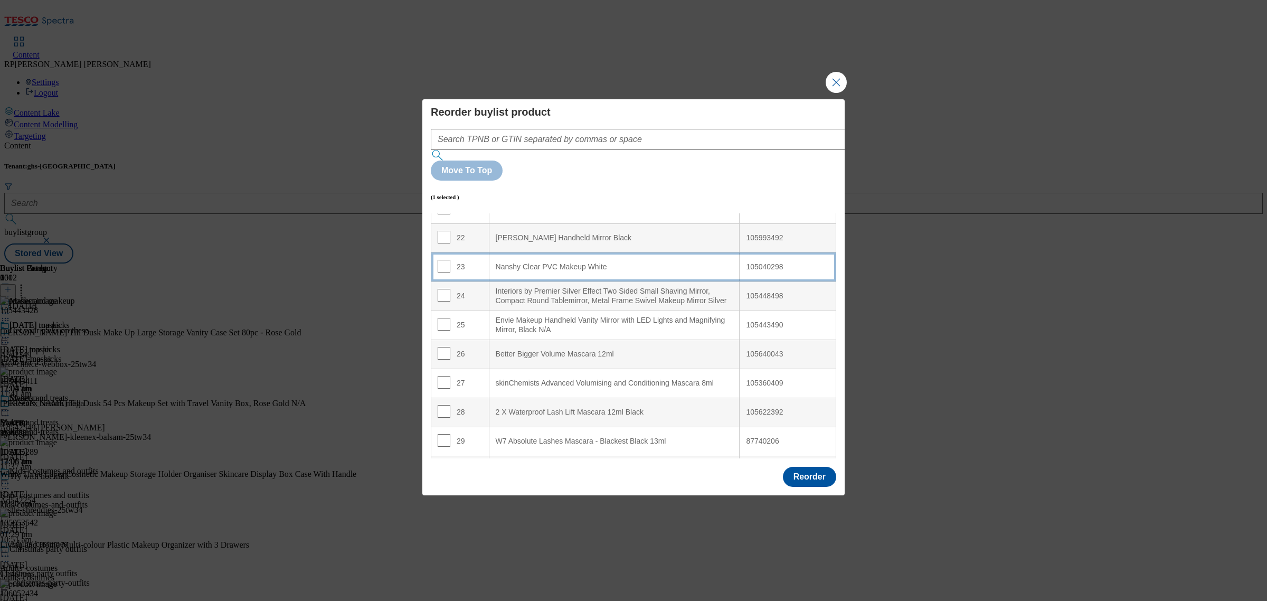
click at [595, 252] on White "Nanshy Clear PVC Makeup White" at bounding box center [614, 266] width 251 height 29
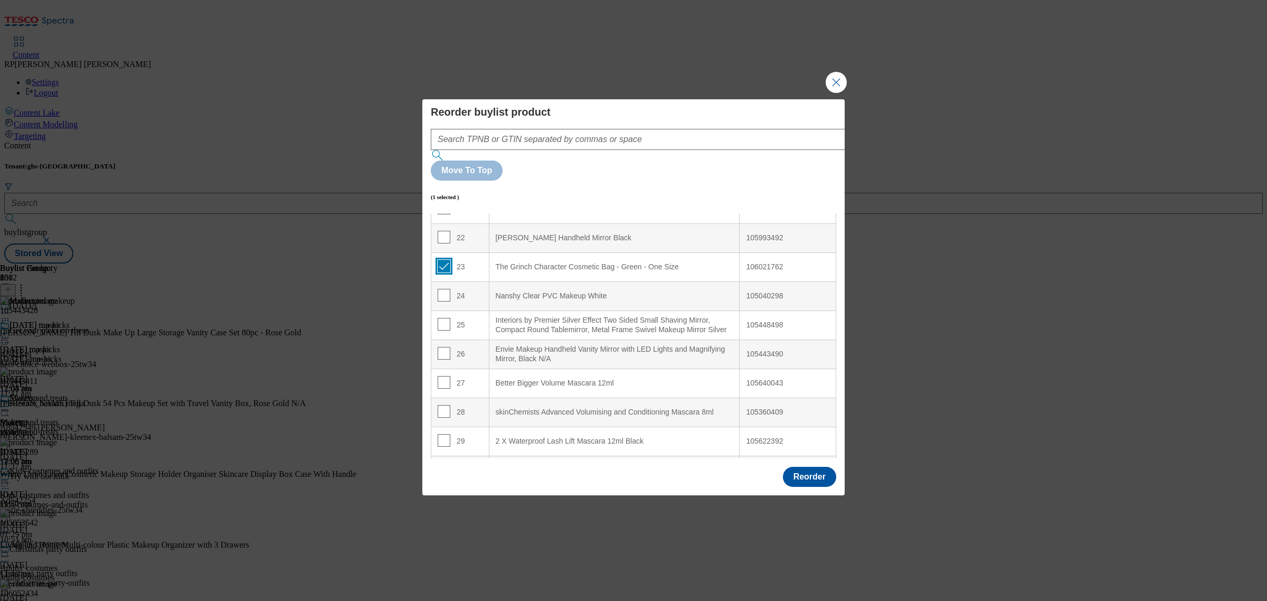
click at [440, 260] on input "Modal" at bounding box center [444, 266] width 13 height 13
checkbox input "false"
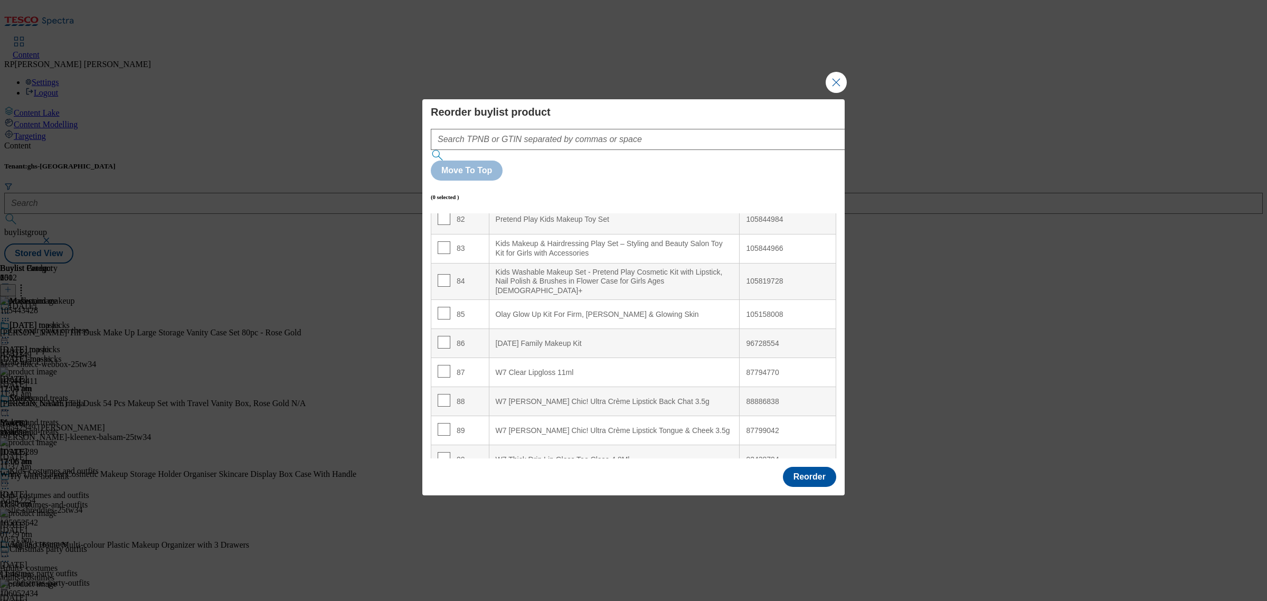
scroll to position [2410, 0]
click at [444, 301] on input "Modal" at bounding box center [444, 307] width 13 height 13
checkbox input "true"
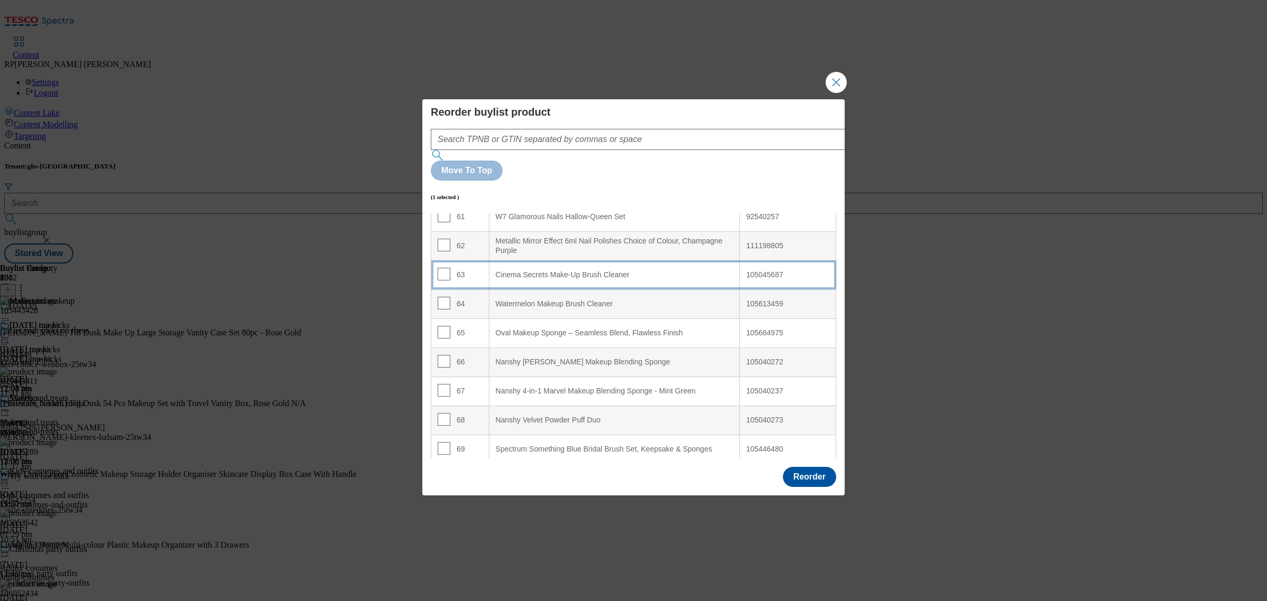
scroll to position [1750, 0]
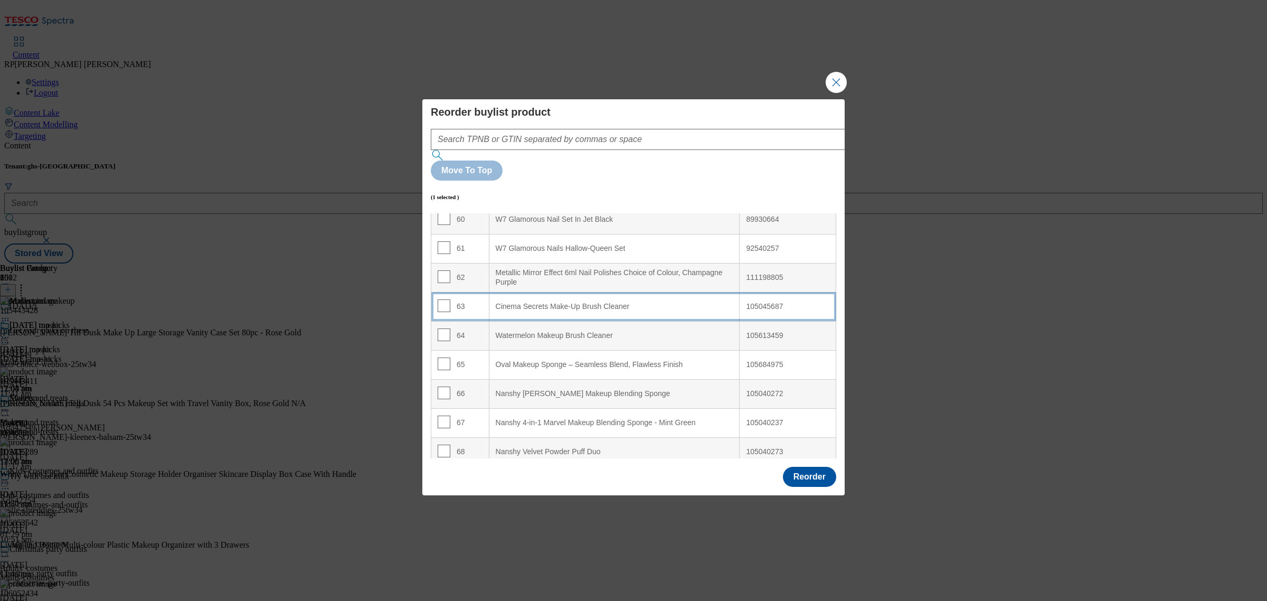
click at [578, 292] on Cleaner "Cinema Secrets Make-Up Brush Cleaner" at bounding box center [614, 306] width 251 height 29
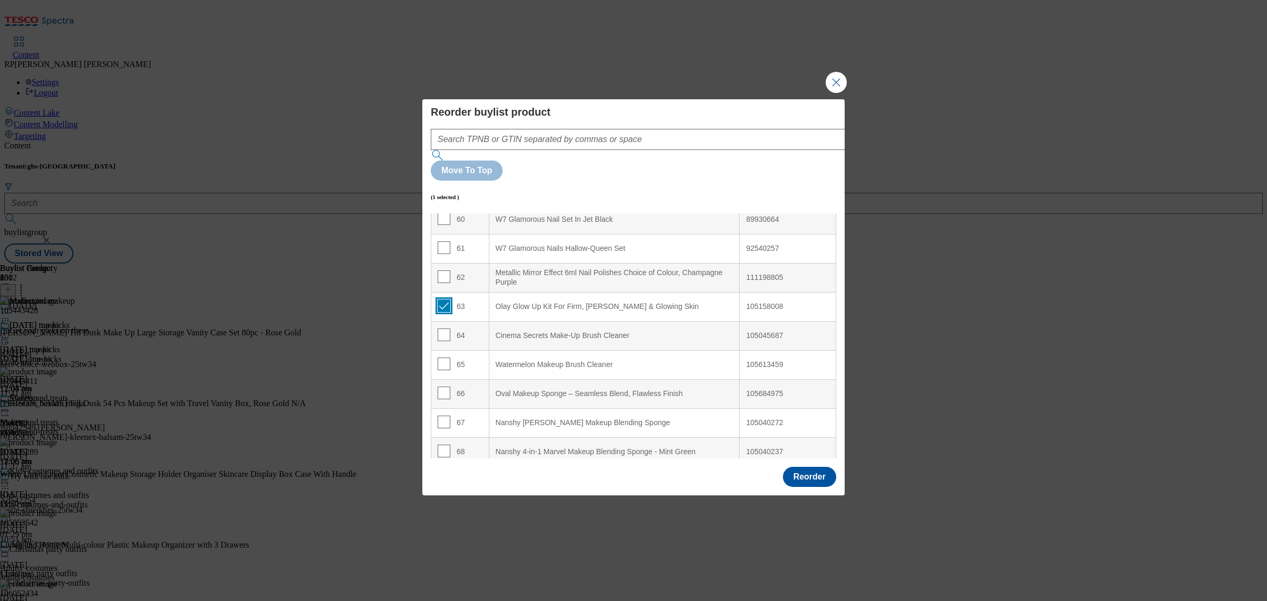
click at [438, 299] on input "Modal" at bounding box center [444, 305] width 13 height 13
checkbox input "false"
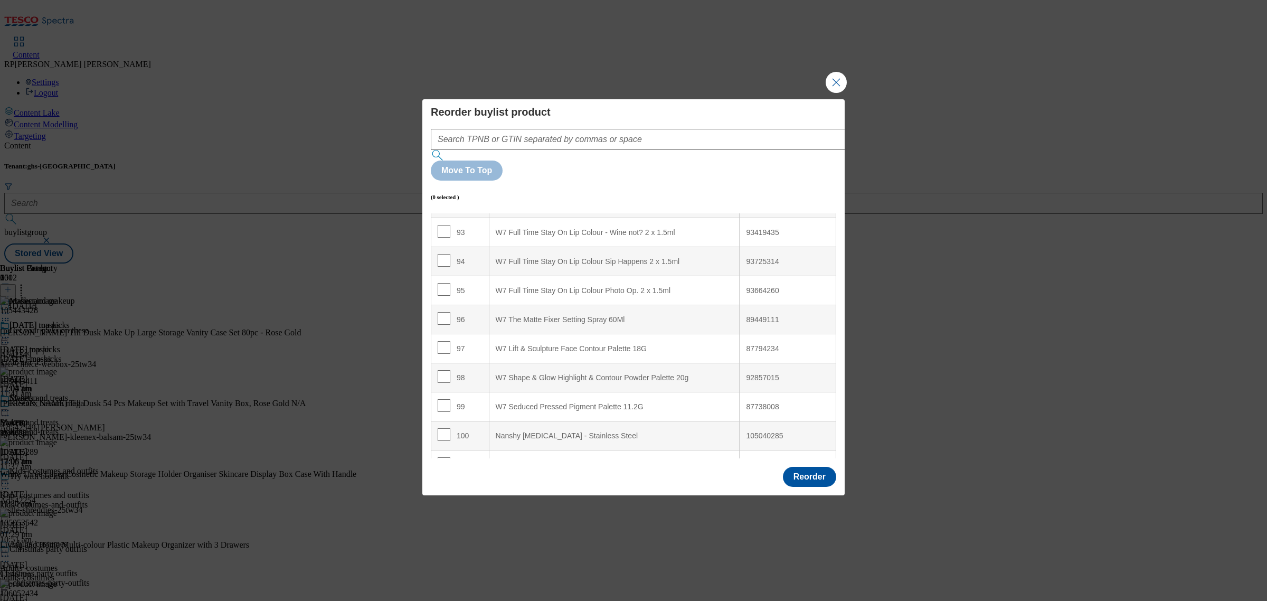
scroll to position [2740, 0]
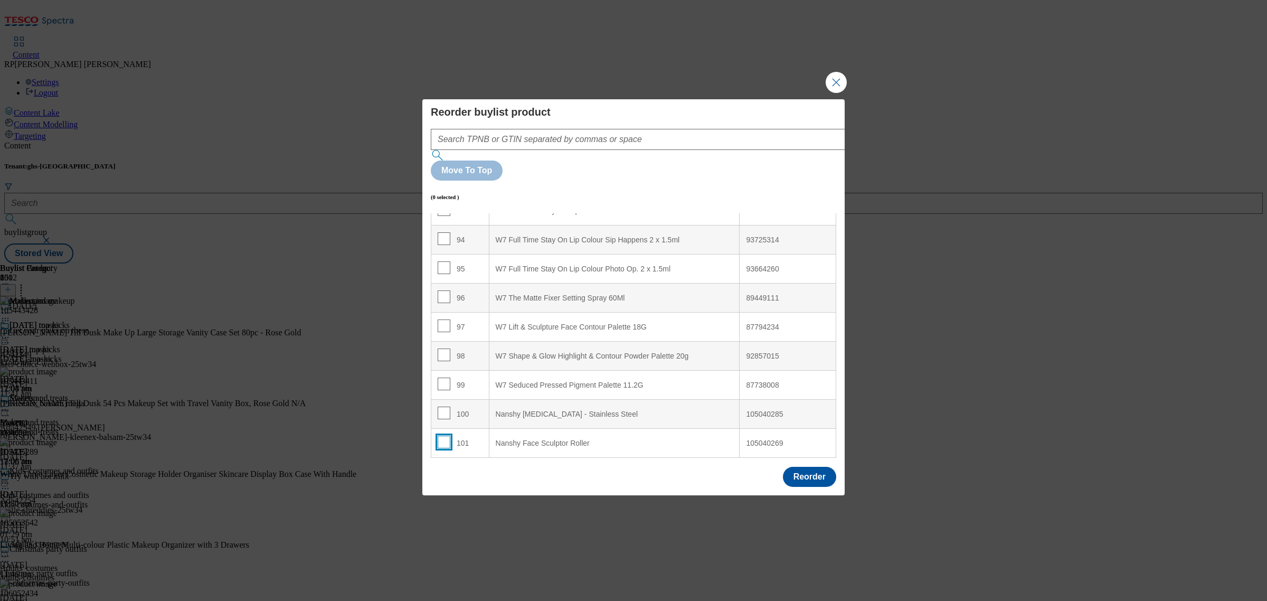
click at [439, 435] on input "Modal" at bounding box center [444, 441] width 13 height 13
checkbox input "true"
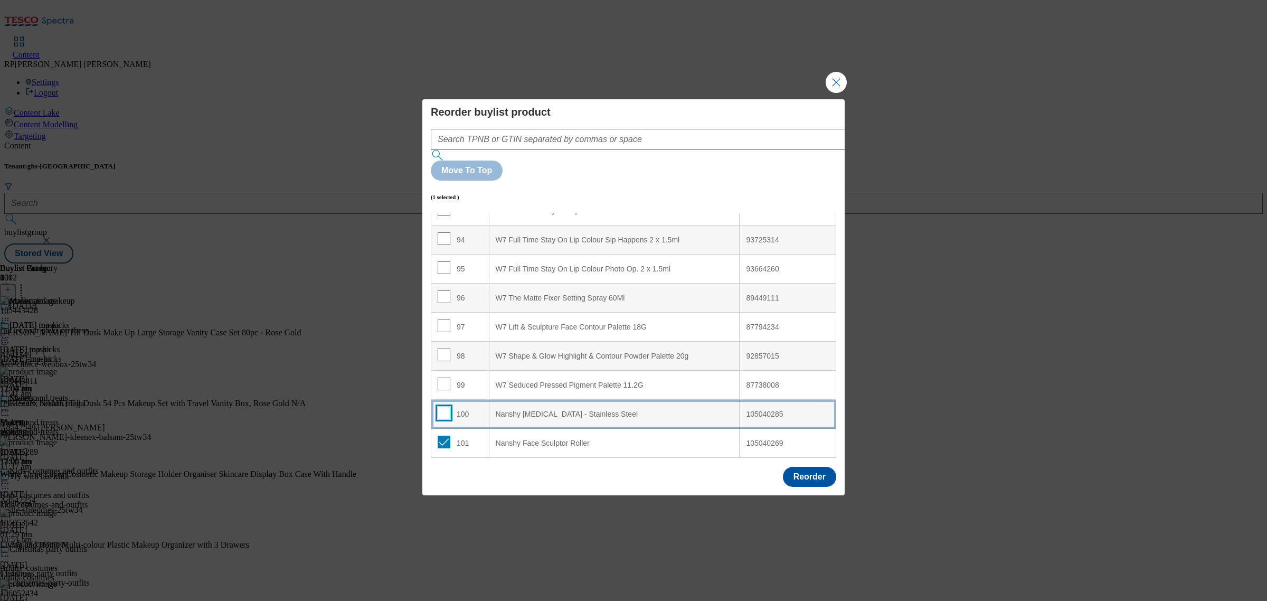
click at [442, 406] on input "Modal" at bounding box center [444, 412] width 13 height 13
checkbox input "true"
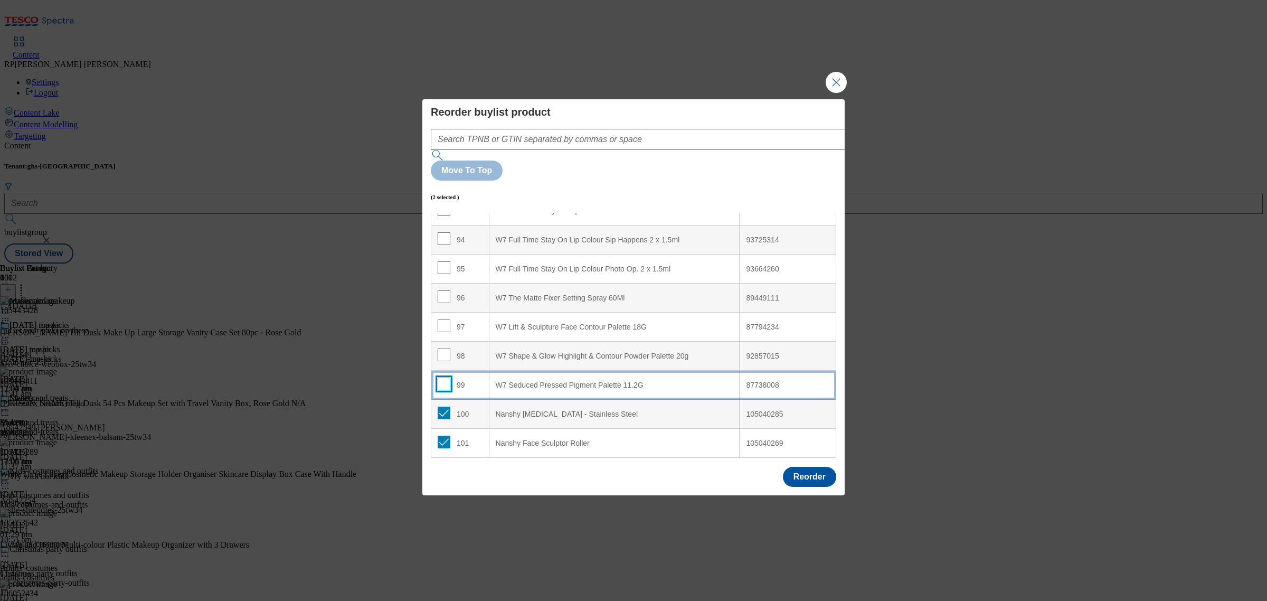
click at [438, 377] on input "Modal" at bounding box center [444, 383] width 13 height 13
checkbox input "true"
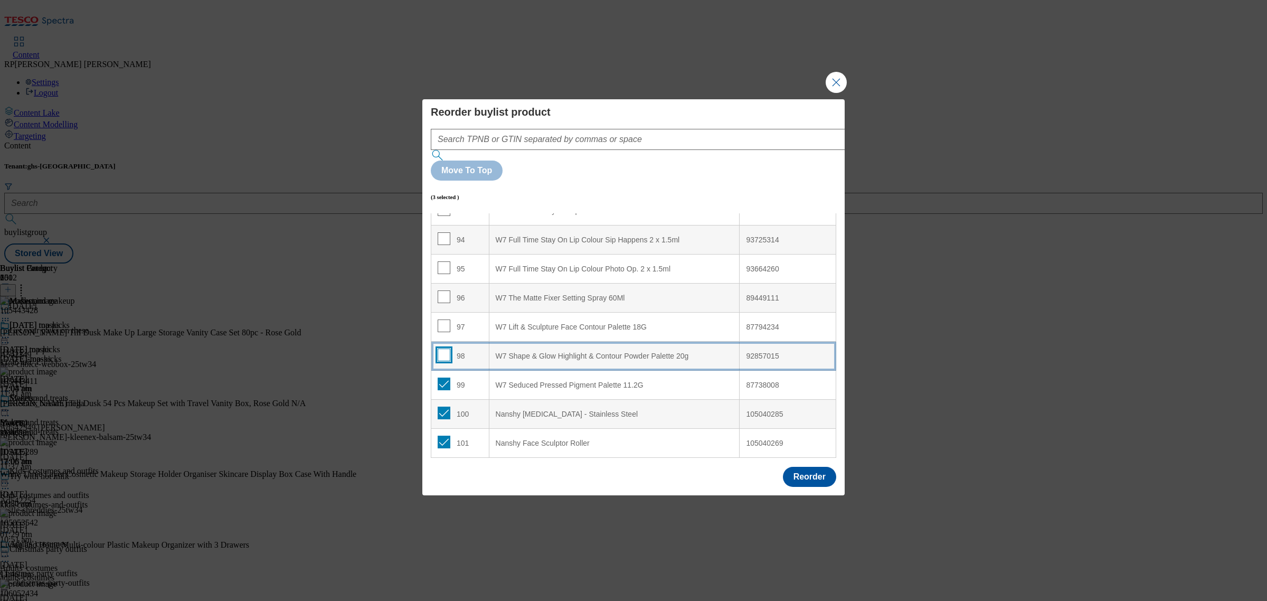
click at [439, 348] on input "Modal" at bounding box center [444, 354] width 13 height 13
checkbox input "true"
click at [441, 319] on input "Modal" at bounding box center [444, 325] width 13 height 13
checkbox input "true"
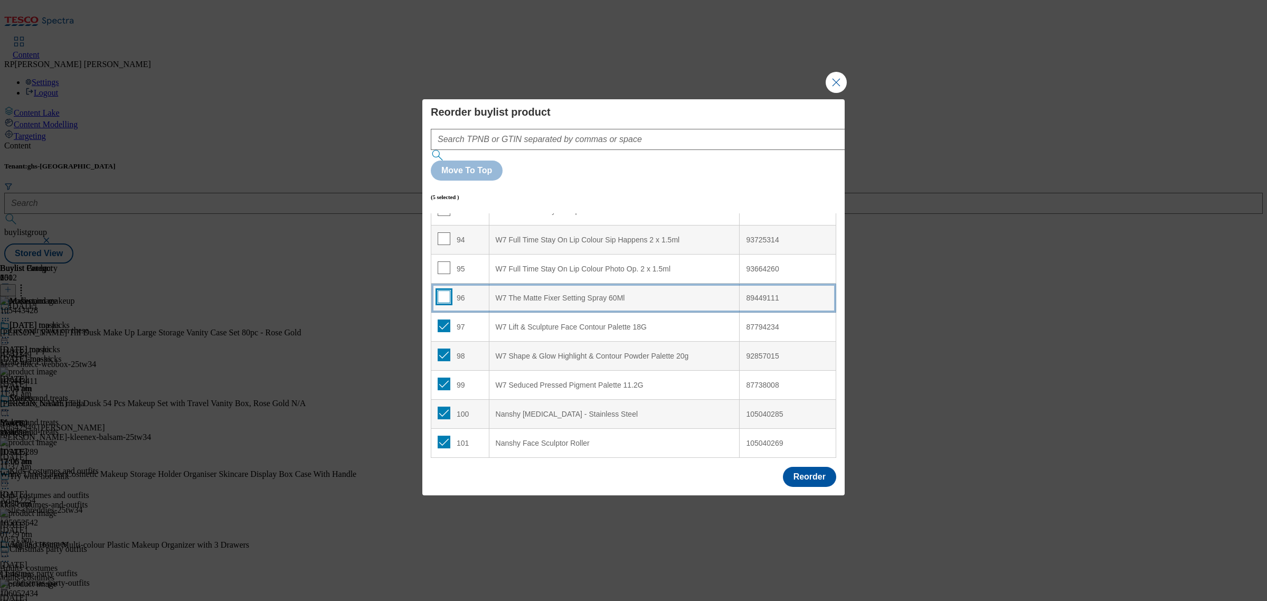
click at [443, 290] on input "Modal" at bounding box center [444, 296] width 13 height 13
checkbox input "true"
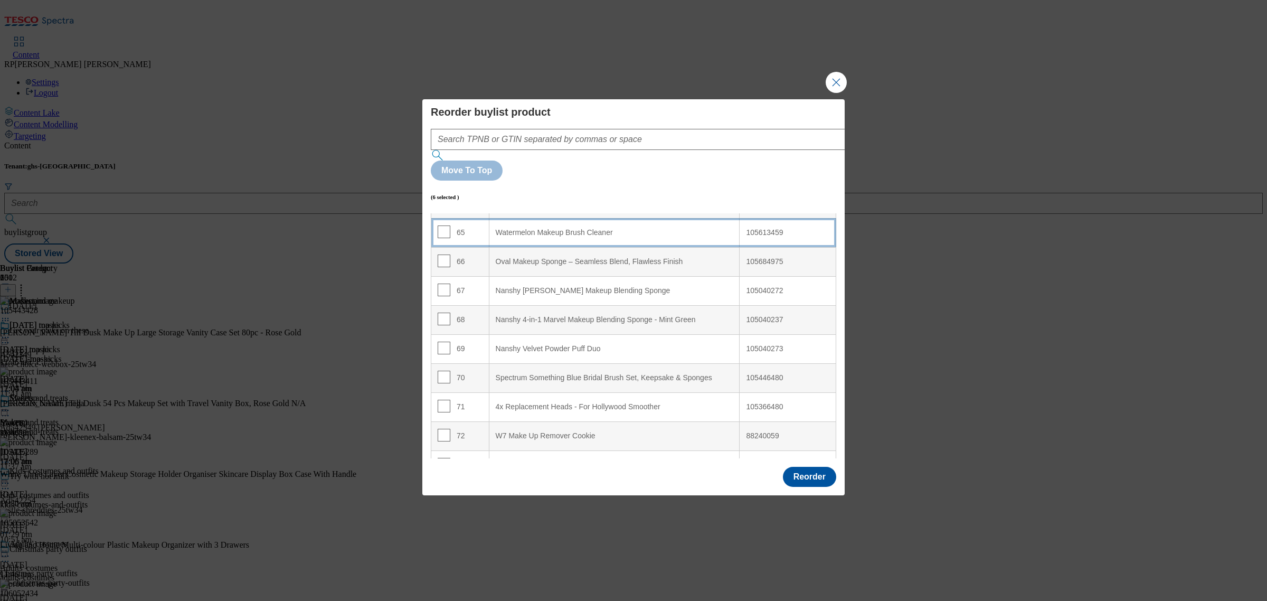
scroll to position [1750, 0]
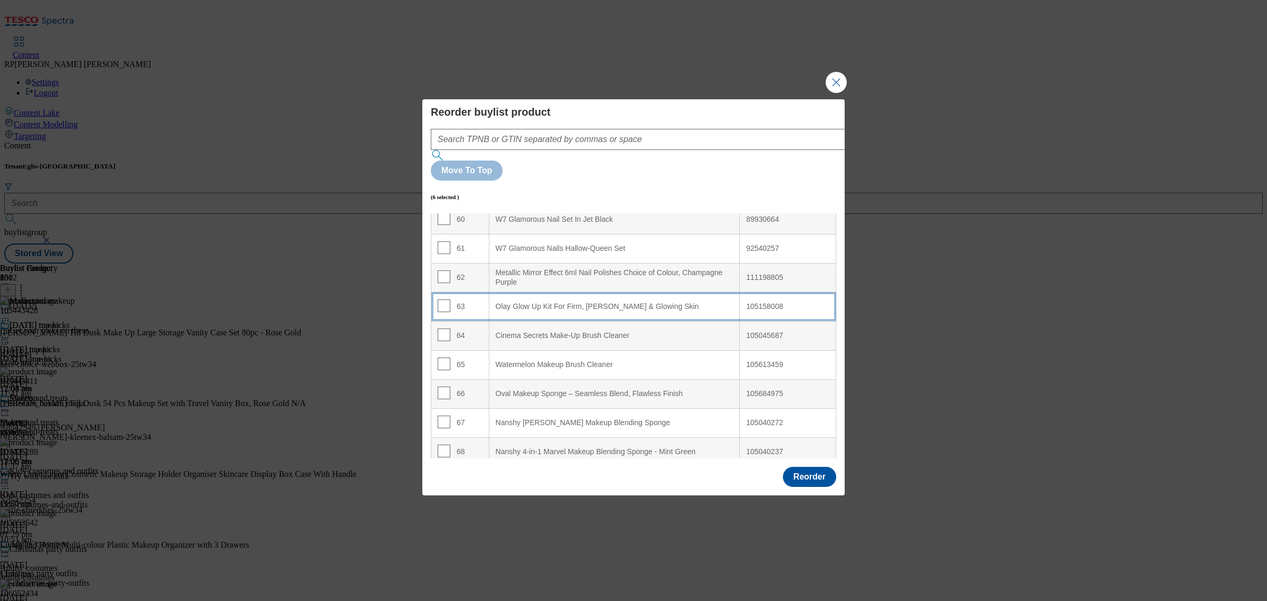
click at [625, 292] on Skin "Olay Glow Up Kit For Firm, [PERSON_NAME] & Glowing Skin" at bounding box center [614, 306] width 251 height 29
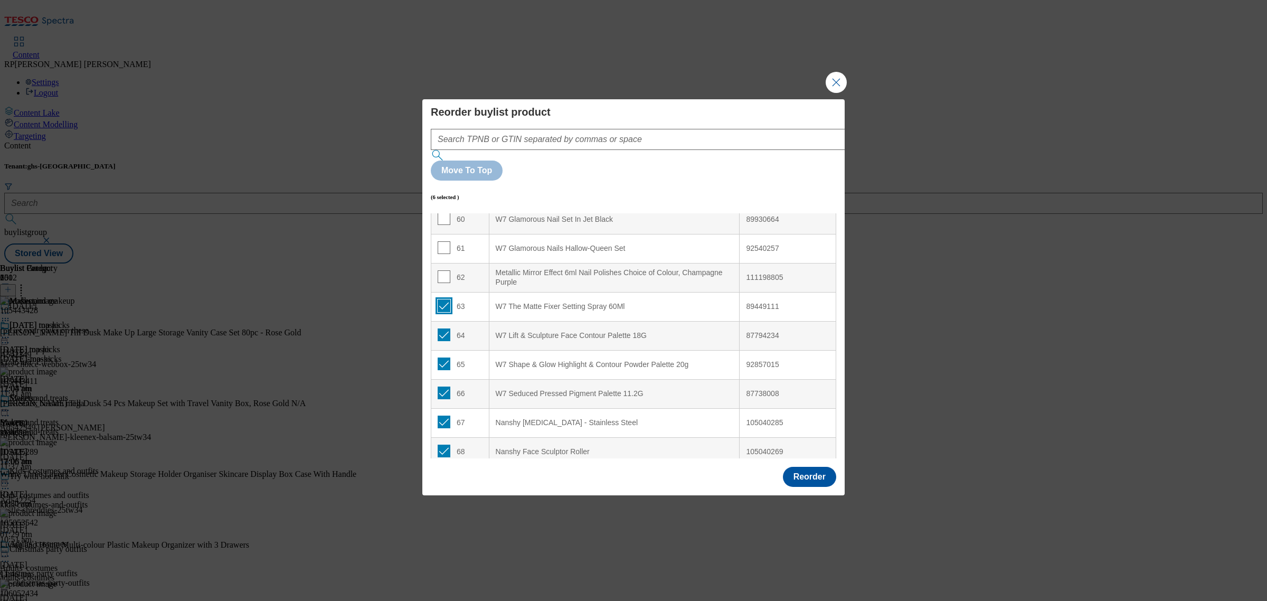
click at [446, 299] on input "Modal" at bounding box center [444, 305] width 13 height 13
checkbox input "false"
click at [443, 328] on input "Modal" at bounding box center [444, 334] width 13 height 13
checkbox input "false"
click at [444, 357] on input "Modal" at bounding box center [444, 363] width 13 height 13
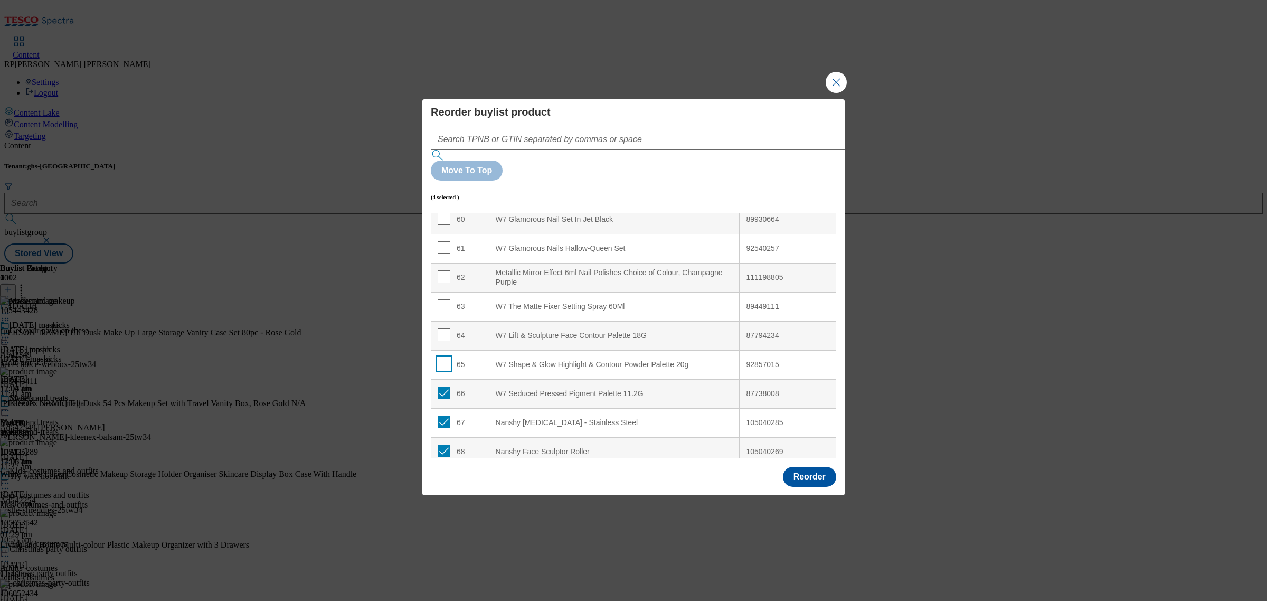
checkbox input "false"
click at [444, 386] on input "Modal" at bounding box center [444, 392] width 13 height 13
checkbox input "false"
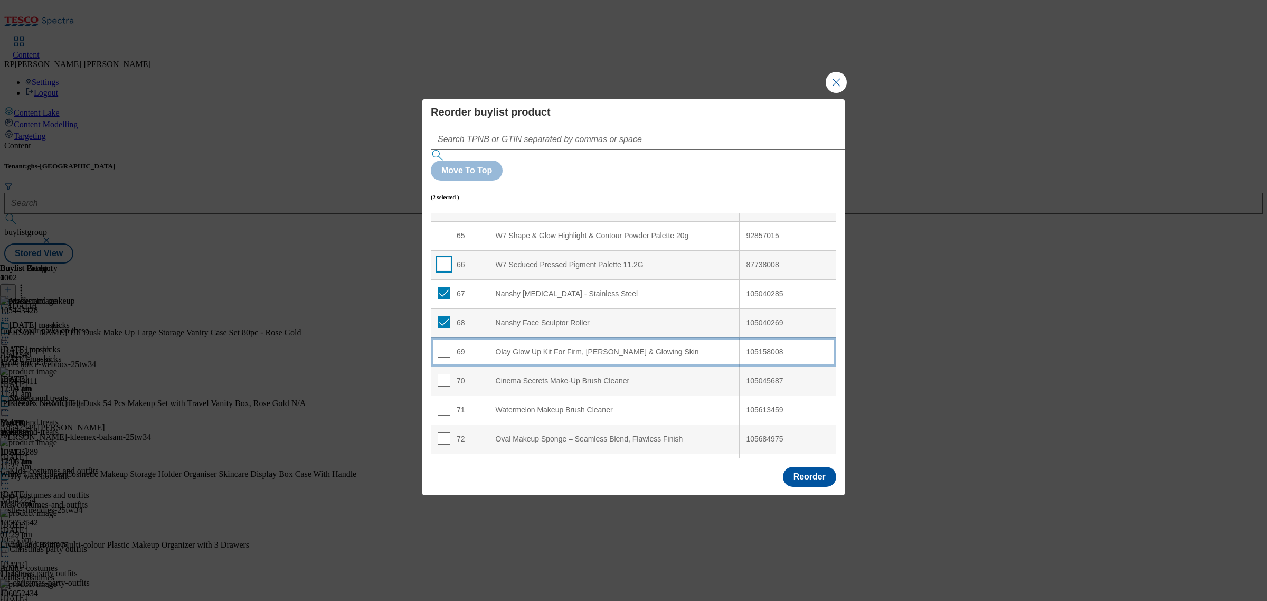
scroll to position [1882, 0]
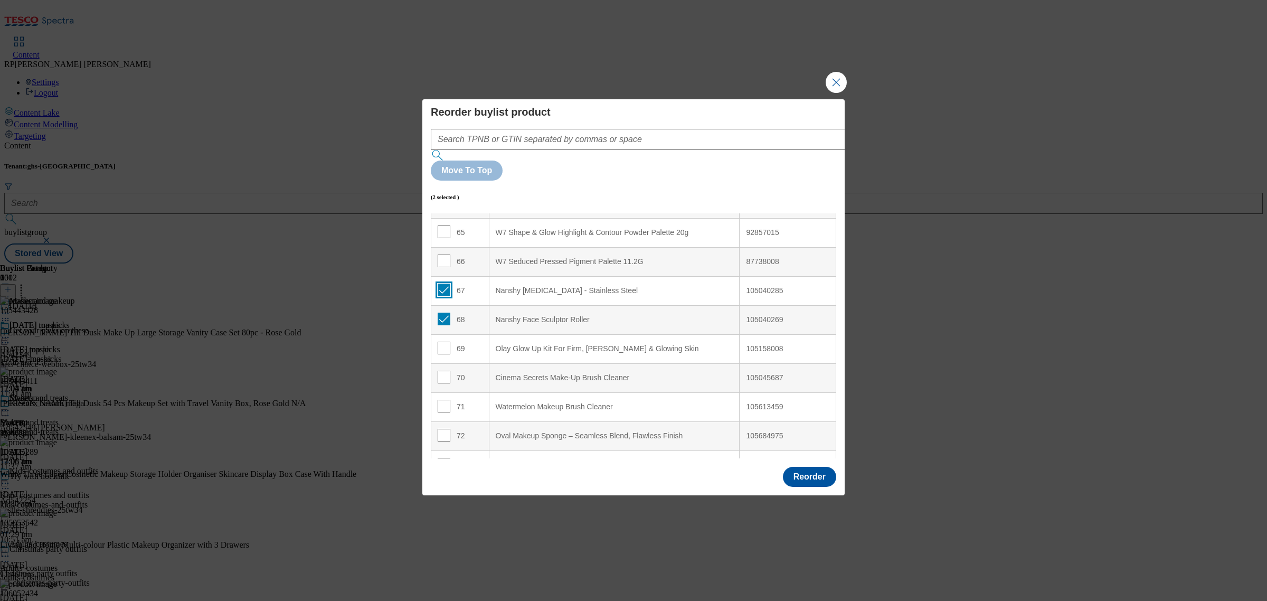
click at [442, 283] on input "Modal" at bounding box center [444, 289] width 13 height 13
checkbox input "false"
click at [442, 312] on input "Modal" at bounding box center [444, 318] width 13 height 13
checkbox input "false"
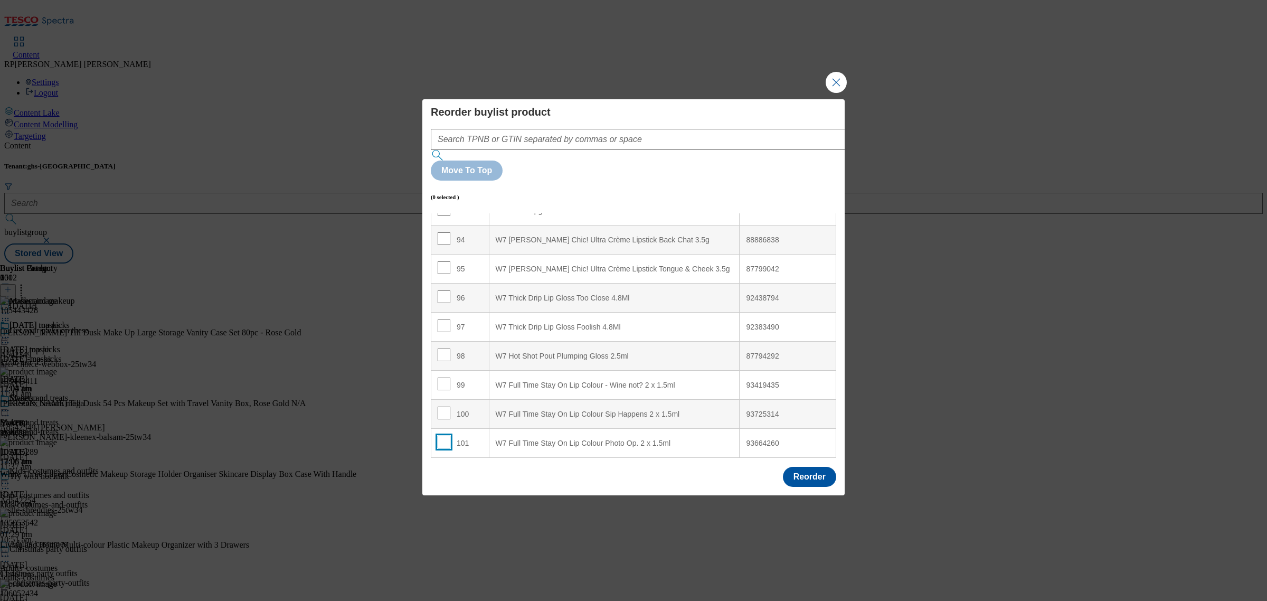
click at [438, 435] on input "Modal" at bounding box center [444, 441] width 13 height 13
checkbox input "true"
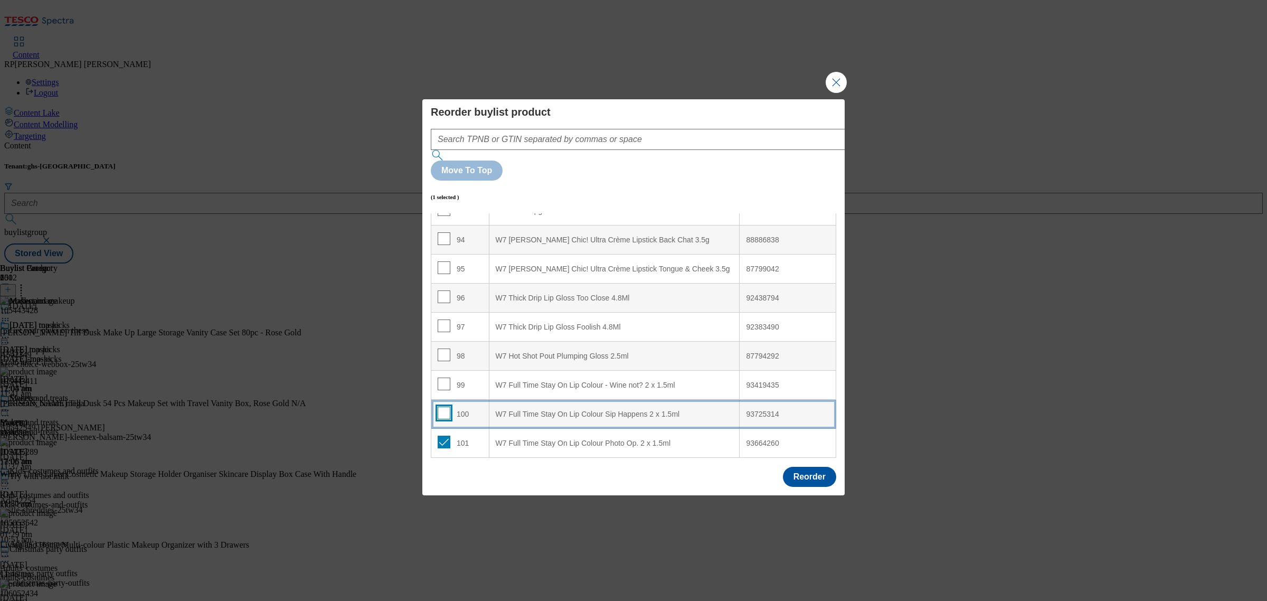
click at [444, 406] on input "Modal" at bounding box center [444, 412] width 13 height 13
checkbox input "true"
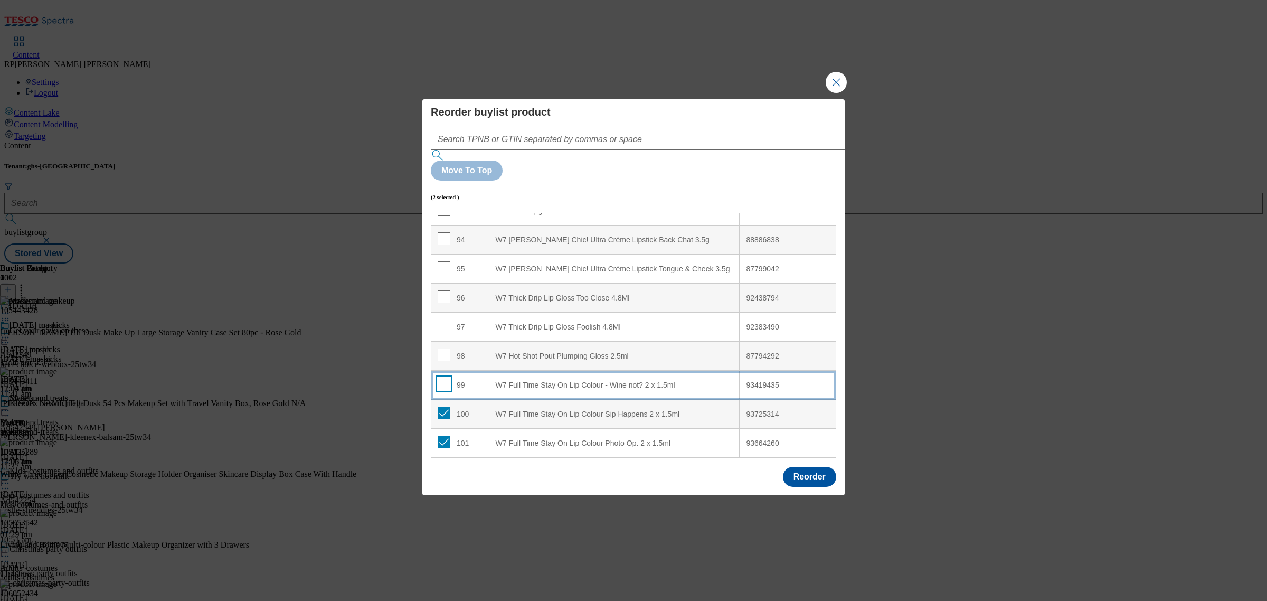
click at [443, 377] on input "Modal" at bounding box center [444, 383] width 13 height 13
checkbox input "true"
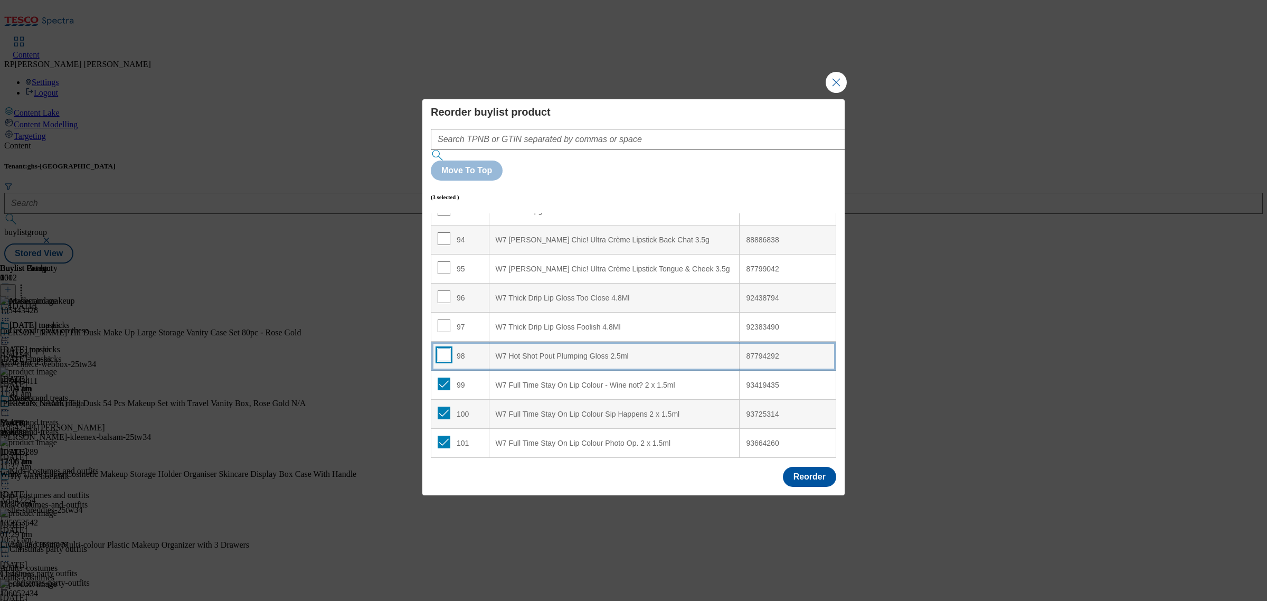
click at [442, 348] on input "Modal" at bounding box center [444, 354] width 13 height 13
checkbox input "true"
click at [441, 319] on input "Modal" at bounding box center [444, 325] width 13 height 13
checkbox input "true"
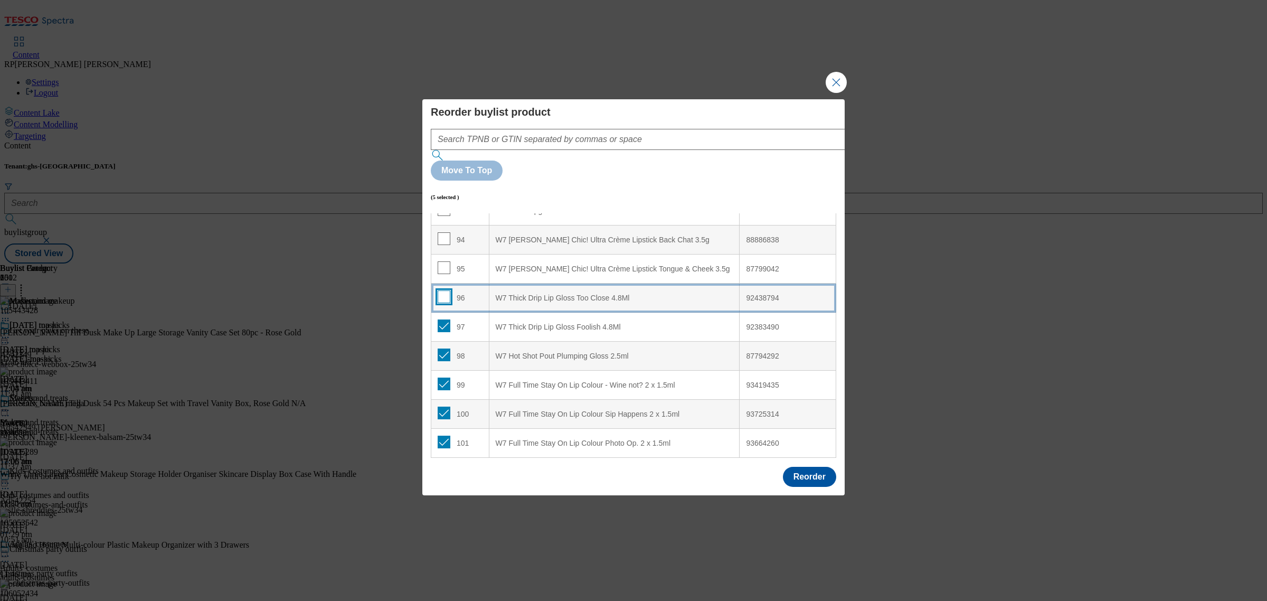
click at [440, 290] on input "Modal" at bounding box center [444, 296] width 13 height 13
checkbox input "true"
click at [441, 261] on input "Modal" at bounding box center [444, 267] width 13 height 13
checkbox input "true"
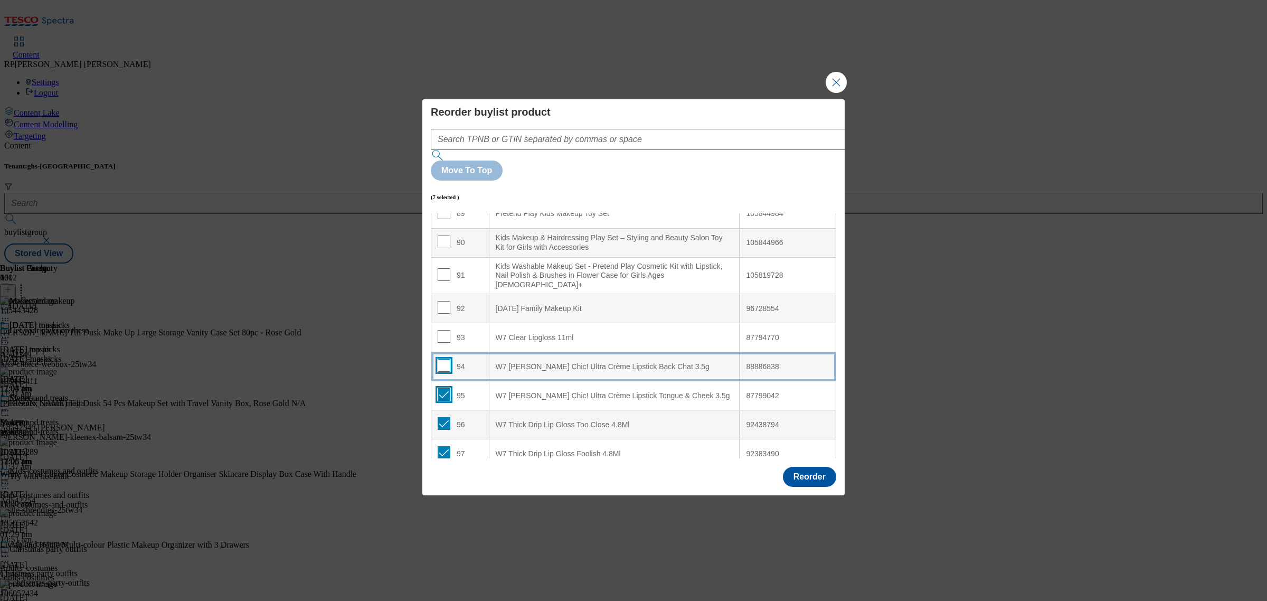
scroll to position [2608, 0]
click at [446, 364] on input "Modal" at bounding box center [444, 370] width 13 height 13
checkbox input "true"
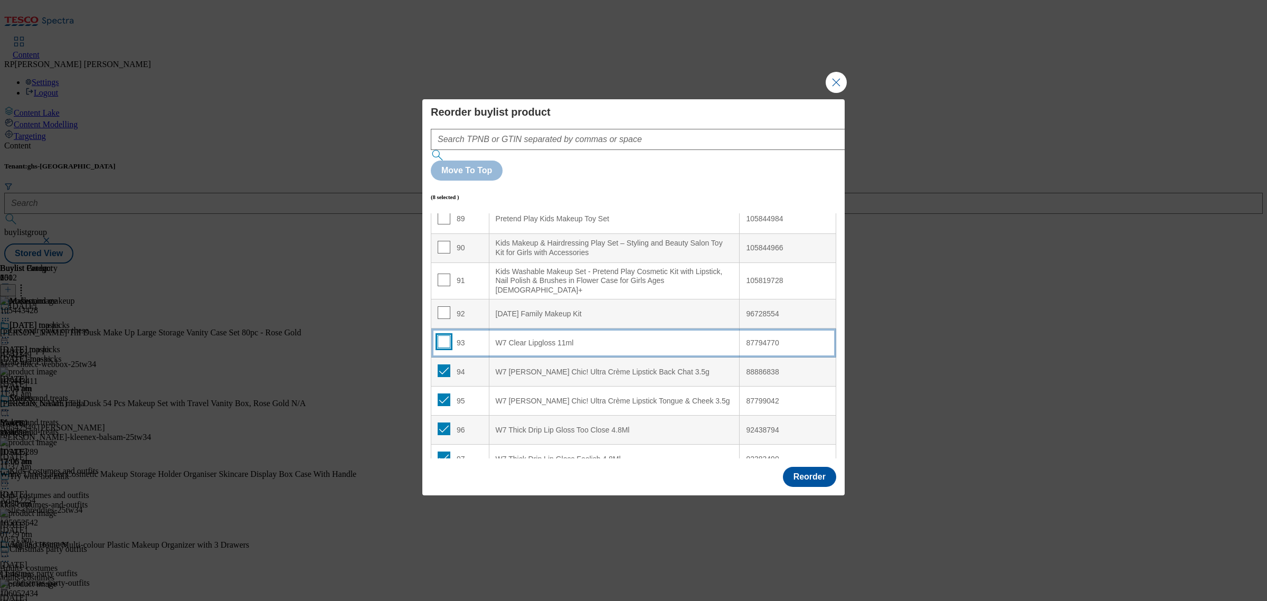
click at [441, 335] on input "Modal" at bounding box center [444, 341] width 13 height 13
checkbox input "true"
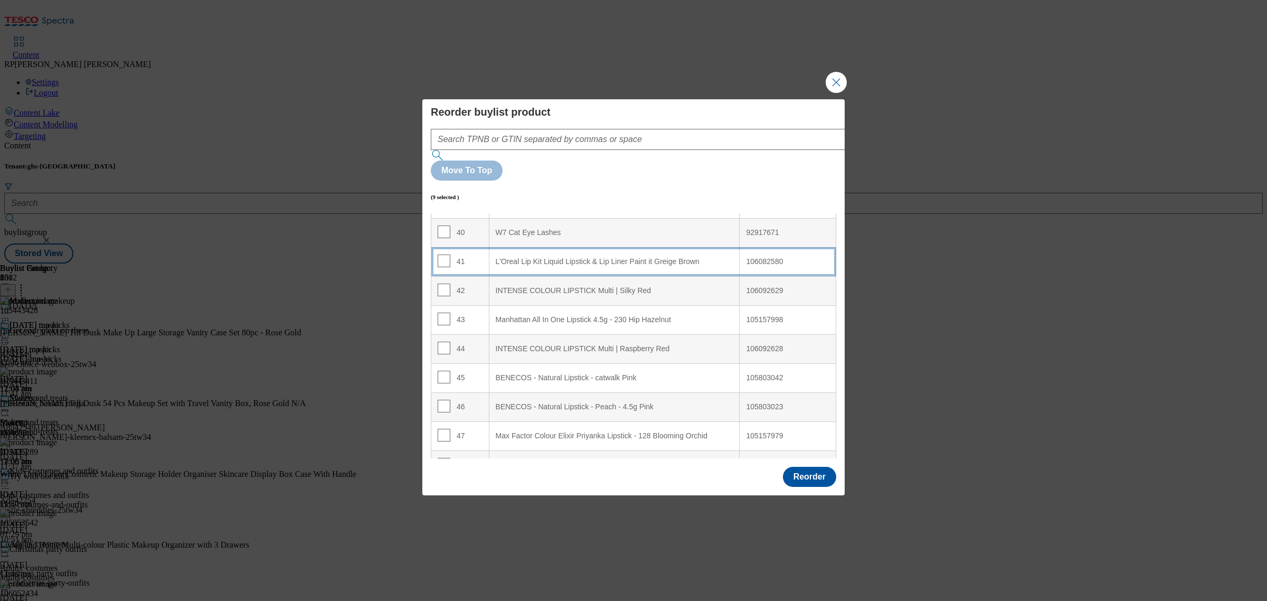
scroll to position [1090, 0]
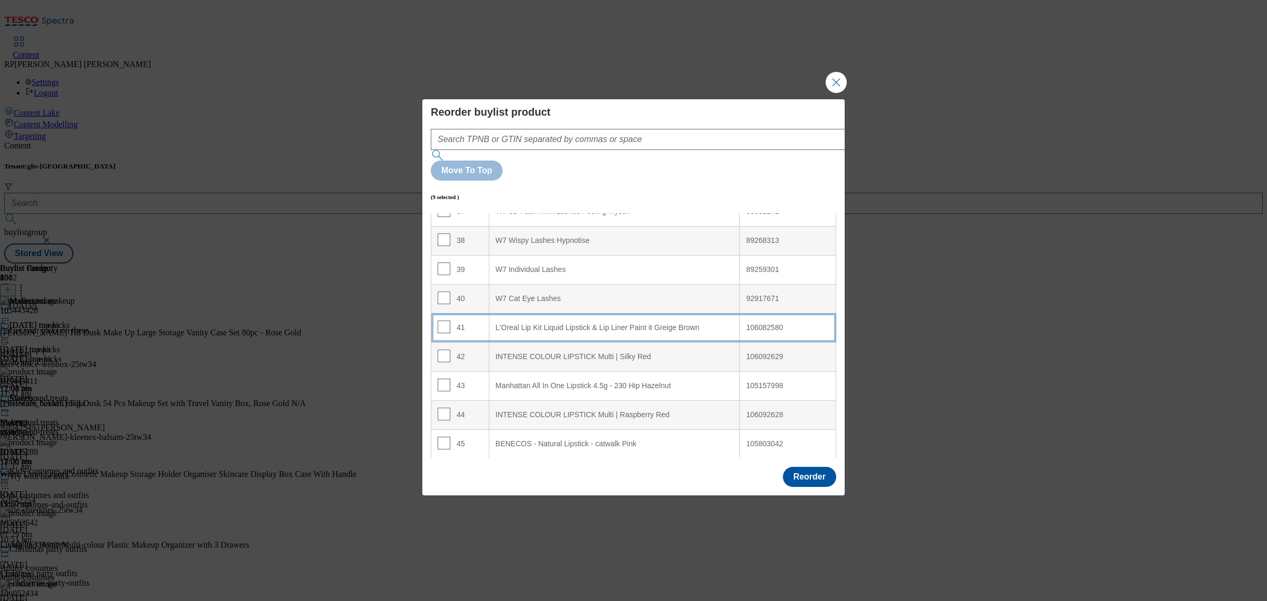
click at [623, 313] on Brown "L'Oreal Lip Kit Liquid Lipstick & Lip Liner Paint it Greige Brown" at bounding box center [614, 327] width 251 height 29
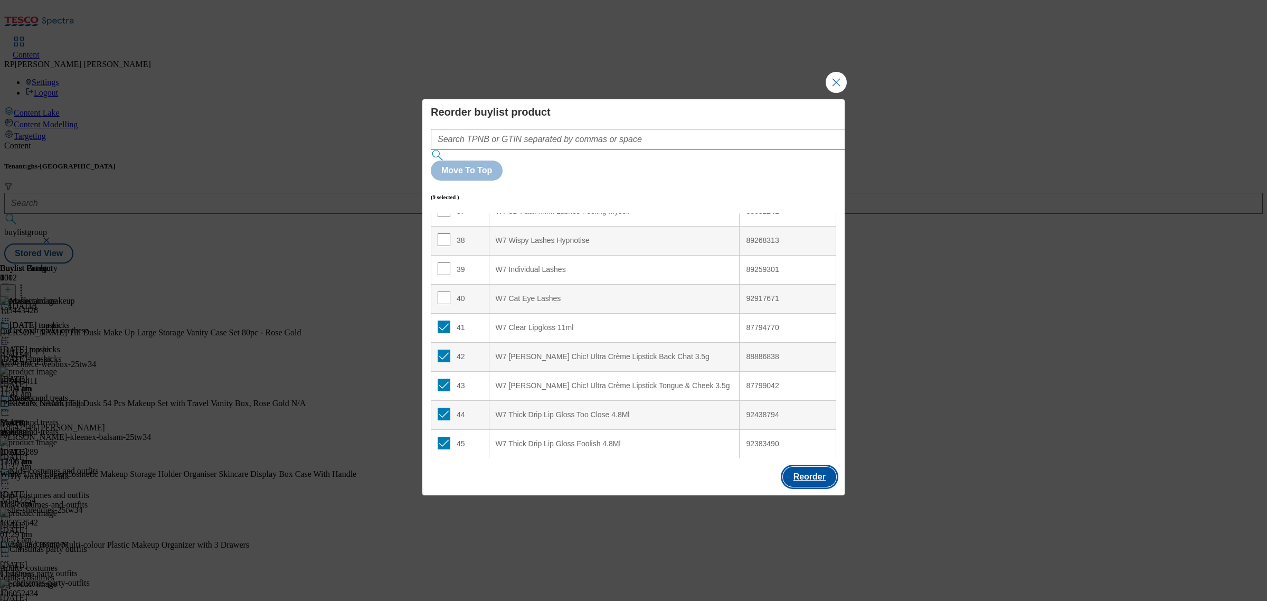
click at [808, 467] on button "Reorder" at bounding box center [809, 477] width 53 height 20
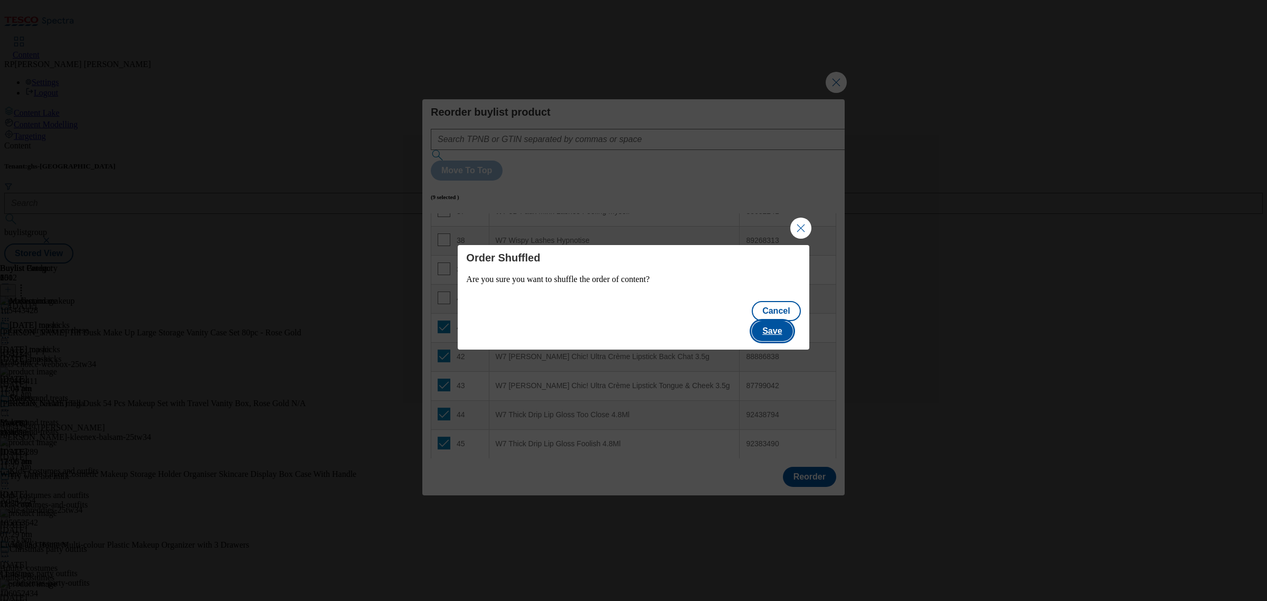
click at [784, 325] on button "Save" at bounding box center [772, 331] width 41 height 20
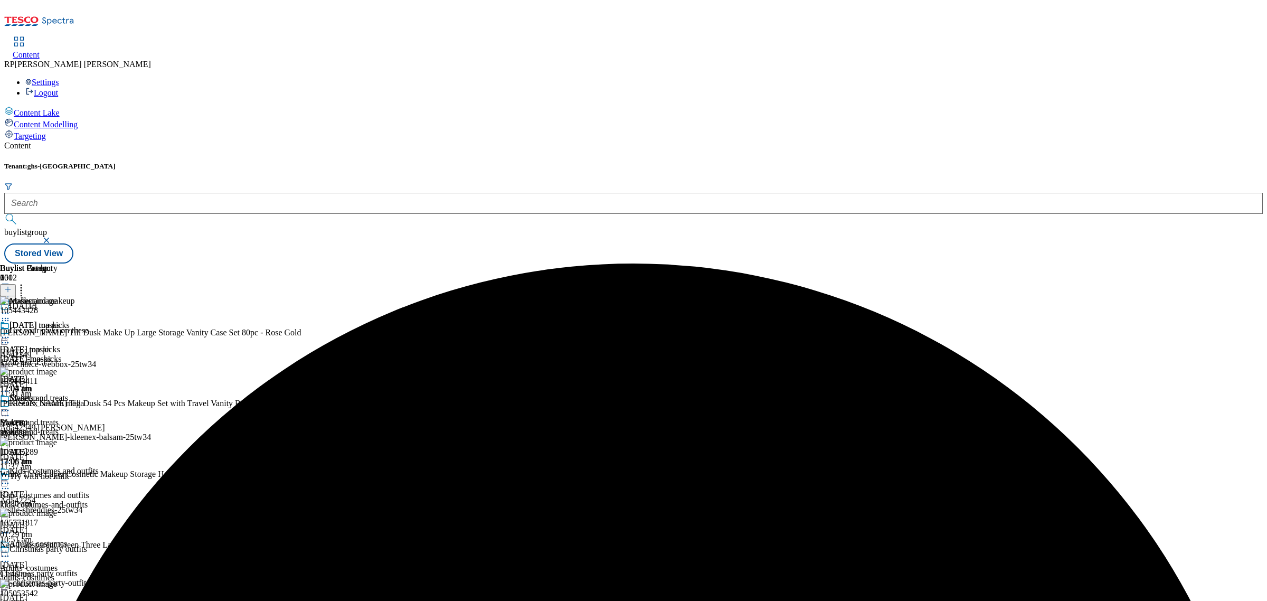
click at [11, 405] on icon at bounding box center [5, 410] width 11 height 11
click at [58, 477] on span "Preview" at bounding box center [45, 481] width 25 height 8
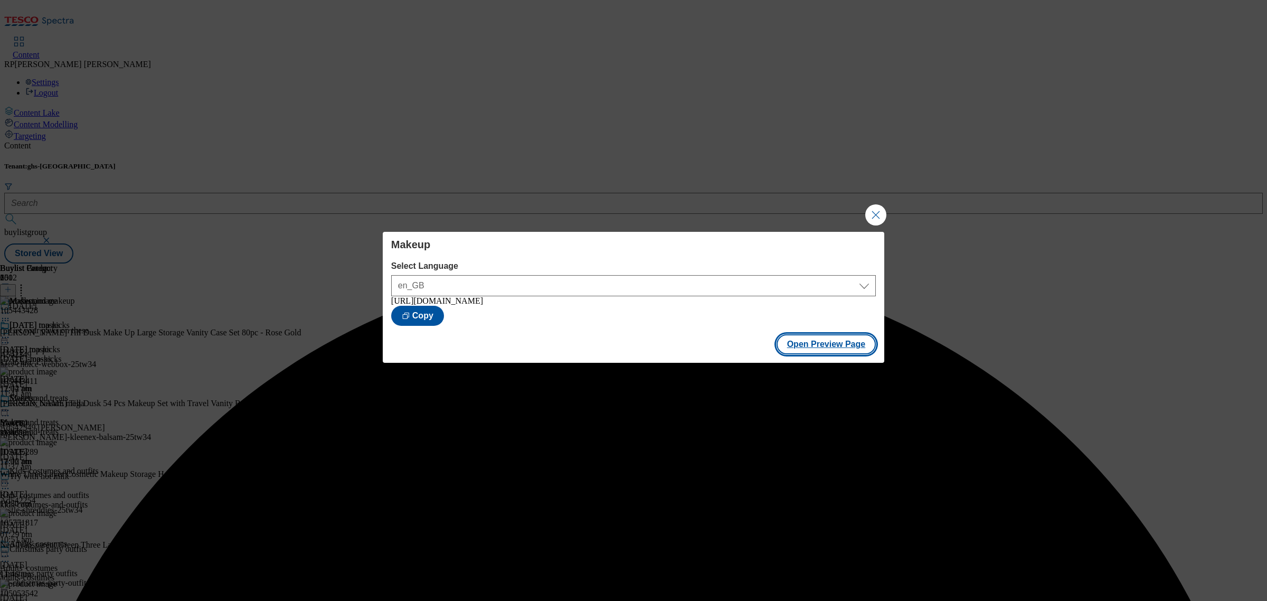
click at [842, 354] on button "Open Preview Page" at bounding box center [826, 344] width 100 height 20
click at [874, 206] on button "Close Modal" at bounding box center [875, 214] width 21 height 21
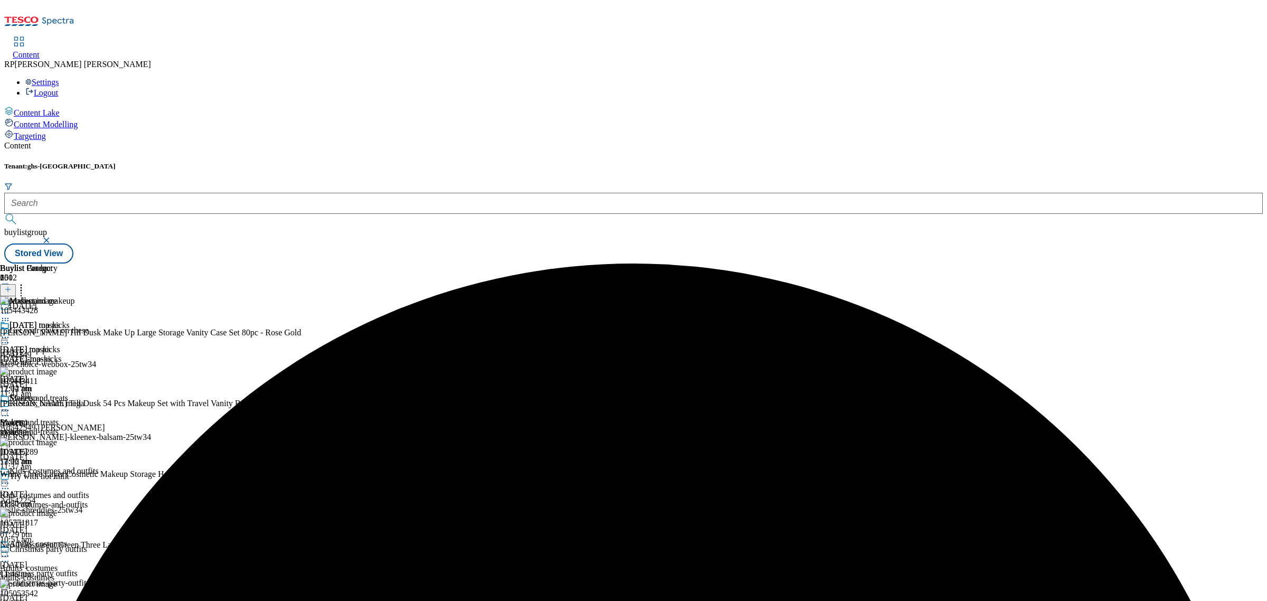
click at [11, 405] on icon at bounding box center [5, 410] width 11 height 11
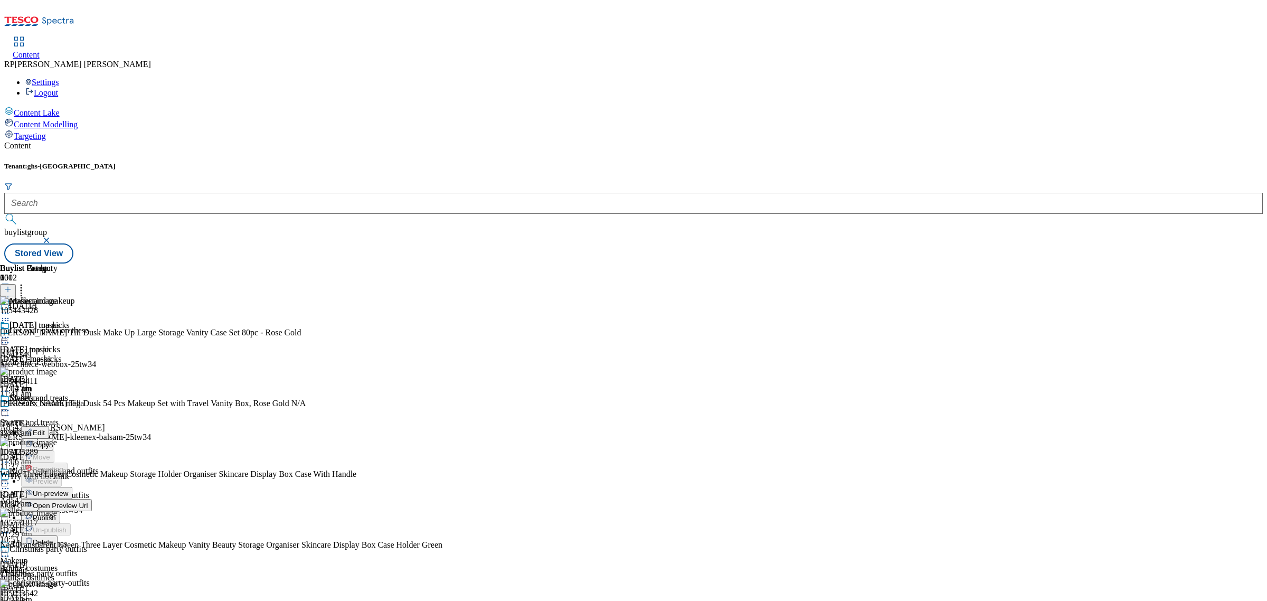
click at [56, 514] on span "Publish" at bounding box center [44, 518] width 23 height 8
